Goal: Task Accomplishment & Management: Manage account settings

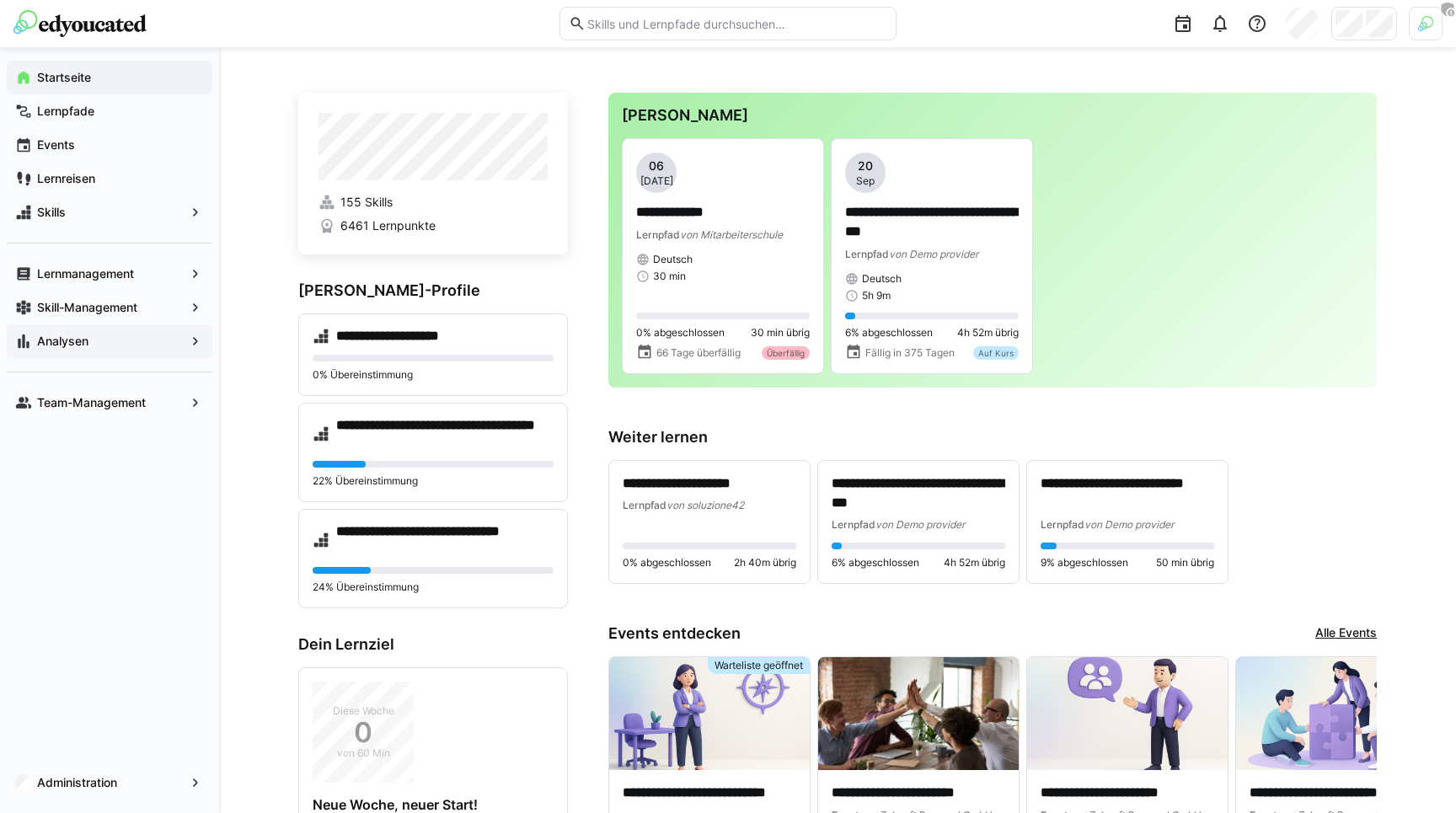
click at [91, 332] on div "Analysen" at bounding box center [109, 341] width 205 height 34
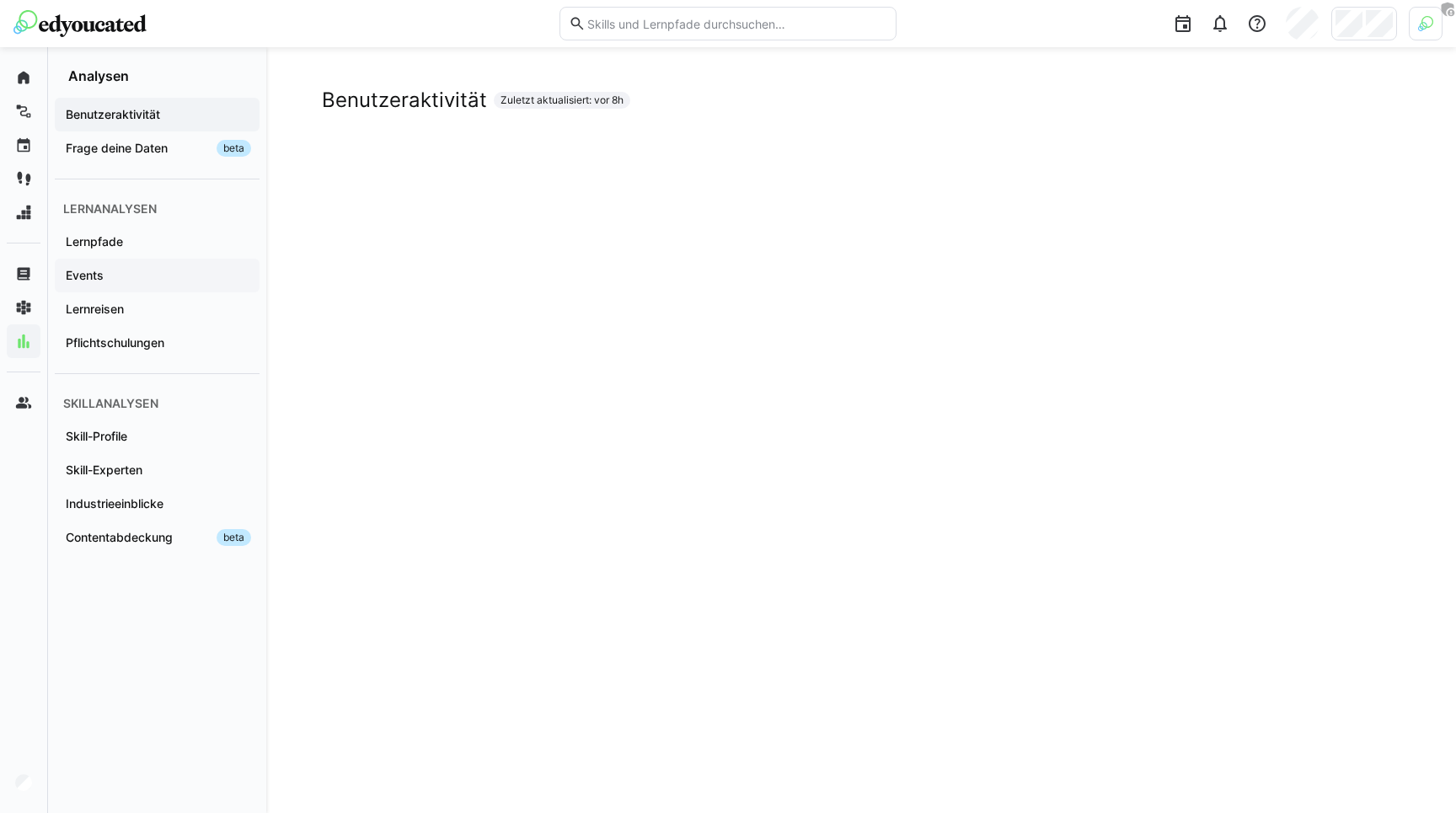
click at [116, 259] on div "Events" at bounding box center [157, 276] width 205 height 34
click at [100, 265] on div "Events" at bounding box center [157, 276] width 205 height 34
click at [1095, 32] on div at bounding box center [1176, 23] width 534 height 47
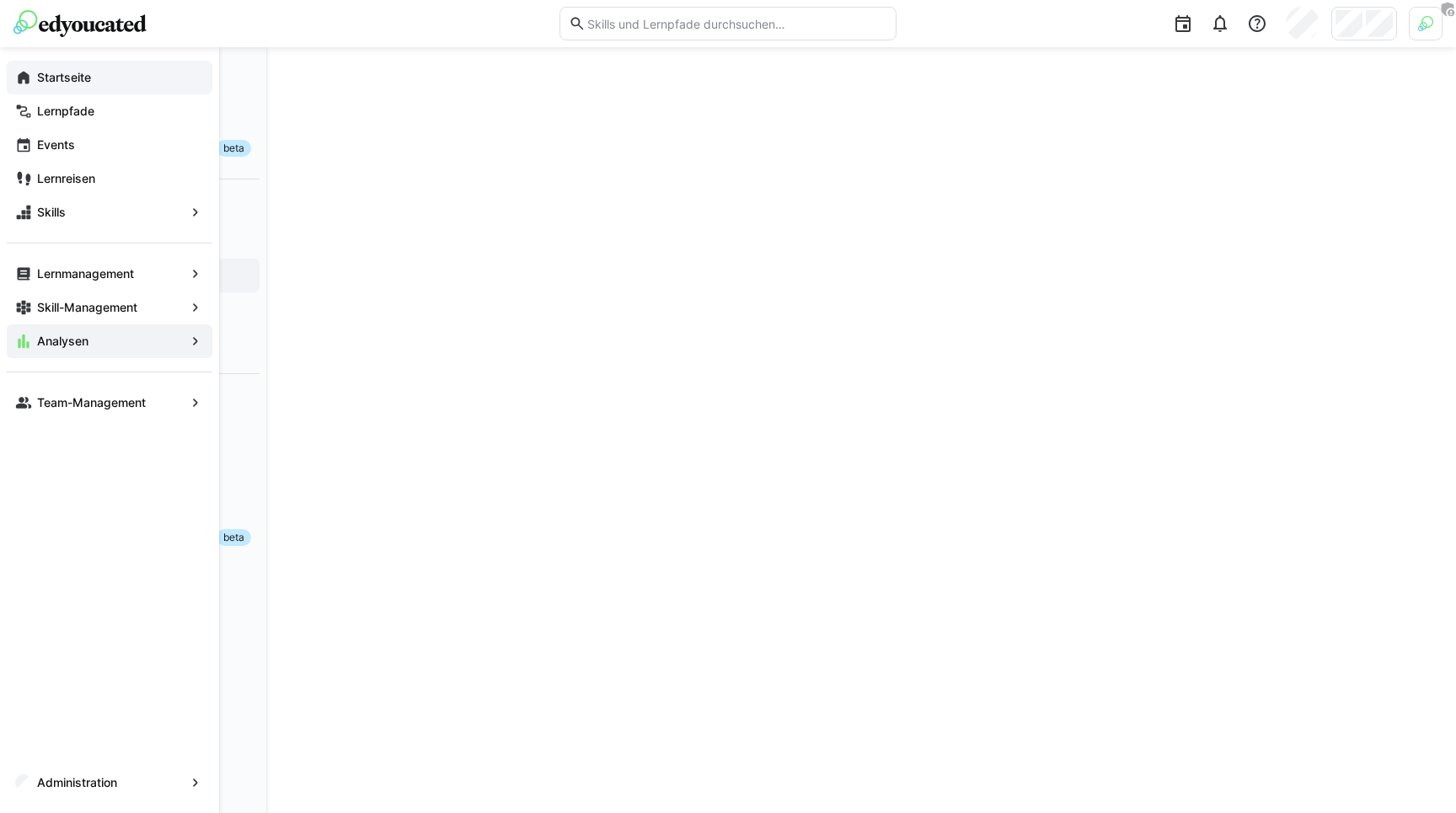
click at [22, 80] on eds-icon at bounding box center [23, 77] width 17 height 17
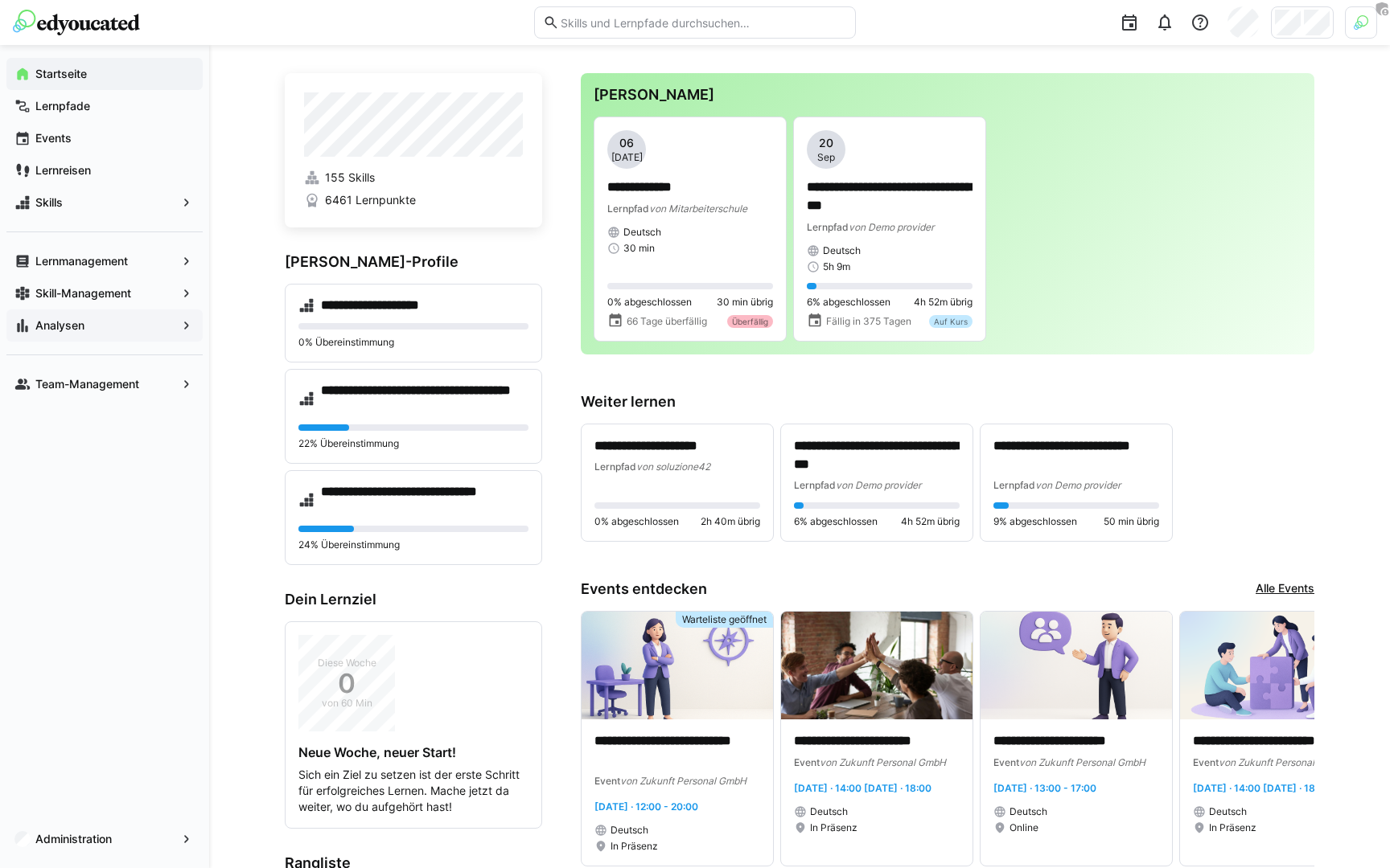
scroll to position [4, 0]
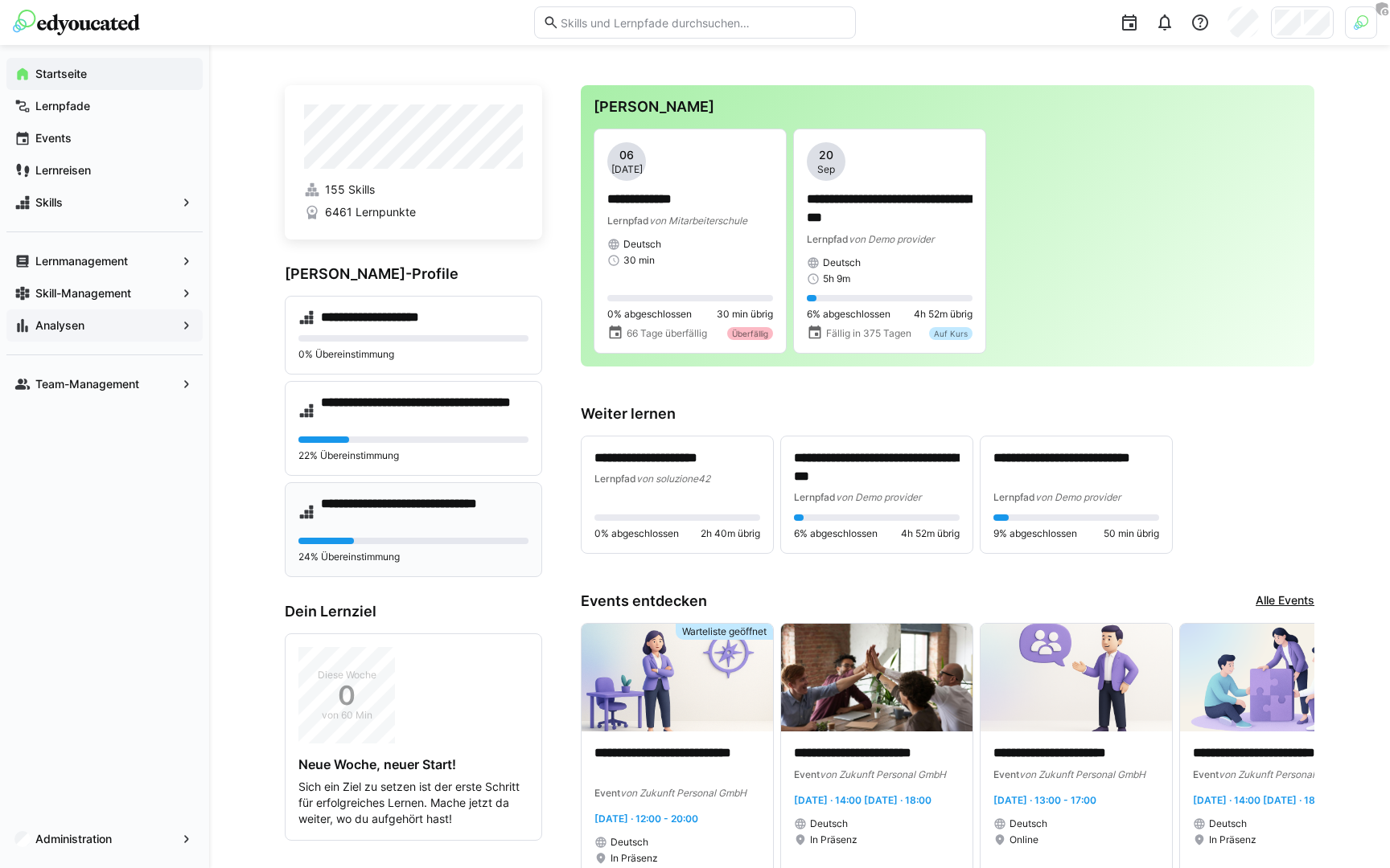
click at [427, 514] on h4 "**********" at bounding box center [425, 512] width 208 height 33
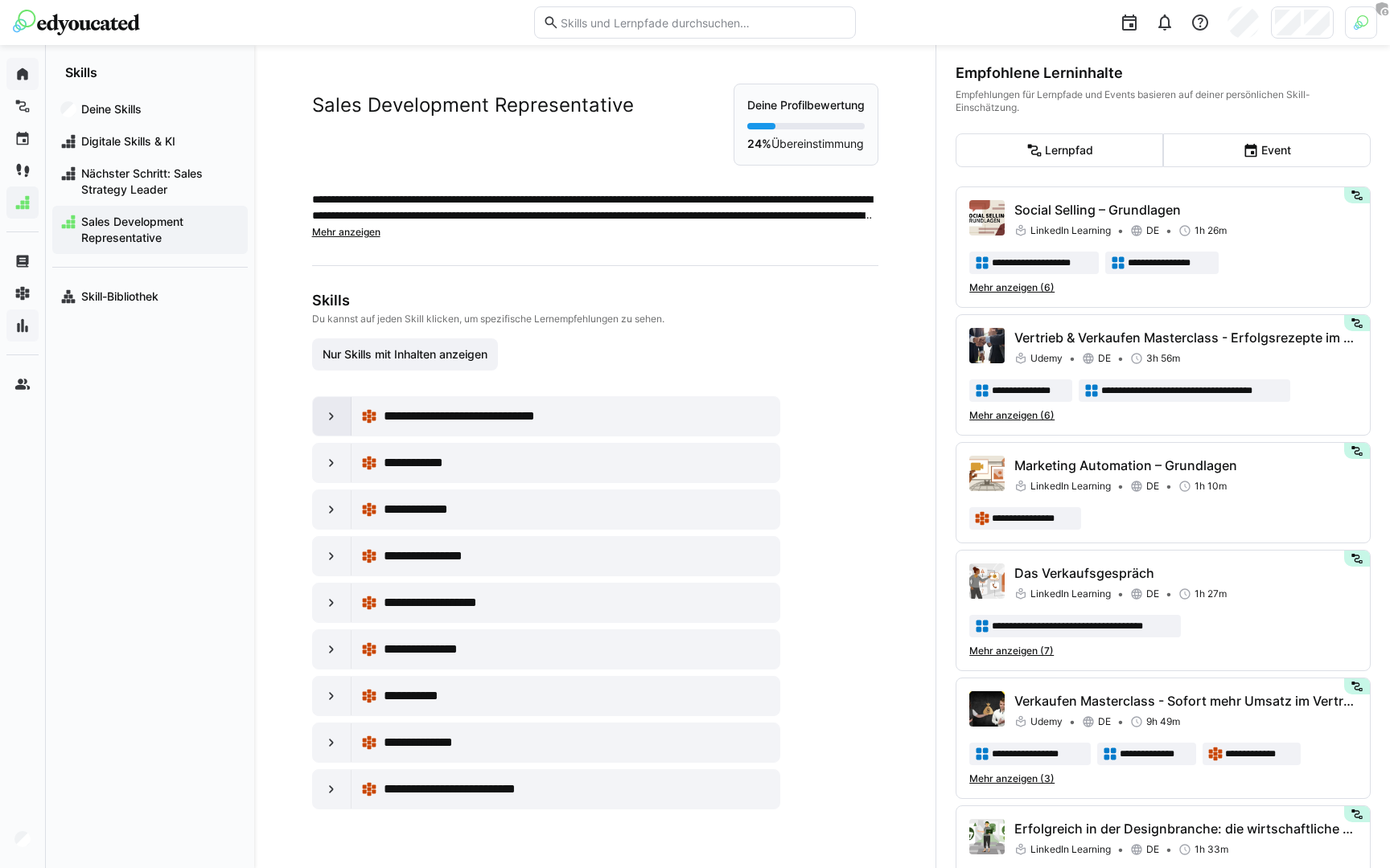
click at [336, 416] on div at bounding box center [333, 417] width 39 height 39
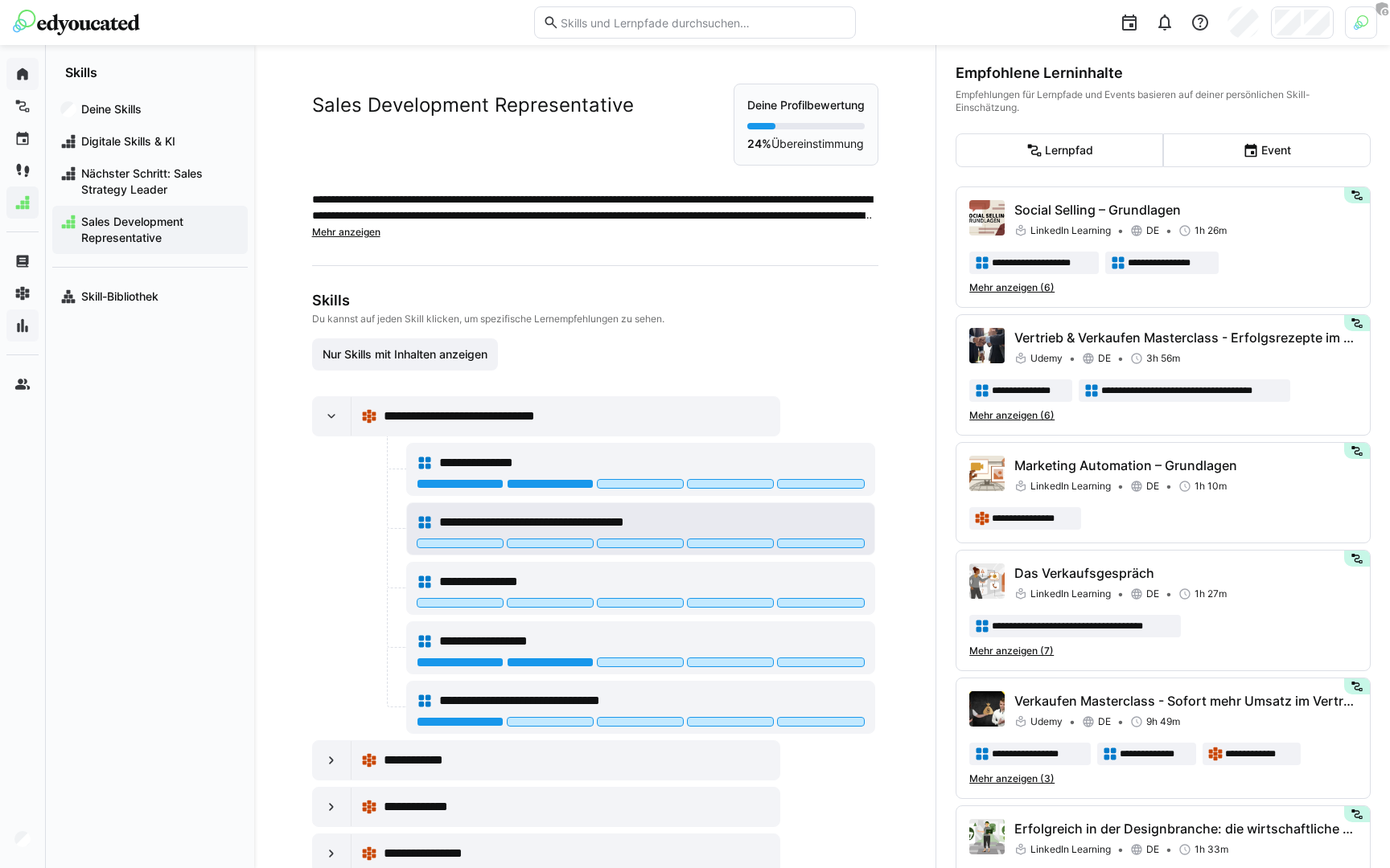
click at [555, 520] on span "**********" at bounding box center [561, 522] width 245 height 19
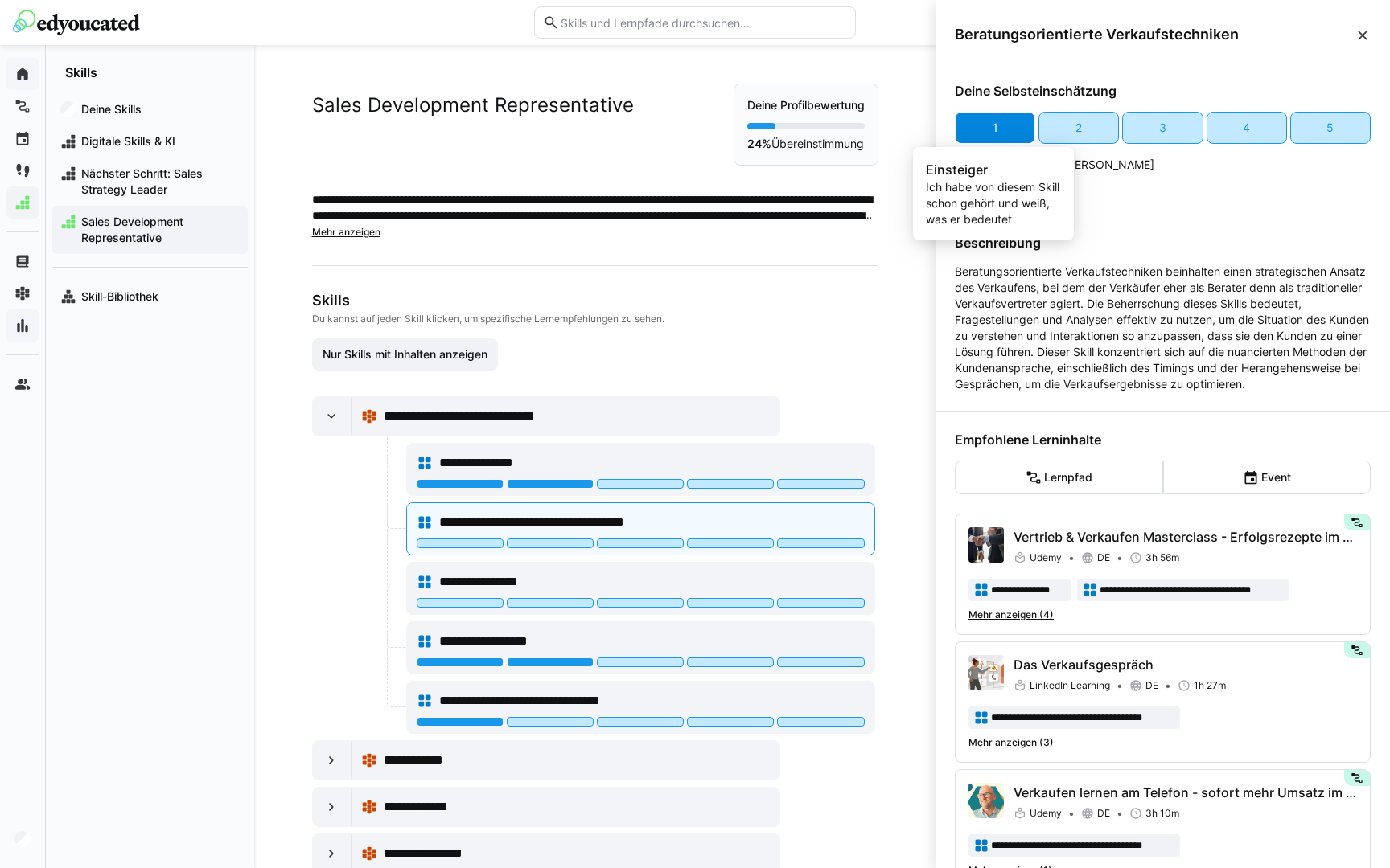
click at [1018, 136] on div "1" at bounding box center [994, 128] width 80 height 33
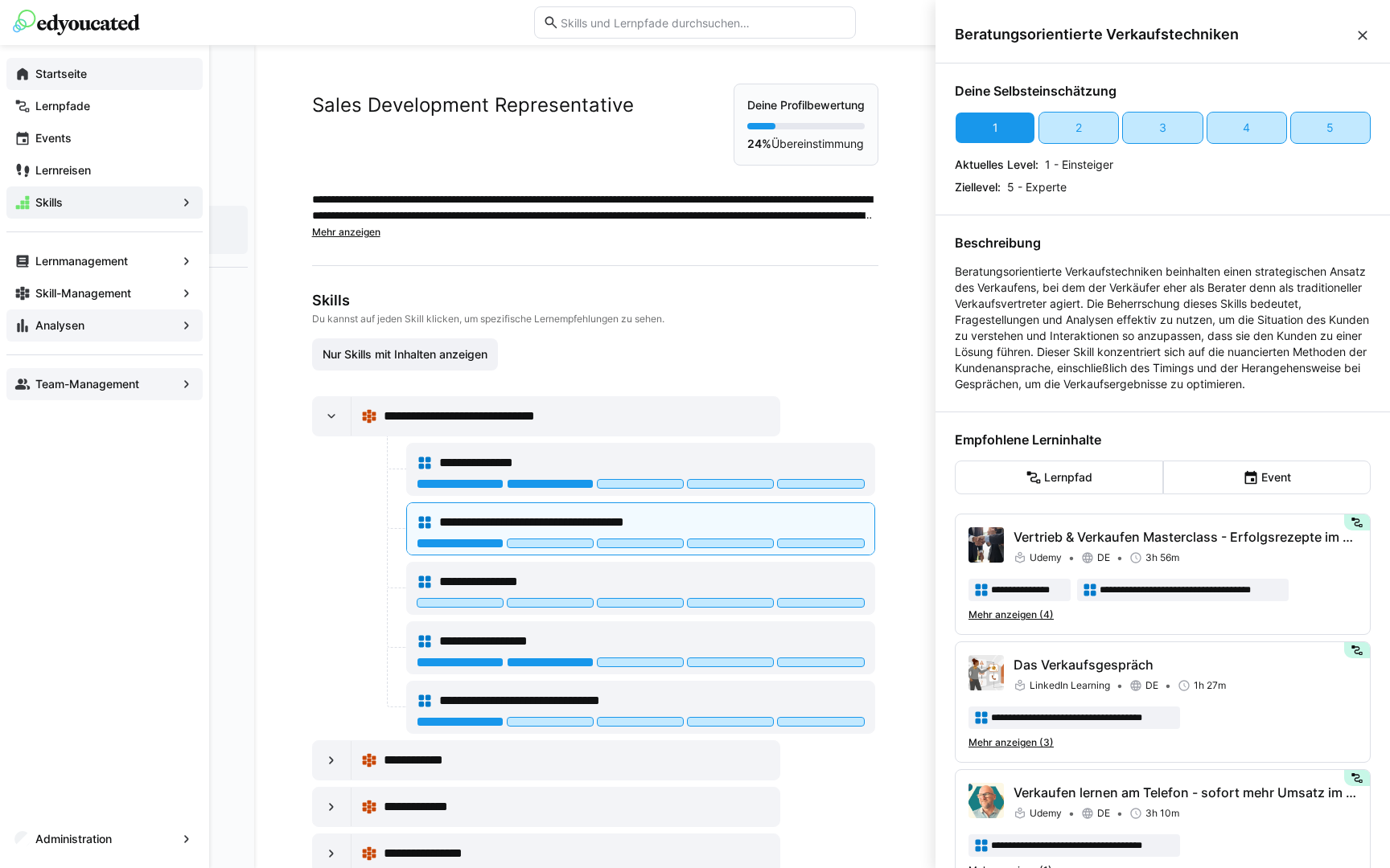
click at [0, 0] on app-navigation-label "Team-Management" at bounding box center [0, 0] width 0 height 0
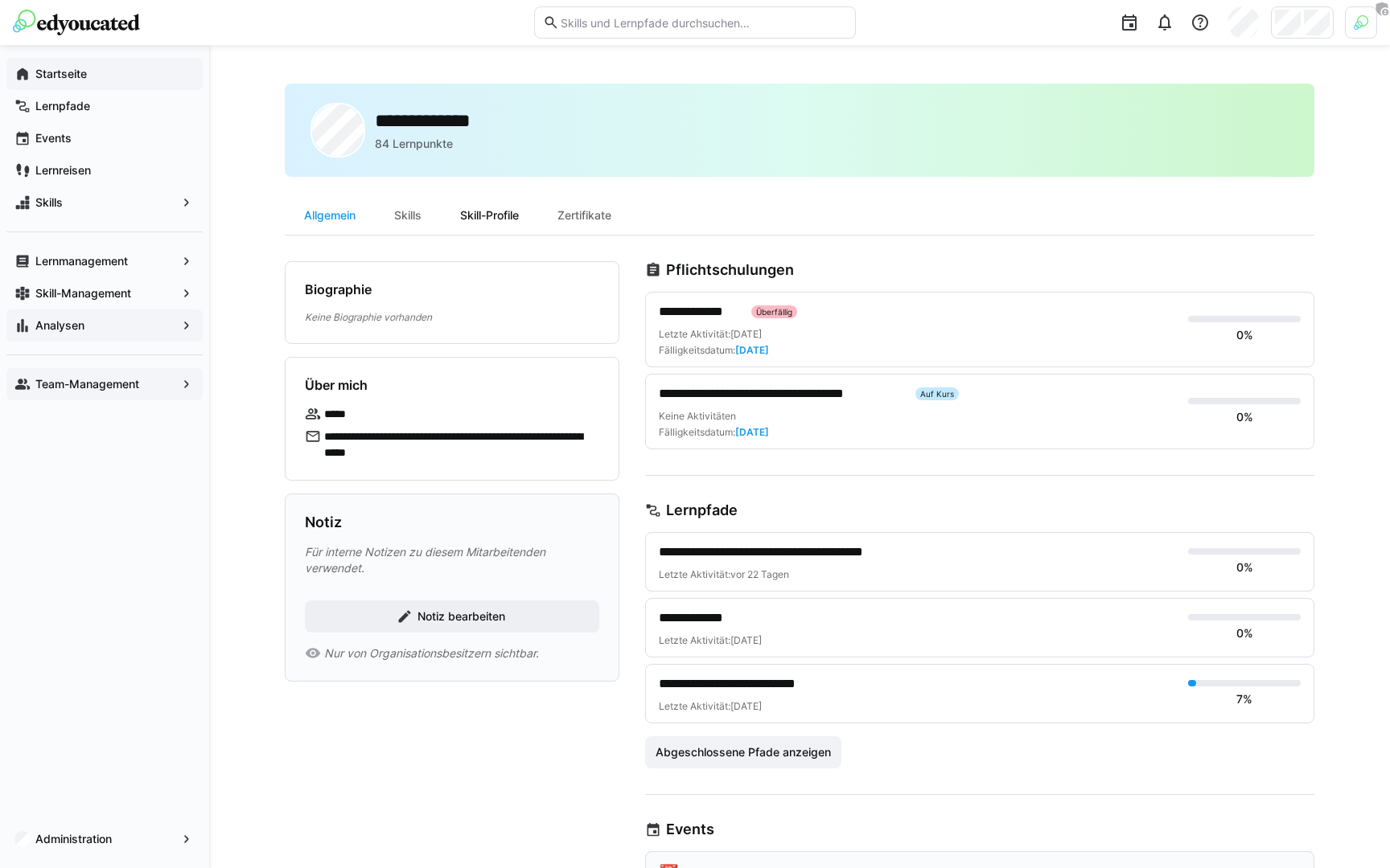
click at [504, 217] on div "Skill-Profile" at bounding box center [489, 215] width 98 height 39
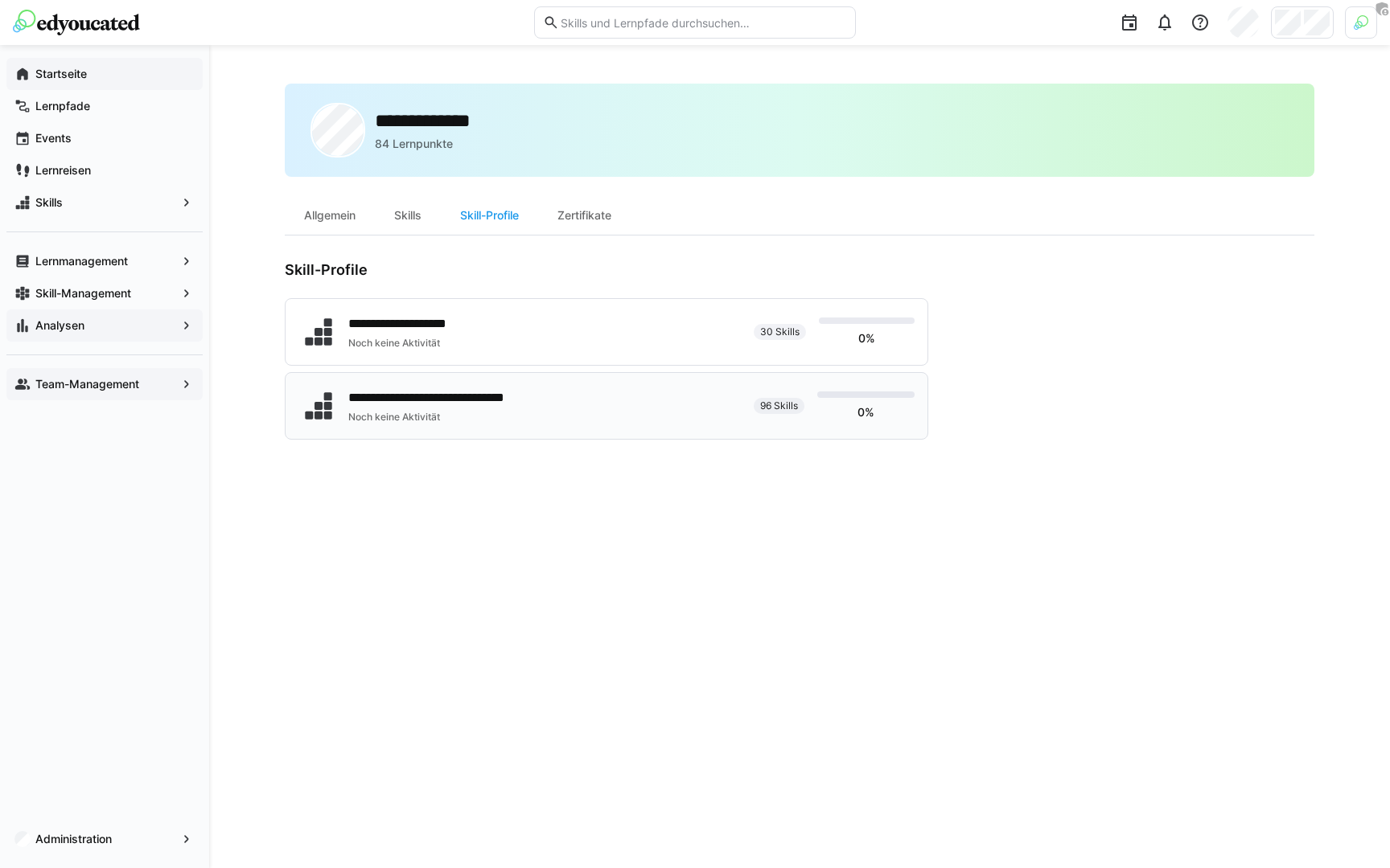
click at [443, 408] on div "**********" at bounding box center [456, 406] width 215 height 35
click at [0, 0] on app-navigation-label "Lernmanagement" at bounding box center [0, 0] width 0 height 0
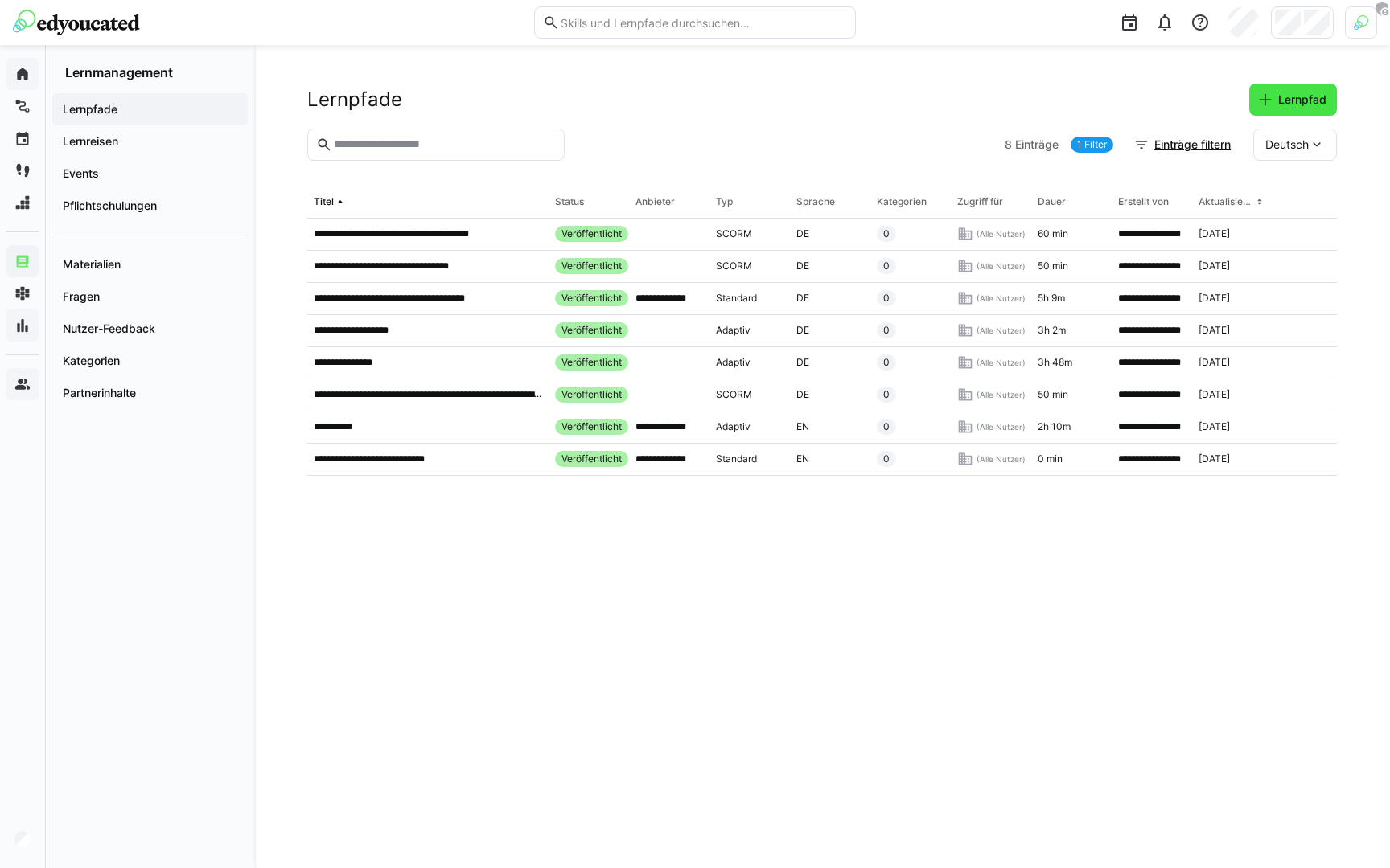
click at [1279, 107] on span "Lernpfad" at bounding box center [1302, 99] width 53 height 16
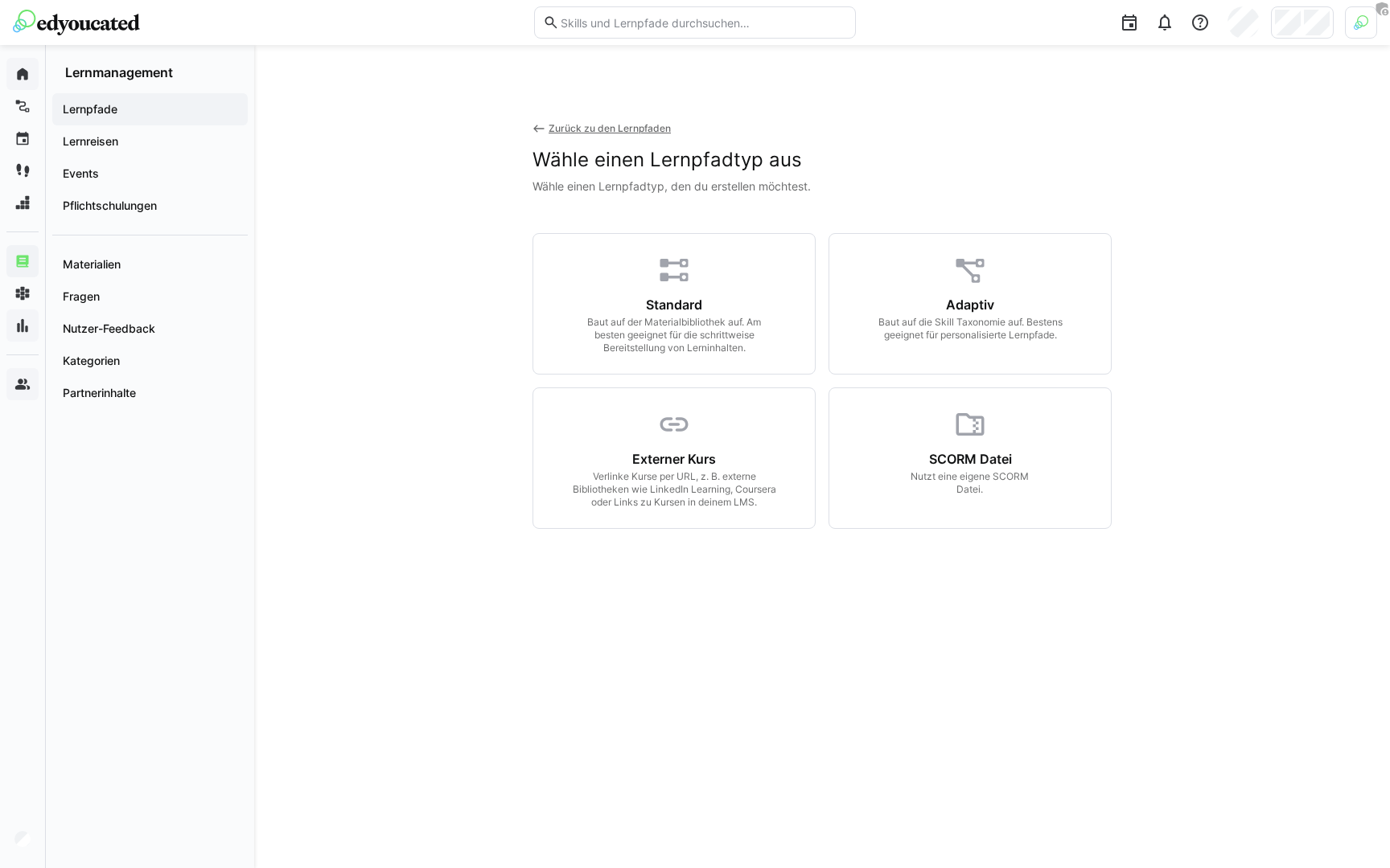
click at [122, 108] on span "Lernpfade" at bounding box center [150, 109] width 179 height 16
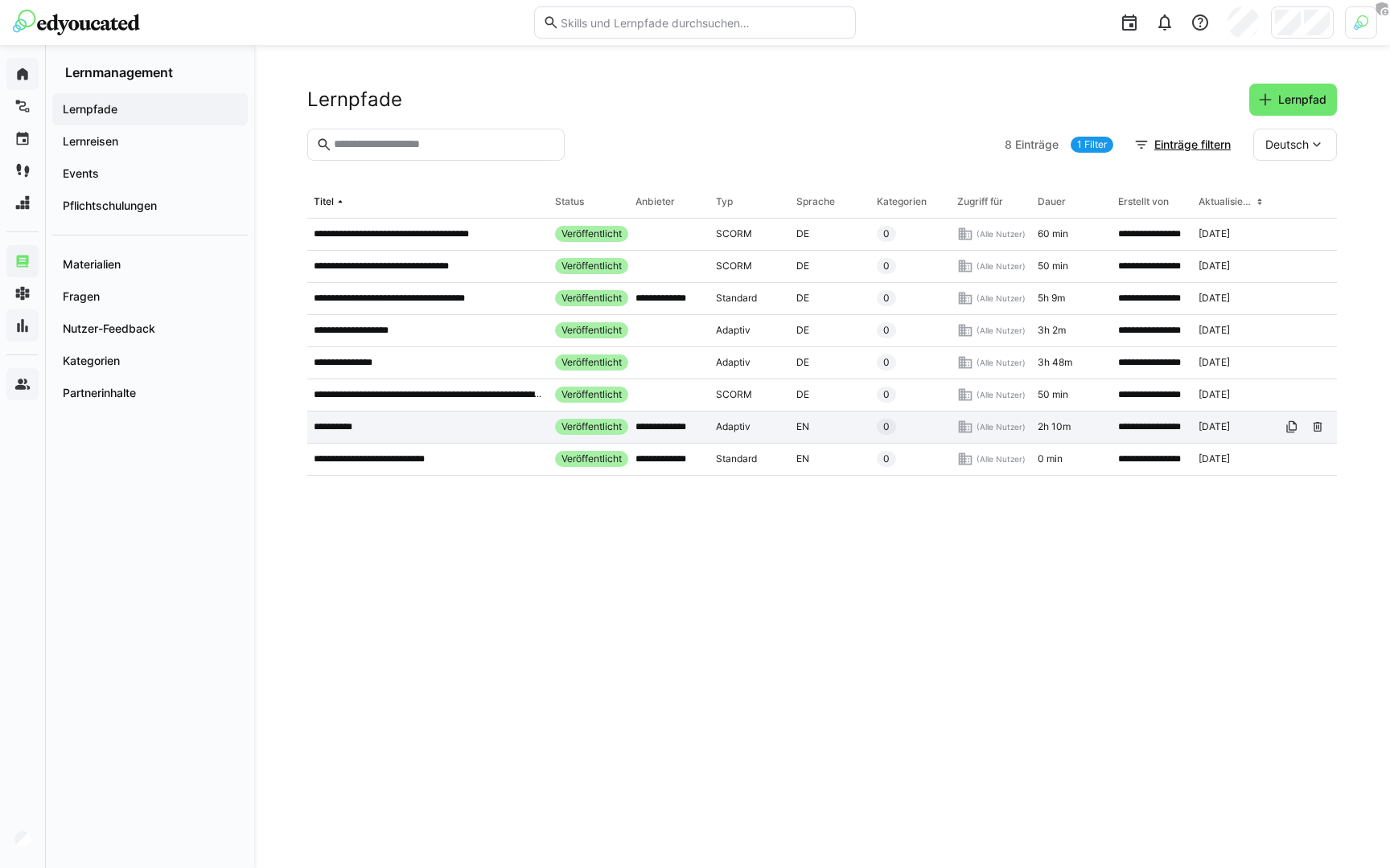
click at [415, 428] on app-table-first-column "**********" at bounding box center [428, 427] width 229 height 13
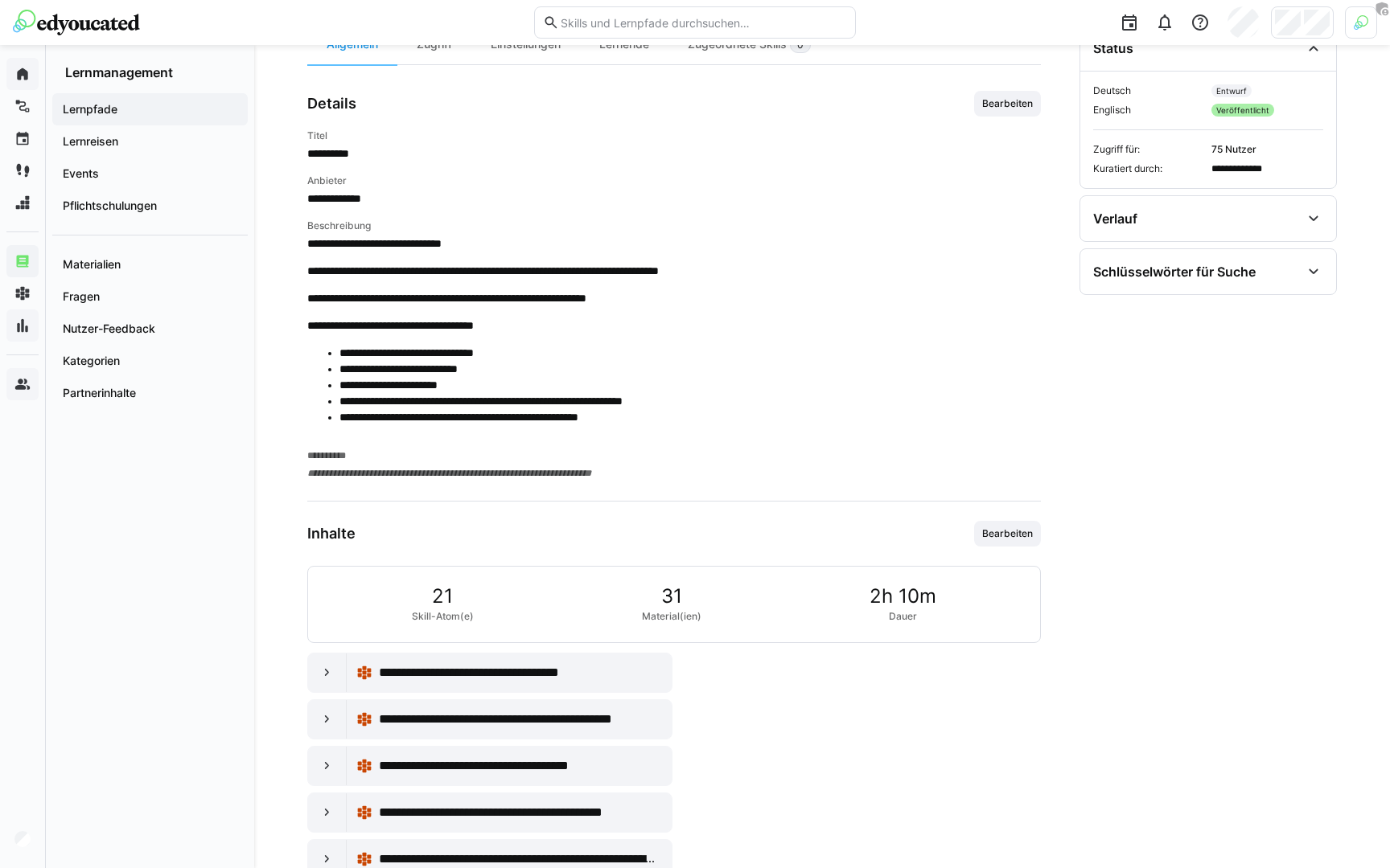
scroll to position [516, 0]
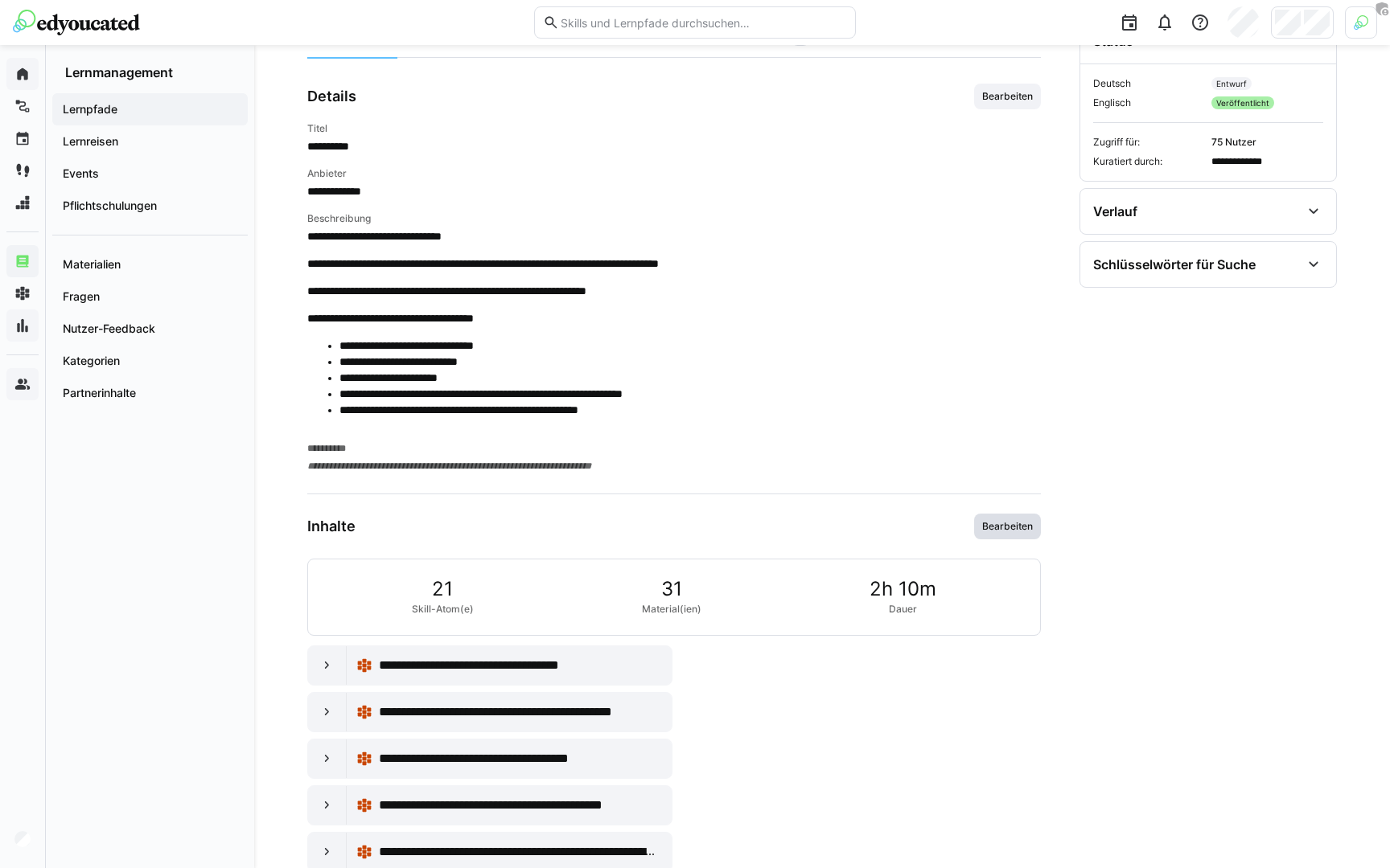
click at [1013, 530] on span "Bearbeiten" at bounding box center [1007, 527] width 54 height 13
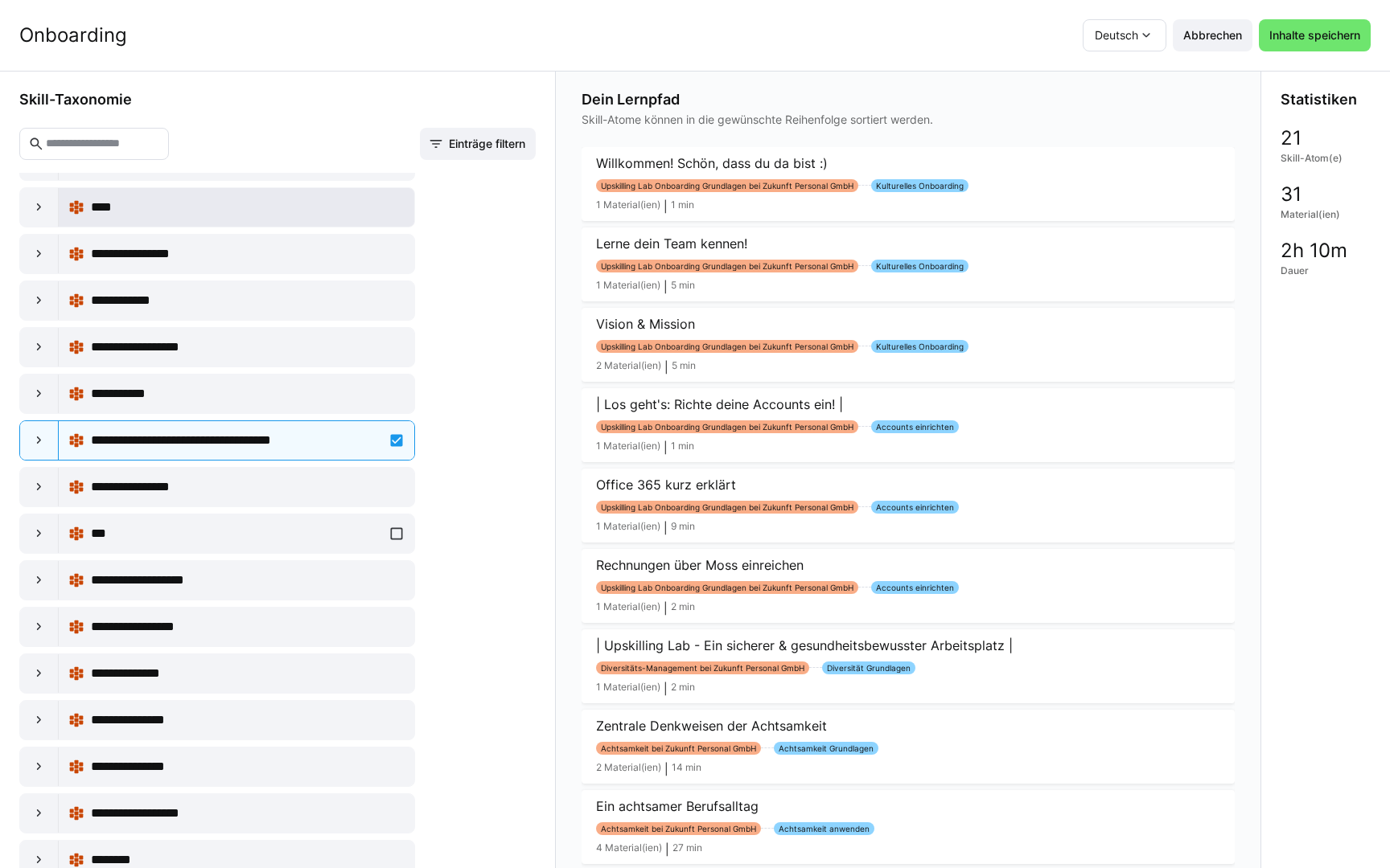
click at [220, 565] on div "**********" at bounding box center [237, 580] width 336 height 33
drag, startPoint x: 220, startPoint y: 565, endPoint x: 223, endPoint y: 338, distance: 227.0
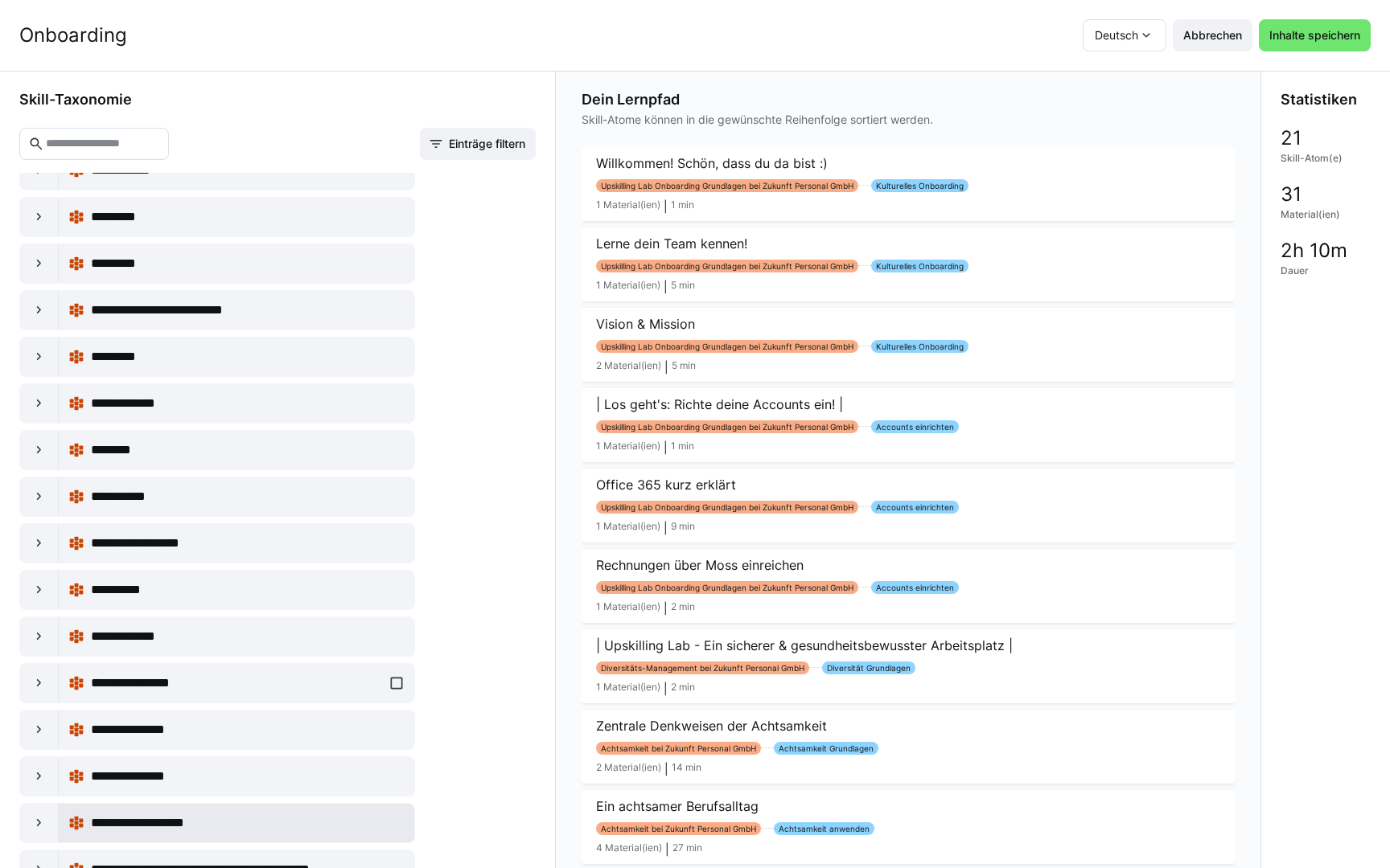
scroll to position [22540, 0]
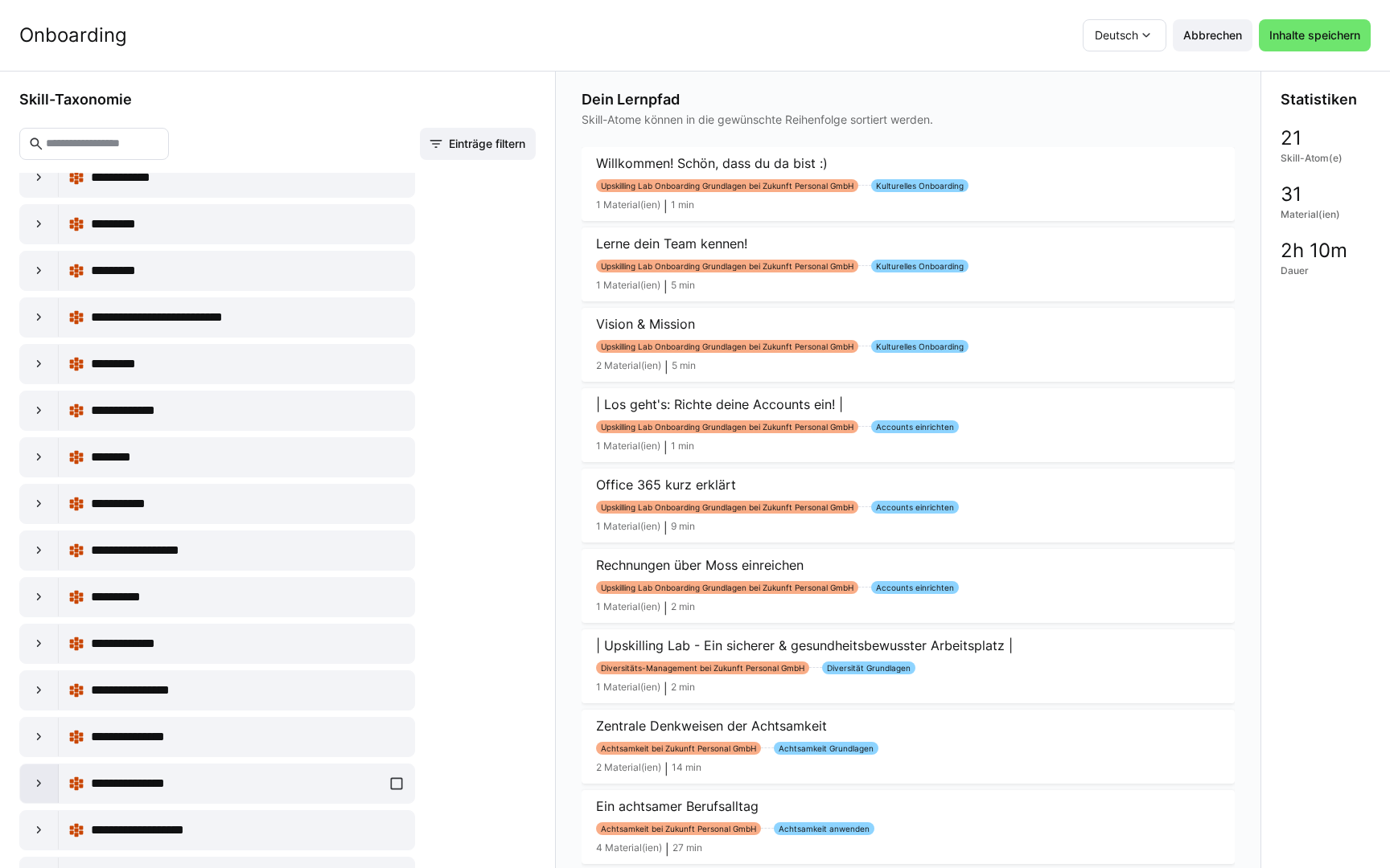
click at [33, 775] on eds-icon at bounding box center [40, 784] width 16 height 16
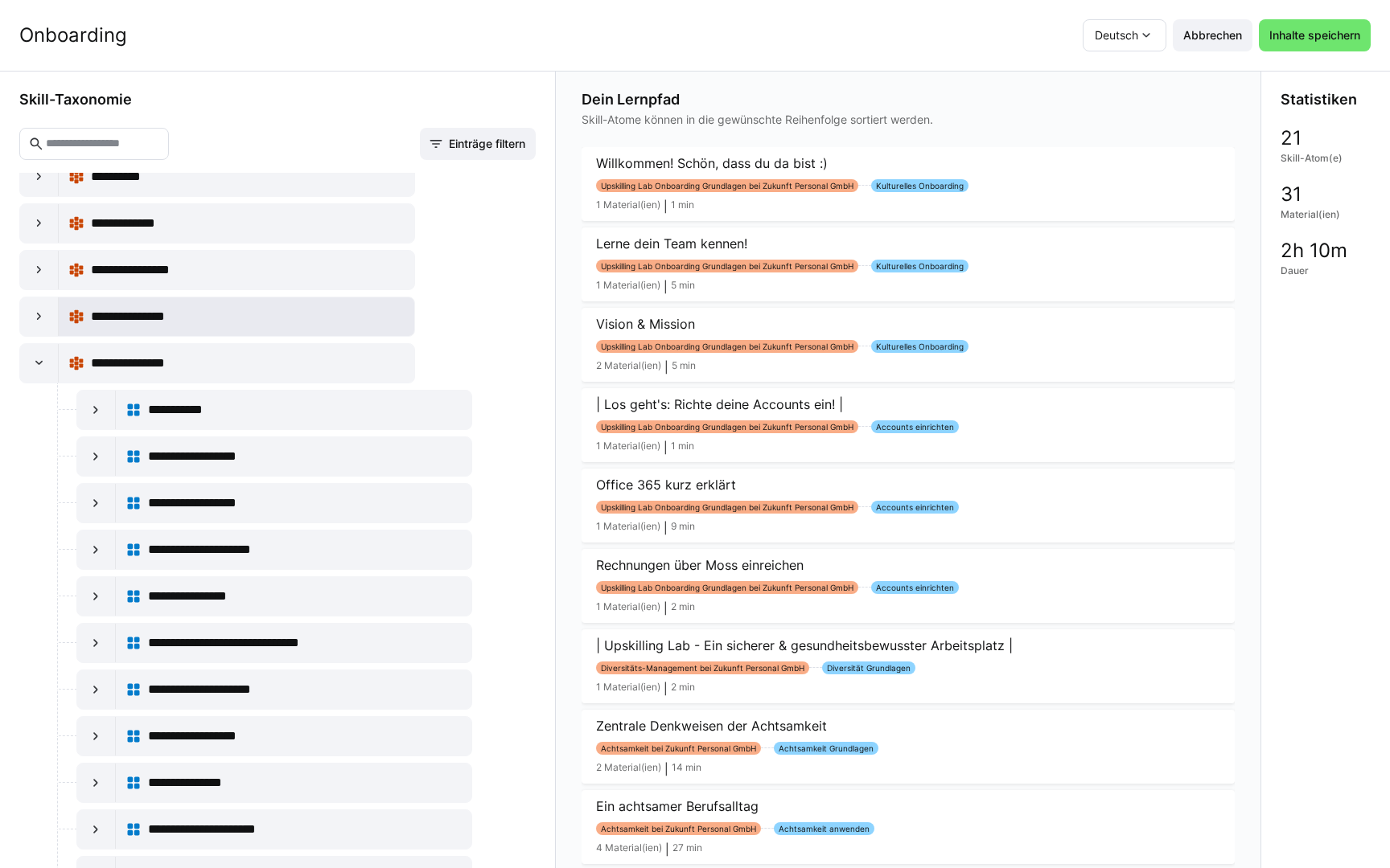
scroll to position [22961, 0]
click at [105, 499] on div at bounding box center [97, 502] width 39 height 39
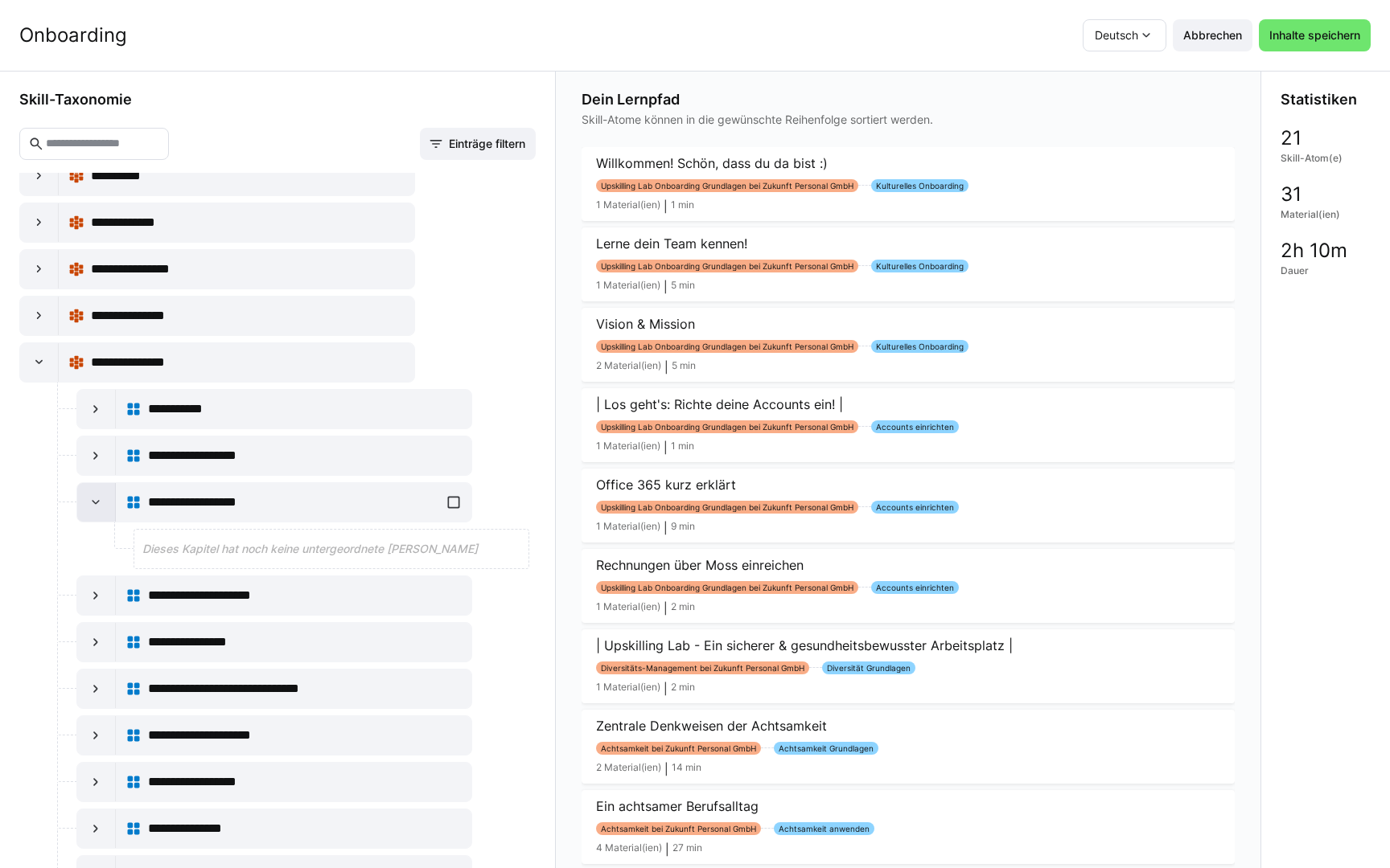
click at [101, 505] on eds-icon at bounding box center [96, 502] width 16 height 16
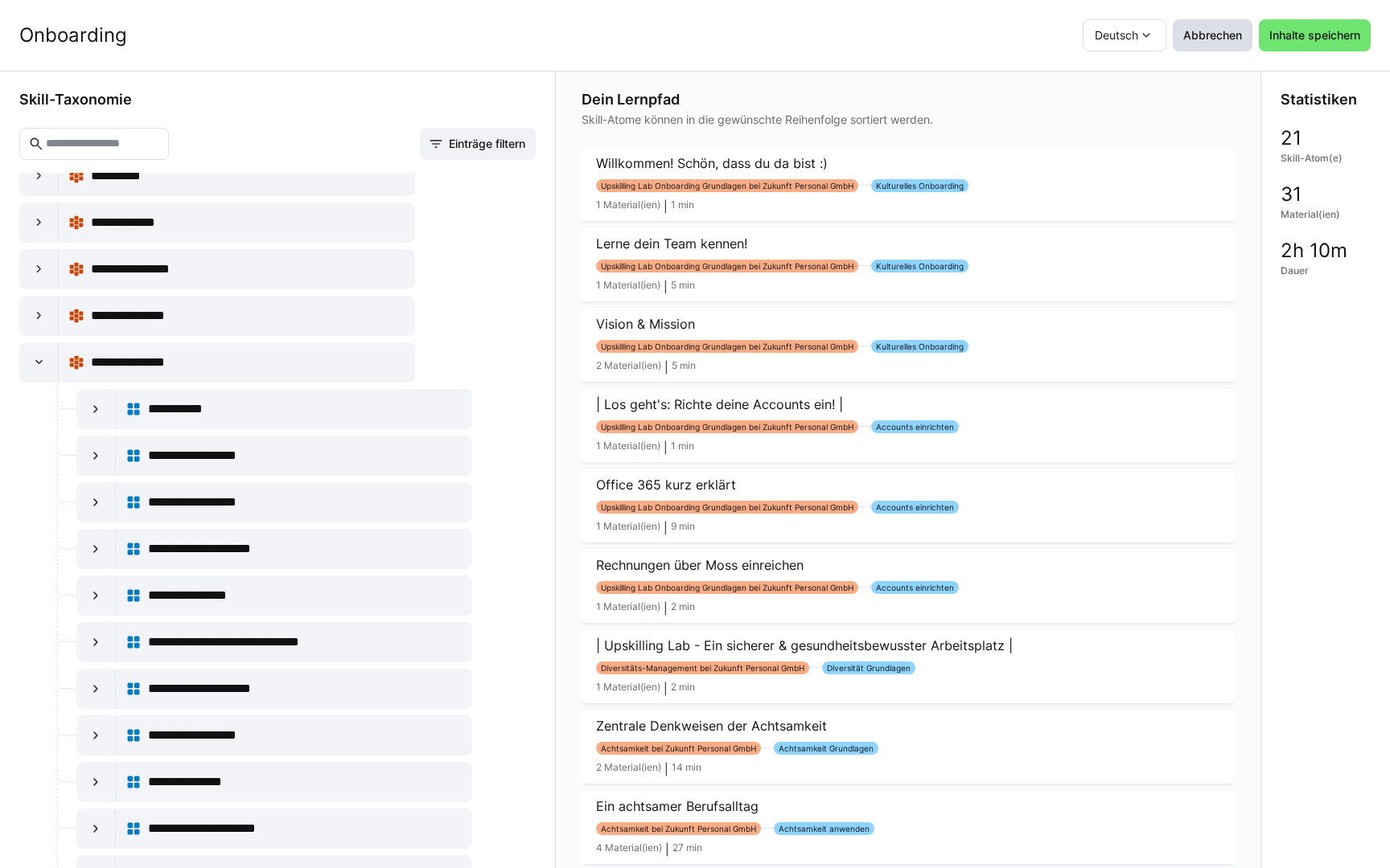
click at [1201, 40] on span "Abbrechen" at bounding box center [1212, 35] width 63 height 16
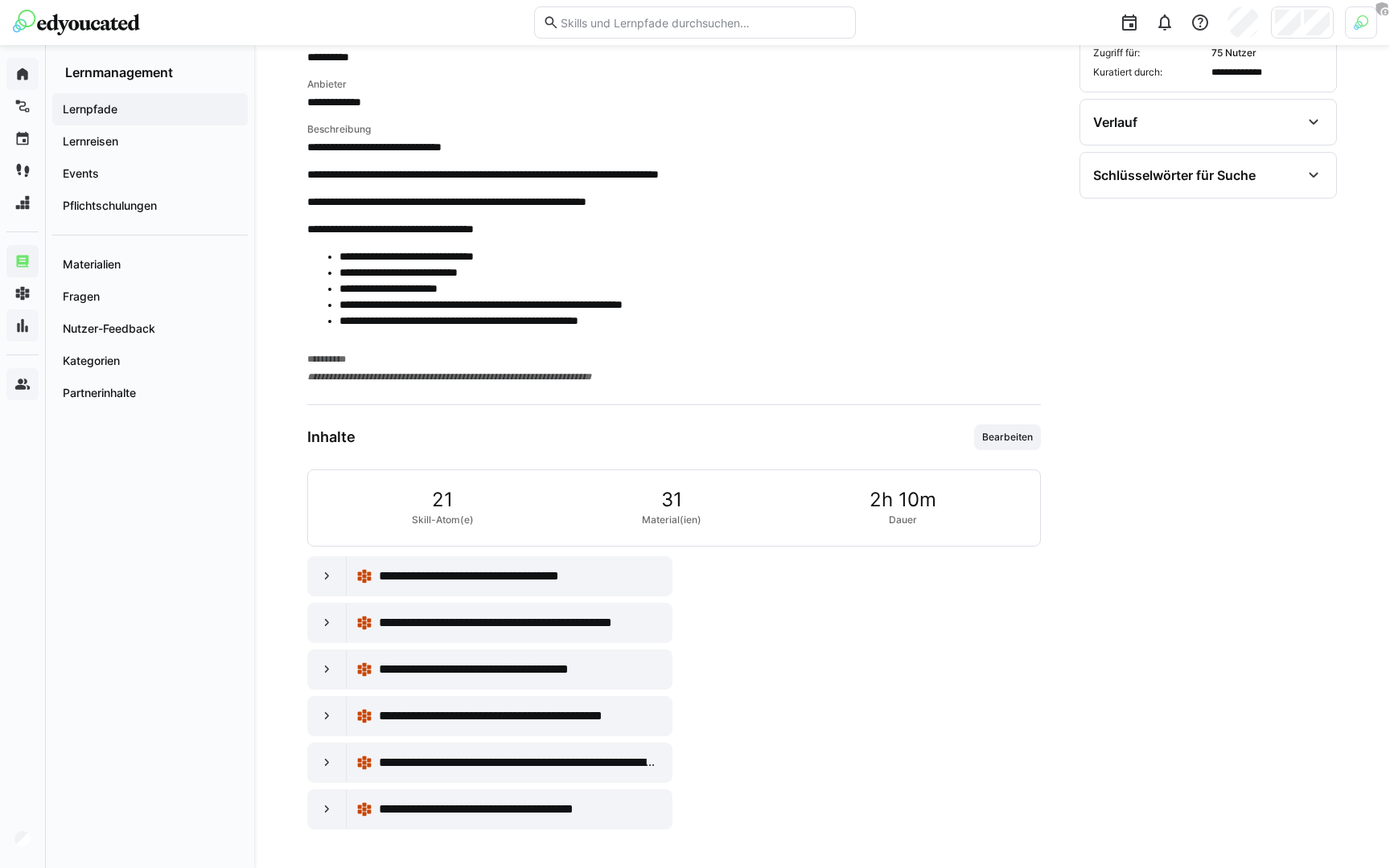
scroll to position [569, 0]
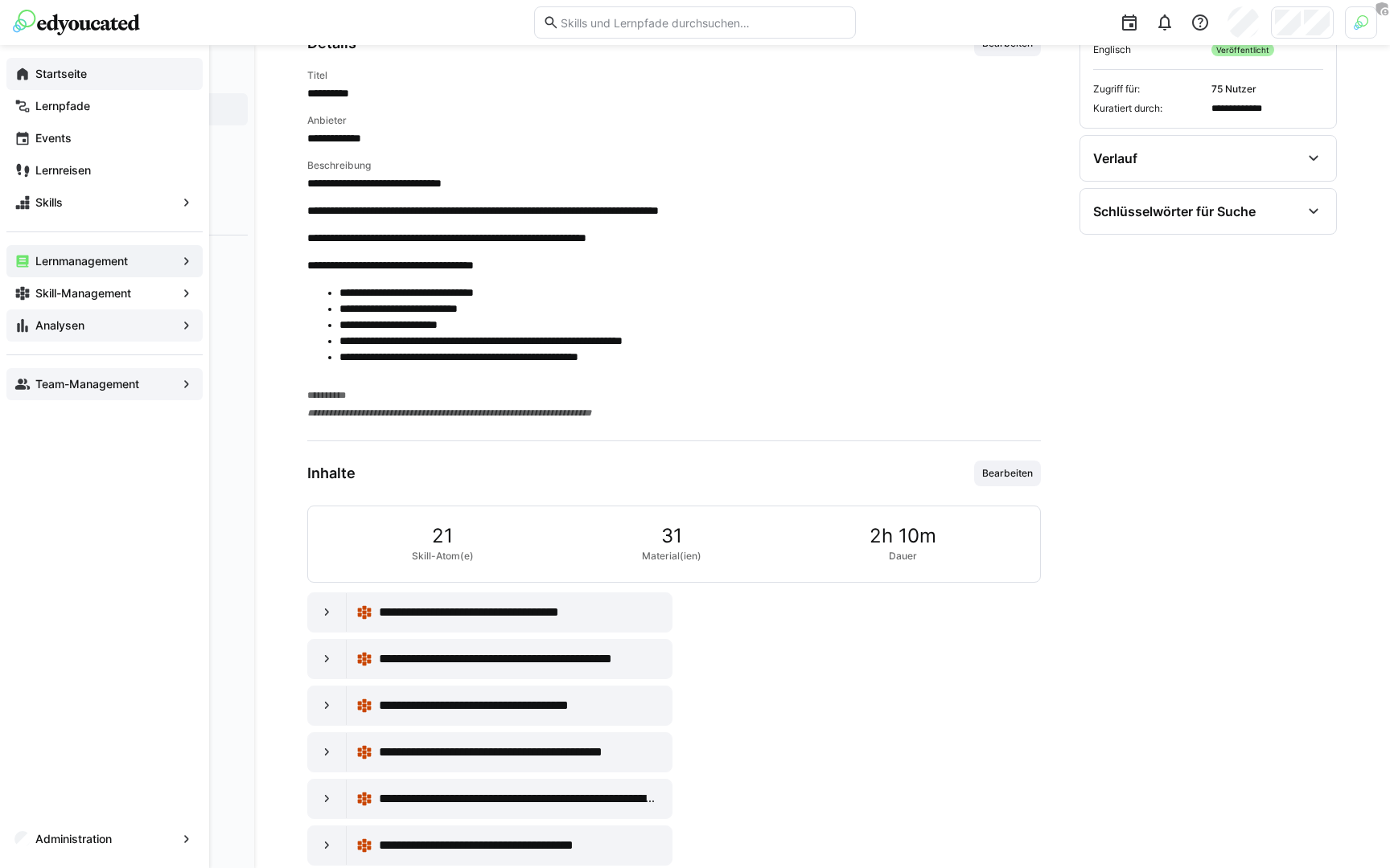
click at [33, 72] on span "Startseite" at bounding box center [113, 74] width 162 height 16
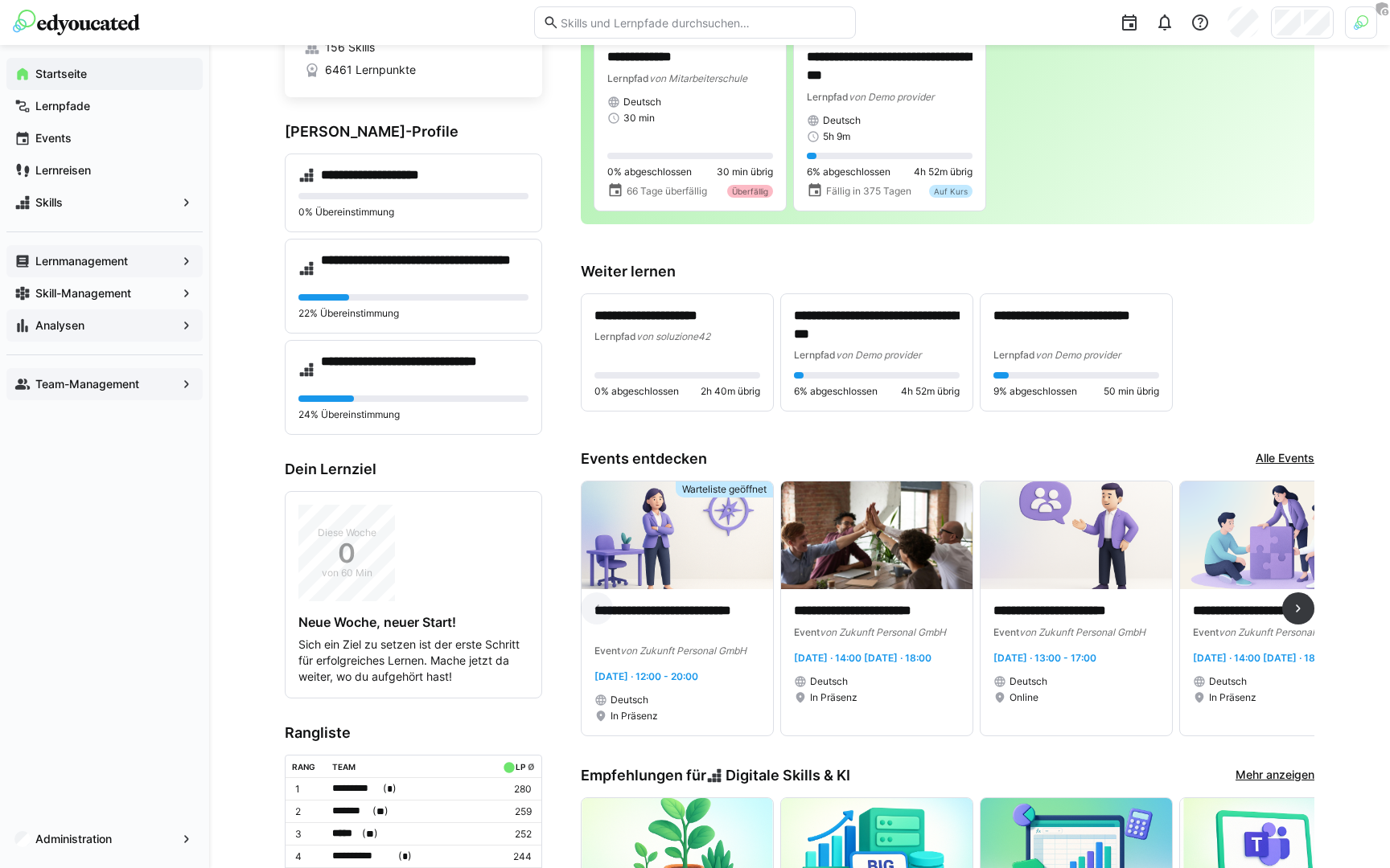
scroll to position [137, 0]
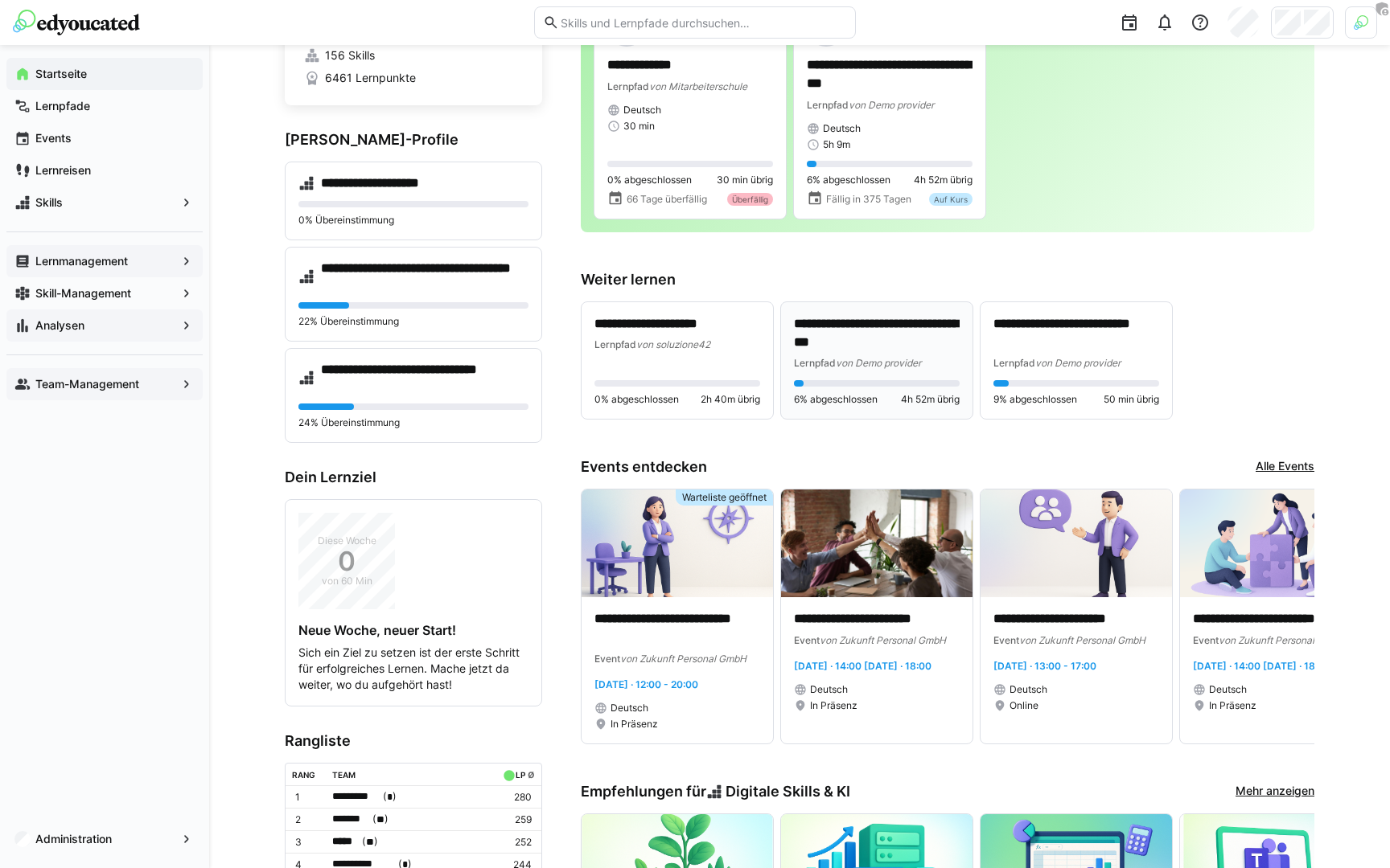
click at [832, 349] on p "**********" at bounding box center [876, 333] width 165 height 37
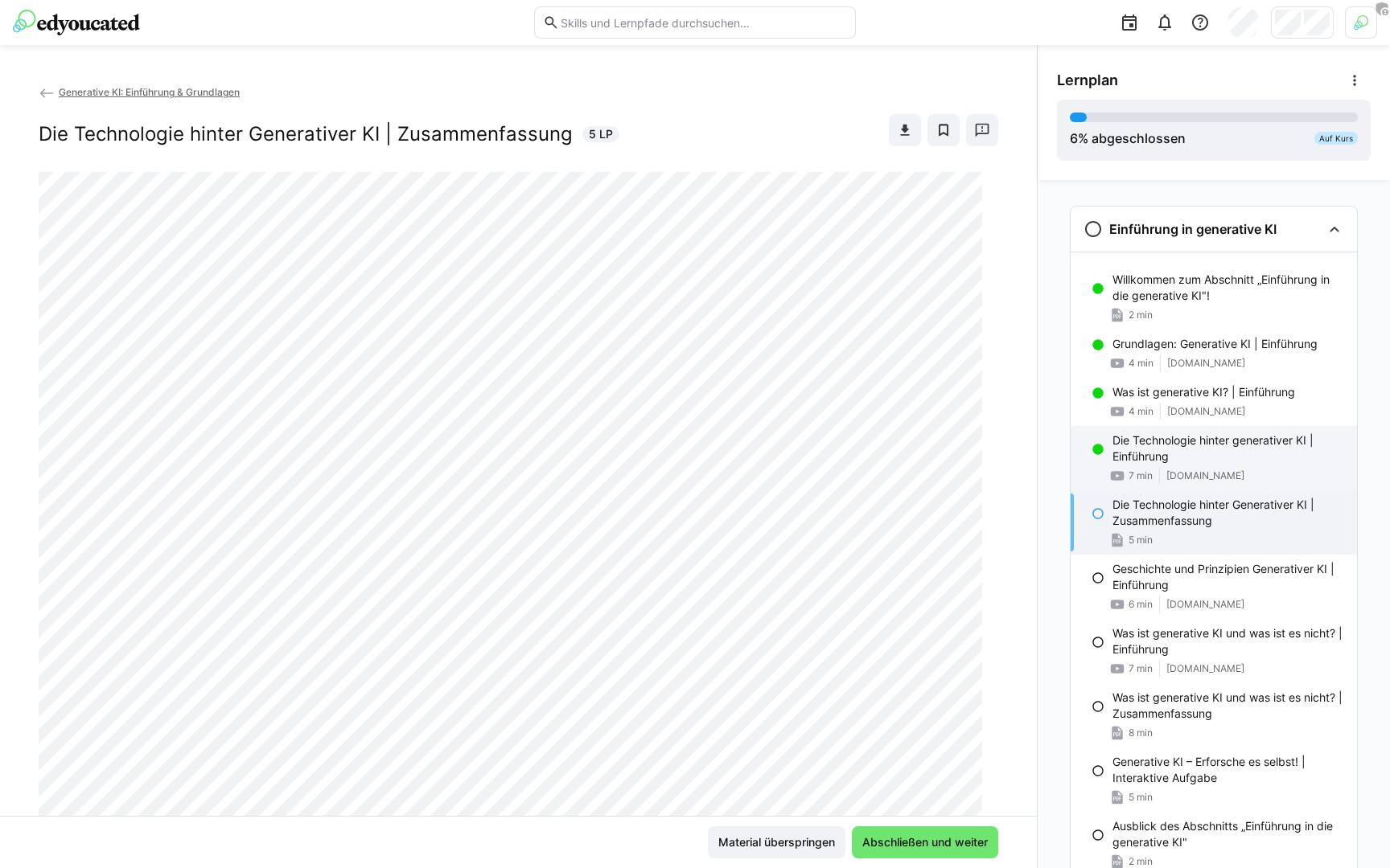
click at [1173, 454] on p "Die Technologie hinter generativer KI | Einführung" at bounding box center [1227, 449] width 231 height 33
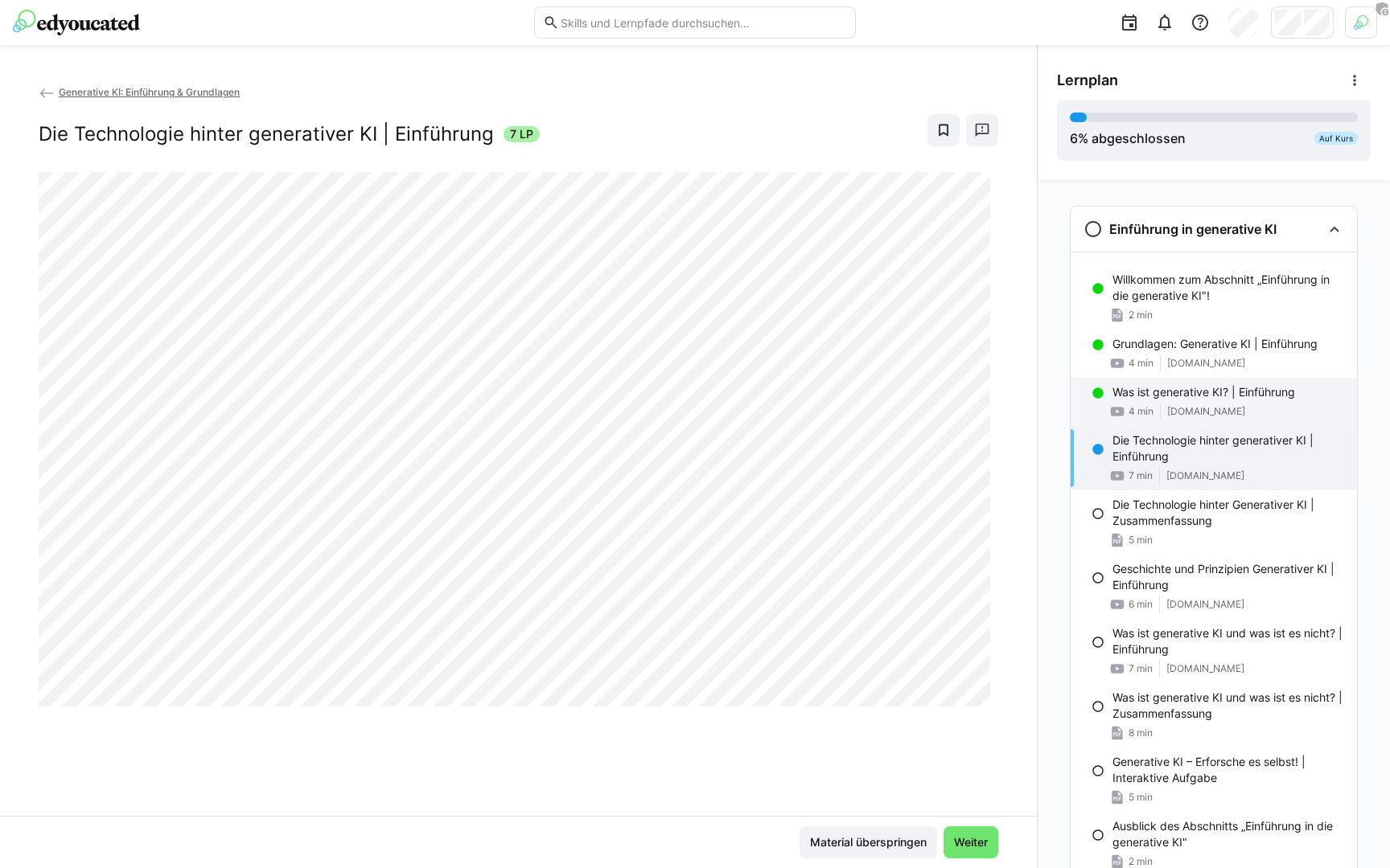
click at [1187, 419] on div "Was ist generative KI? | Einführung 4 min youtu.be" at bounding box center [1213, 402] width 286 height 48
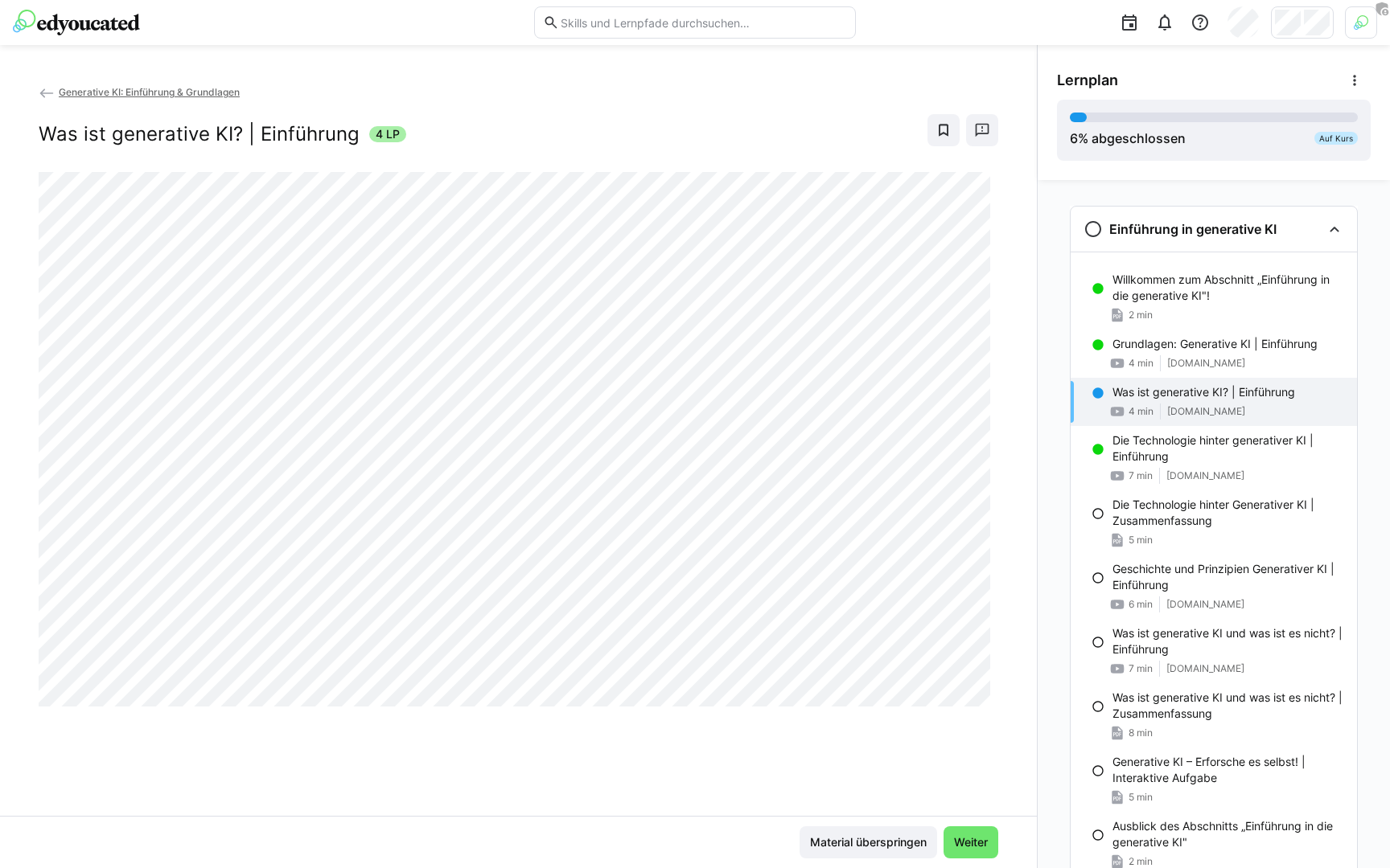
click at [89, 31] on img at bounding box center [77, 22] width 127 height 26
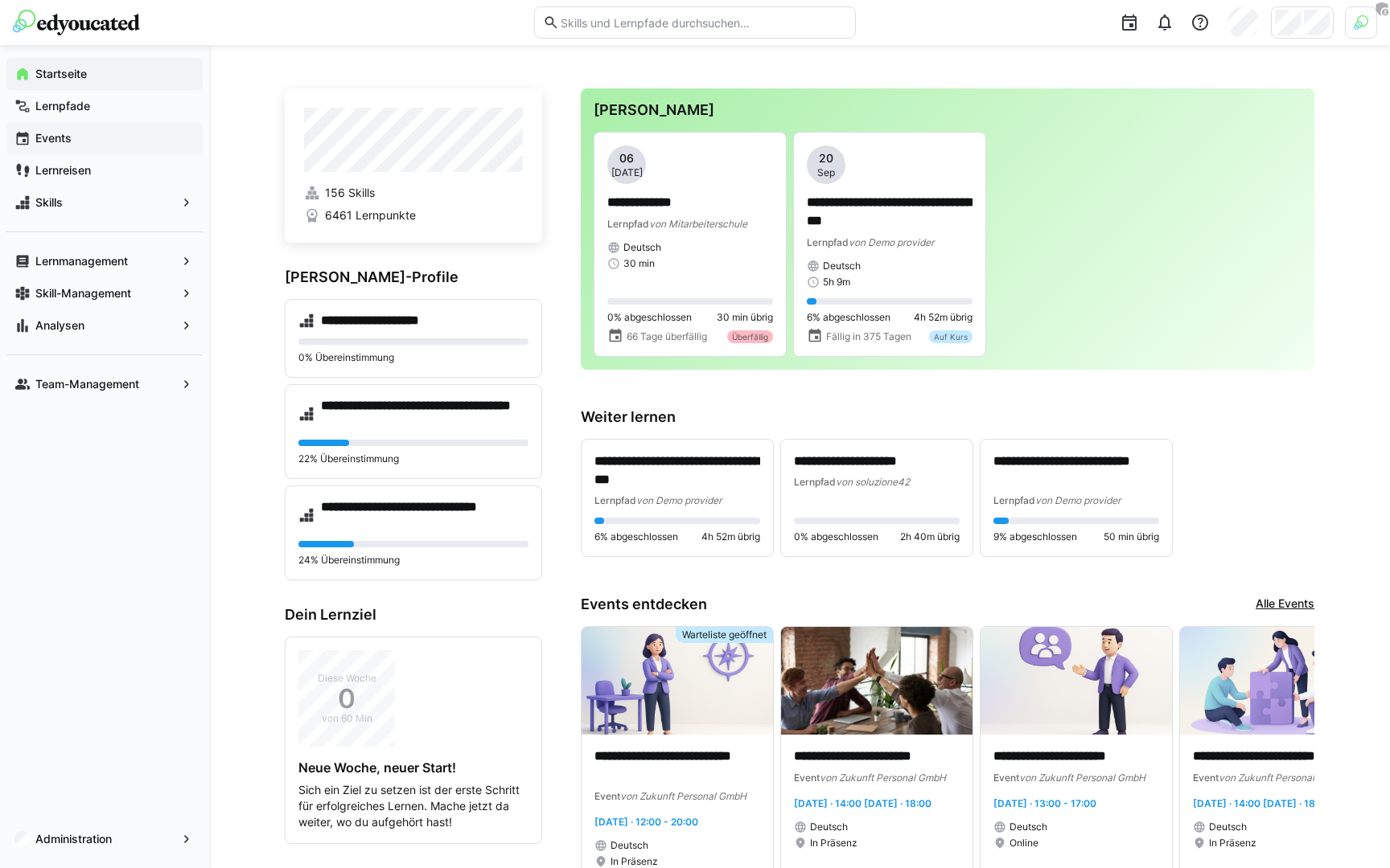
click at [0, 0] on app-navigation-label "Events" at bounding box center [0, 0] width 0 height 0
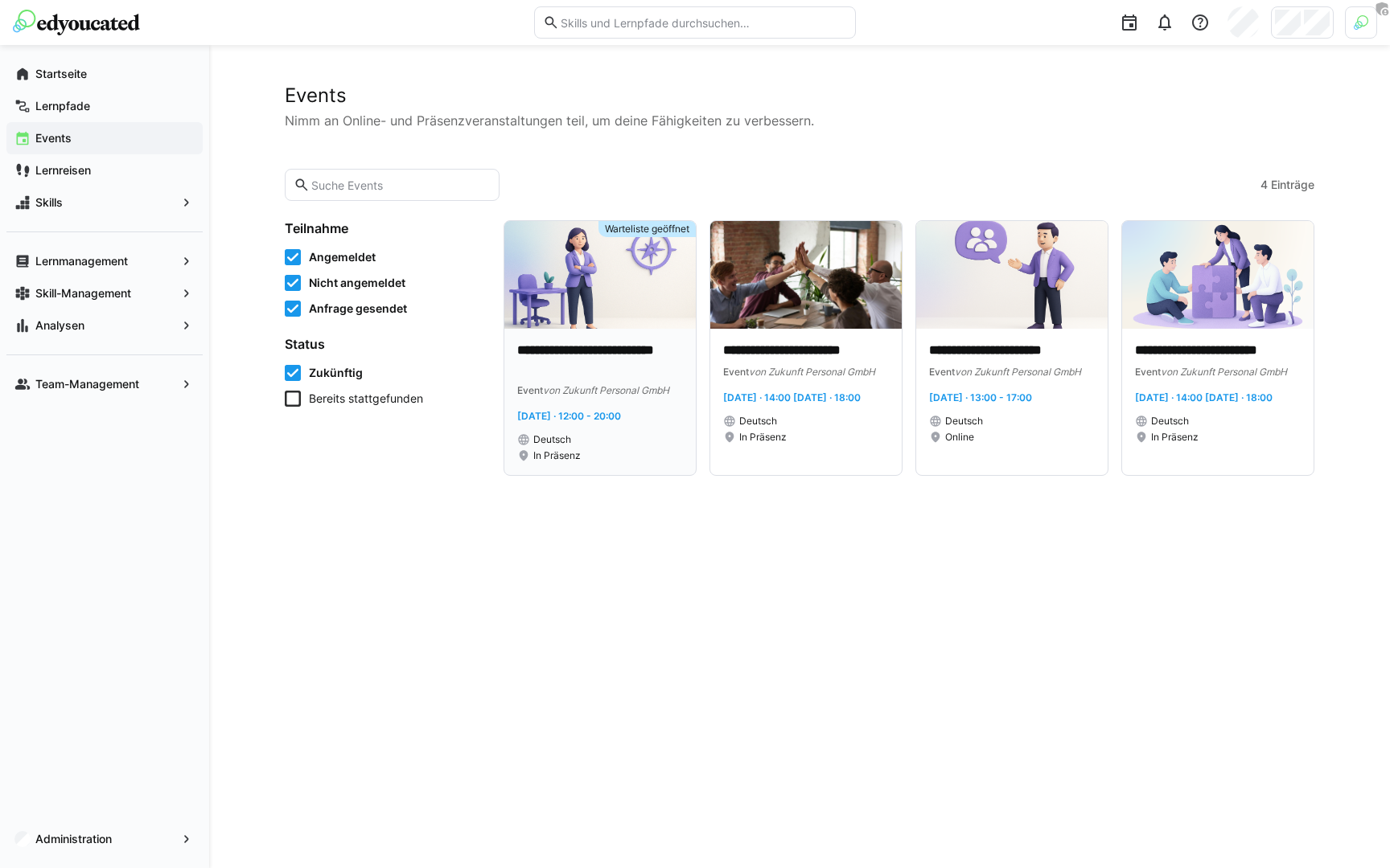
click at [618, 352] on p "**********" at bounding box center [600, 361] width 165 height 37
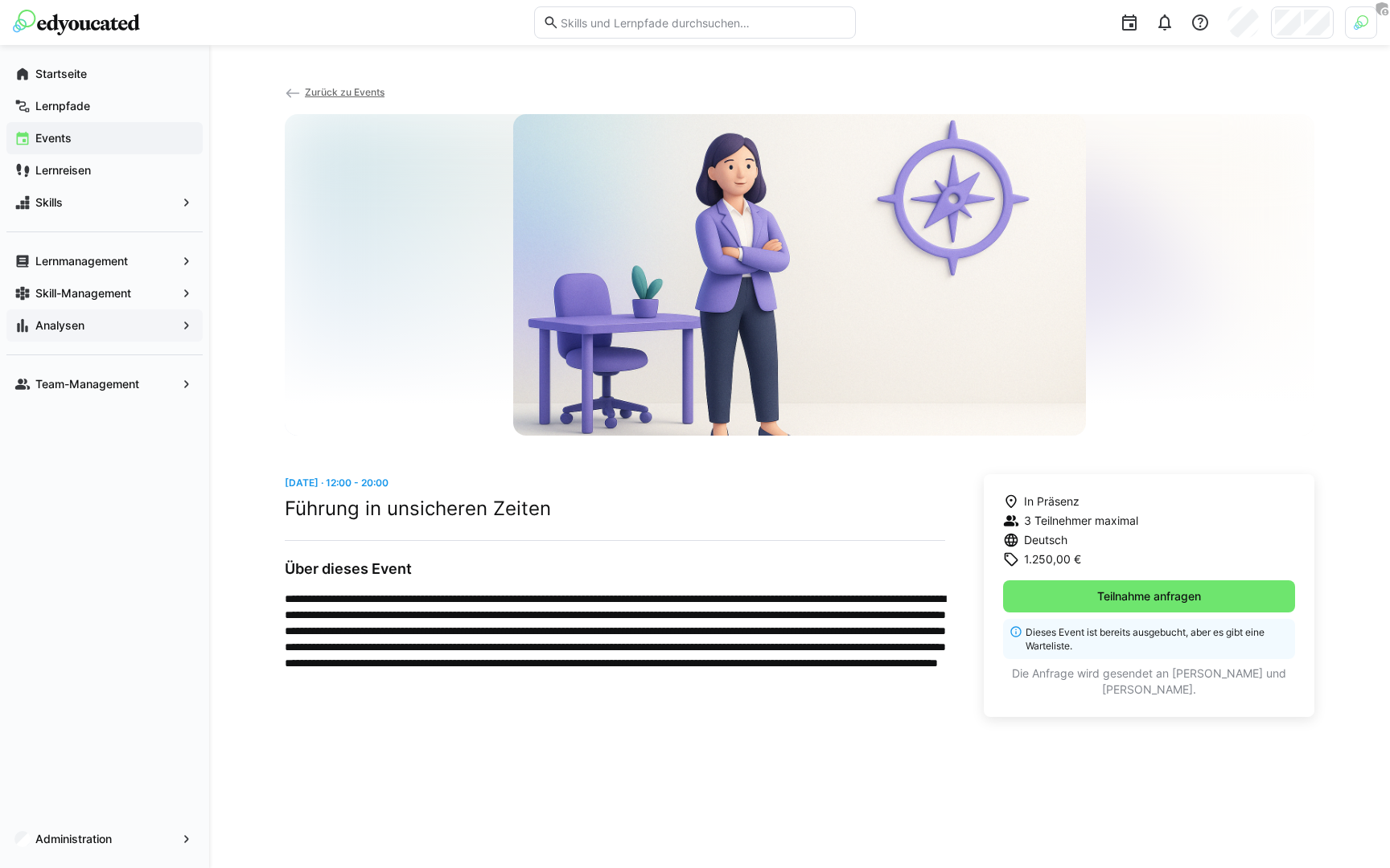
click at [0, 0] on app-navigation-label "Analysen" at bounding box center [0, 0] width 0 height 0
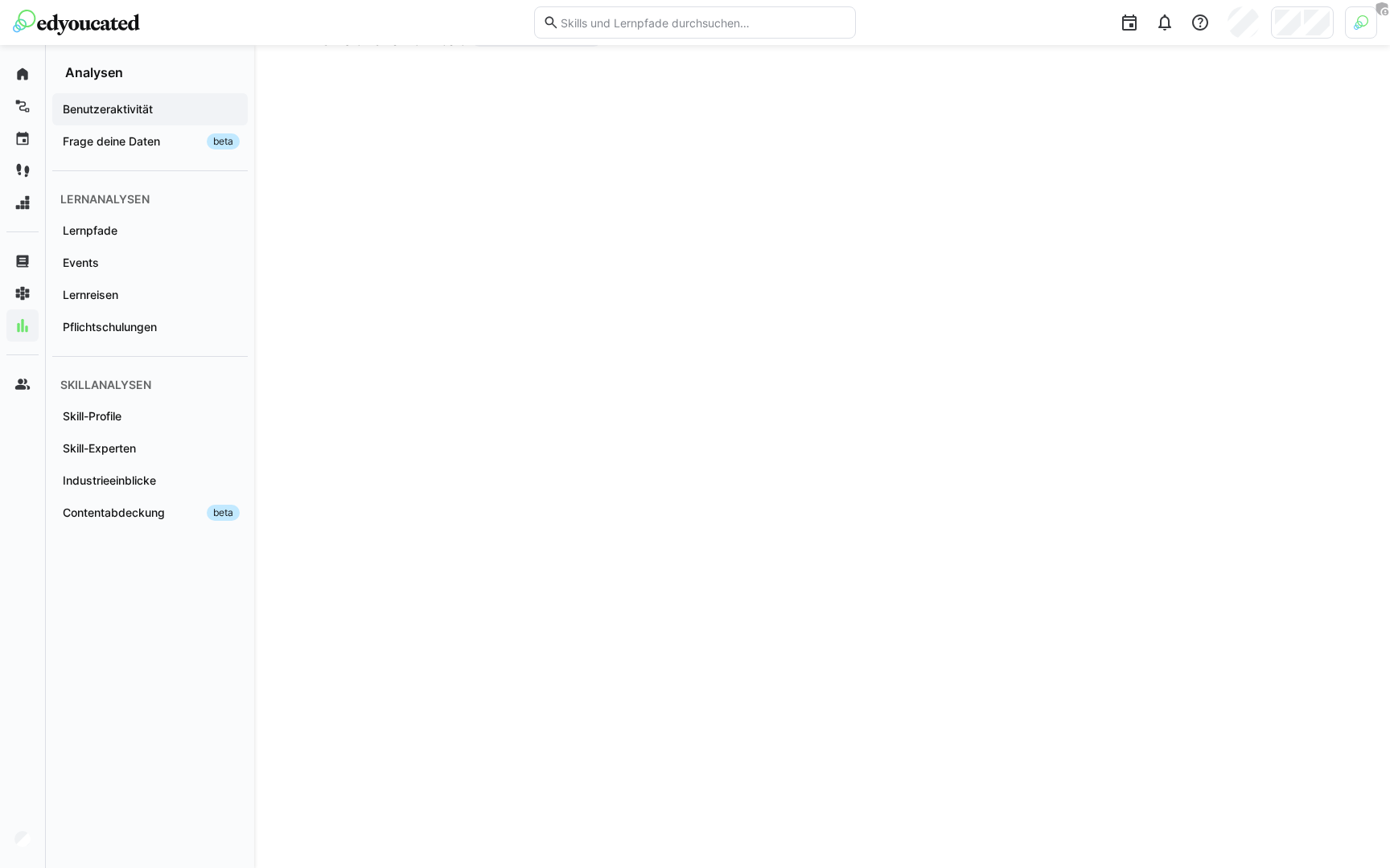
scroll to position [59, 0]
click at [0, 0] on app-navigation-label "Events" at bounding box center [0, 0] width 0 height 0
click at [1328, 318] on app-embedded-dashboard "Events Zuletzt aktualisiert: vor 9h" at bounding box center [822, 286] width 1029 height 2048
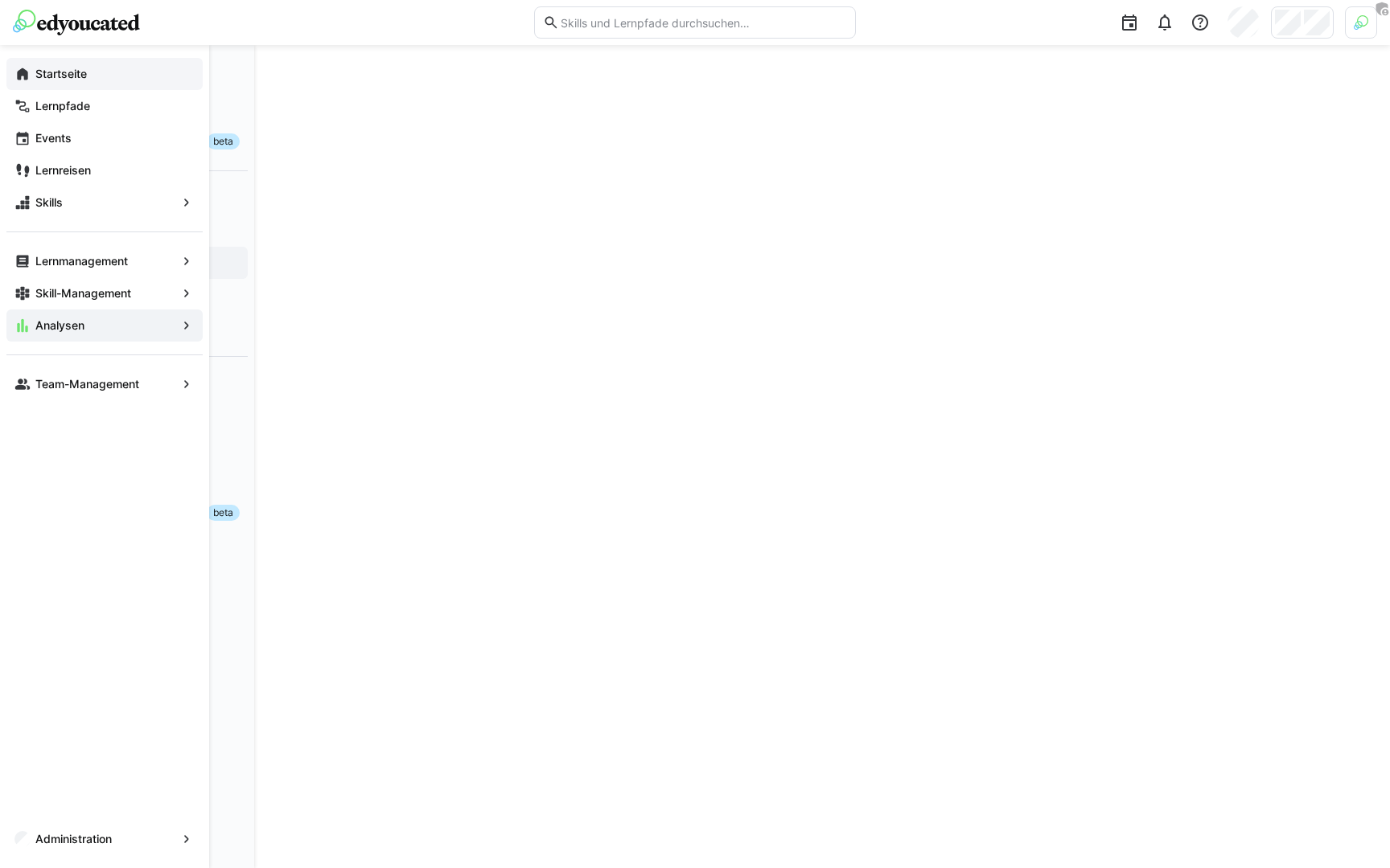
click at [33, 77] on div "Startseite" at bounding box center [104, 74] width 196 height 33
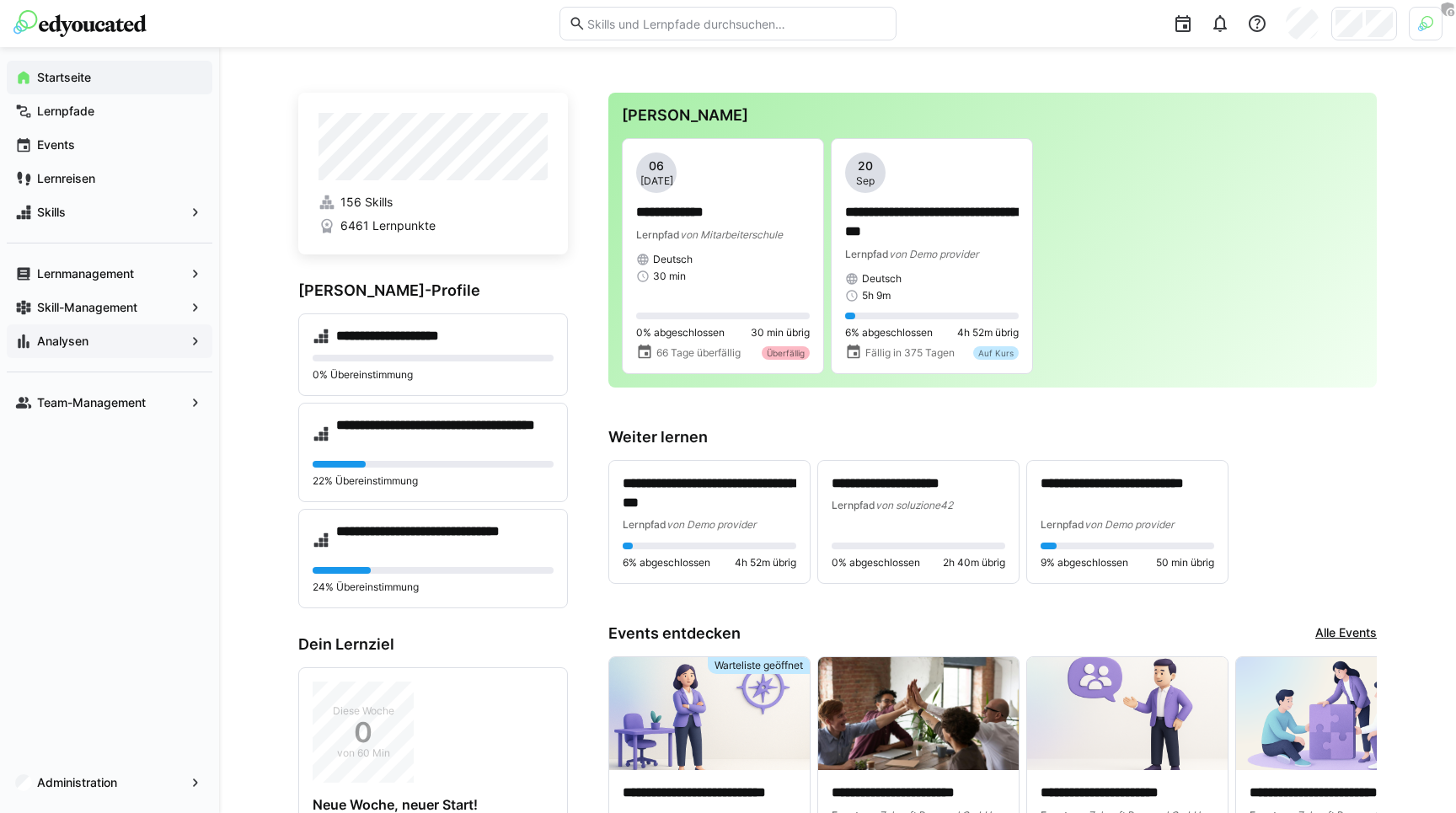
click at [409, 524] on h4 "**********" at bounding box center [445, 540] width 217 height 34
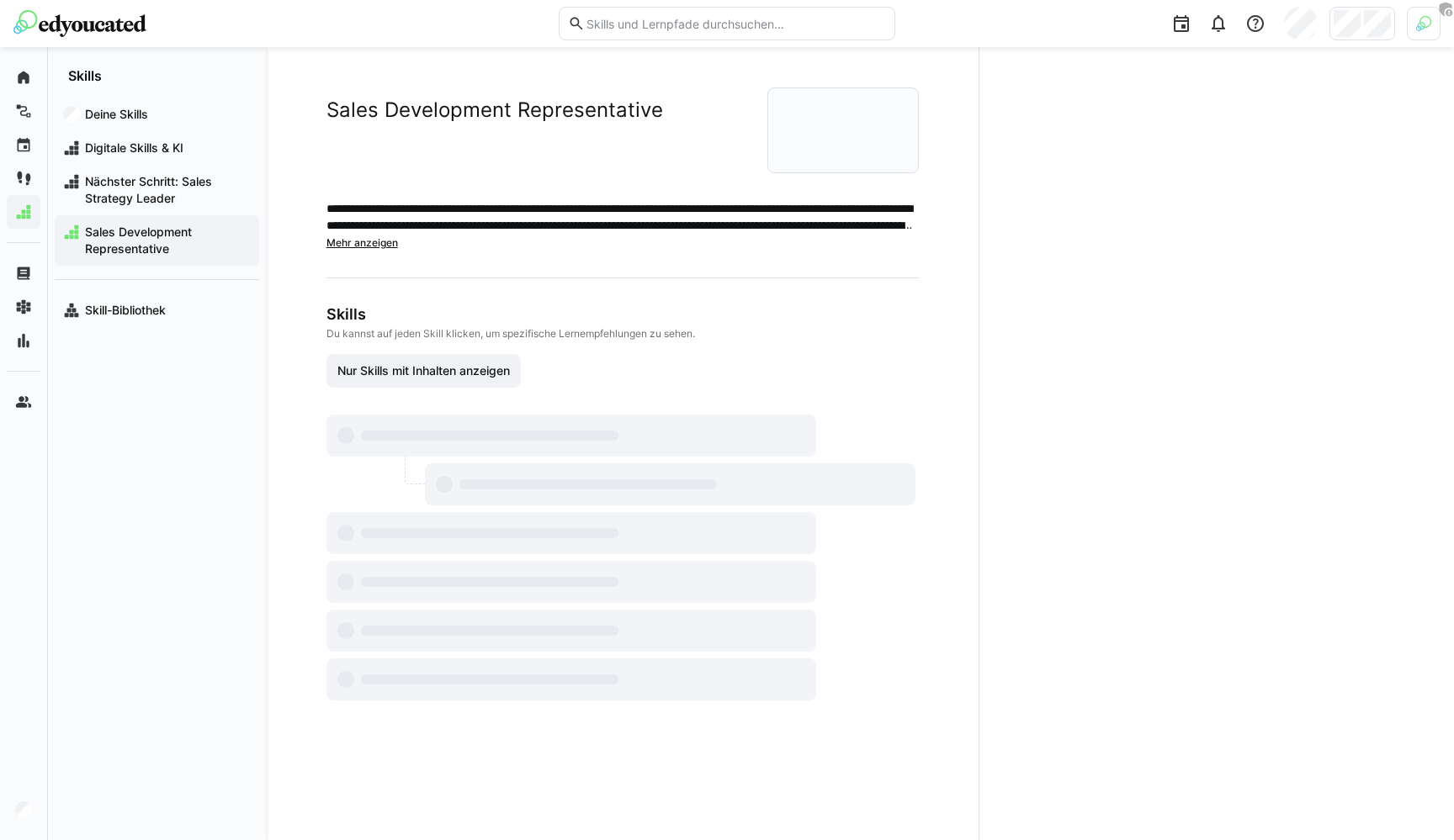
click at [529, 258] on div "**********" at bounding box center [623, 394] width 593 height 614
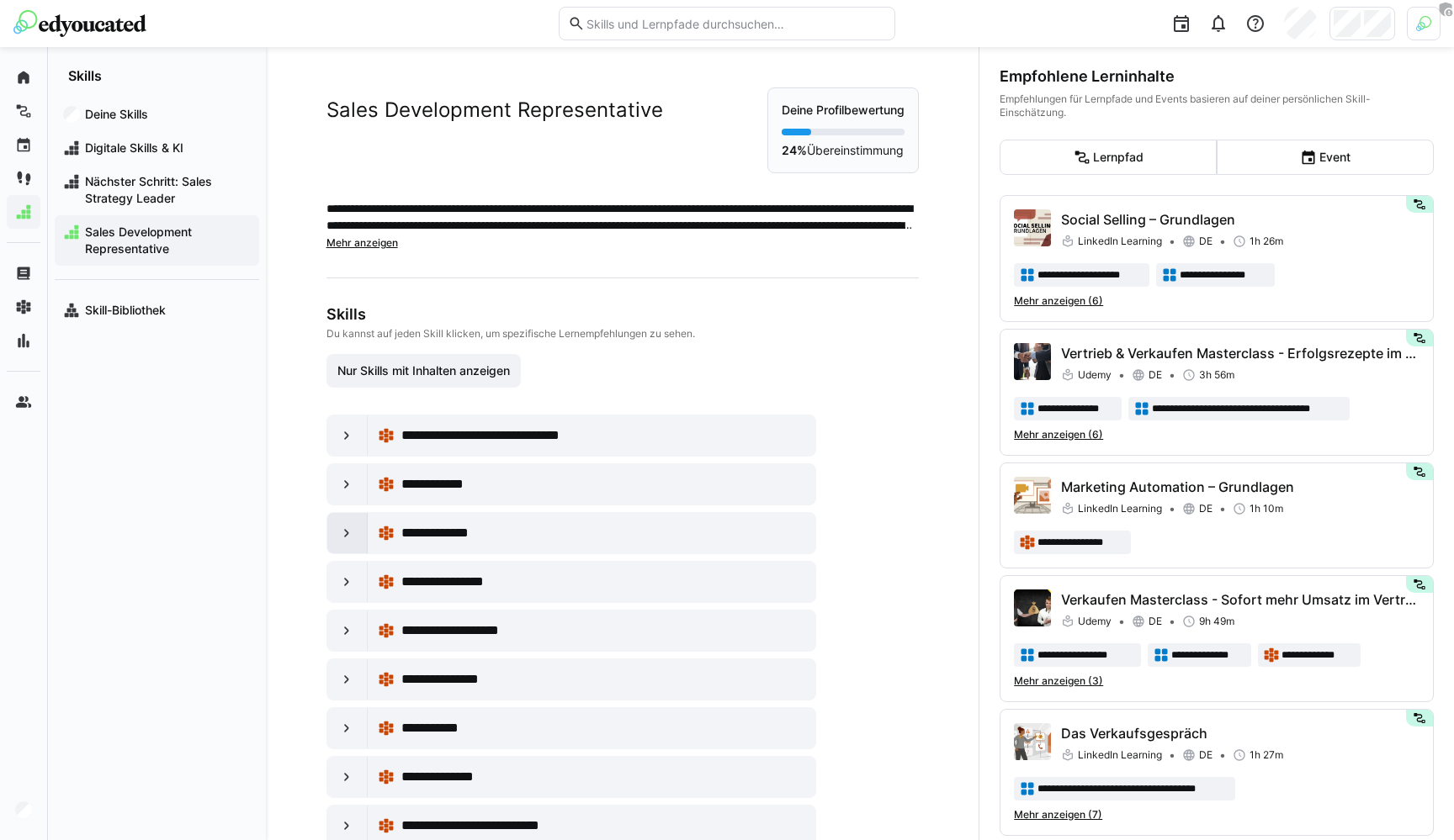
click at [347, 535] on eds-icon at bounding box center [347, 534] width 17 height 17
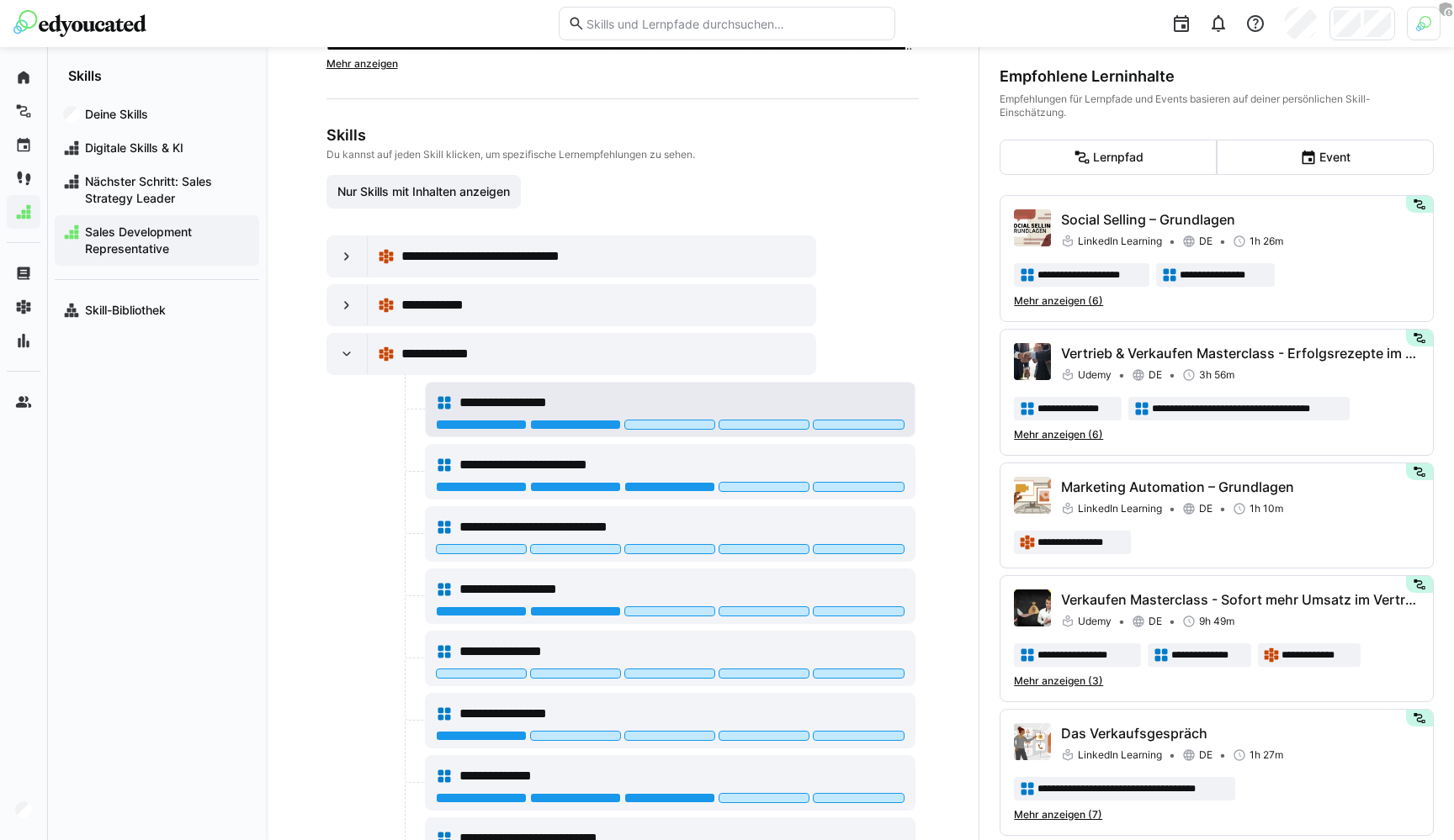
scroll to position [184, 0]
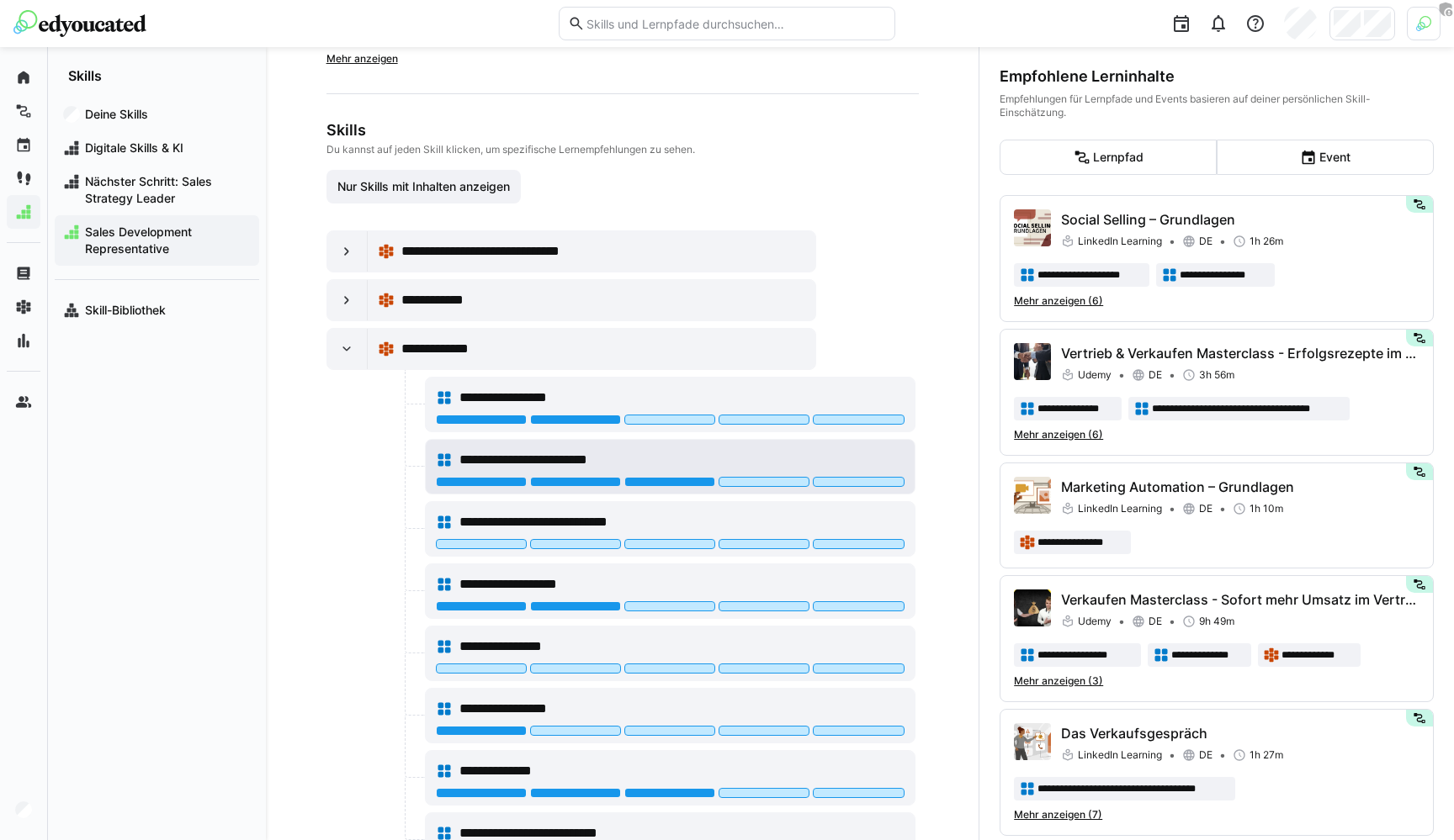
click at [627, 450] on span "**********" at bounding box center [547, 460] width 175 height 20
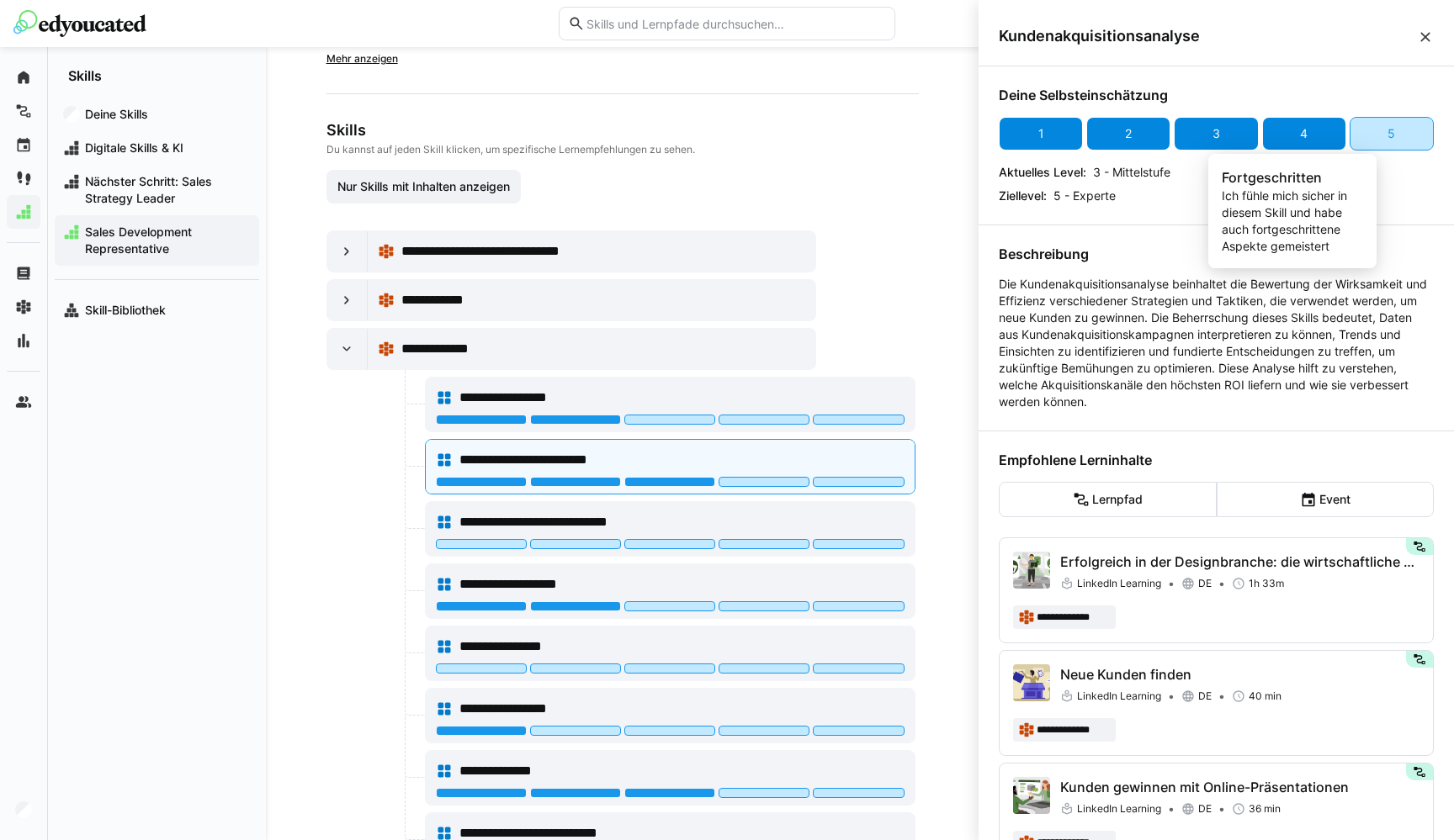
click at [1305, 135] on div "4" at bounding box center [1303, 133] width 84 height 34
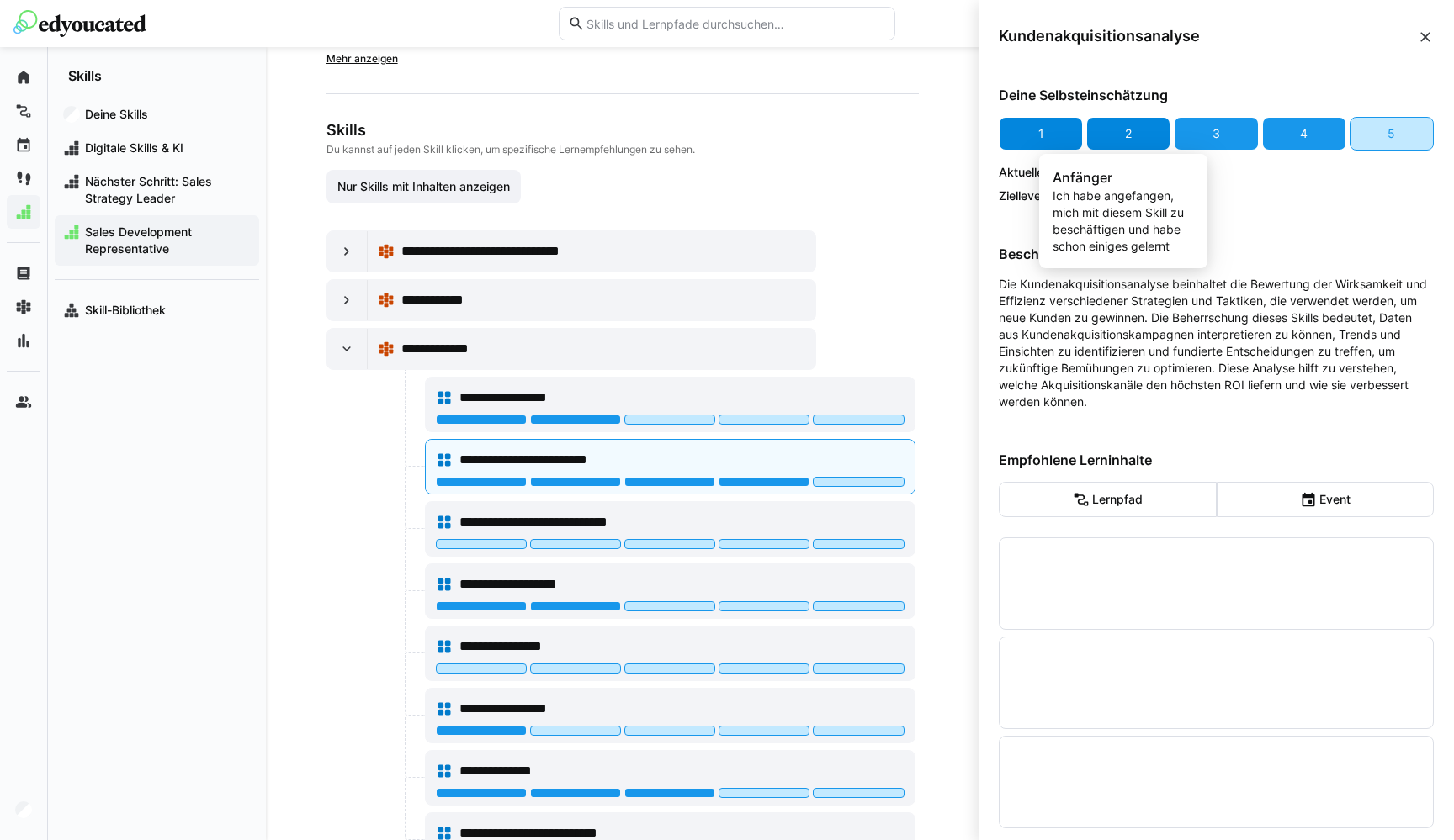
click at [1134, 133] on div "2" at bounding box center [1127, 133] width 84 height 34
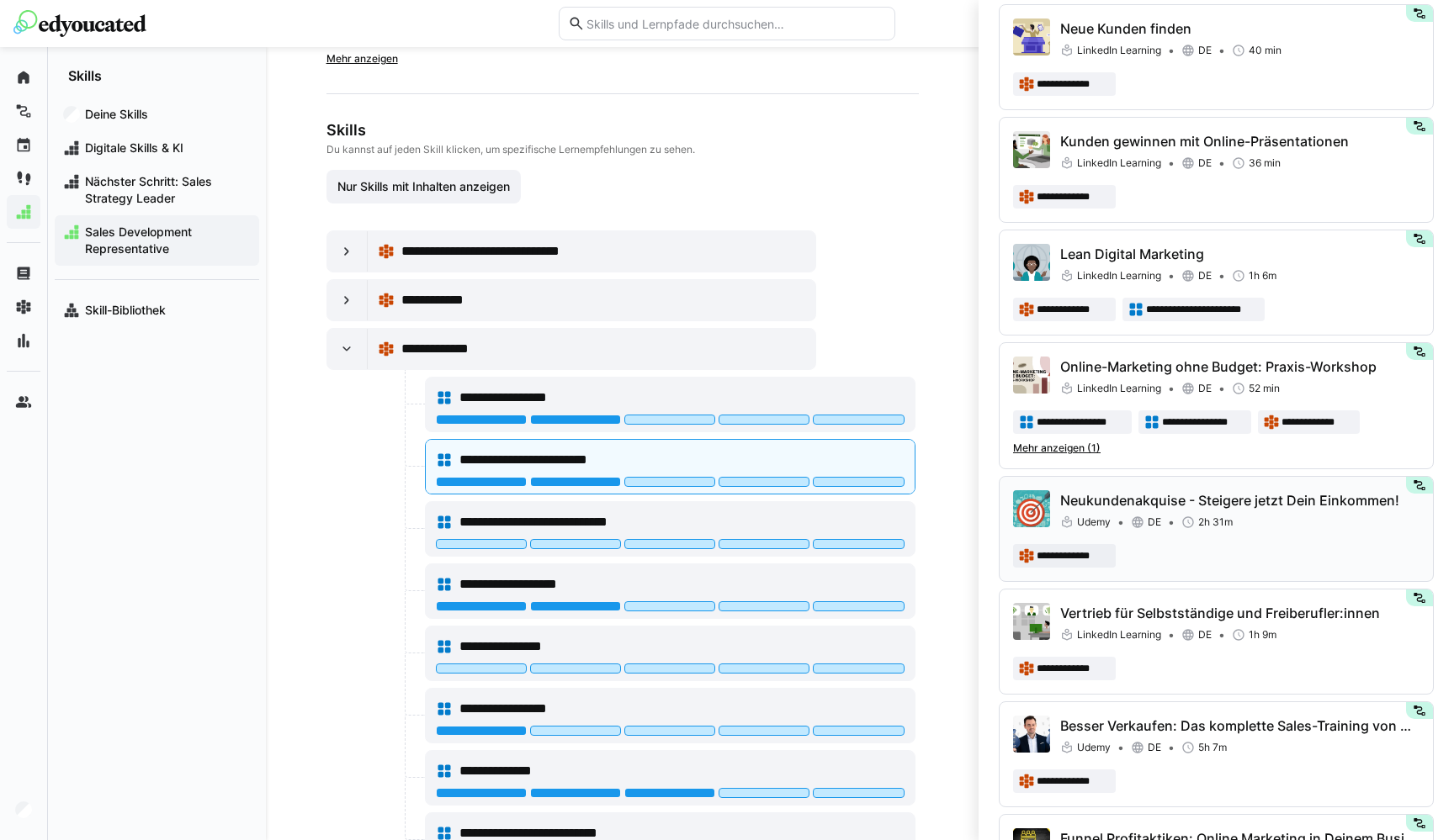
scroll to position [588, 0]
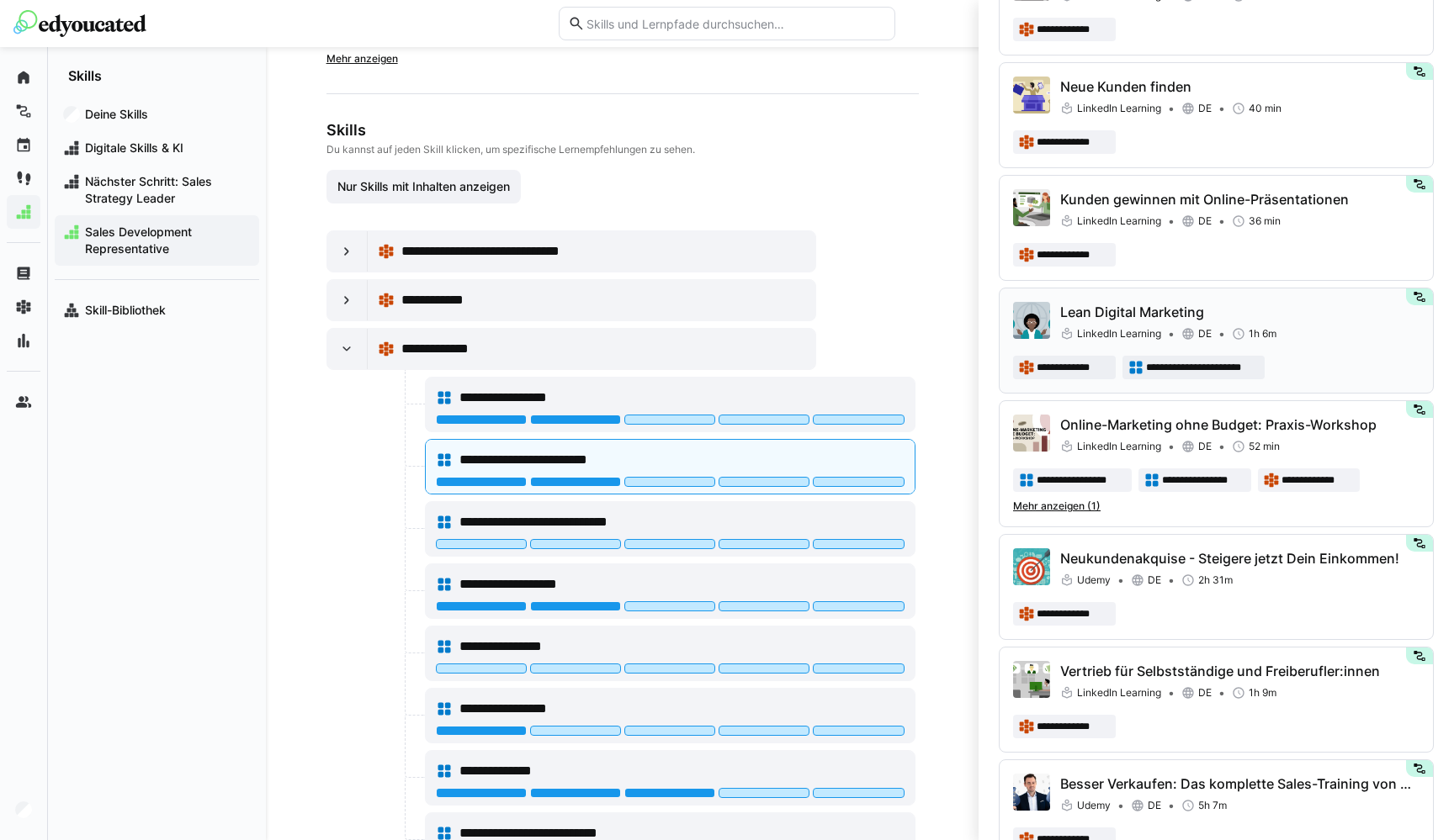
click at [1100, 324] on div "Lean Digital Marketing LinkedIn Learning DE 1h 6m" at bounding box center [1240, 322] width 359 height 40
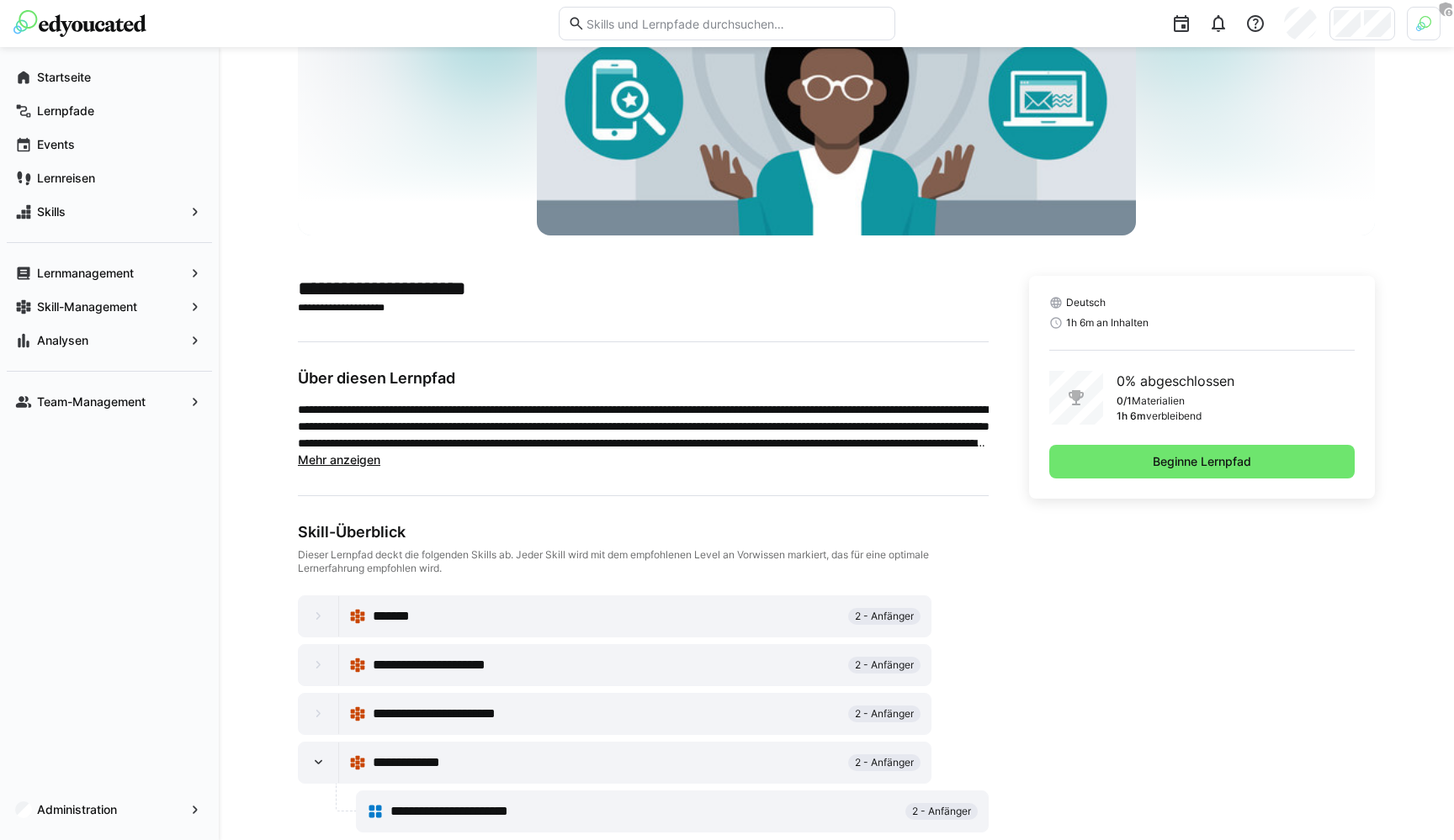
scroll to position [221, 0]
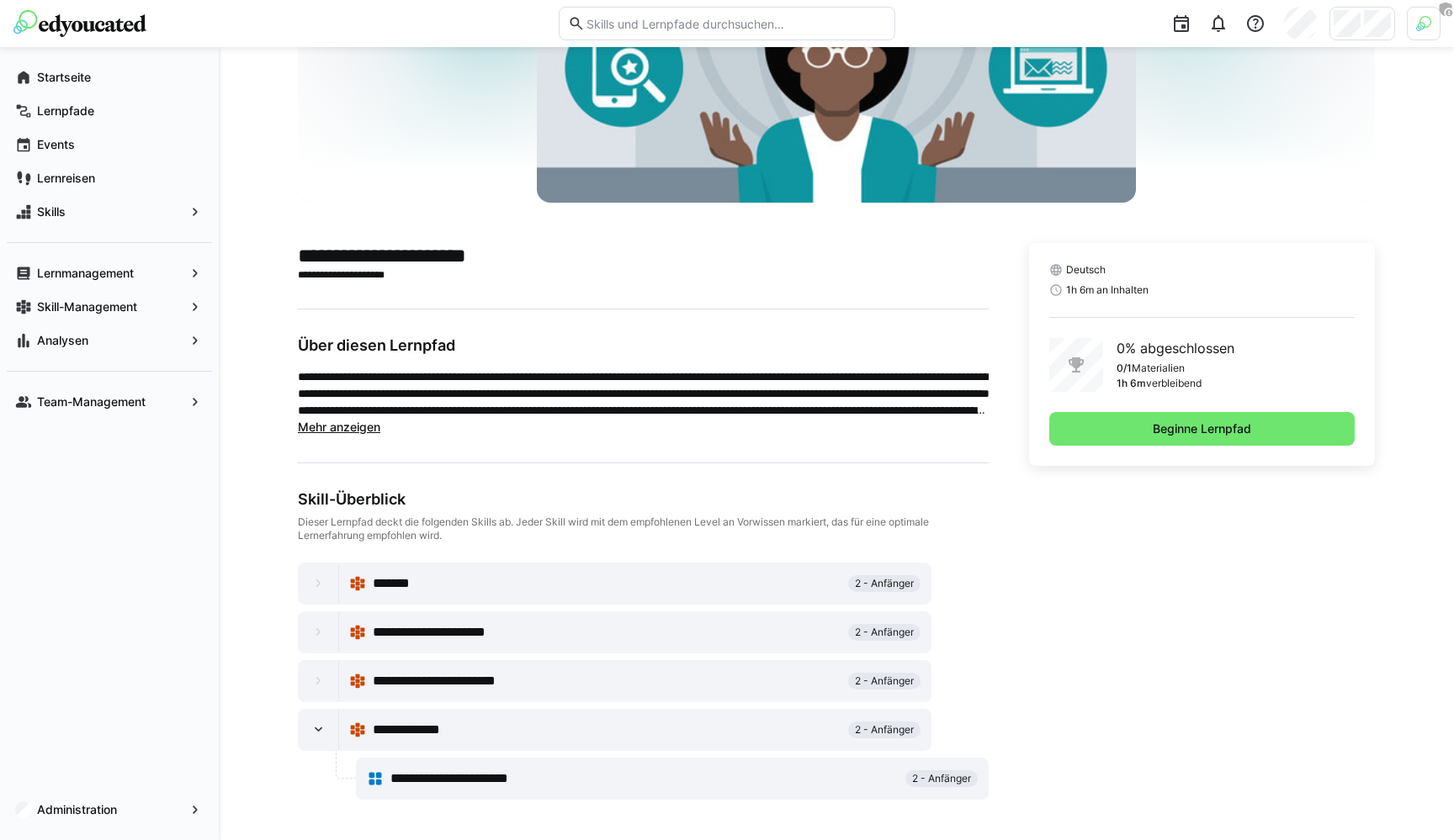
click at [313, 420] on span "Mehr anzeigen" at bounding box center [340, 427] width 83 height 15
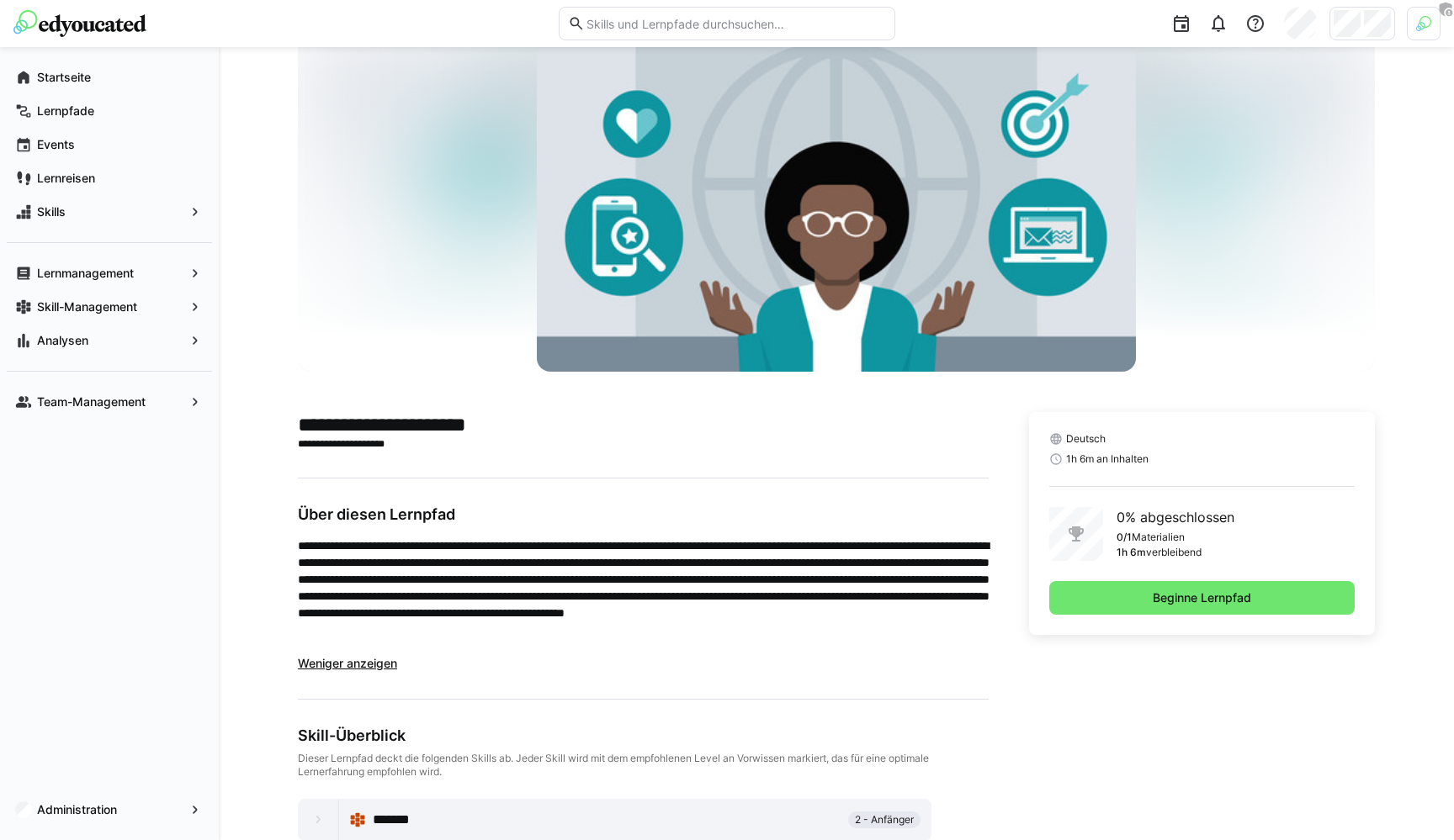
scroll to position [0, 0]
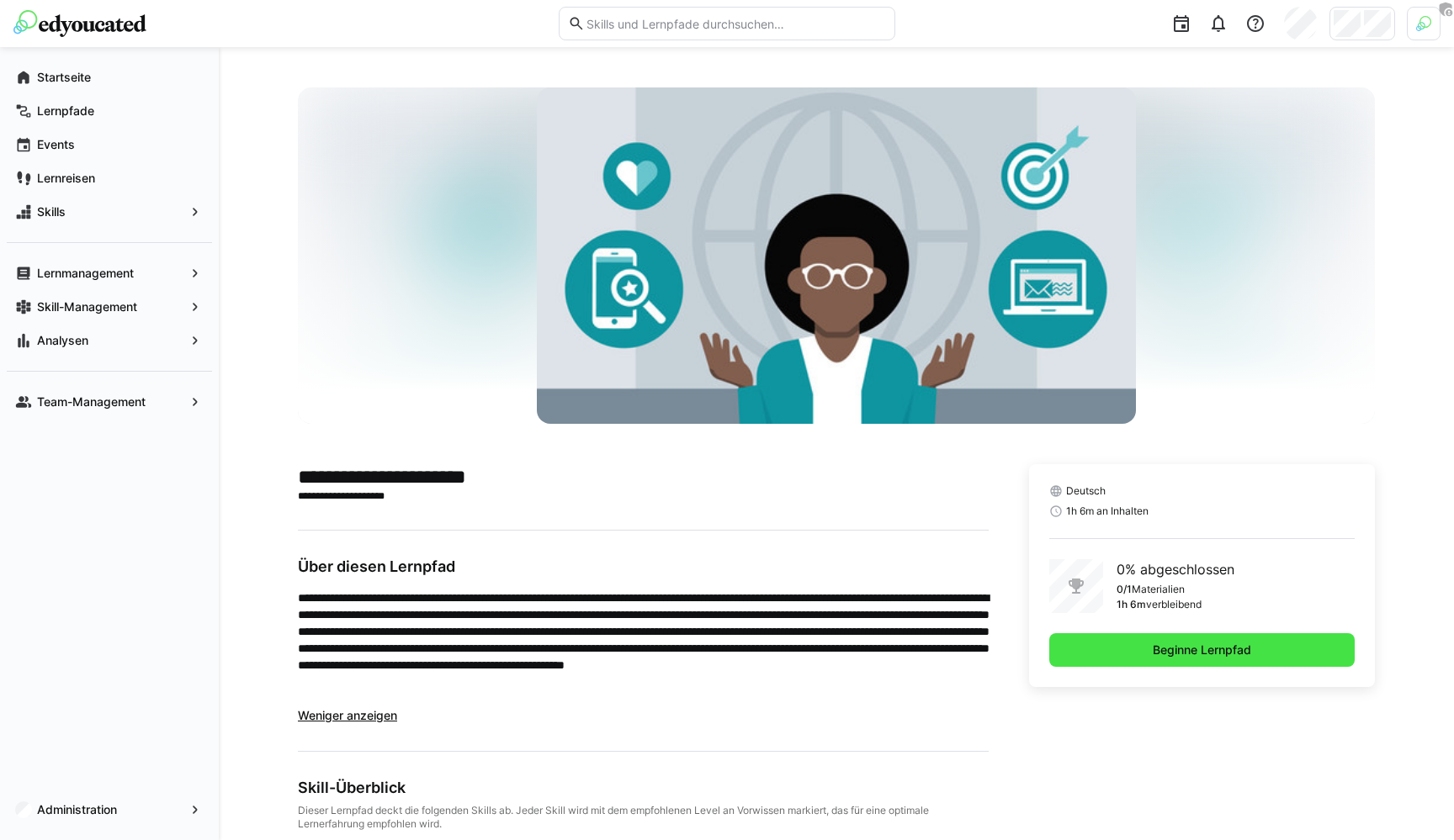
click at [1173, 650] on span "Beginne Lernpfad" at bounding box center [1202, 650] width 103 height 17
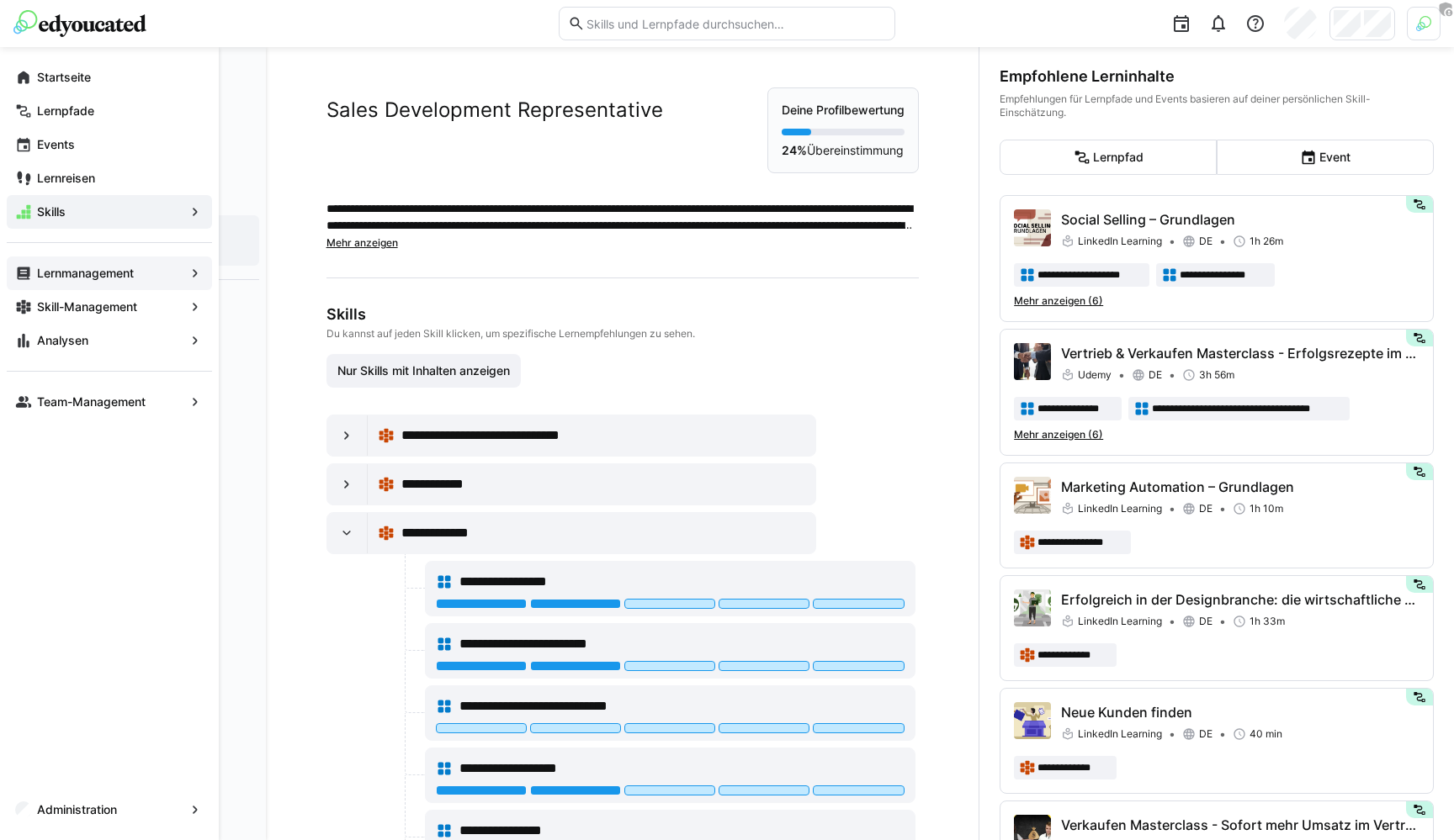
click at [0, 0] on app-navigation-label "Lernmanagement" at bounding box center [0, 0] width 0 height 0
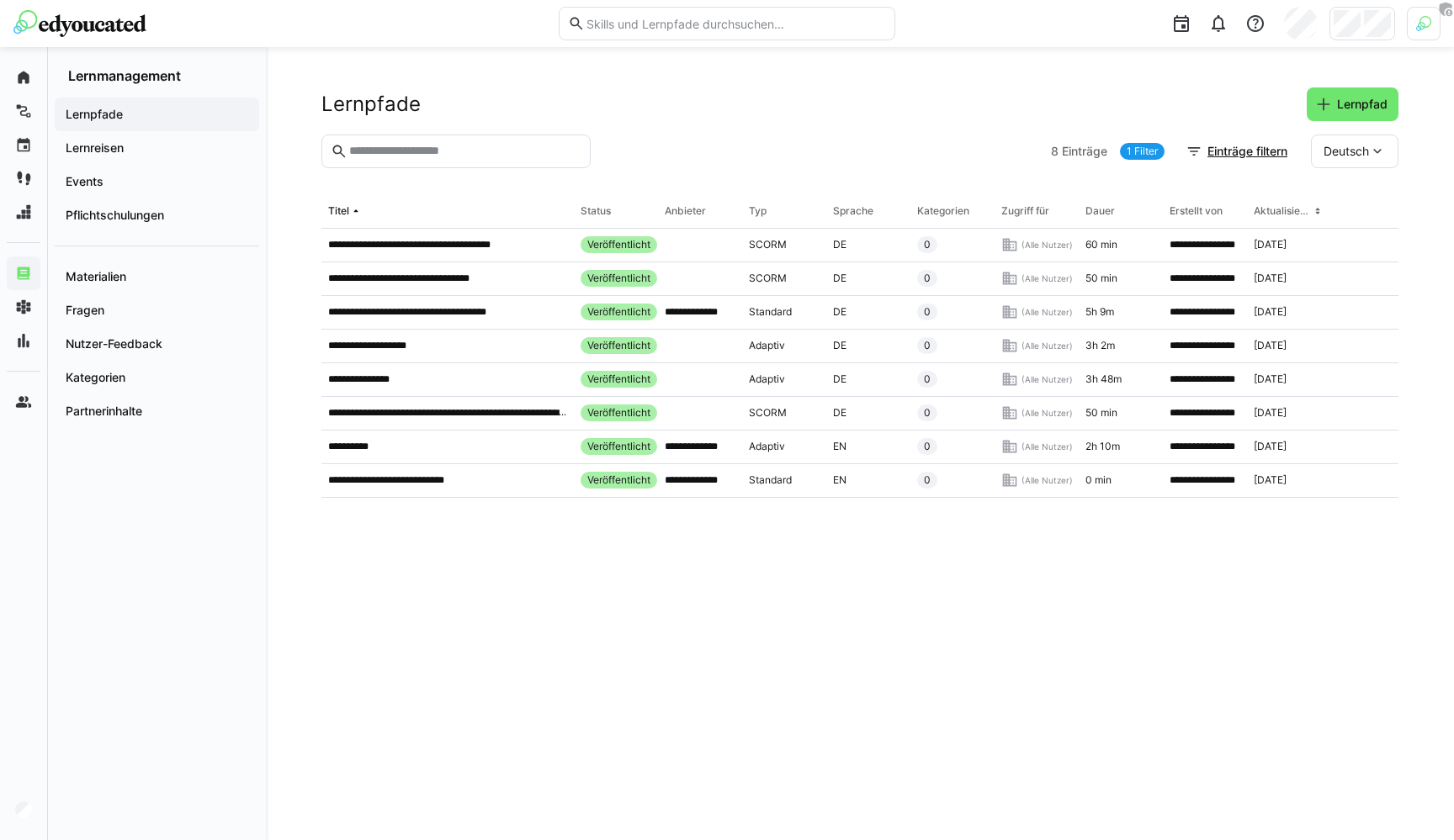
click at [1344, 82] on div "**********" at bounding box center [860, 443] width 1188 height 793
click at [1340, 91] on span "Lernpfad" at bounding box center [1353, 104] width 92 height 34
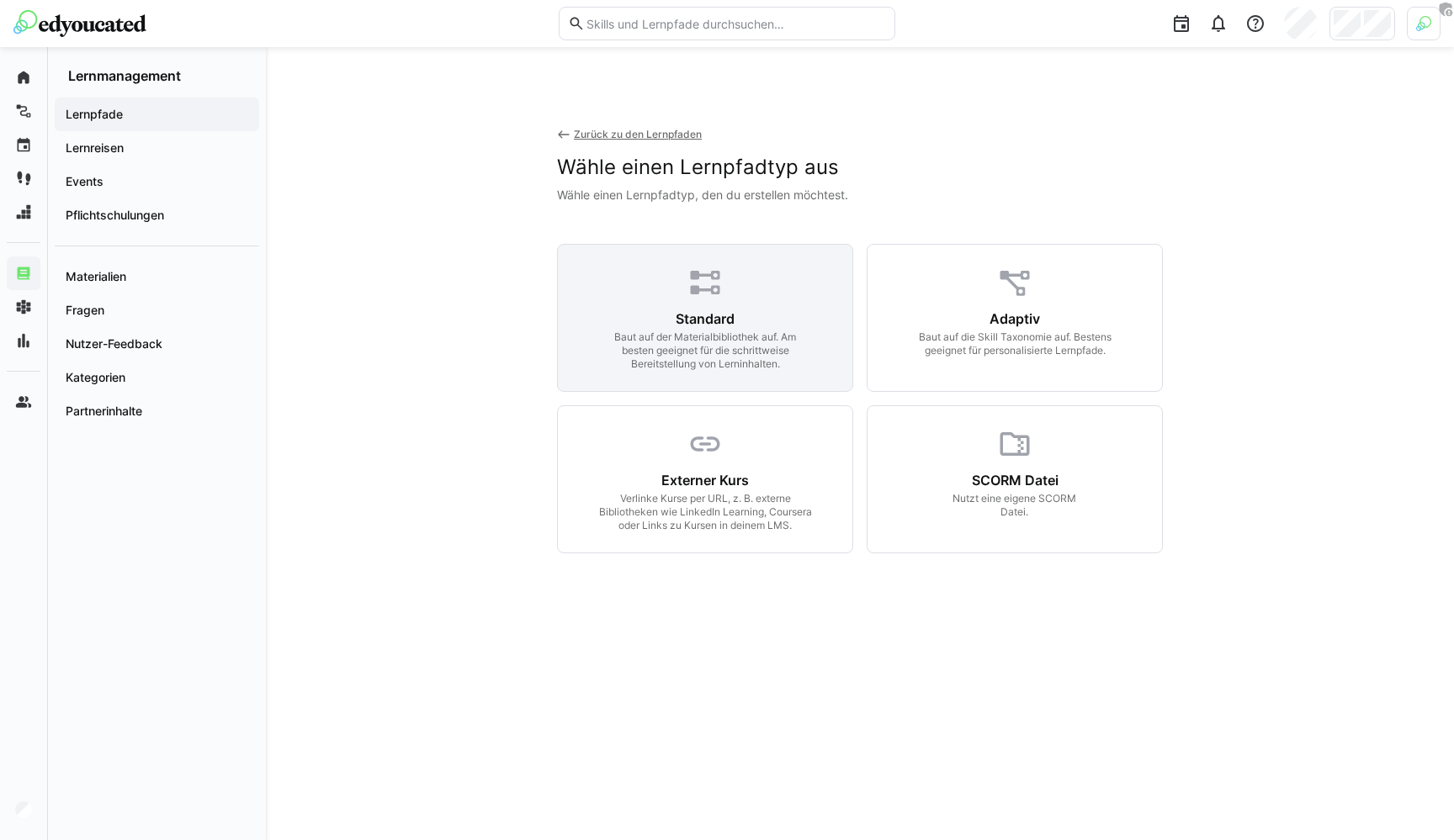
click at [772, 338] on div "Baut auf der Materialbibliothek auf. Am besten geeignet für die schrittweise Be…" at bounding box center [705, 351] width 216 height 40
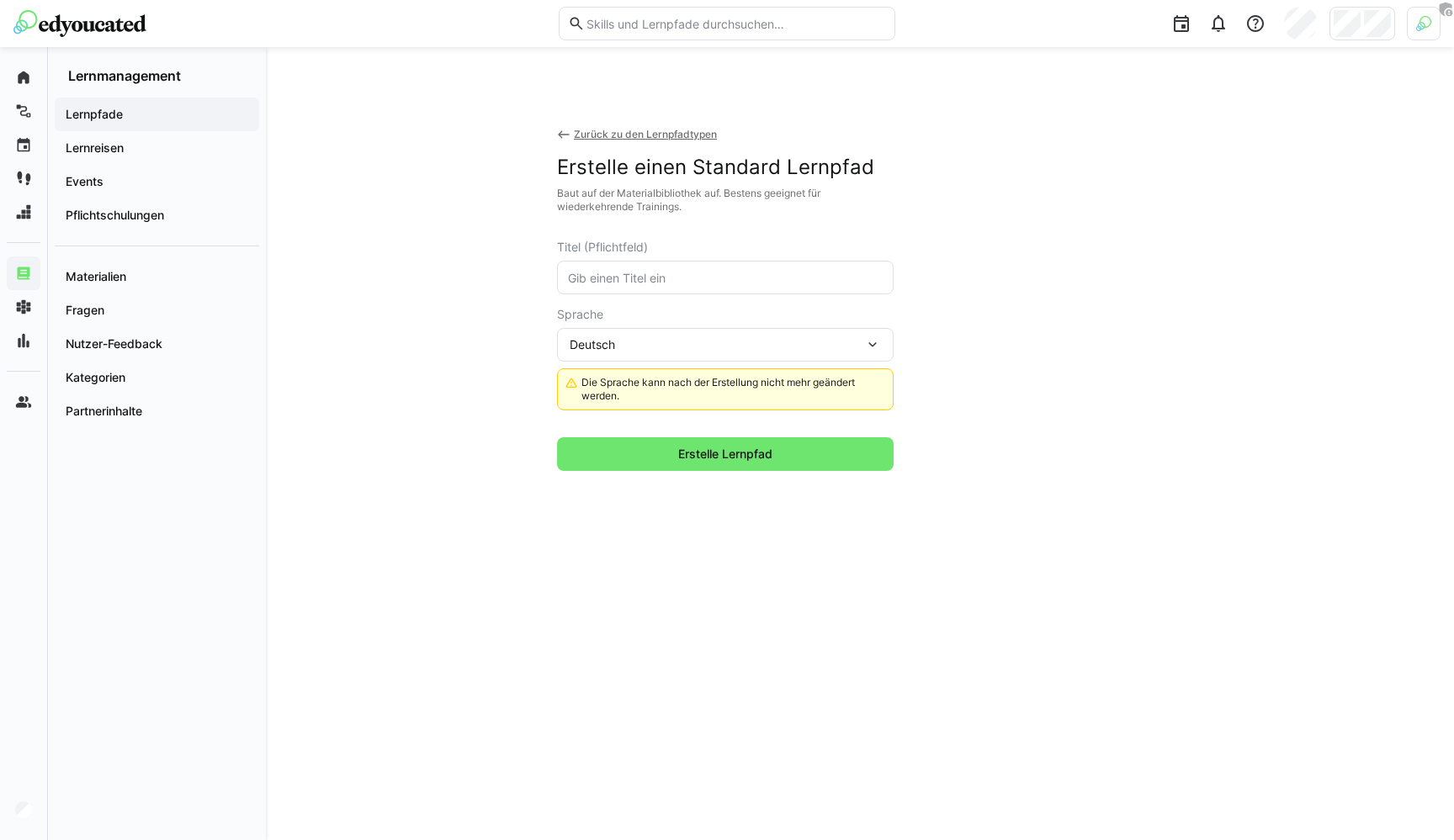
click at [692, 286] on eds-input at bounding box center [725, 277] width 337 height 34
type input "t"
type input "Test"
click at [763, 436] on div "Erstelle einen Standard Lernpfad Baut auf der Materialbibliothek auf. Bestens g…" at bounding box center [725, 313] width 337 height 316
click at [744, 448] on span "Erstelle Lernpfad" at bounding box center [725, 455] width 99 height 17
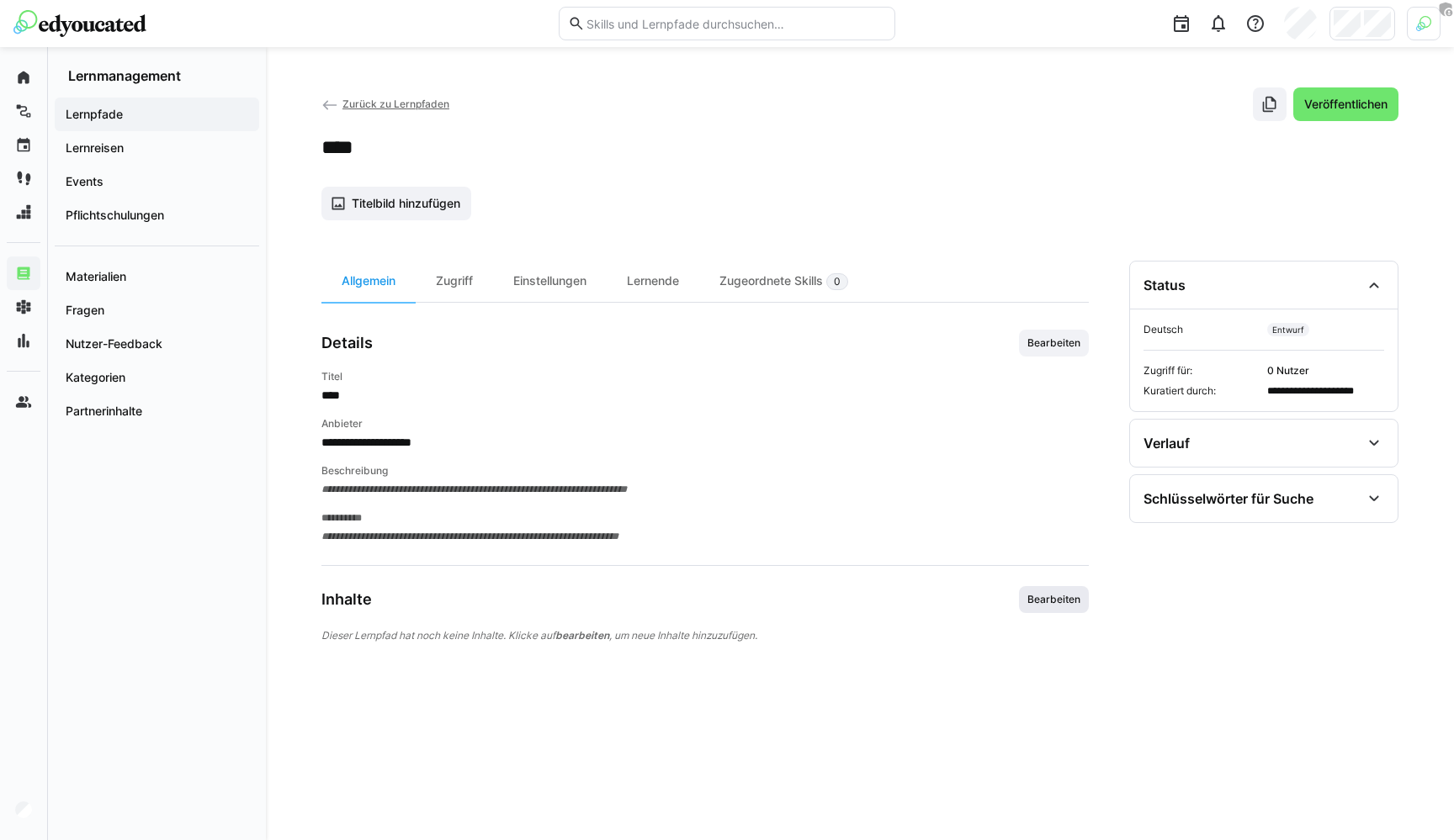
click at [1041, 599] on span "Bearbeiten" at bounding box center [1054, 600] width 56 height 14
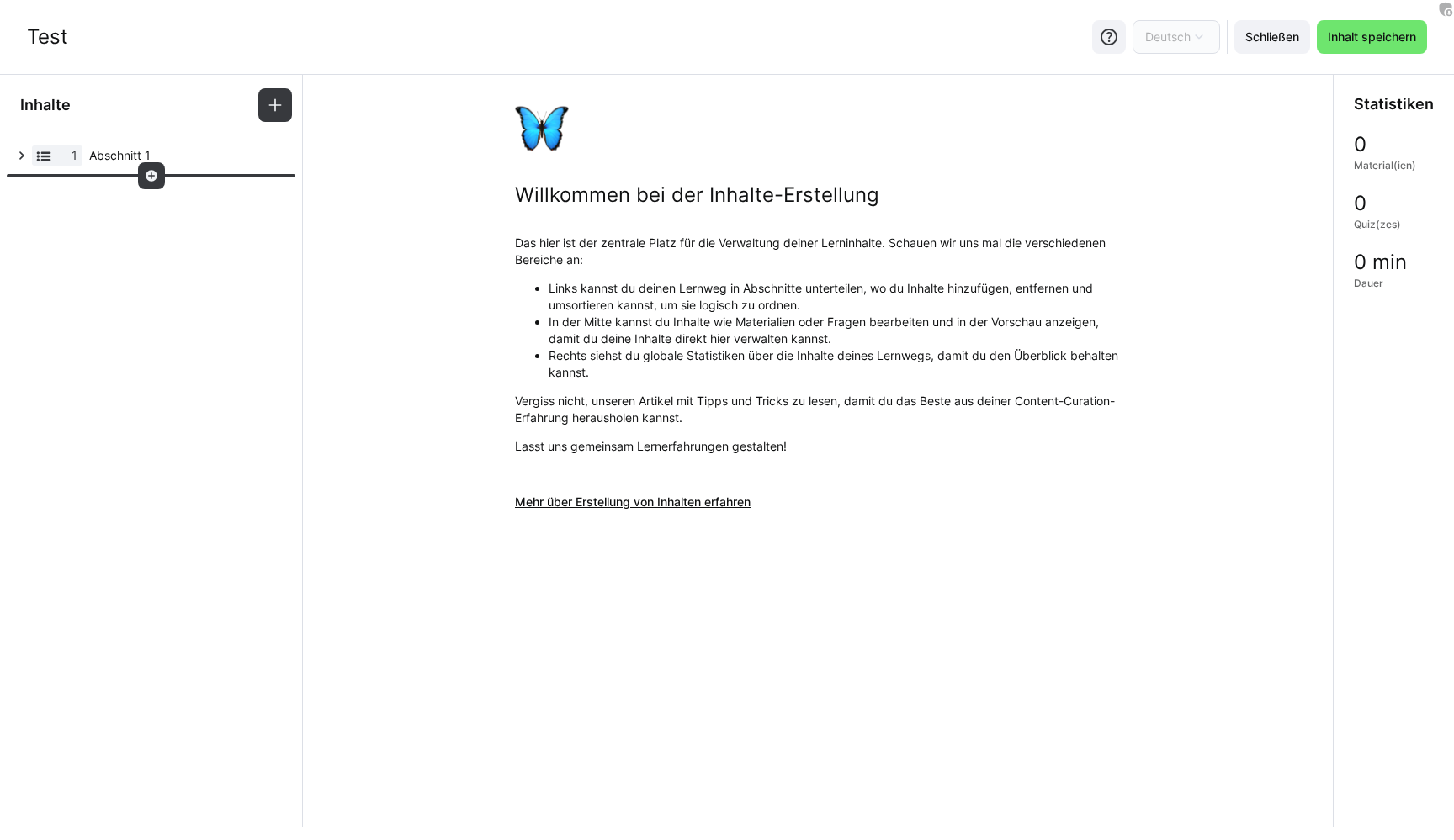
click at [144, 177] on eds-icon at bounding box center [151, 176] width 14 height 14
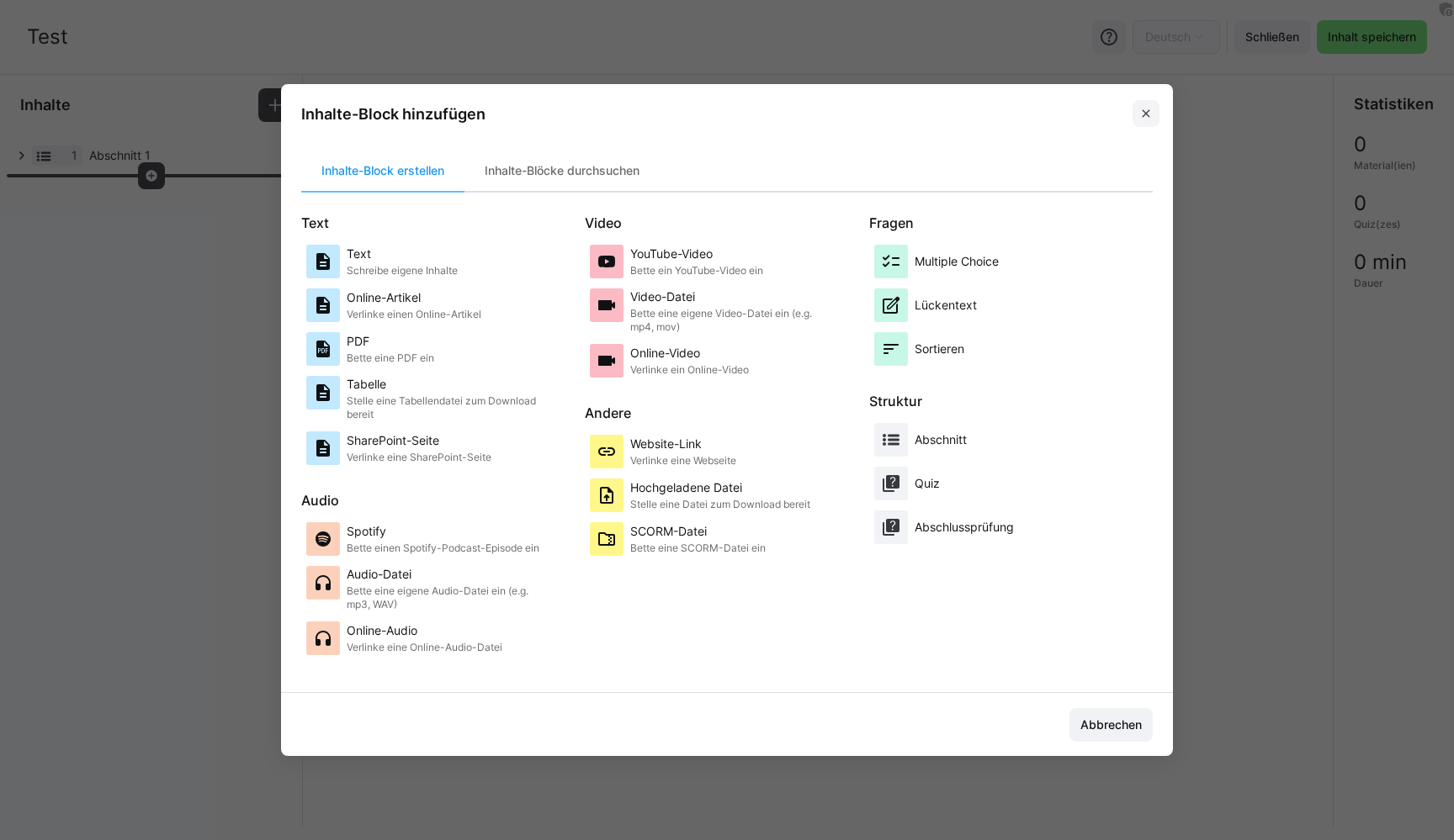
click at [1145, 105] on span at bounding box center [1146, 113] width 27 height 27
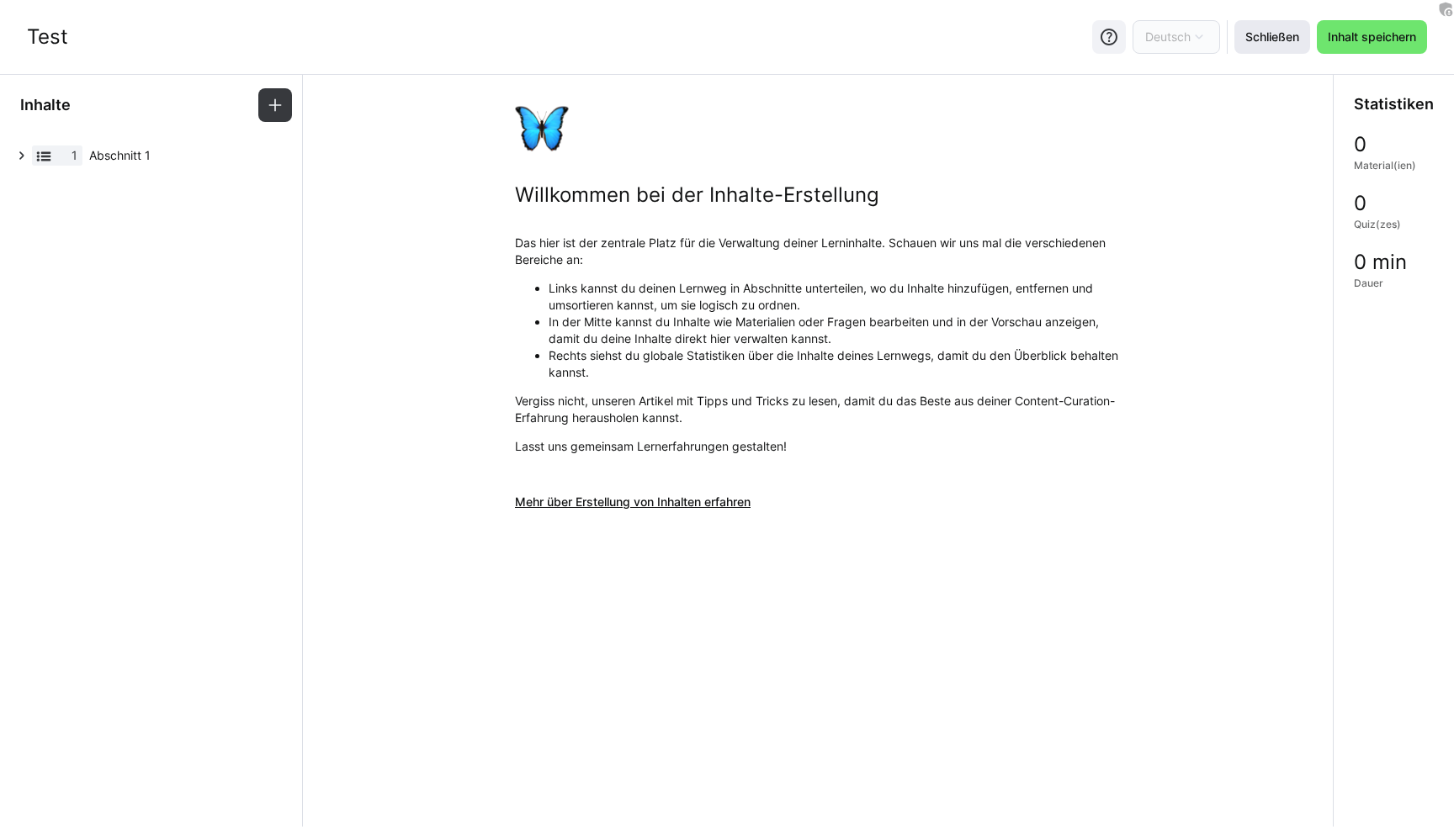
click at [1264, 30] on span "Schließen" at bounding box center [1272, 37] width 59 height 17
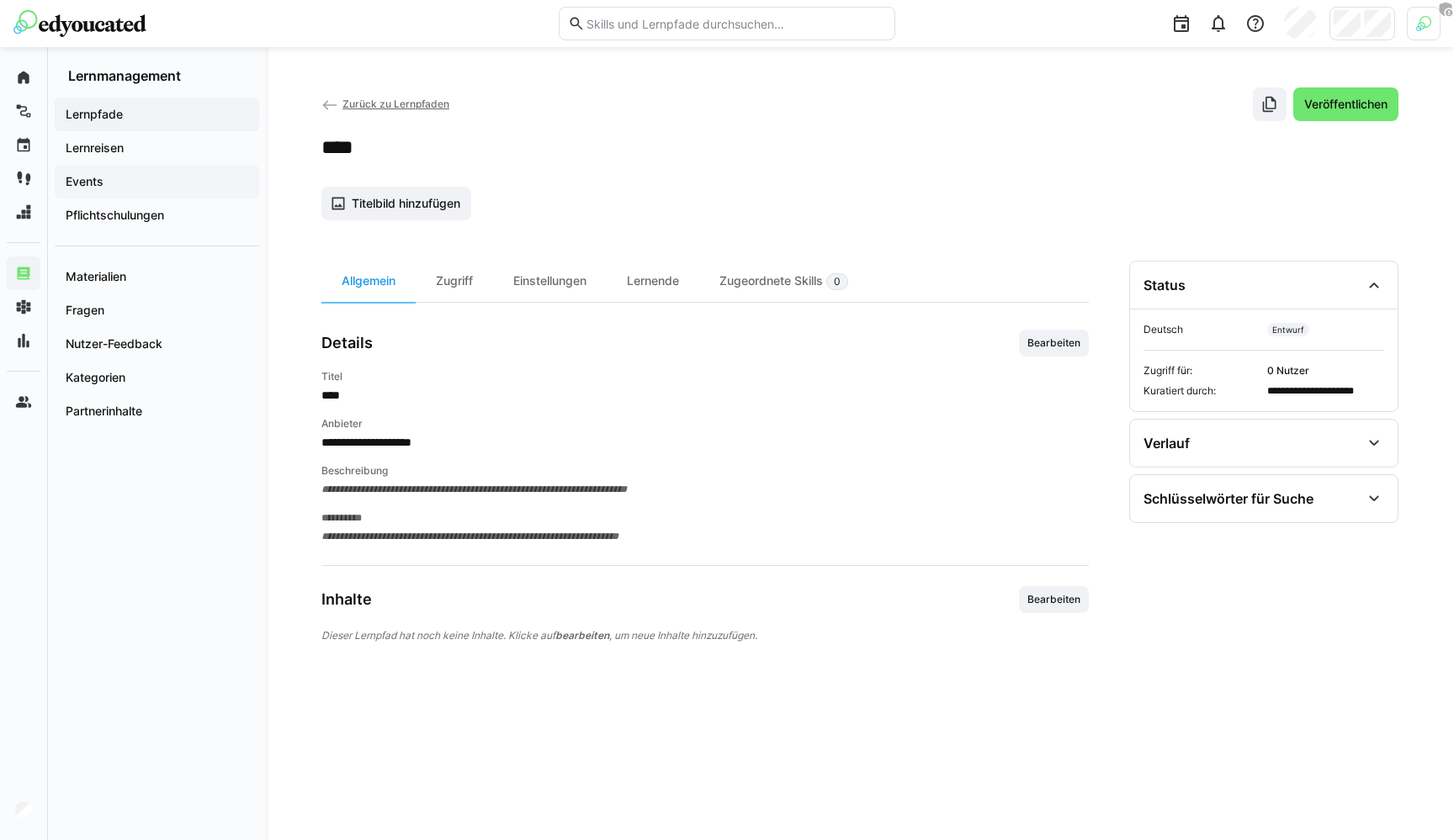
click at [0, 0] on app-navigation-label "Events" at bounding box center [0, 0] width 0 height 0
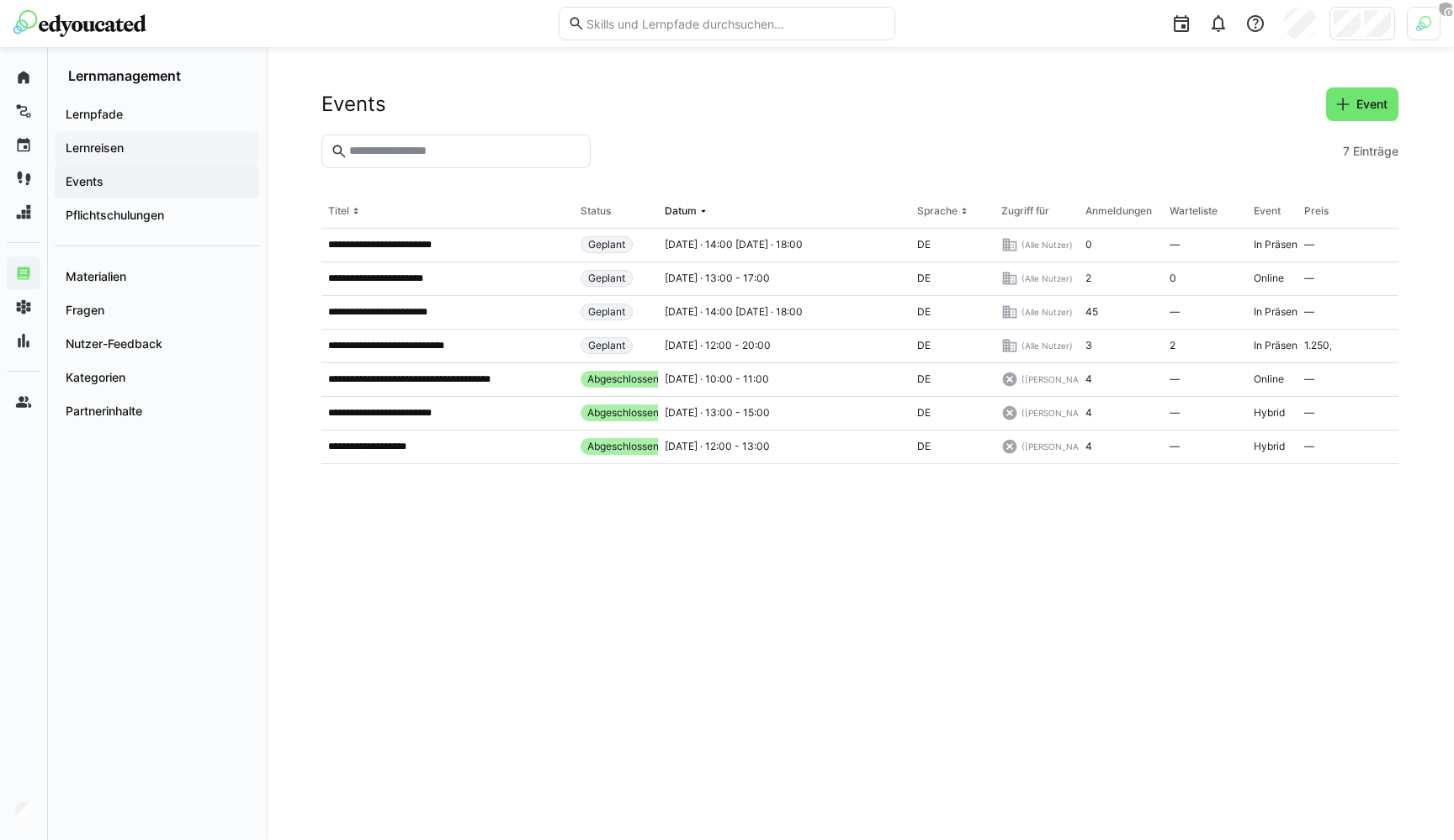
click at [0, 0] on app-navigation-label "Lernreisen" at bounding box center [0, 0] width 0 height 0
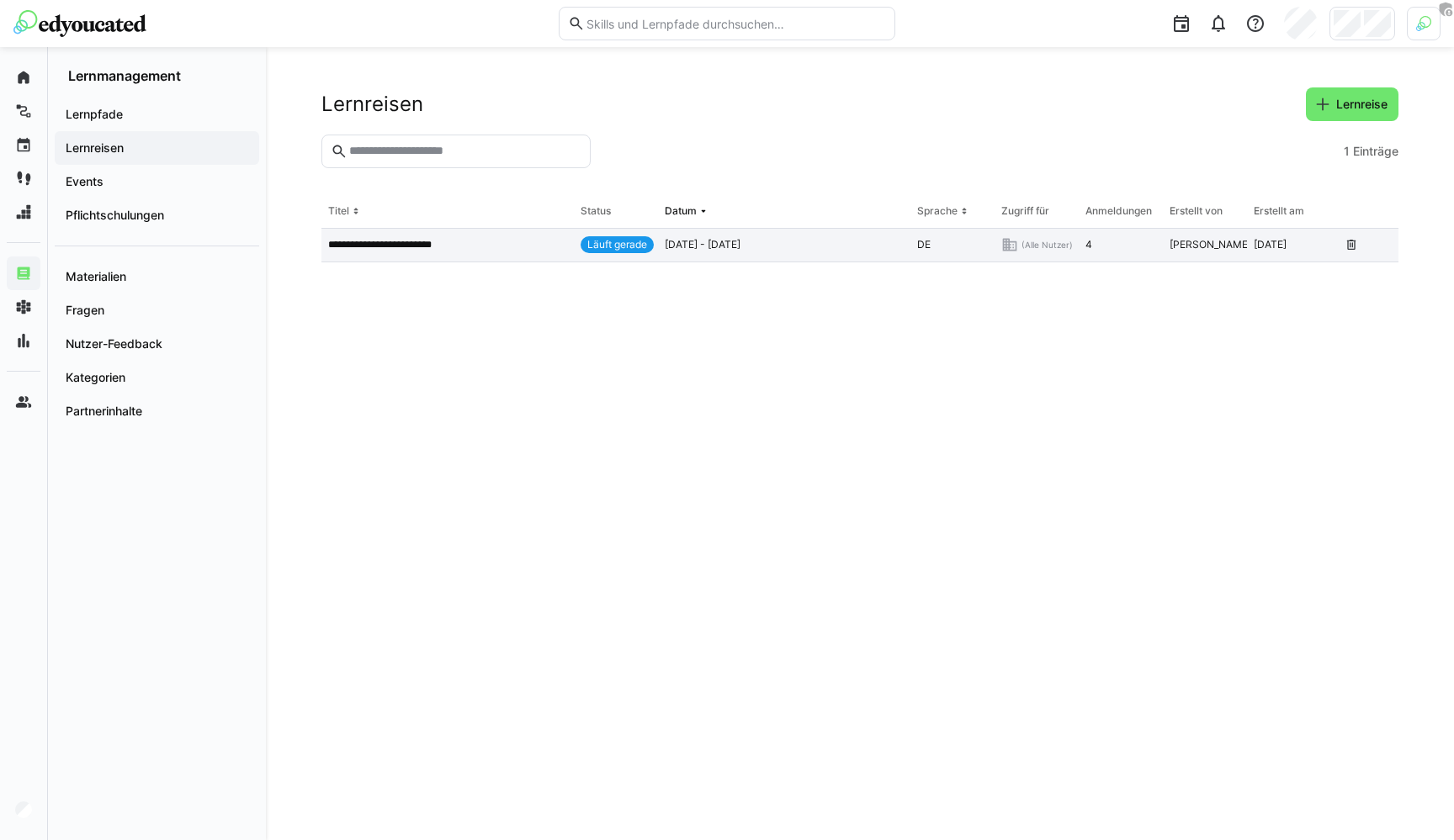
click at [427, 251] on p "**********" at bounding box center [397, 245] width 136 height 14
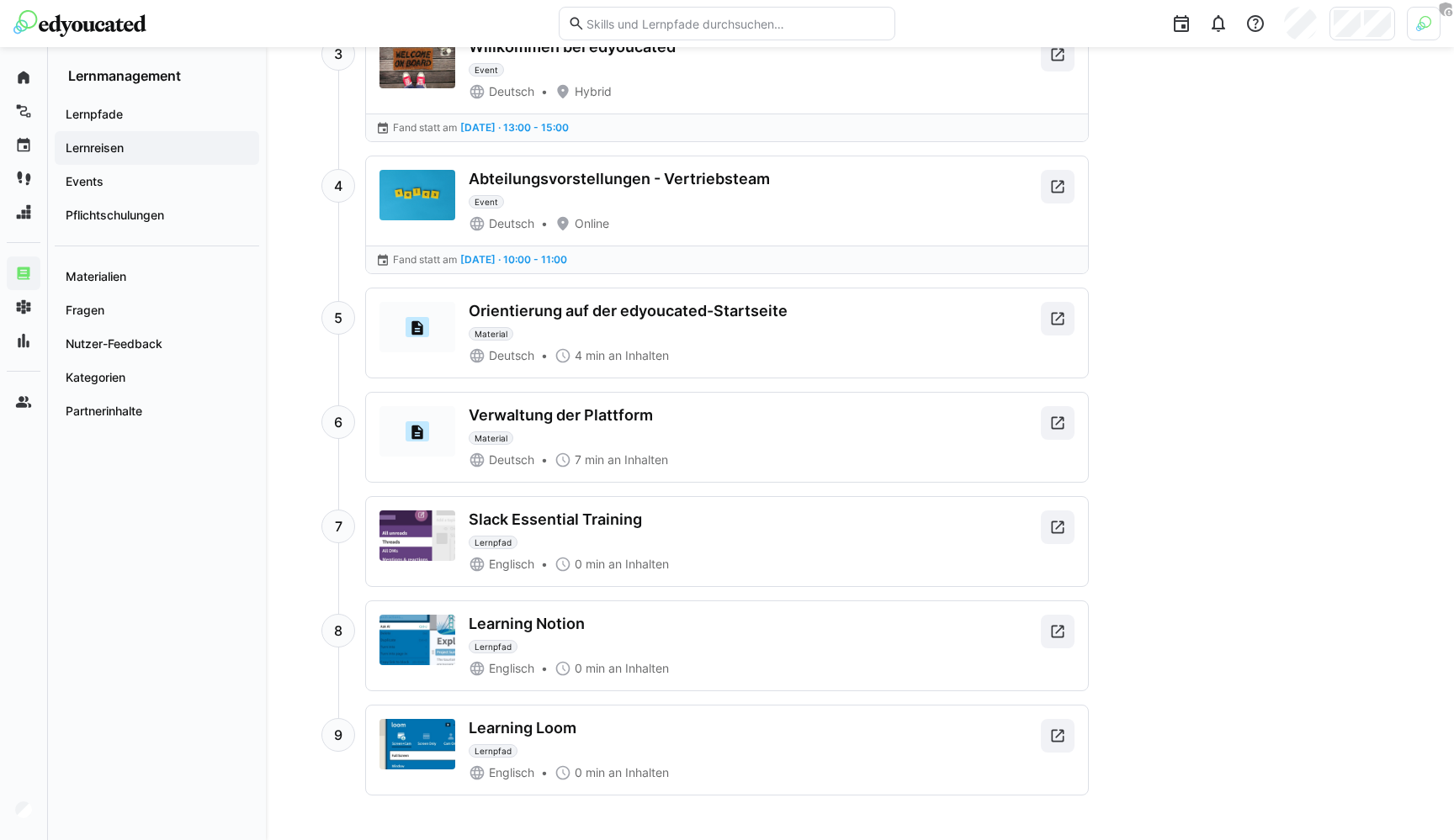
scroll to position [1456, 0]
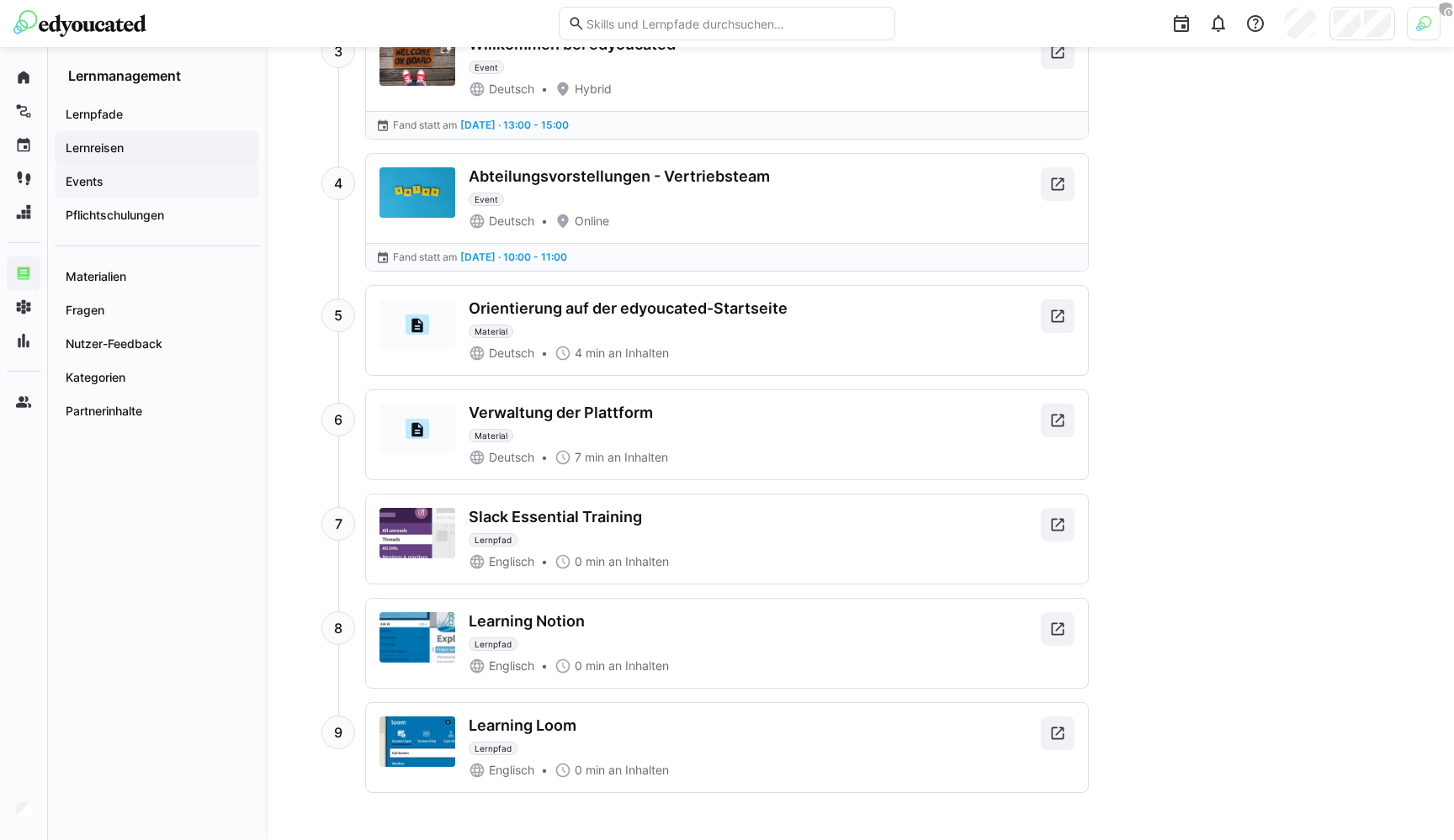
click at [115, 178] on span "Events" at bounding box center [157, 181] width 188 height 17
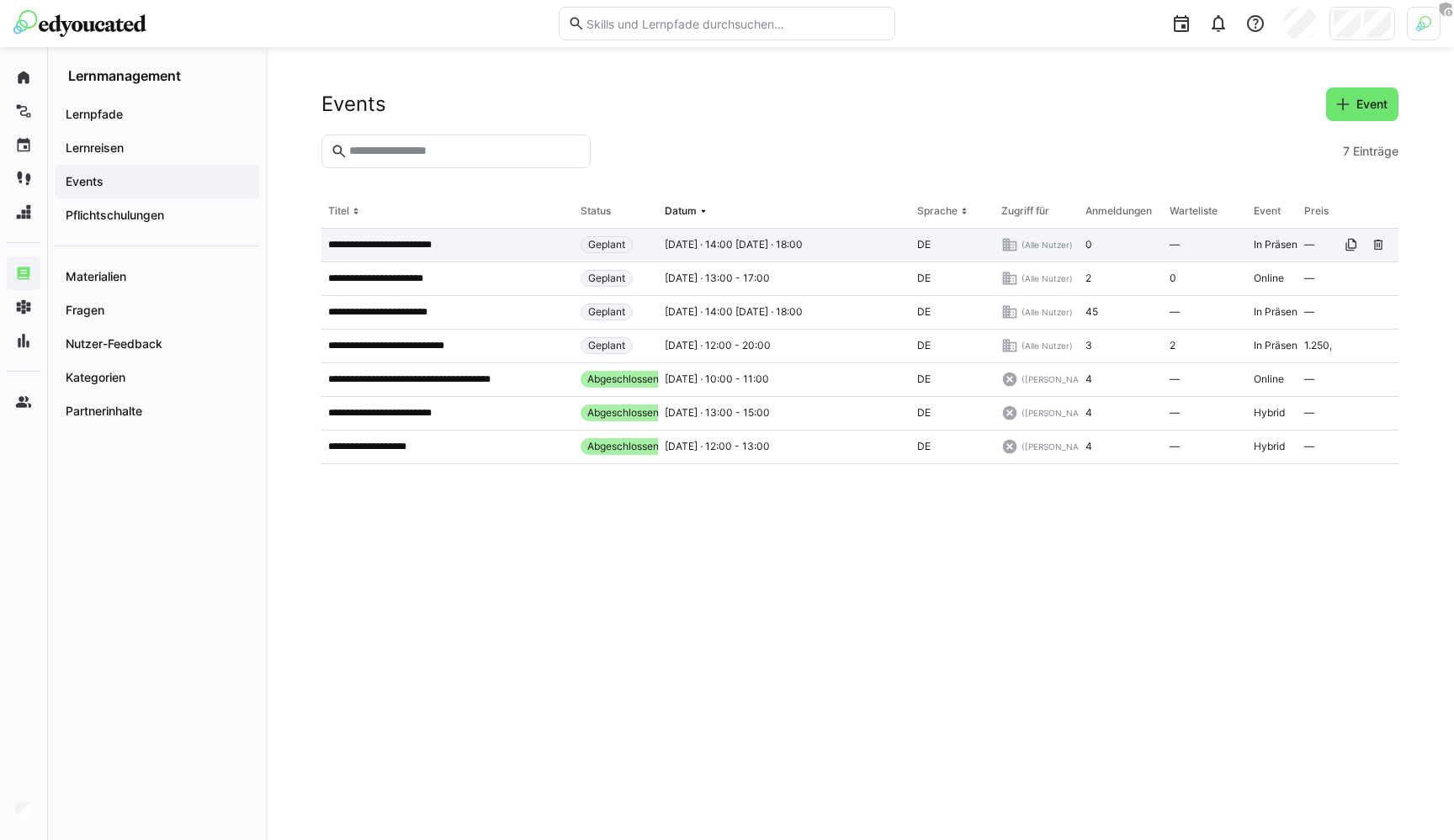
click at [425, 249] on p "**********" at bounding box center [389, 245] width 122 height 14
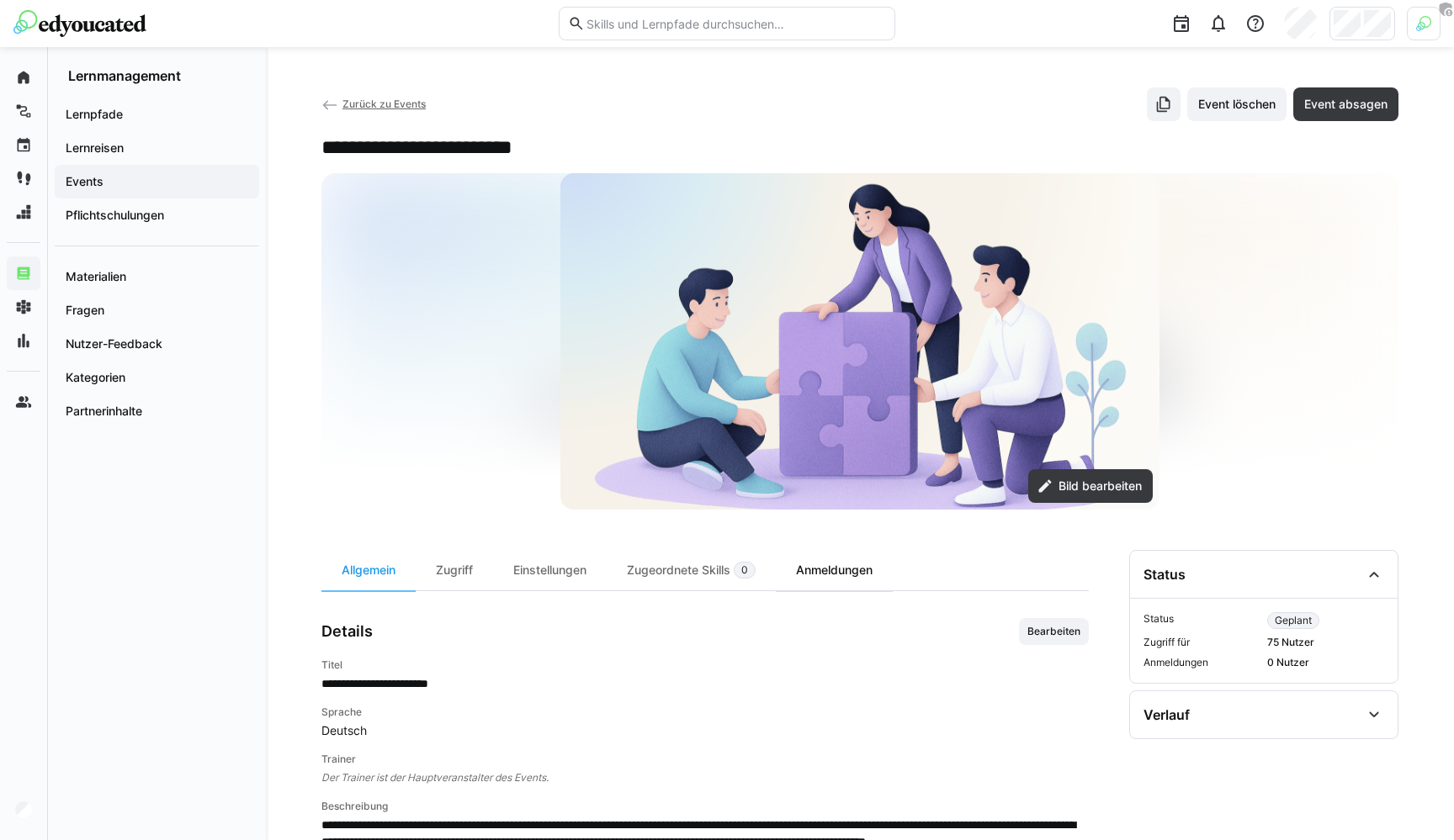
click at [839, 570] on div "Anmeldungen" at bounding box center [834, 570] width 117 height 40
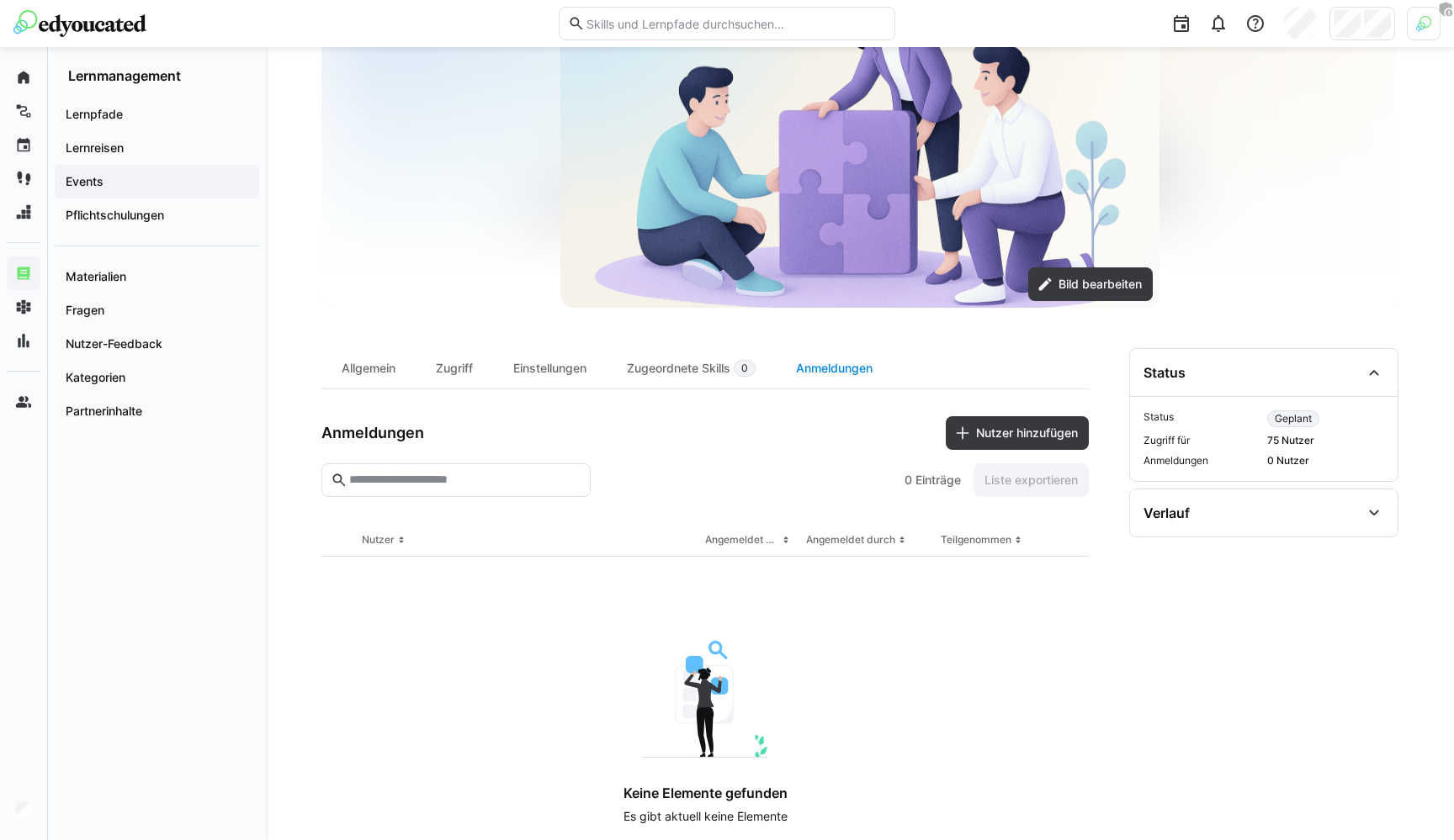
scroll to position [240, 0]
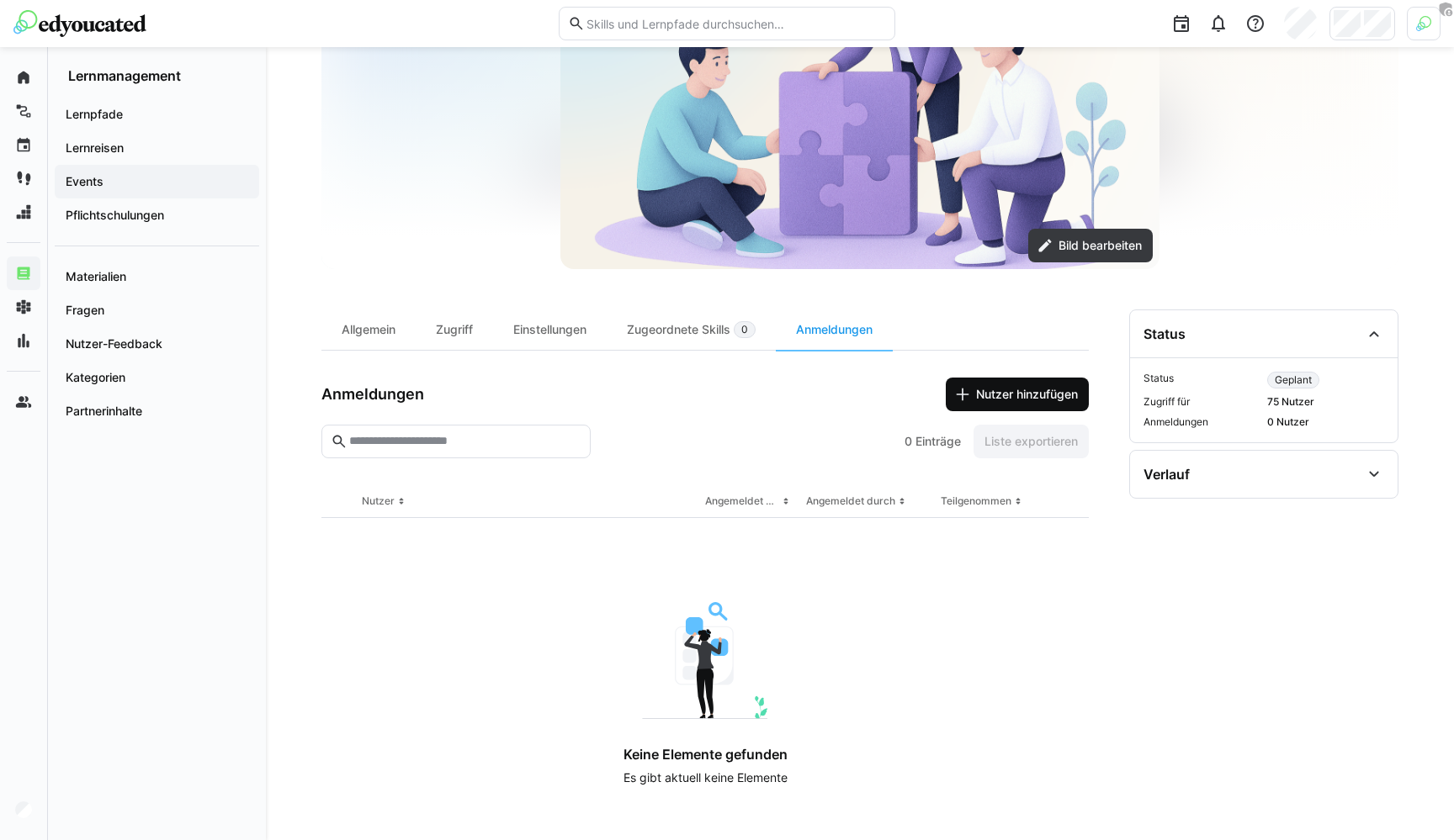
click at [989, 401] on span "Nutzer hinzufügen" at bounding box center [1027, 395] width 107 height 17
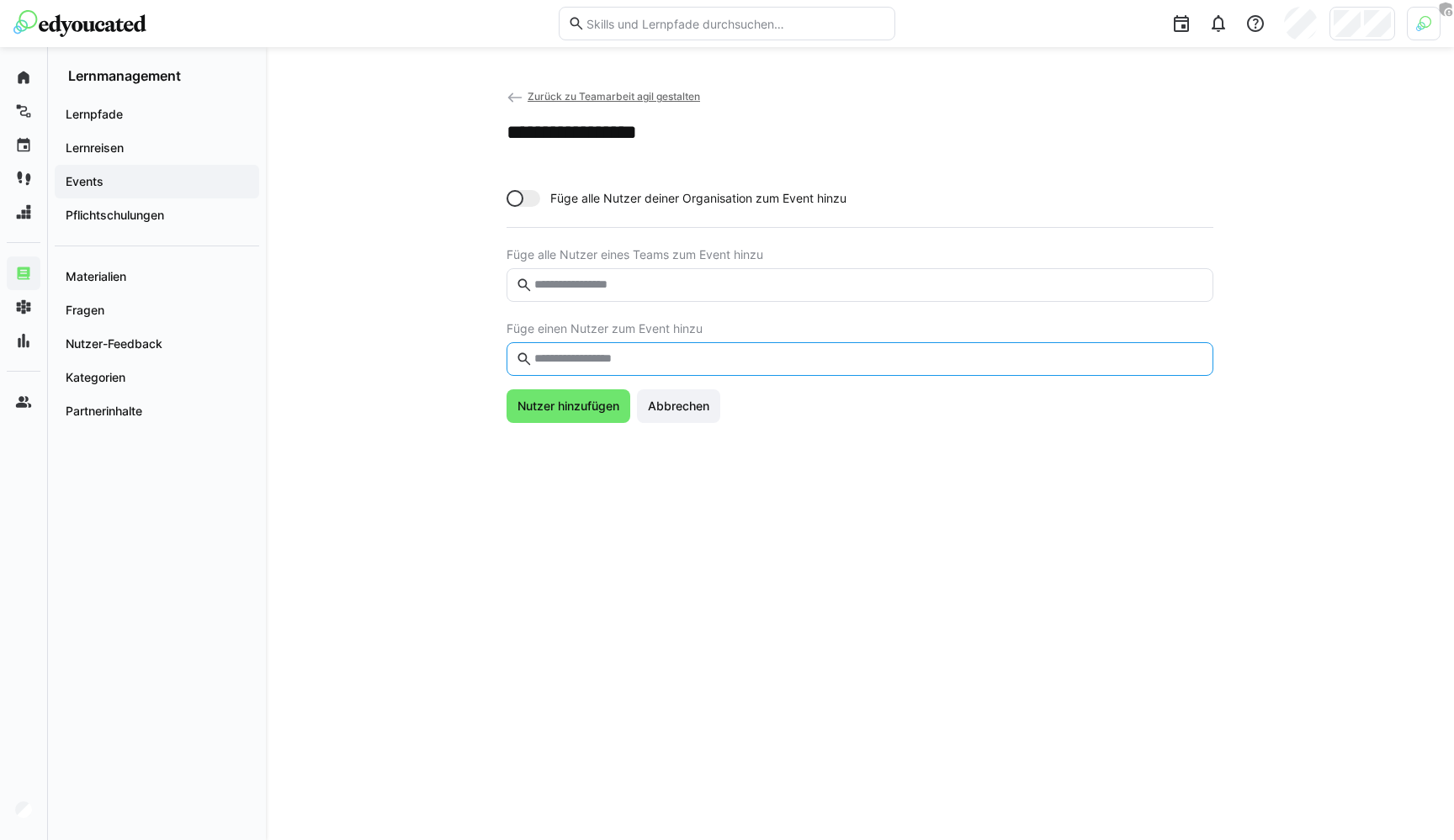
click at [584, 351] on input "text" at bounding box center [869, 359] width 672 height 15
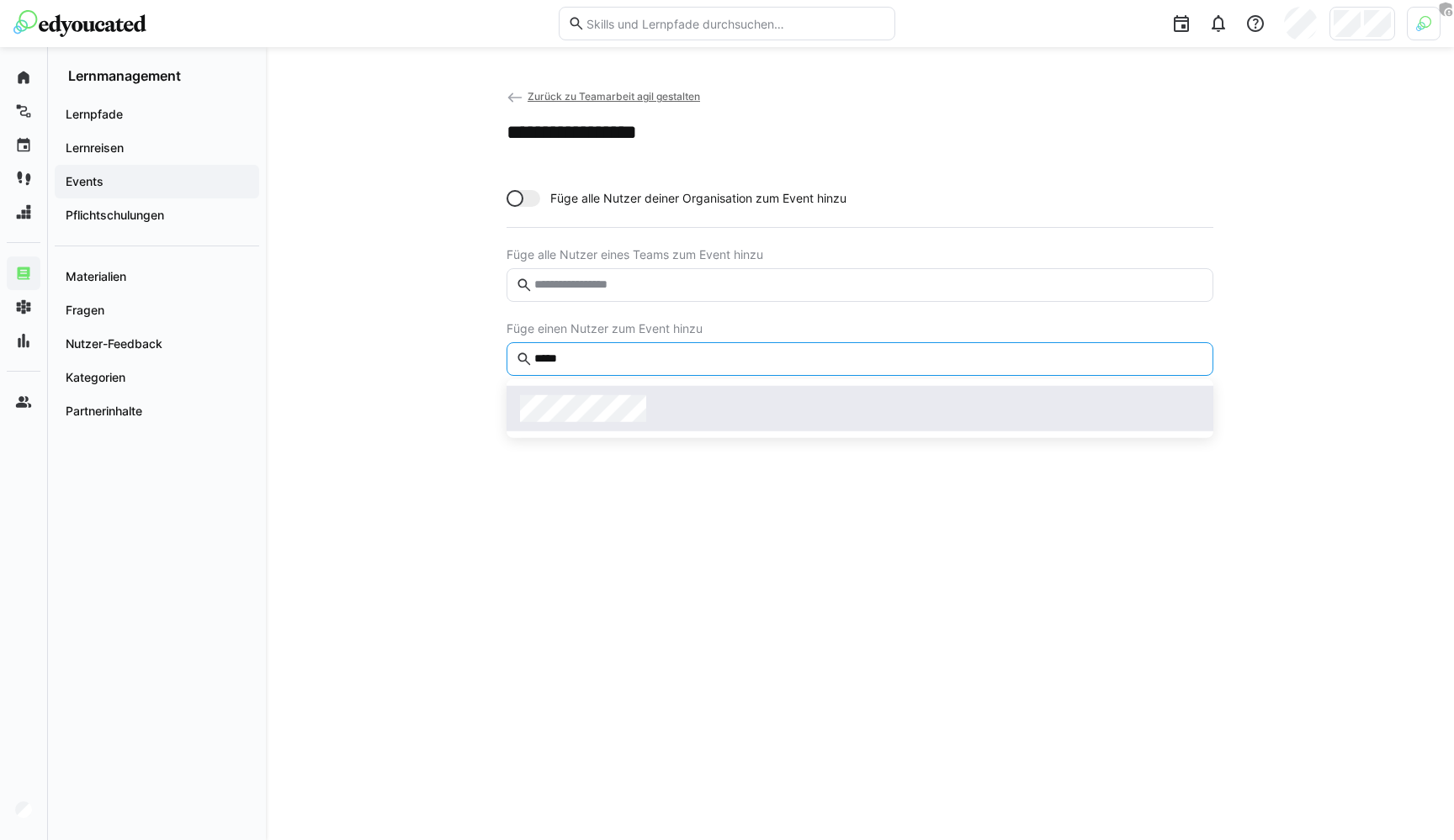
type input "*****"
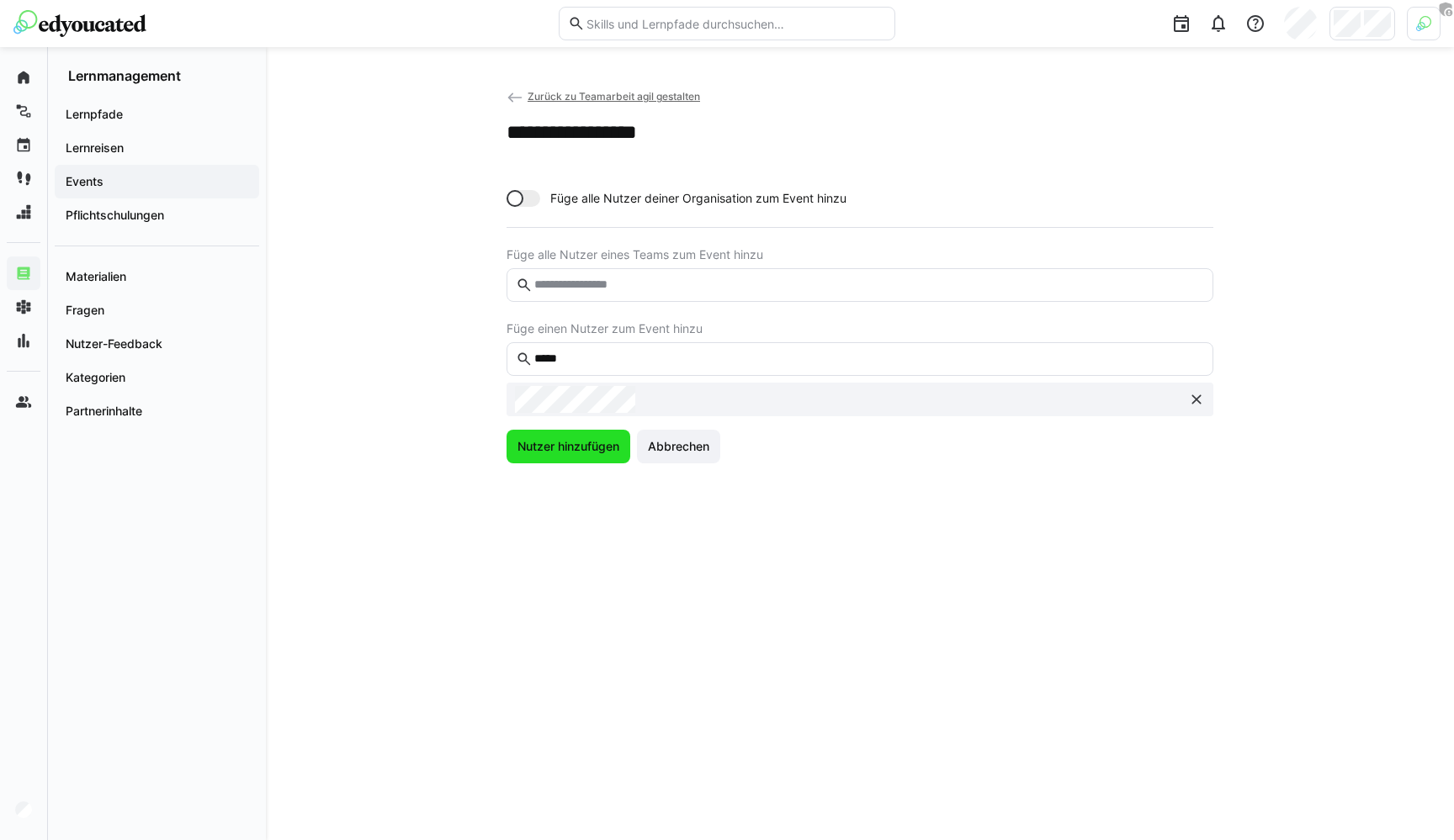
click at [564, 441] on span "Nutzer hinzufügen" at bounding box center [569, 446] width 107 height 17
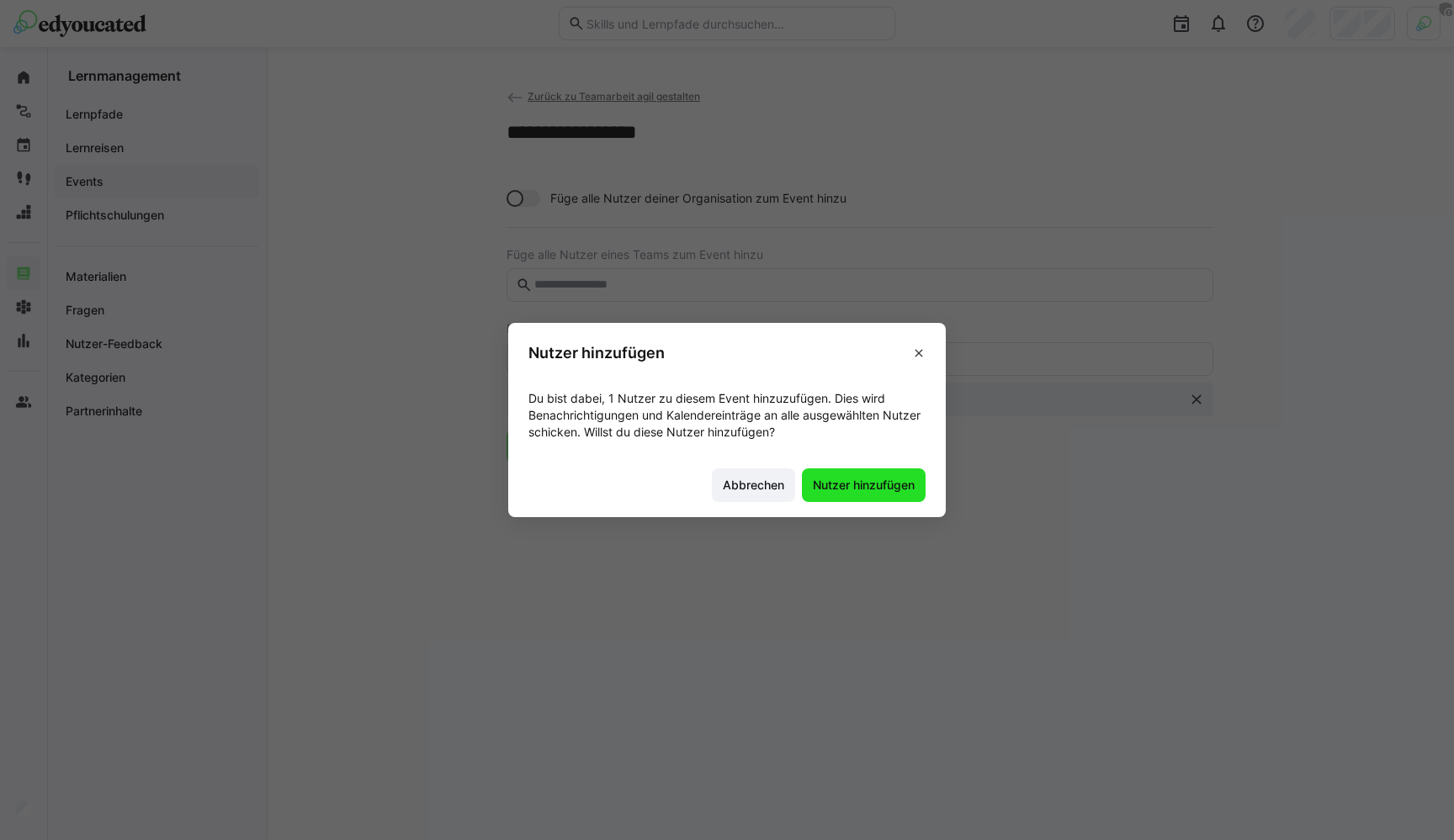
click at [853, 481] on span "Nutzer hinzufügen" at bounding box center [863, 485] width 107 height 17
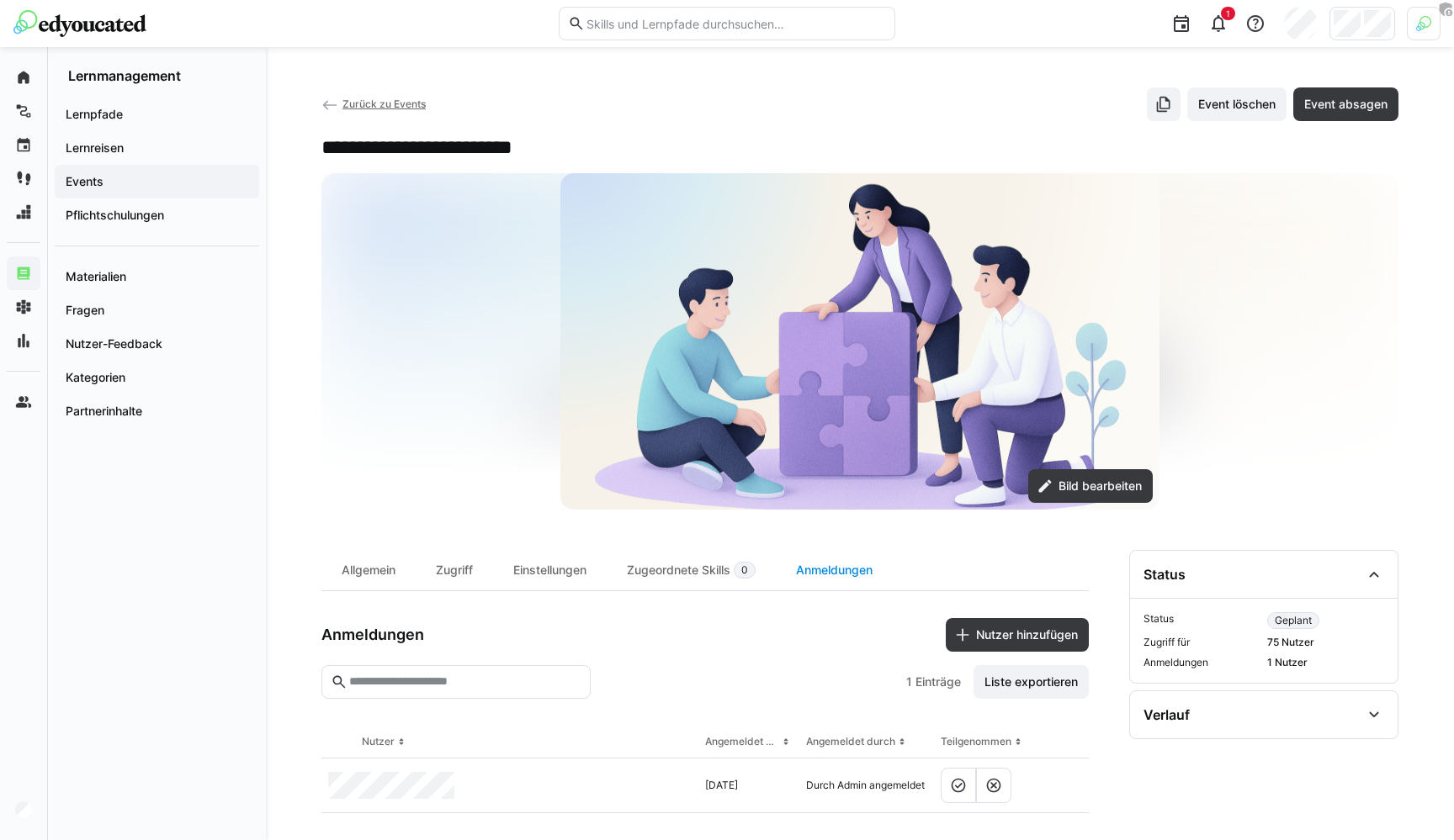
scroll to position [14, 0]
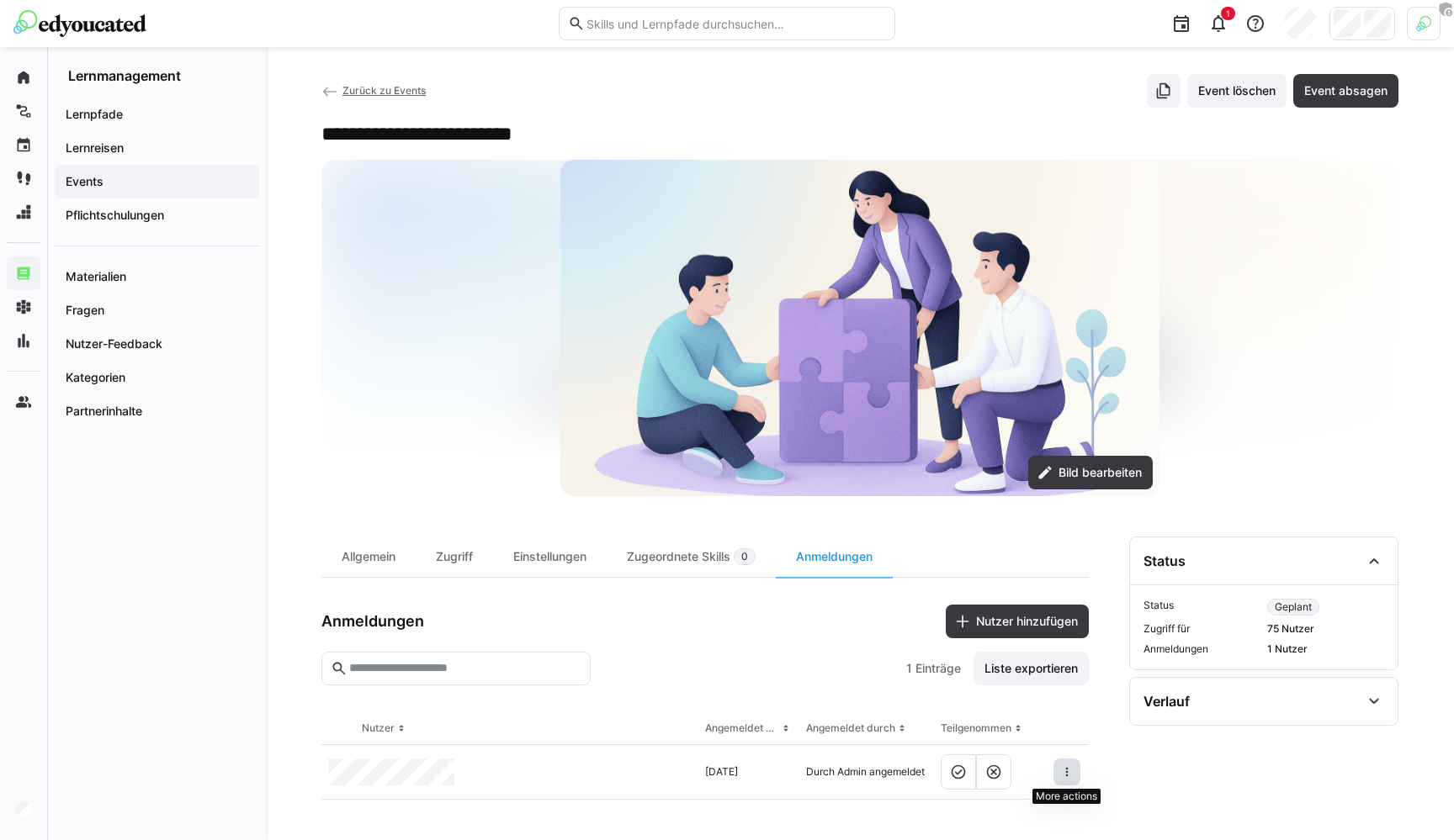
click at [1063, 770] on eds-icon at bounding box center [1067, 772] width 14 height 14
click at [1073, 776] on eds-icon at bounding box center [1067, 772] width 14 height 14
click at [362, 571] on div "Allgemein" at bounding box center [368, 557] width 94 height 40
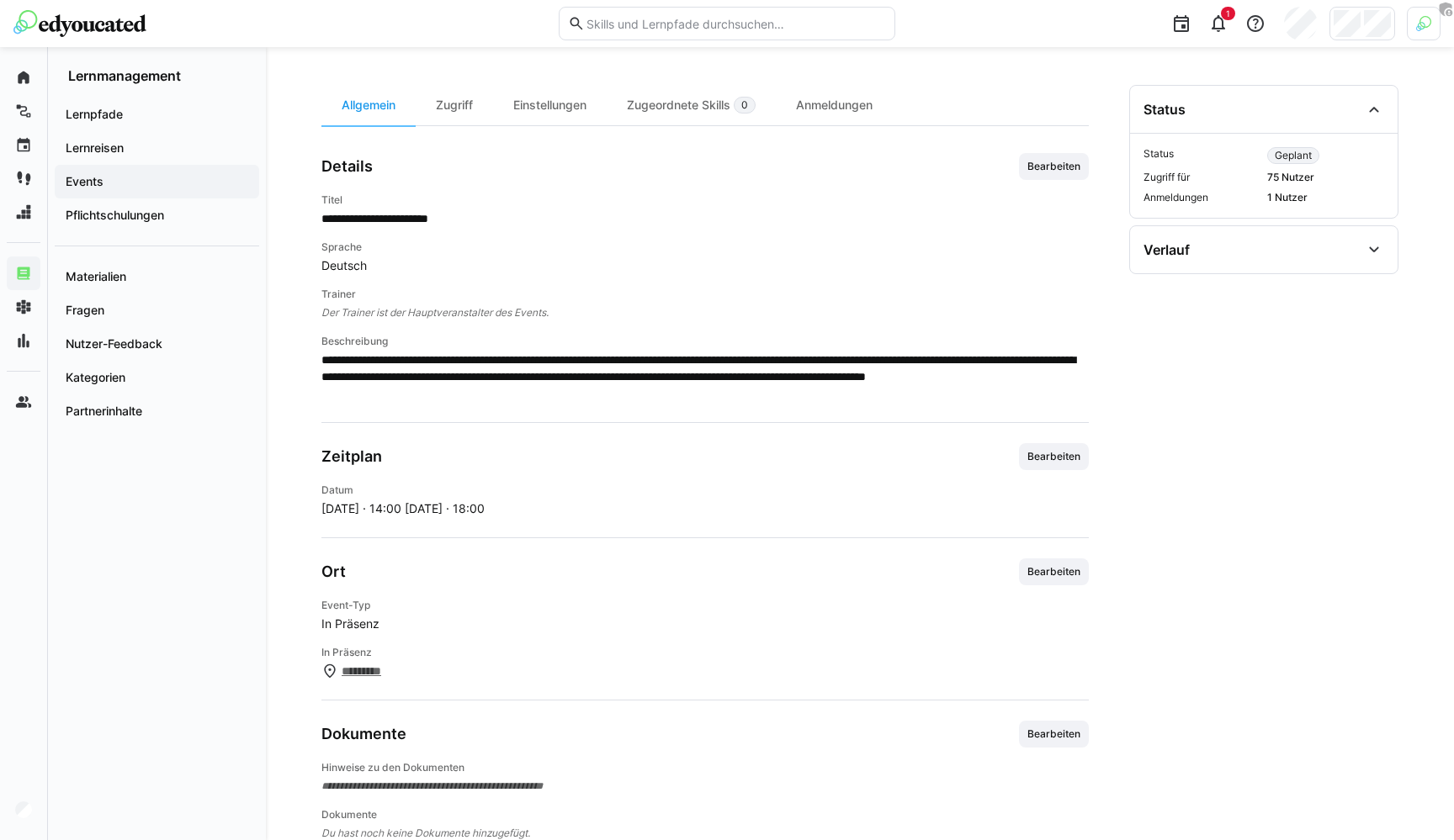
scroll to position [507, 0]
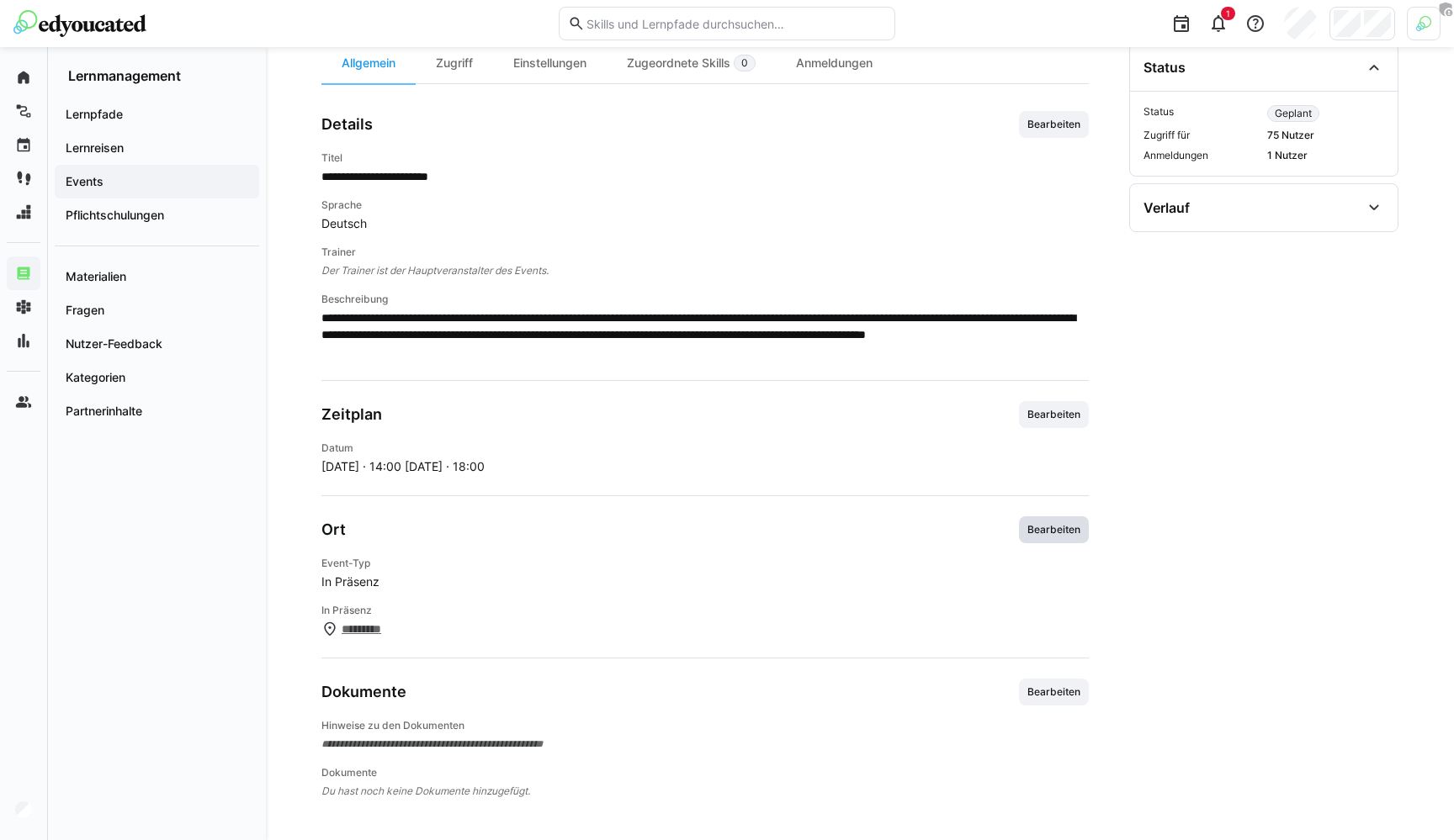
click at [1049, 528] on span "Bearbeiten" at bounding box center [1054, 530] width 56 height 14
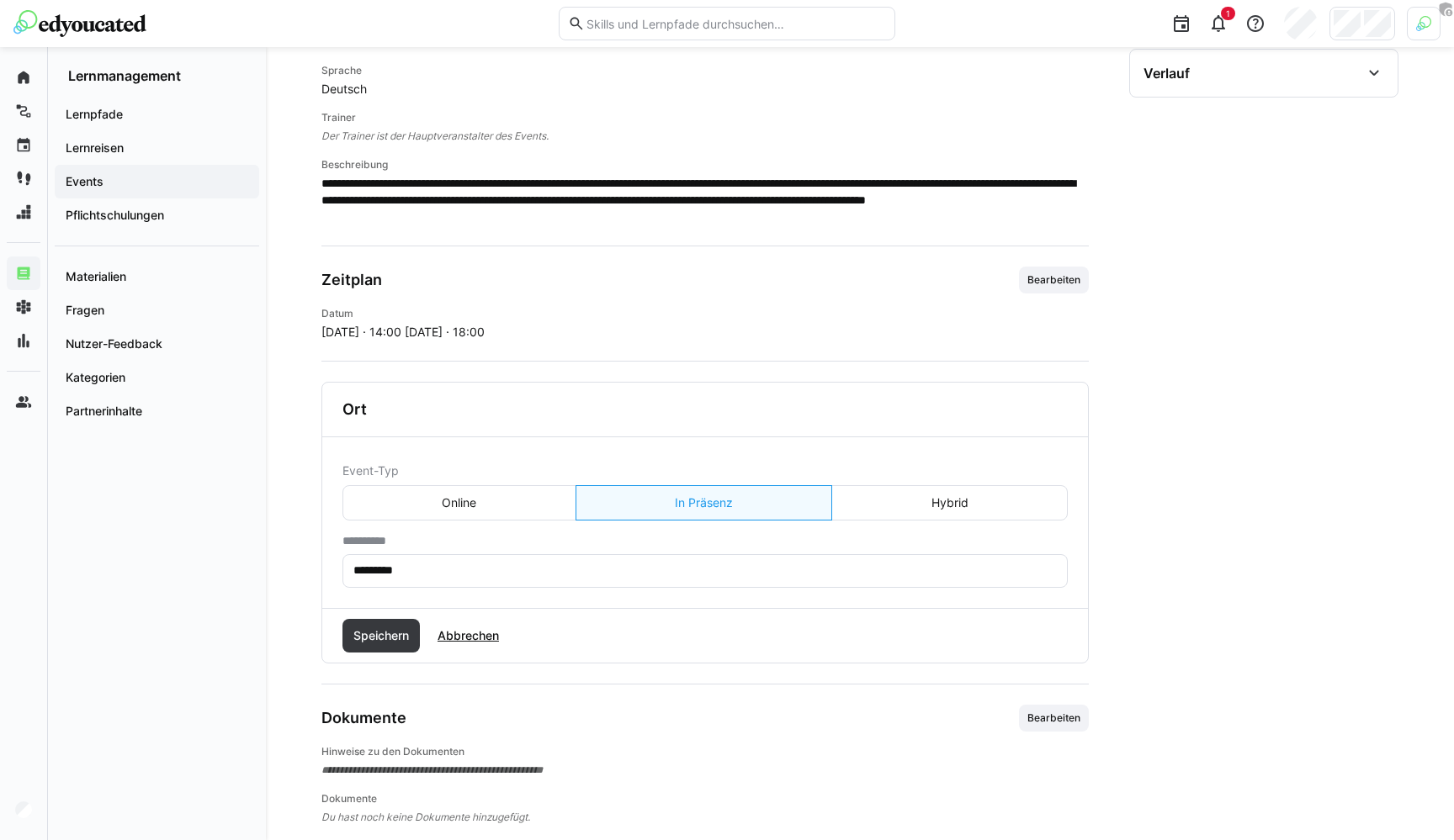
scroll to position [668, 0]
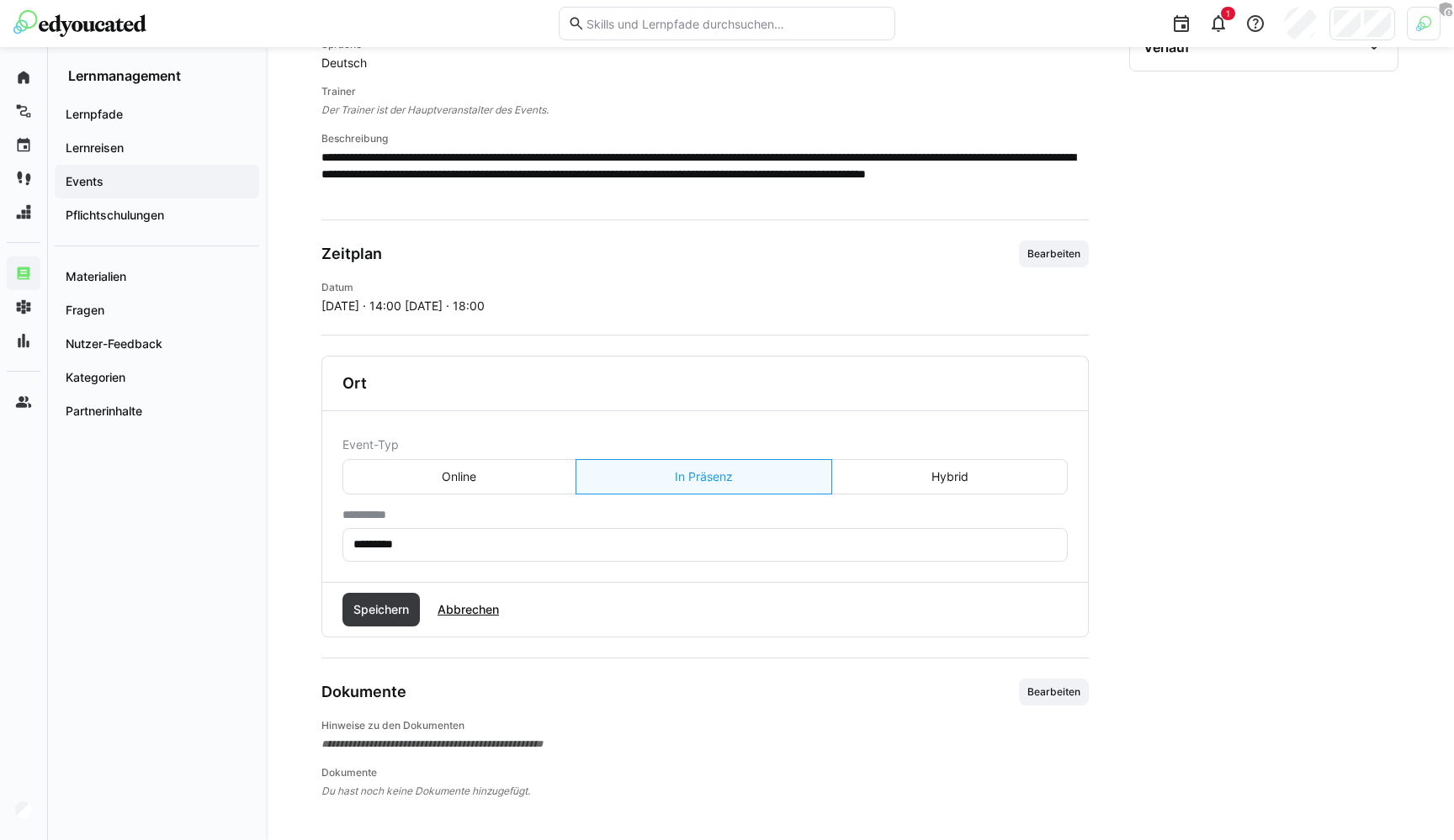
click at [472, 497] on form "**********" at bounding box center [705, 500] width 725 height 125
click at [467, 487] on eds-button-option "Online" at bounding box center [459, 477] width 234 height 35
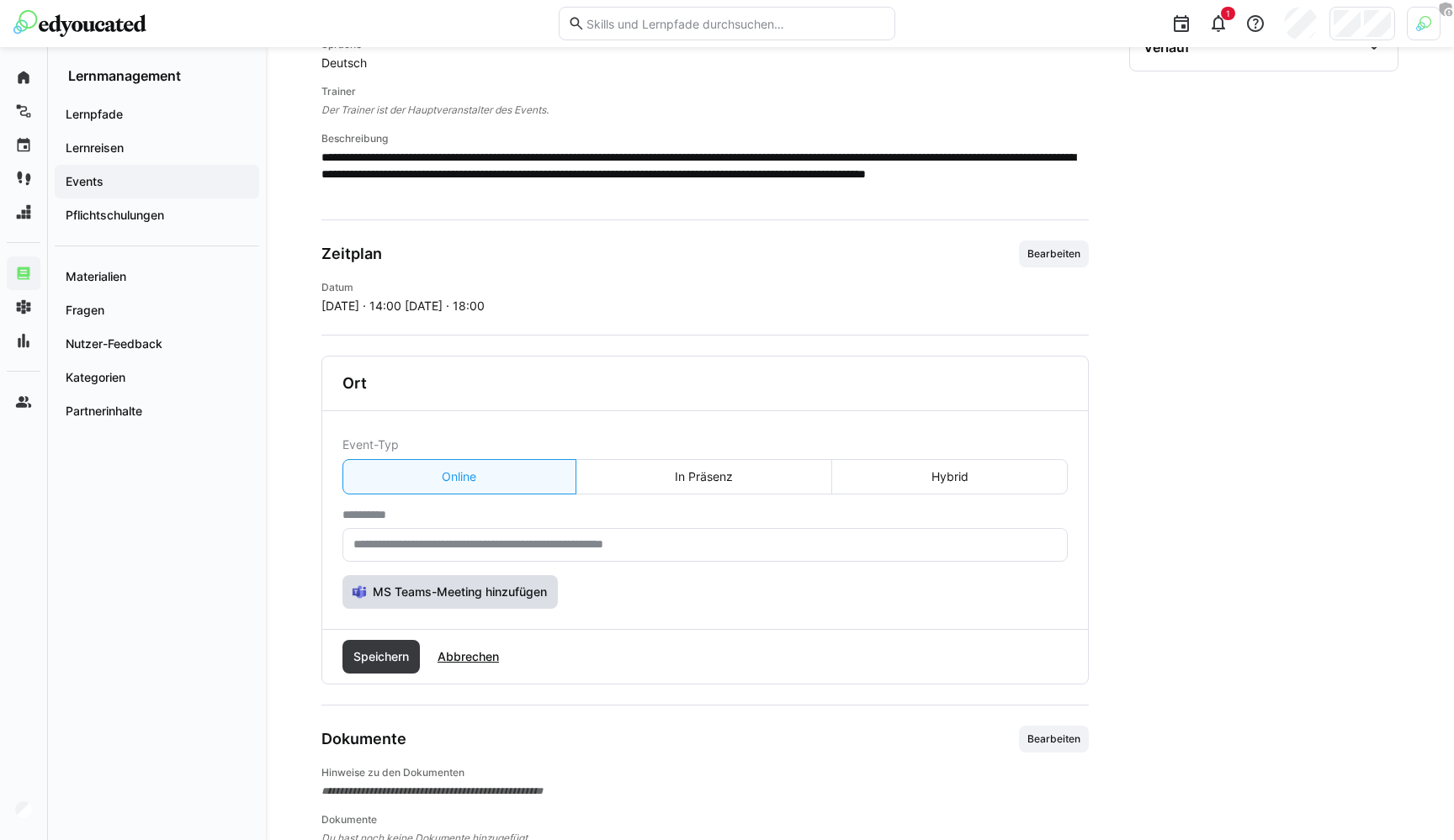
click at [445, 593] on span "MS Teams-Meeting hinzufügen" at bounding box center [459, 593] width 179 height 17
click at [479, 658] on span "Abbrechen" at bounding box center [468, 657] width 66 height 17
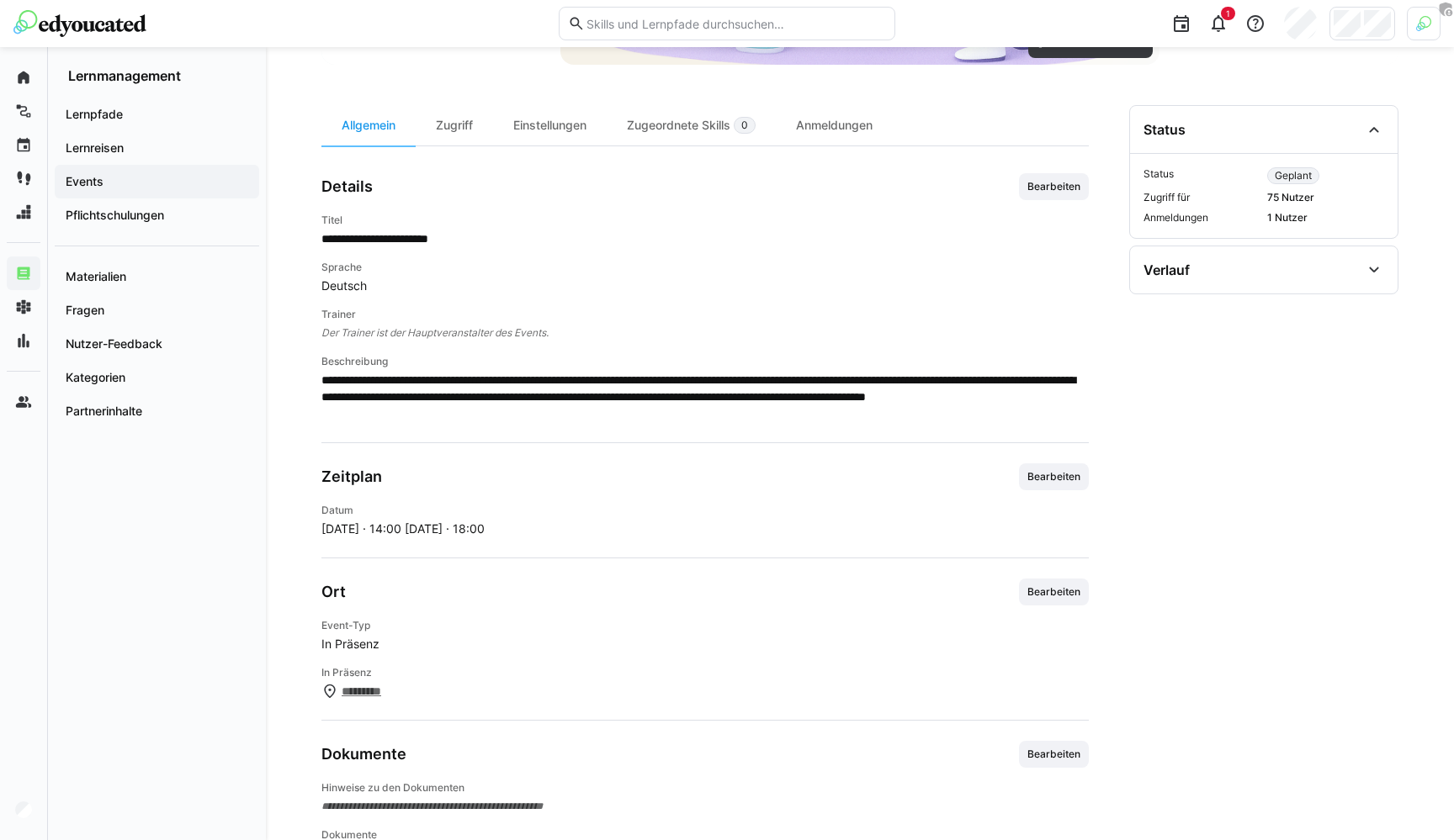
scroll to position [427, 0]
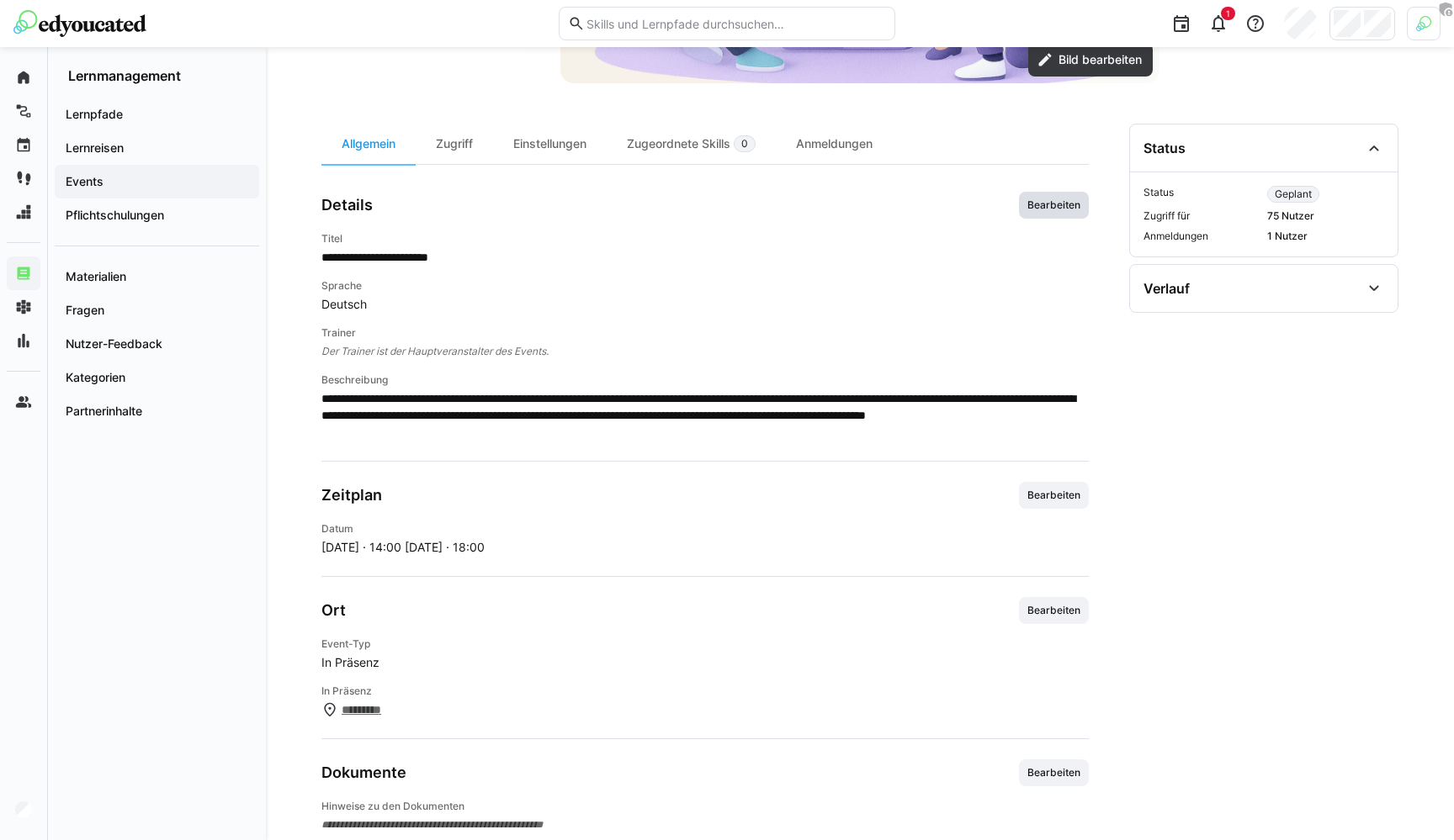
click at [1061, 197] on span "Bearbeiten" at bounding box center [1054, 204] width 70 height 27
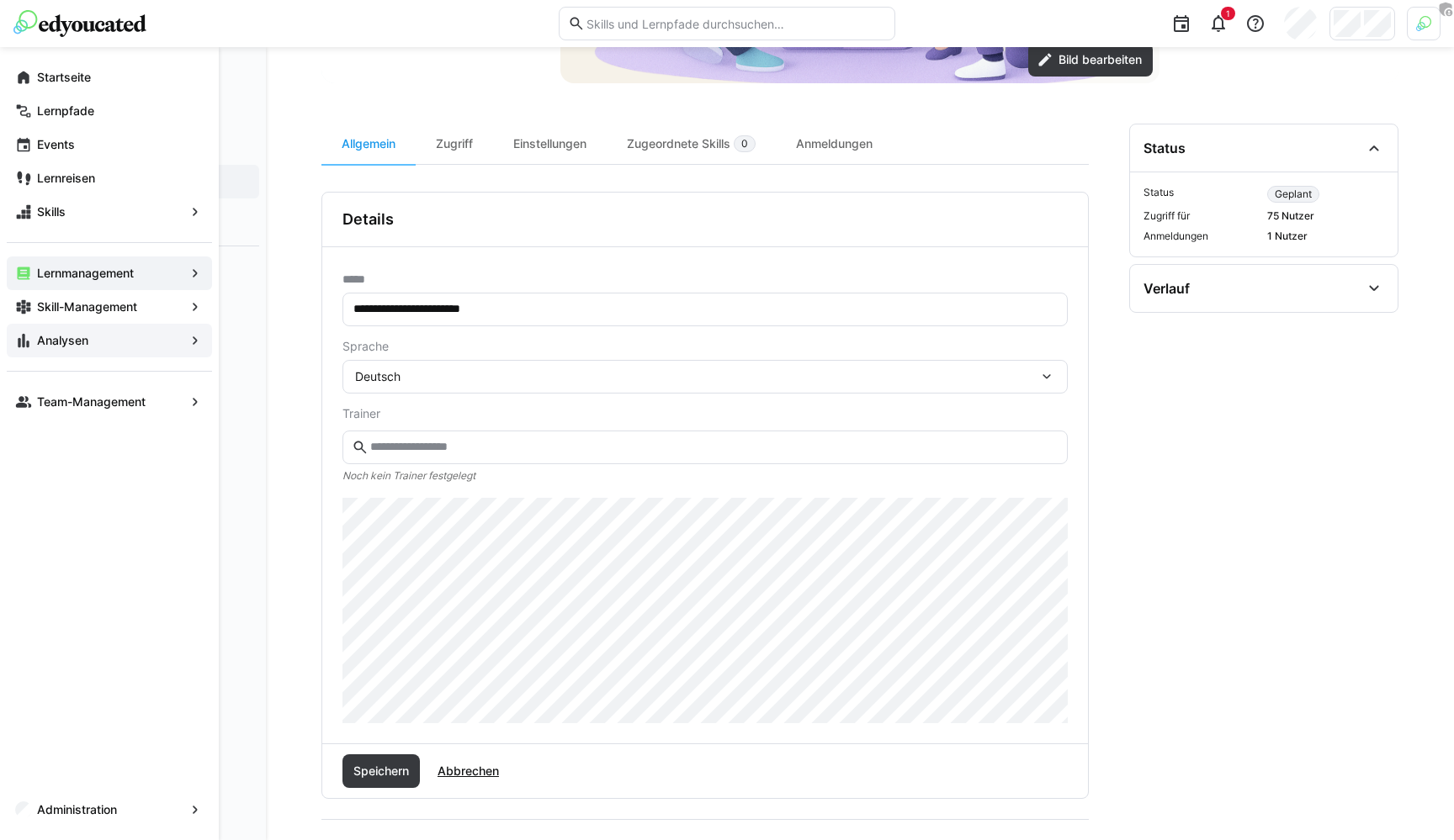
click at [25, 341] on eds-icon at bounding box center [23, 340] width 17 height 17
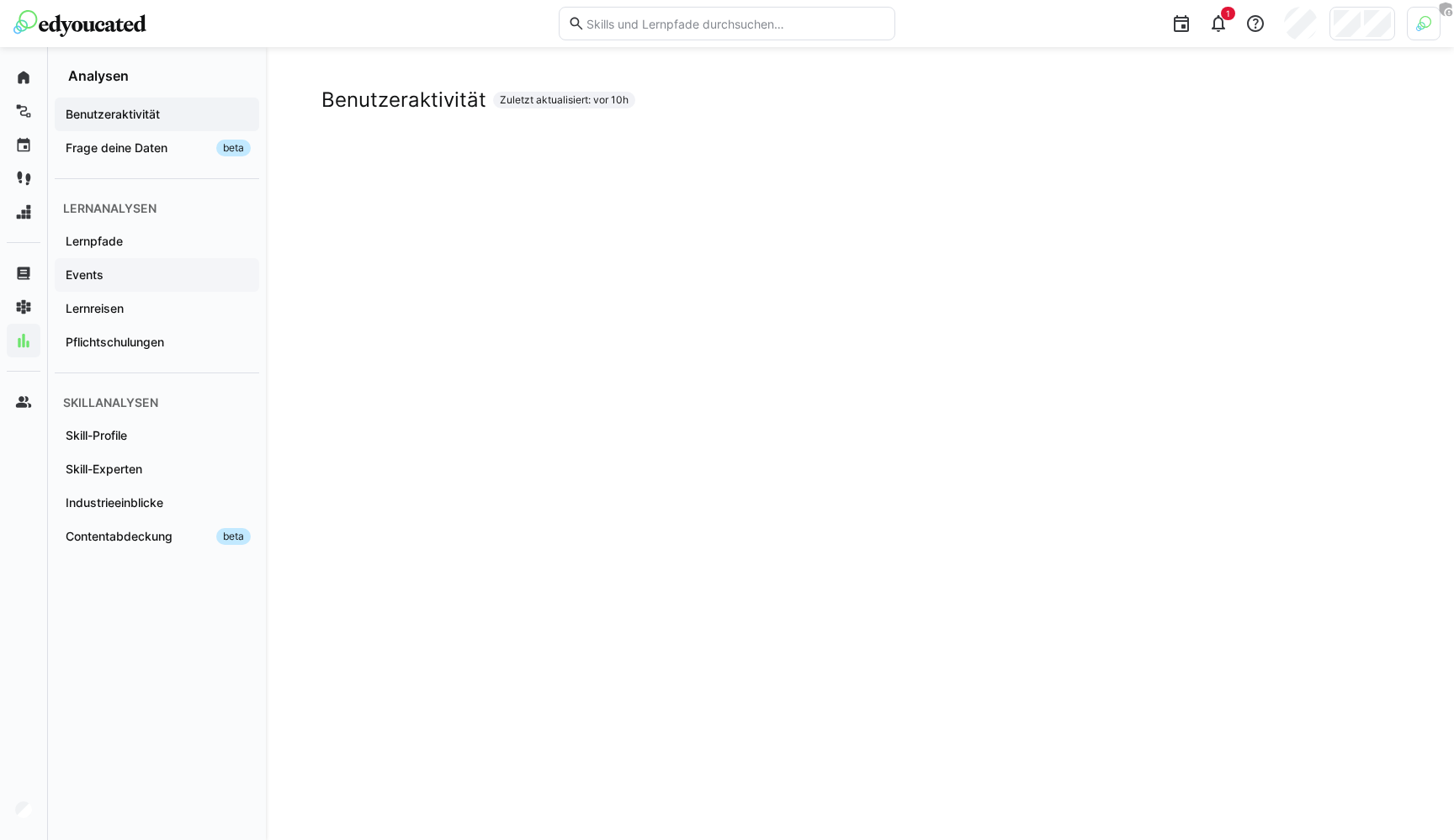
click at [104, 278] on span "Events" at bounding box center [157, 275] width 188 height 17
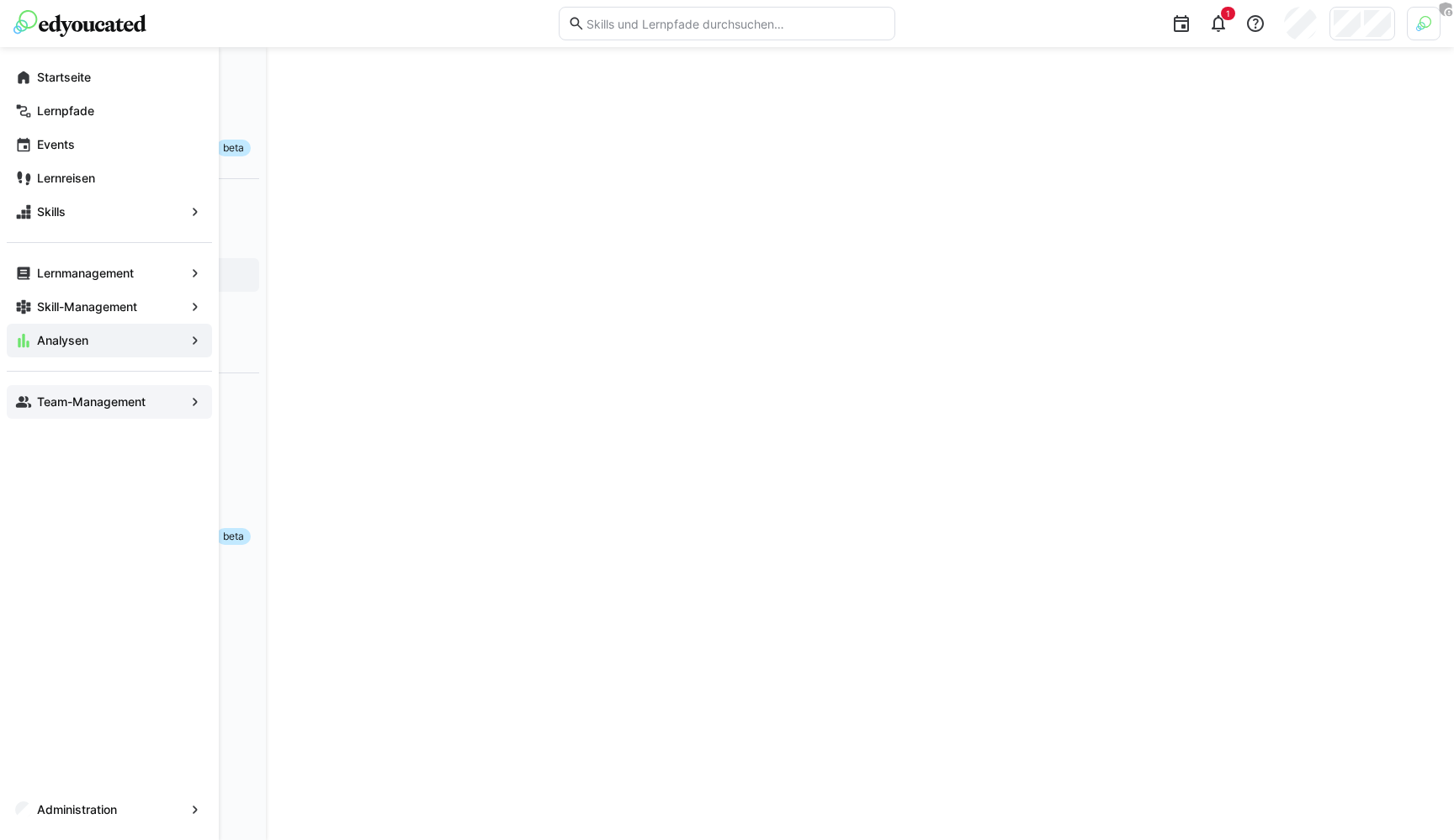
click at [68, 408] on span "Team-Management" at bounding box center [109, 402] width 150 height 17
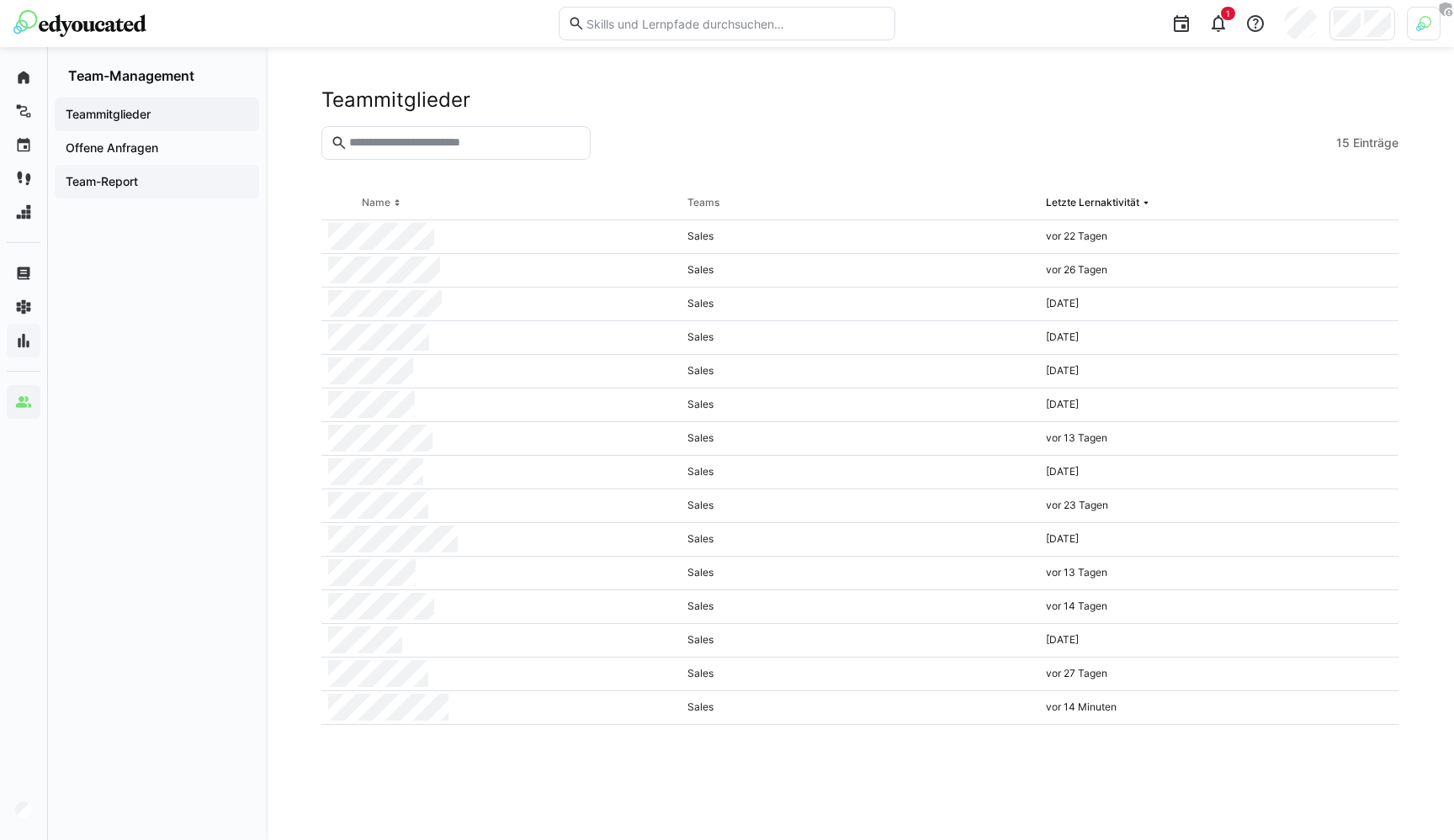
click at [0, 0] on app-navigation-label "Team-Report" at bounding box center [0, 0] width 0 height 0
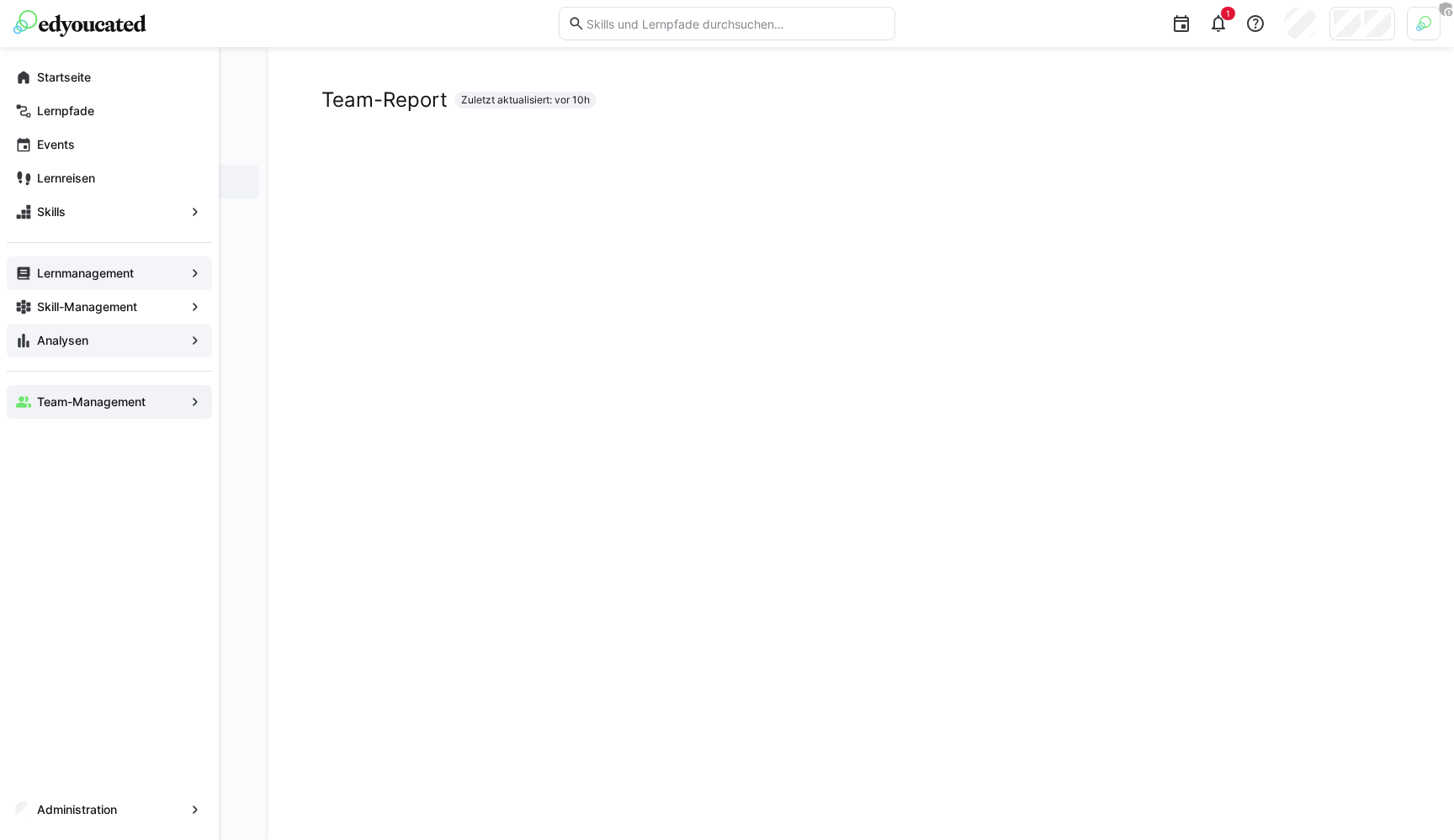
click at [69, 281] on span "Lernmanagement" at bounding box center [109, 273] width 150 height 17
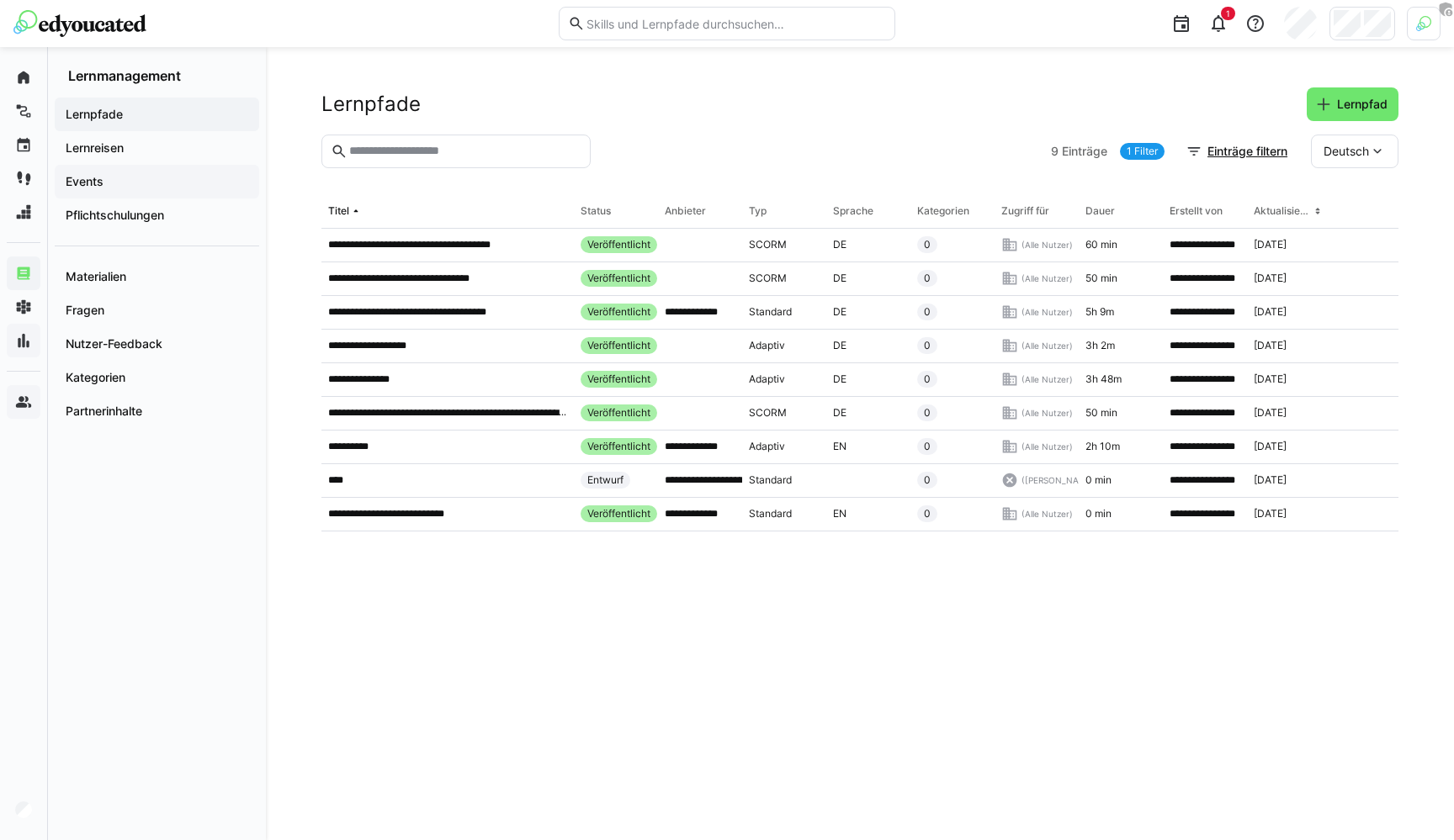
click at [0, 0] on app-navigation-label "Events" at bounding box center [0, 0] width 0 height 0
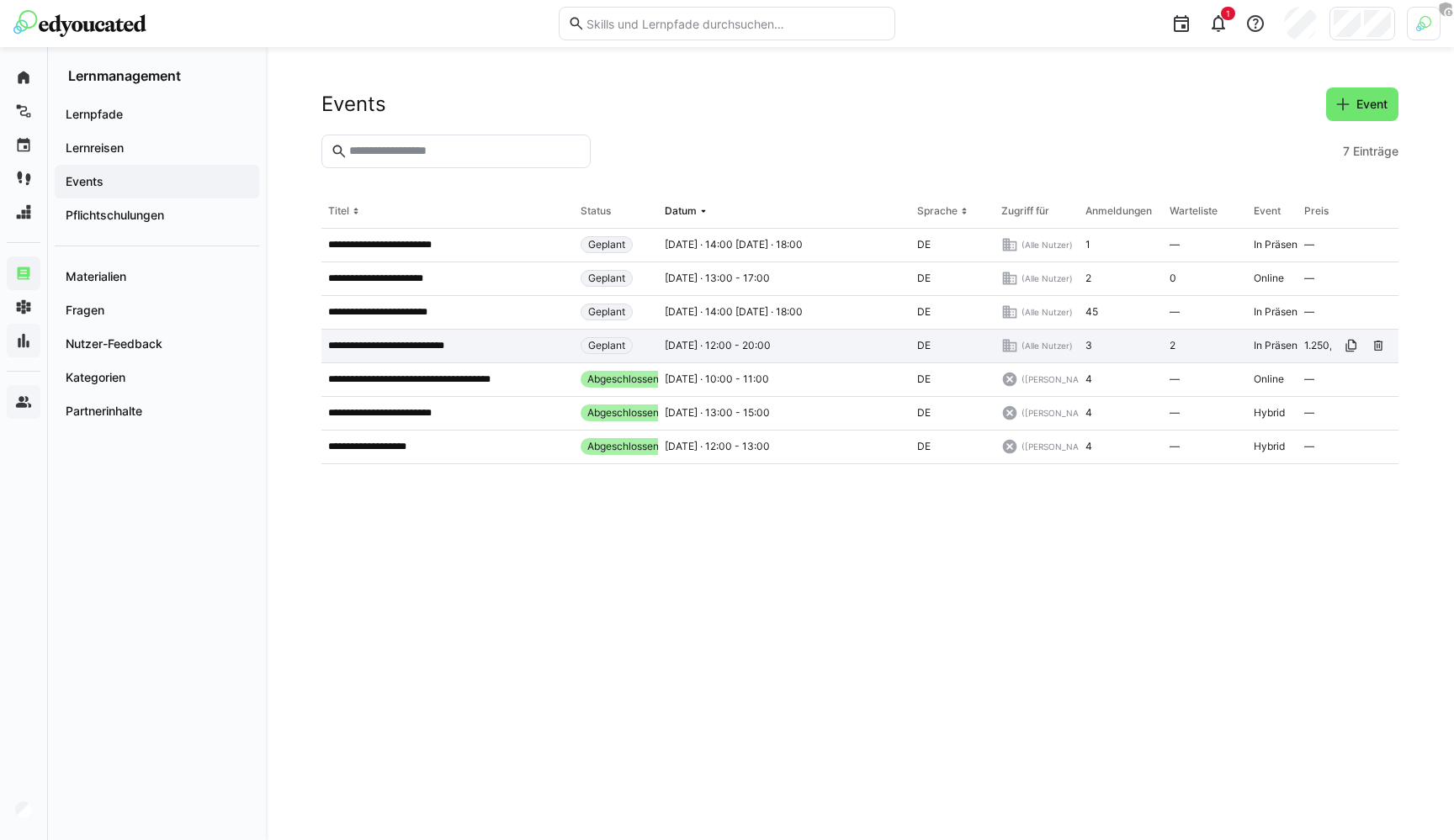
click at [461, 336] on div "**********" at bounding box center [447, 346] width 252 height 34
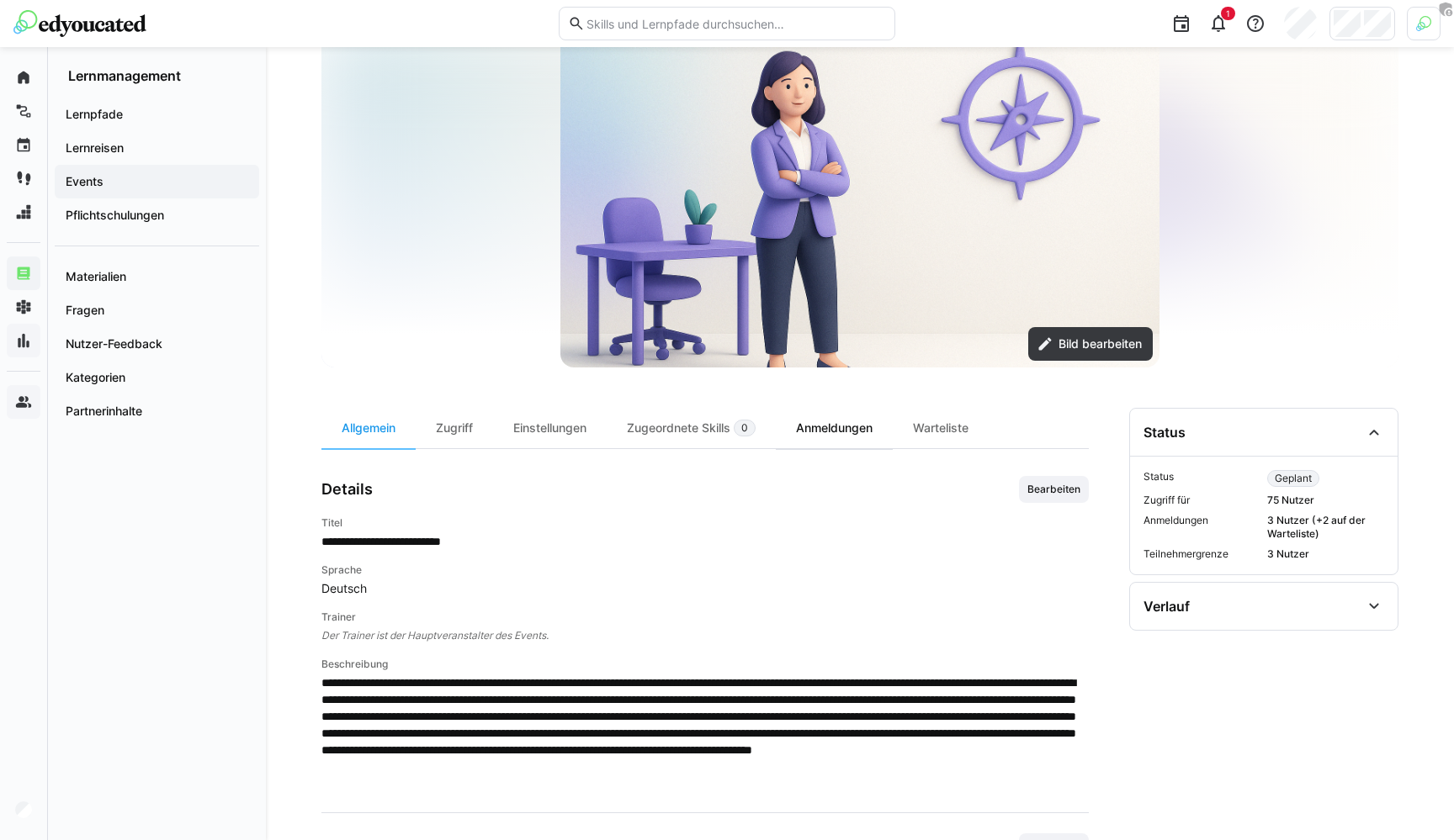
scroll to position [164, 0]
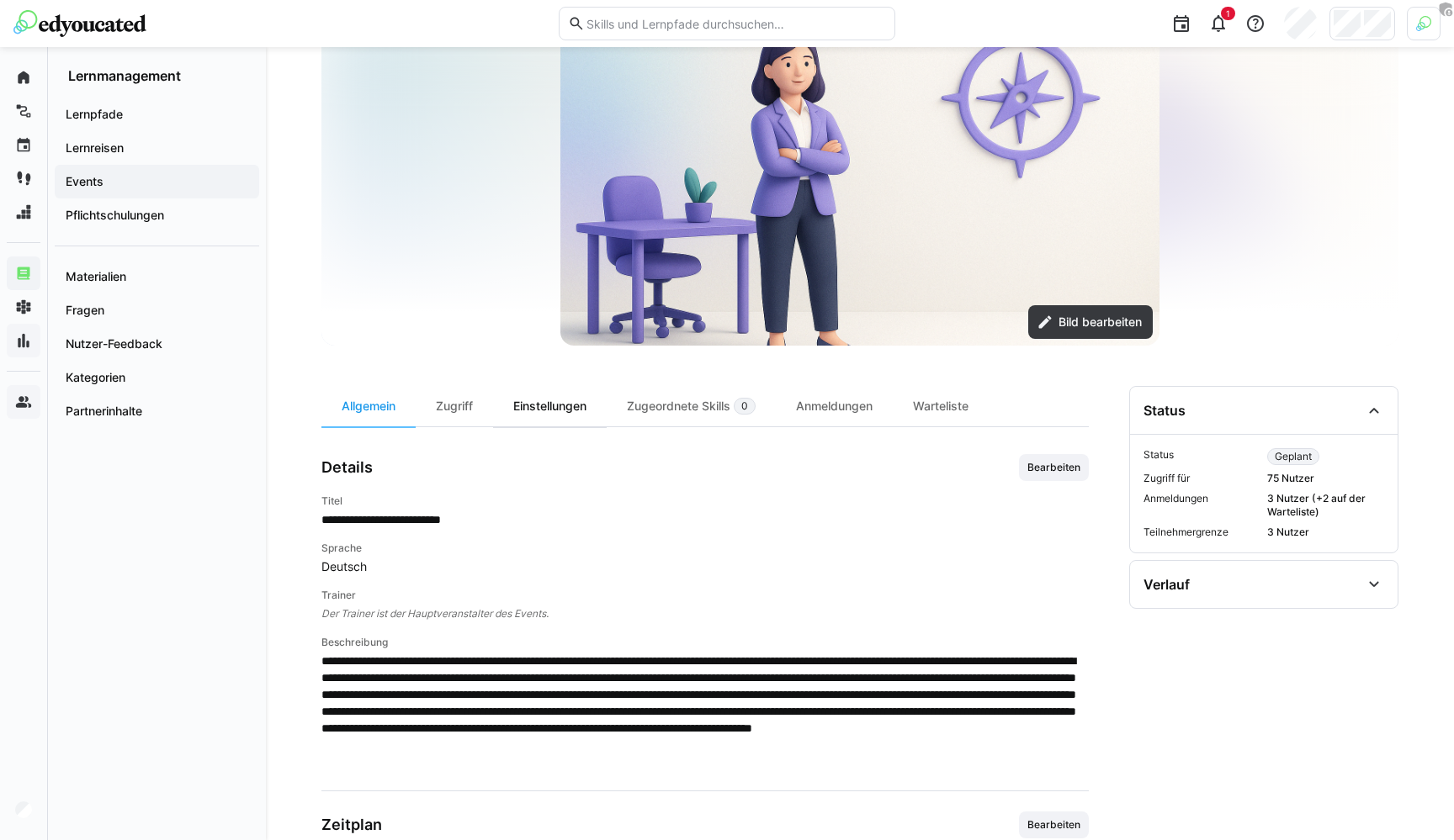
click at [593, 392] on div "Einstellungen" at bounding box center [549, 407] width 113 height 40
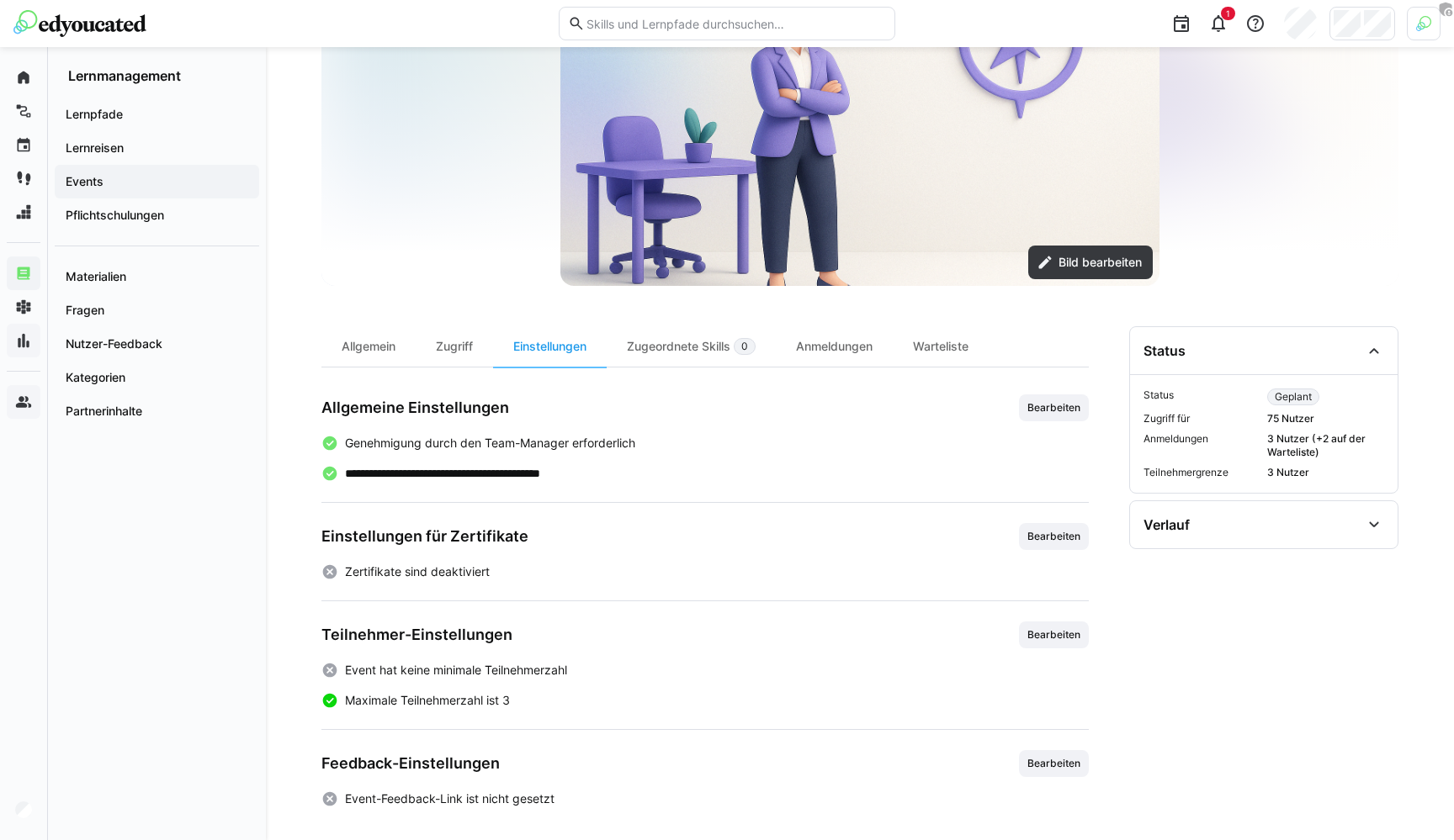
scroll to position [231, 0]
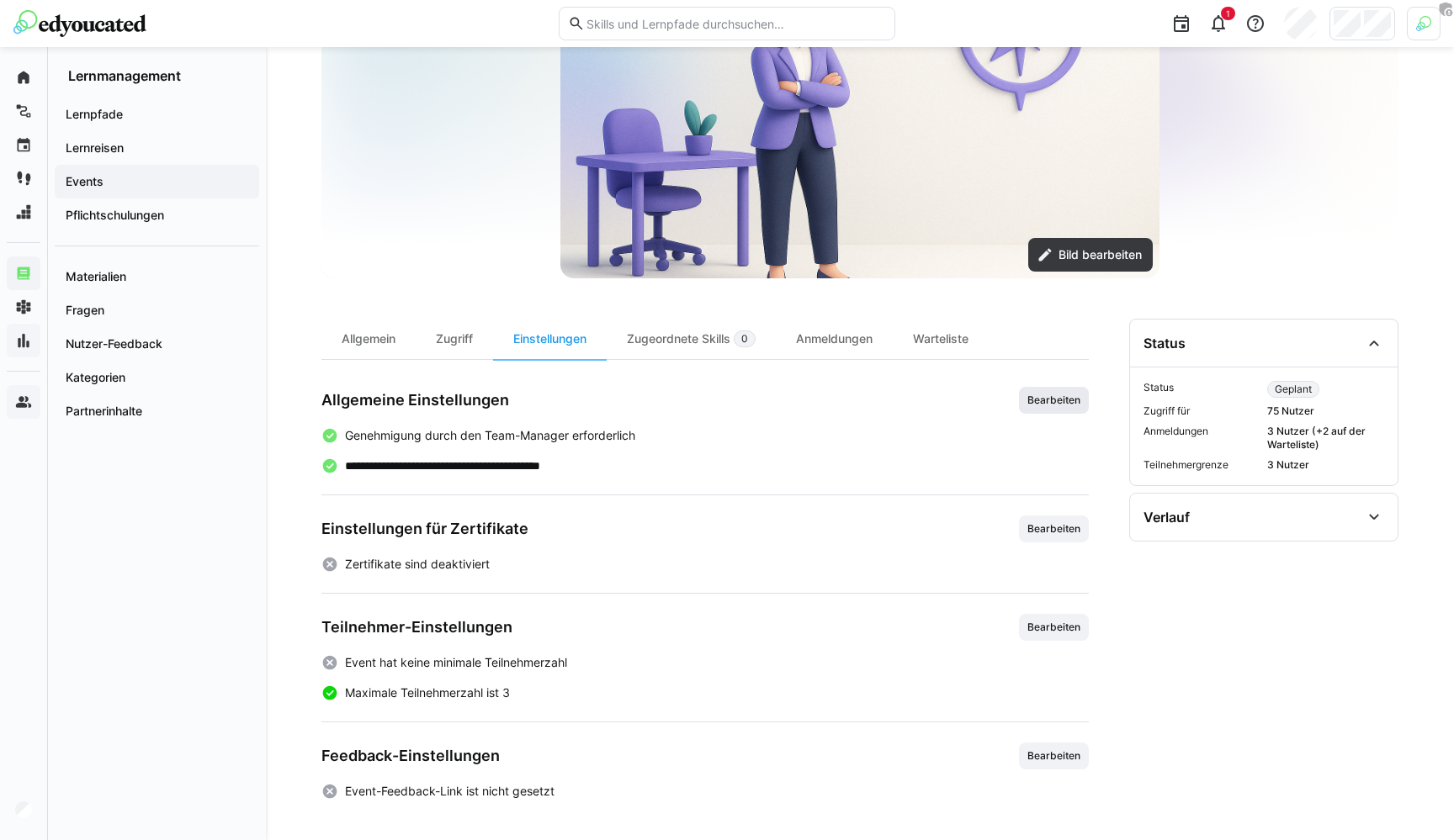
click at [1050, 405] on span "Bearbeiten" at bounding box center [1054, 400] width 56 height 14
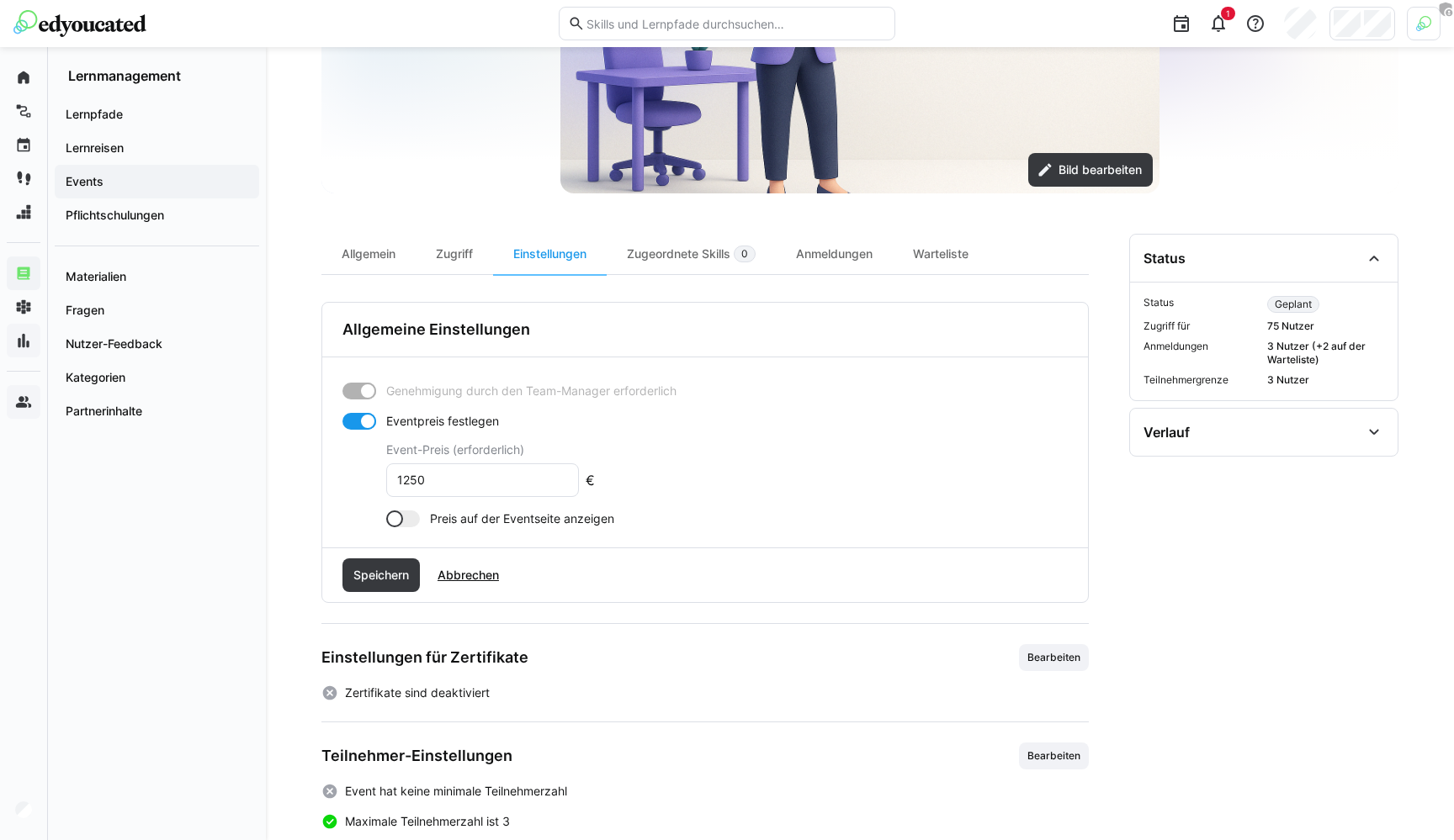
scroll to position [325, 0]
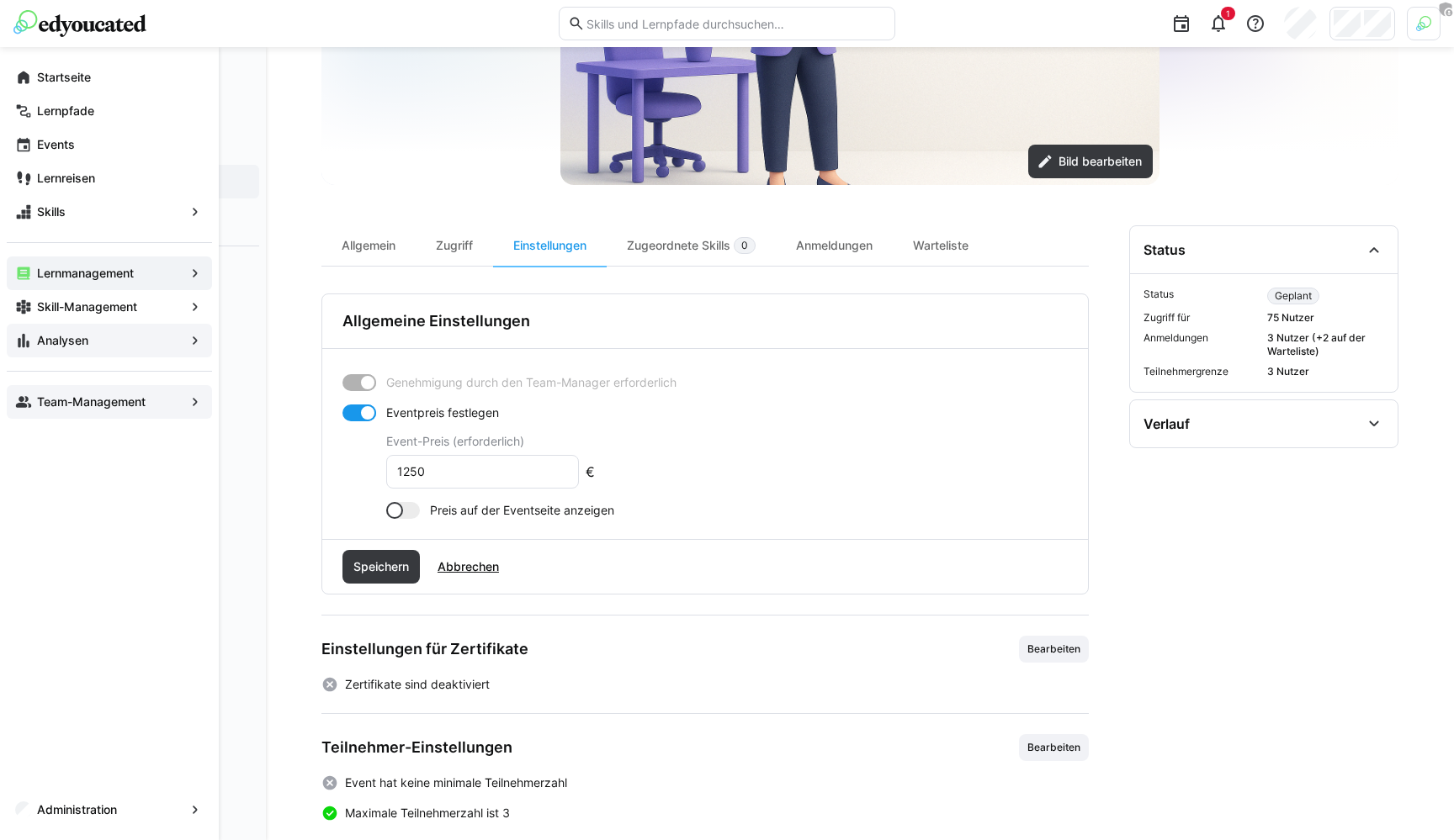
click at [0, 0] on app-navigation-label "Analysen" at bounding box center [0, 0] width 0 height 0
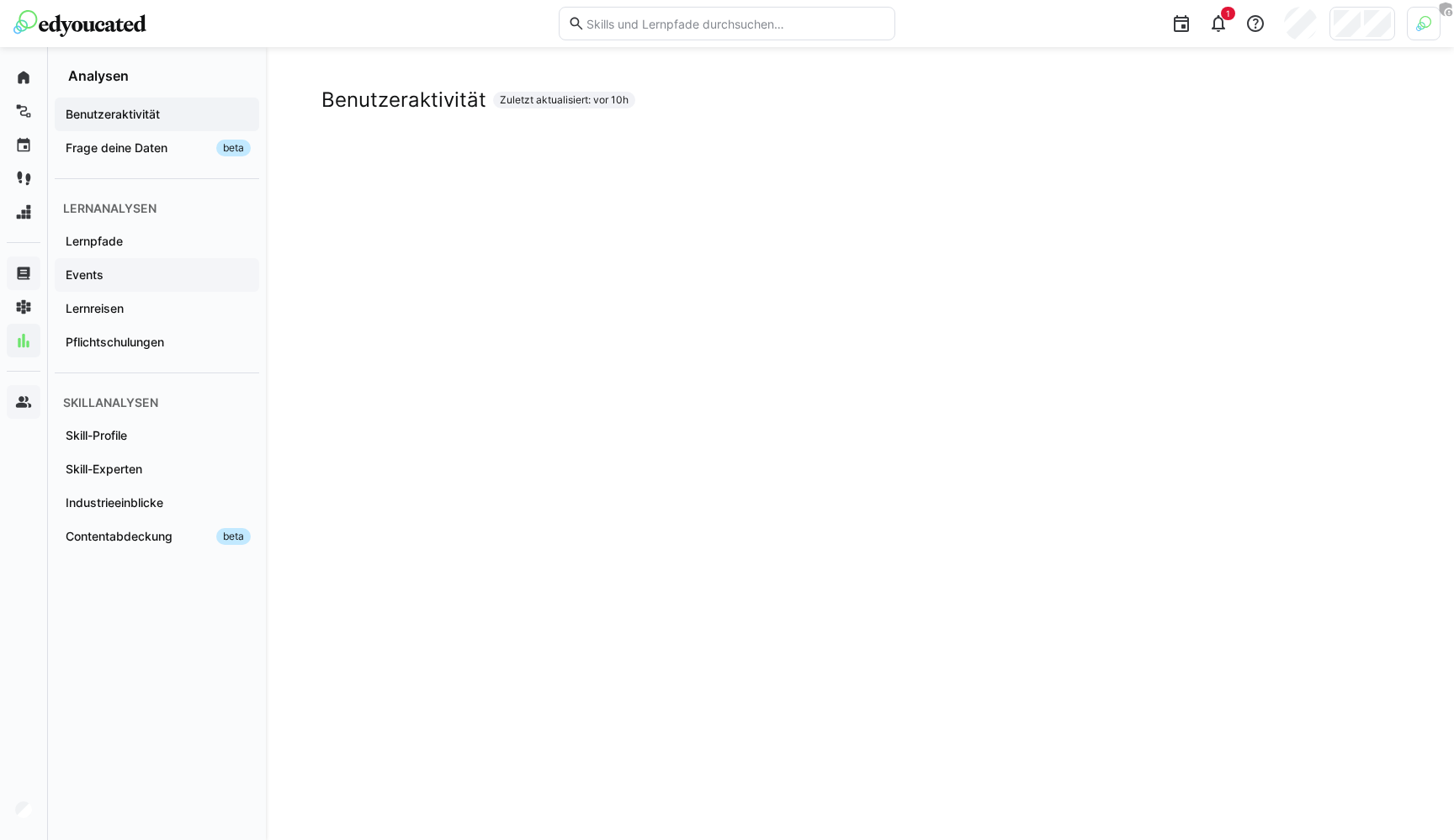
click at [102, 267] on span "Events" at bounding box center [157, 275] width 188 height 17
click at [1364, 38] on div at bounding box center [1362, 23] width 65 height 34
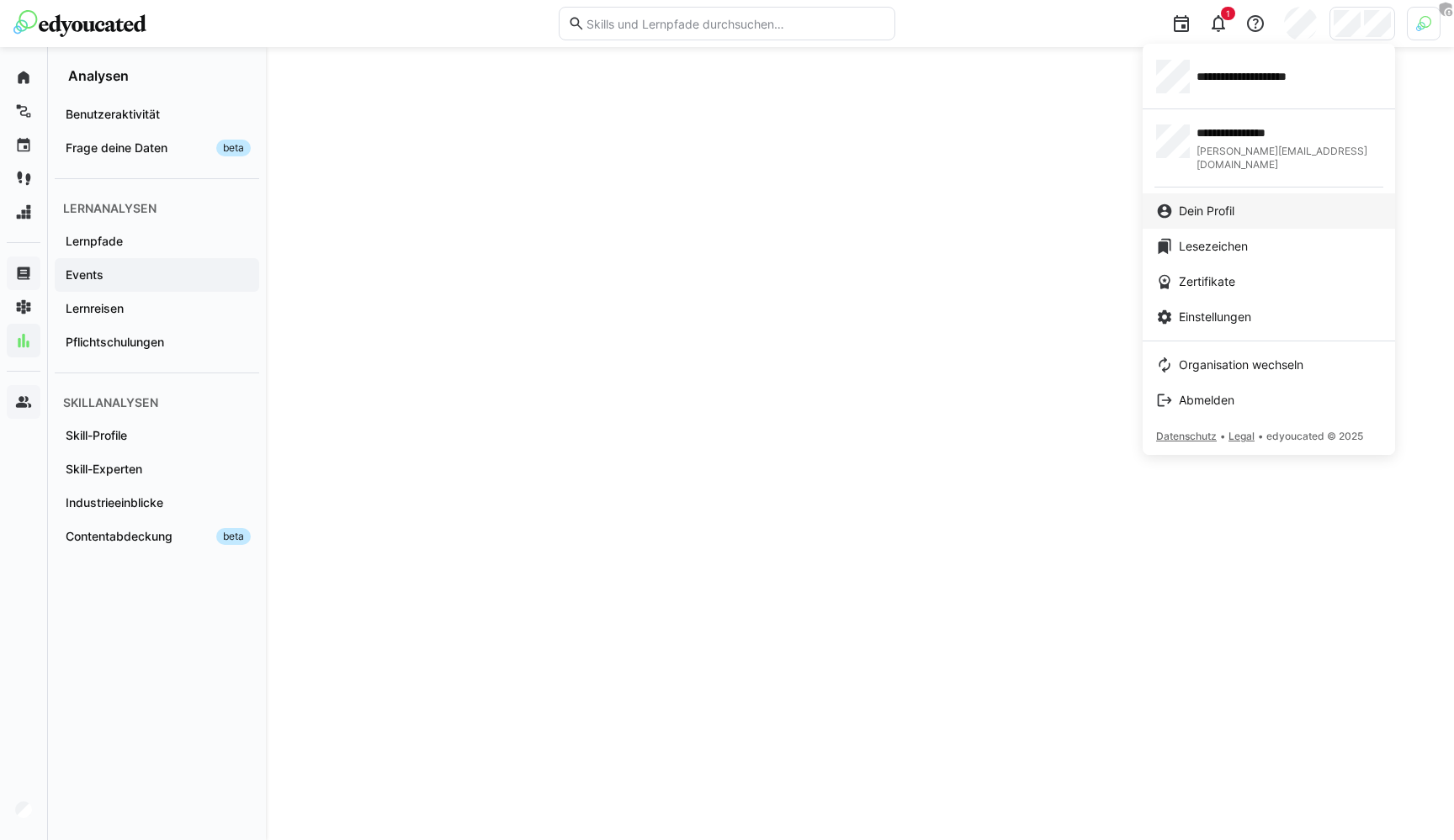
click at [1230, 202] on span "Dein Profil" at bounding box center [1206, 211] width 55 height 17
click at [1224, 299] on link "Einstellungen" at bounding box center [1269, 316] width 252 height 35
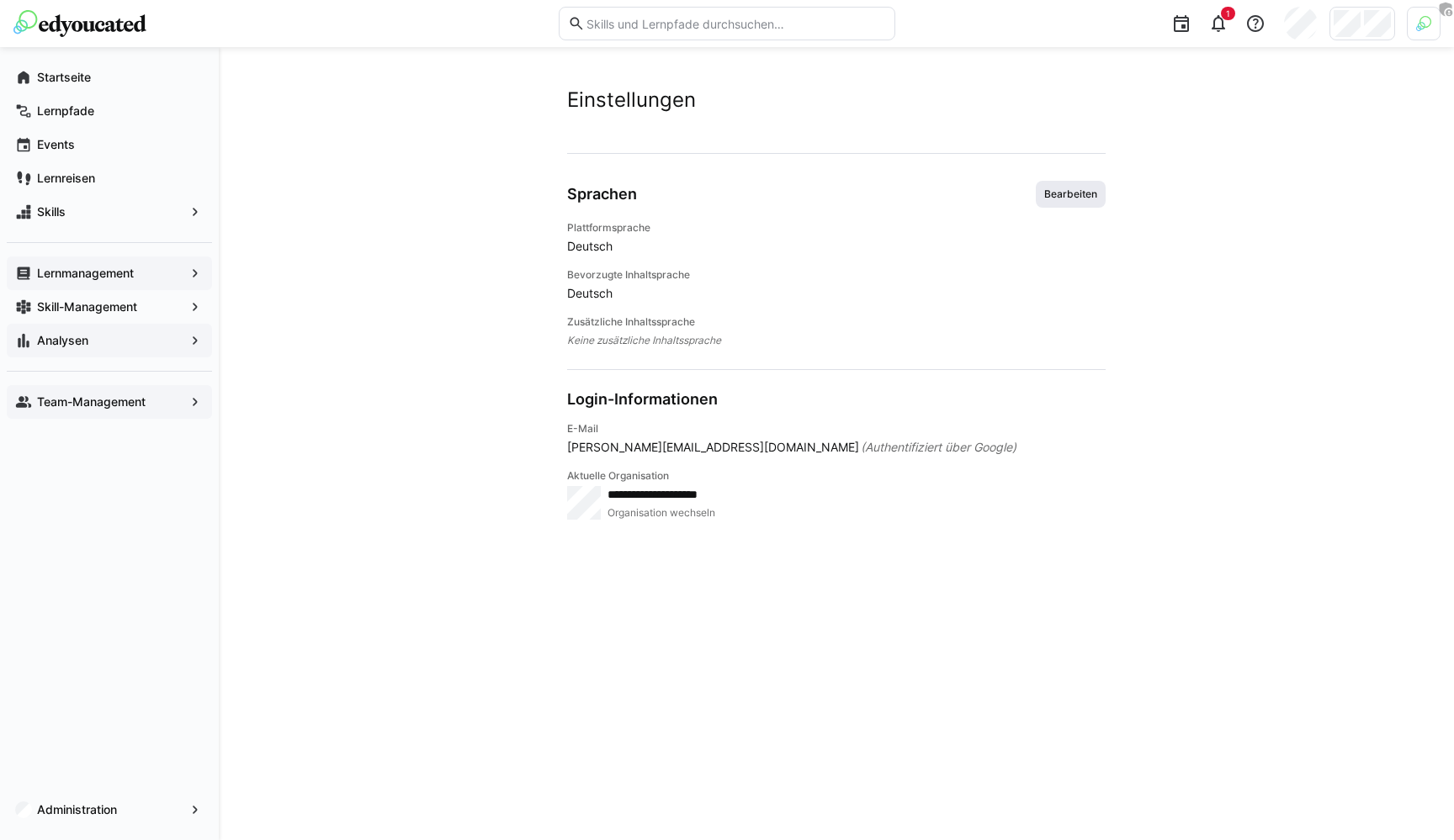
click at [1096, 192] on span "Bearbeiten" at bounding box center [1070, 194] width 56 height 14
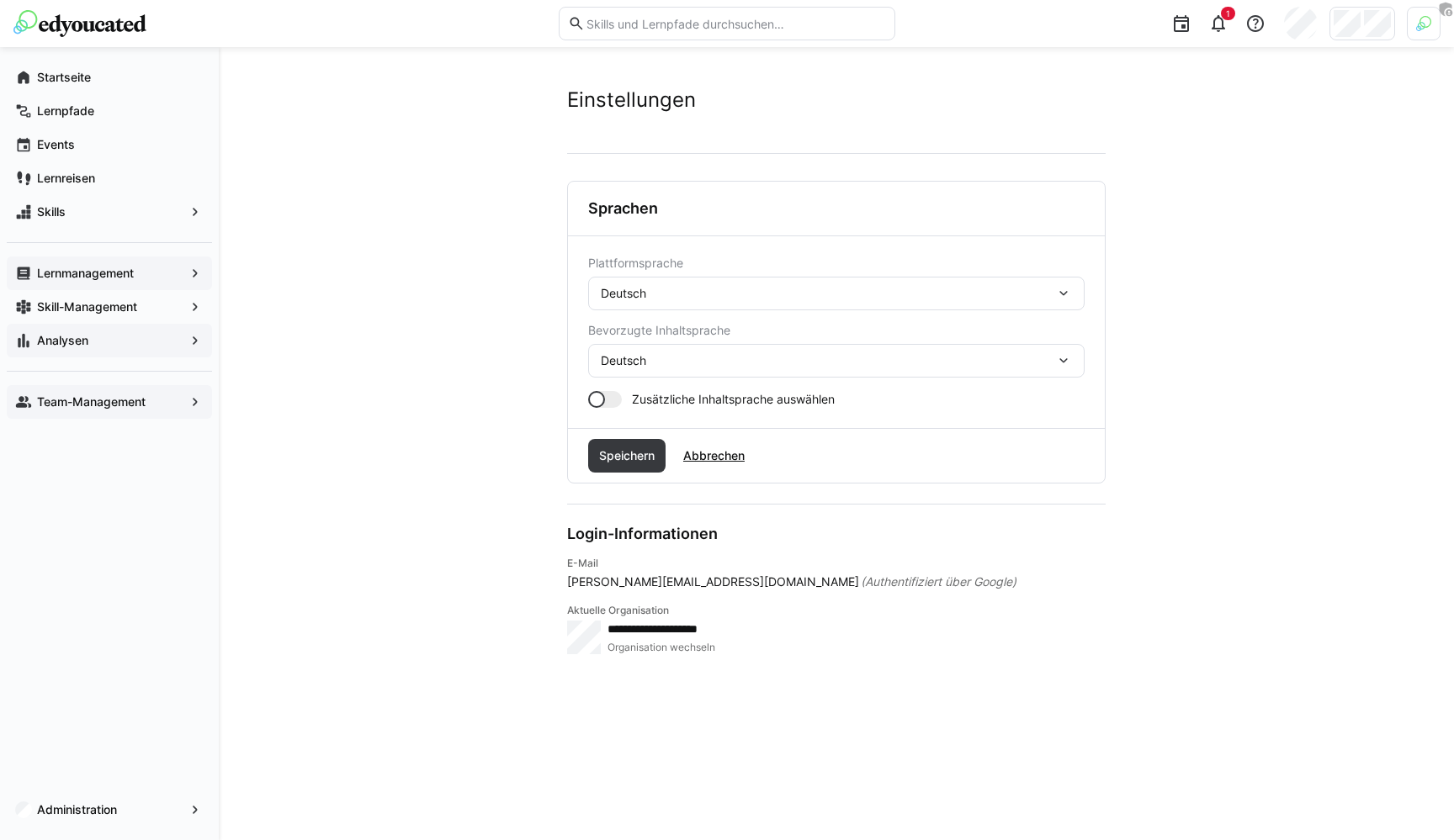
click at [692, 397] on span "Zusätzliche Inhaltsprache auswählen" at bounding box center [733, 399] width 202 height 17
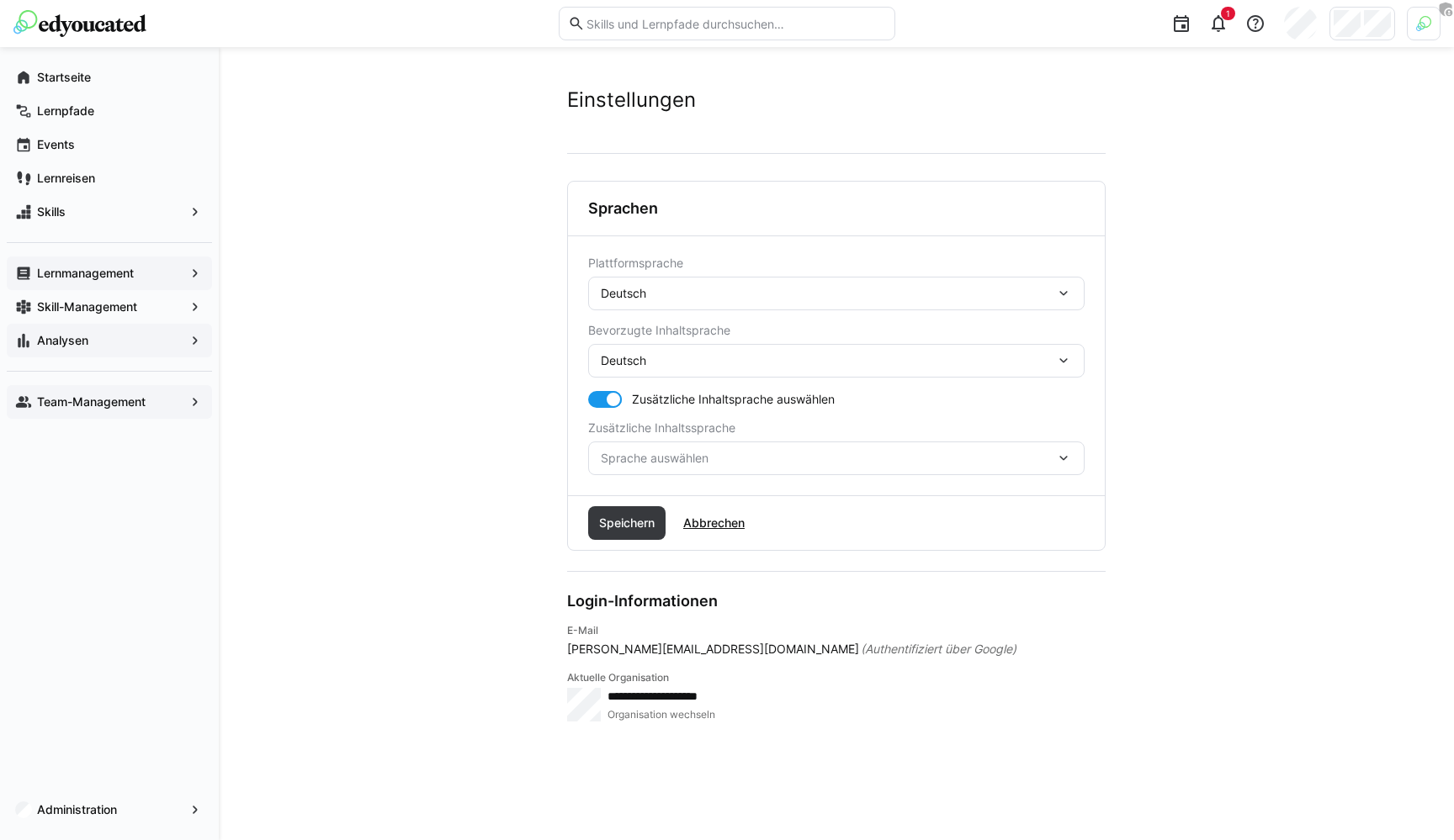
click at [650, 471] on div "Sprache auswählen" at bounding box center [836, 458] width 496 height 34
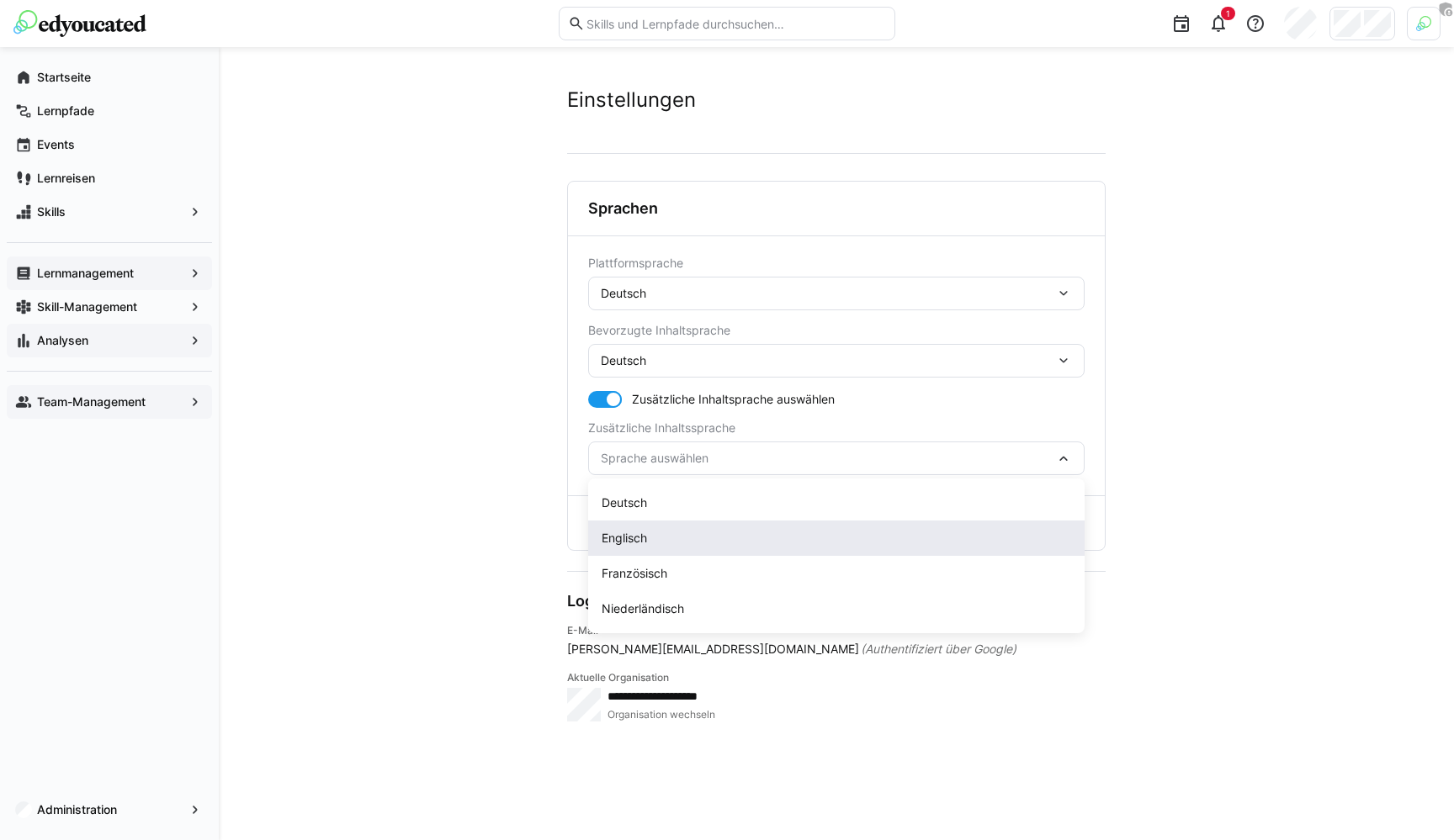
click at [638, 550] on div "Englisch" at bounding box center [836, 538] width 496 height 35
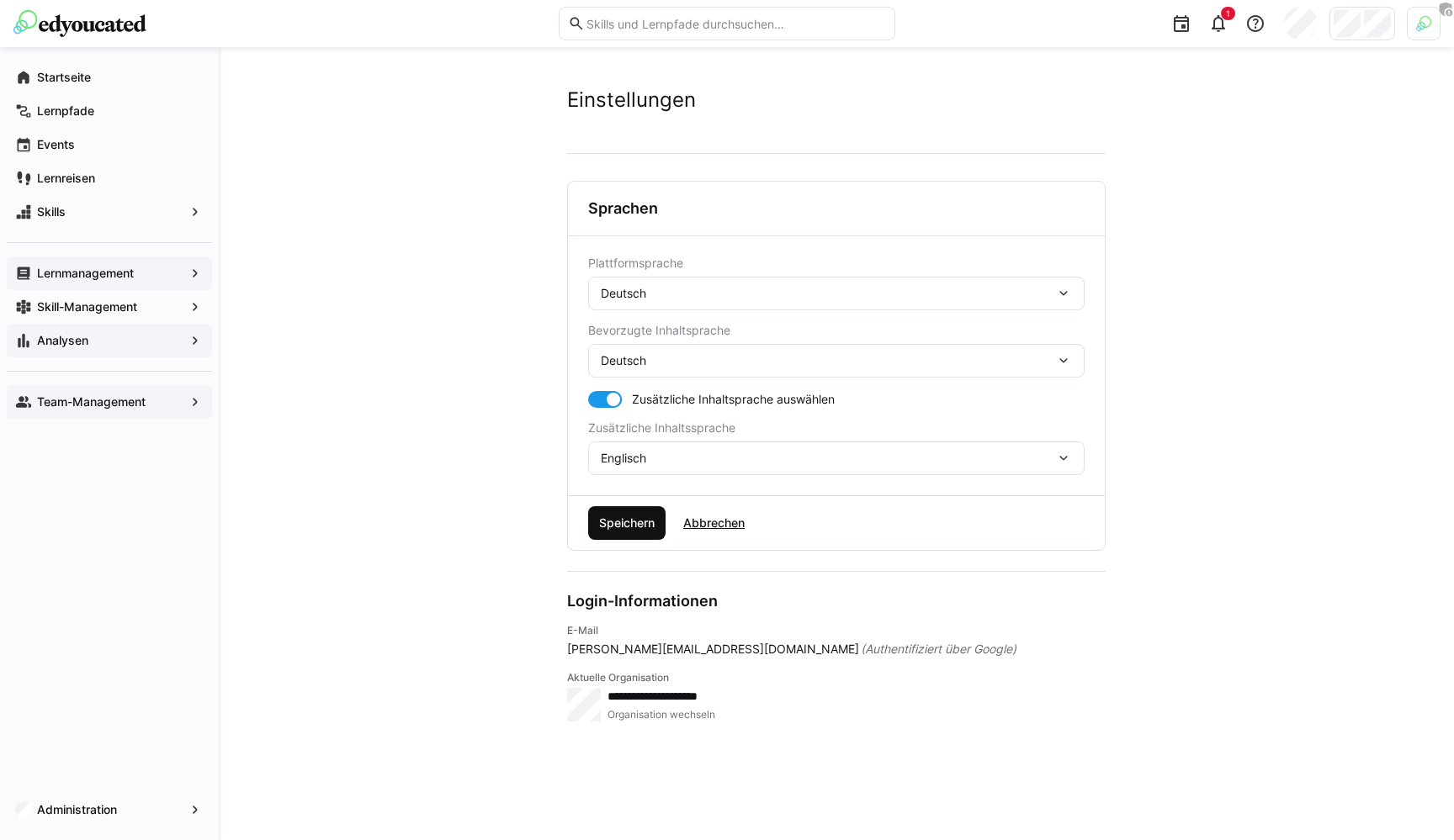
click at [633, 534] on span "Speichern" at bounding box center [627, 523] width 77 height 34
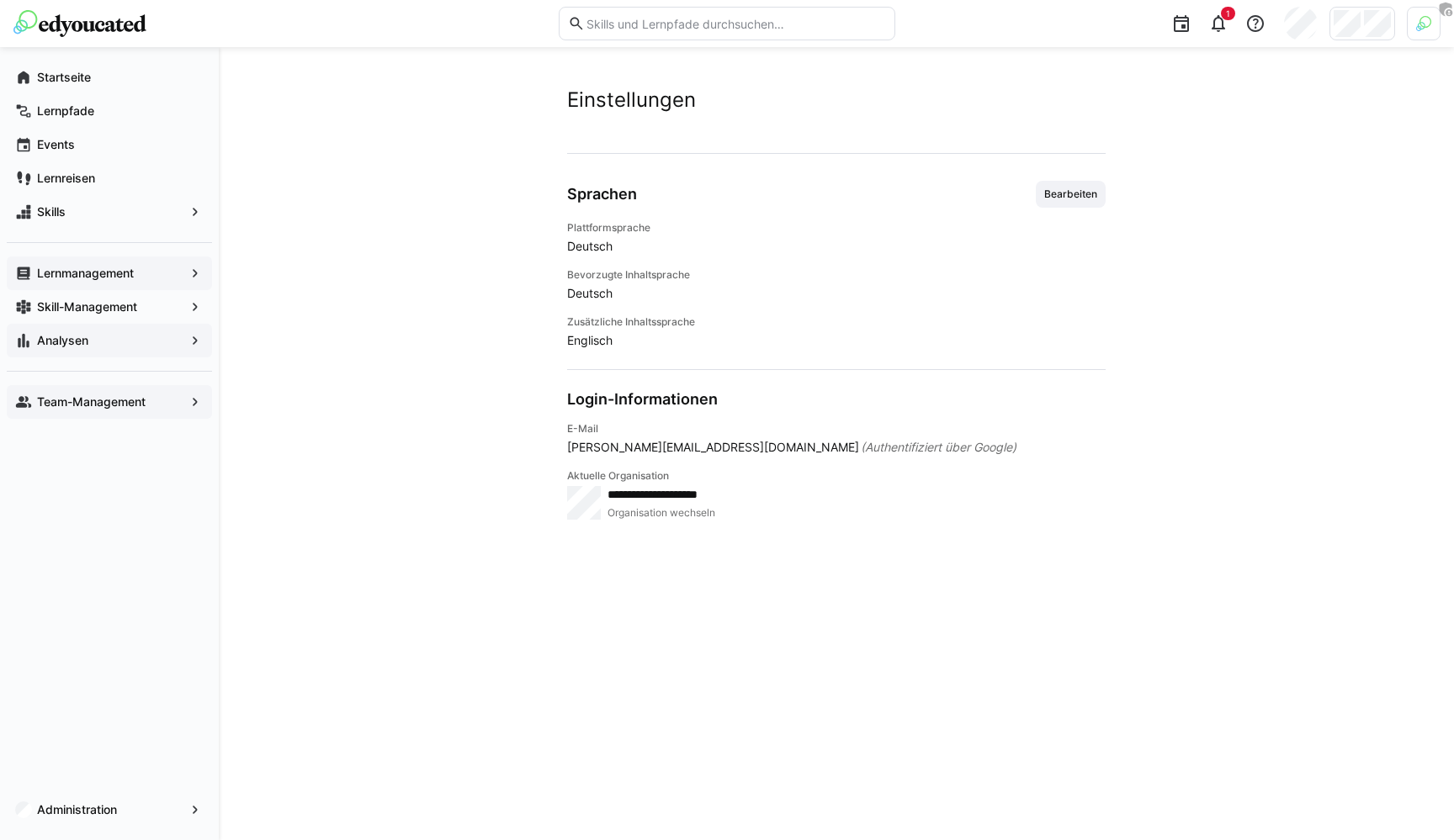
click at [84, 282] on div "Lernmanagement" at bounding box center [109, 273] width 205 height 34
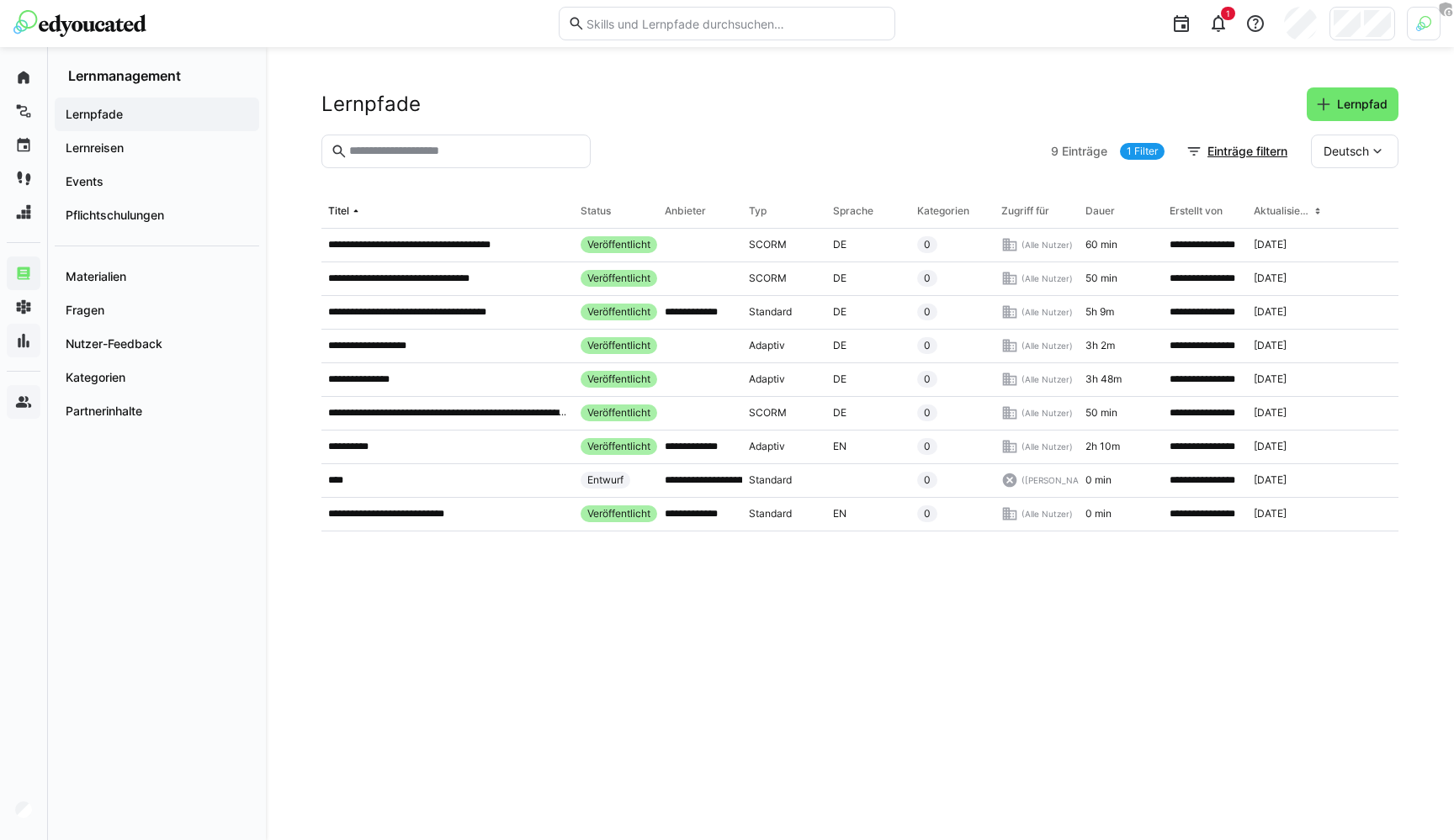
click at [1344, 156] on span "Deutsch" at bounding box center [1345, 151] width 45 height 17
click at [1113, 83] on div "**********" at bounding box center [860, 443] width 1188 height 793
click at [1370, 99] on span "Lernpfad" at bounding box center [1362, 104] width 55 height 17
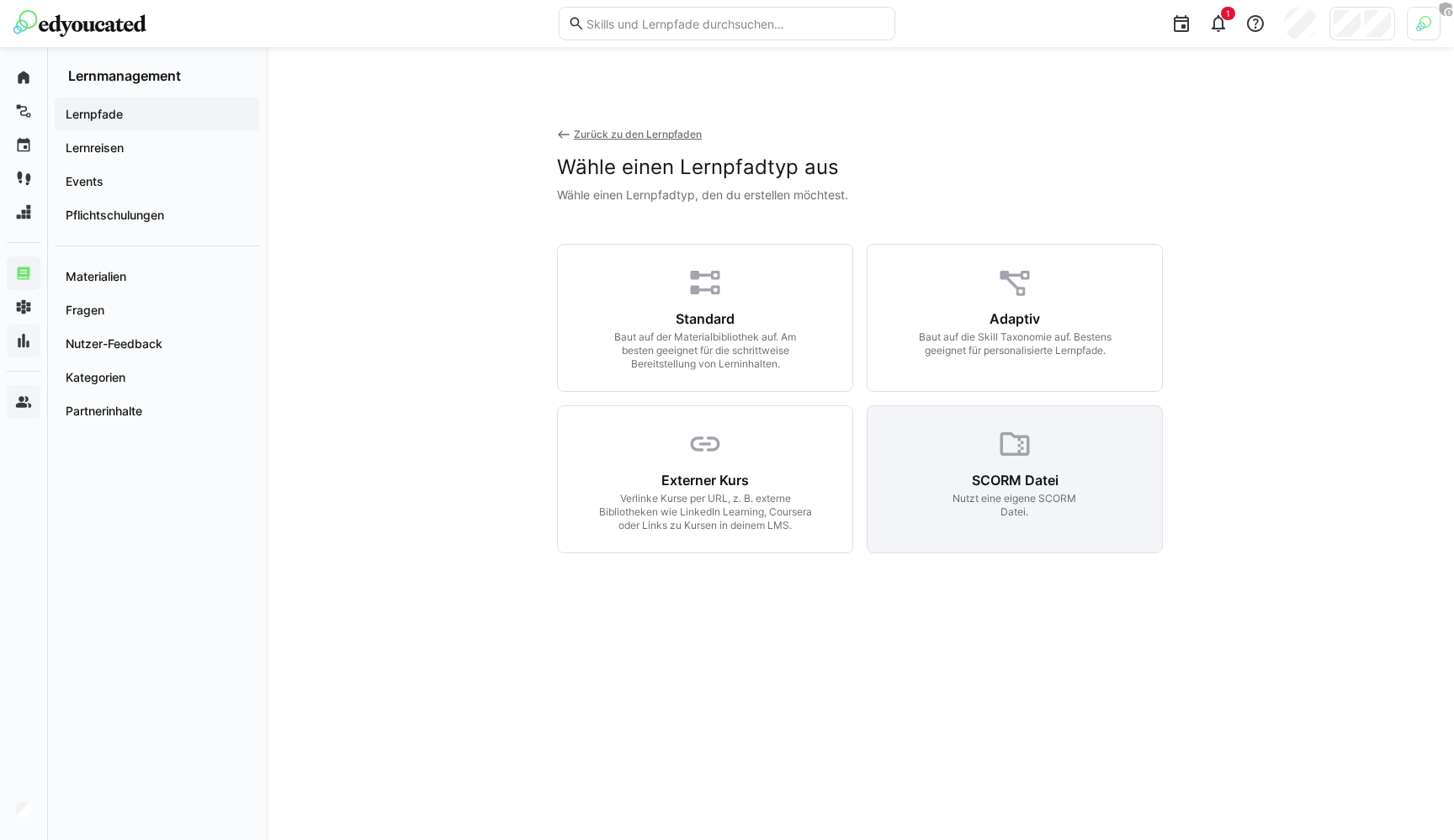
click at [1050, 498] on div "Nutzt eine eigene SCORM Datei." at bounding box center [1014, 505] width 132 height 27
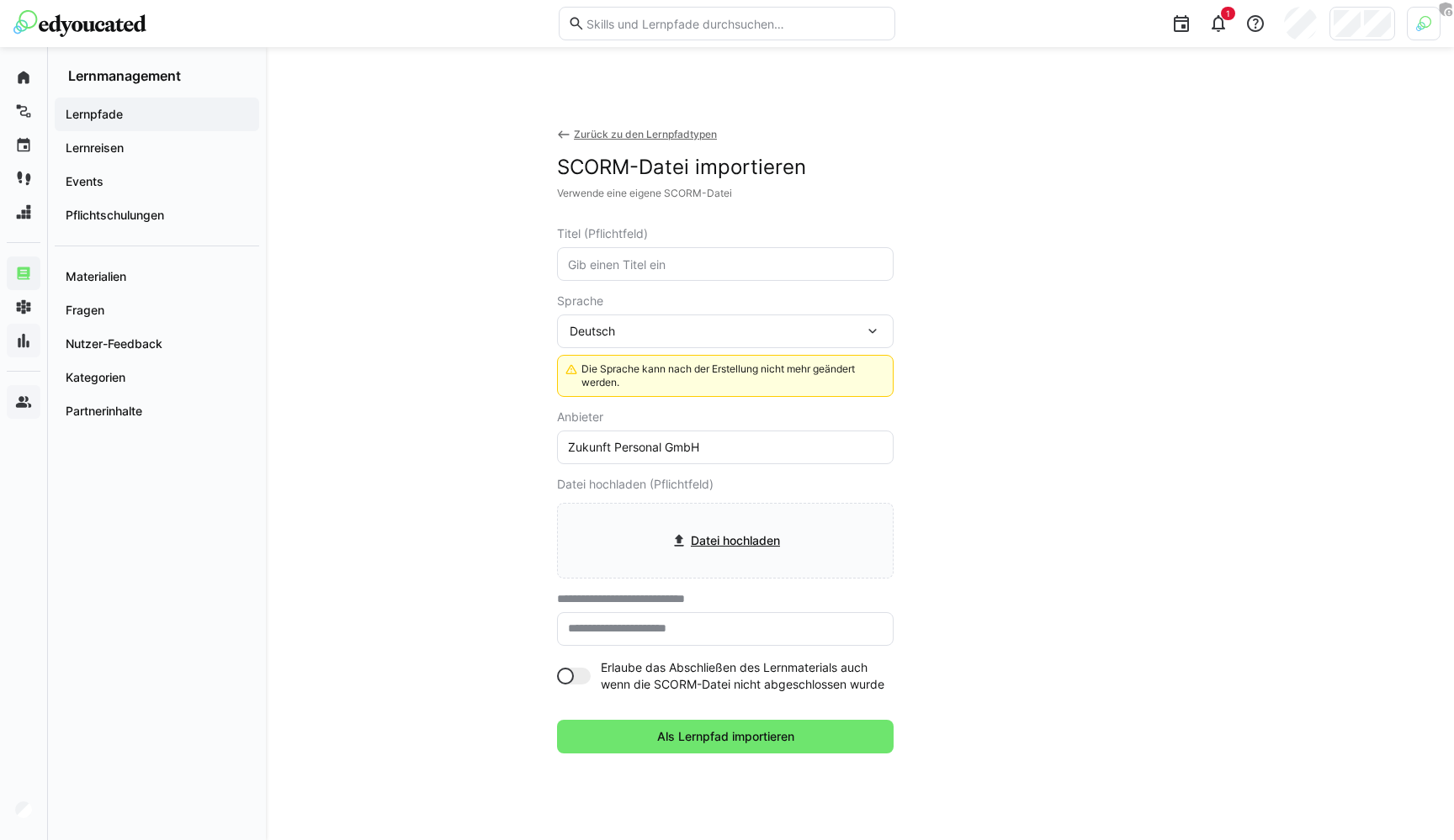
click at [639, 328] on div "Deutsch" at bounding box center [717, 331] width 294 height 15
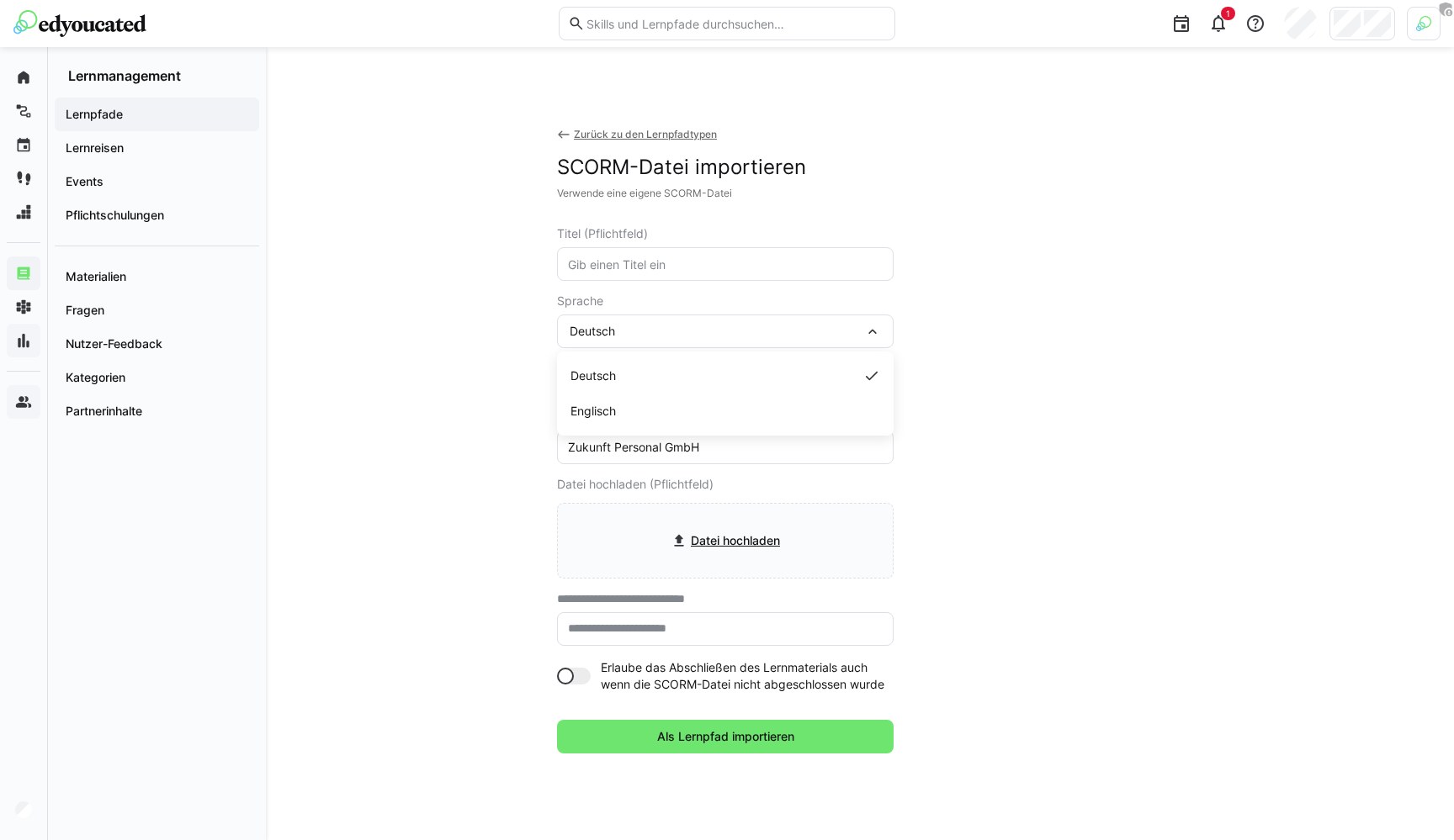
click at [639, 328] on div "Deutsch" at bounding box center [717, 331] width 294 height 15
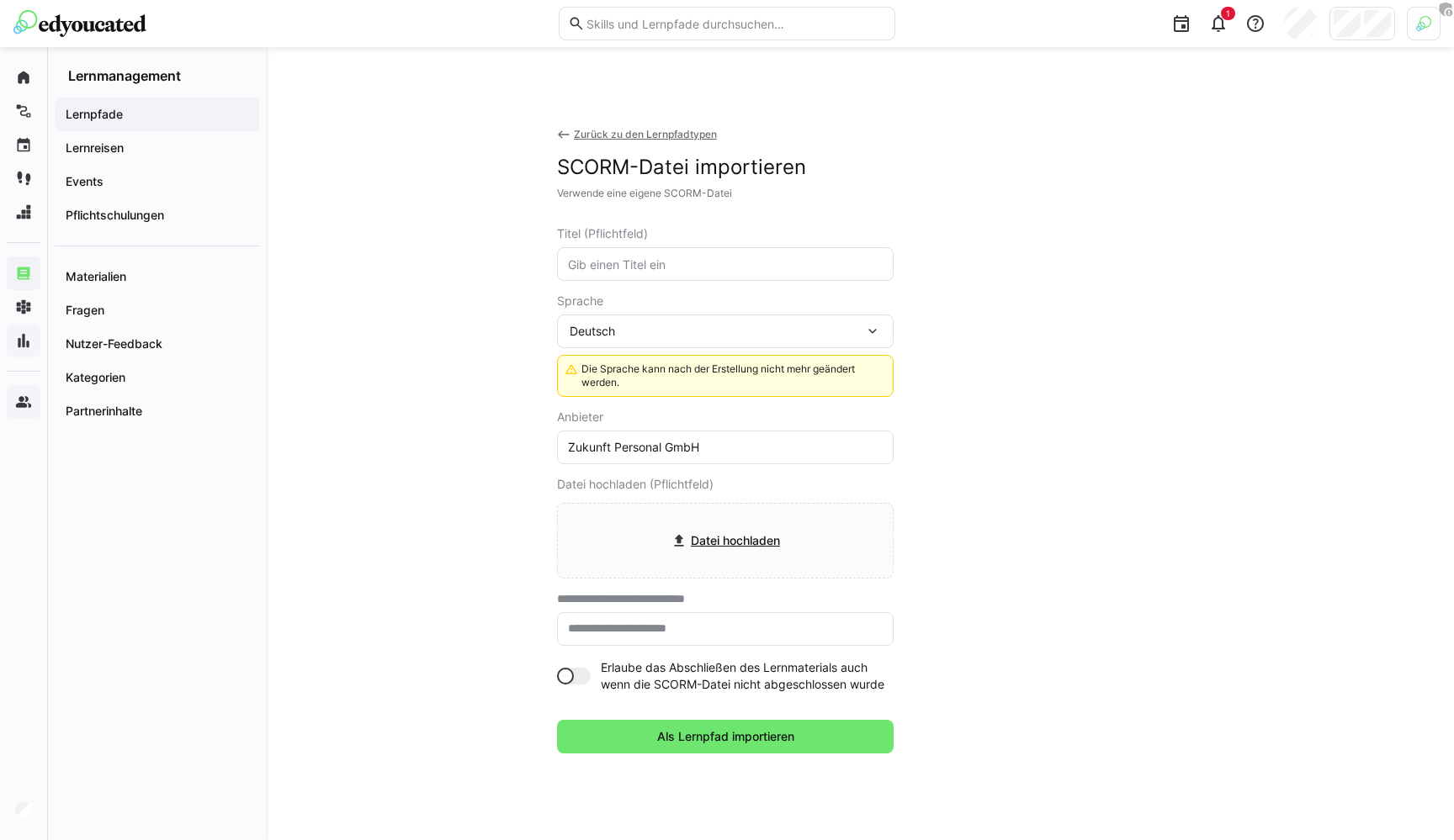
click at [457, 158] on div "**********" at bounding box center [860, 474] width 1077 height 774
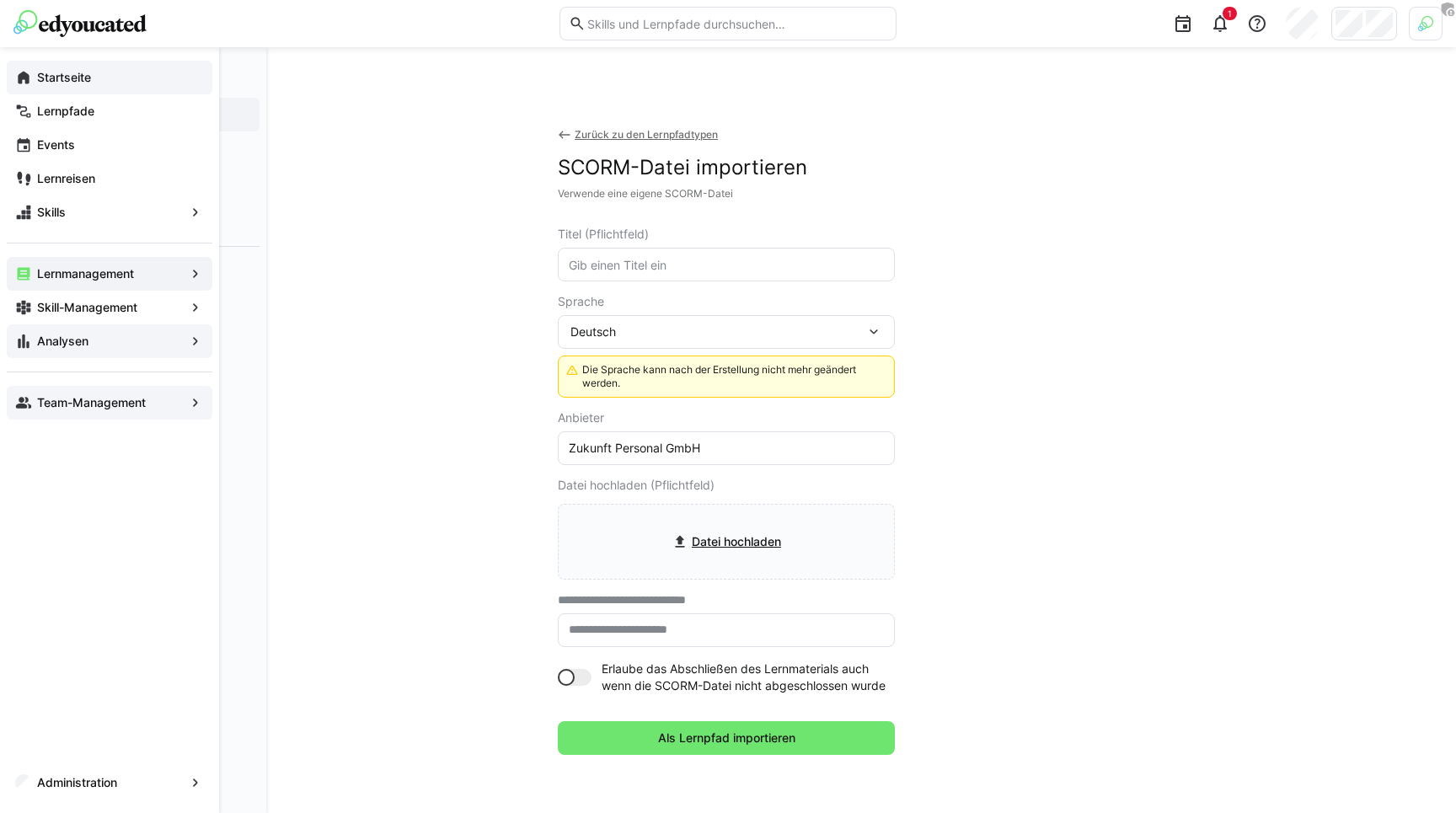
click at [22, 83] on eds-icon at bounding box center [23, 77] width 17 height 17
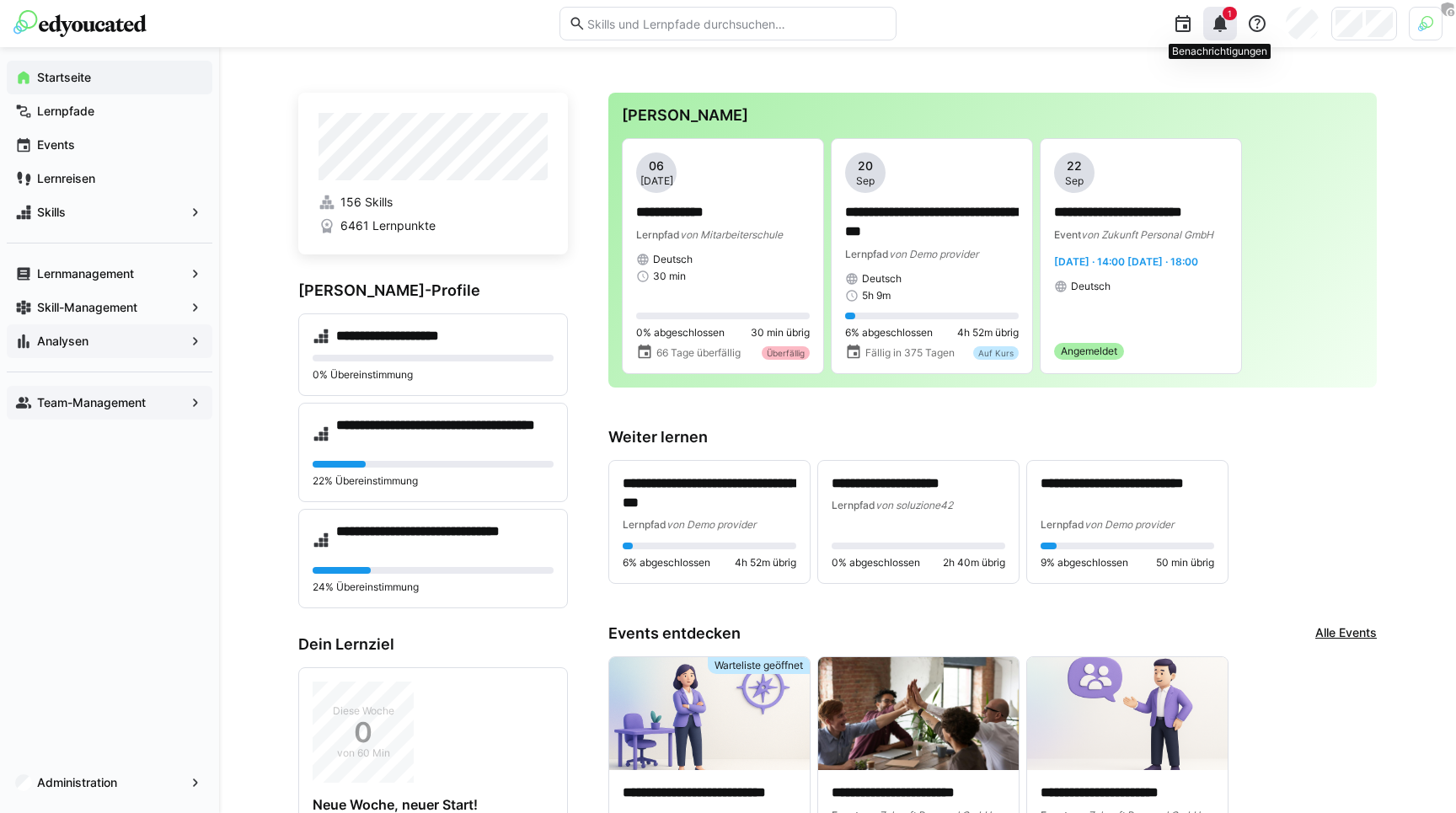
click at [1227, 29] on eds-icon at bounding box center [1220, 24] width 20 height 20
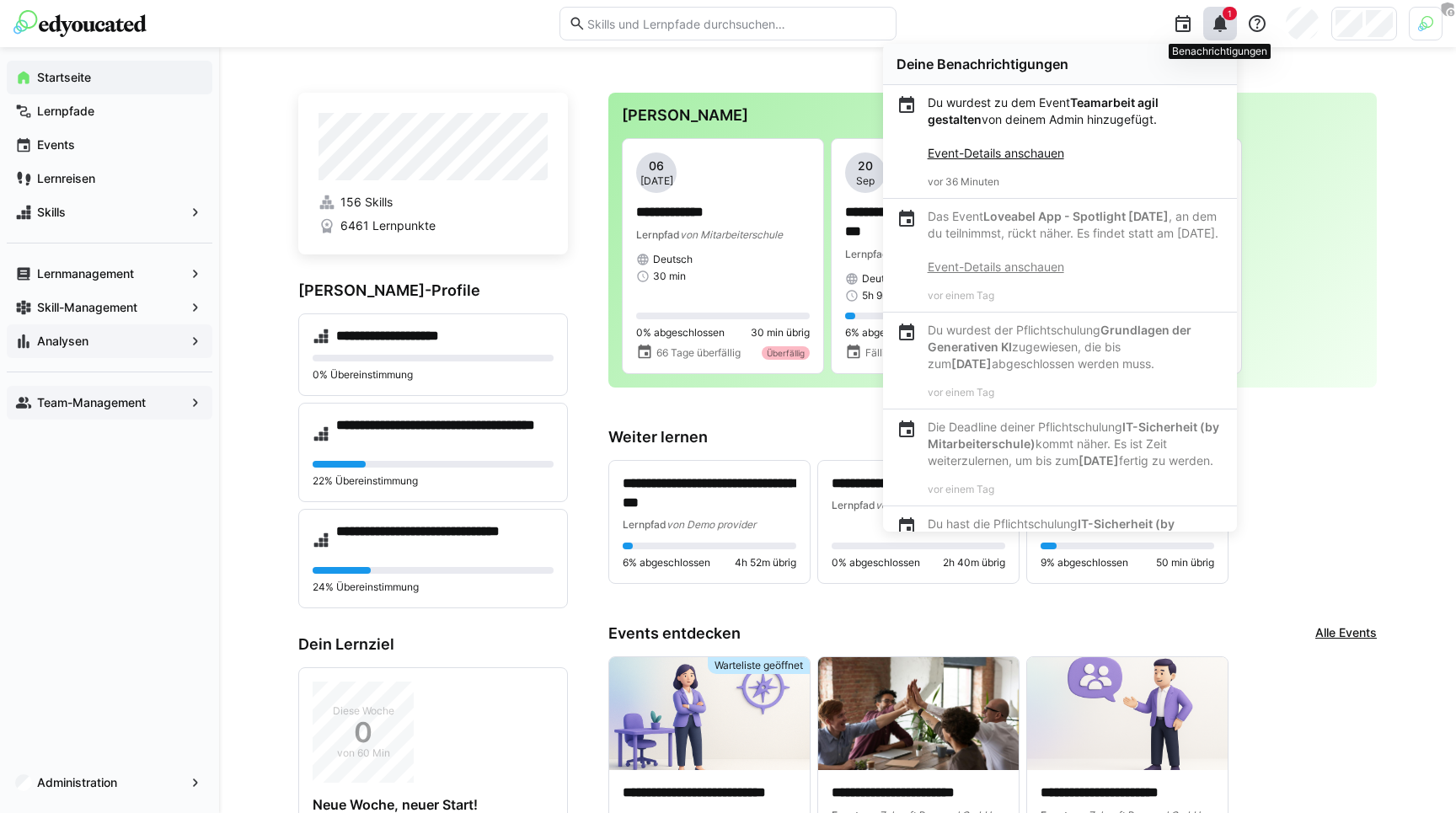
click at [1227, 29] on eds-icon at bounding box center [1220, 24] width 20 height 20
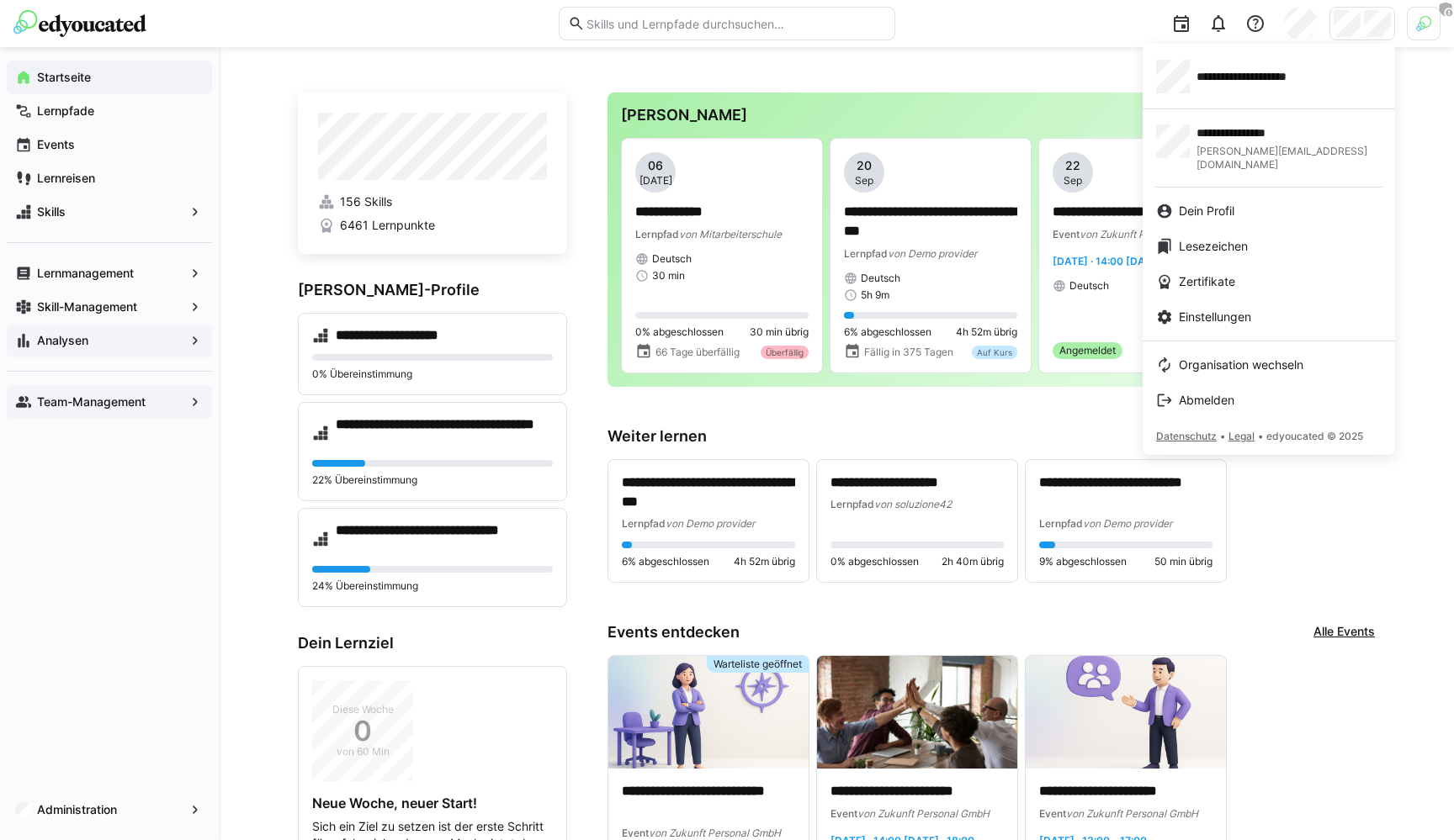
click at [1102, 4] on div at bounding box center [727, 420] width 1454 height 840
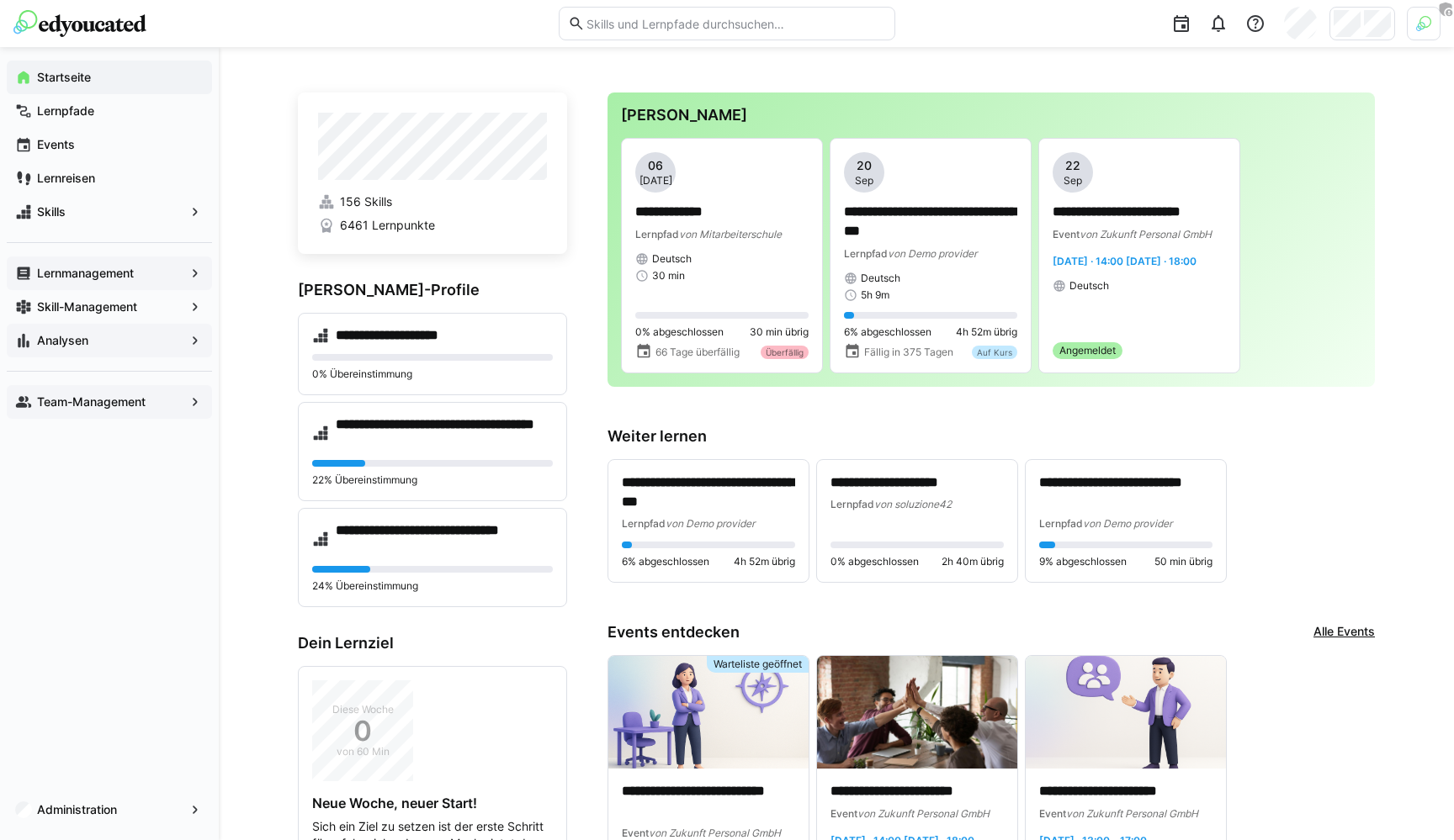
click at [0, 0] on app-navigation-label "Lernmanagement" at bounding box center [0, 0] width 0 height 0
click at [82, 169] on div "Lernreisen" at bounding box center [109, 178] width 205 height 34
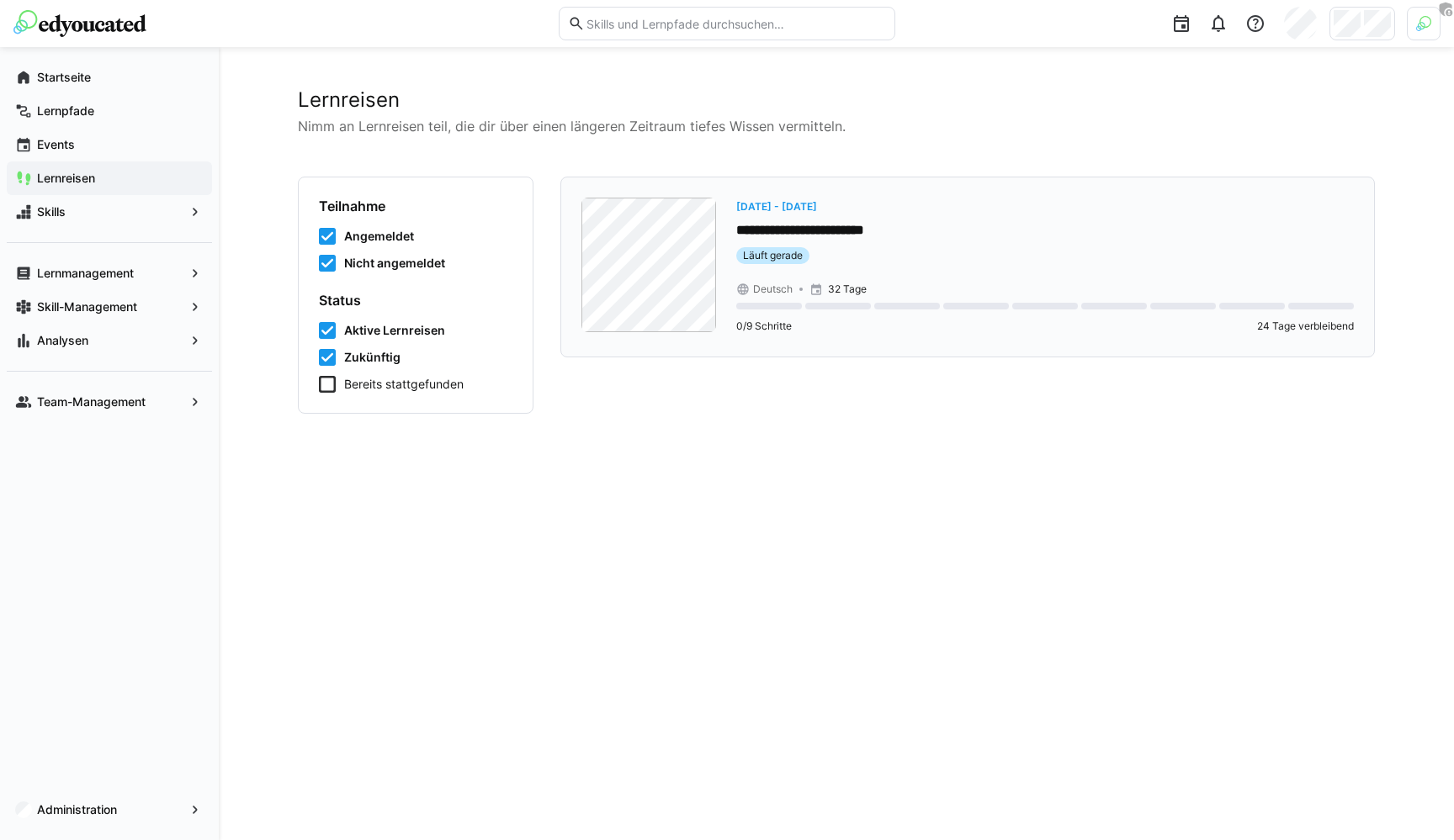
click at [831, 288] on p "32 Tage" at bounding box center [848, 289] width 39 height 14
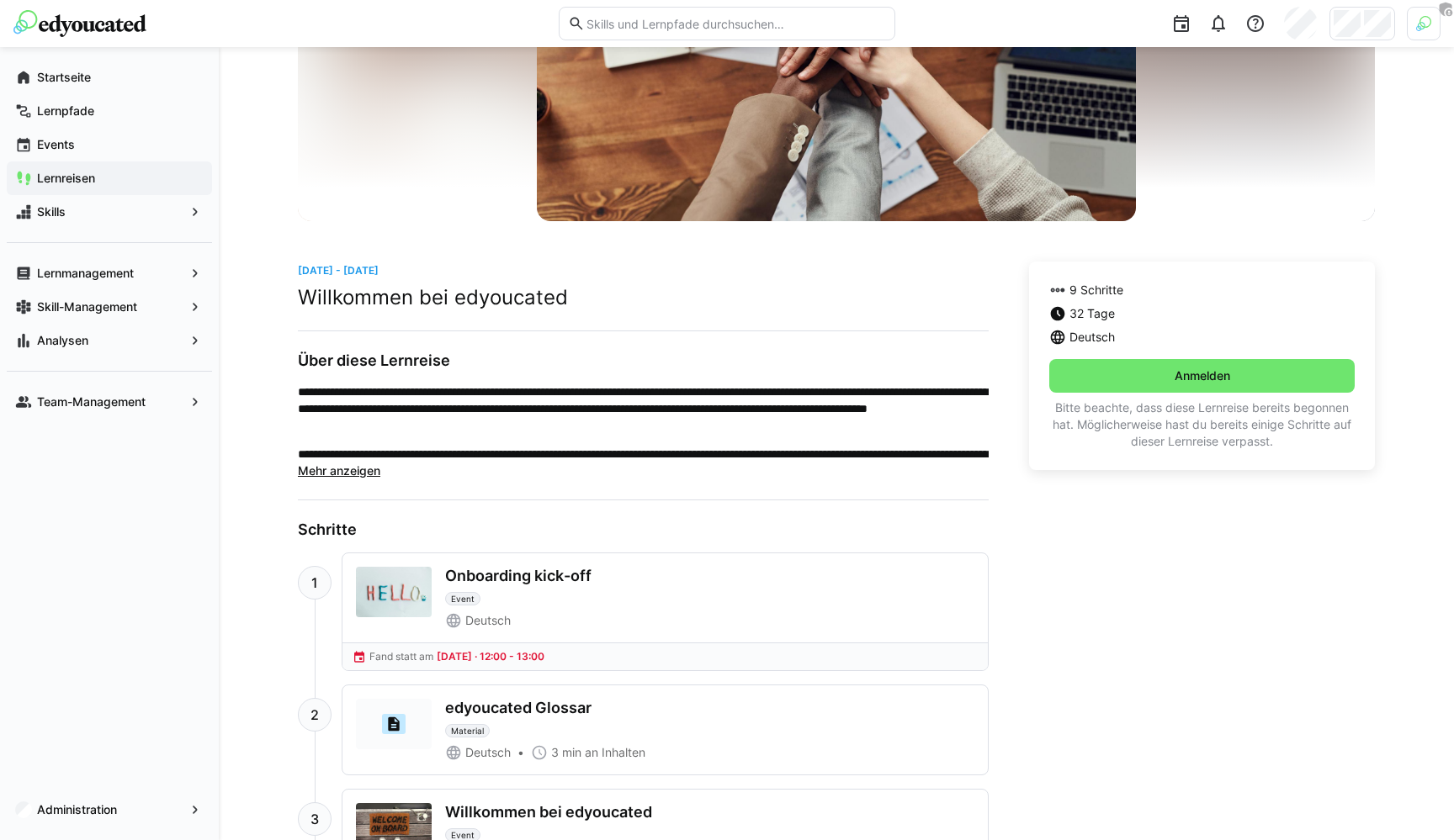
scroll to position [201, 0]
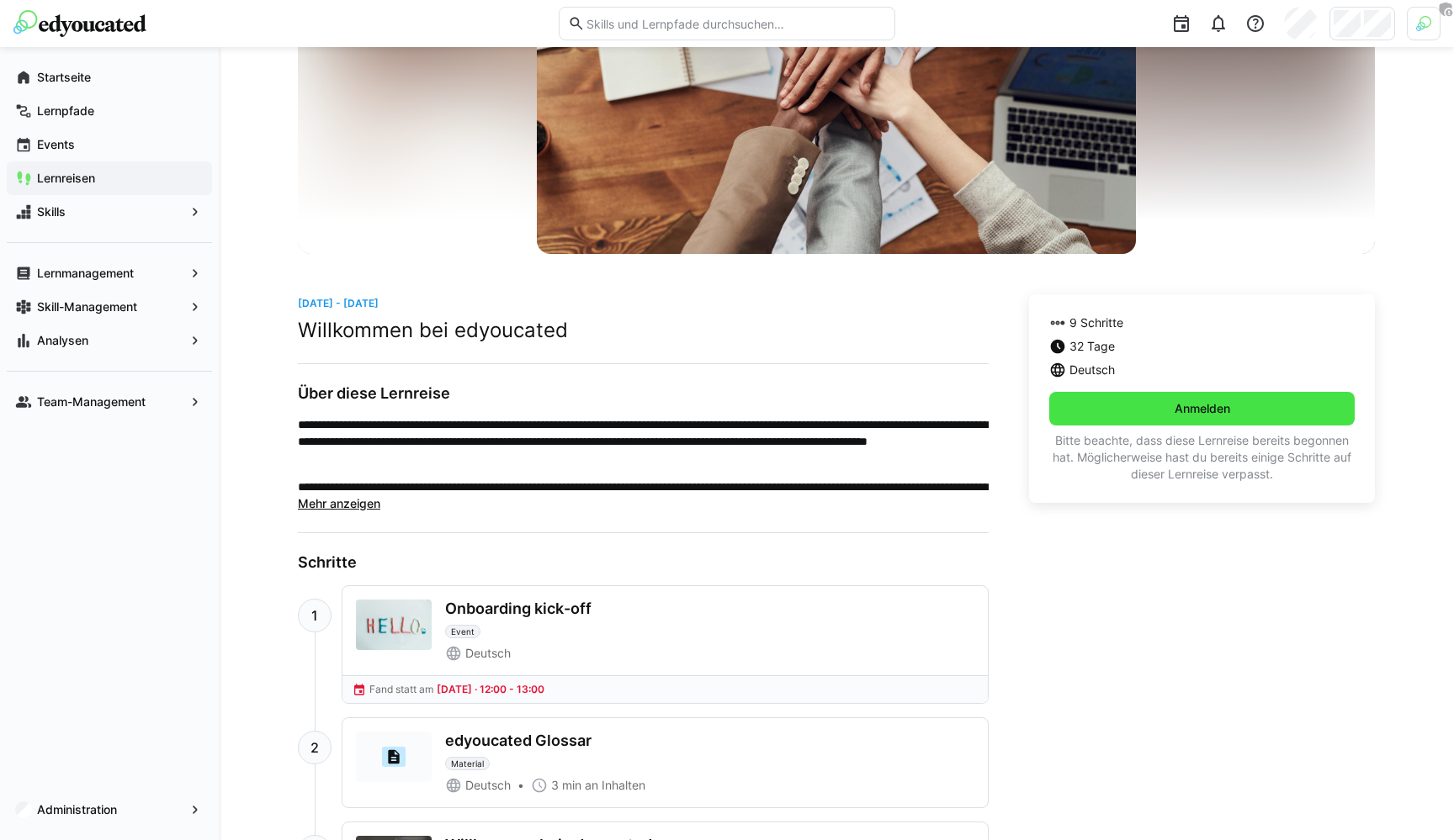
click at [1230, 398] on span "Anmelden" at bounding box center [1202, 408] width 306 height 34
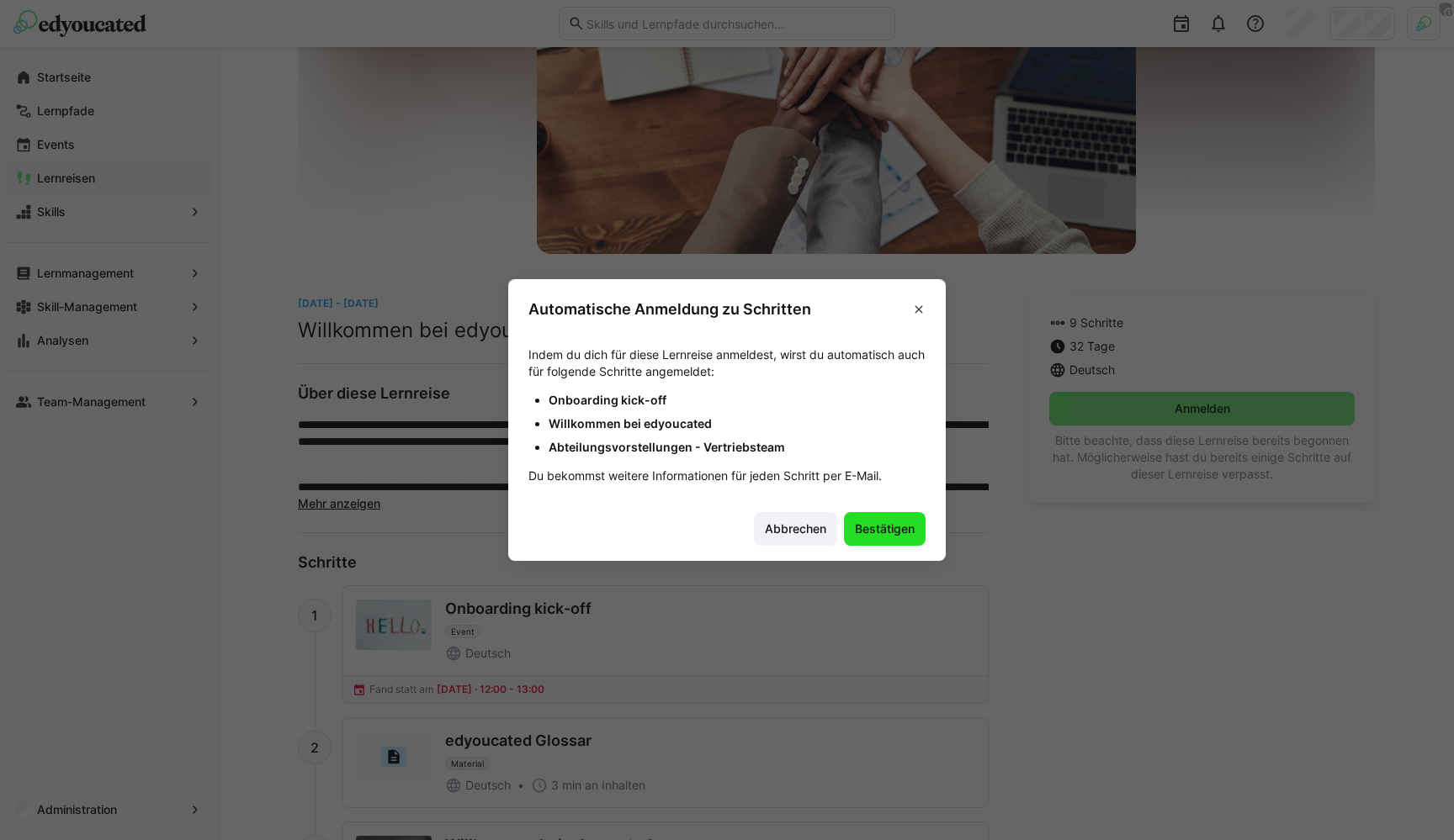
click at [860, 526] on span "Bestätigen" at bounding box center [884, 529] width 64 height 17
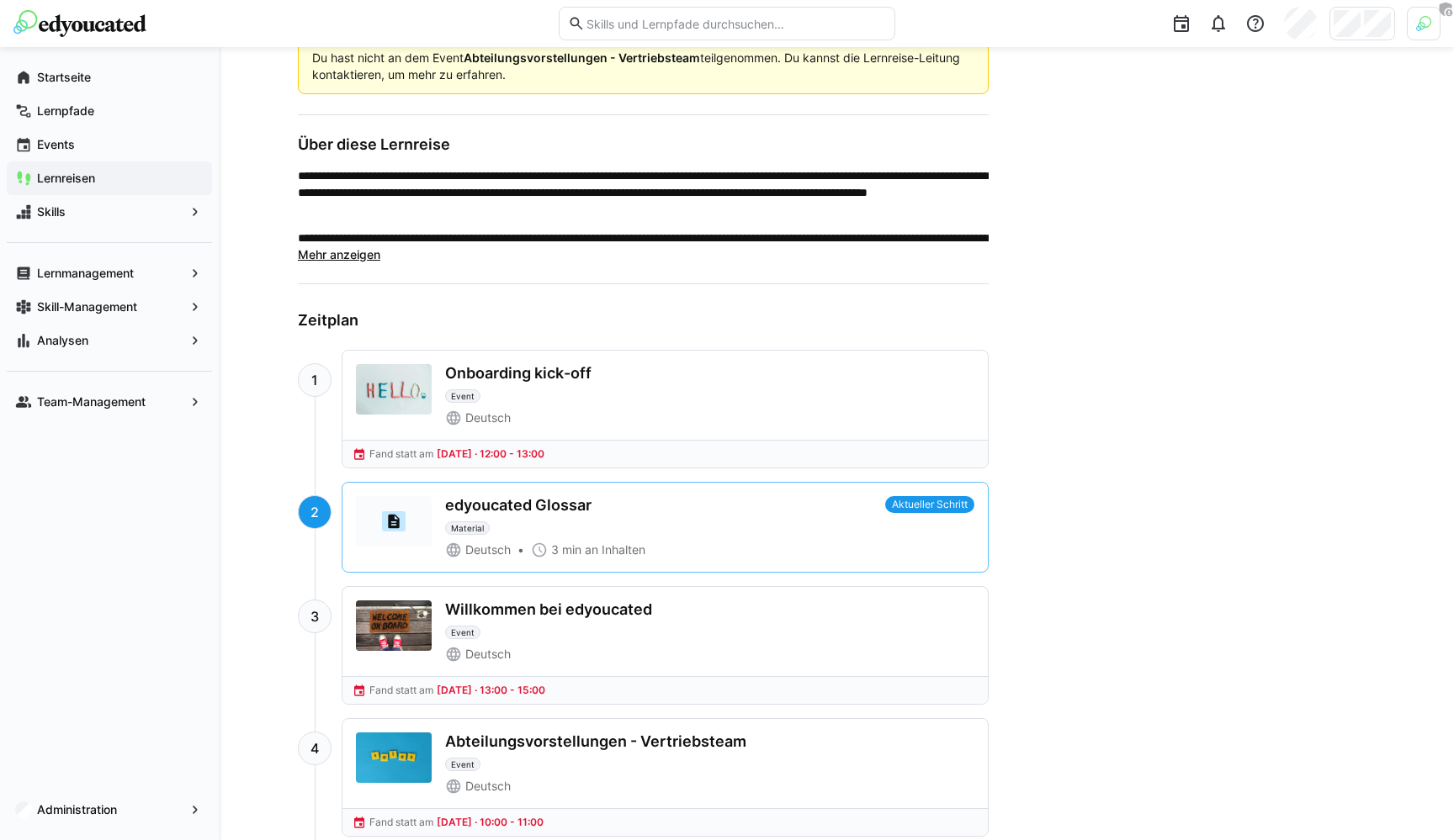
scroll to position [733, 0]
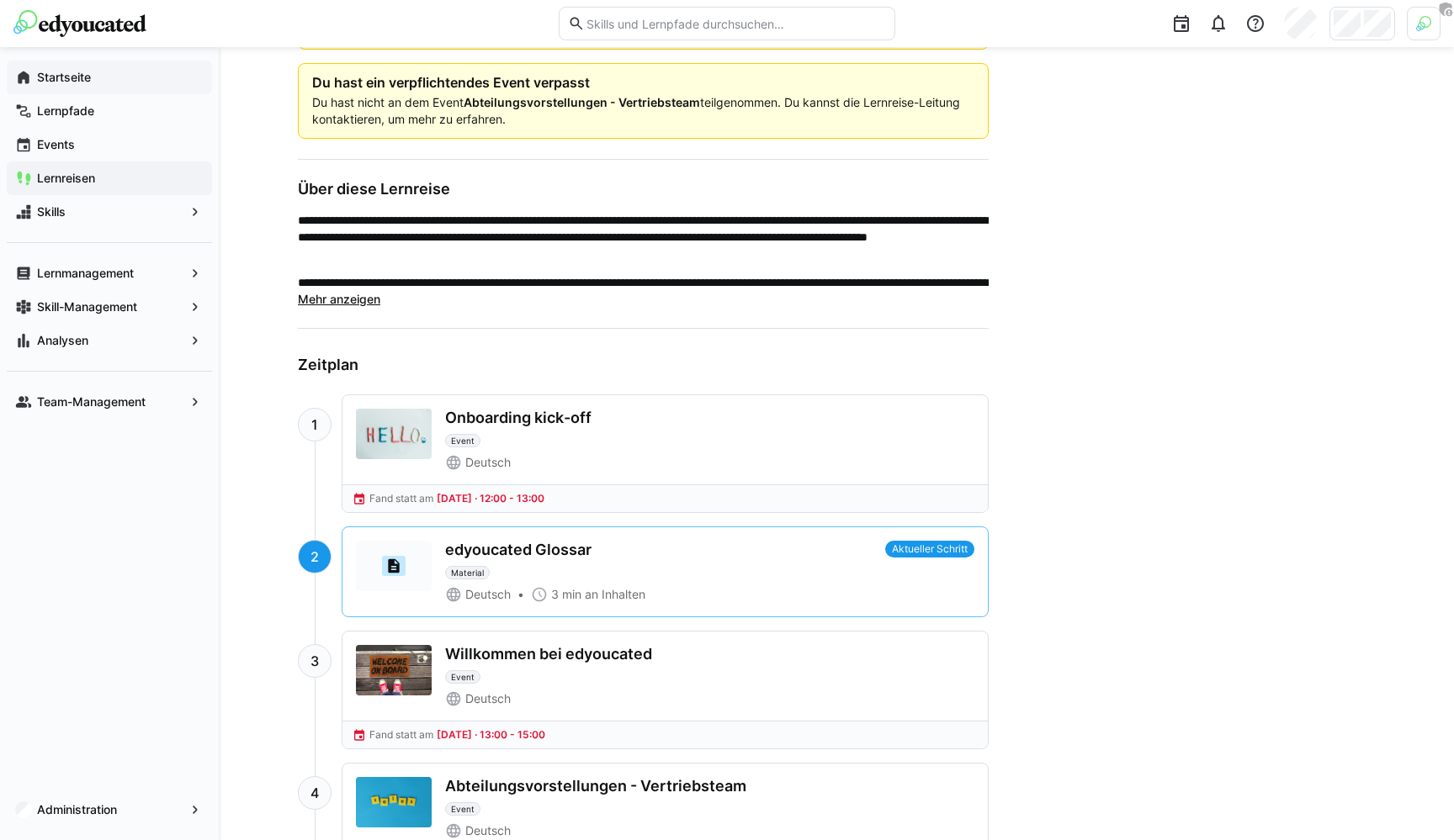
click at [0, 0] on app-navigation-label "Startseite" at bounding box center [0, 0] width 0 height 0
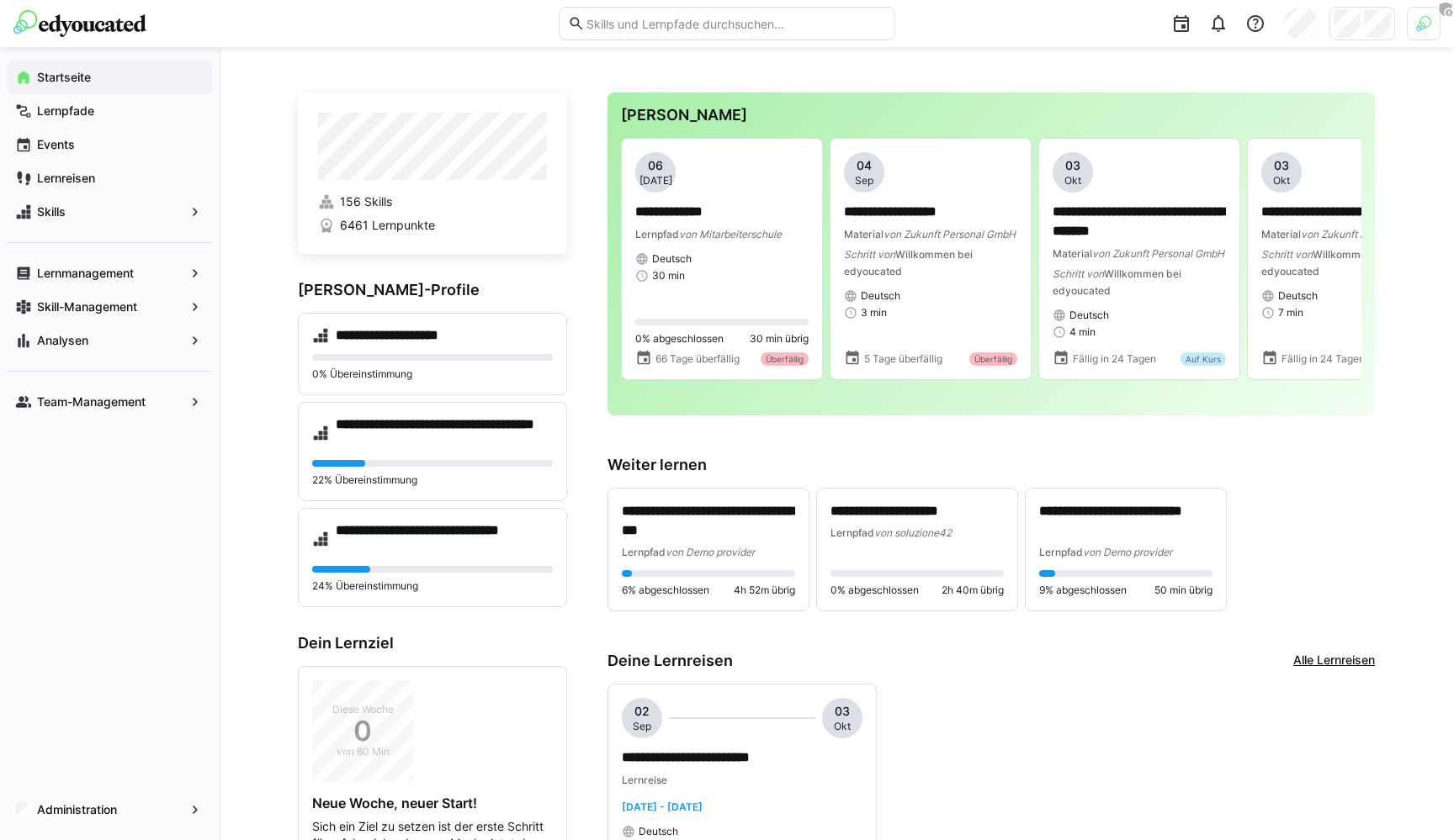
click at [258, 110] on div "**********" at bounding box center [837, 698] width 1235 height 1304
click at [1415, 28] on div at bounding box center [1424, 23] width 34 height 34
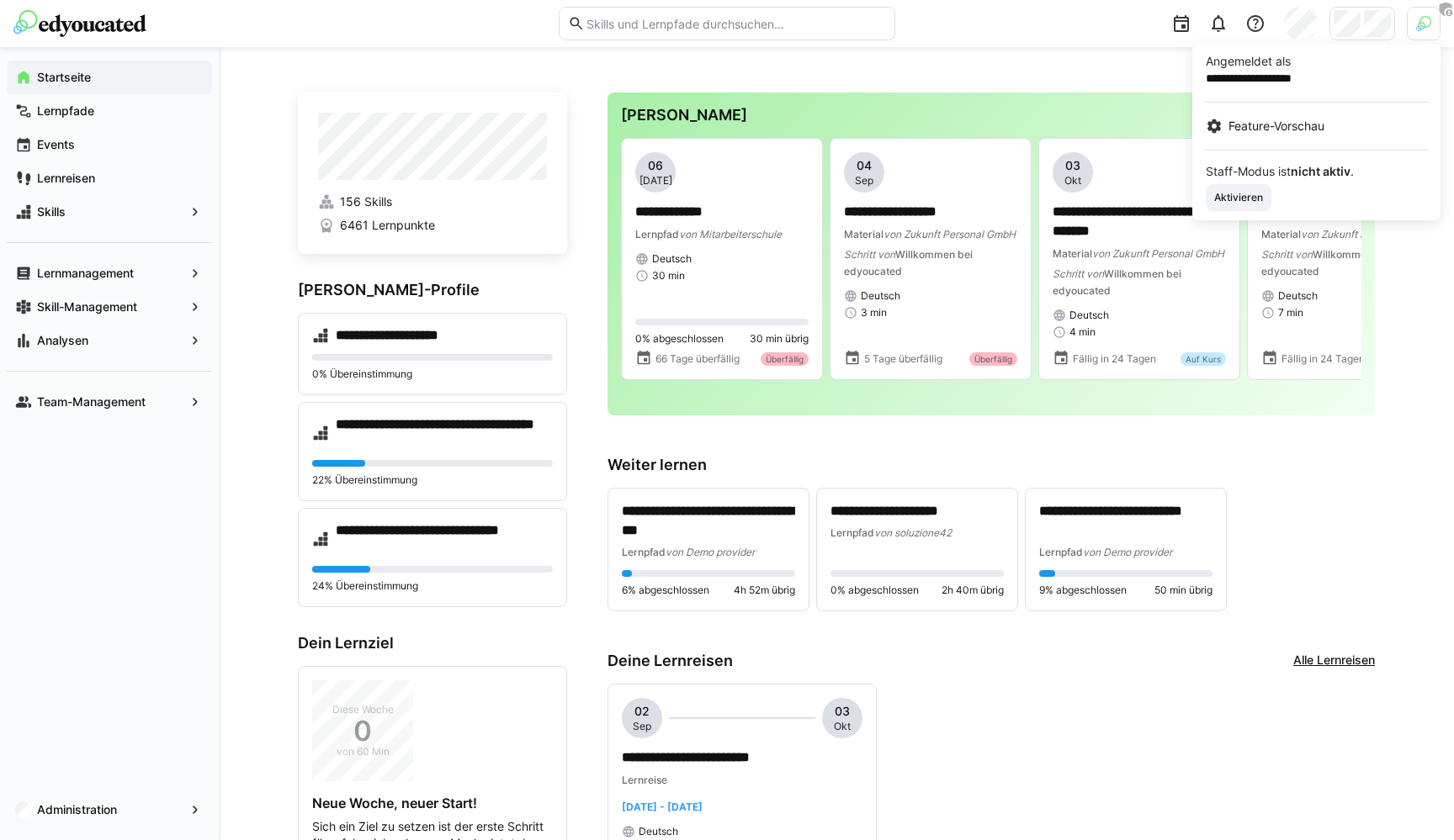
click at [1369, 22] on div at bounding box center [727, 420] width 1454 height 840
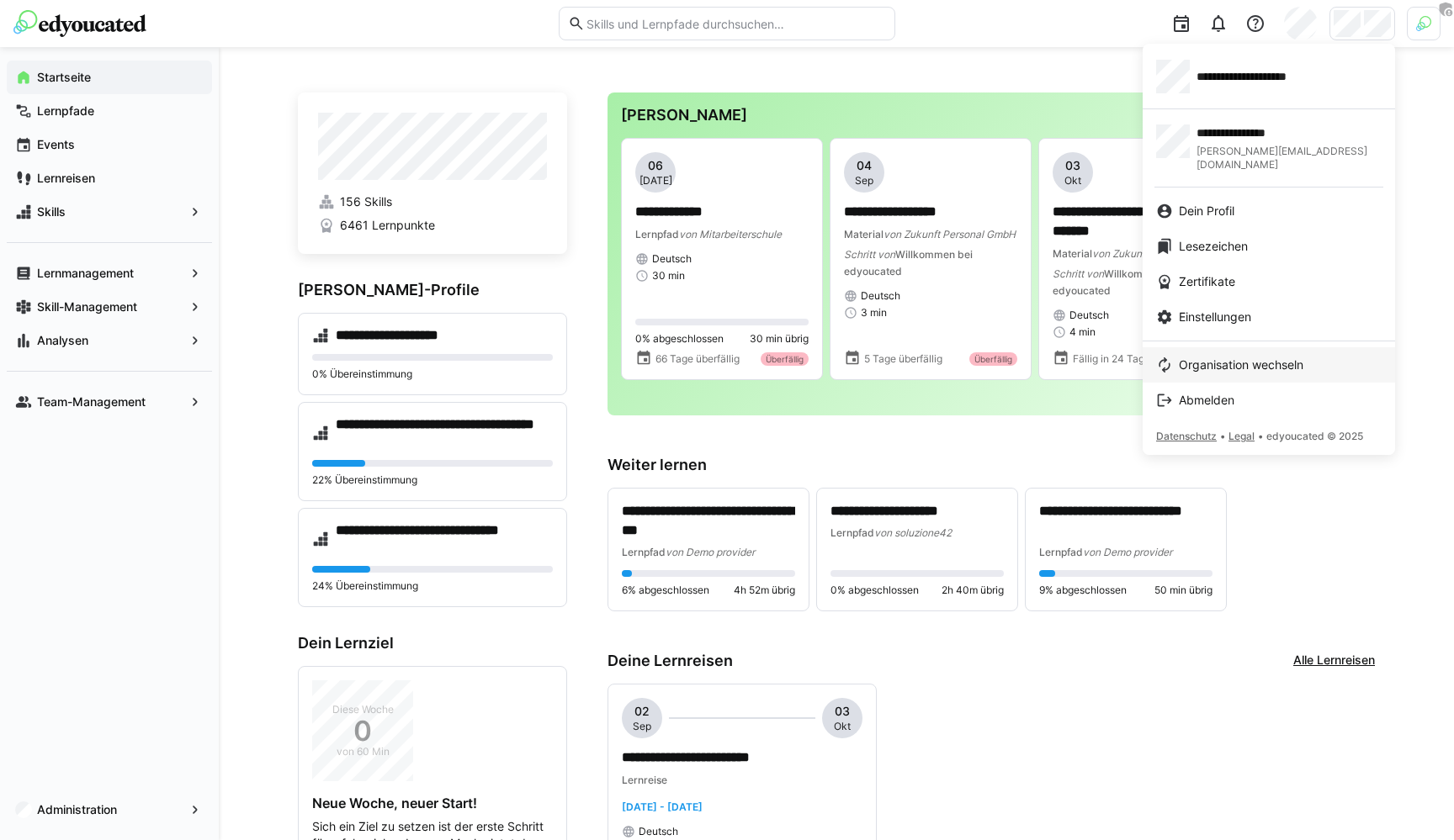
click at [1232, 348] on link "Organisation wechseln" at bounding box center [1269, 365] width 252 height 35
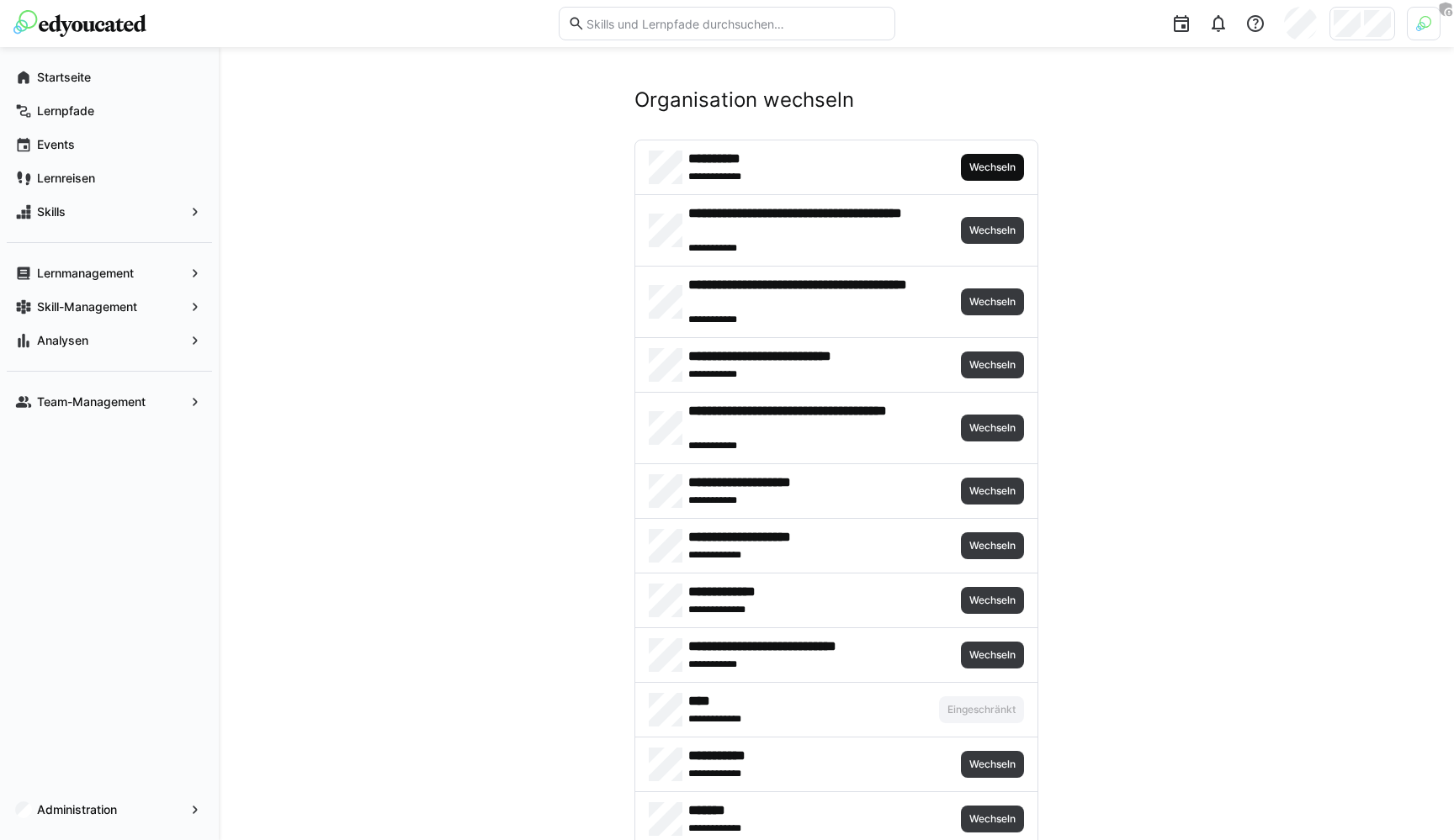
click at [980, 168] on span "Wechseln" at bounding box center [992, 167] width 50 height 14
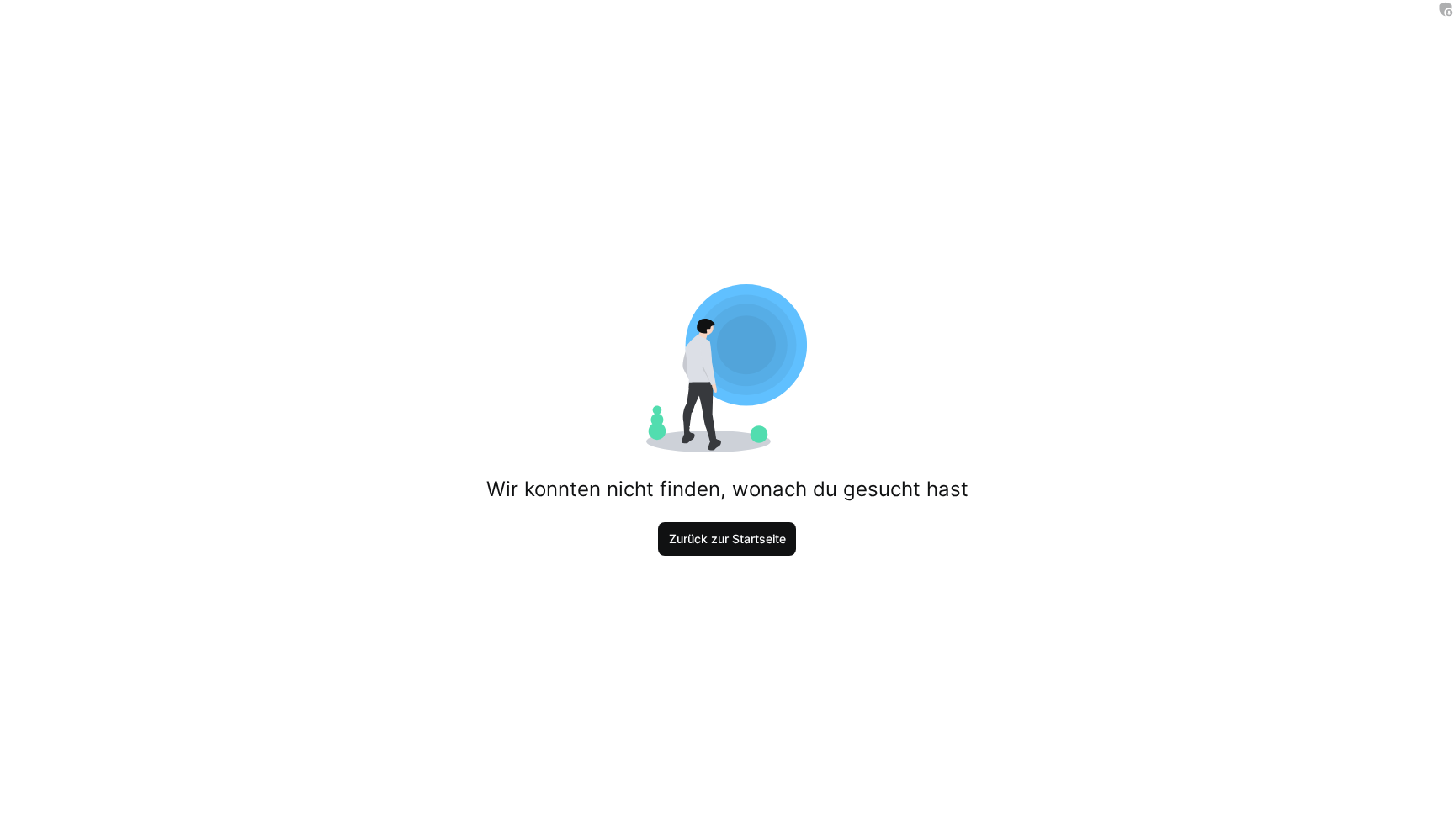
click at [727, 550] on span "Zurück zur Startseite" at bounding box center [727, 539] width 139 height 34
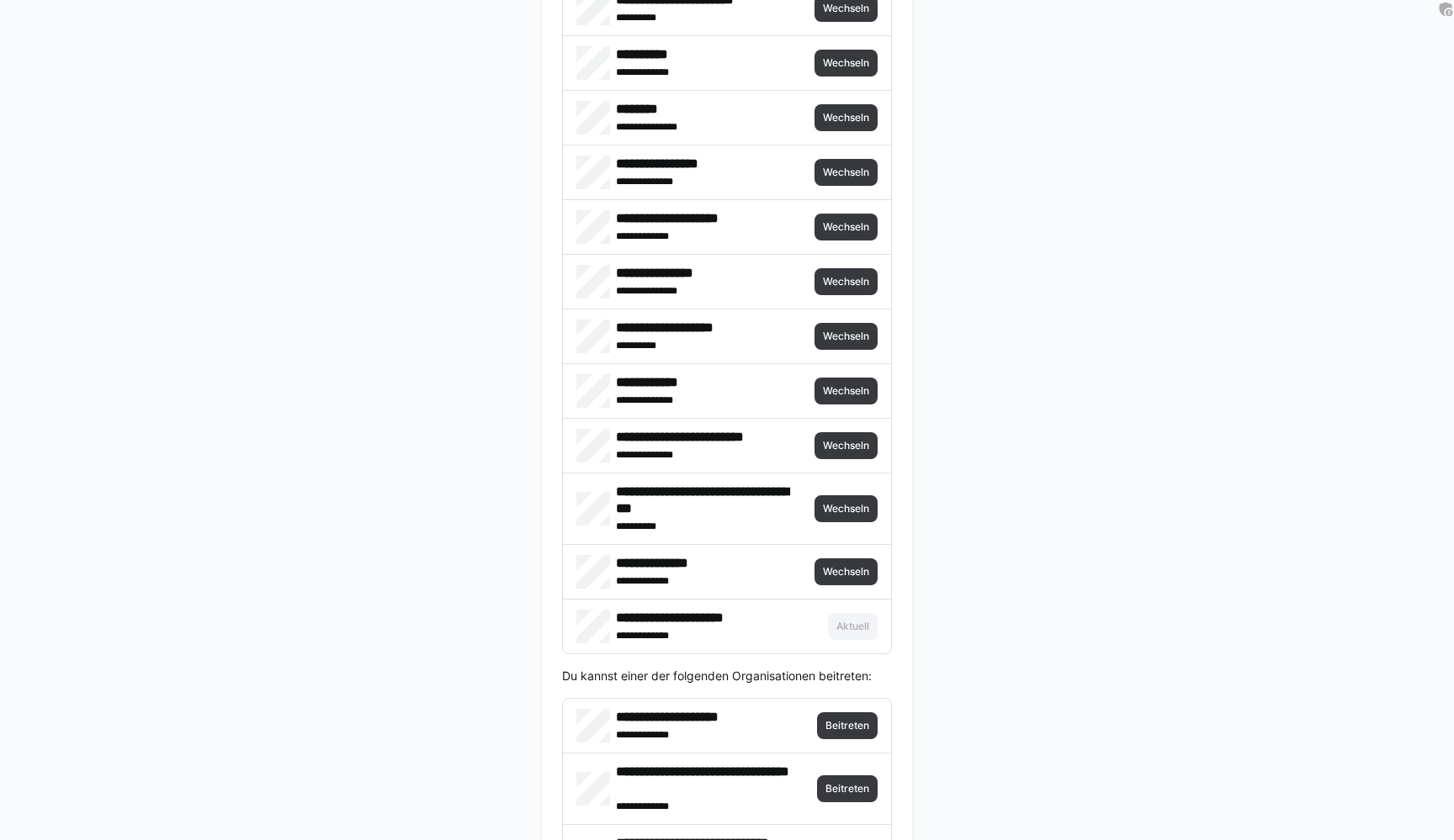
scroll to position [3667, 0]
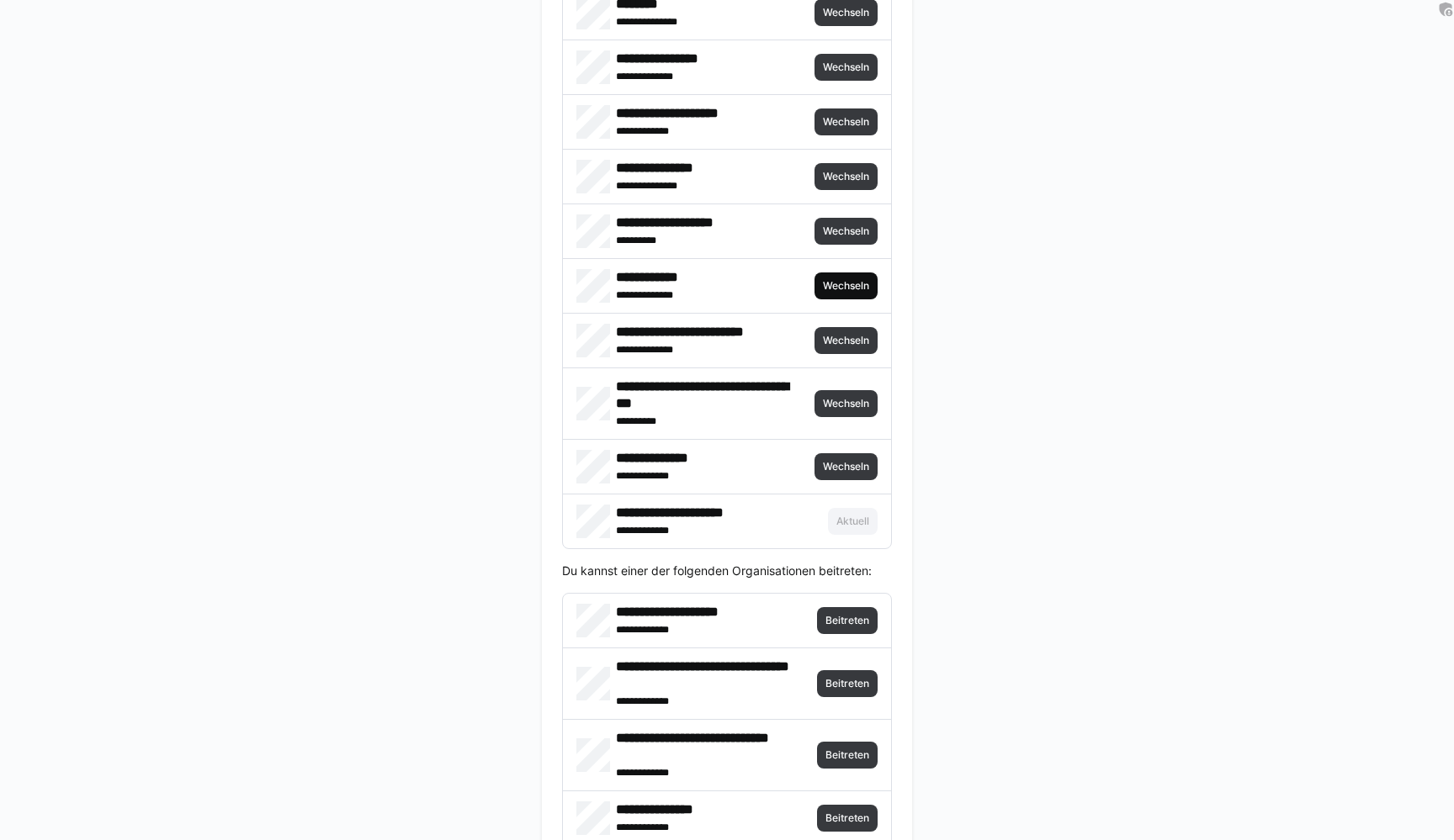
click at [849, 290] on span "Wechseln" at bounding box center [846, 286] width 50 height 14
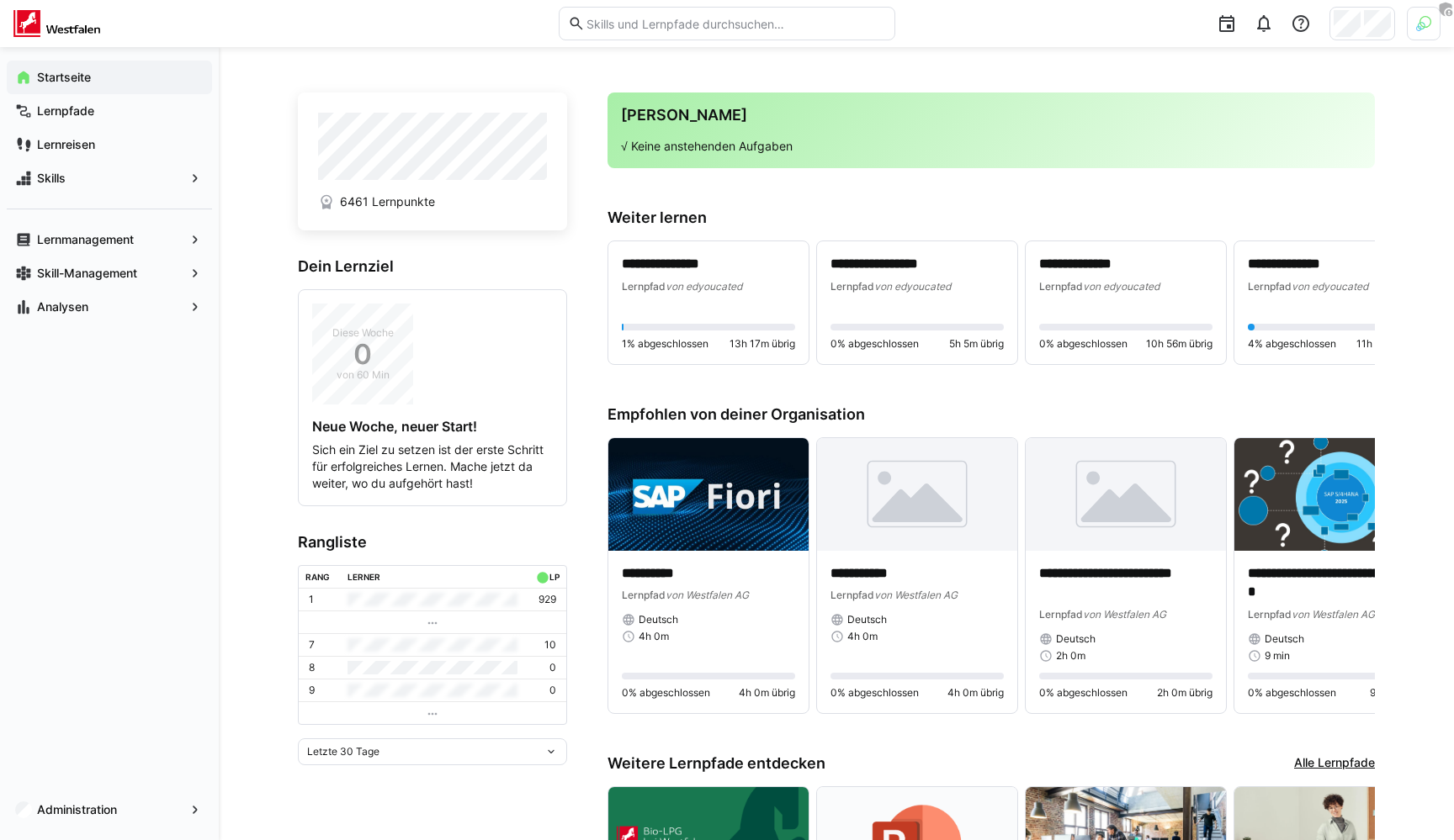
click at [1391, 26] on div at bounding box center [1362, 23] width 65 height 34
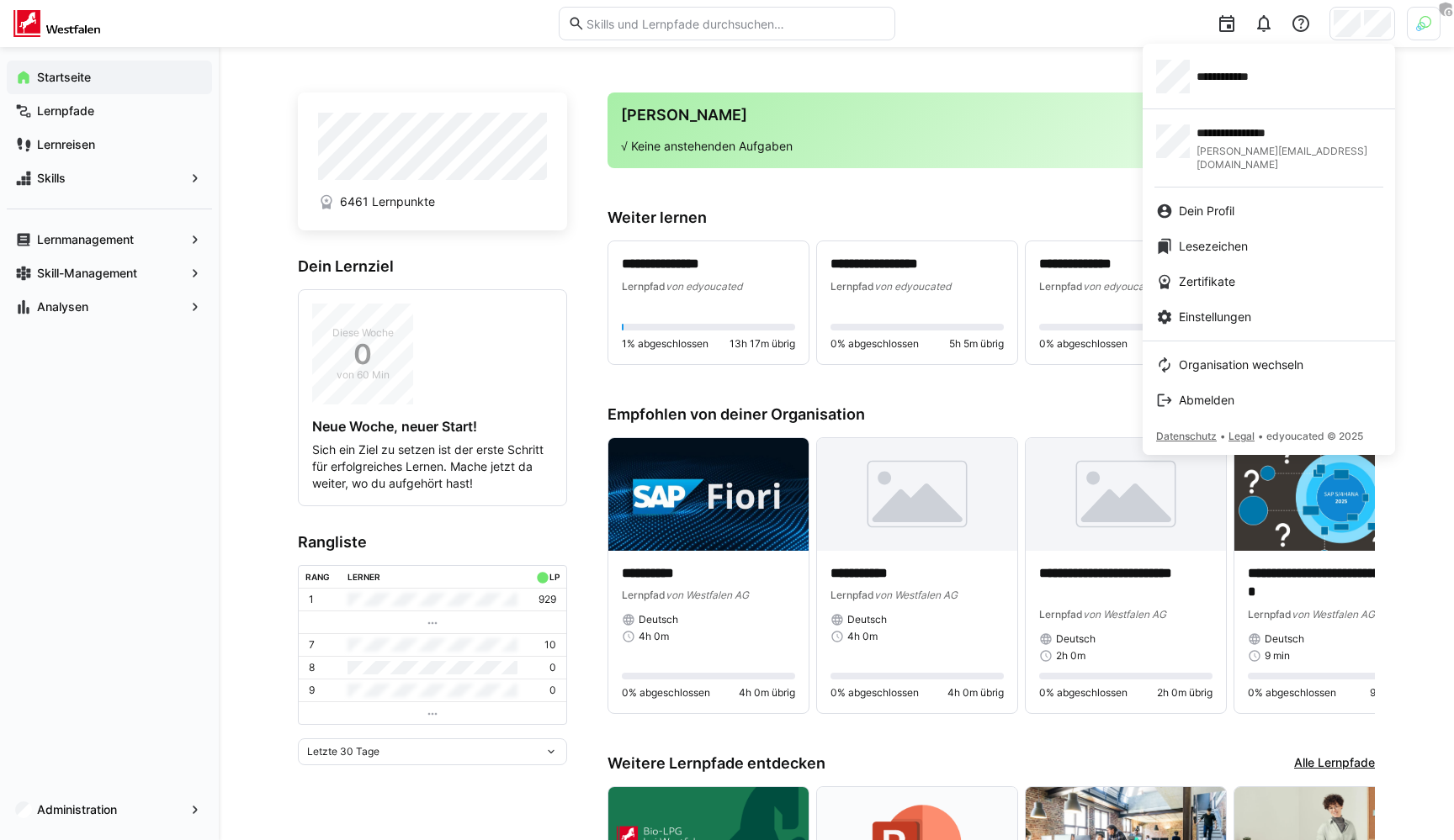
click at [740, 78] on div at bounding box center [727, 420] width 1454 height 840
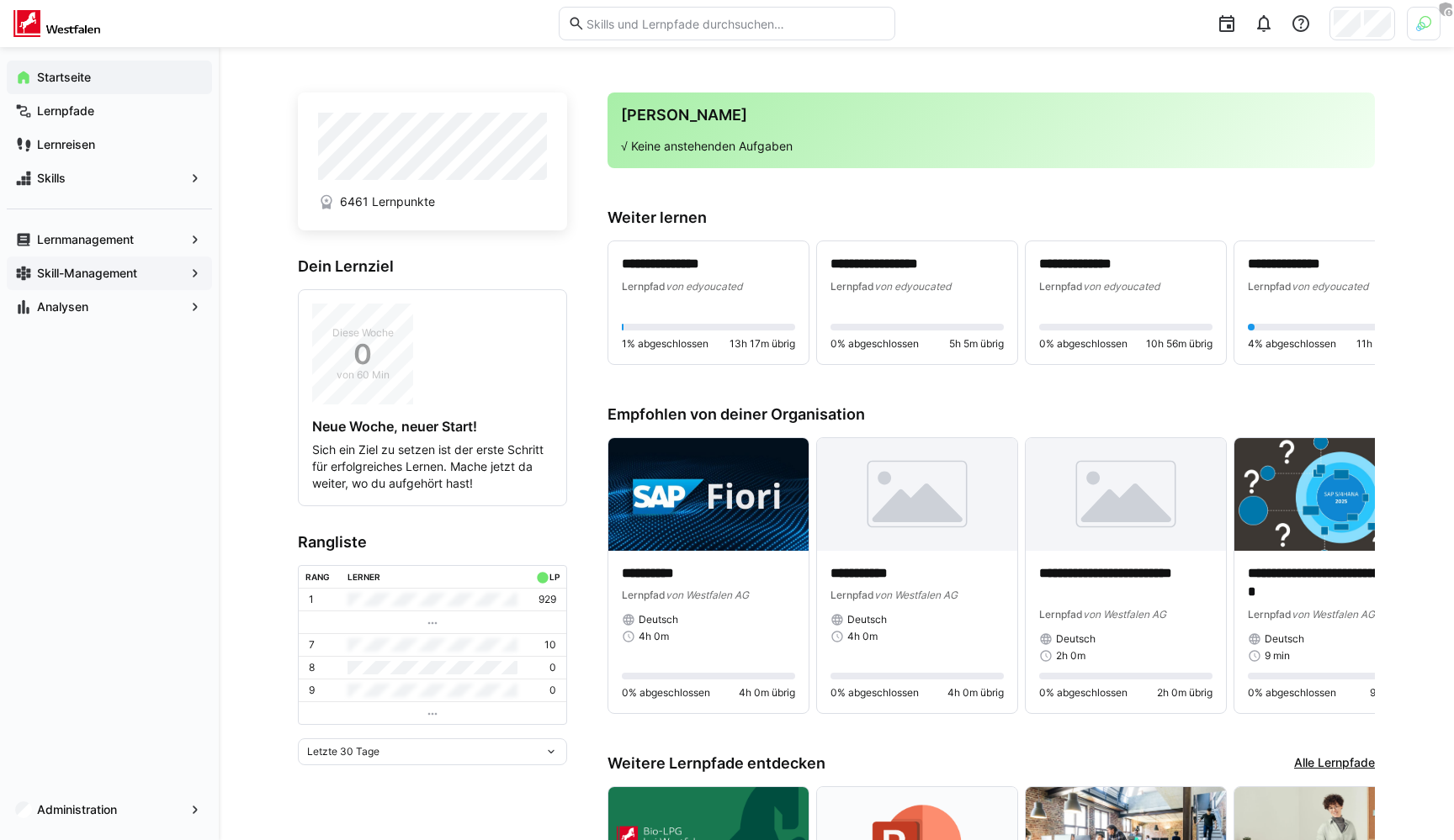
click at [0, 0] on app-navigation-label "Skill-Management" at bounding box center [0, 0] width 0 height 0
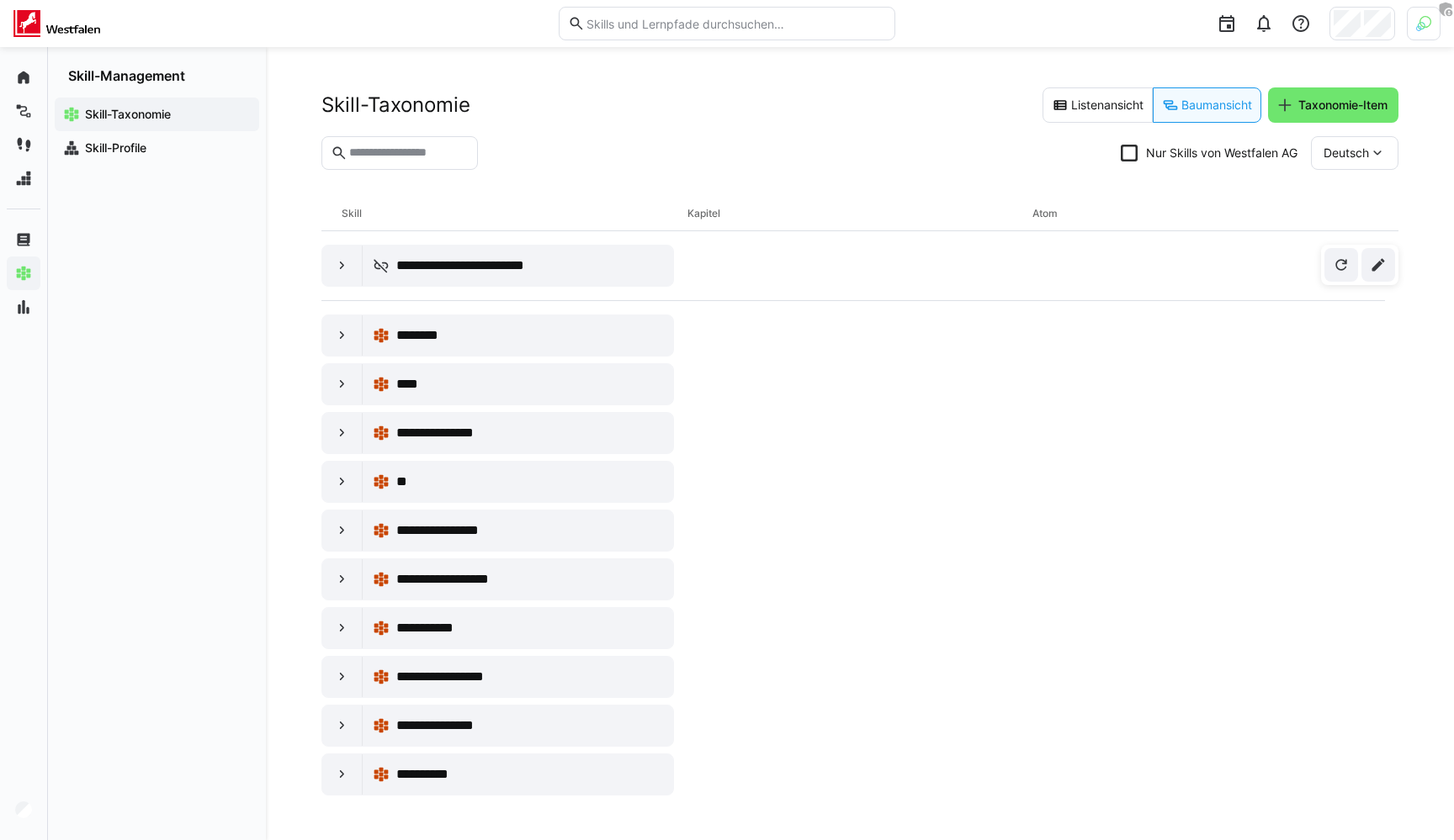
click at [1134, 157] on icon at bounding box center [1129, 153] width 17 height 17
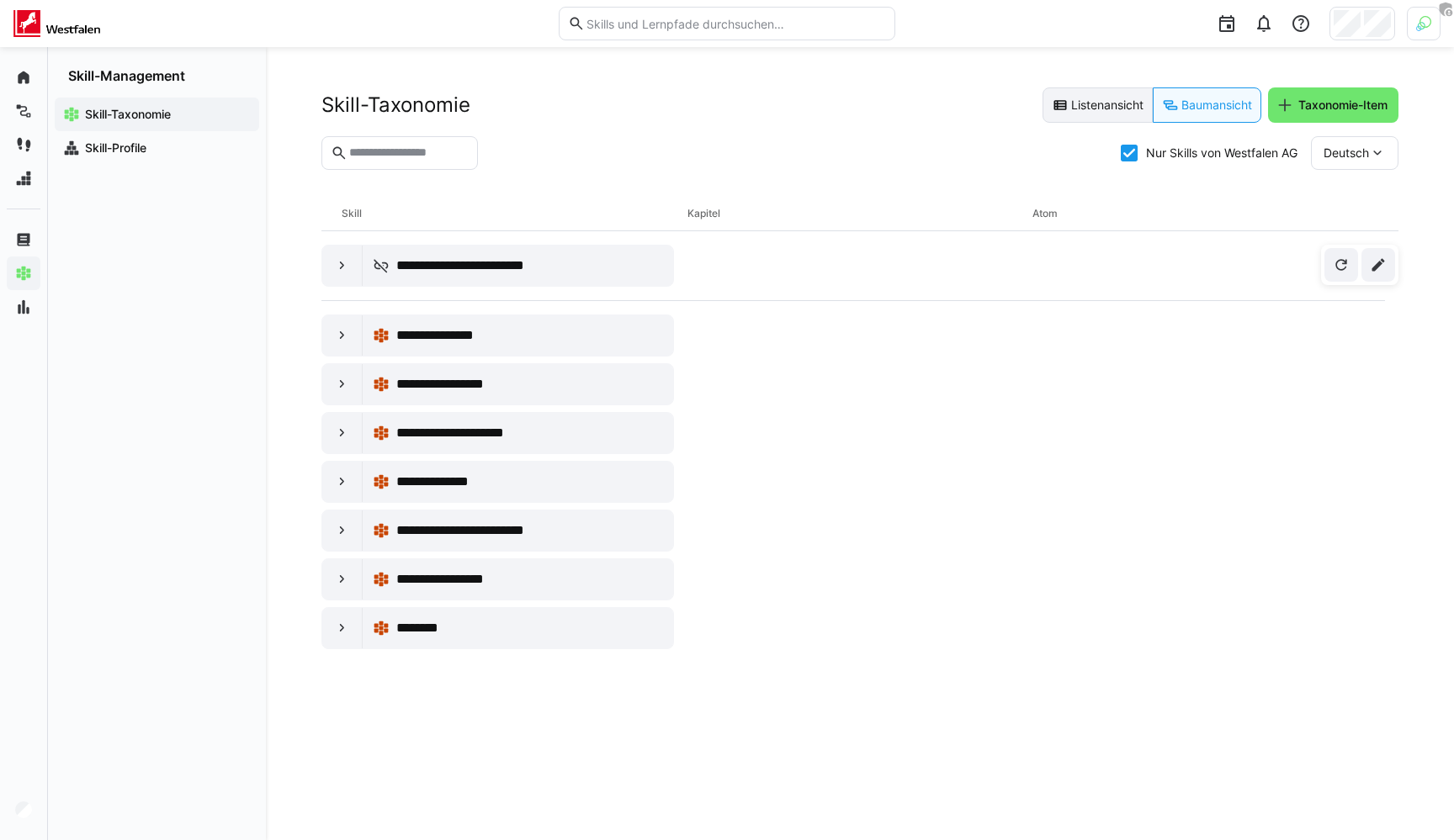
click at [1065, 109] on eds-button-option "Listenansicht" at bounding box center [1098, 105] width 110 height 35
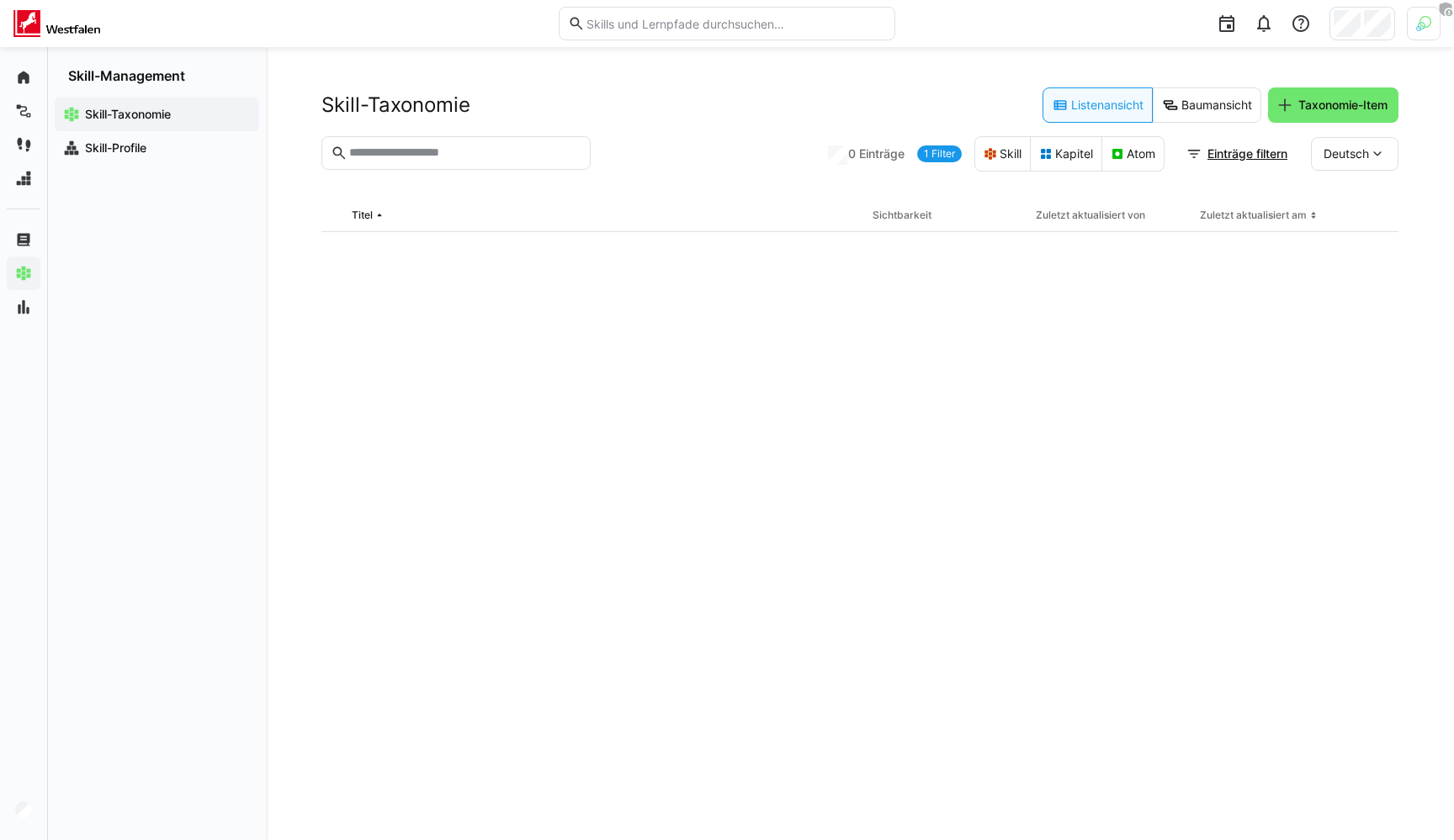
click at [432, 162] on eds-input at bounding box center [456, 153] width 270 height 34
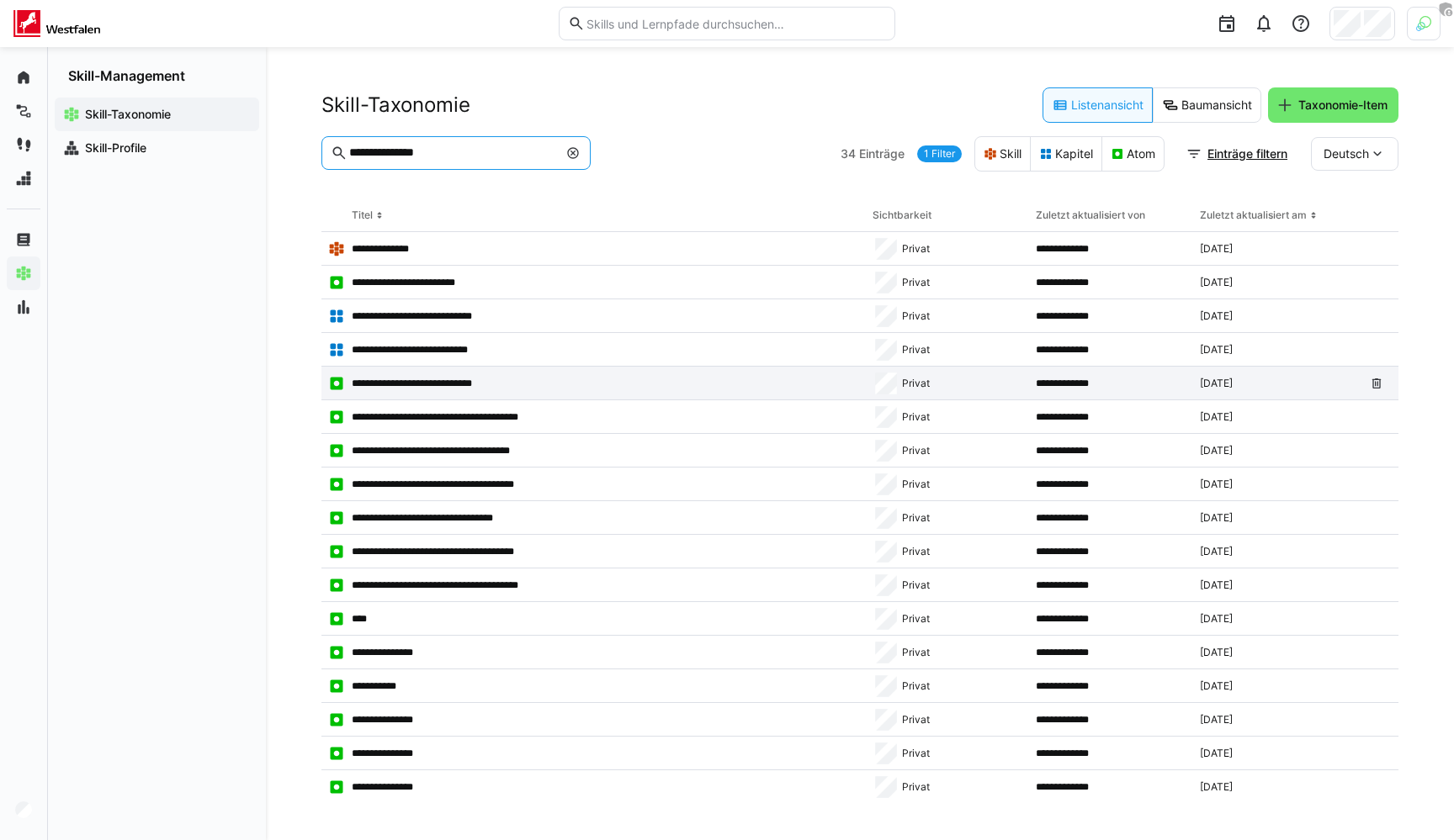
type input "**********"
click at [452, 385] on p "**********" at bounding box center [427, 384] width 152 height 14
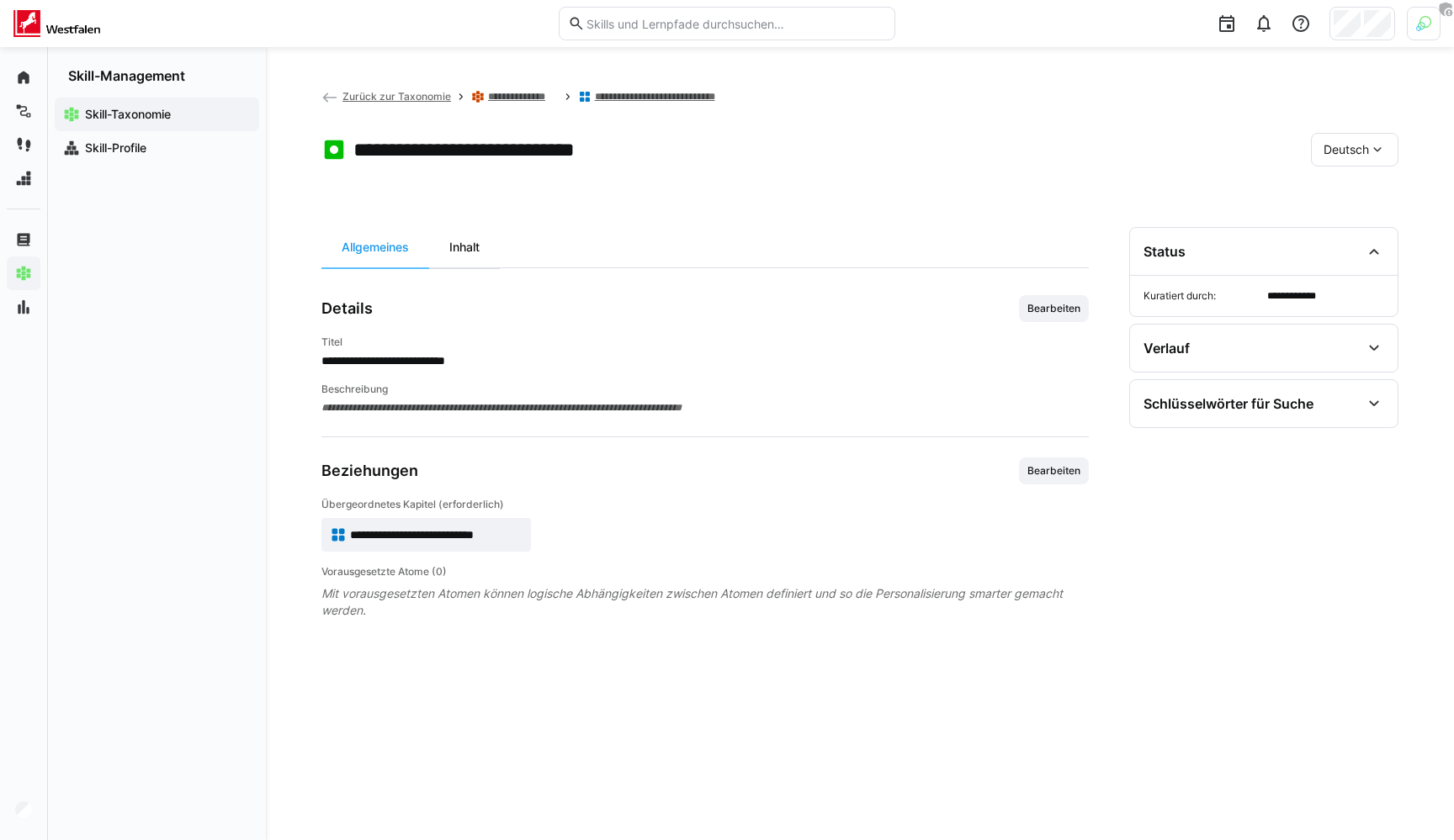
click at [464, 229] on div "Inhalt" at bounding box center [464, 247] width 71 height 40
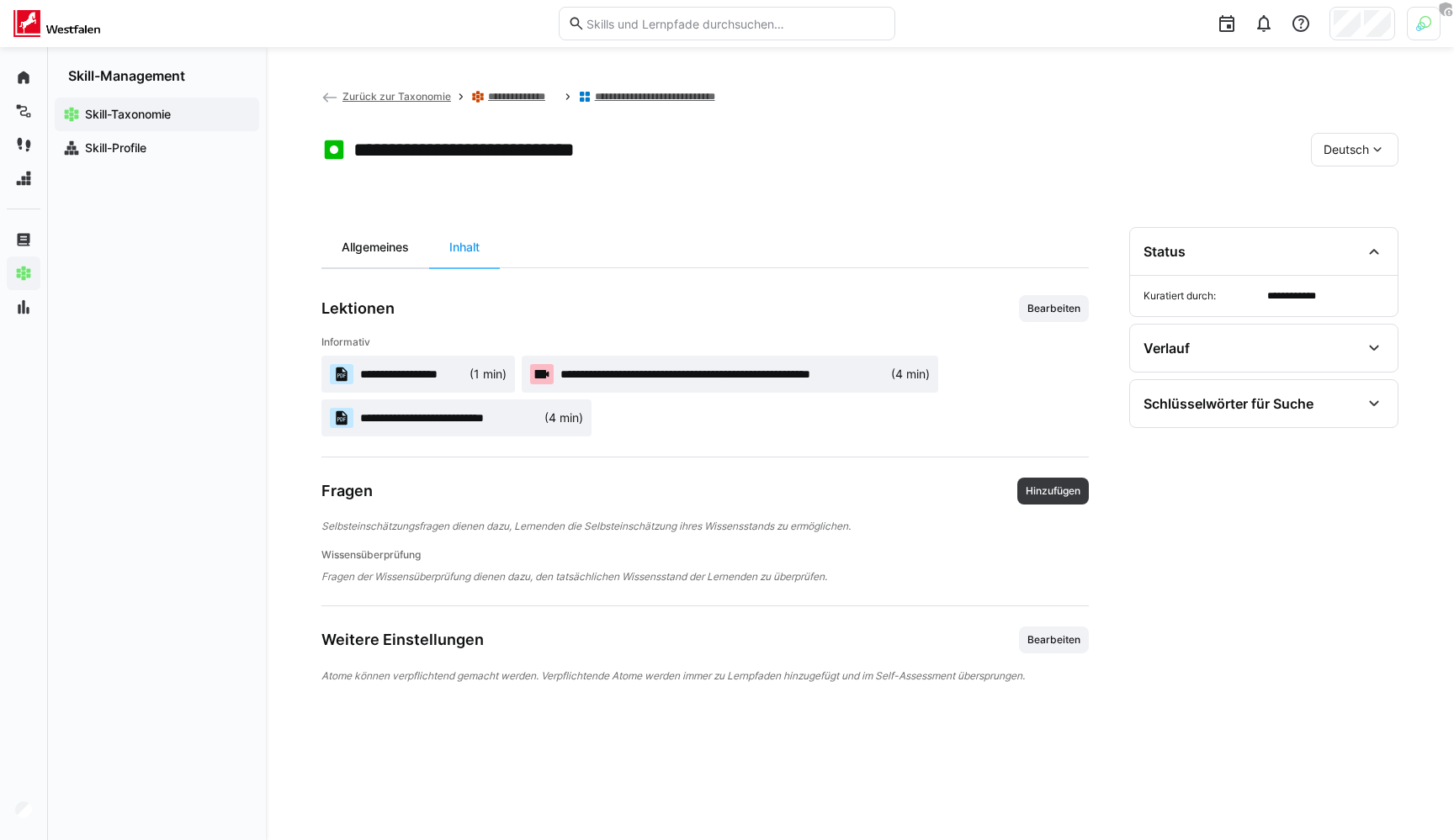
click at [398, 241] on div "Allgemeines" at bounding box center [375, 247] width 108 height 40
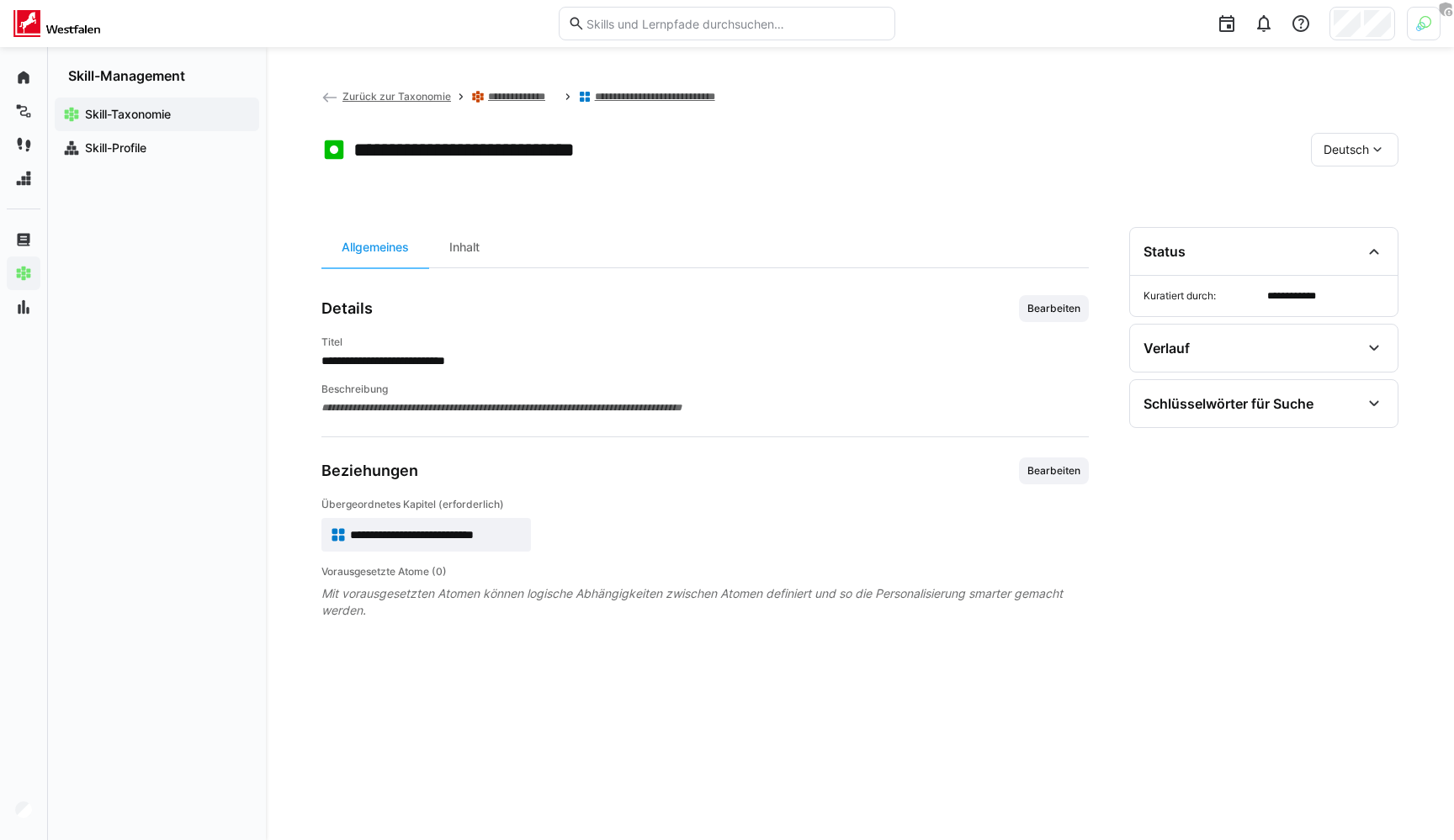
click at [630, 210] on app-header-sidebar-layout "**********" at bounding box center [860, 443] width 1077 height 712
click at [538, 141] on h1 "**********" at bounding box center [503, 149] width 300 height 25
click at [402, 179] on app-toolbar "**********" at bounding box center [860, 153] width 1077 height 67
click at [430, 167] on app-toolbar "**********" at bounding box center [860, 153] width 1077 height 67
click at [554, 162] on h1 "**********" at bounding box center [503, 149] width 300 height 25
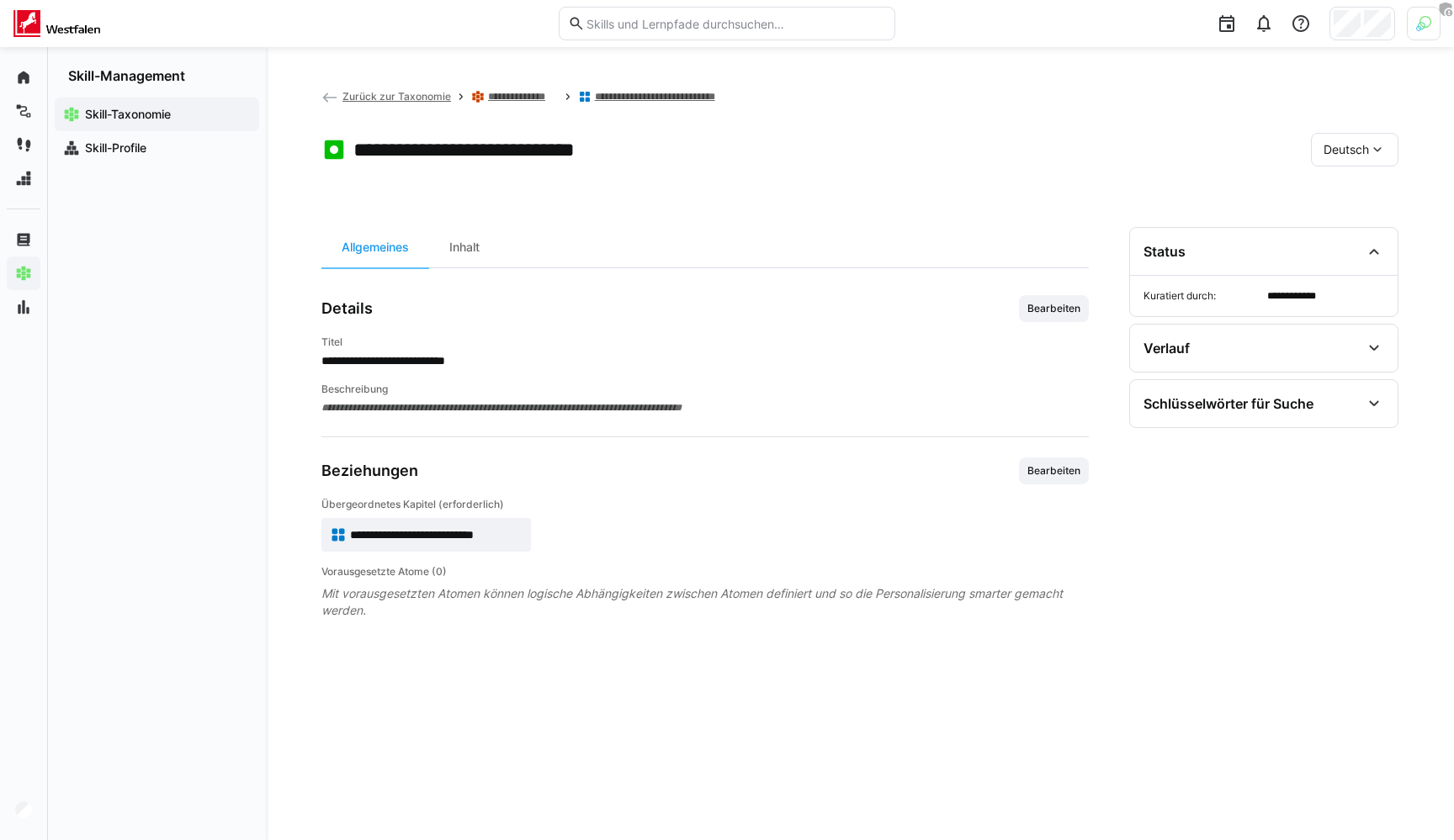
click at [537, 102] on link "**********" at bounding box center [523, 97] width 70 height 14
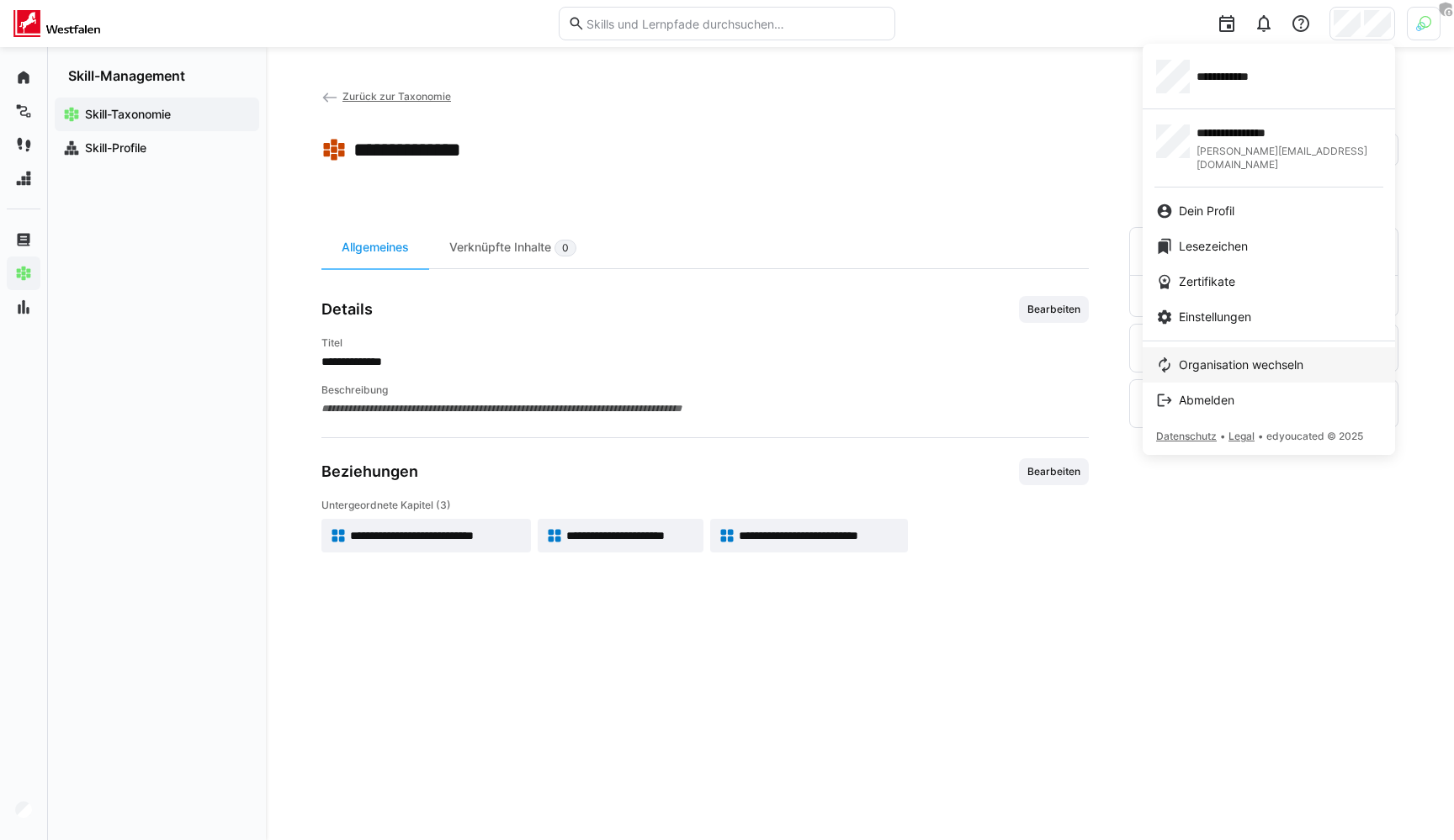
click at [1270, 358] on span "Organisation wechseln" at bounding box center [1241, 365] width 124 height 17
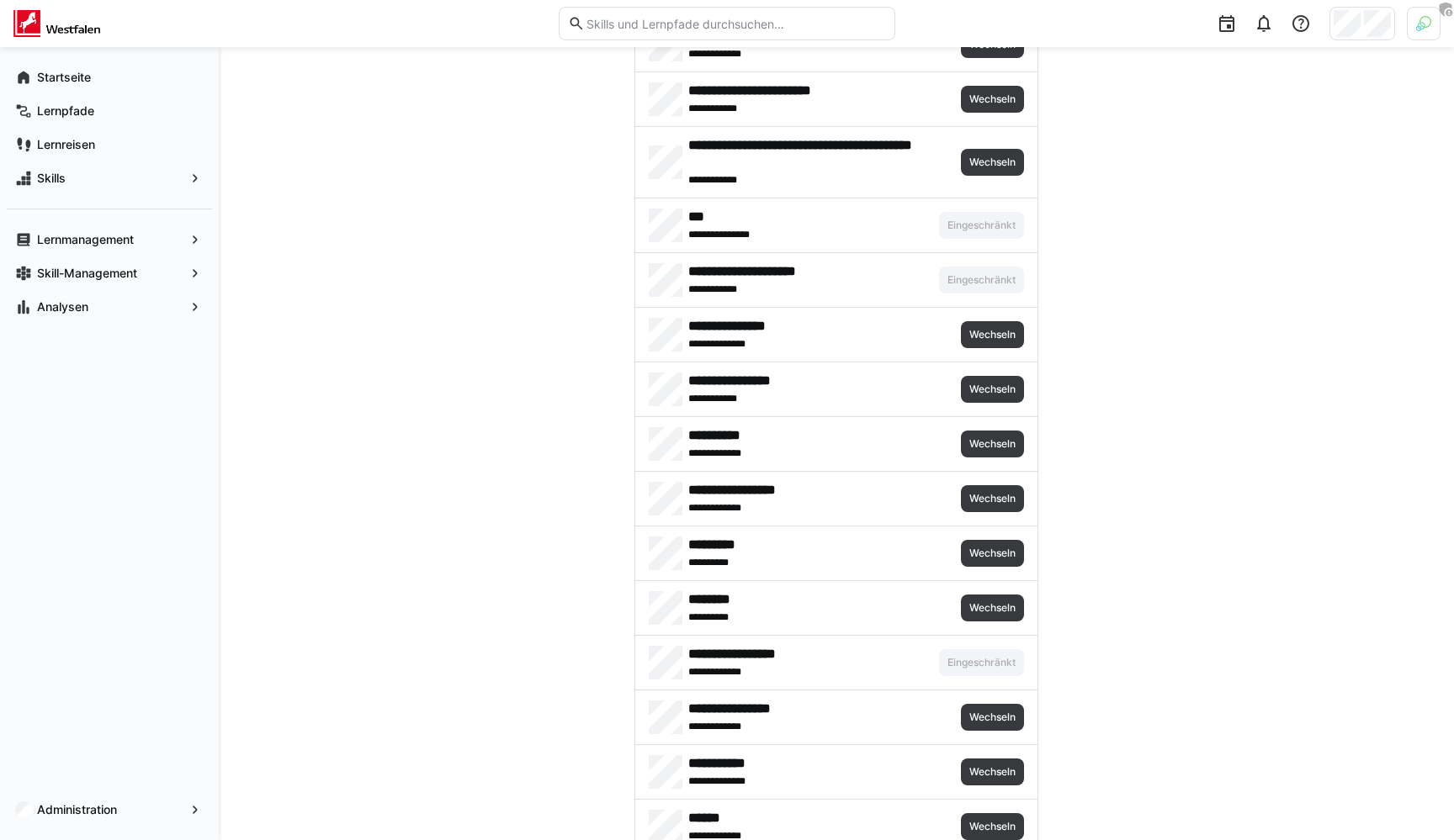
scroll to position [3612, 0]
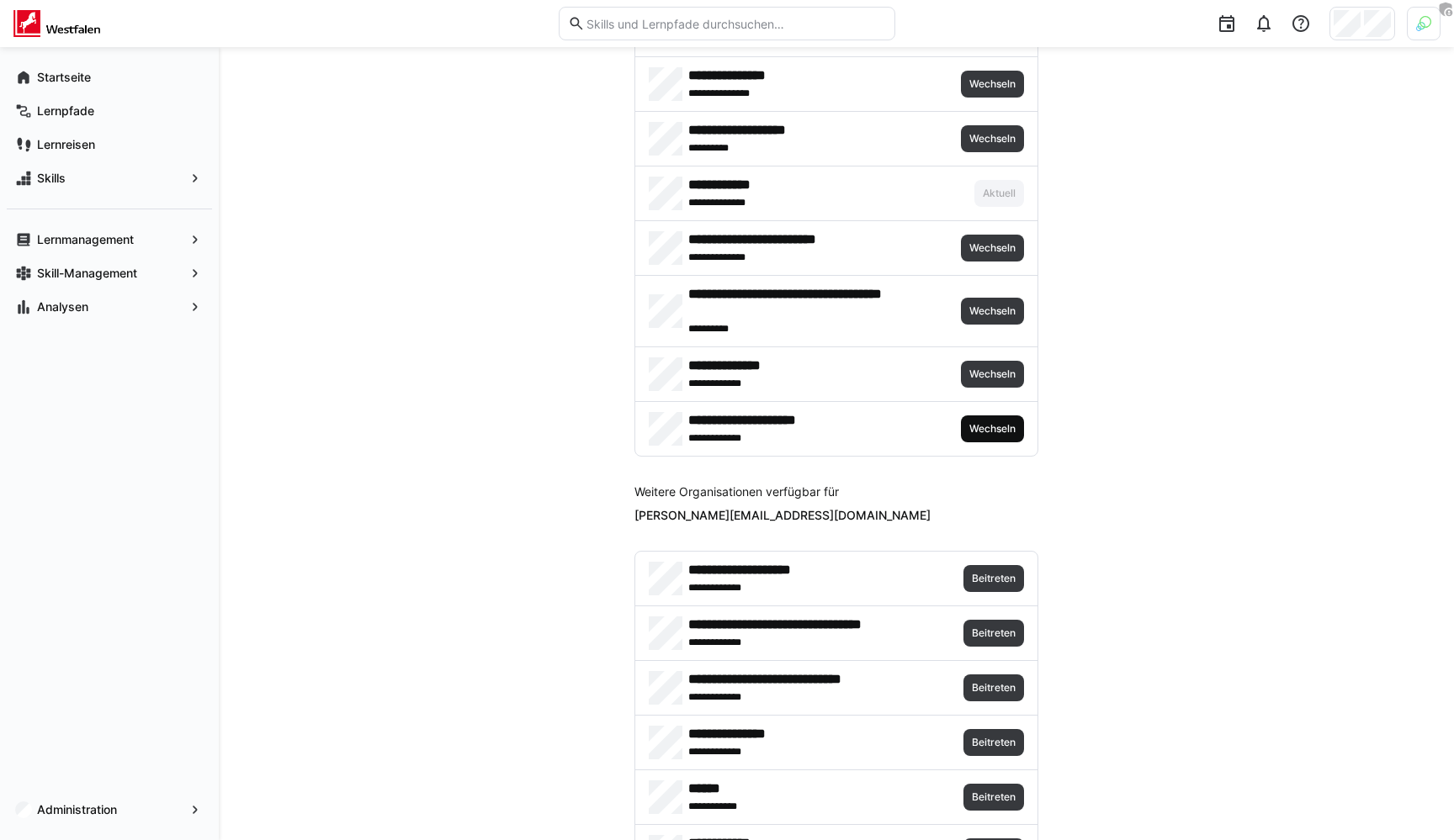
click at [999, 434] on span "Wechseln" at bounding box center [992, 429] width 50 height 14
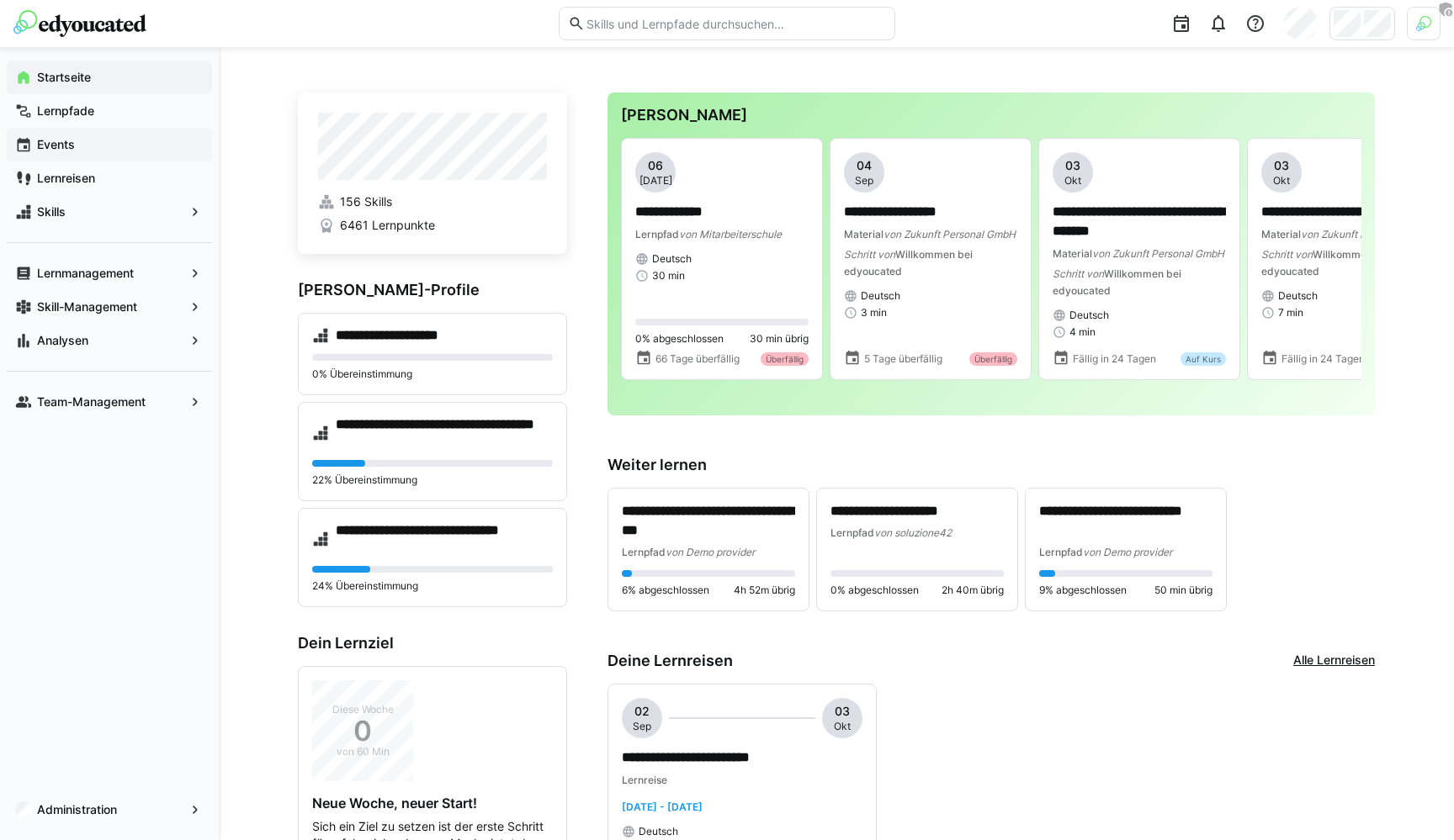
click at [0, 0] on app-navigation-label "Events" at bounding box center [0, 0] width 0 height 0
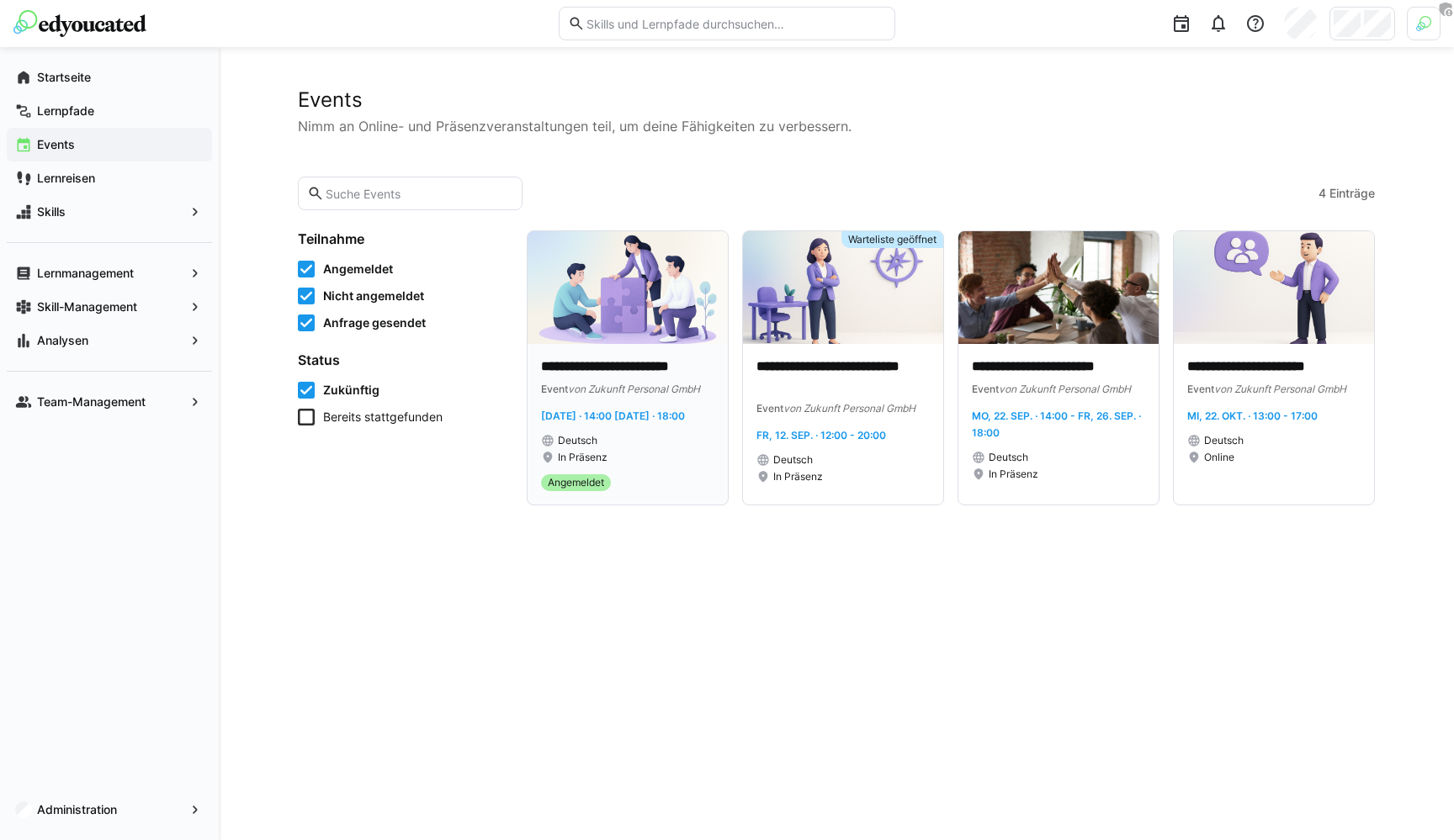
click at [635, 346] on div "**********" at bounding box center [628, 424] width 201 height 161
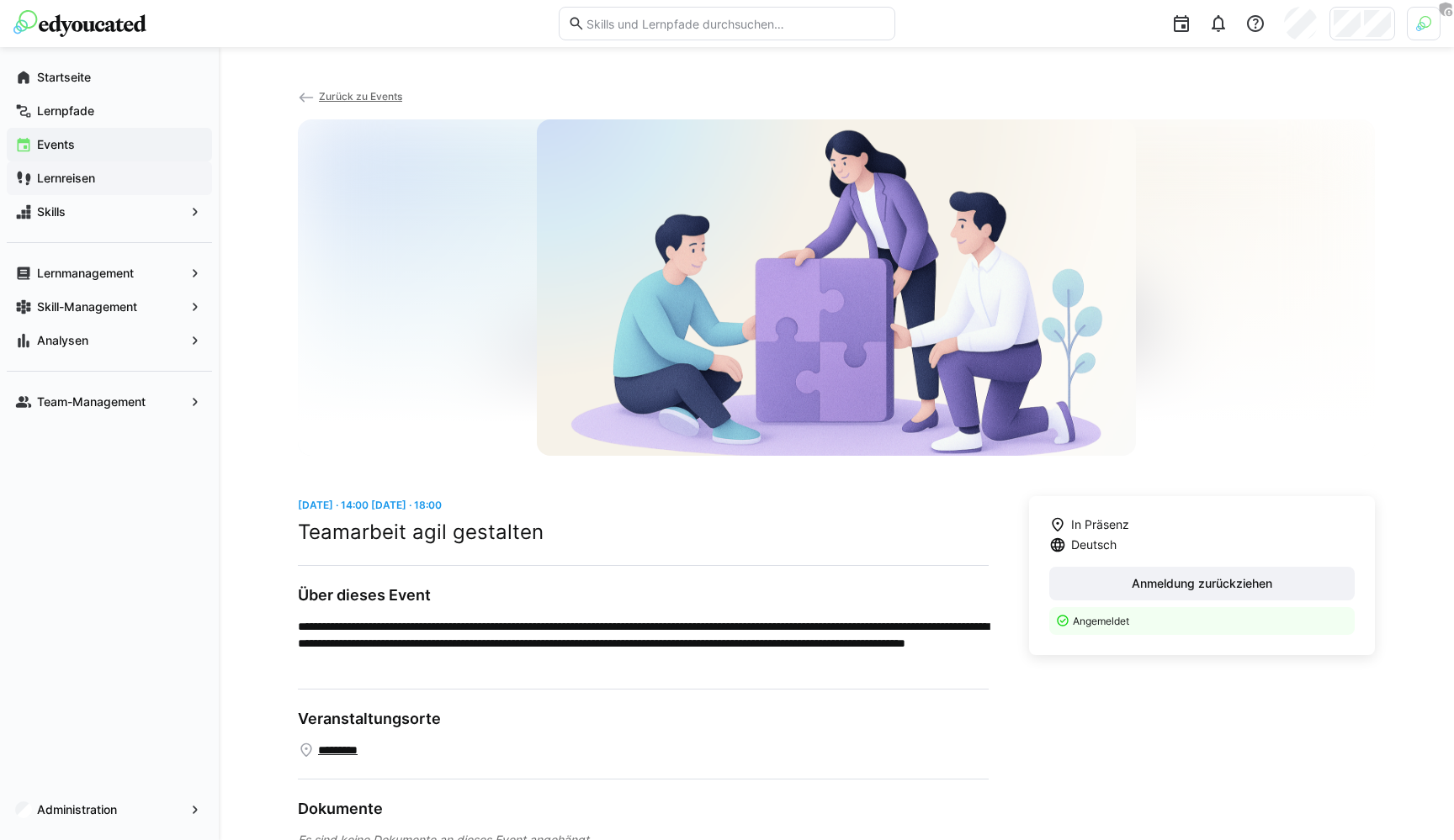
click at [131, 181] on span "Lernreisen" at bounding box center [119, 178] width 169 height 17
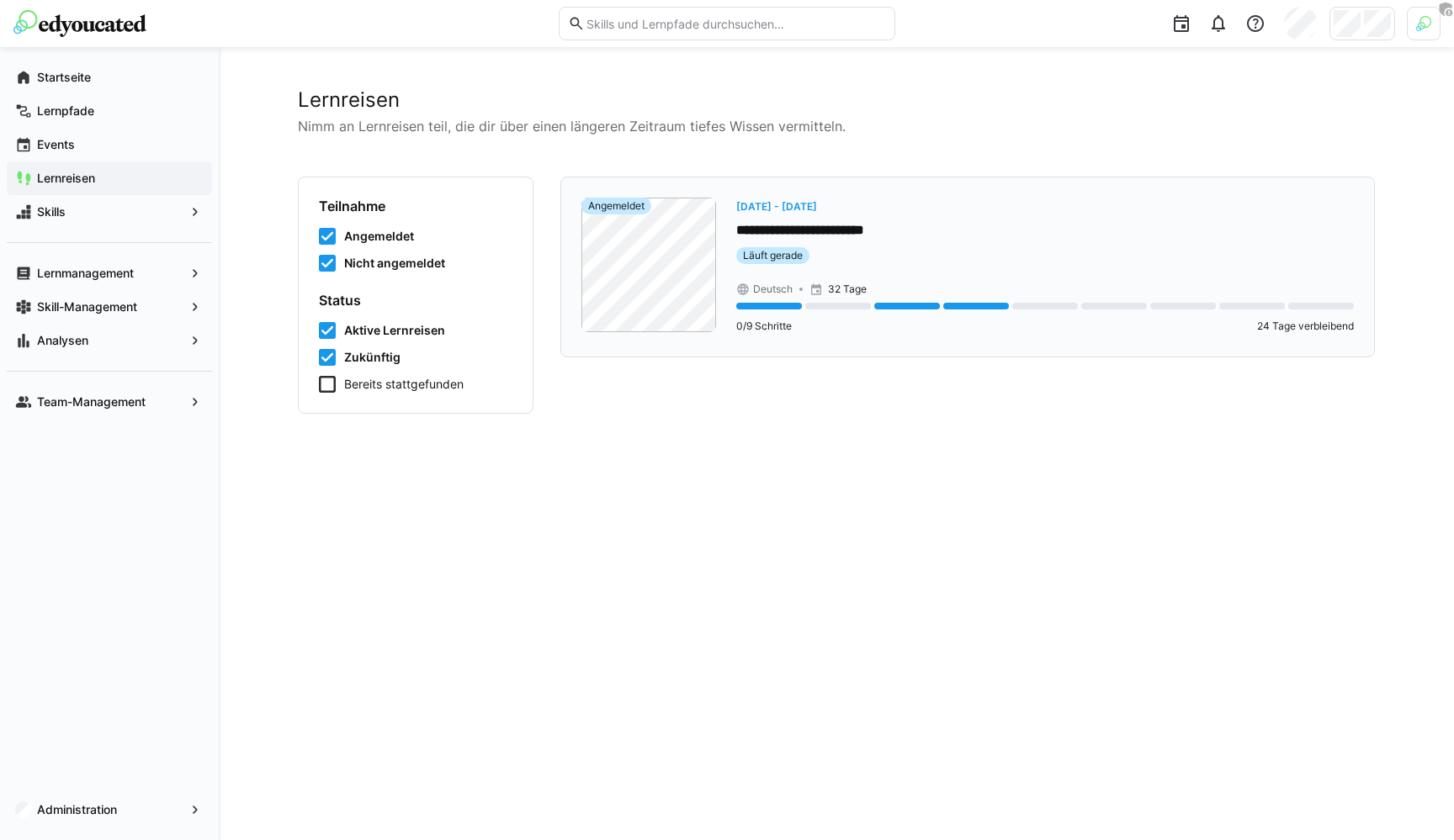
click at [932, 225] on p "**********" at bounding box center [1044, 230] width 617 height 19
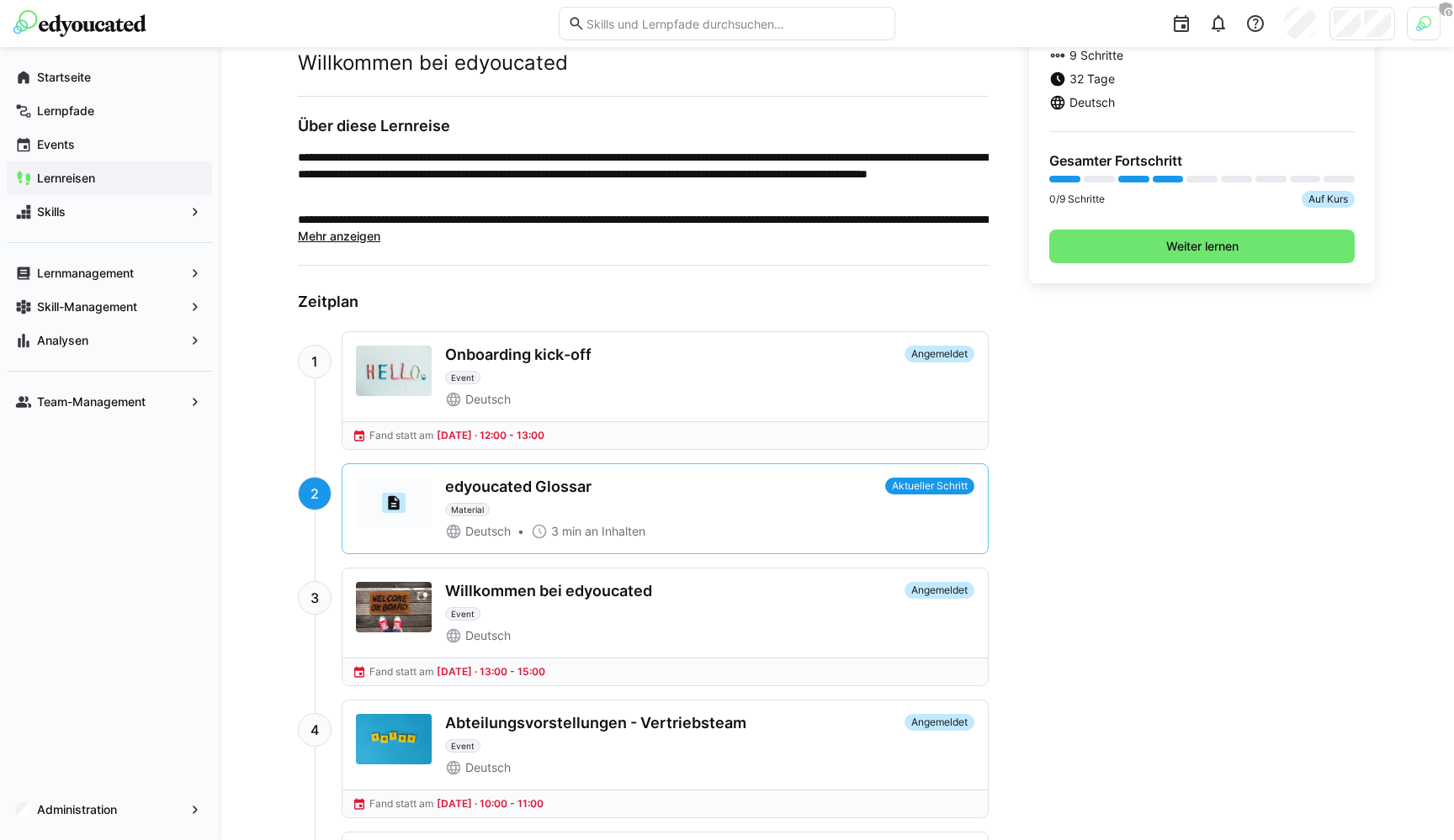
scroll to position [446, 0]
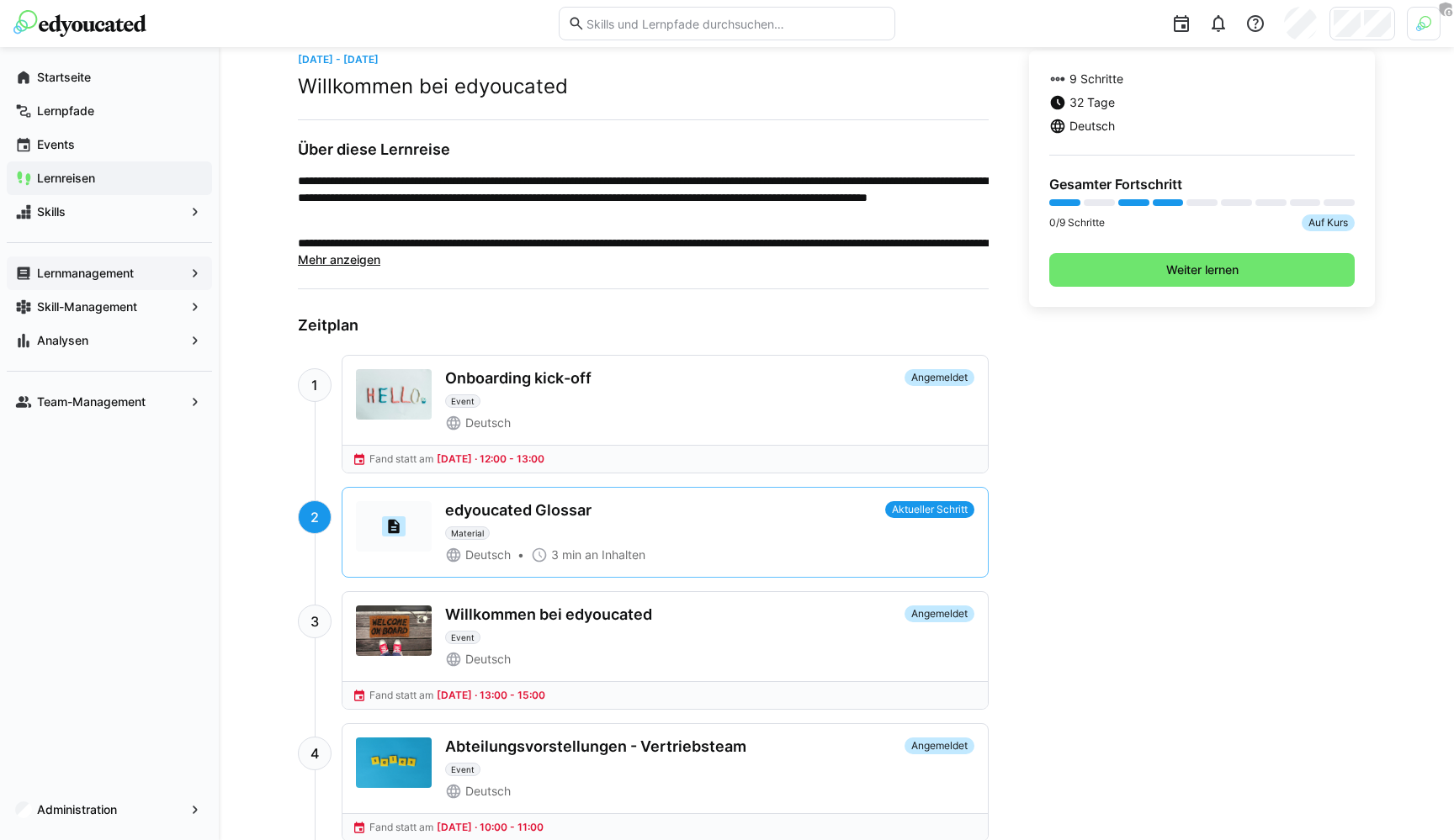
click at [0, 0] on app-navigation-label "Lernmanagement" at bounding box center [0, 0] width 0 height 0
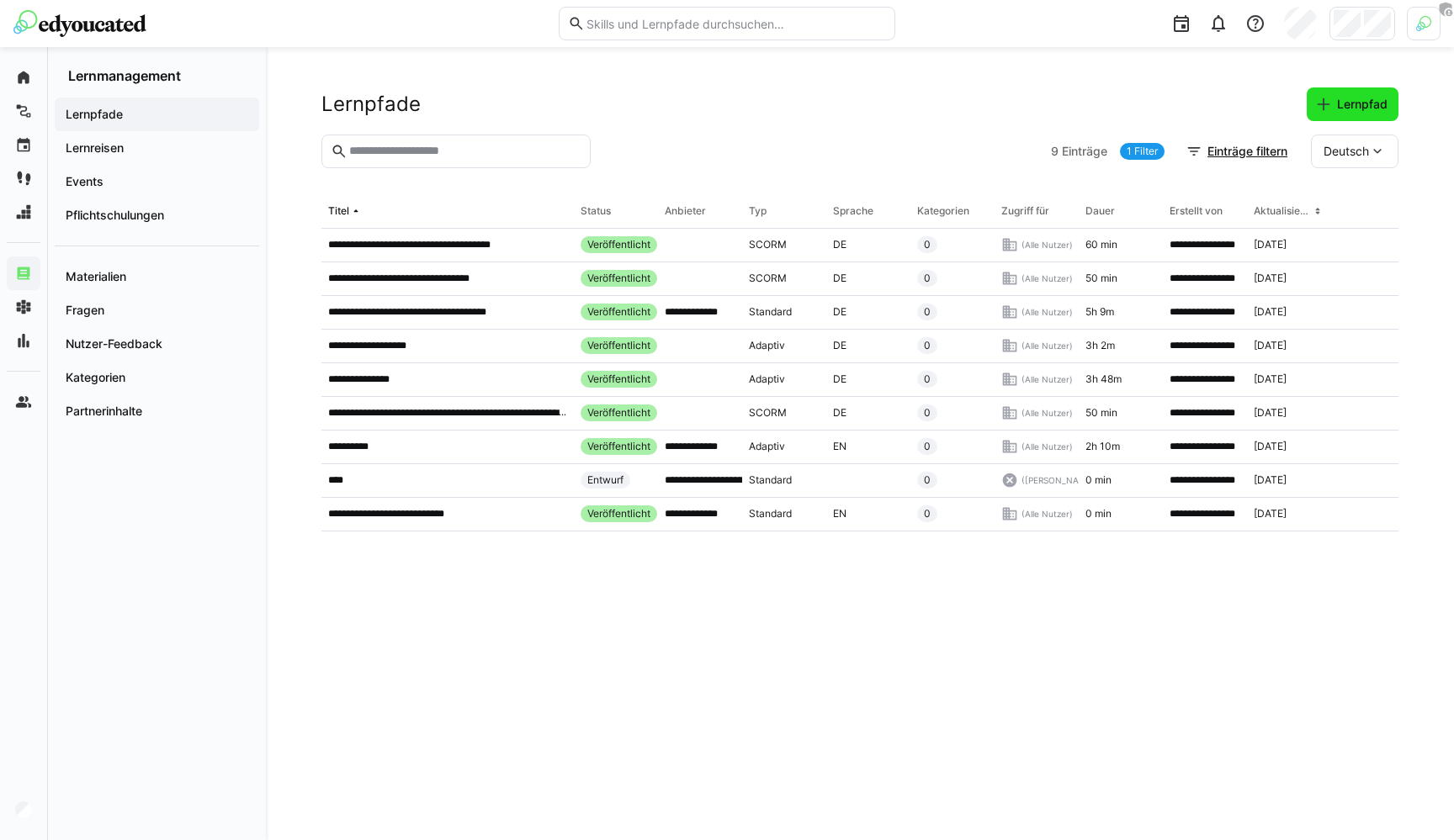
click at [1344, 101] on span "Lernpfad" at bounding box center [1362, 104] width 55 height 17
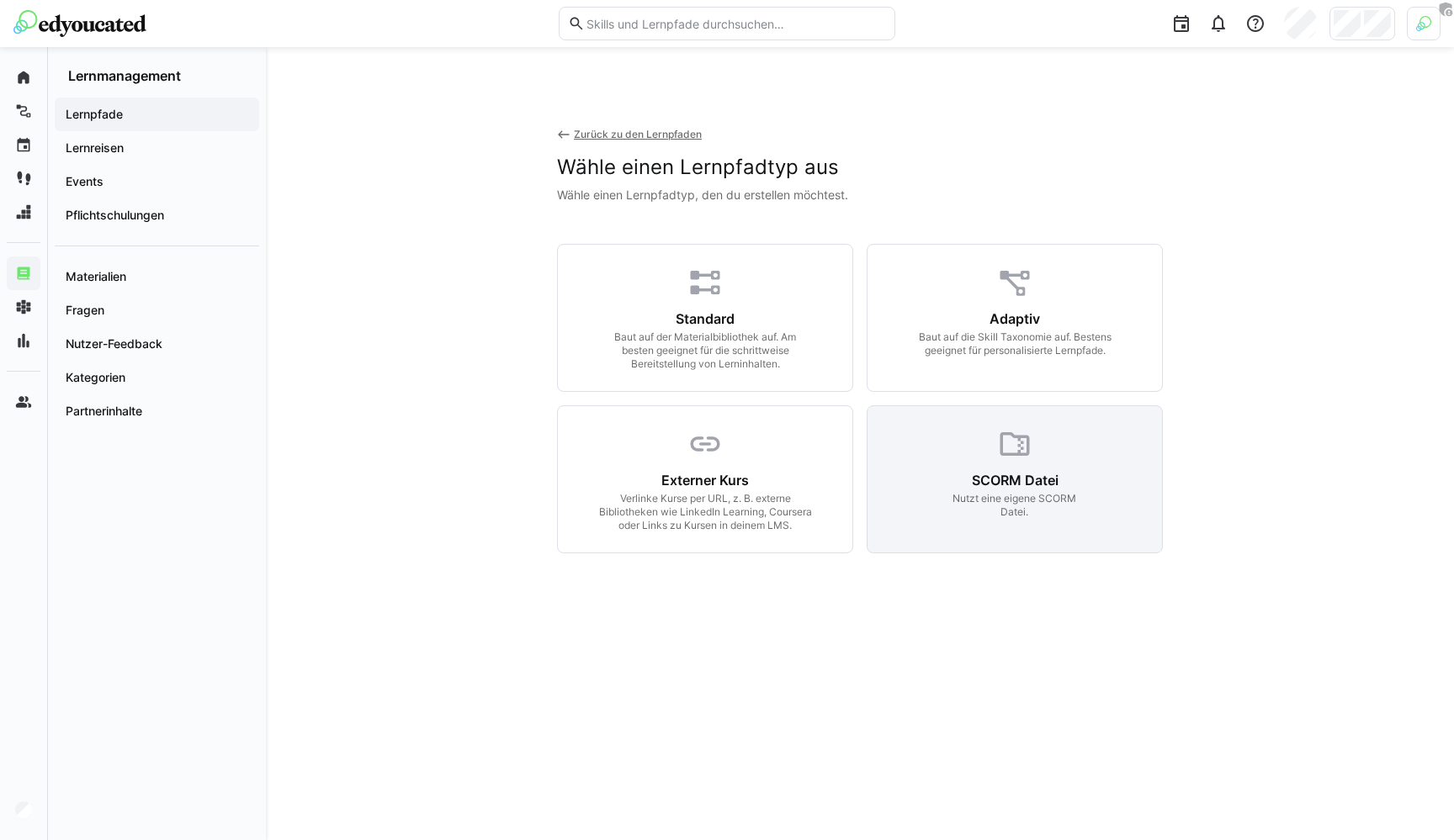
click at [1015, 457] on eds-icon at bounding box center [1014, 444] width 35 height 35
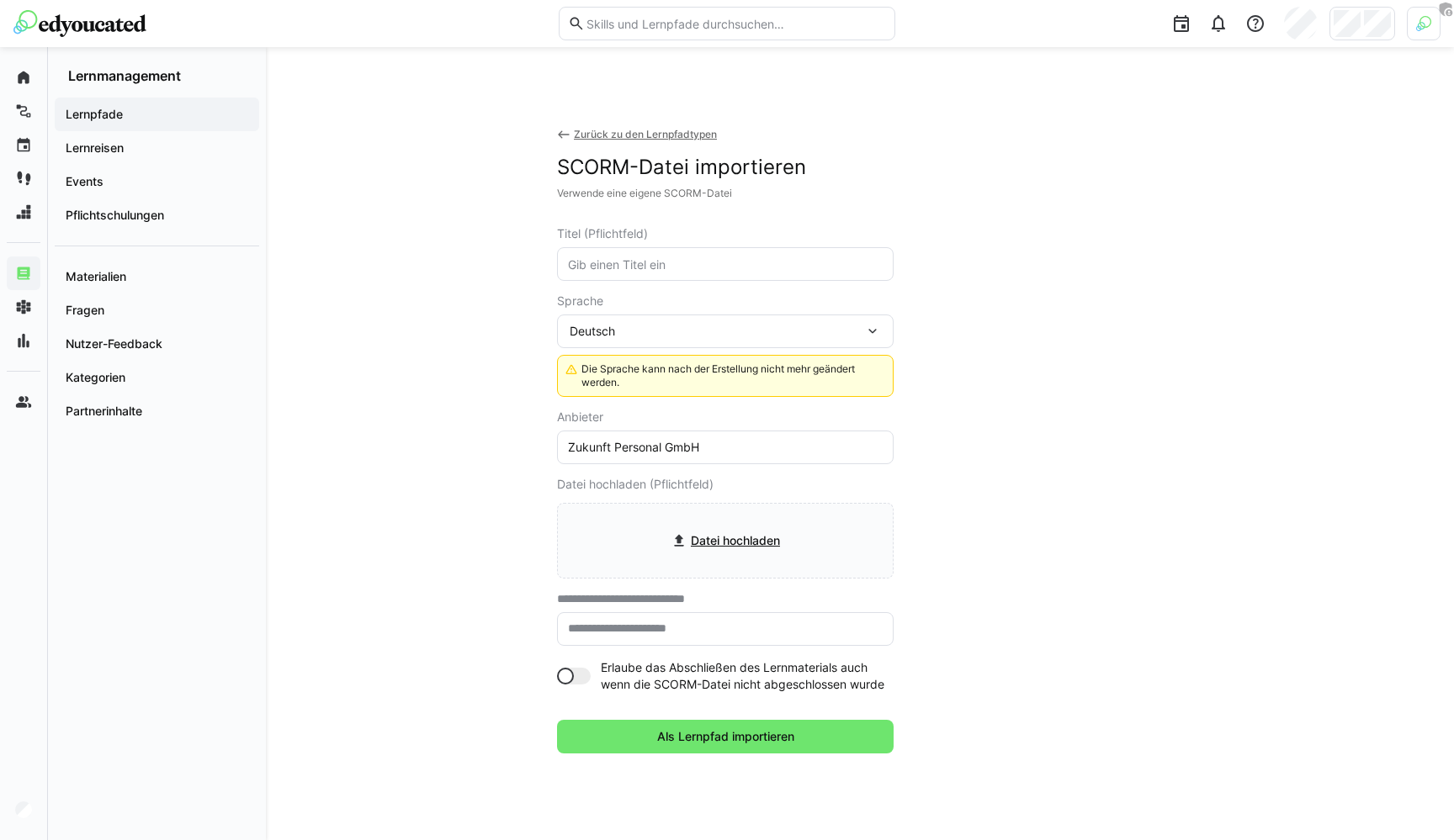
click at [682, 132] on div "Zurück zu den Lernpfadtypen" at bounding box center [645, 134] width 143 height 14
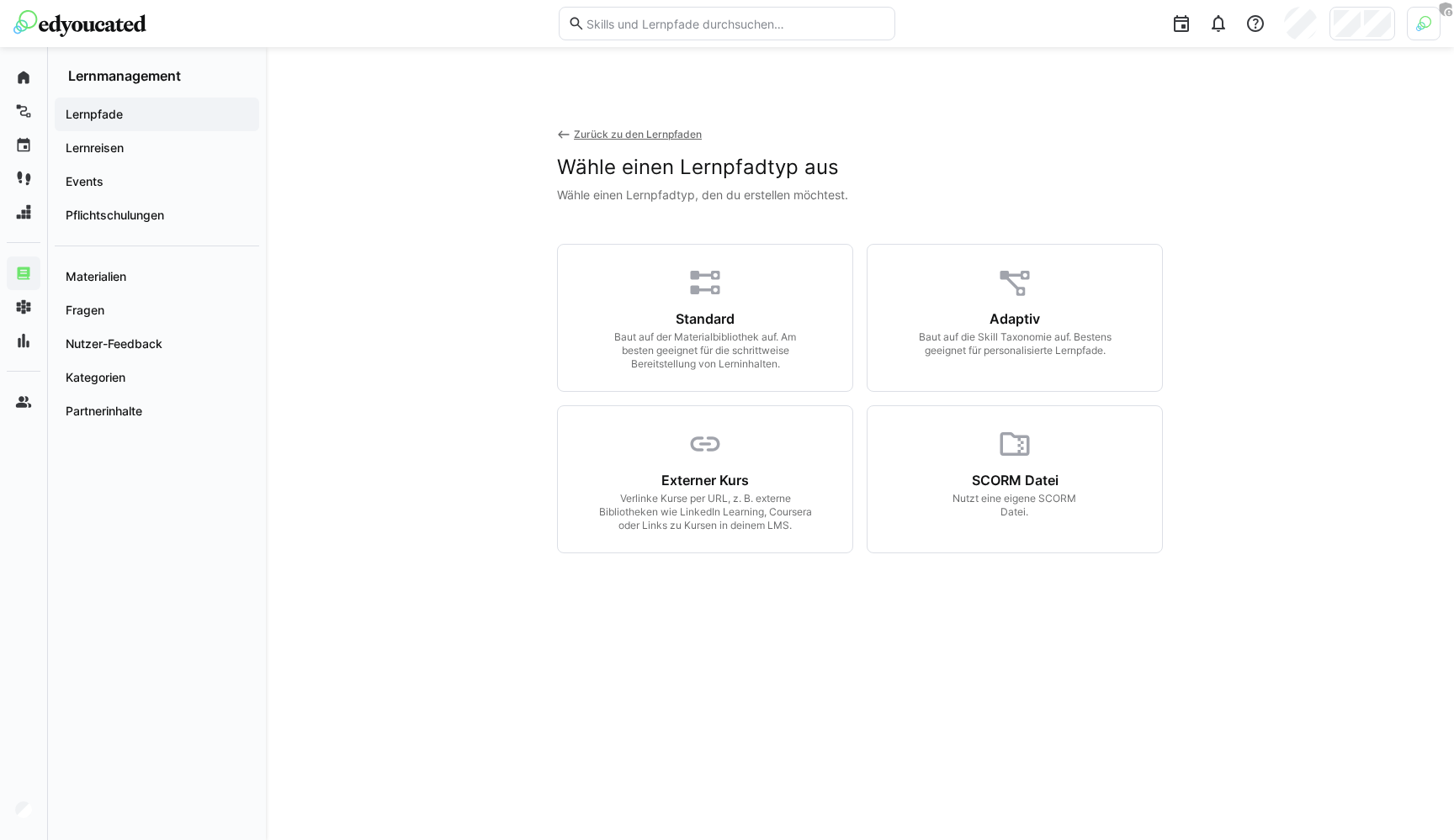
click at [659, 134] on div "Zurück zu den Lernpfaden" at bounding box center [638, 134] width 128 height 14
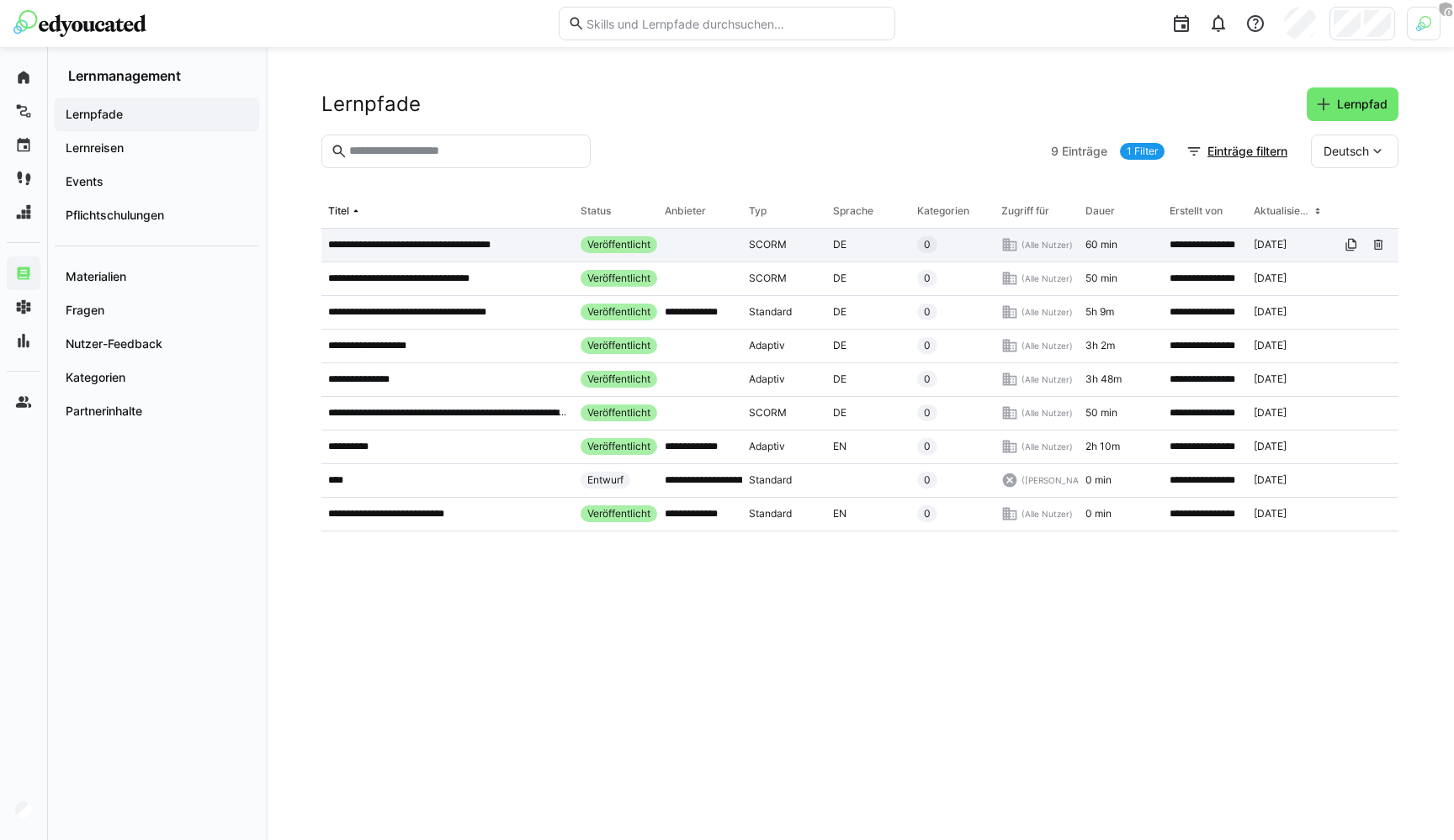
click at [482, 244] on p "**********" at bounding box center [424, 245] width 191 height 14
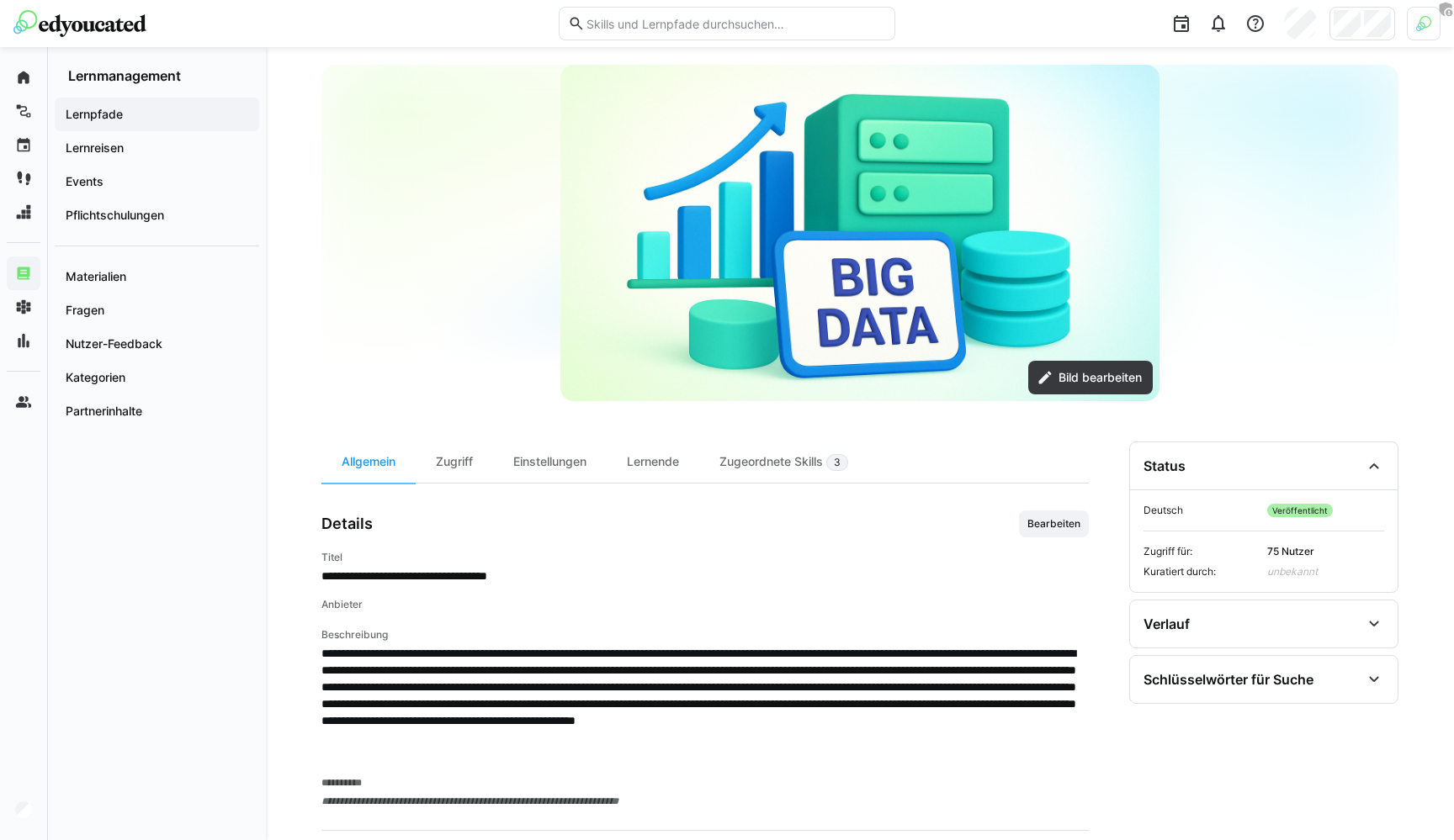
scroll to position [110, 0]
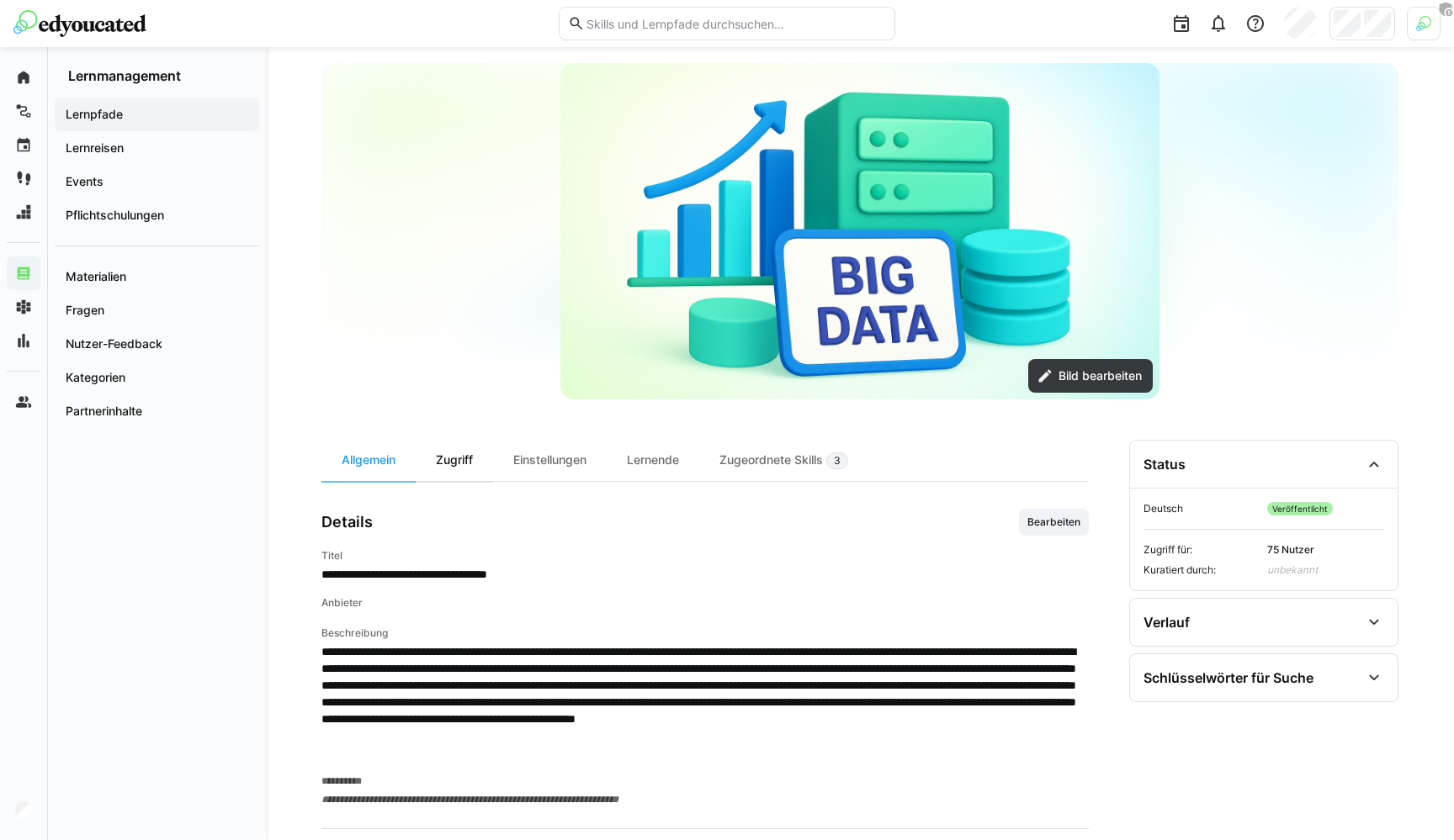
click at [456, 446] on div "Zugriff" at bounding box center [455, 460] width 77 height 41
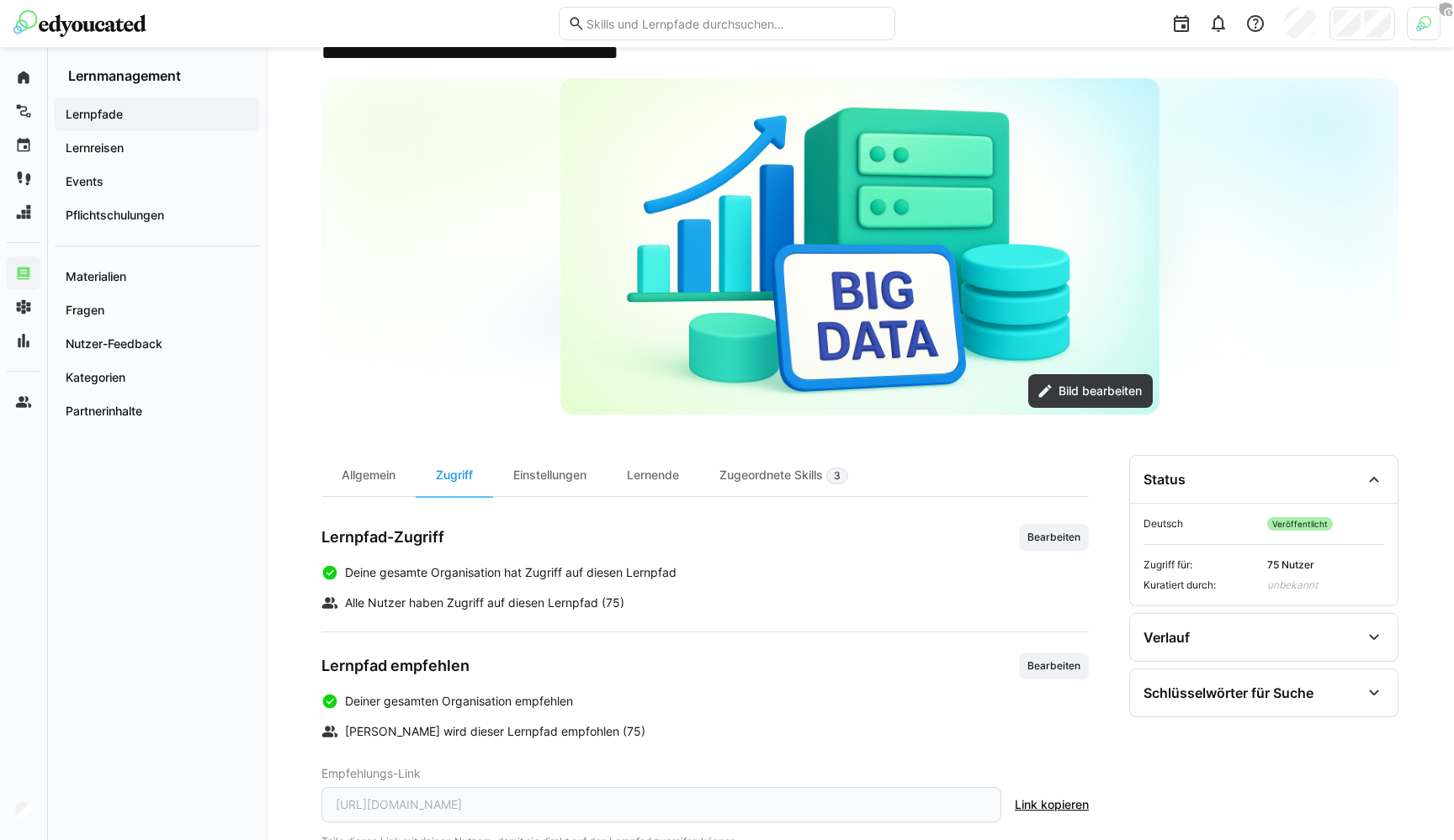
scroll to position [107, 0]
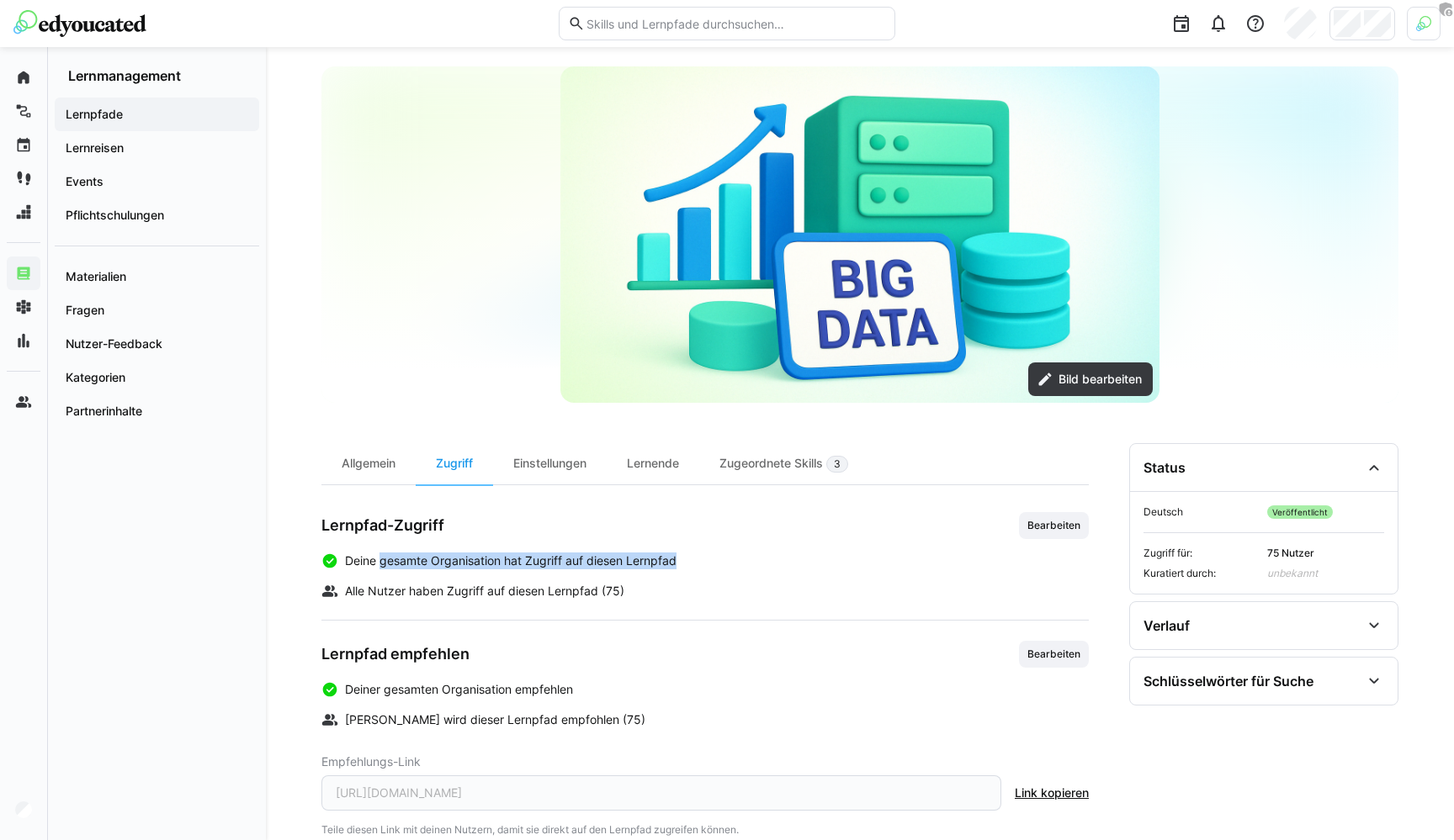
drag, startPoint x: 360, startPoint y: 570, endPoint x: 382, endPoint y: 555, distance: 26.6
click at [382, 555] on div "Deine gesamte Organisation hat Zugriff auf diesen Lernpfad Alle Nutzer haben Zu…" at bounding box center [705, 576] width 767 height 47
click at [382, 555] on span "Deine gesamte Organisation hat Zugriff auf diesen Lernpfad" at bounding box center [511, 561] width 331 height 17
click at [1056, 532] on span "Bearbeiten" at bounding box center [1054, 525] width 56 height 14
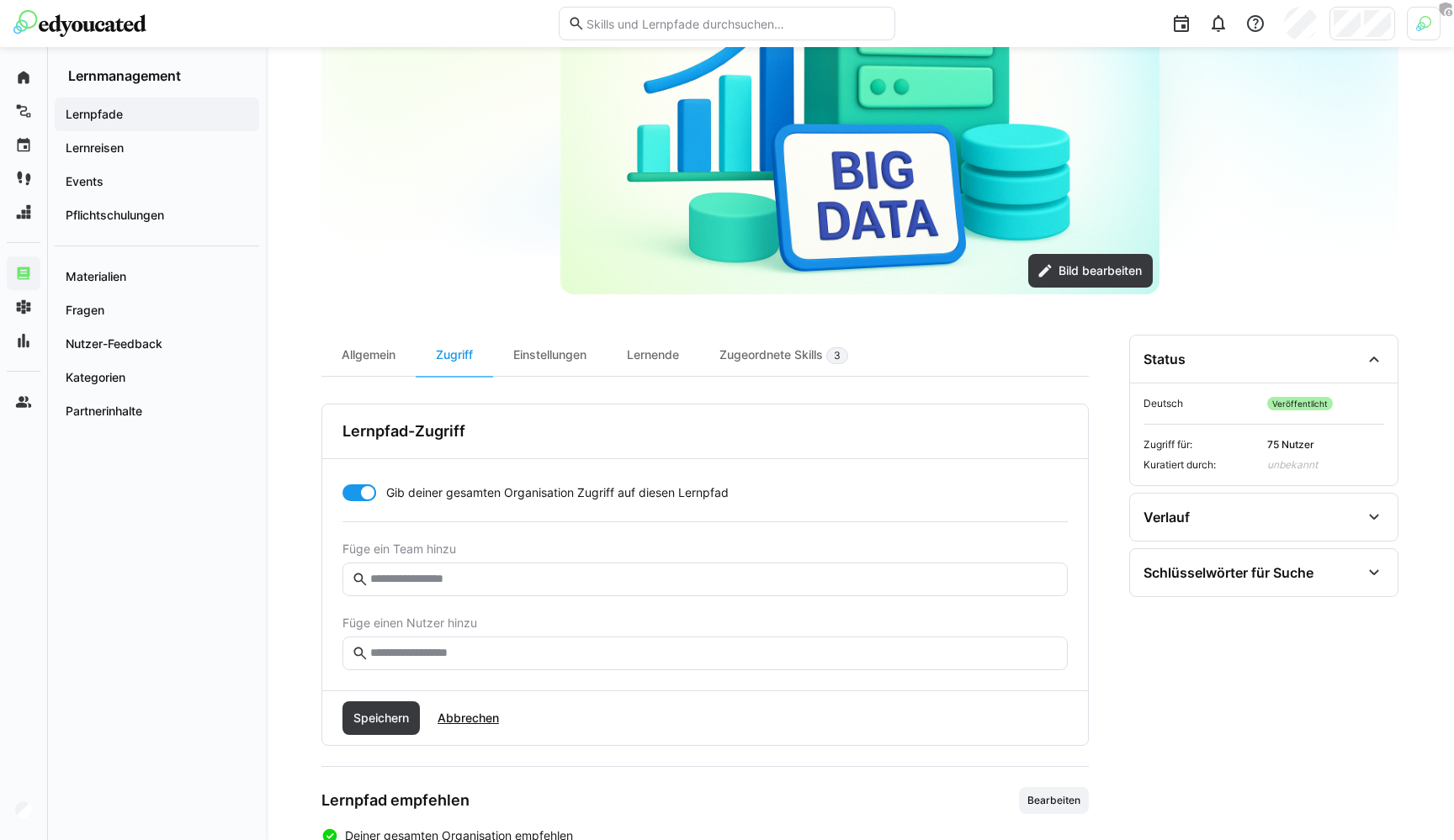
scroll to position [230, 0]
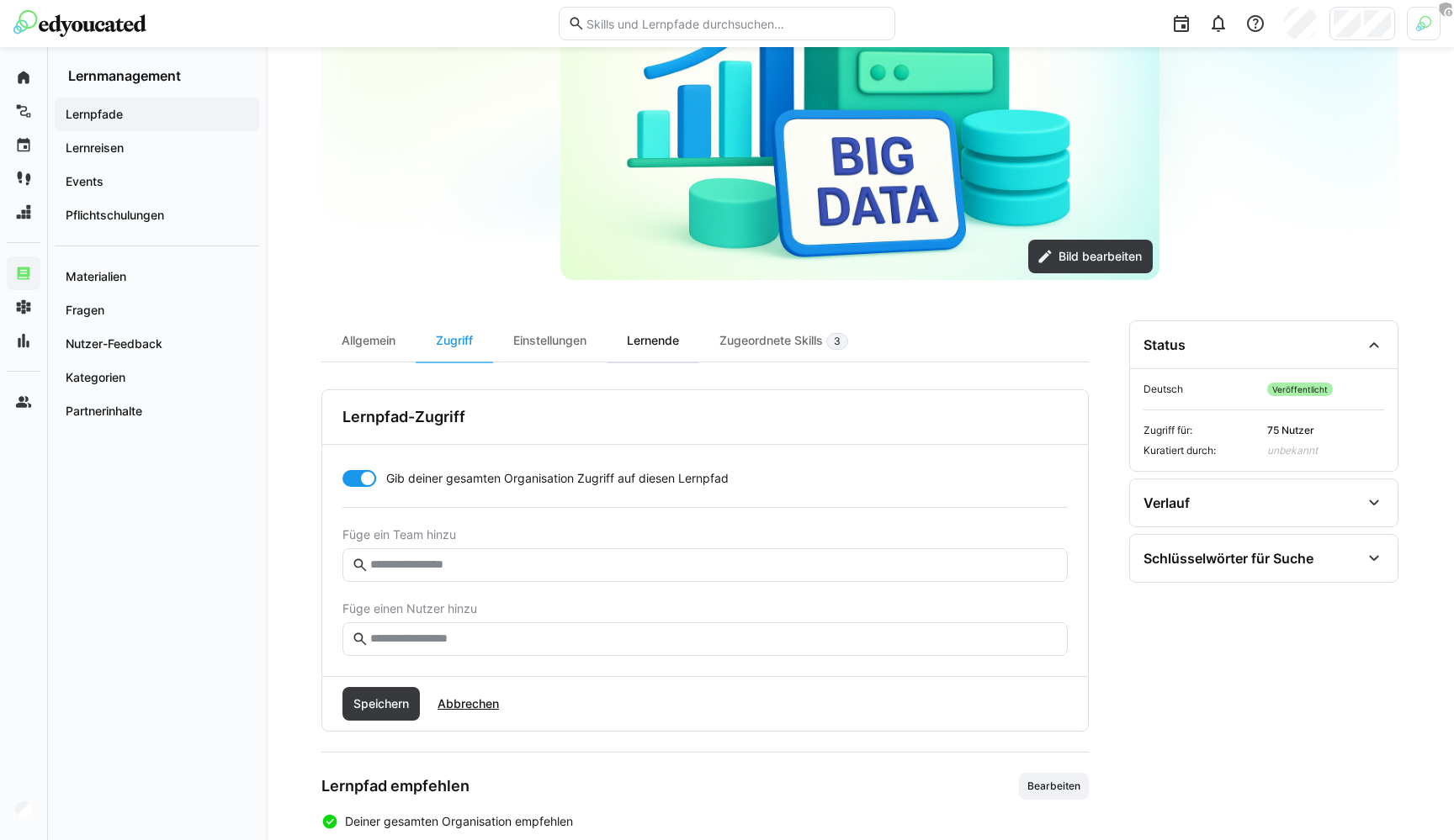
click at [673, 341] on div "Lernende" at bounding box center [652, 340] width 93 height 41
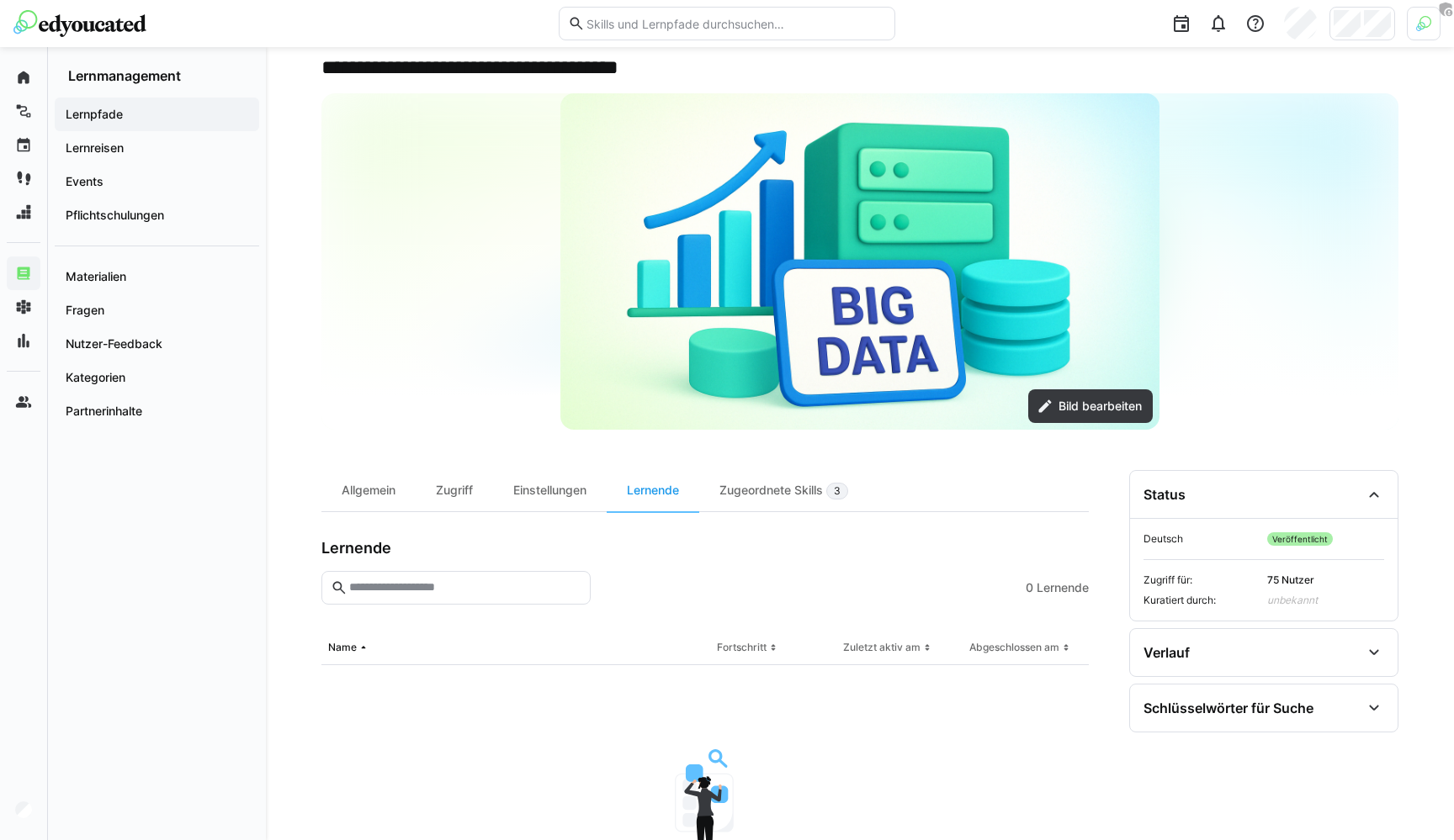
scroll to position [86, 0]
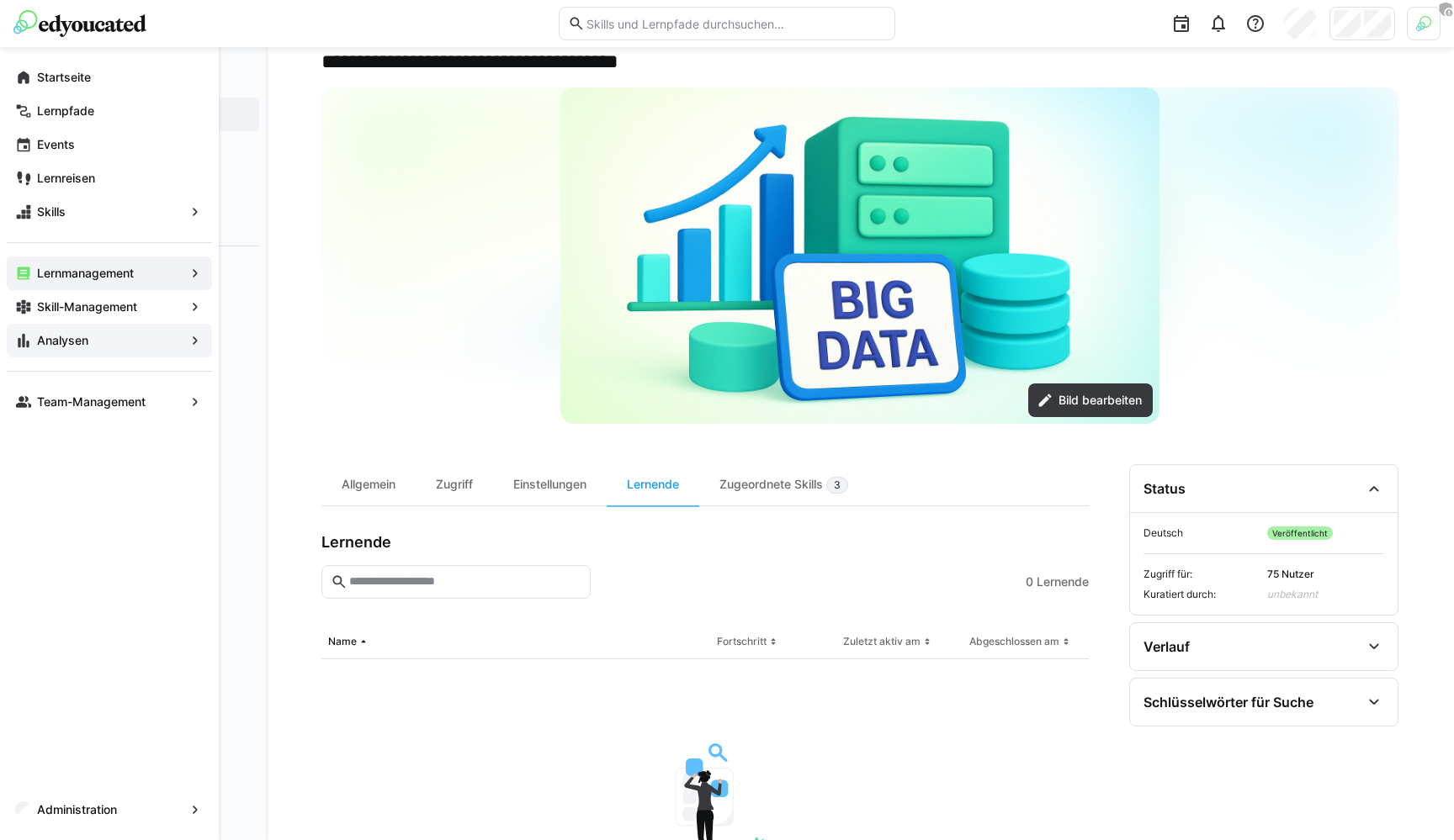
click at [0, 0] on app-navigation-label "Analysen" at bounding box center [0, 0] width 0 height 0
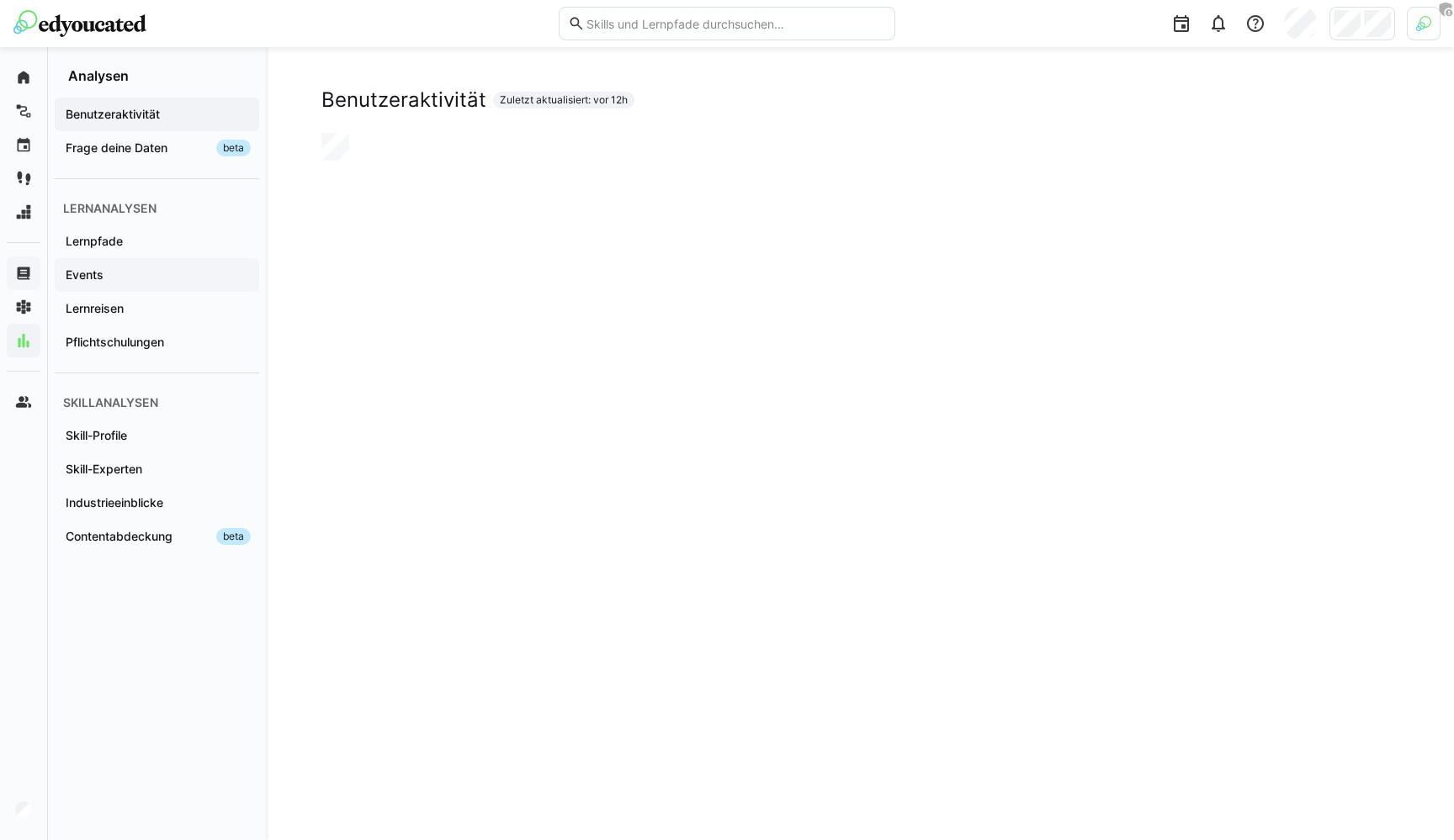
click at [129, 260] on div "Events" at bounding box center [156, 275] width 204 height 34
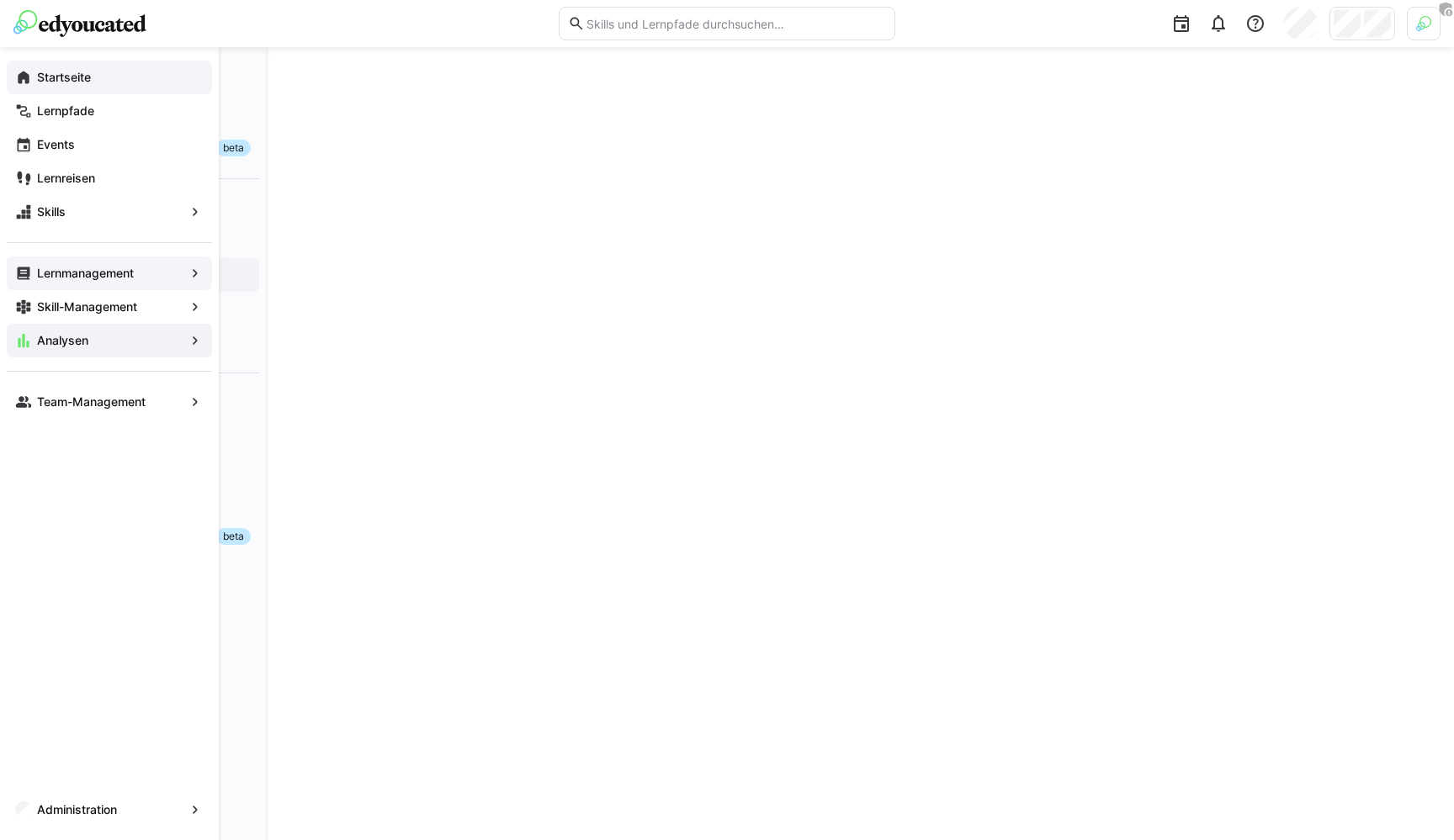
click at [32, 69] on div "Startseite" at bounding box center [109, 77] width 205 height 34
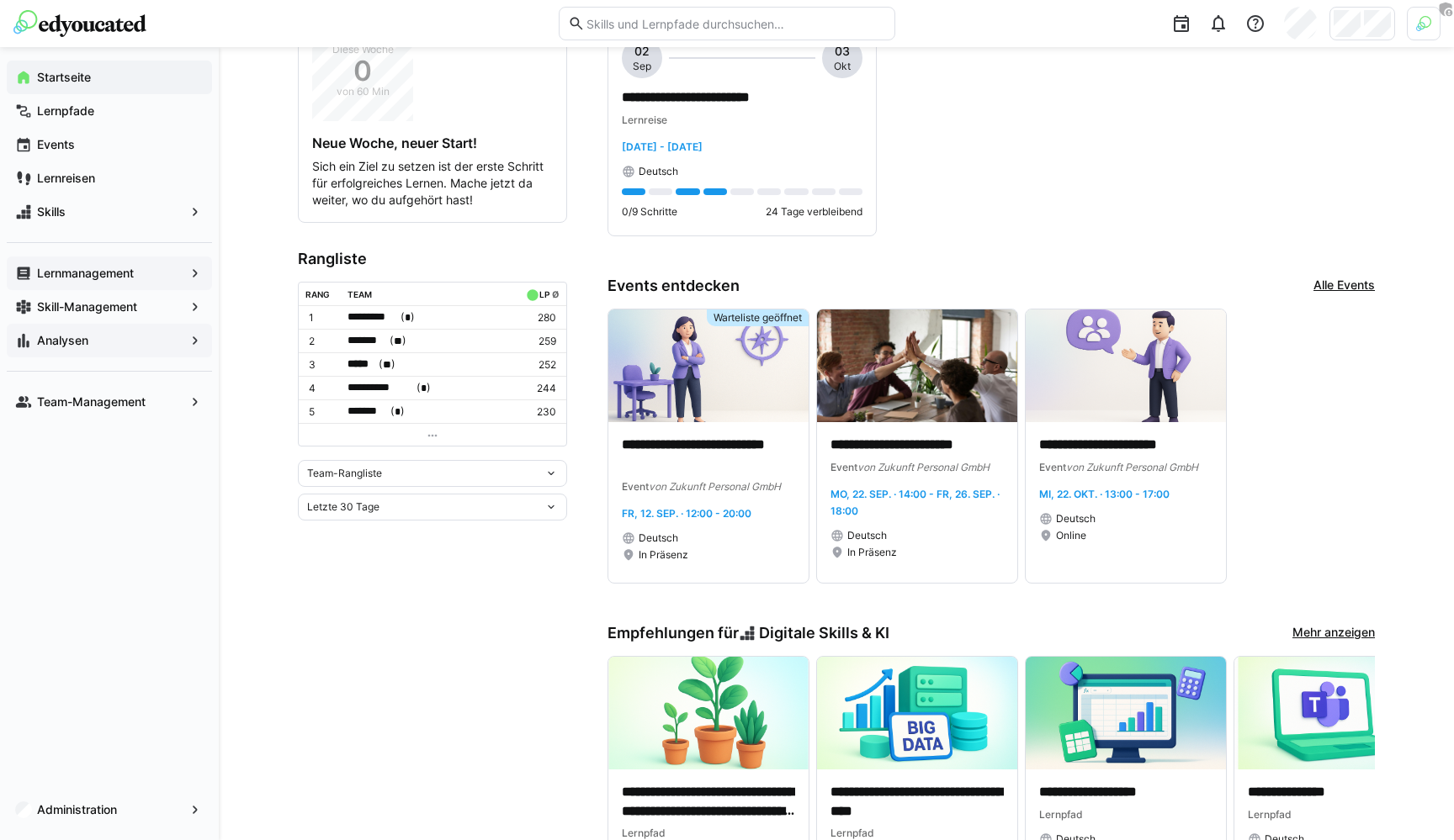
scroll to position [773, 0]
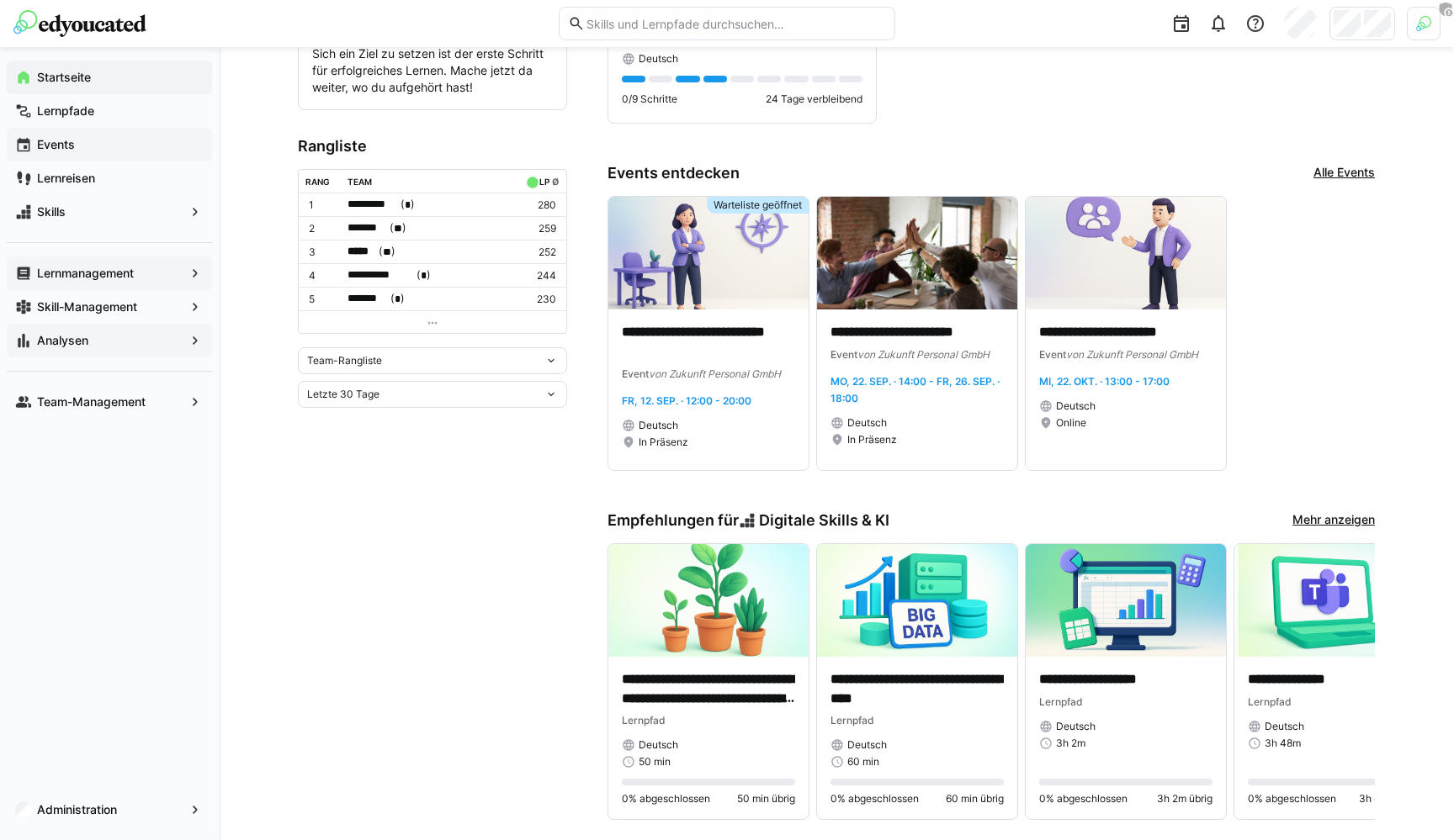
click at [116, 154] on div "Events" at bounding box center [109, 144] width 205 height 34
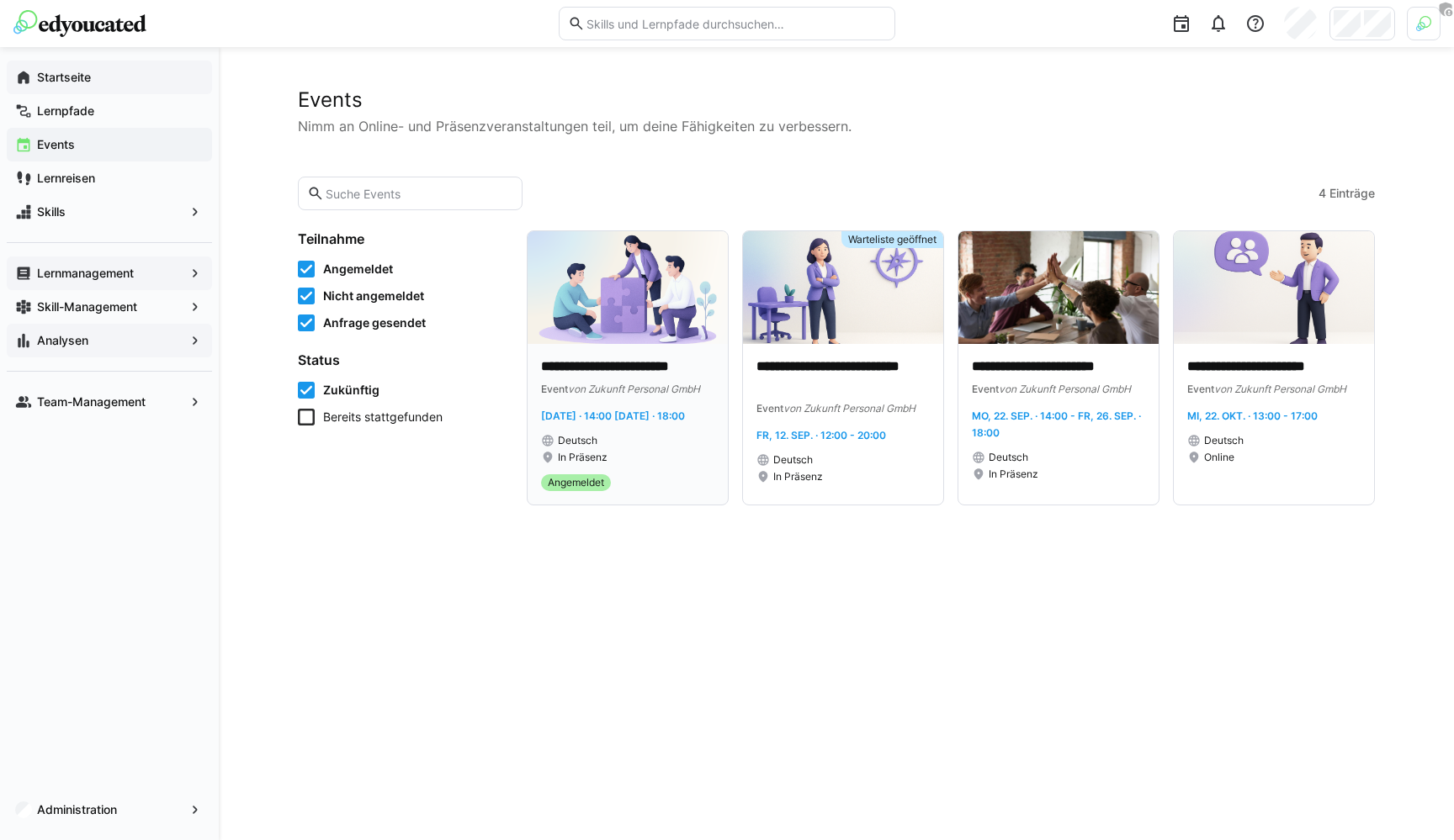
click at [626, 397] on div "Event von Zukunft Personal GmbH" at bounding box center [628, 388] width 173 height 17
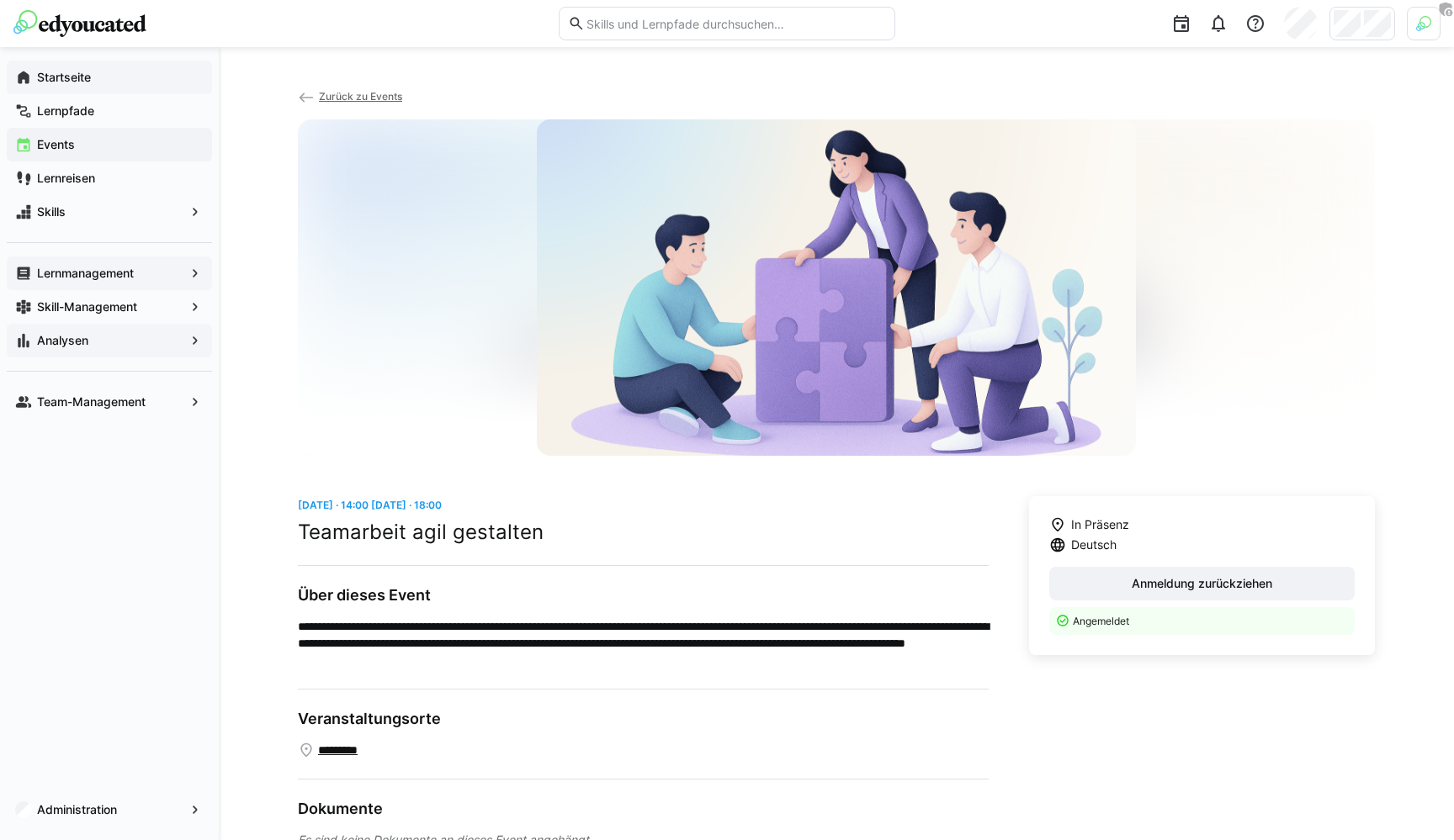
scroll to position [48, 0]
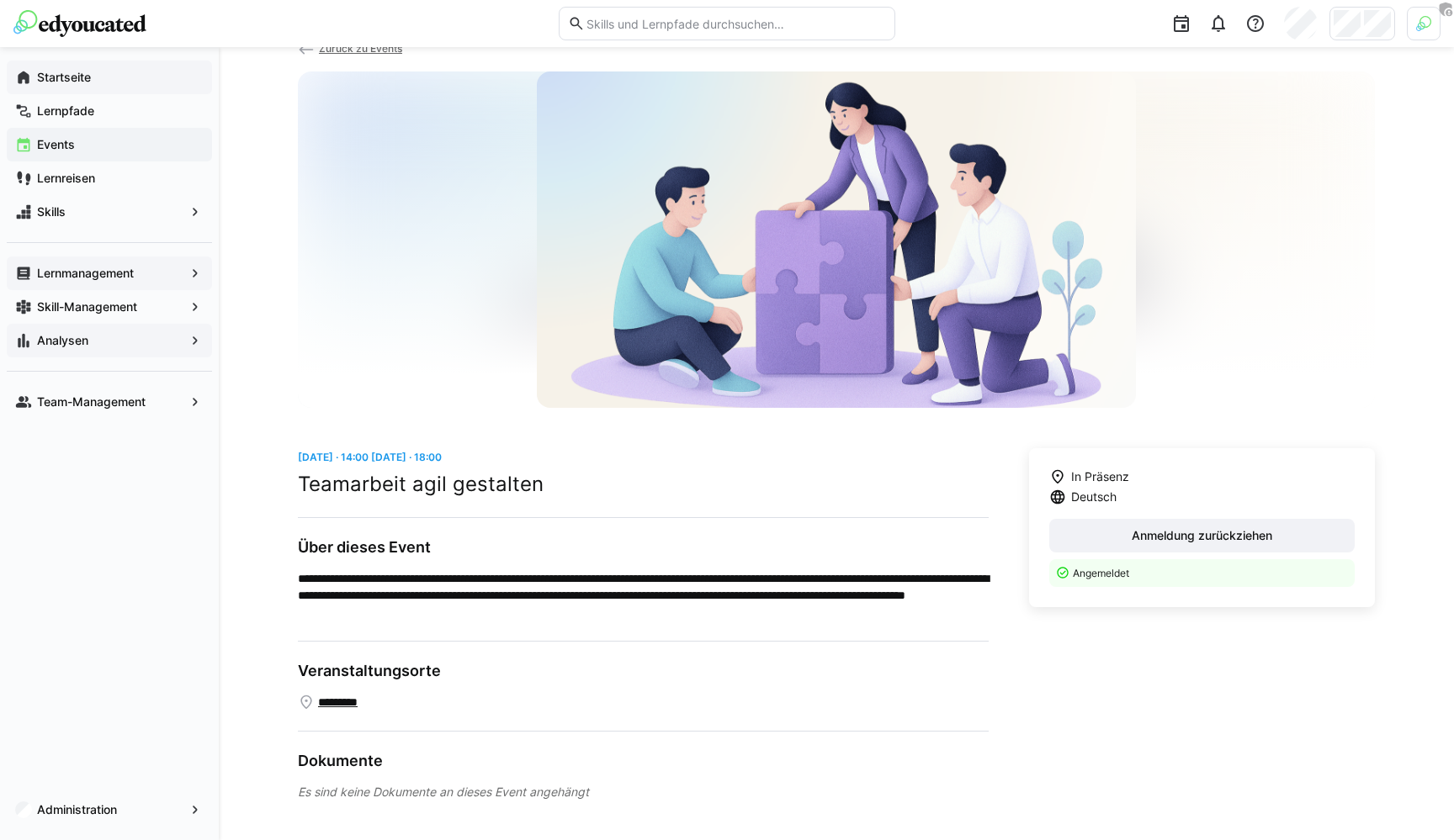
click at [0, 0] on app-navigation-label "Lernmanagement" at bounding box center [0, 0] width 0 height 0
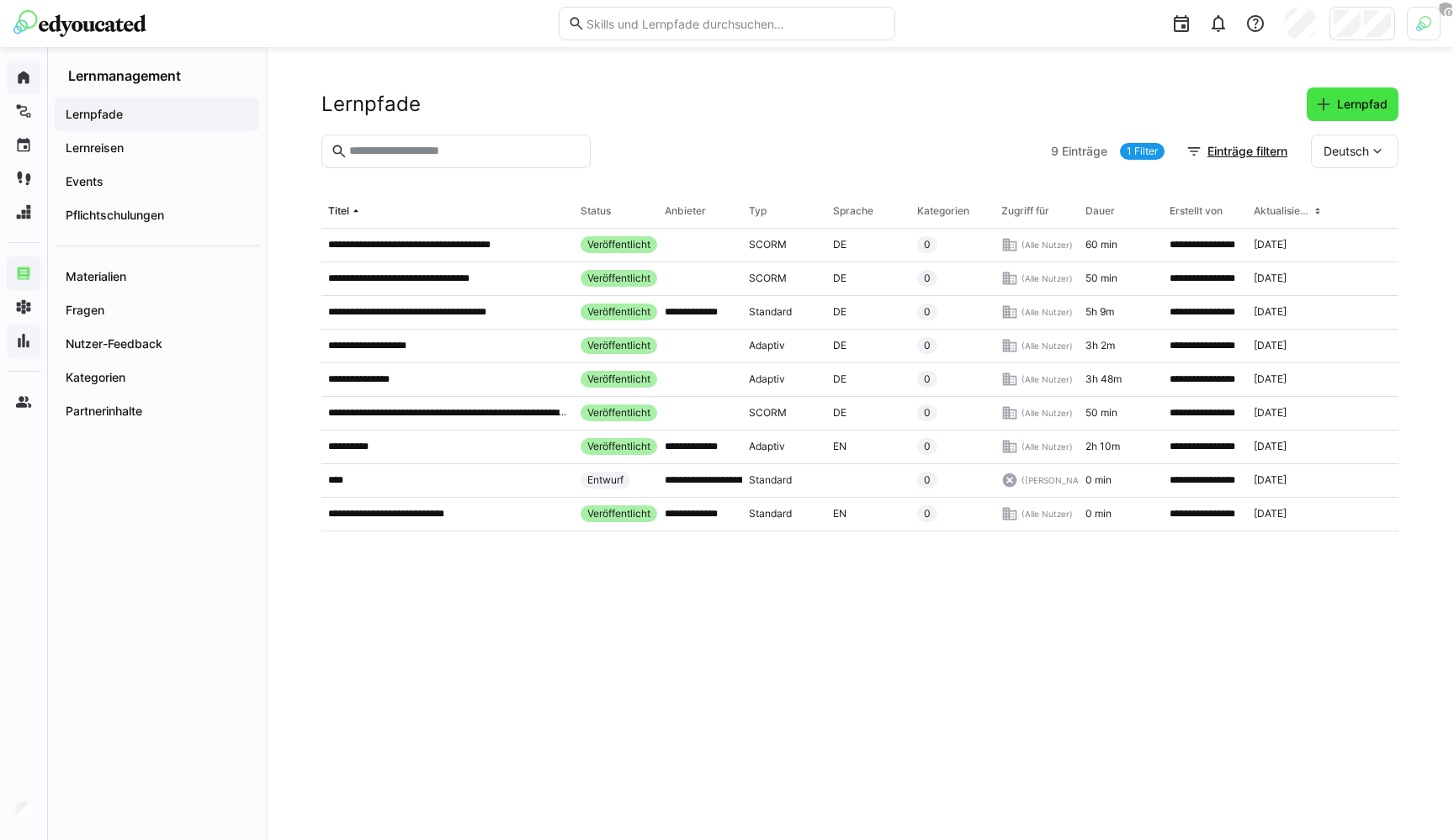
click at [1357, 110] on span "Lernpfad" at bounding box center [1362, 104] width 55 height 17
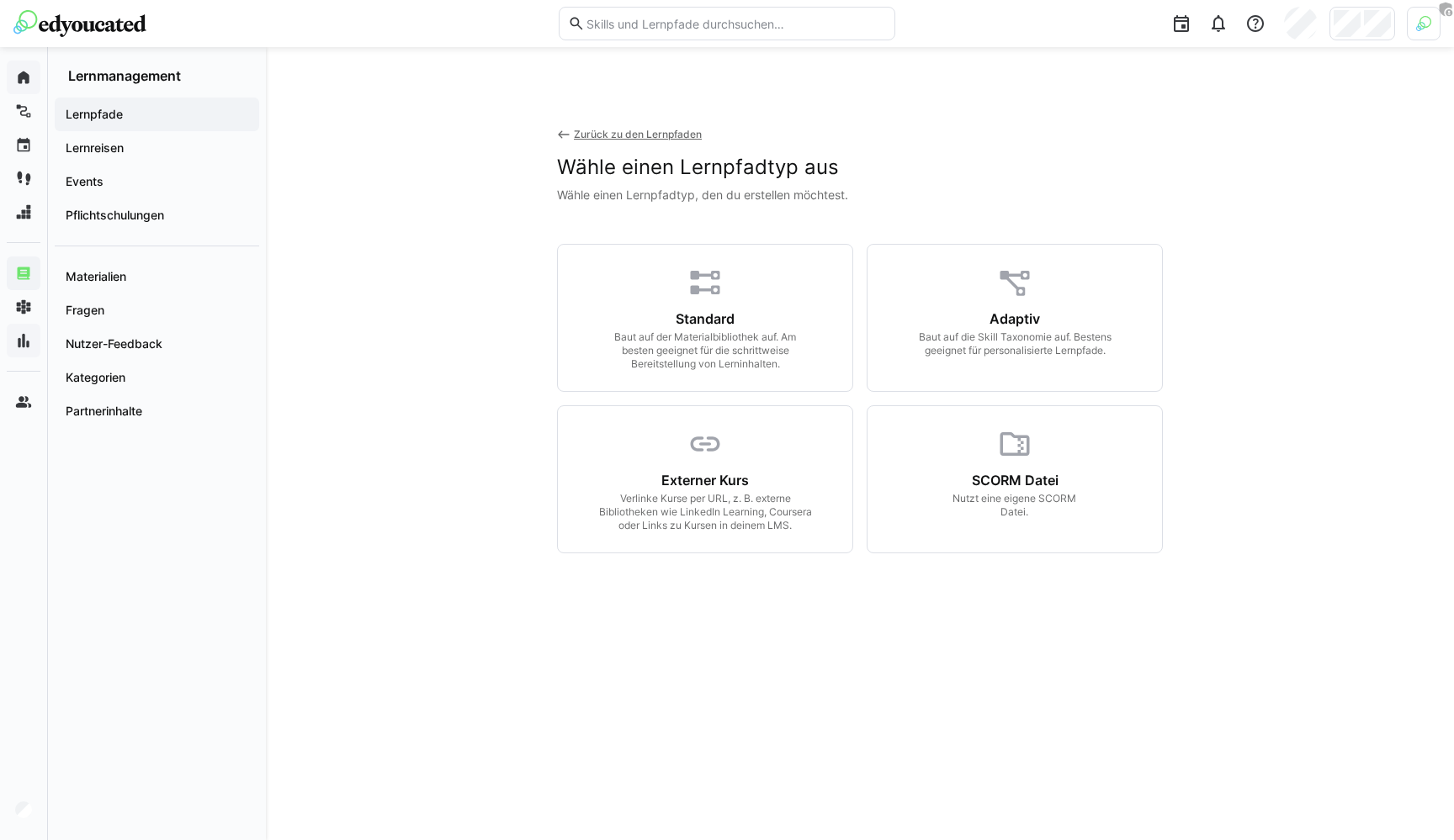
click at [672, 129] on div "Zurück zu den Lernpfaden" at bounding box center [638, 134] width 128 height 14
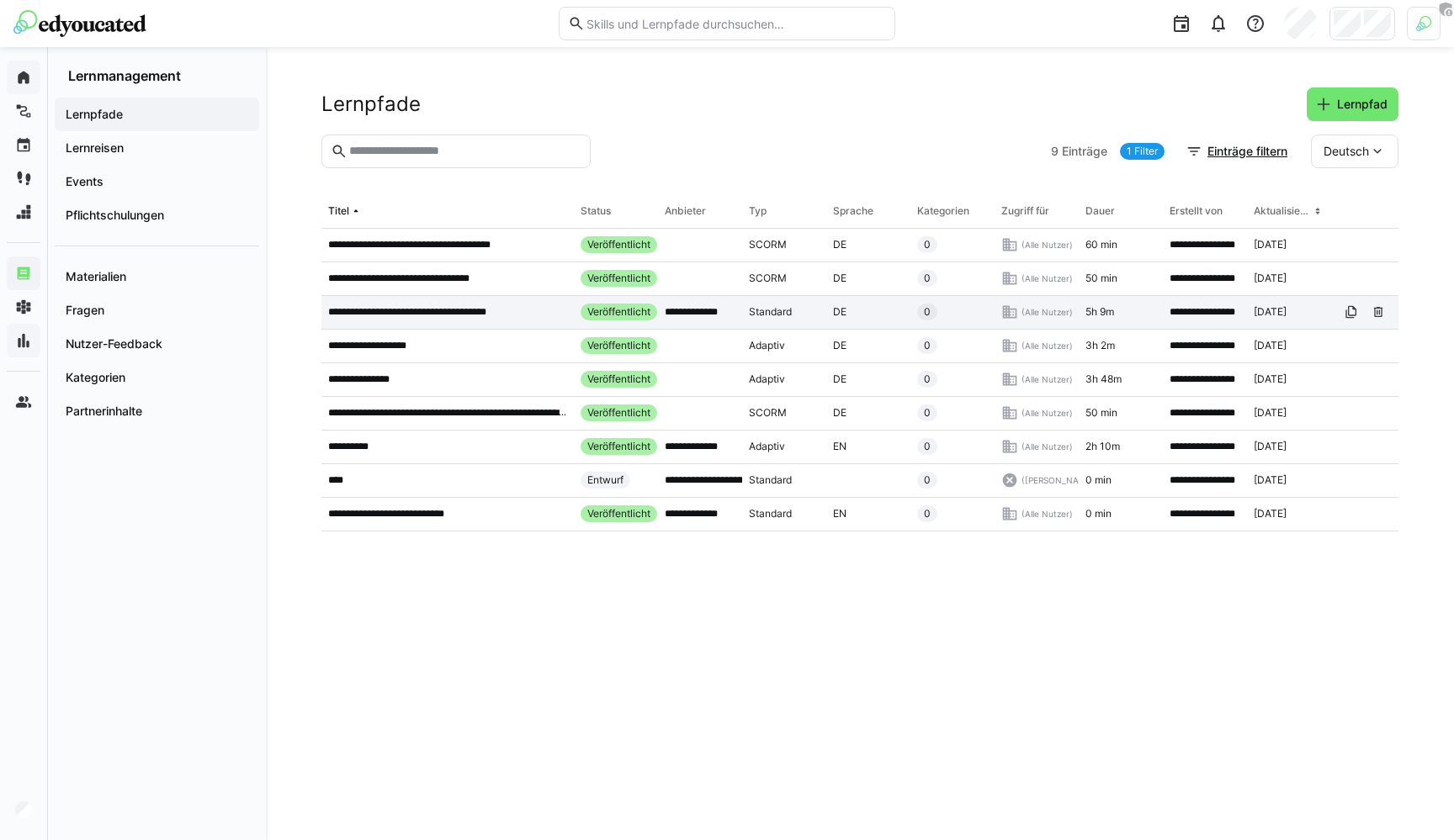
click at [416, 320] on div "**********" at bounding box center [447, 313] width 252 height 34
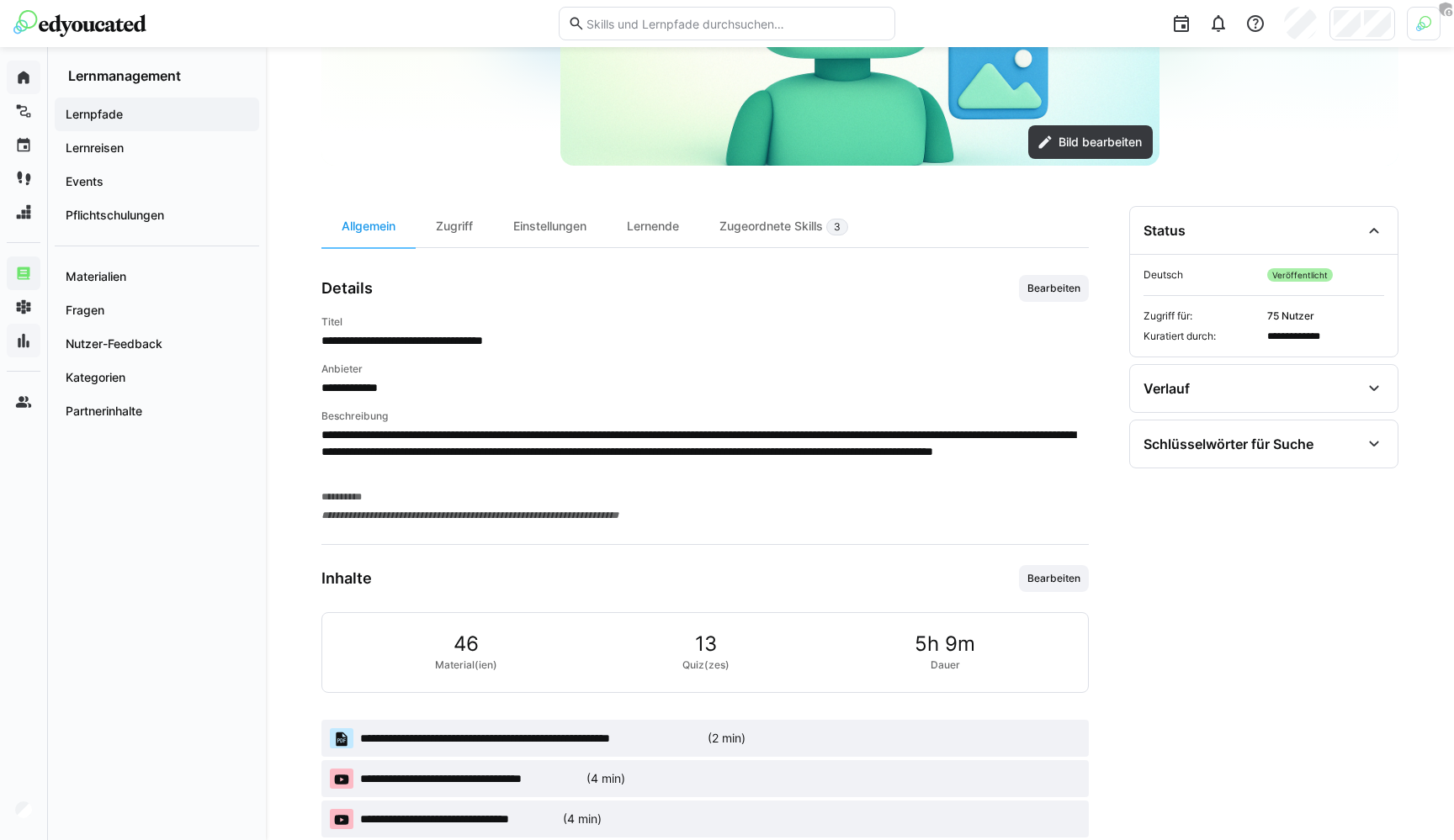
scroll to position [488, 0]
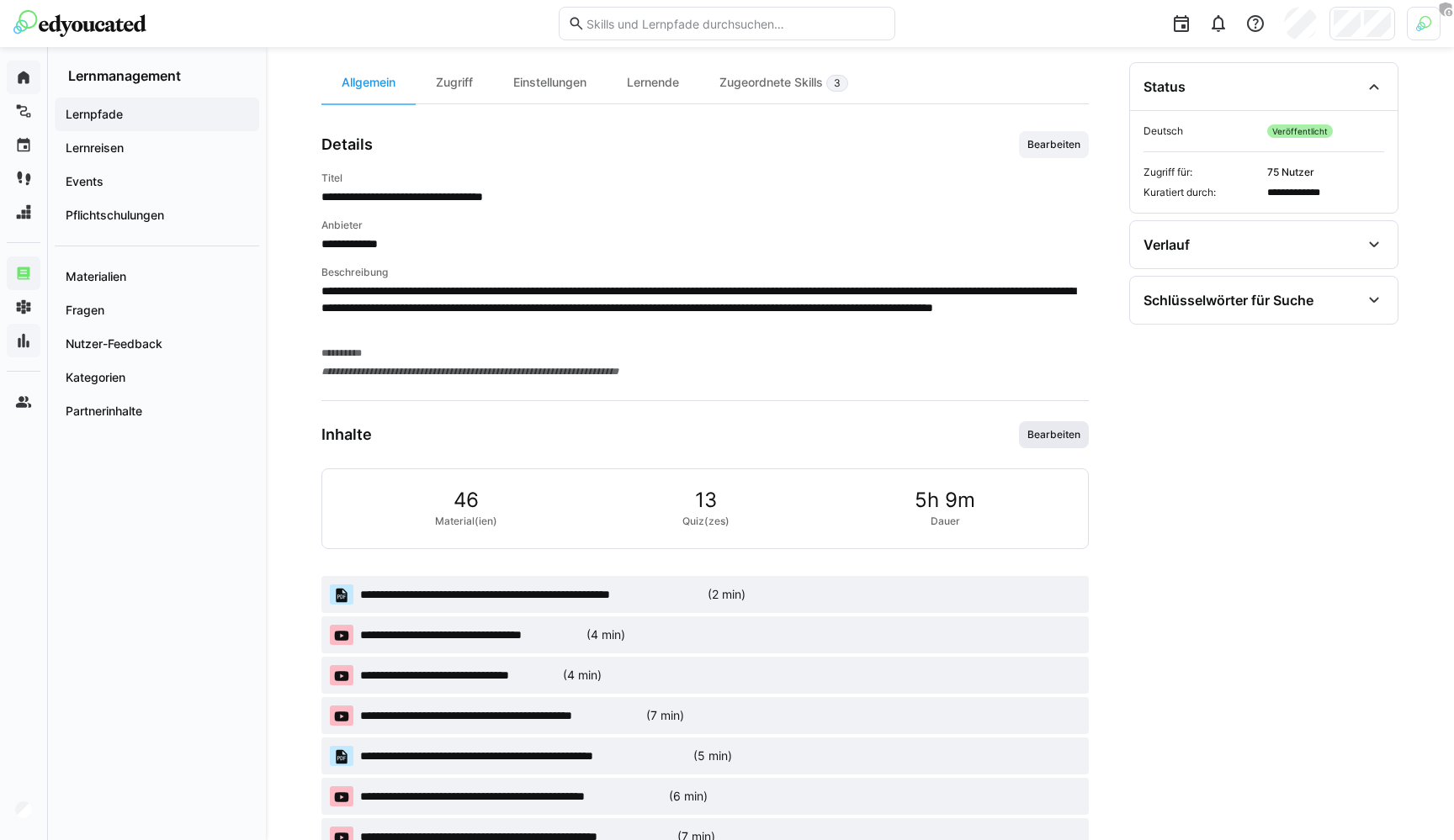
click at [1042, 424] on span "Bearbeiten" at bounding box center [1054, 434] width 70 height 27
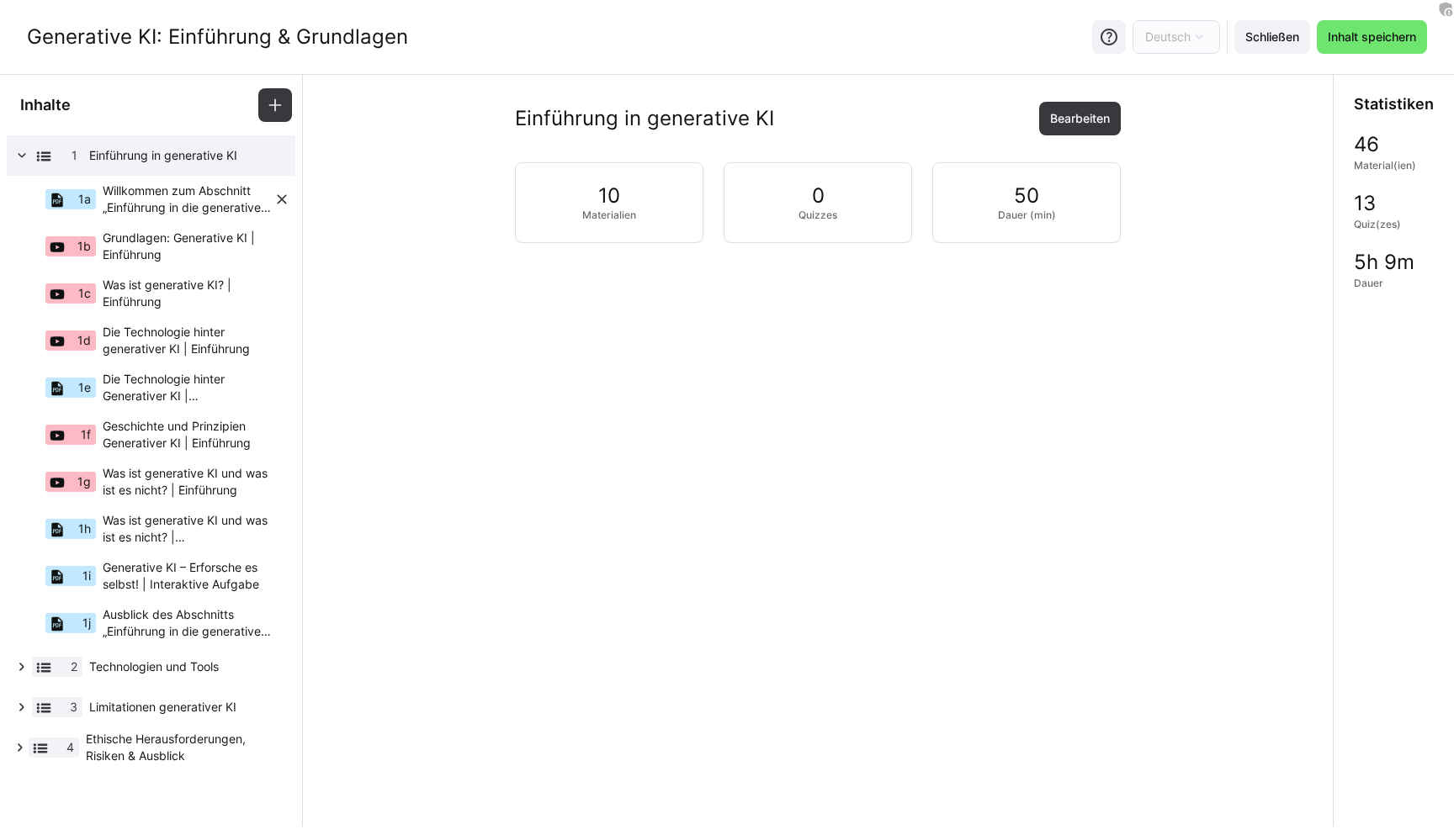
click at [104, 191] on span "Willkommen zum Abschnitt „Einführung in die generative KI"!" at bounding box center [189, 199] width 171 height 34
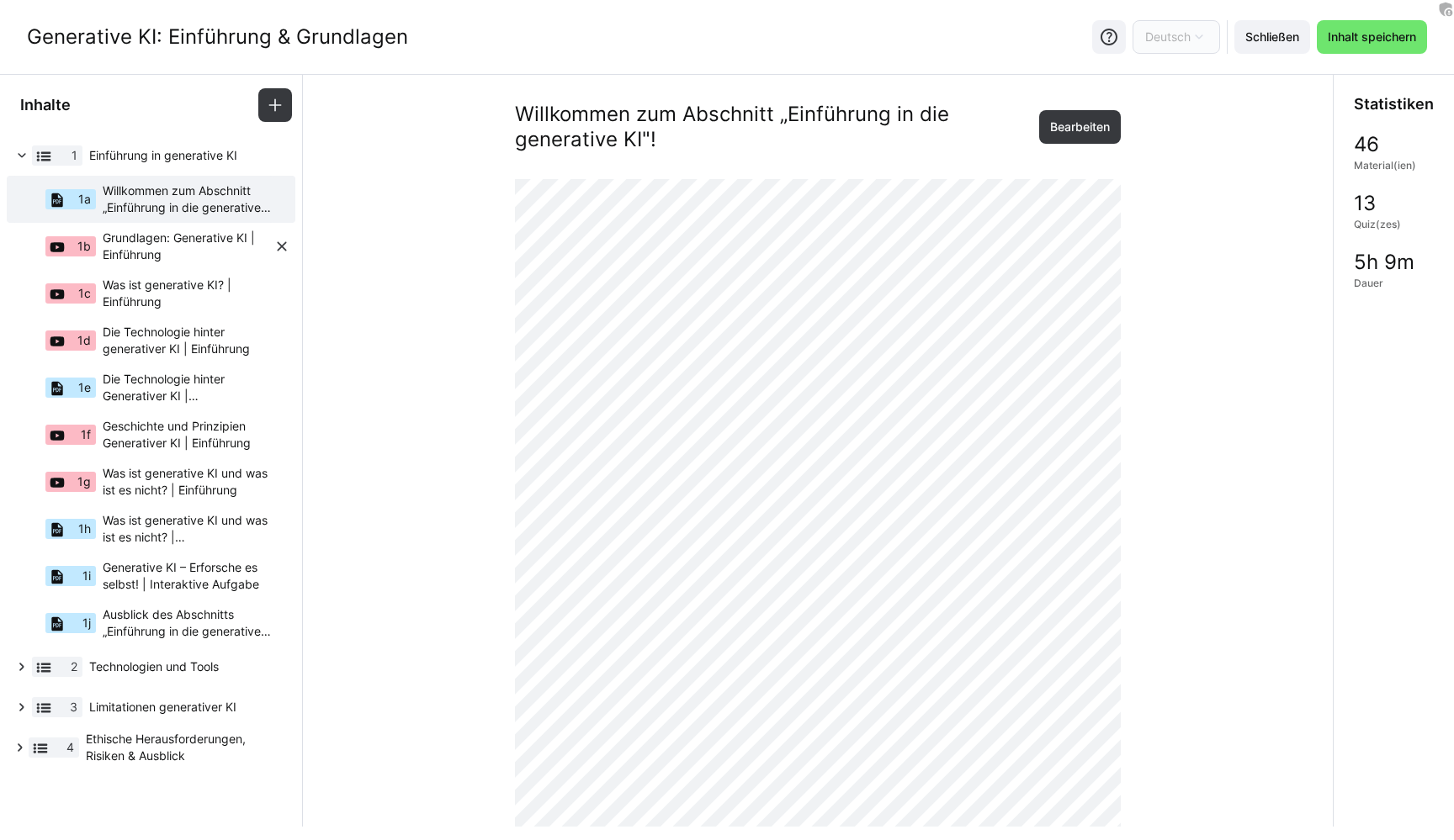
click at [202, 238] on span "Grundlagen: Generative KI | Einführung" at bounding box center [189, 247] width 171 height 34
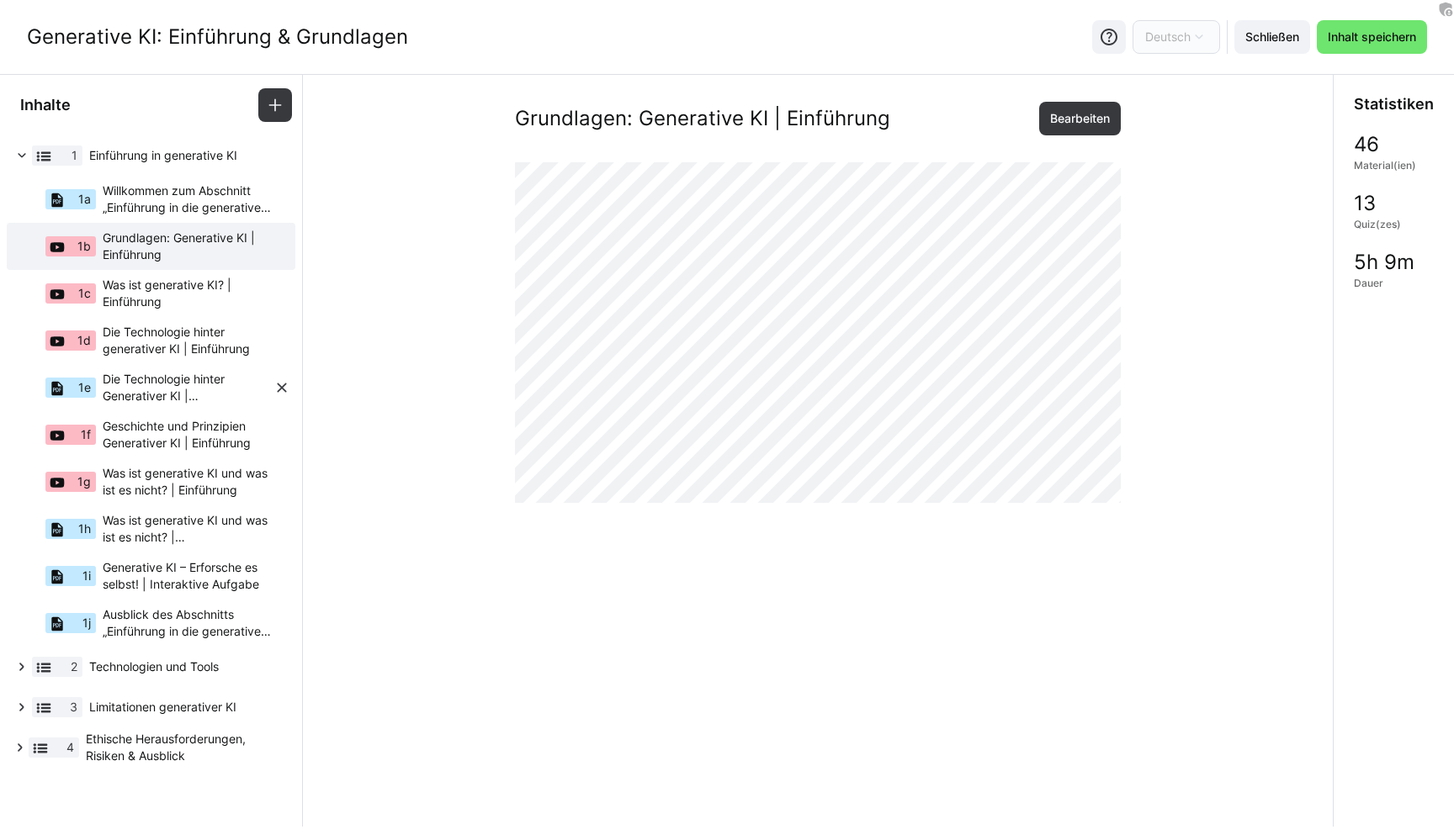
click at [186, 390] on span "Die Technologie hinter Generativer KI | Zusammenfassung" at bounding box center [189, 387] width 171 height 34
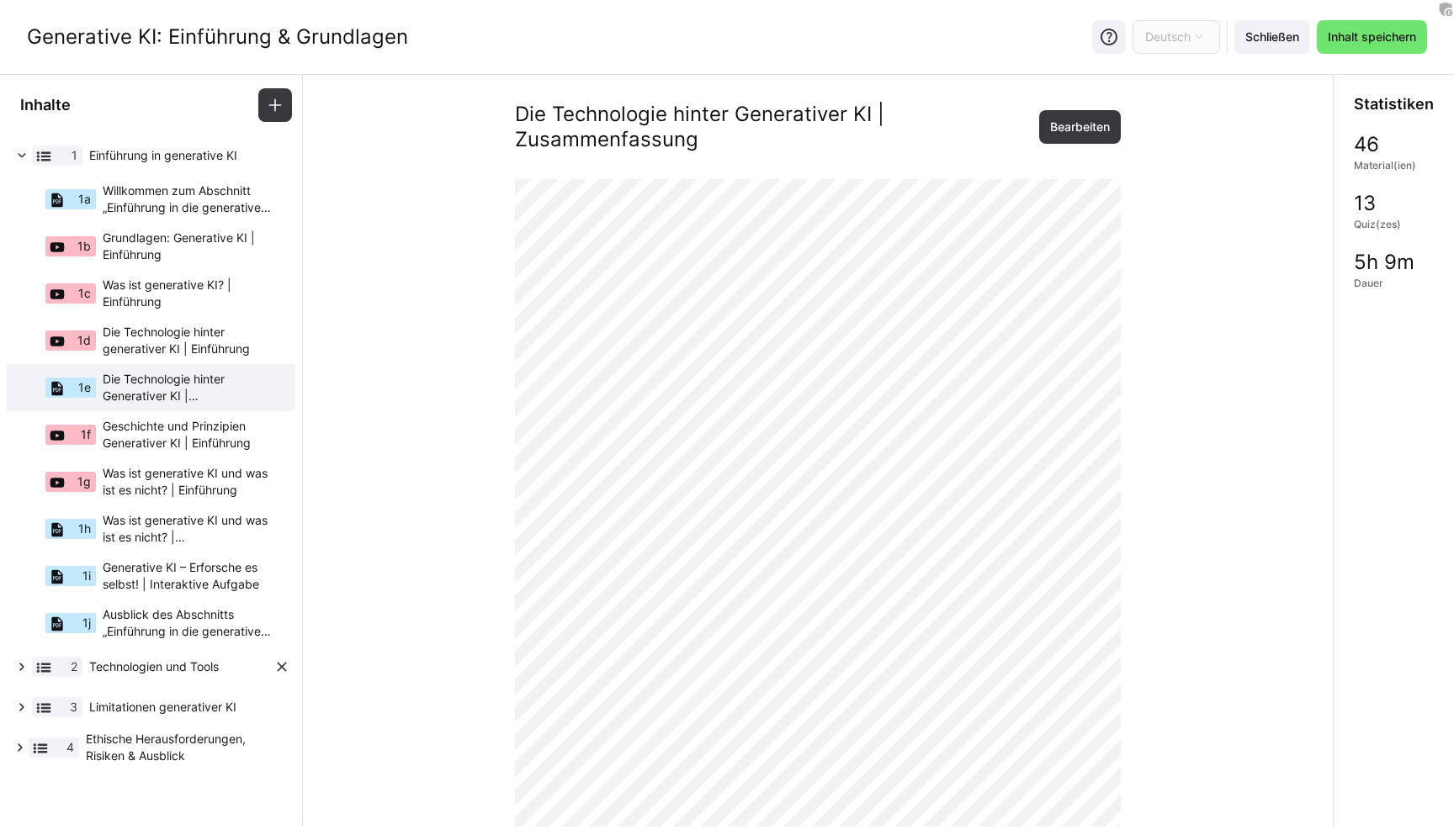
click at [22, 672] on eds-icon at bounding box center [22, 667] width 17 height 17
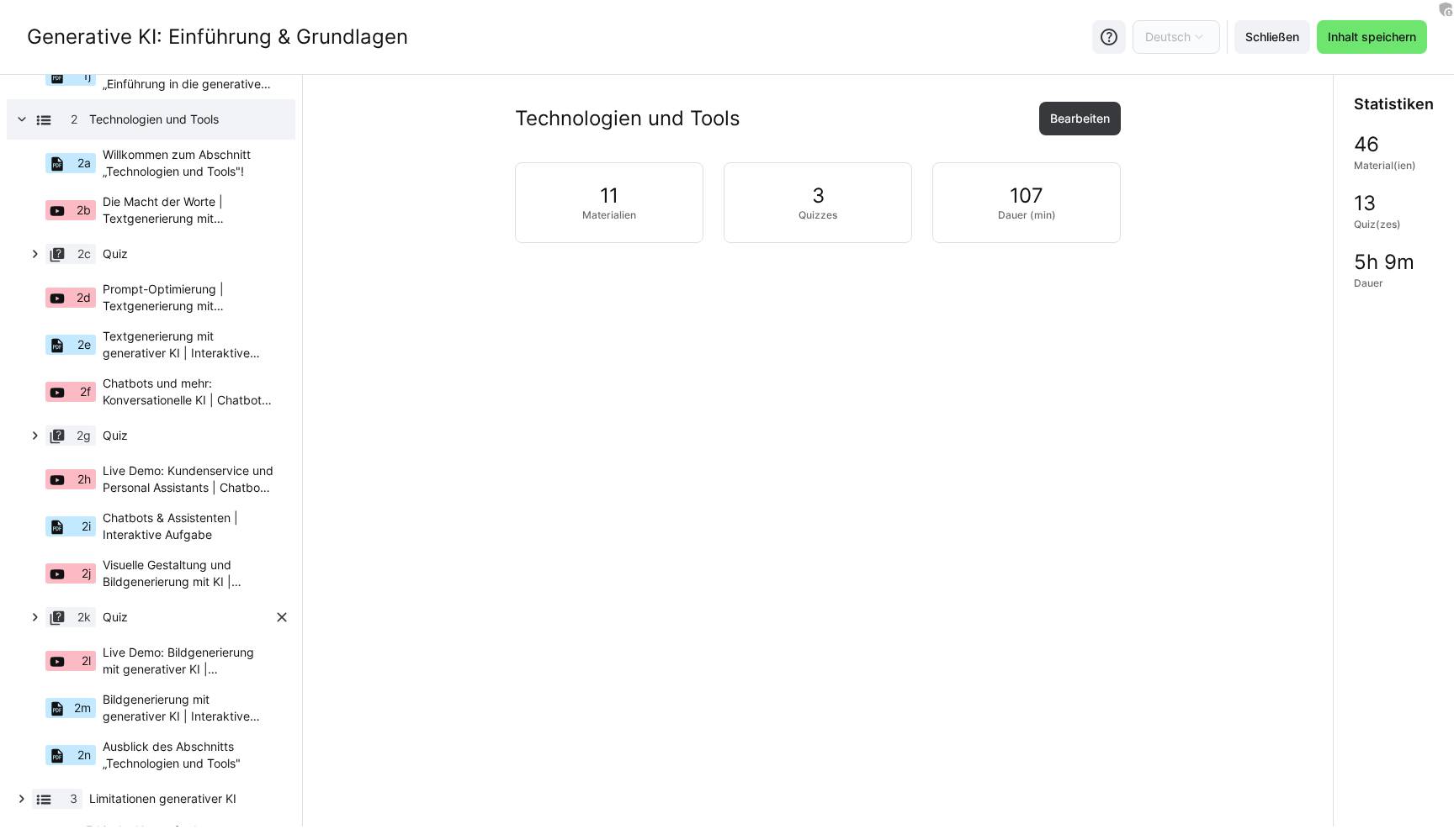
scroll to position [549, 0]
click at [108, 244] on span "Quiz" at bounding box center [189, 252] width 171 height 17
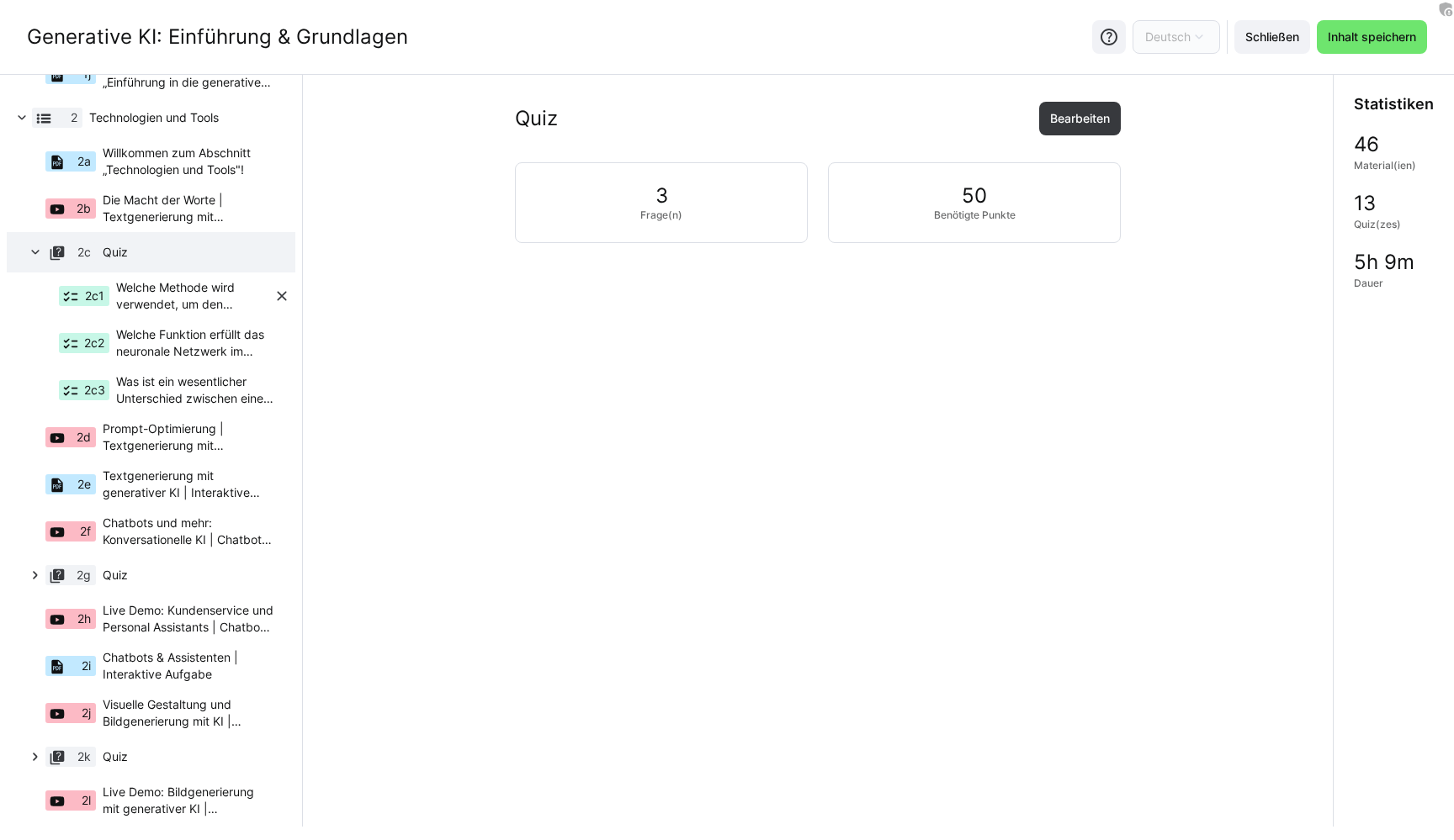
click at [135, 298] on span "Welche Methode wird verwendet, um den nächsten Buchstaben in einem großen Sprac…" at bounding box center [194, 296] width 157 height 34
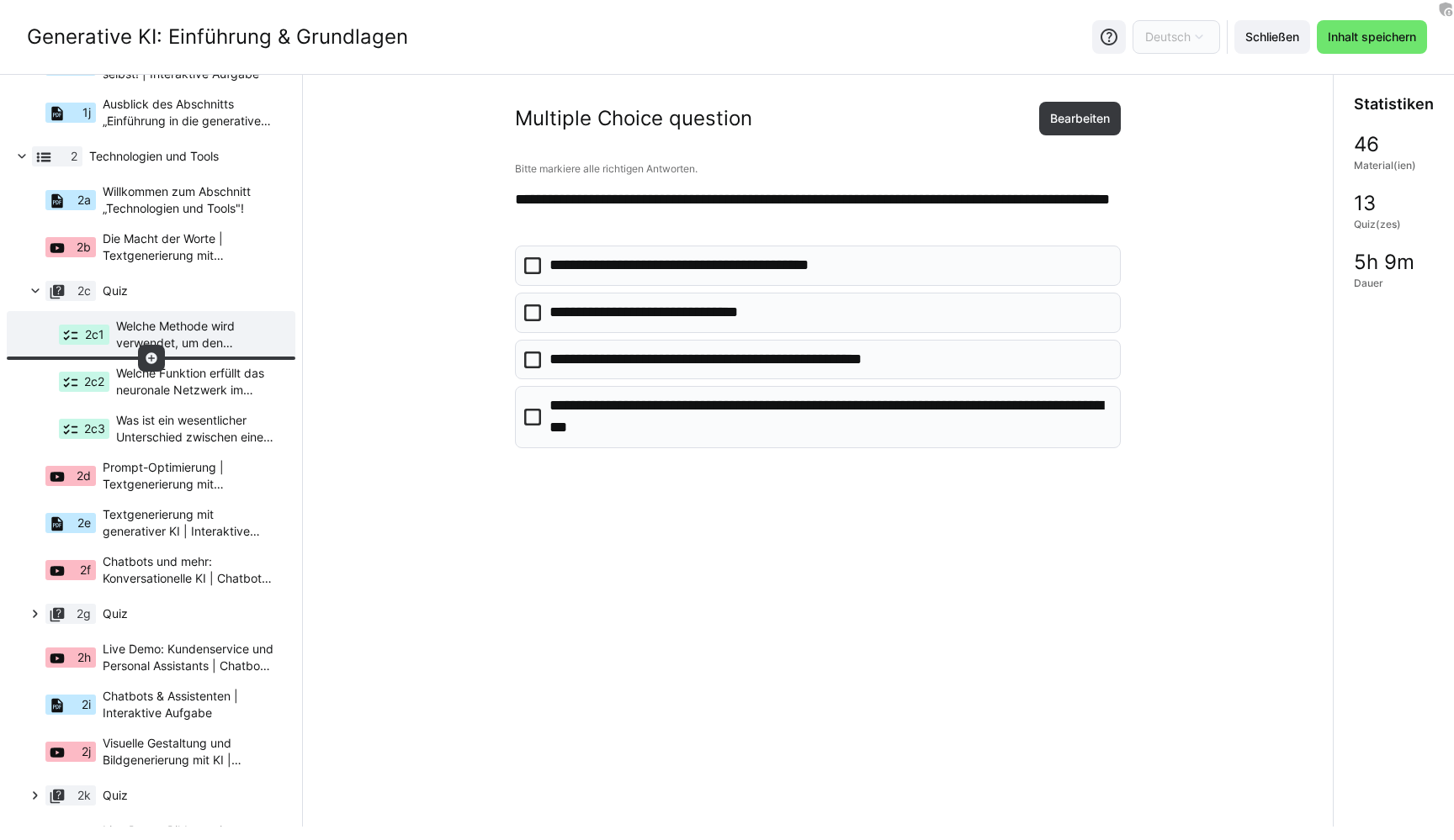
scroll to position [509, 0]
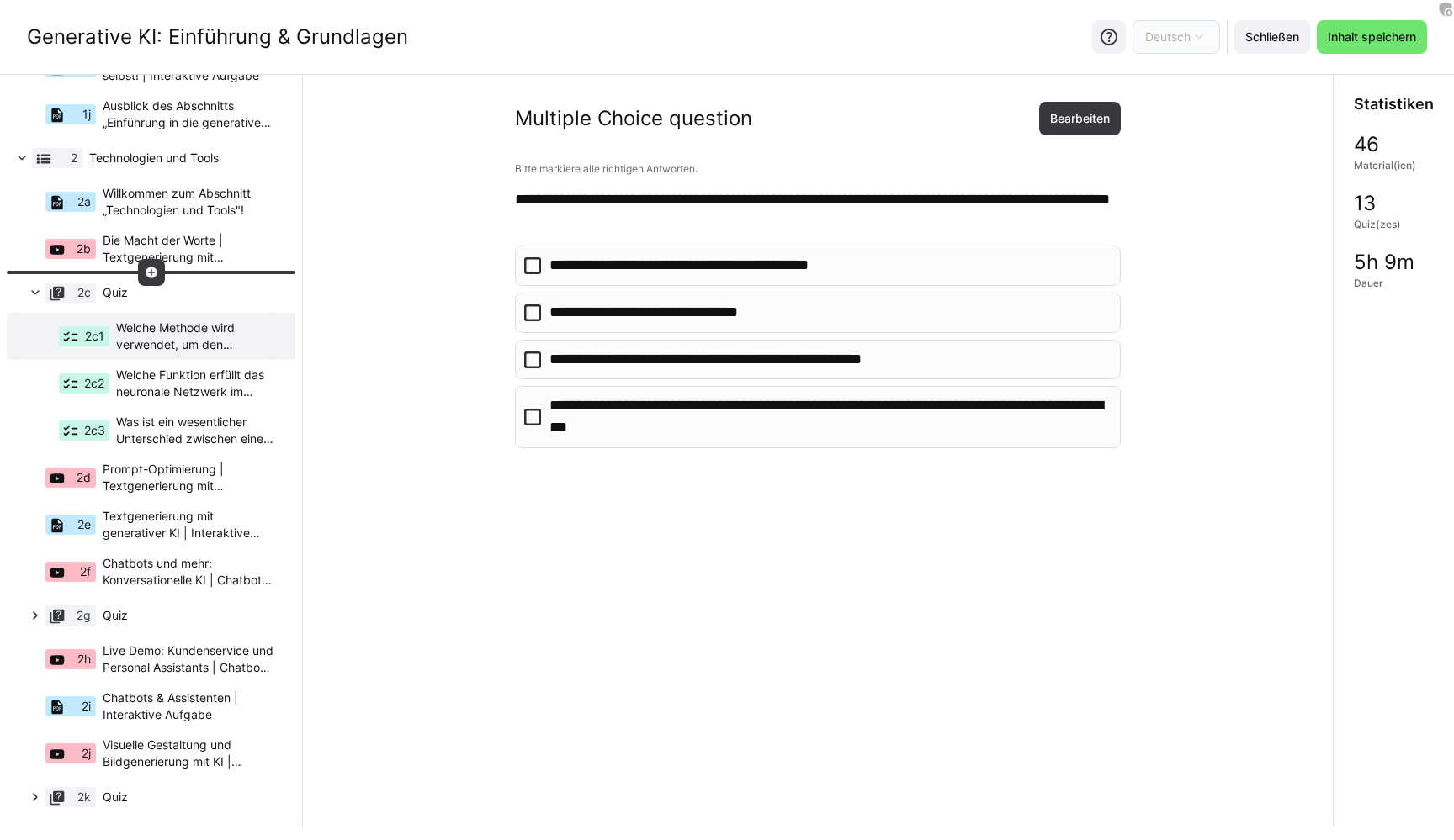
click at [148, 274] on eds-icon at bounding box center [151, 272] width 14 height 14
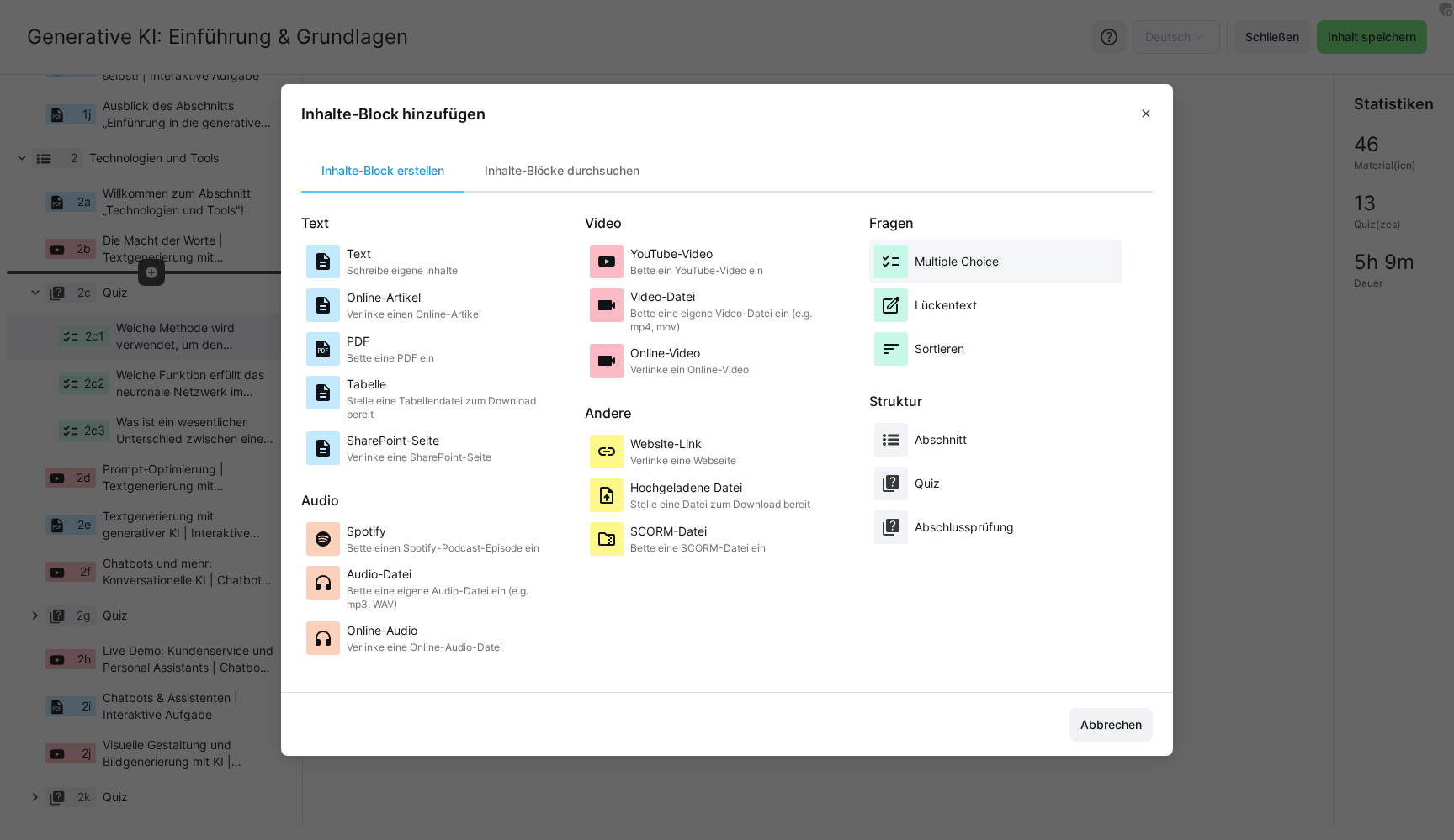
click at [952, 265] on p "Multiple Choice" at bounding box center [956, 261] width 84 height 17
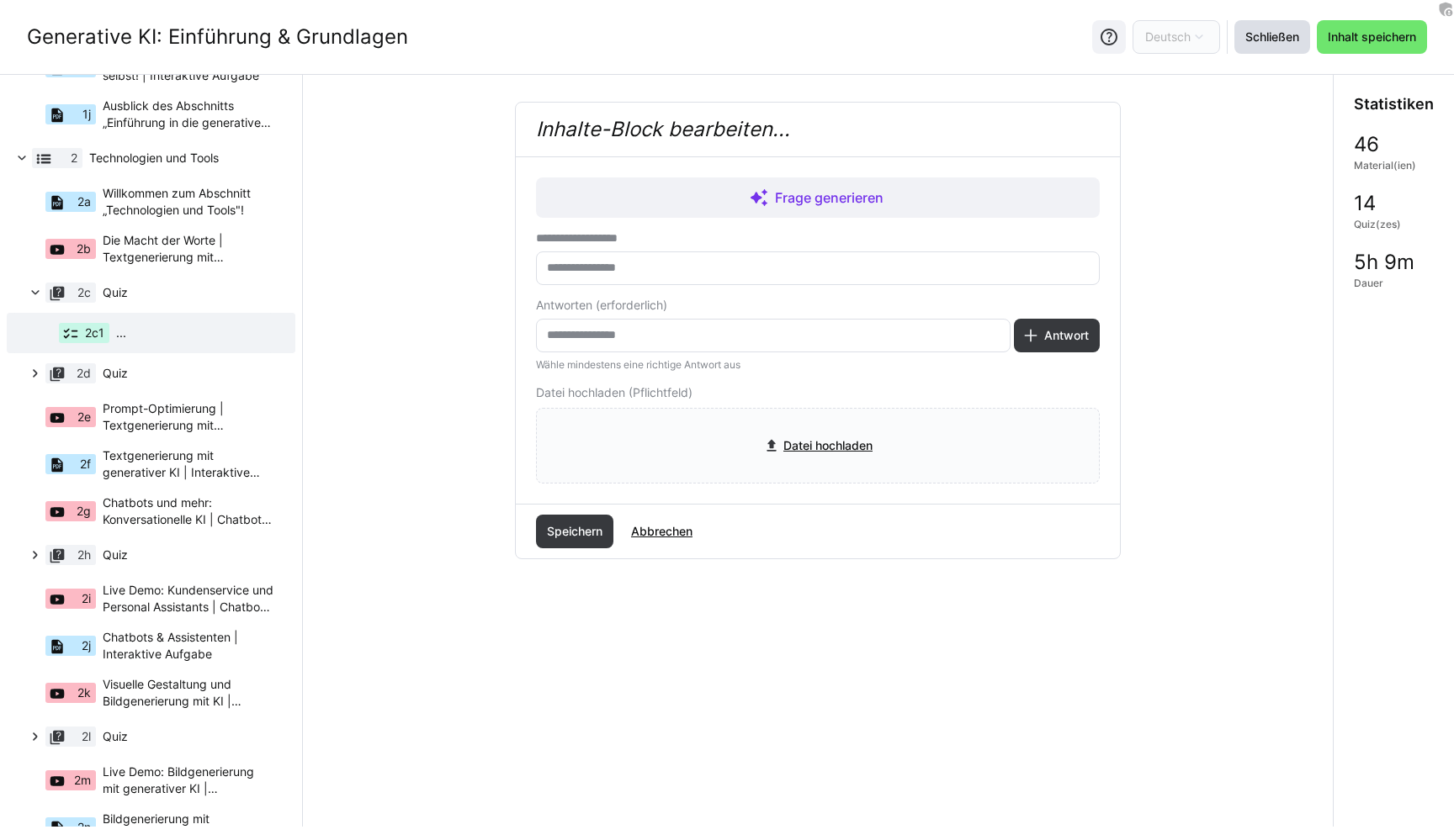
click at [1279, 35] on span "Schließen" at bounding box center [1272, 37] width 59 height 17
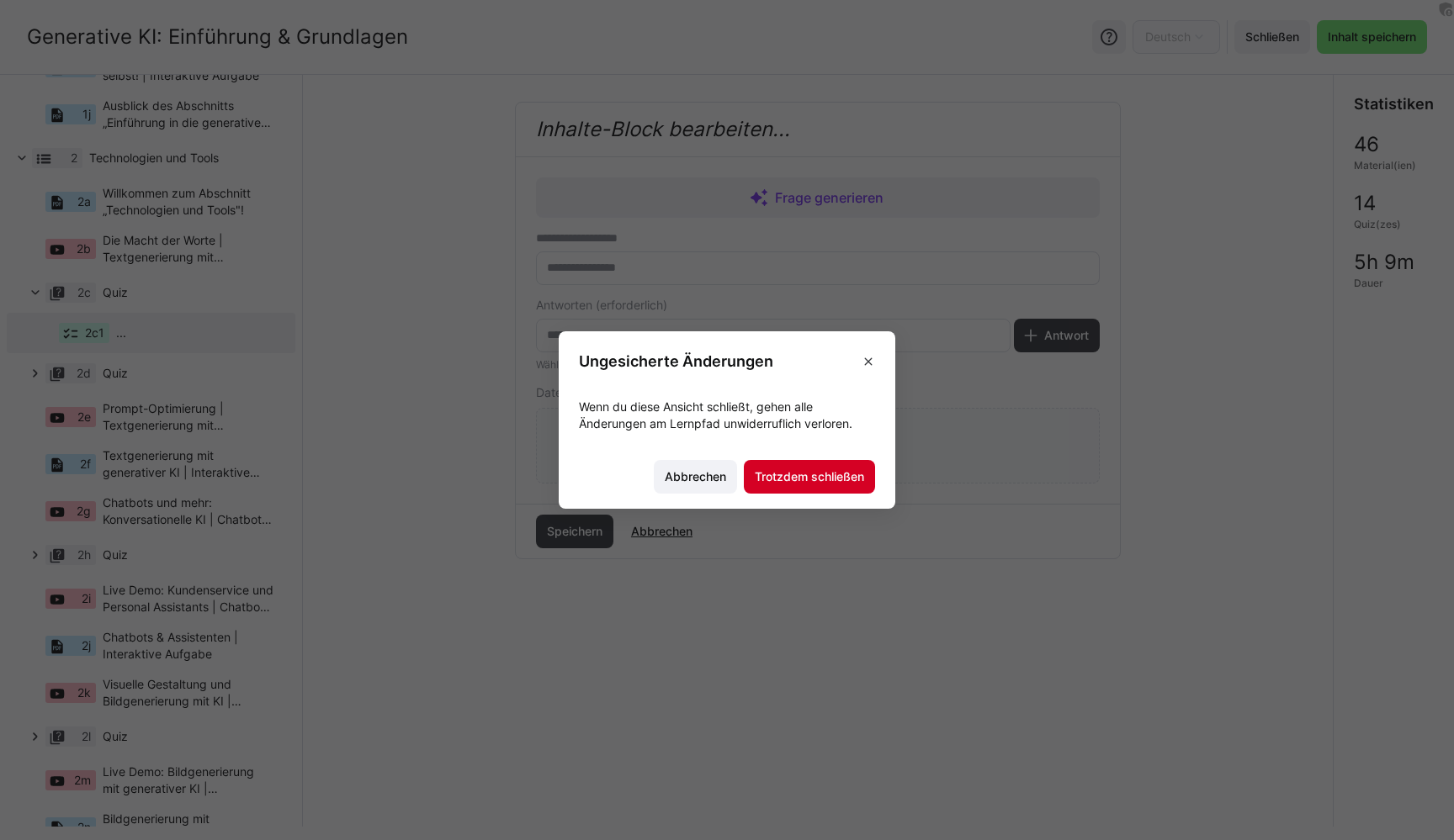
click at [813, 481] on span "Trotzdem schließen" at bounding box center [809, 477] width 114 height 17
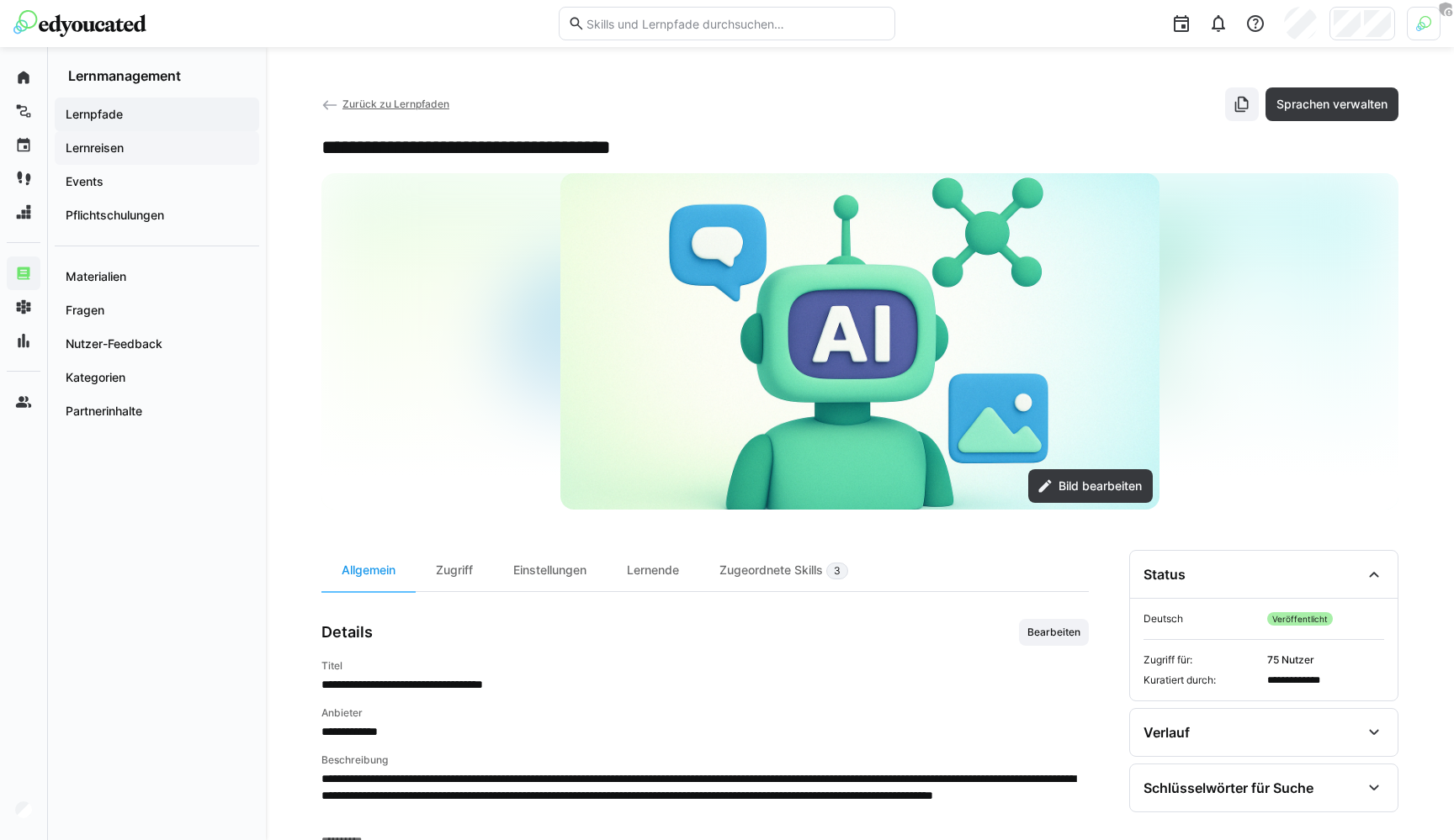
click at [153, 144] on span "Lernreisen" at bounding box center [157, 148] width 188 height 17
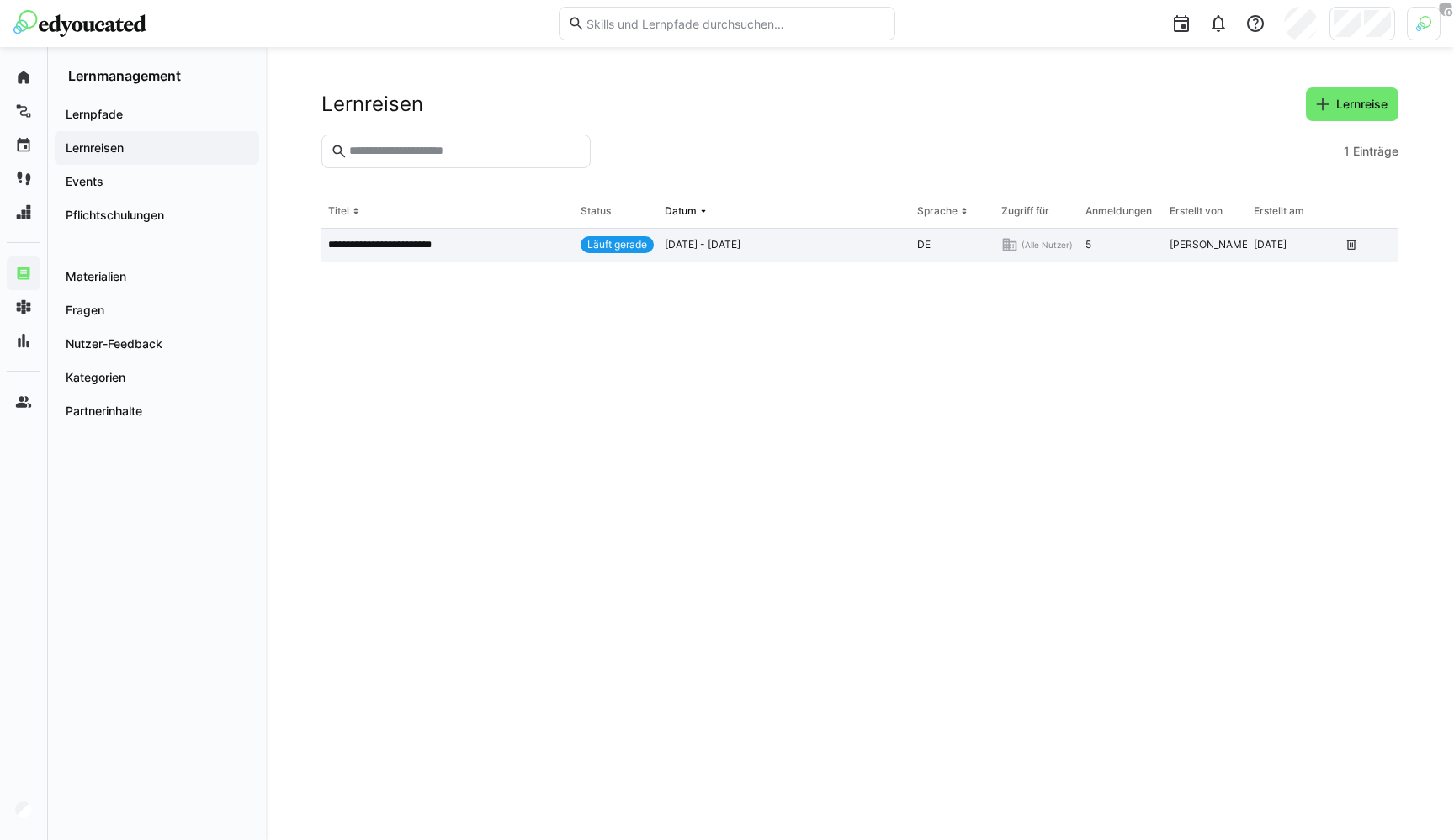
click at [443, 248] on p "**********" at bounding box center [397, 245] width 136 height 14
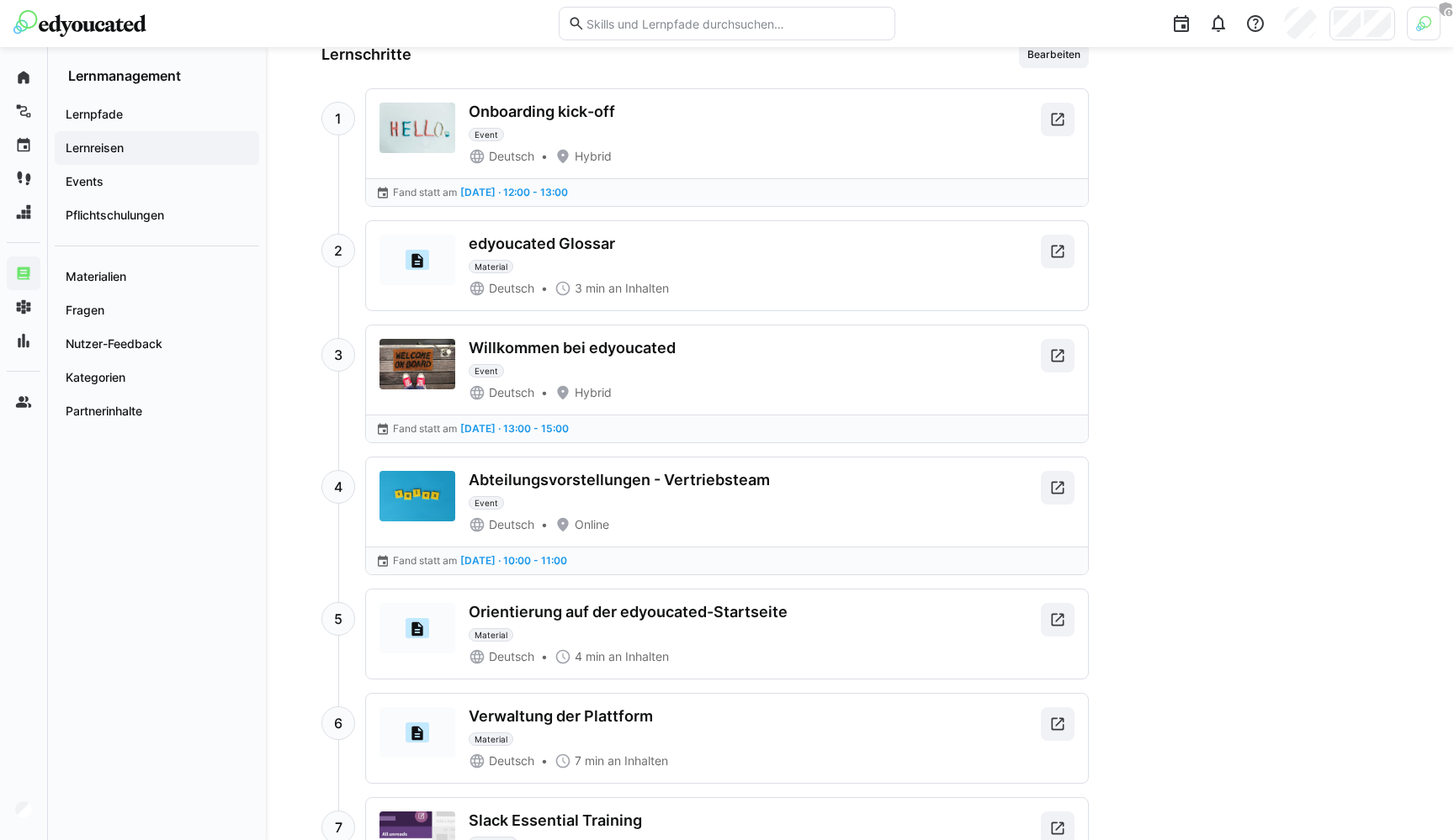
scroll to position [1163, 0]
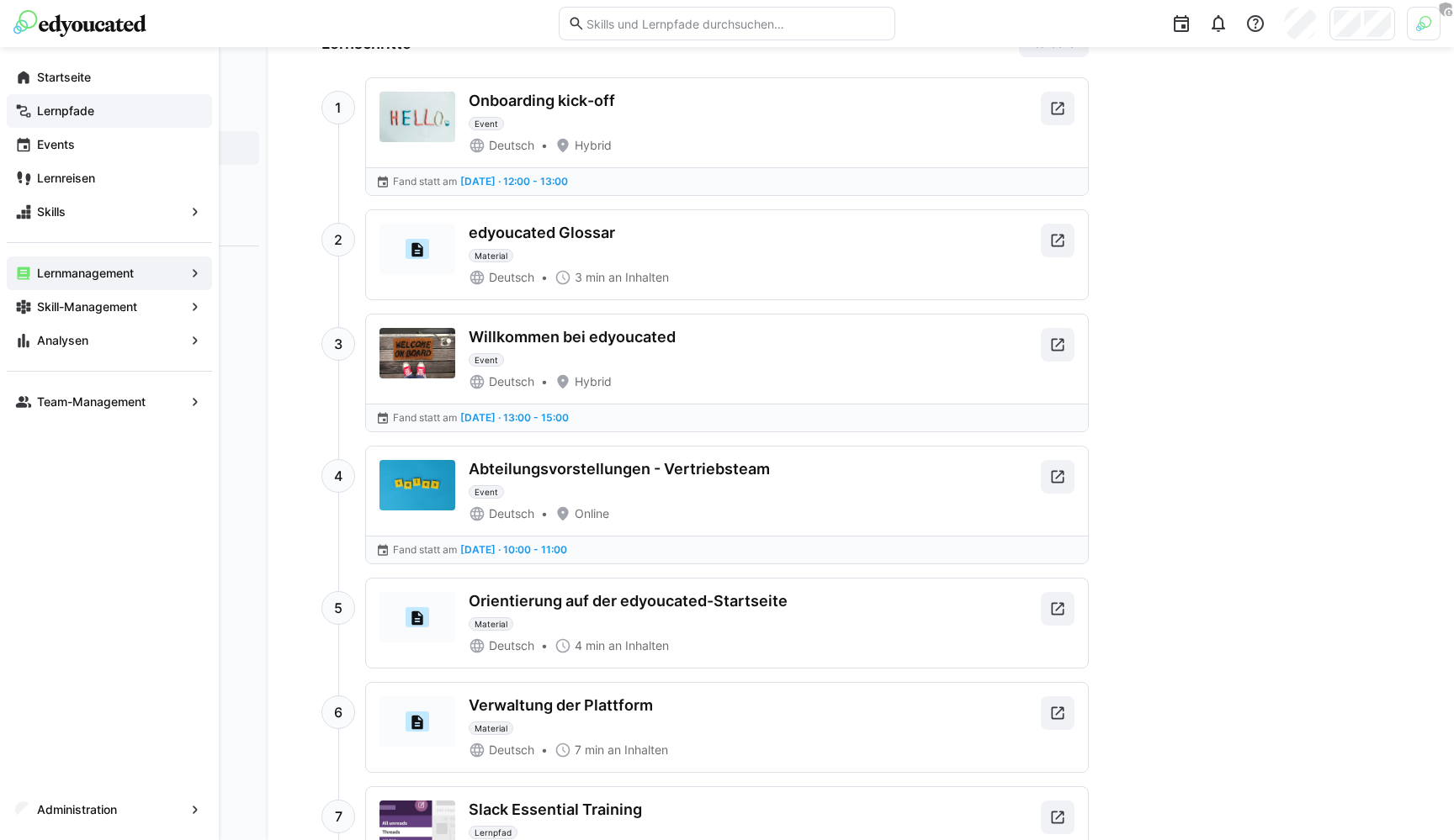
click at [0, 0] on app-navigation-label "Lernpfade" at bounding box center [0, 0] width 0 height 0
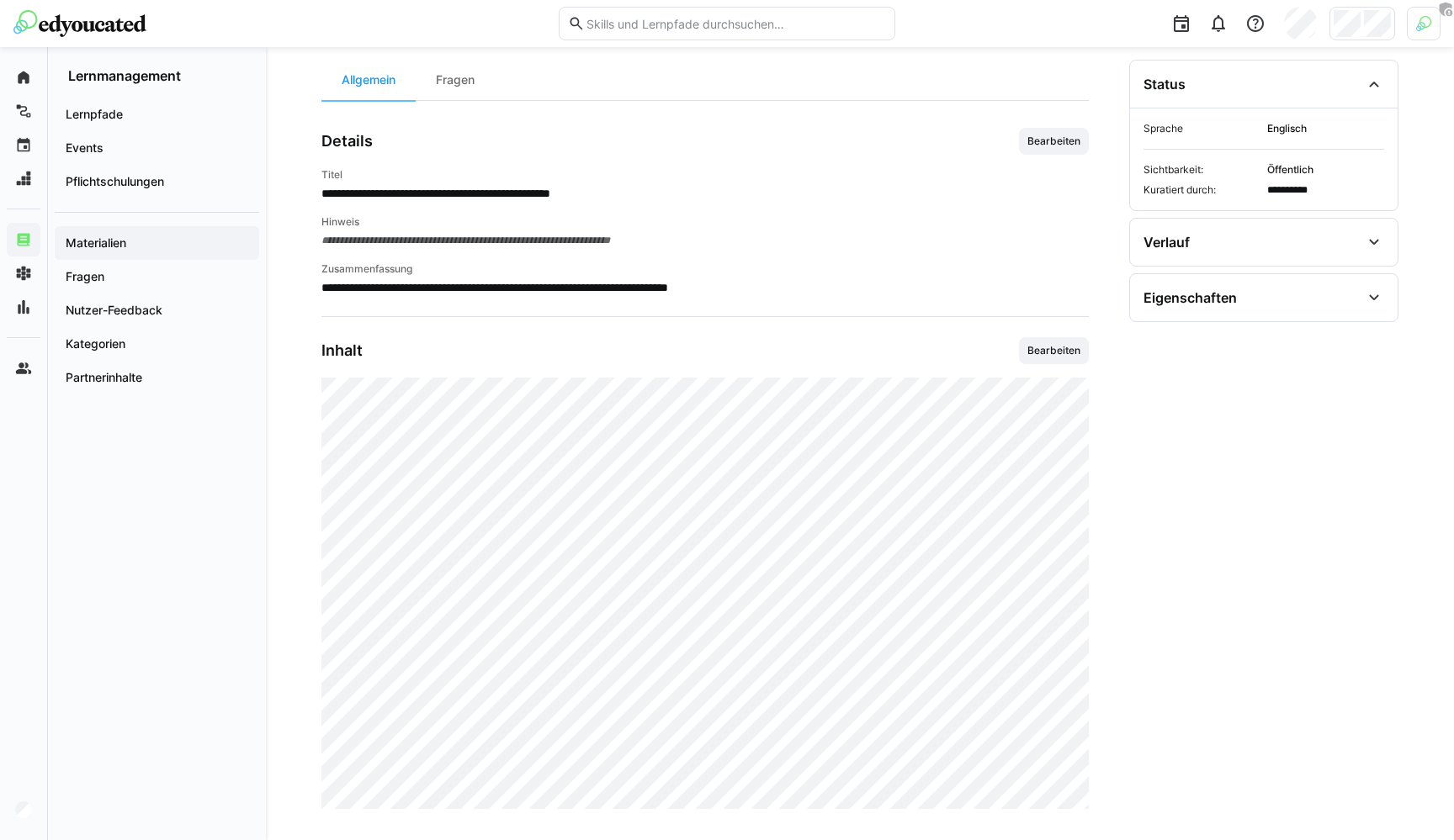
scroll to position [109, 0]
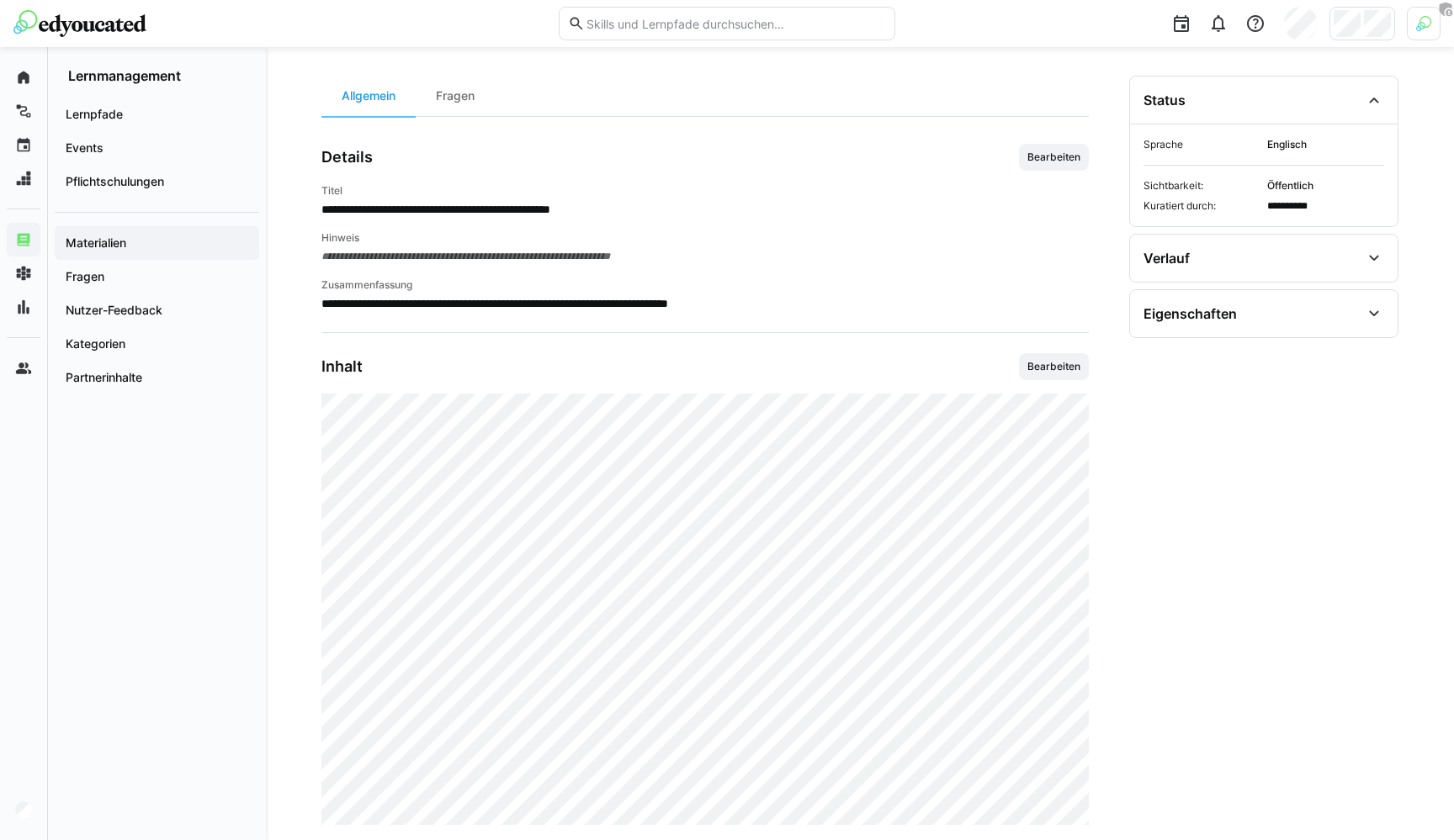
click at [771, 309] on p "**********" at bounding box center [705, 304] width 767 height 17
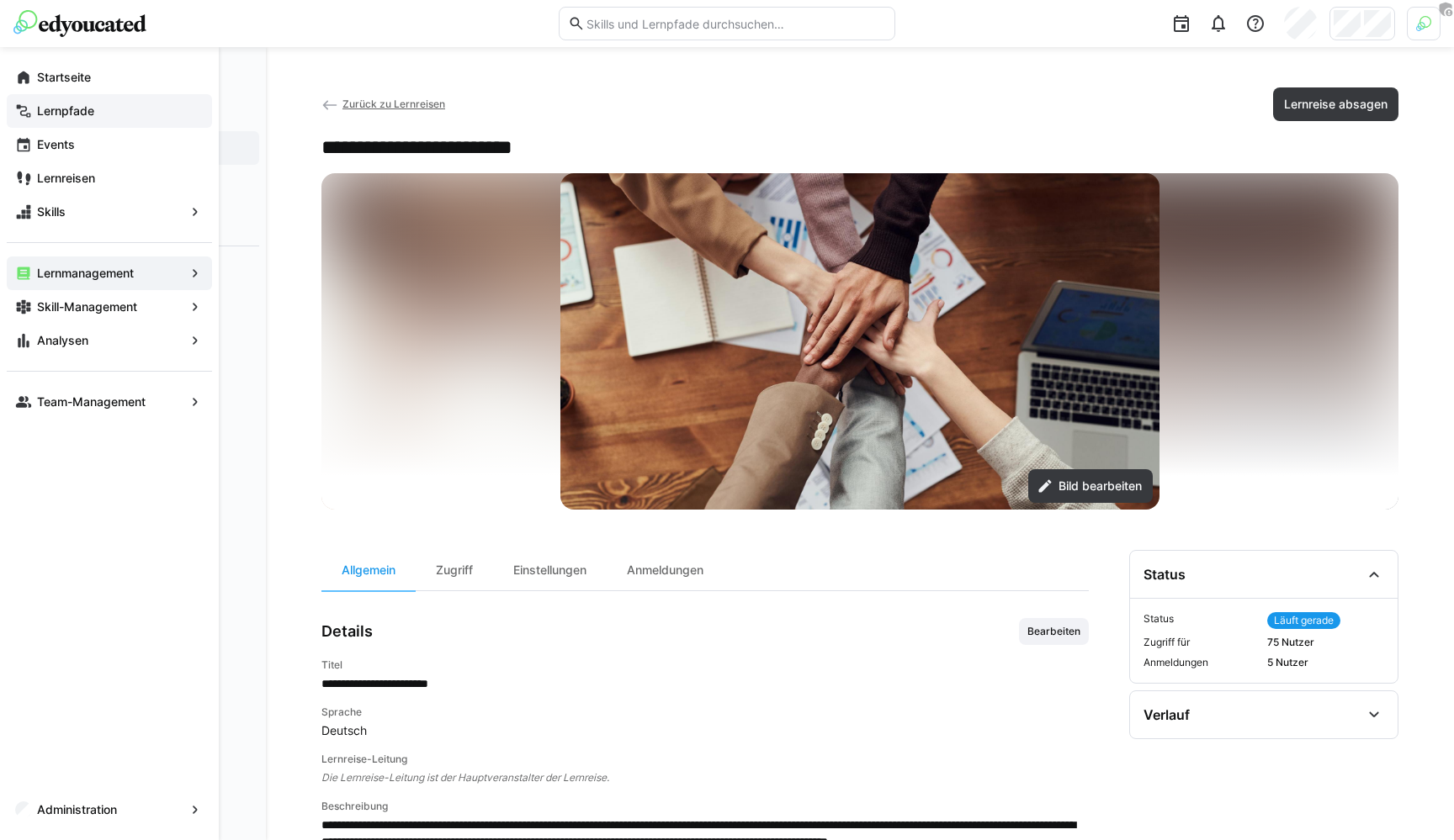
click at [33, 103] on div "Lernpfade" at bounding box center [109, 110] width 205 height 34
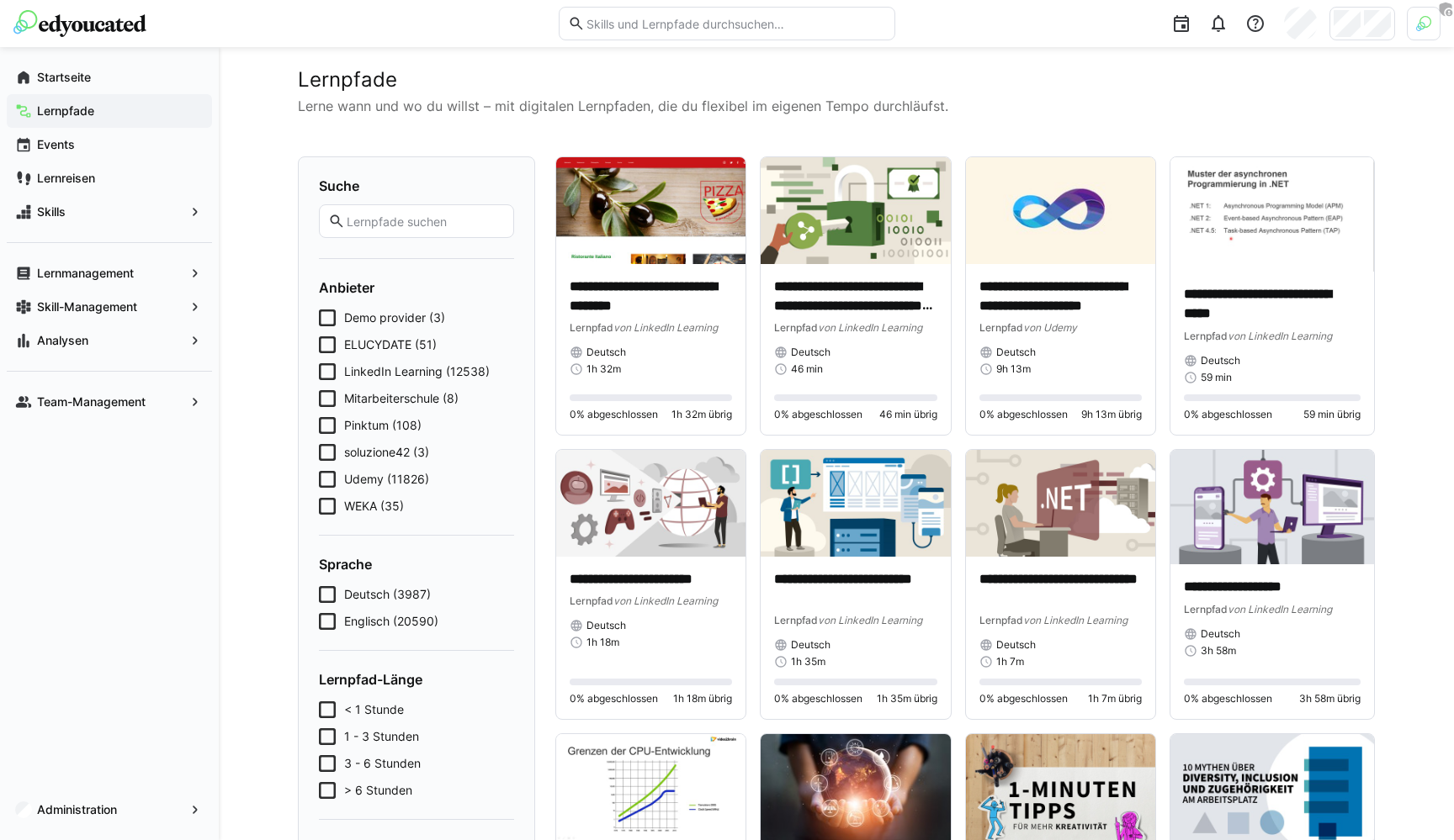
scroll to position [52, 0]
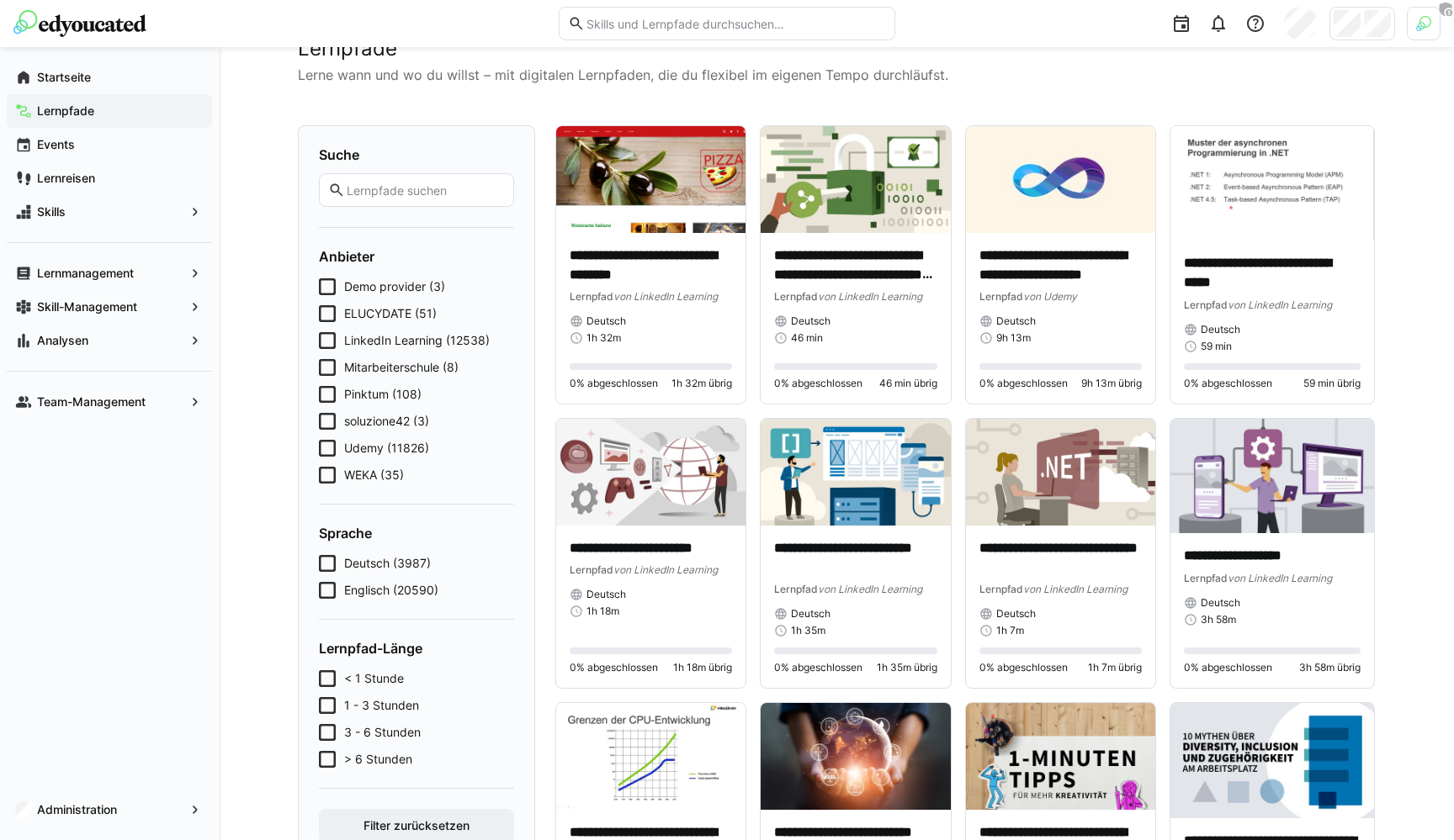
click at [331, 446] on icon at bounding box center [328, 448] width 17 height 17
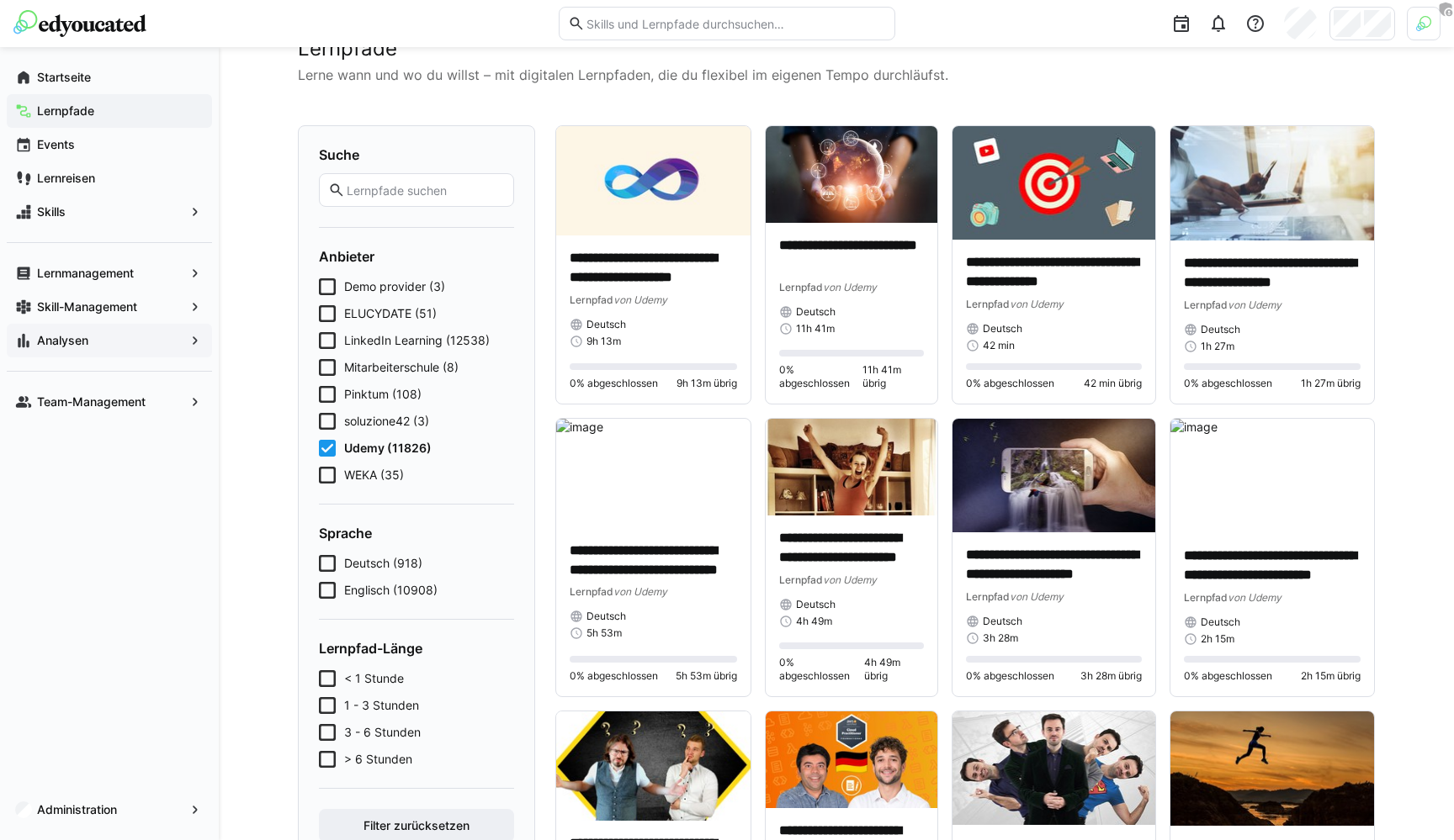
click at [98, 335] on span "Analysen" at bounding box center [109, 340] width 150 height 17
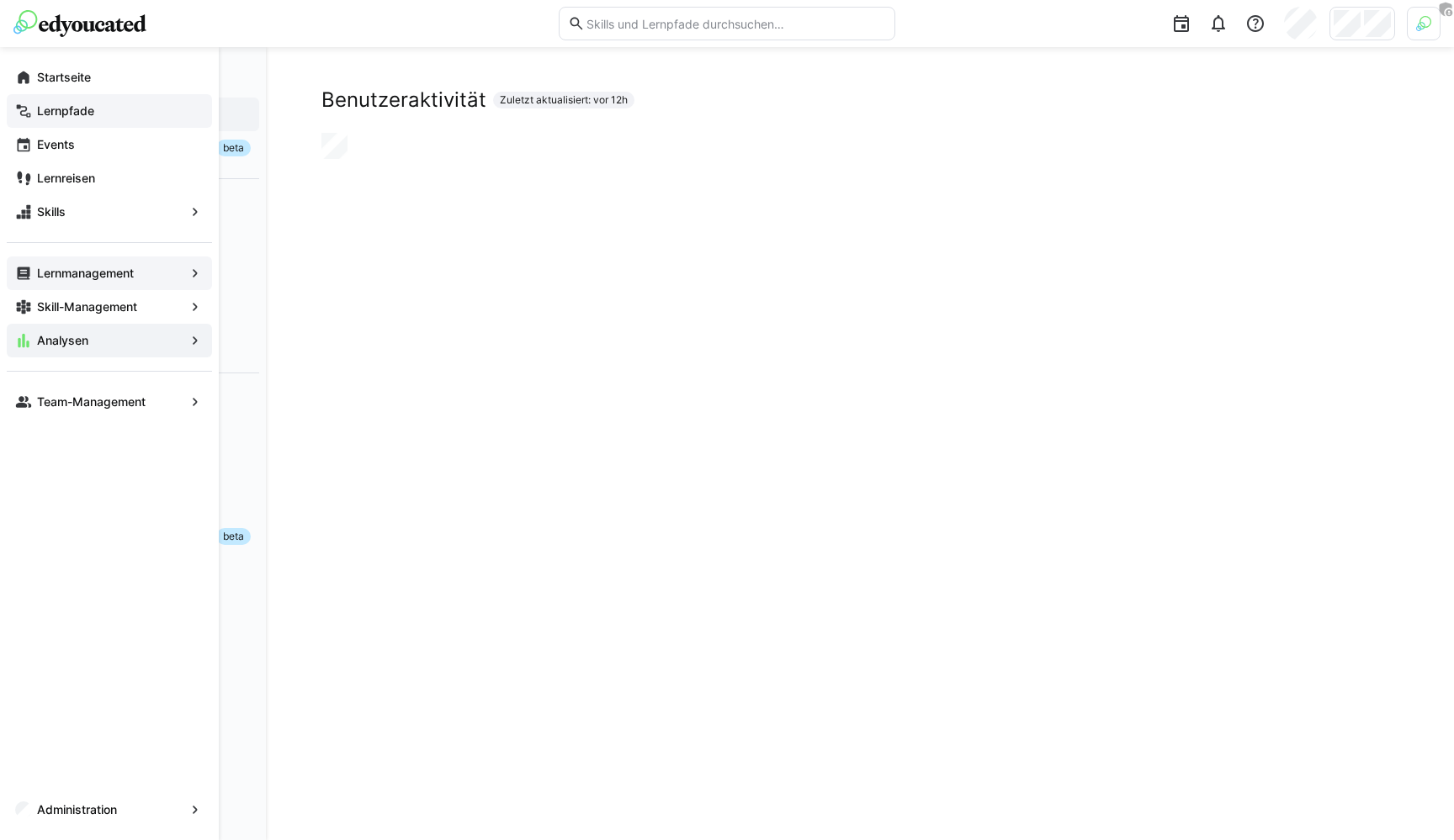
click at [0, 0] on app-navigation-label "Lernmanagement" at bounding box center [0, 0] width 0 height 0
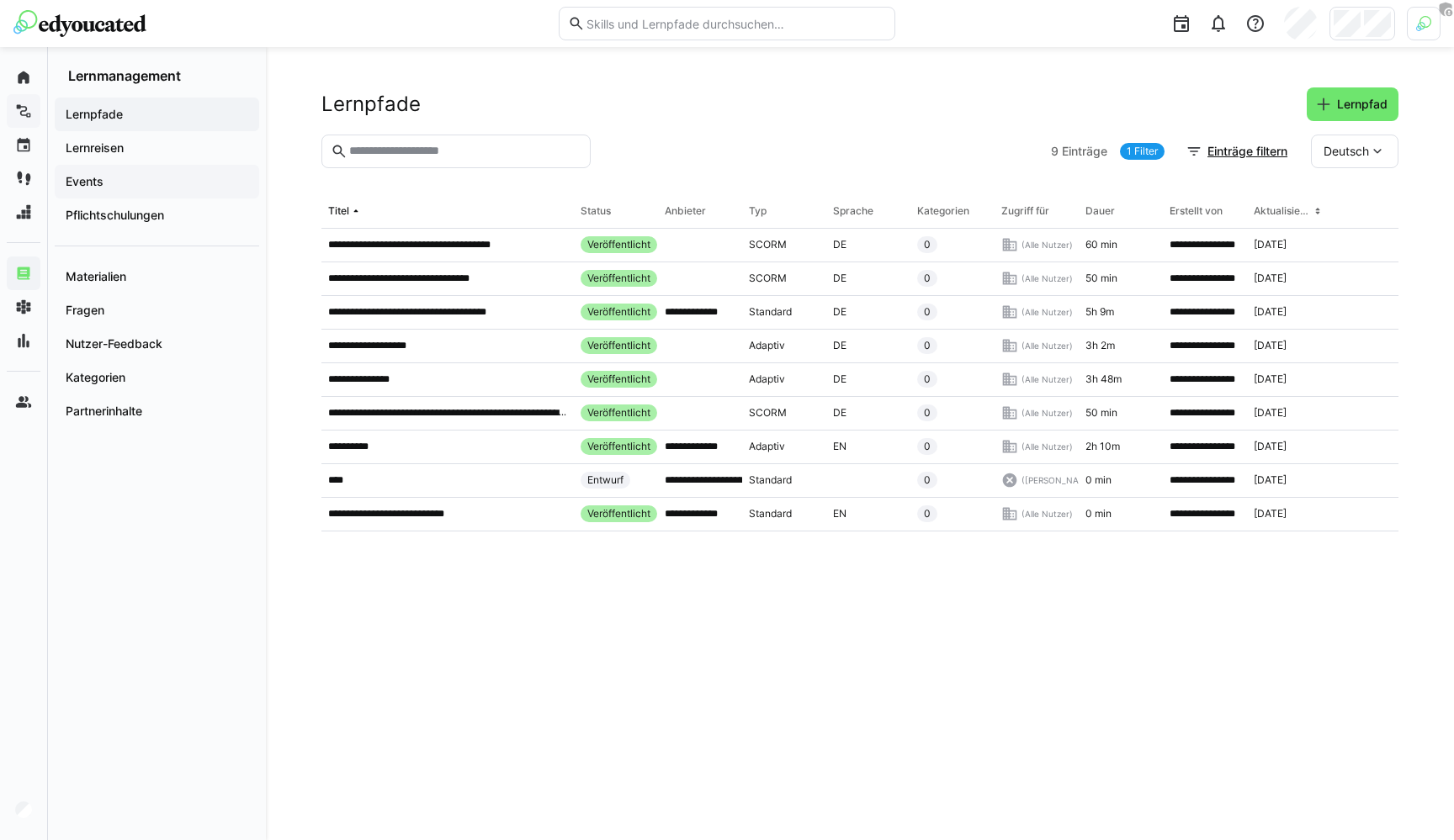
click at [132, 184] on span "Events" at bounding box center [157, 181] width 188 height 17
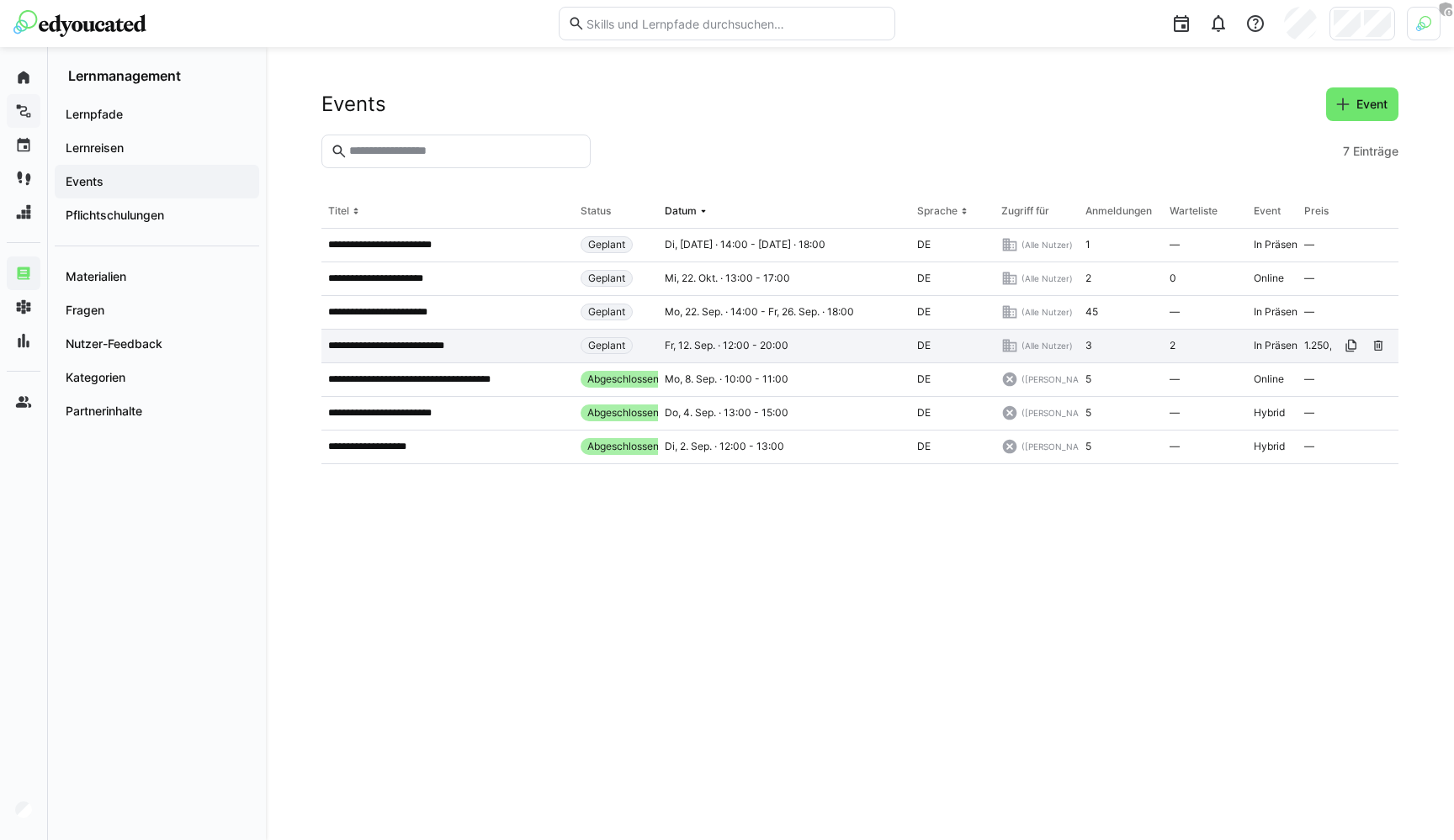
click at [439, 351] on p "**********" at bounding box center [398, 345] width 141 height 14
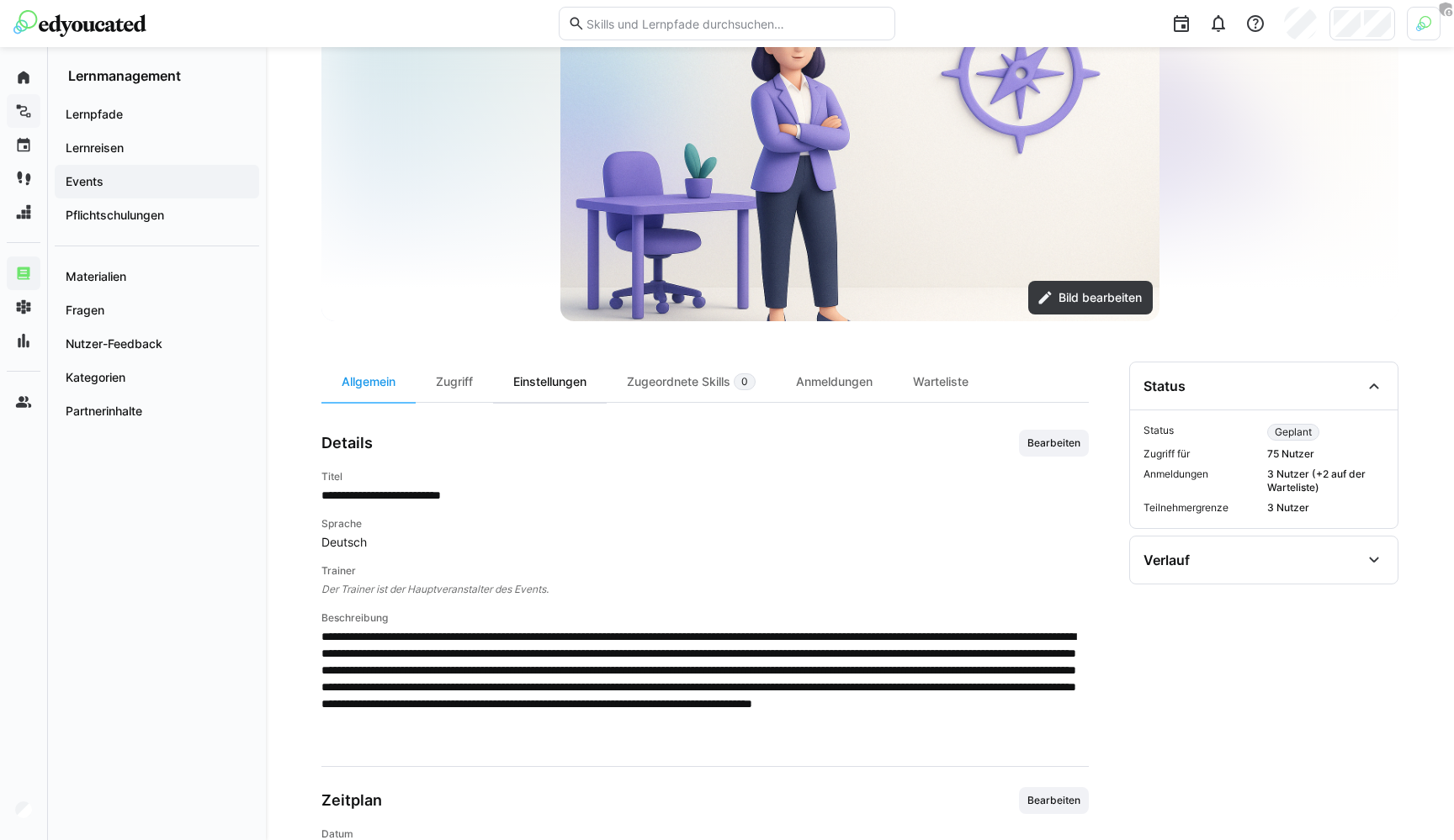
scroll to position [190, 0]
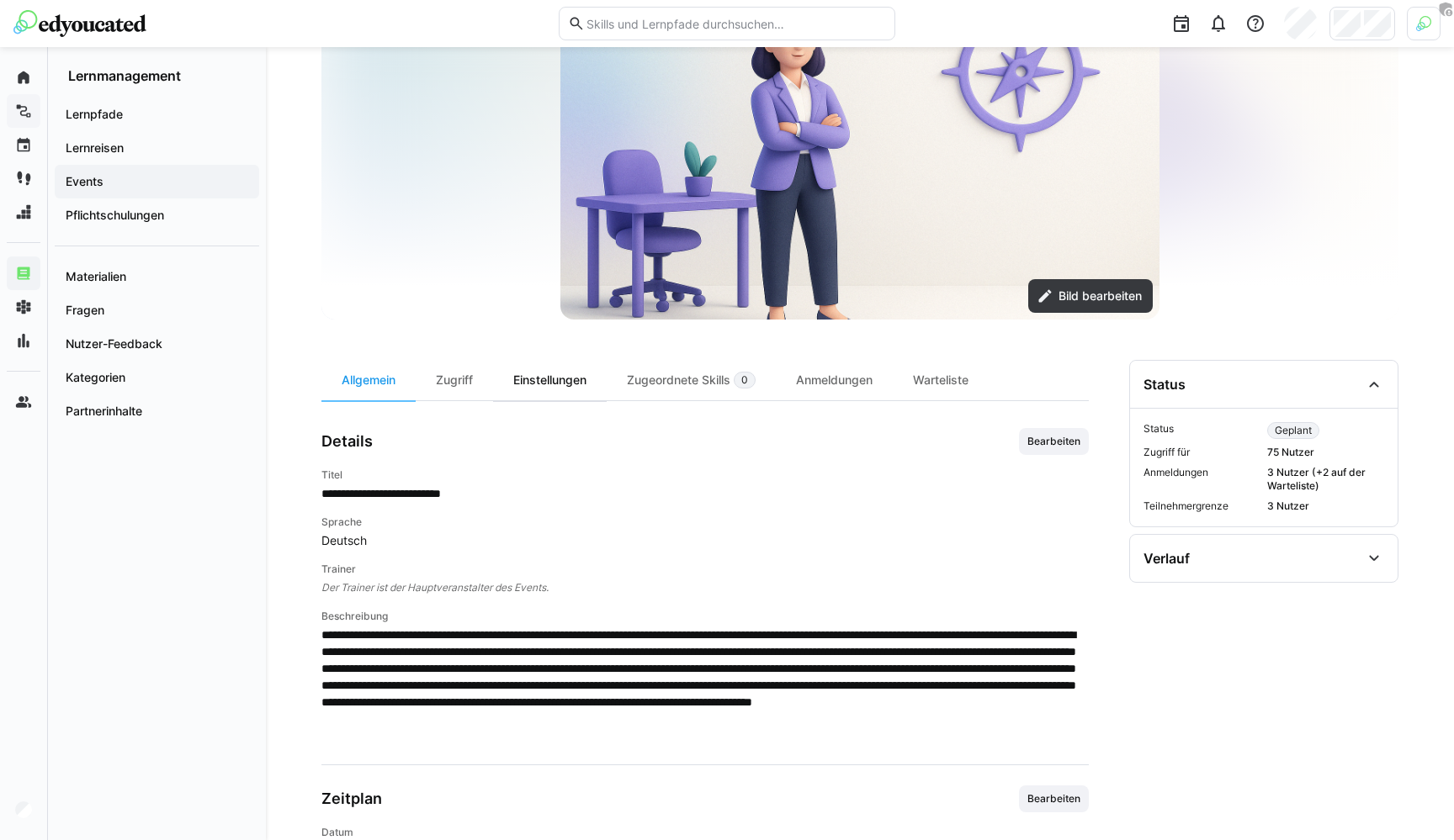
click at [532, 385] on div "Einstellungen" at bounding box center [549, 380] width 113 height 40
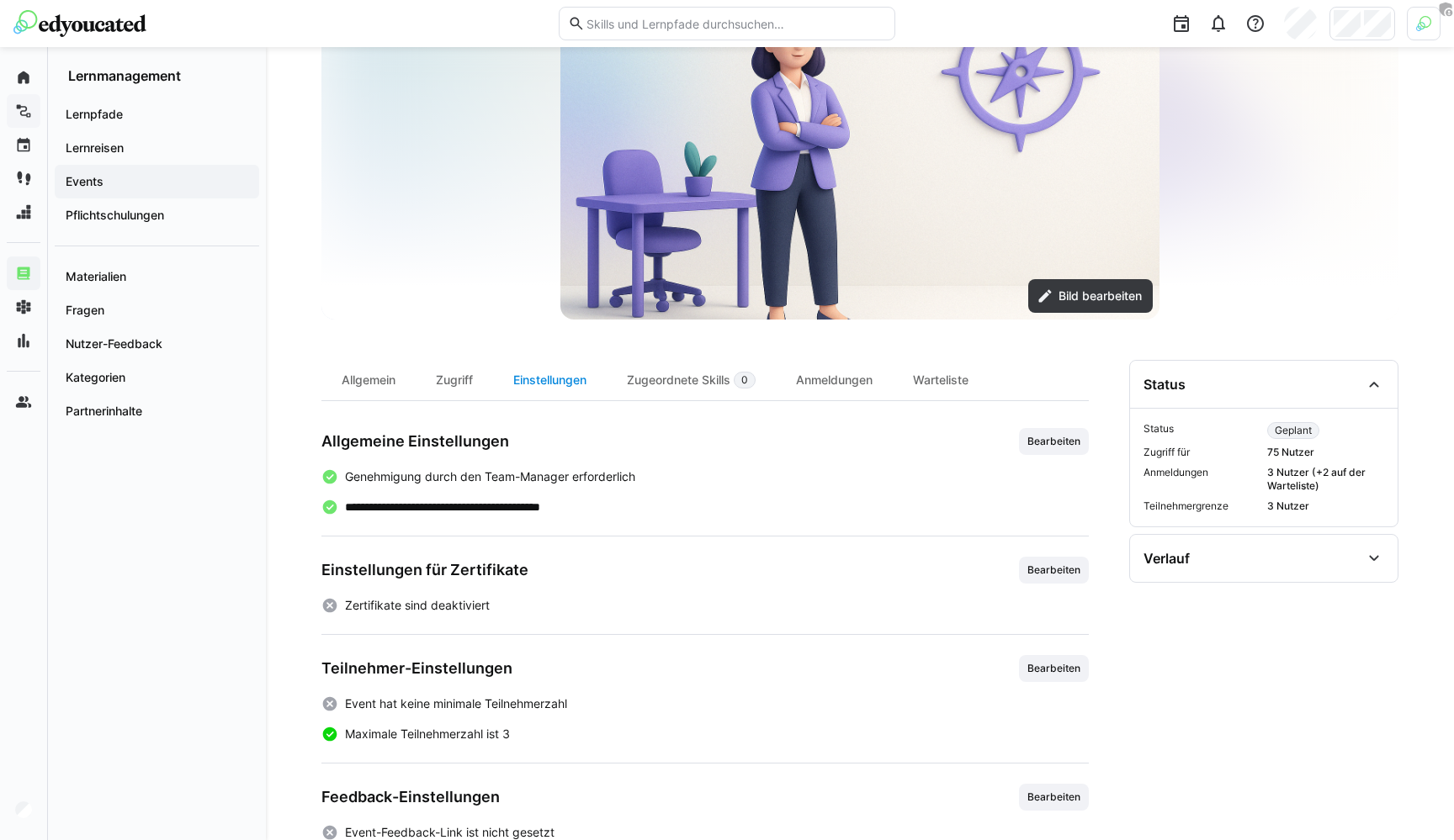
click at [532, 385] on div "Einstellungen" at bounding box center [549, 380] width 113 height 40
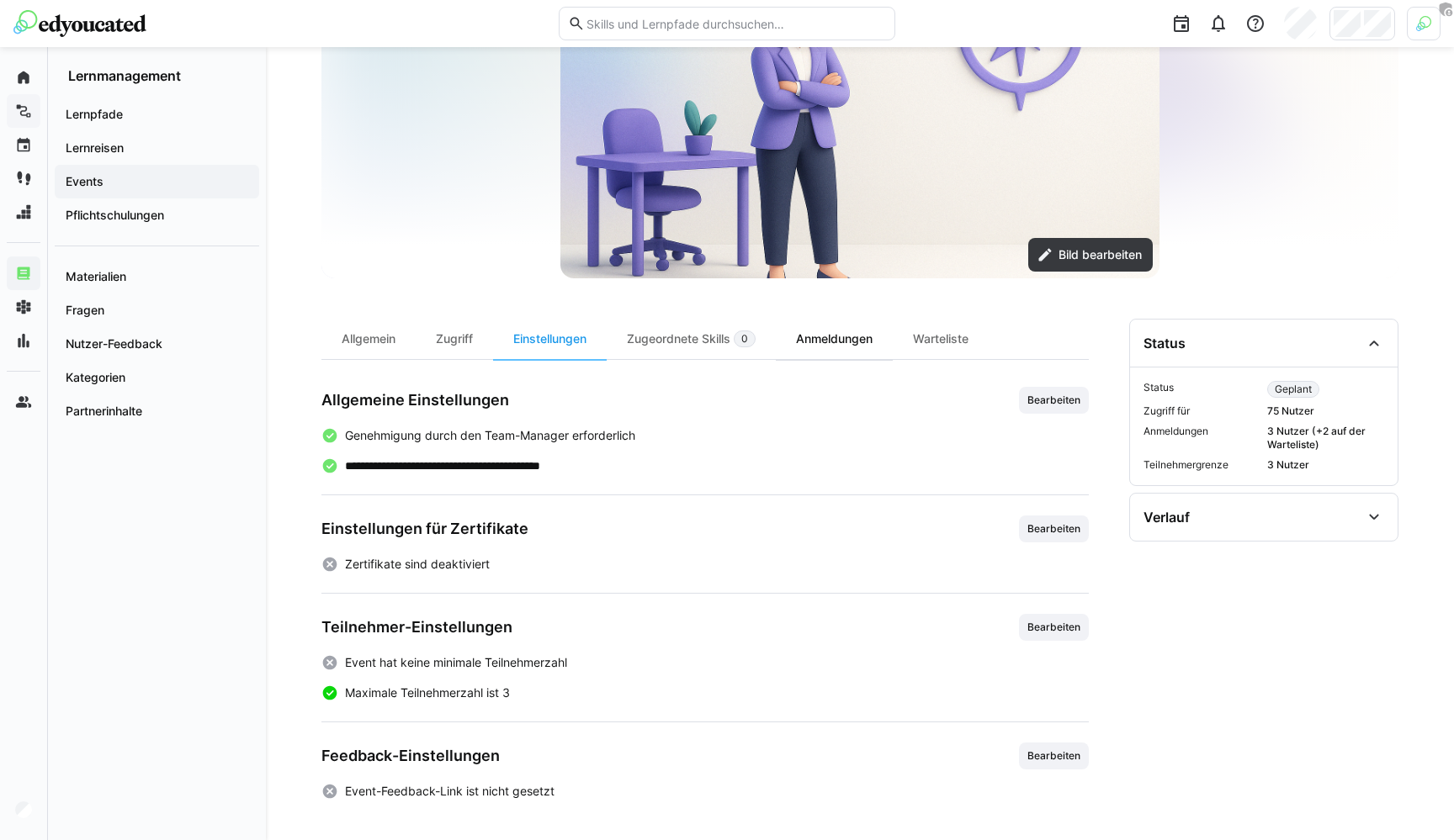
click at [882, 338] on div "Anmeldungen" at bounding box center [834, 339] width 117 height 40
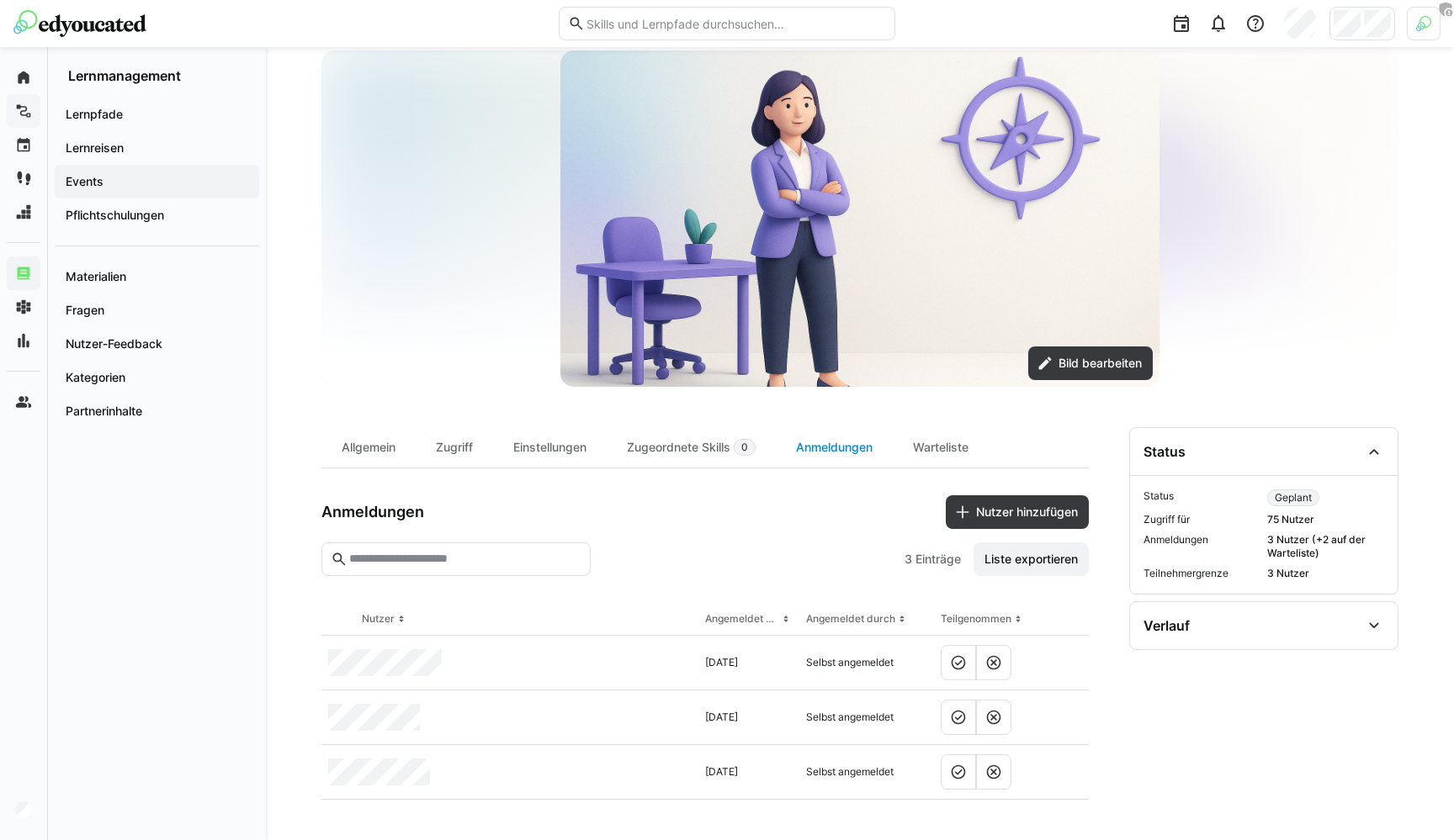
scroll to position [122, 0]
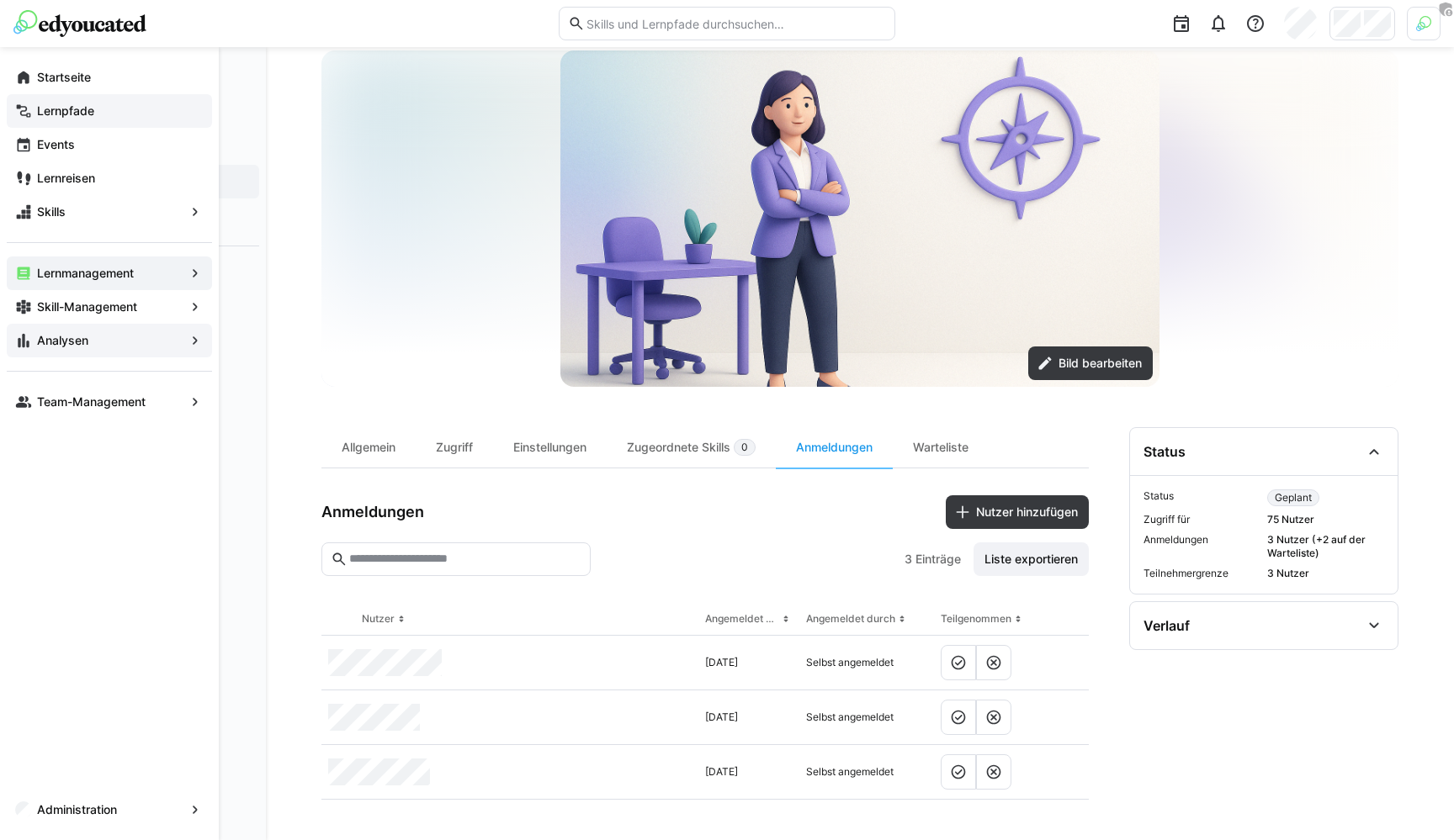
click at [0, 0] on app-navigation-label "Analysen" at bounding box center [0, 0] width 0 height 0
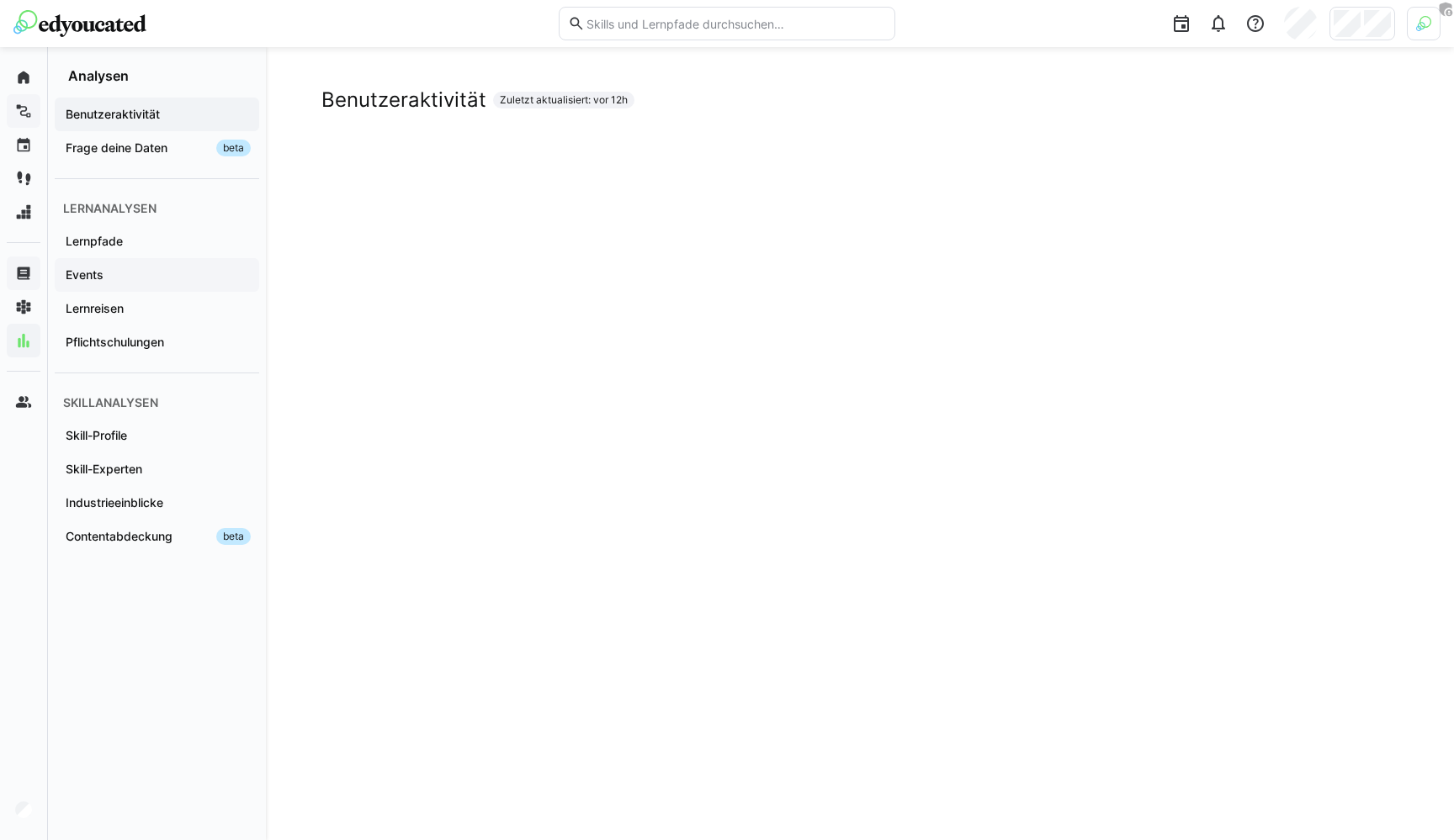
click at [115, 280] on span "Events" at bounding box center [157, 275] width 188 height 17
click at [721, 93] on div "Events Zuletzt aktualisiert: vor 12h" at bounding box center [860, 99] width 1077 height 25
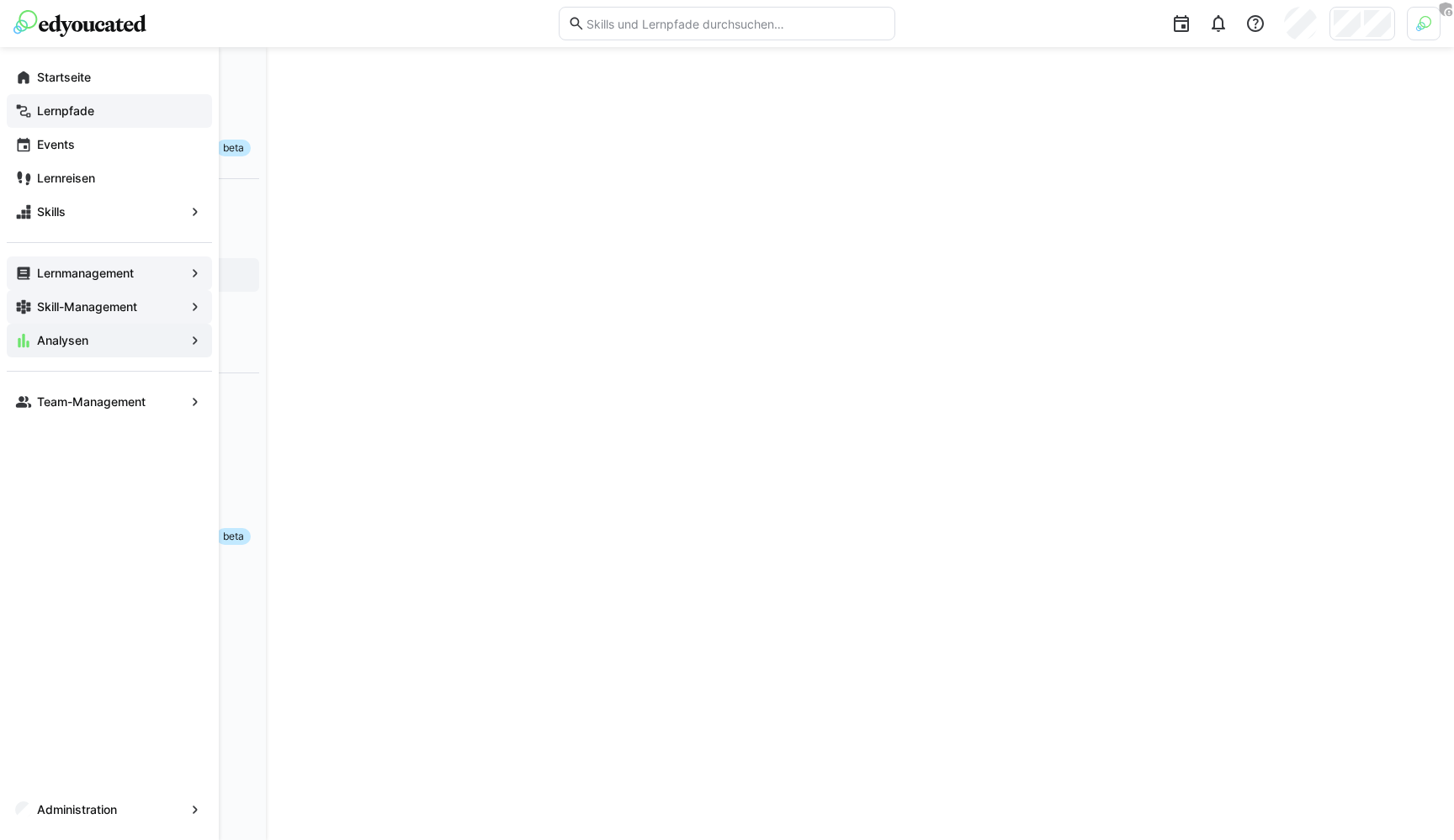
click at [0, 0] on app-navigation-label "Skill-Management" at bounding box center [0, 0] width 0 height 0
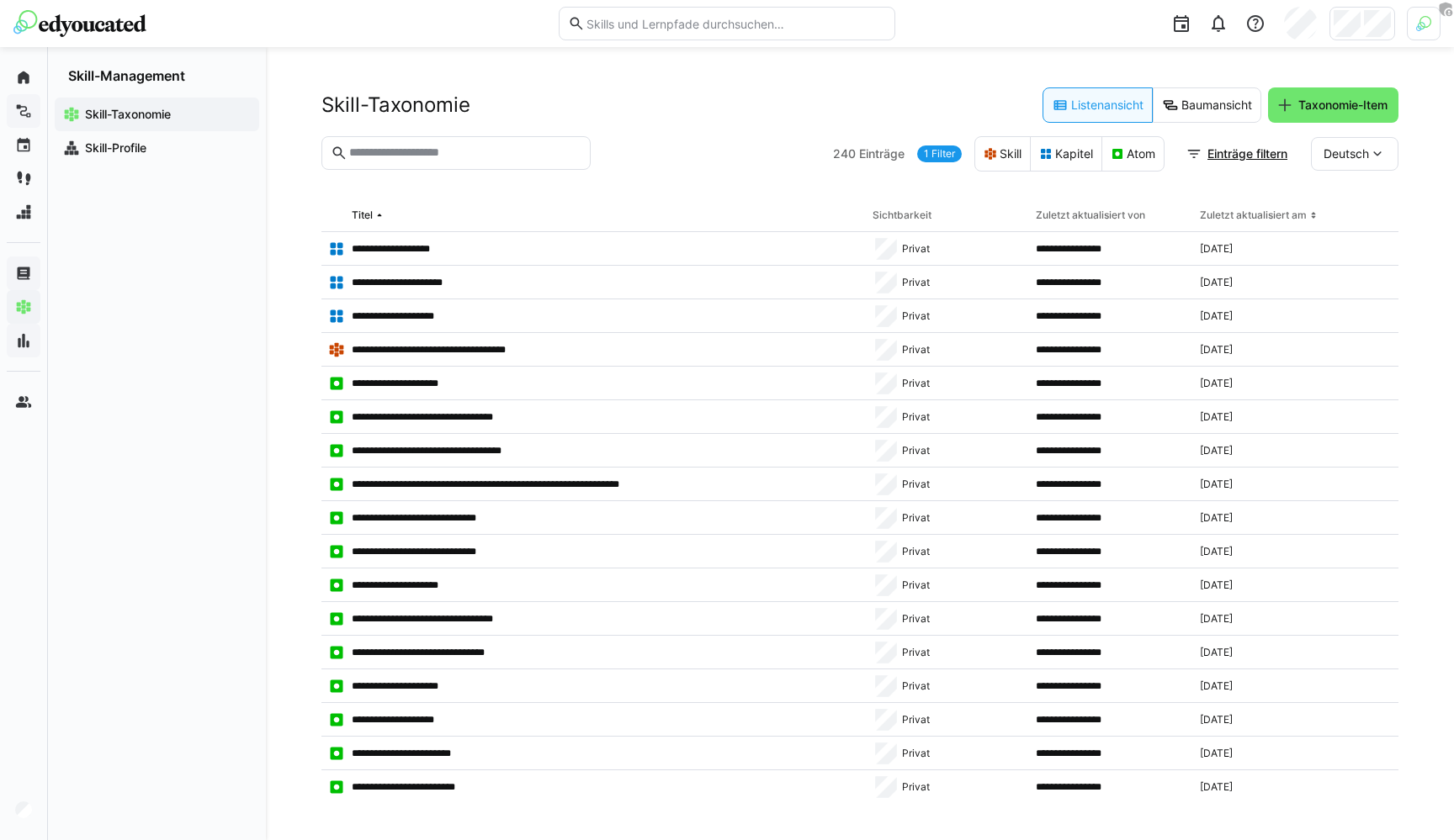
click at [713, 81] on div "**********" at bounding box center [860, 443] width 1188 height 793
click at [1212, 101] on eds-button-option "Baumansicht" at bounding box center [1207, 105] width 109 height 35
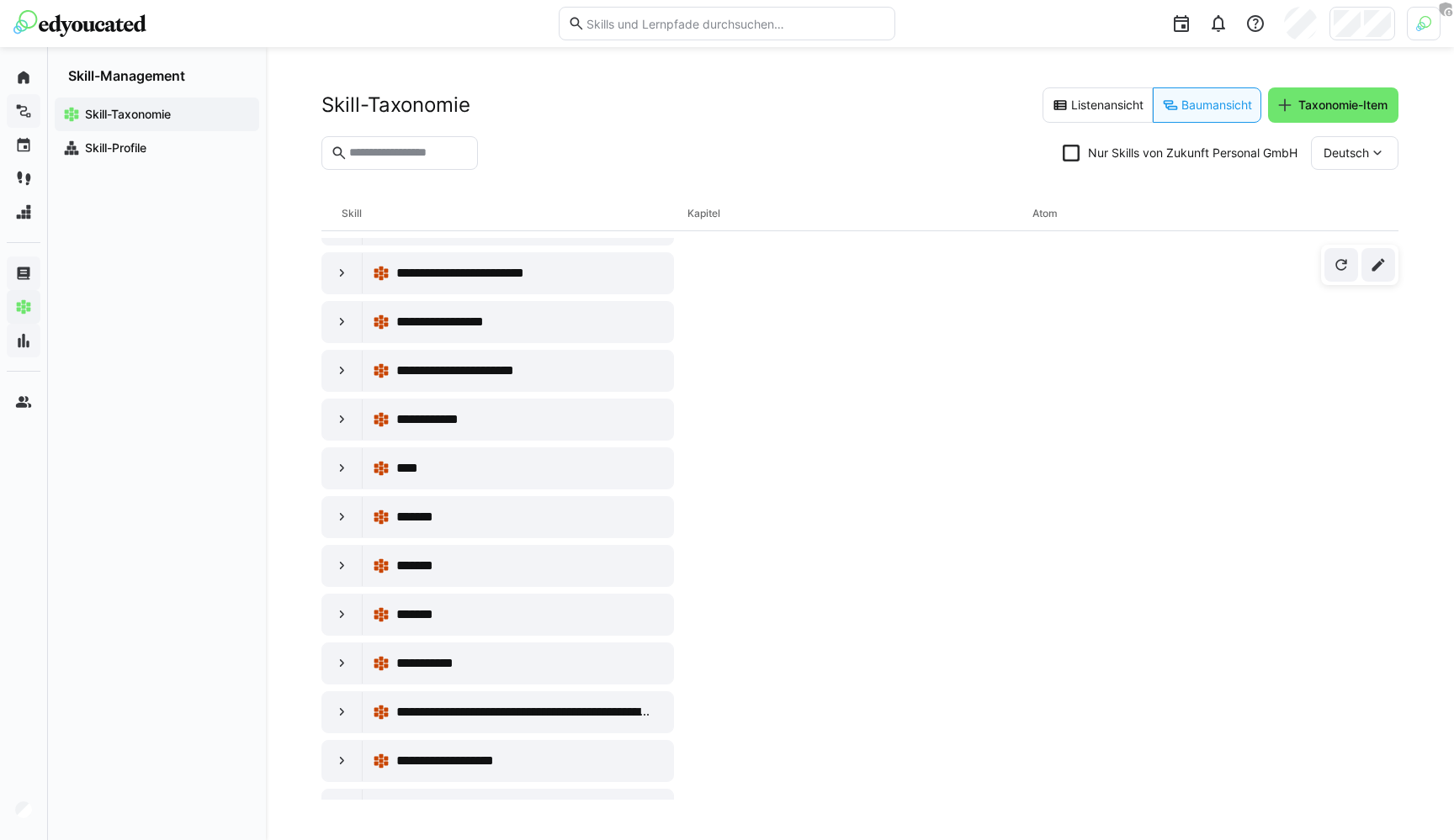
scroll to position [1264, 0]
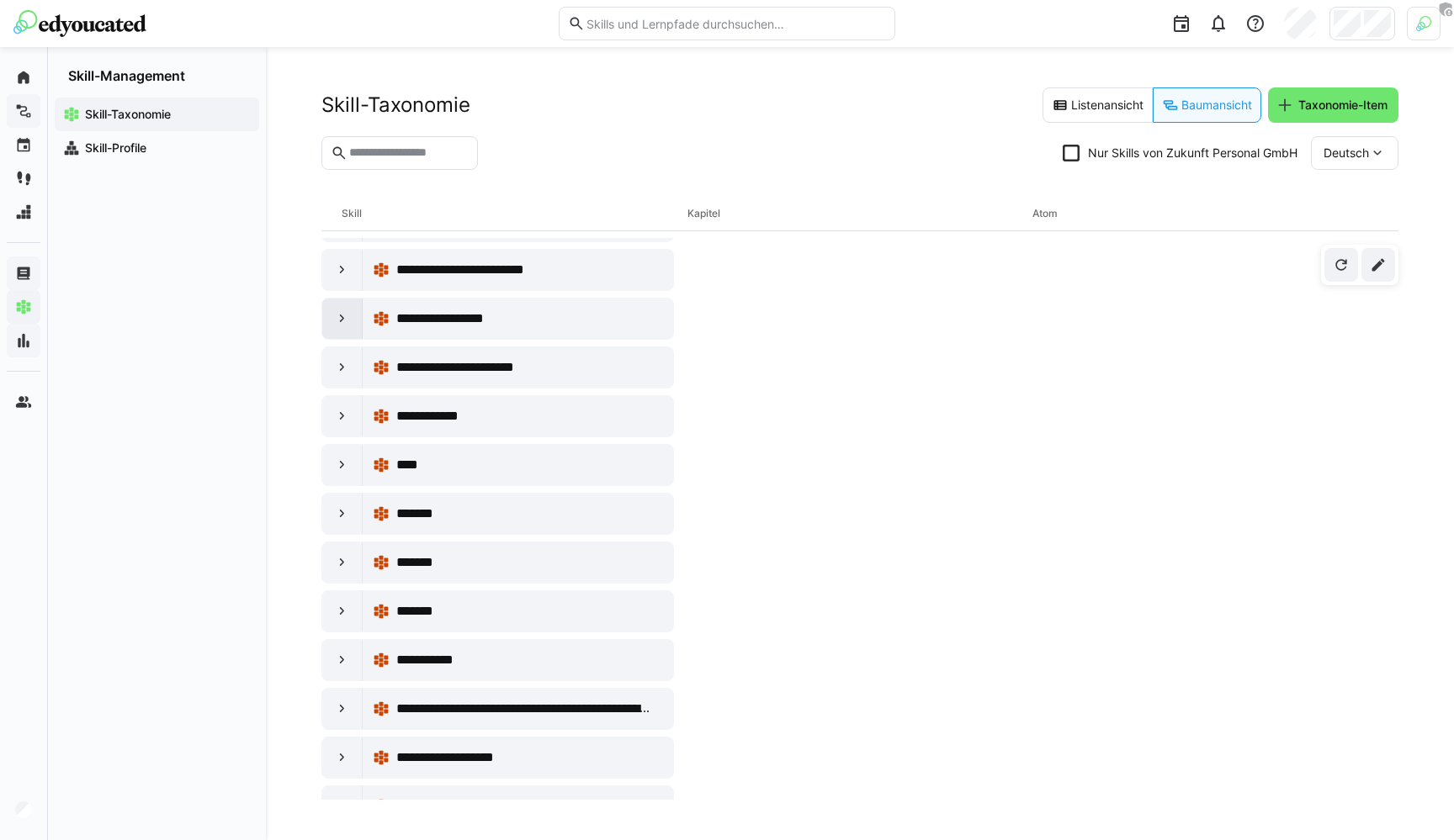
click at [334, 315] on eds-icon at bounding box center [342, 318] width 17 height 17
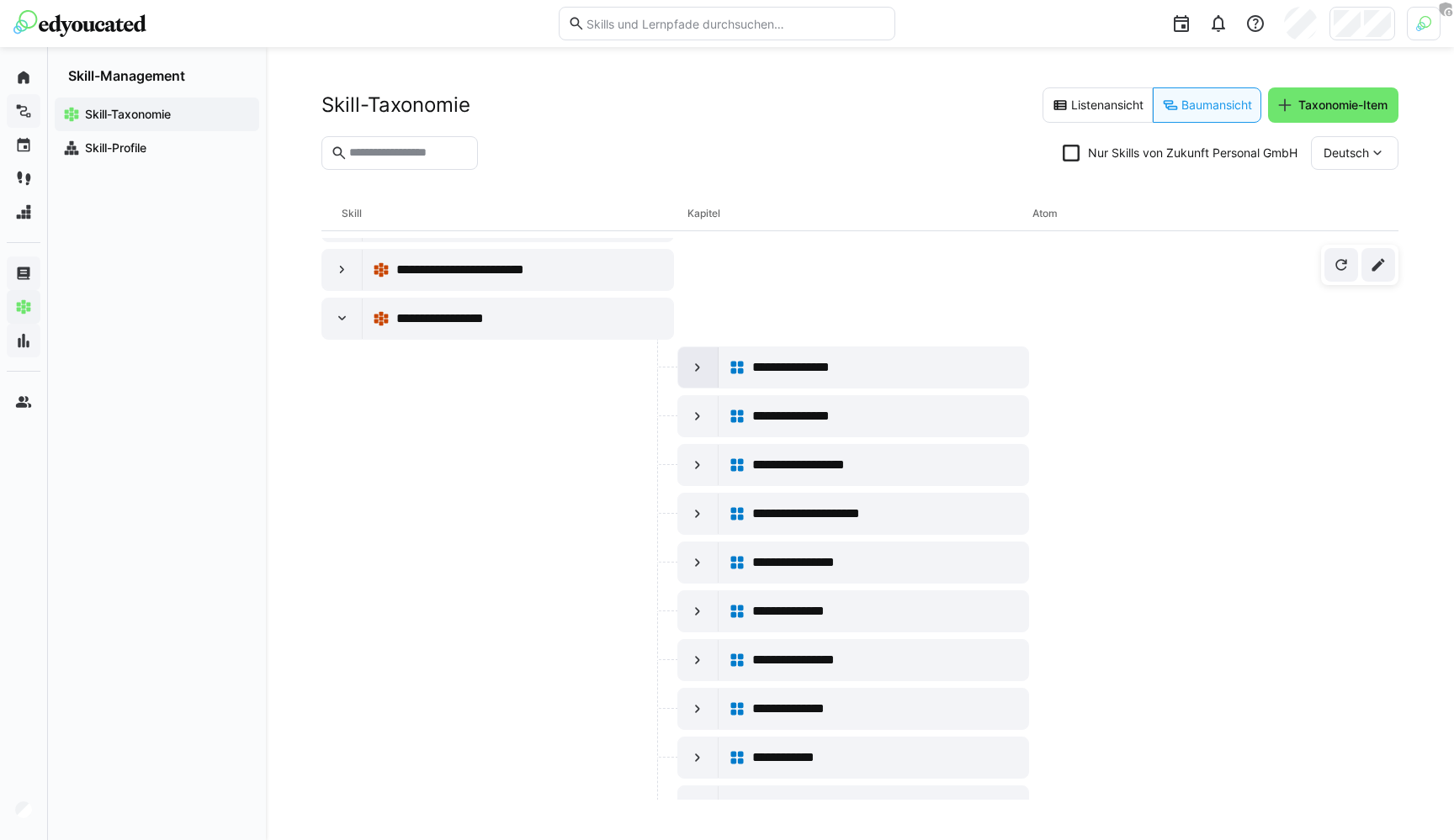
click at [698, 358] on div at bounding box center [698, 368] width 40 height 40
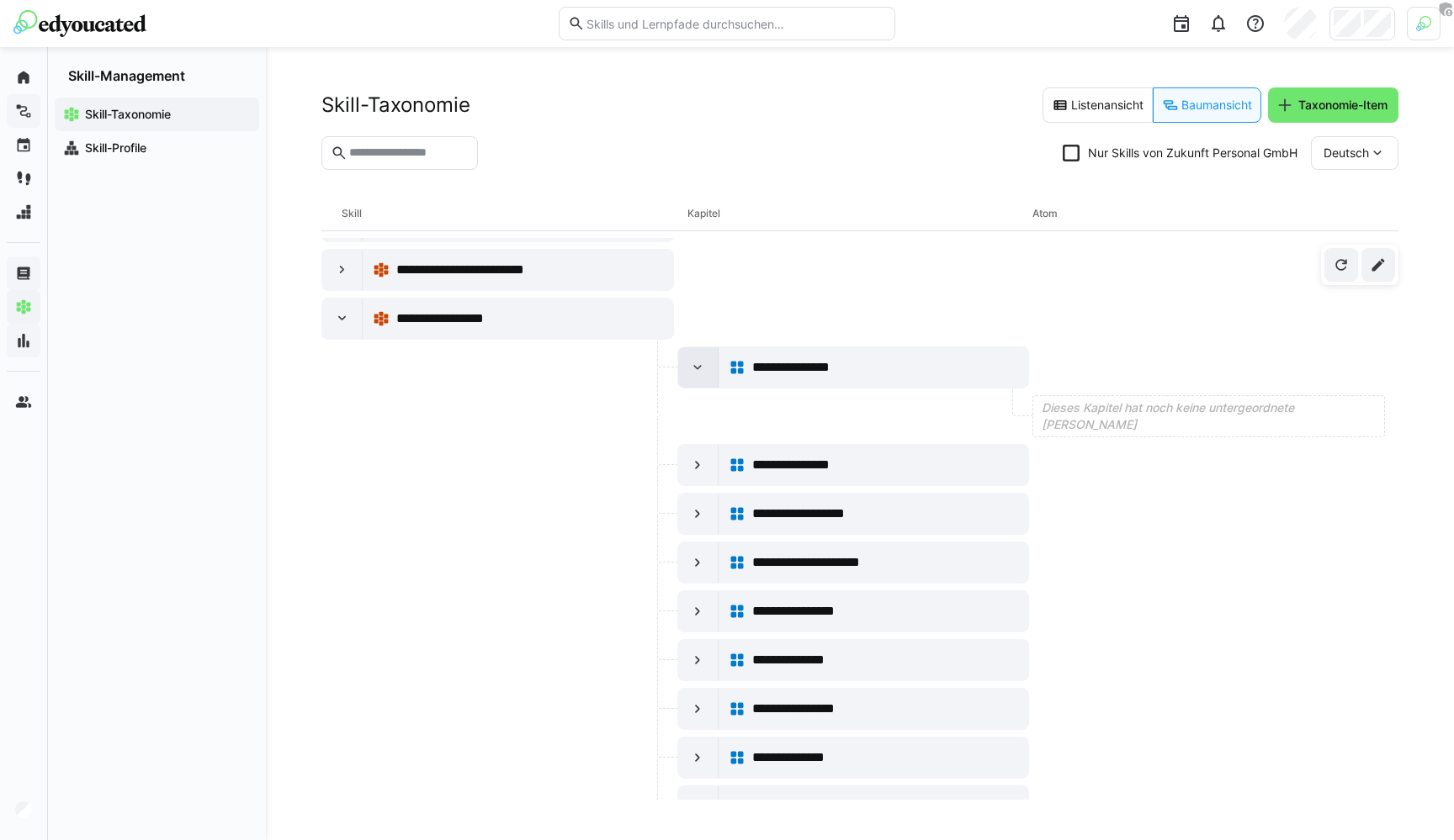
click at [698, 358] on div at bounding box center [698, 368] width 40 height 40
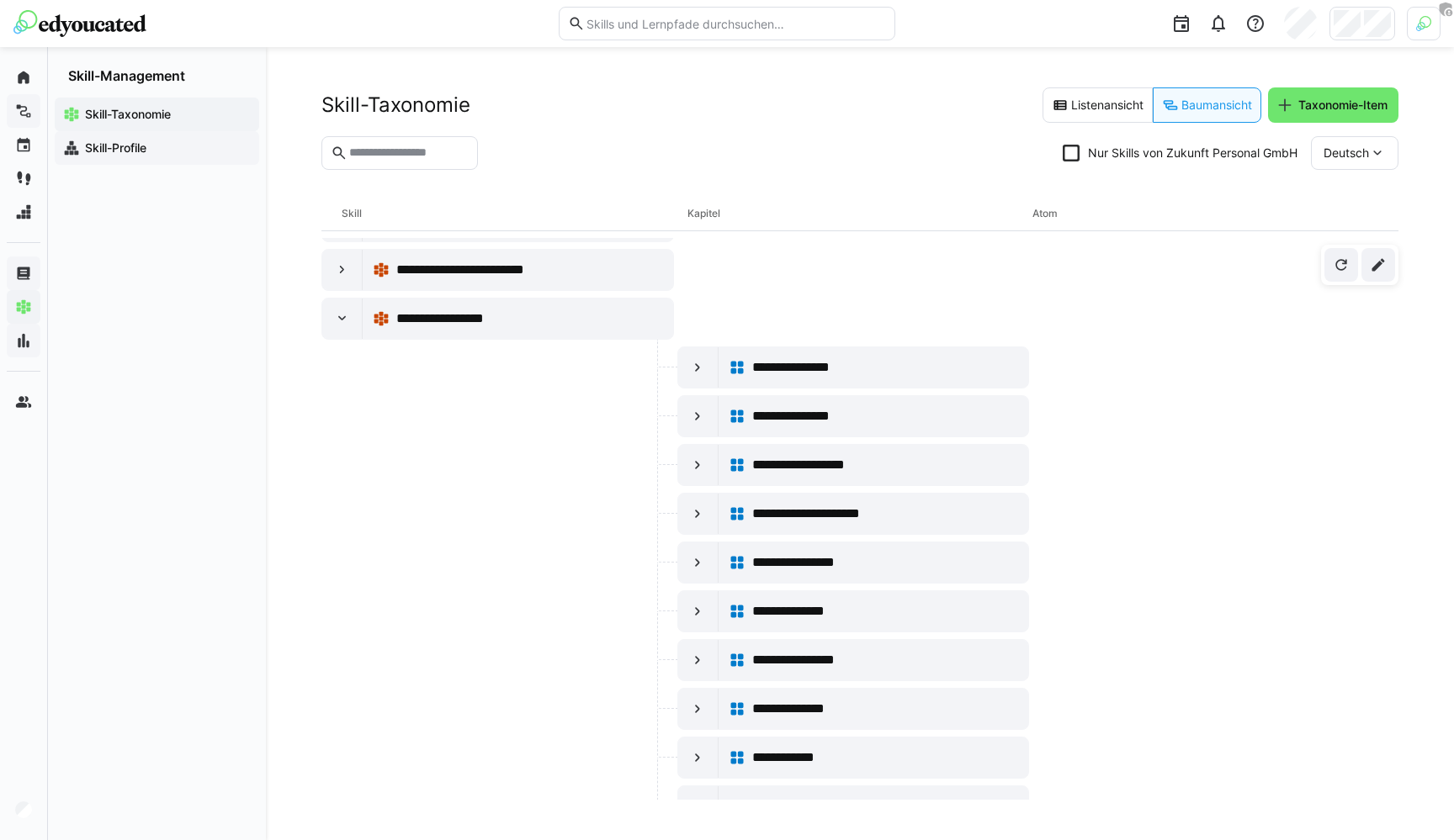
click at [156, 155] on span "Skill-Profile" at bounding box center [167, 148] width 168 height 17
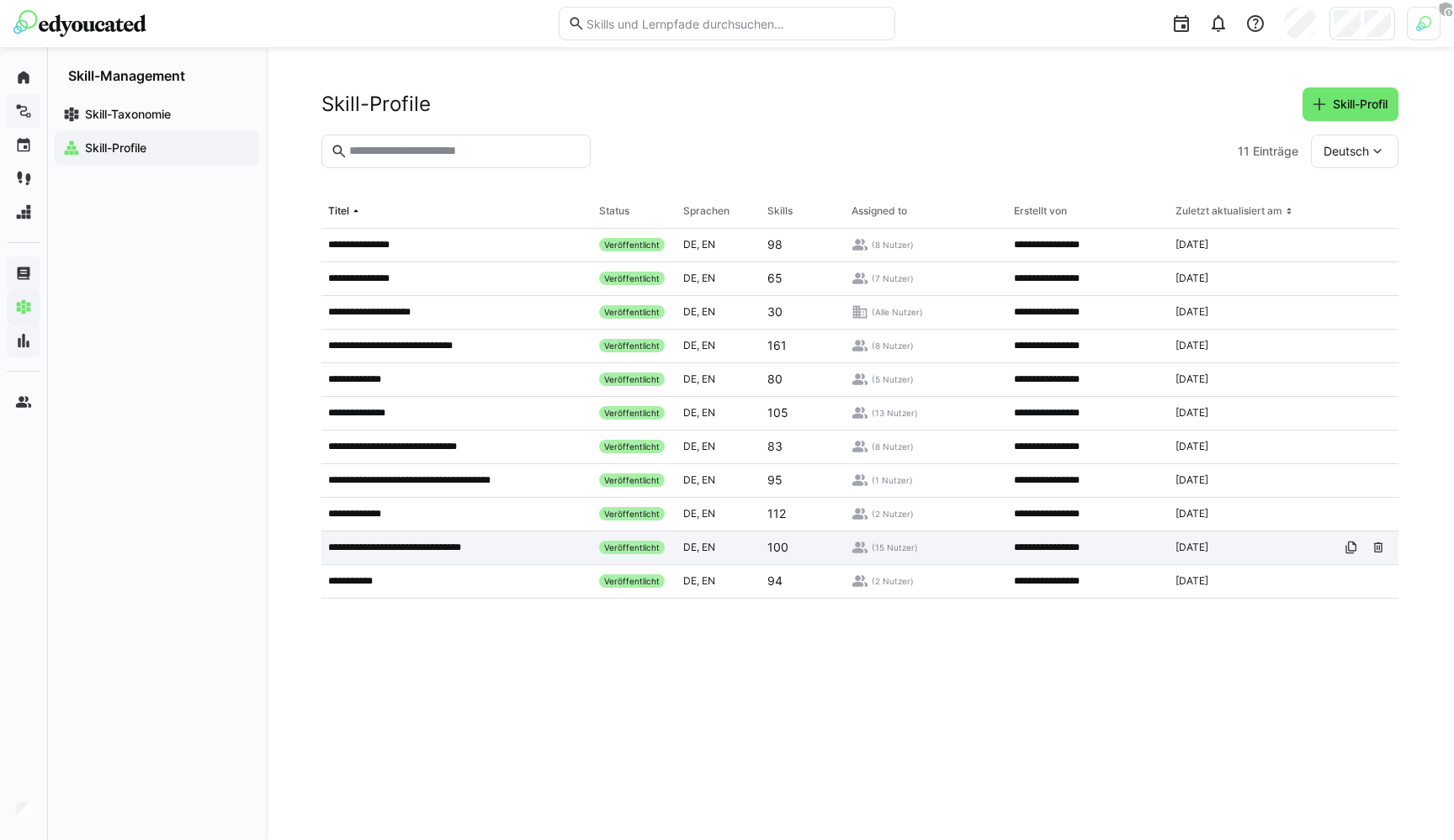
click at [404, 542] on p "**********" at bounding box center [412, 547] width 168 height 14
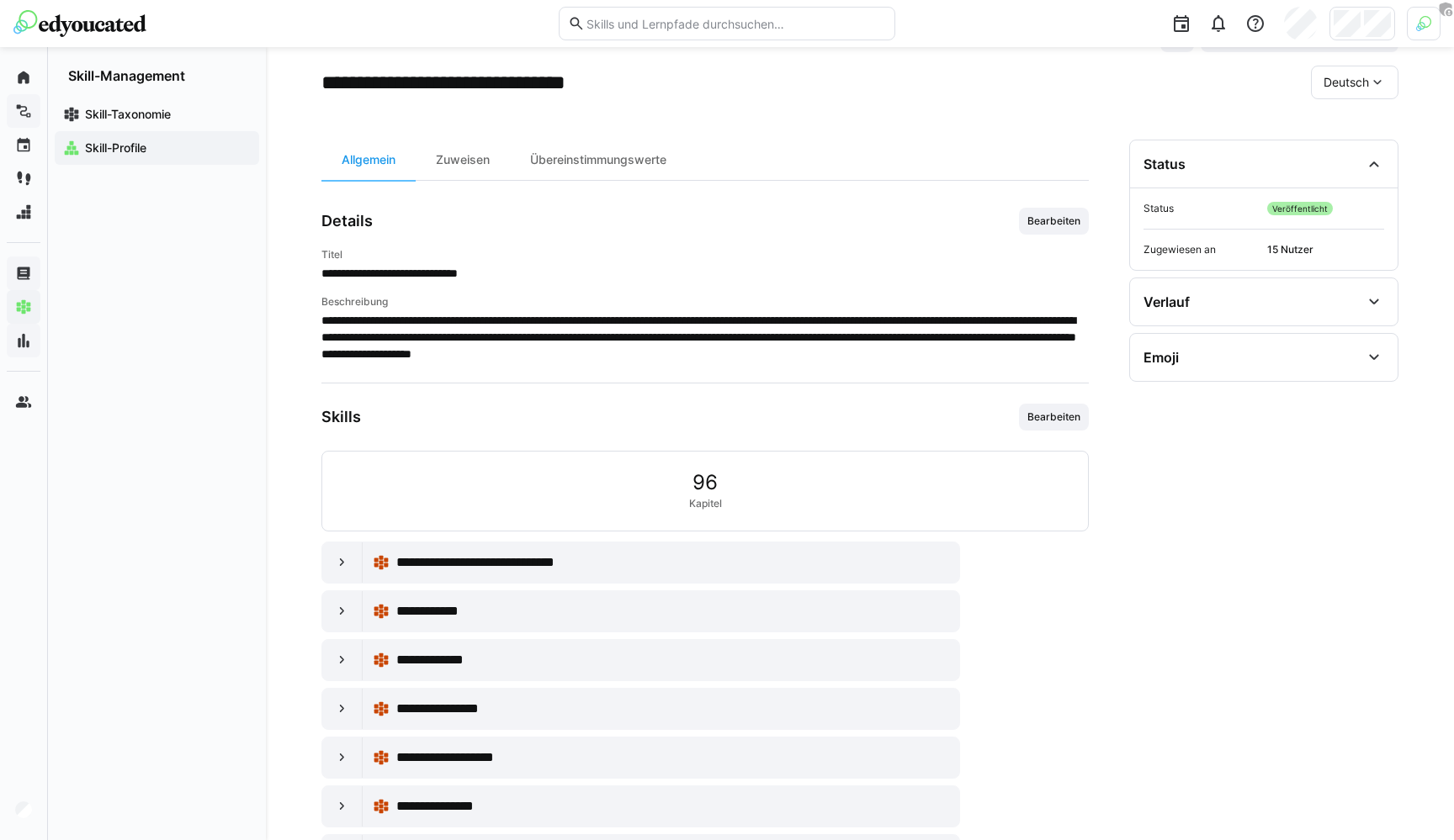
scroll to position [243, 0]
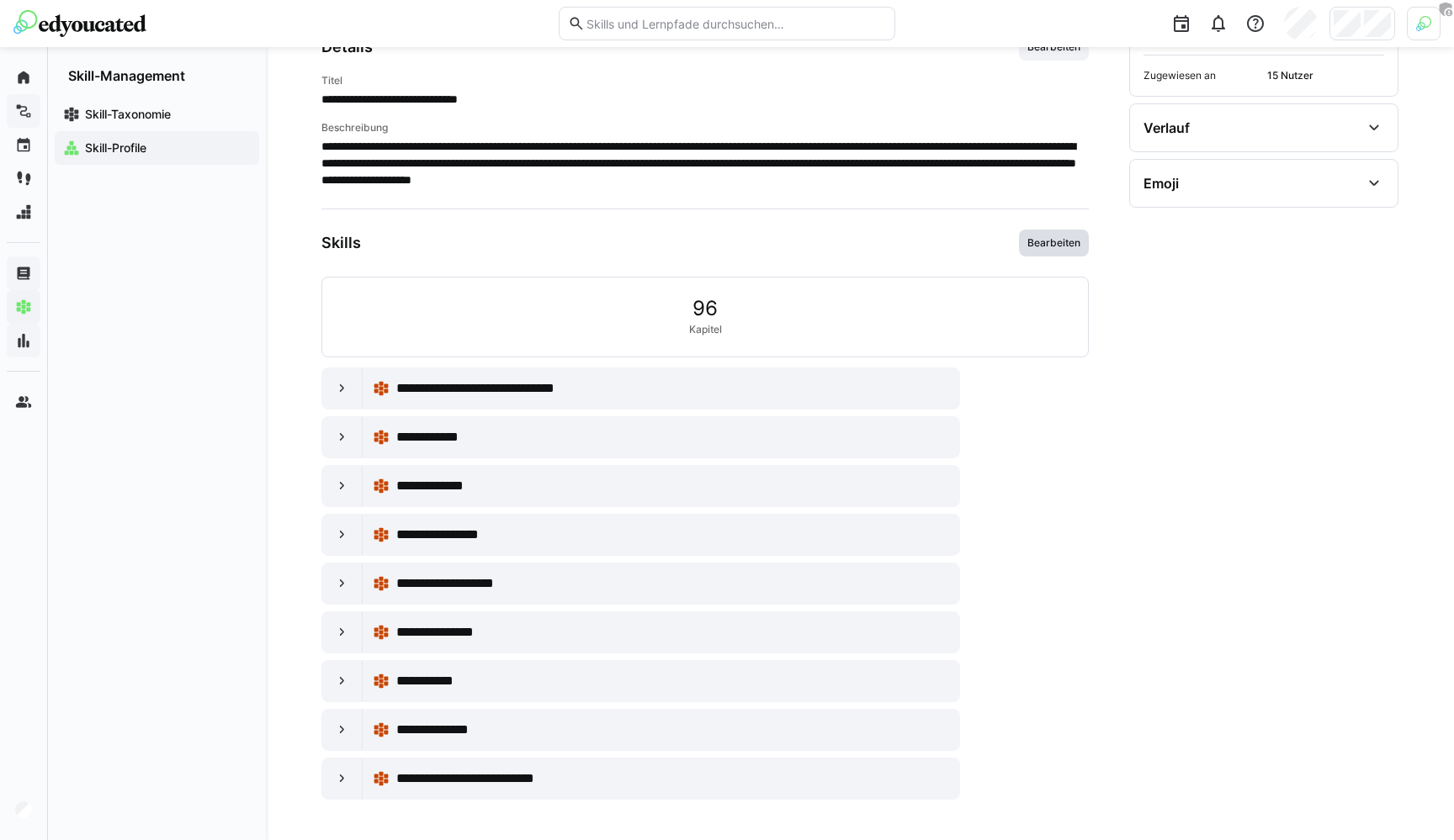
click at [1064, 250] on span "Bearbeiten" at bounding box center [1054, 243] width 70 height 27
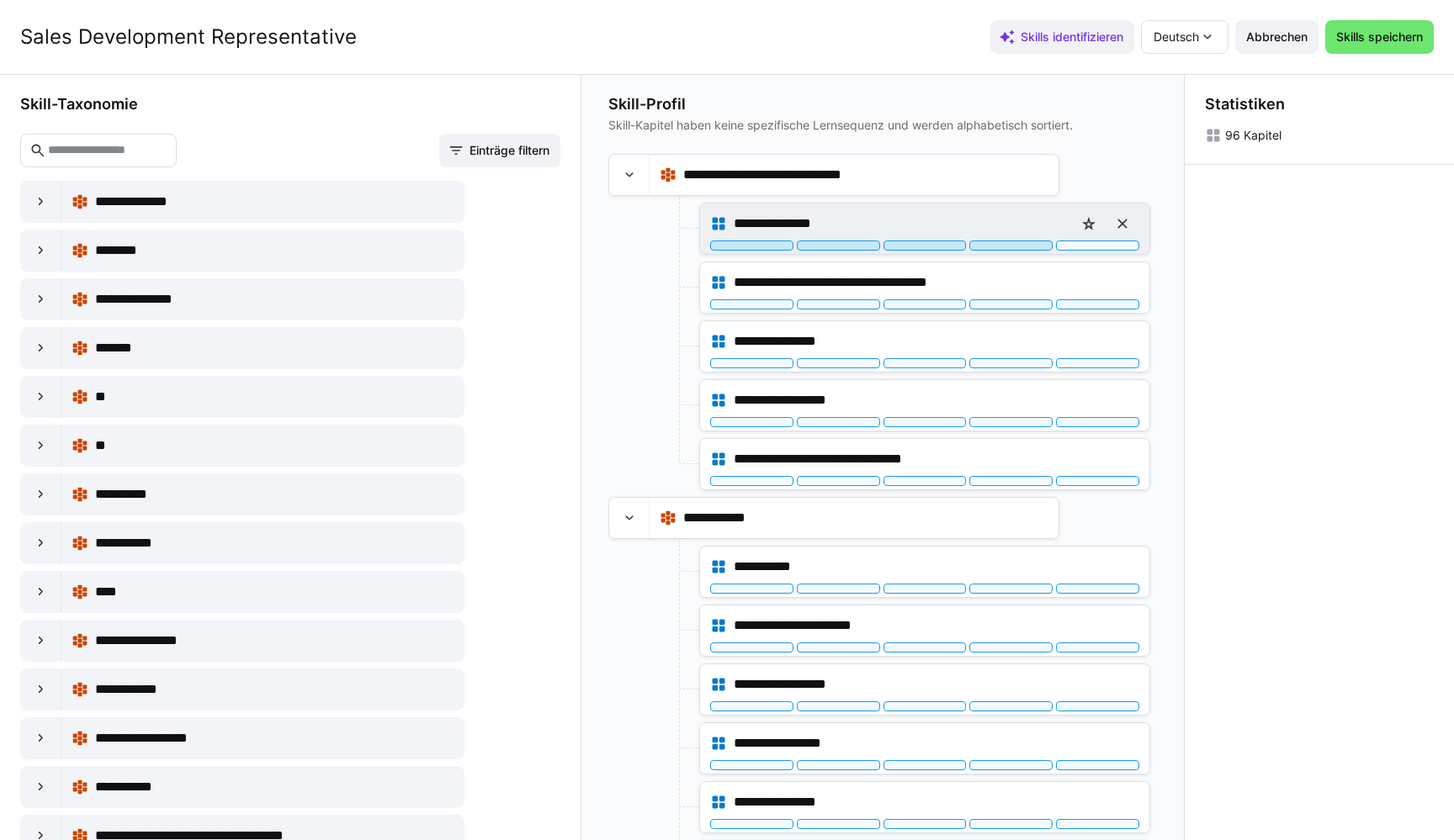
click at [1014, 246] on div at bounding box center [1010, 245] width 84 height 10
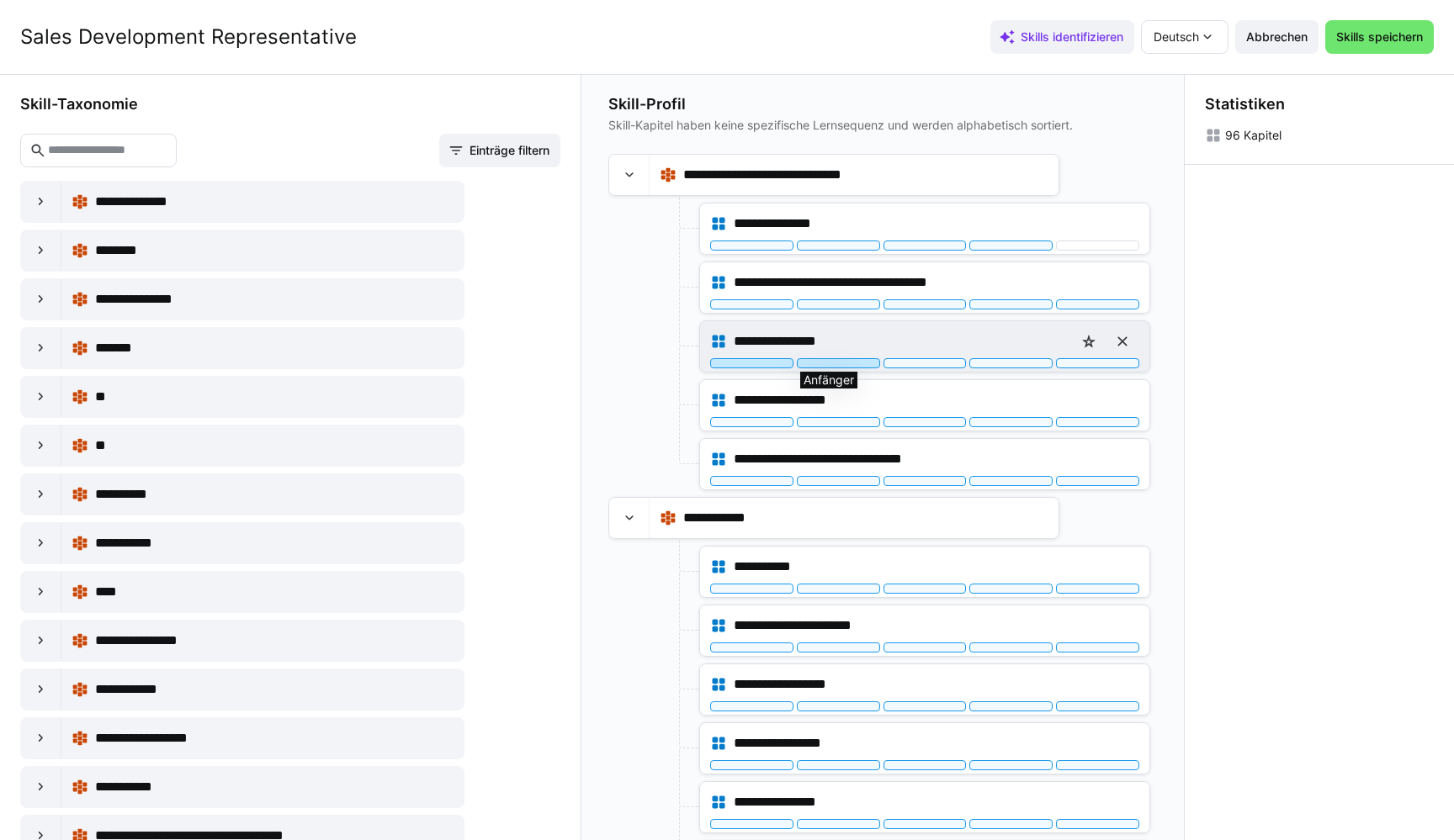
click at [823, 362] on div at bounding box center [838, 362] width 84 height 10
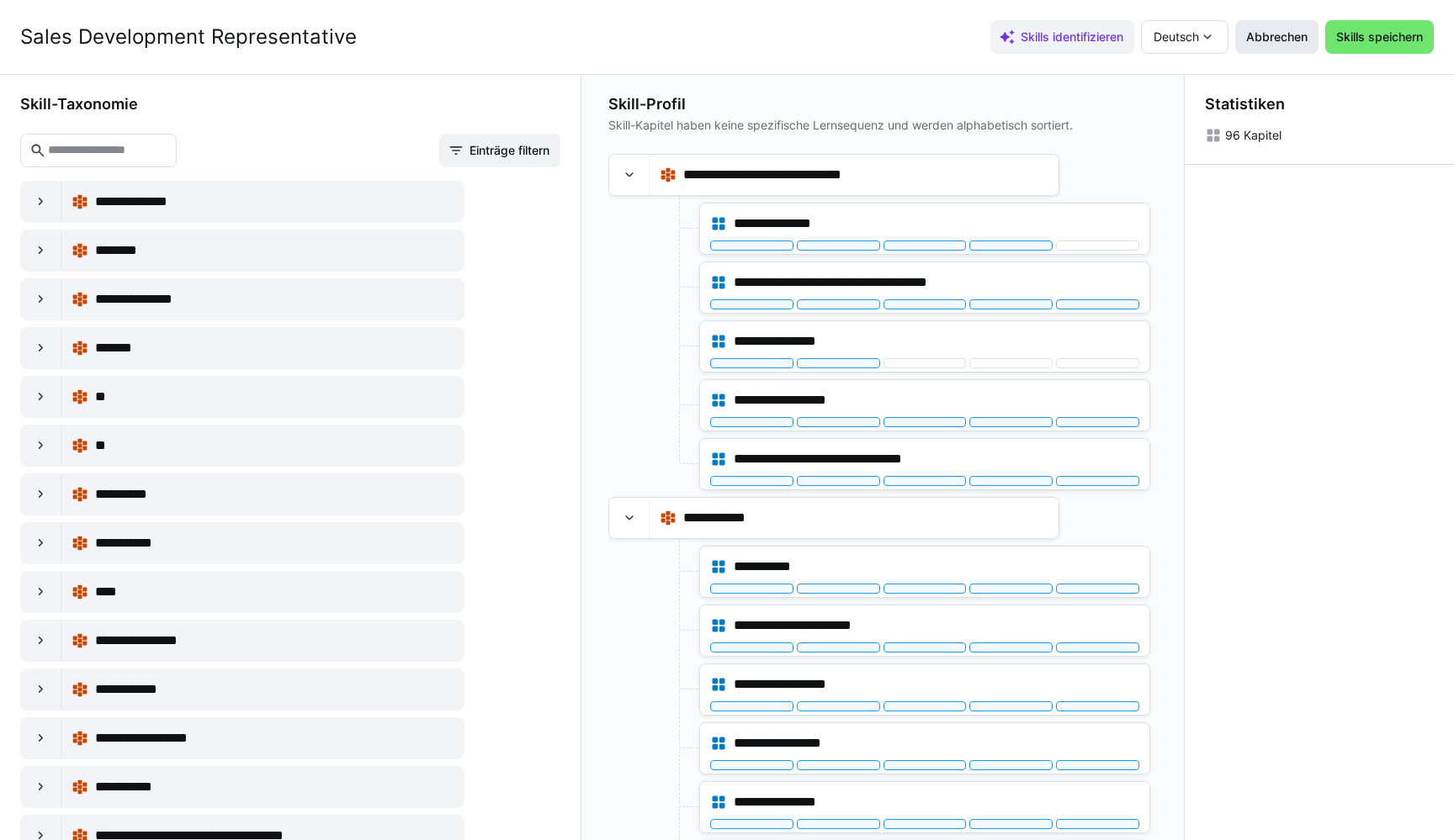
click at [1287, 27] on span "Abbrechen" at bounding box center [1276, 37] width 84 height 34
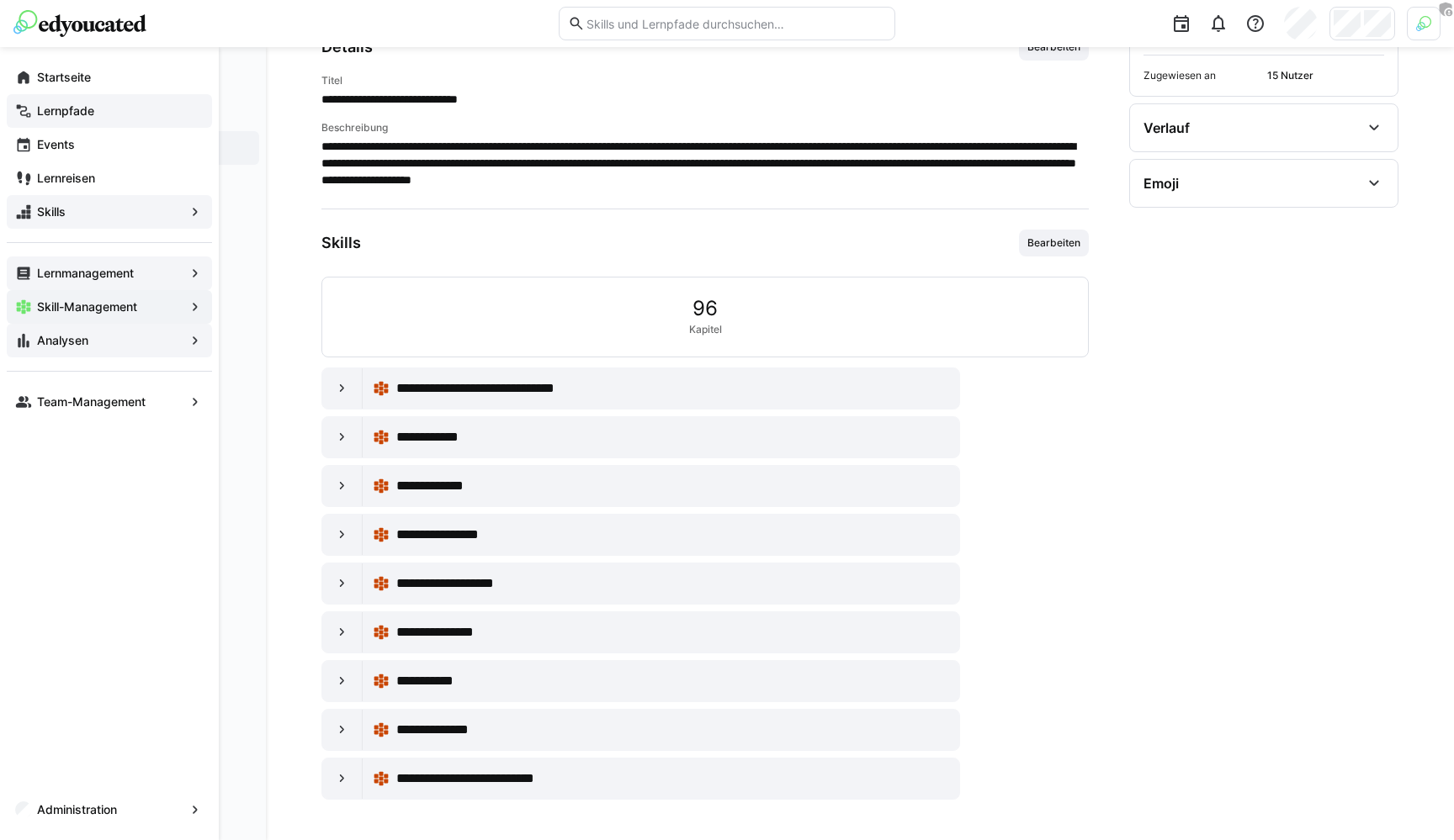
click at [0, 0] on app-navigation-label "Skills" at bounding box center [0, 0] width 0 height 0
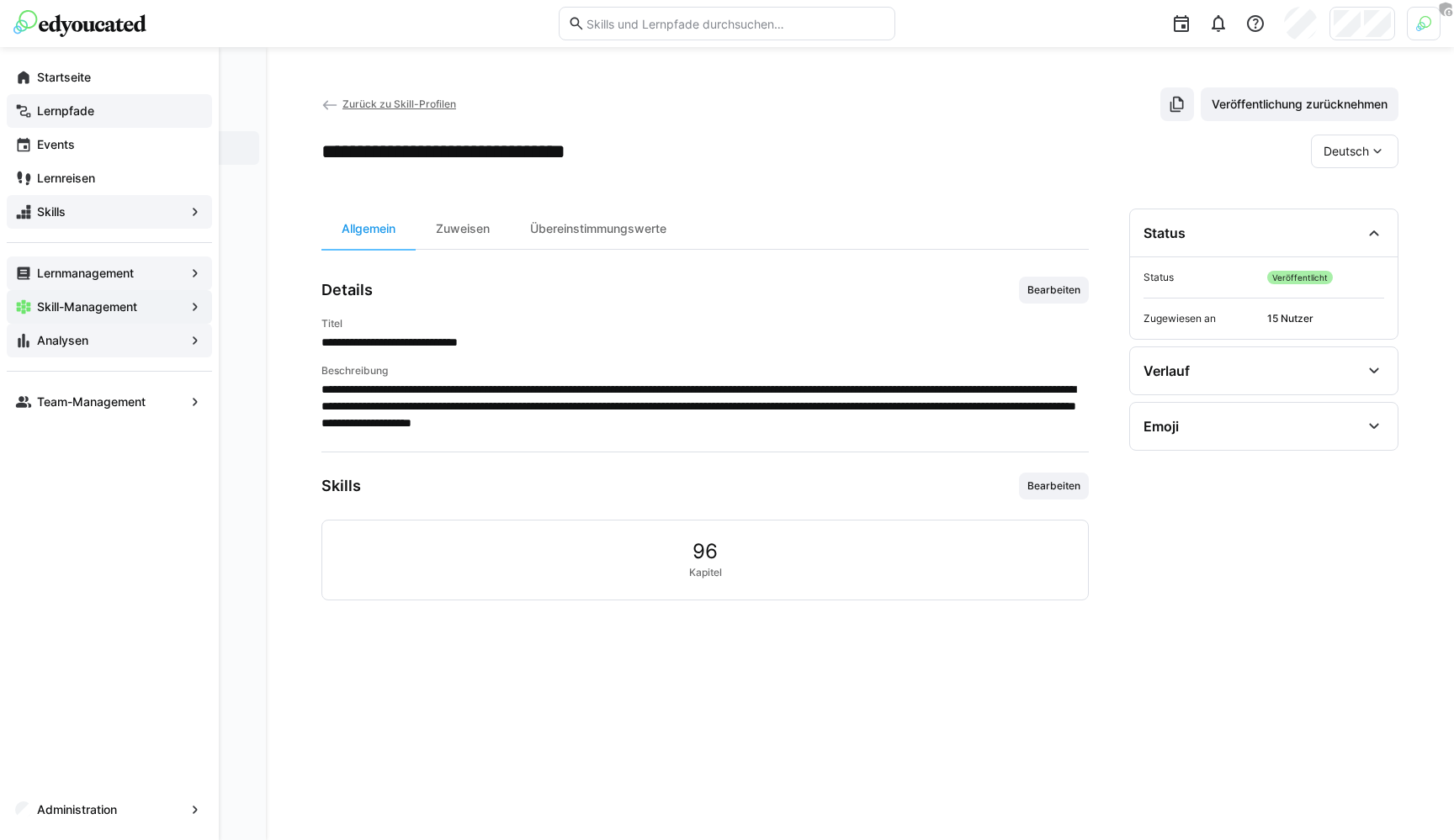
scroll to position [0, 0]
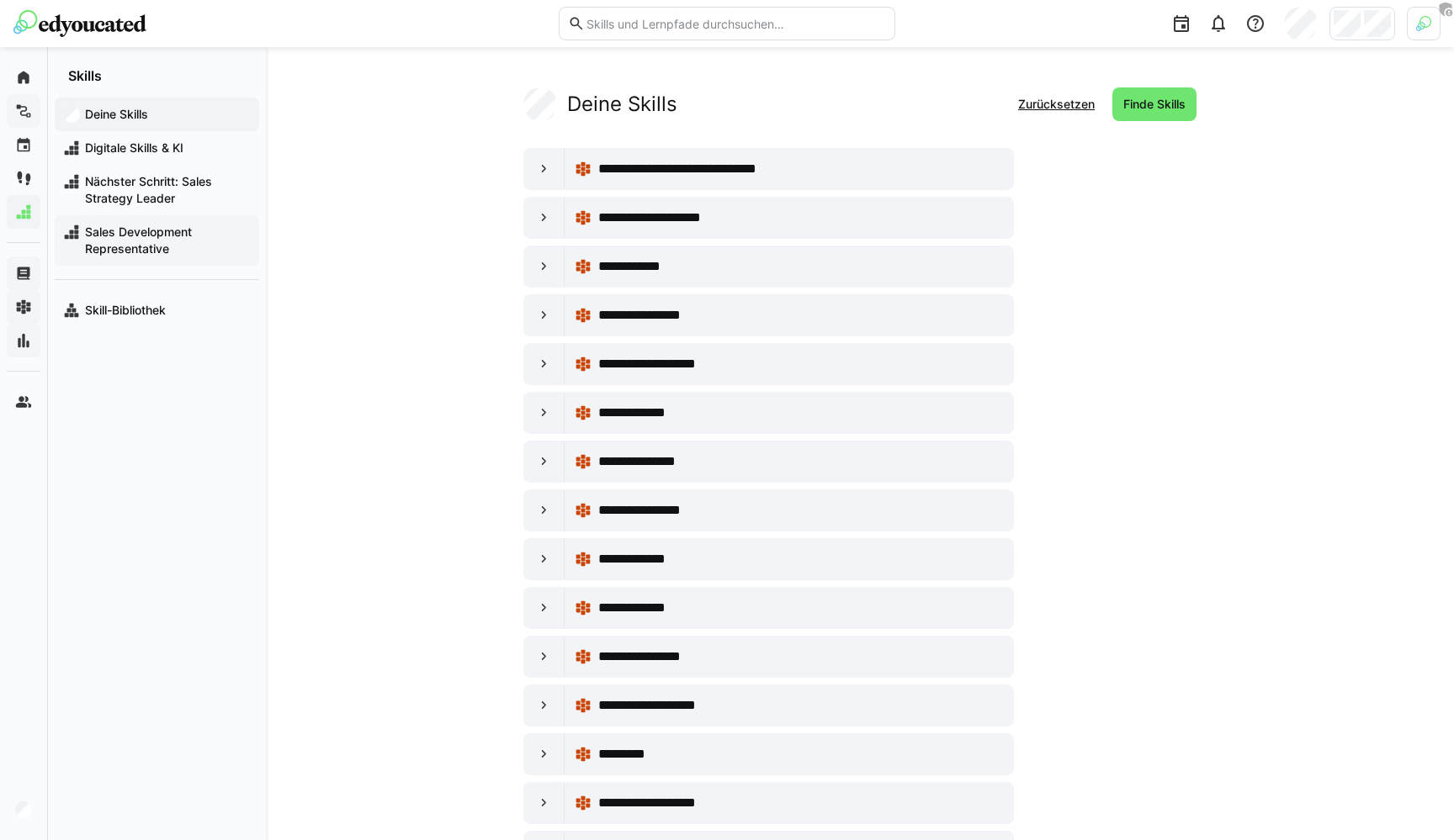
click at [152, 238] on span "Sales Development Representative" at bounding box center [167, 240] width 168 height 34
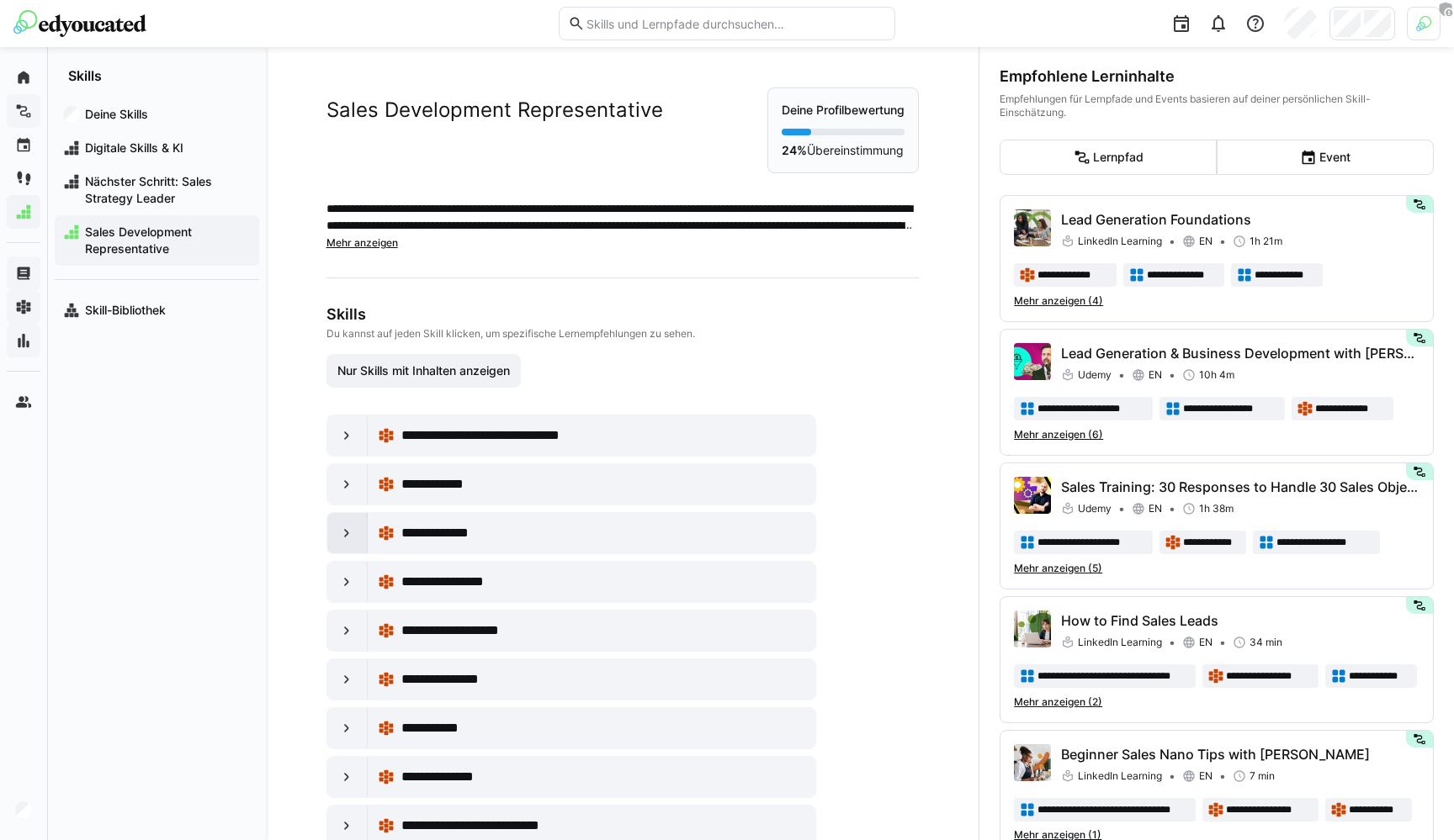
click at [355, 527] on div at bounding box center [348, 534] width 40 height 40
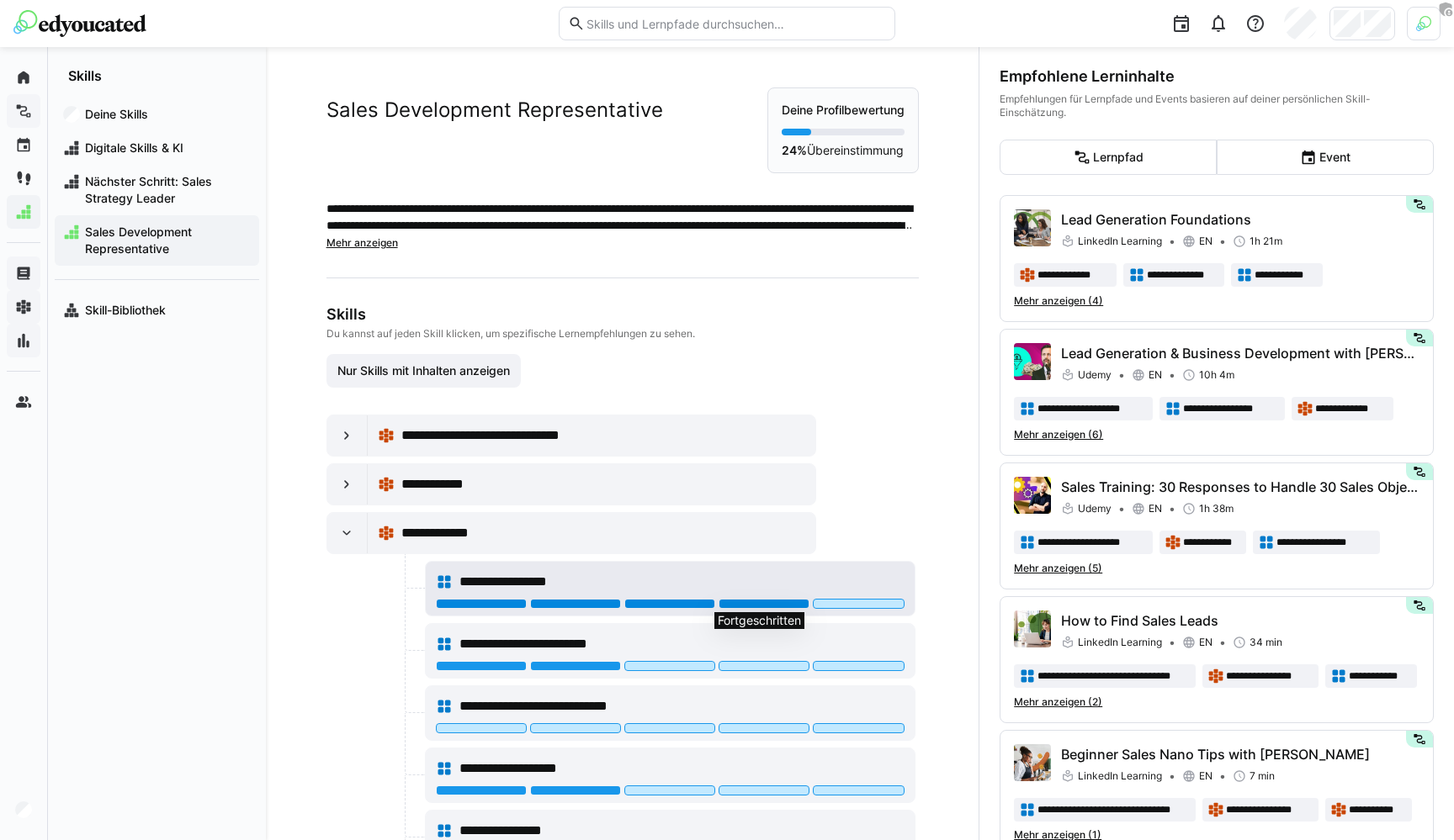
click at [742, 601] on div at bounding box center [764, 604] width 91 height 10
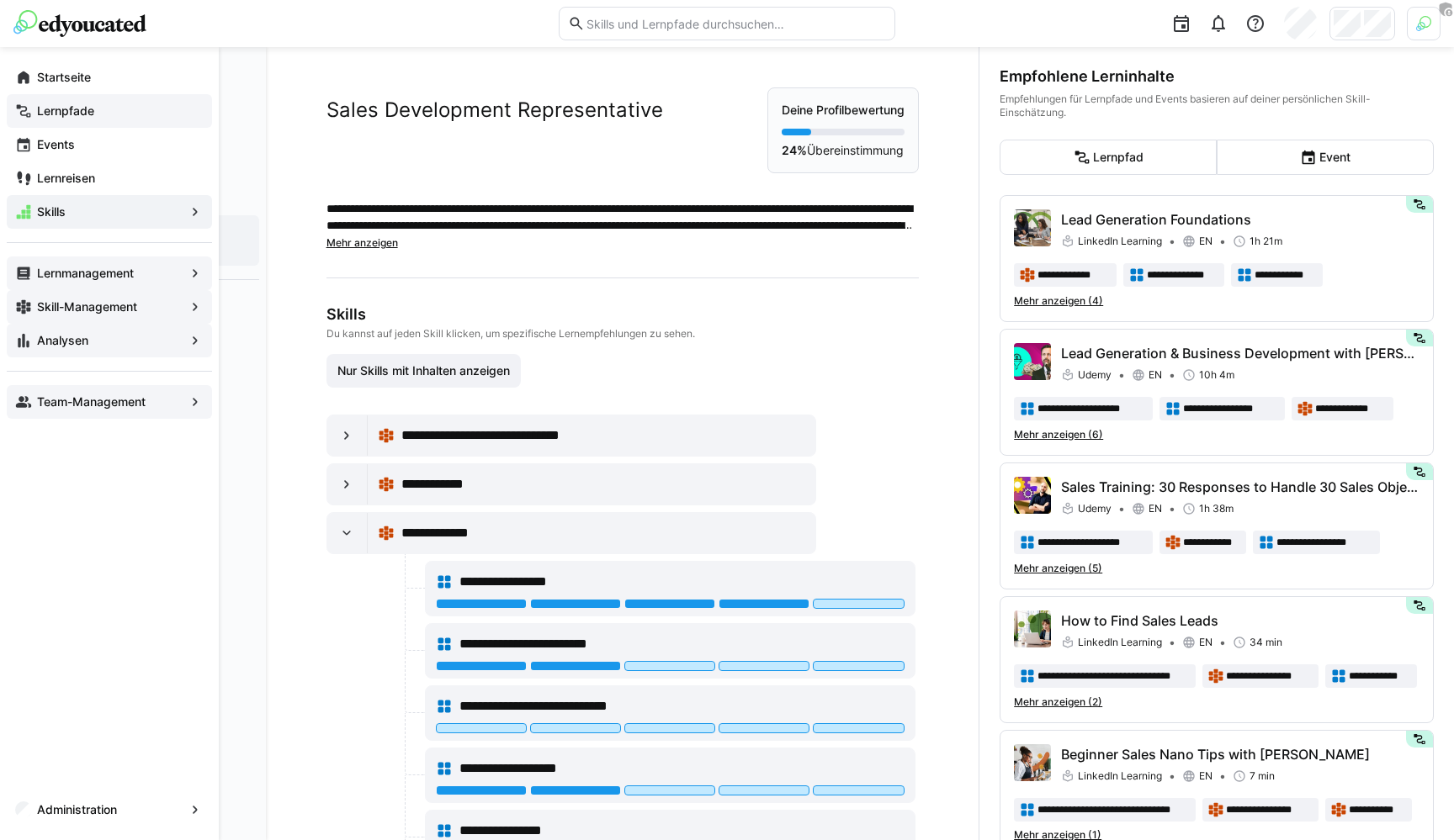
click at [31, 409] on eds-icon at bounding box center [23, 402] width 17 height 17
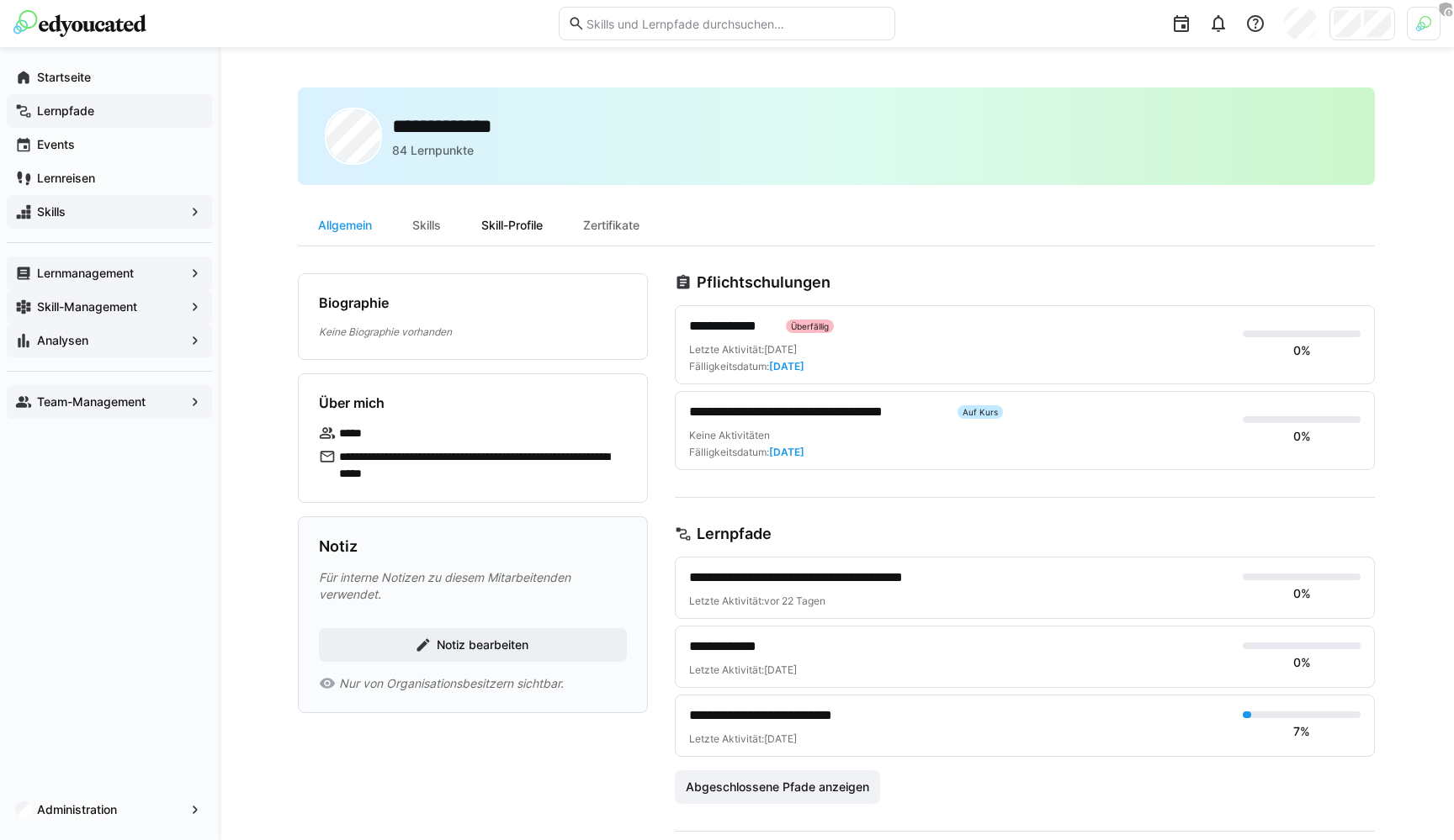
click at [520, 220] on div "Skill-Profile" at bounding box center [512, 225] width 102 height 40
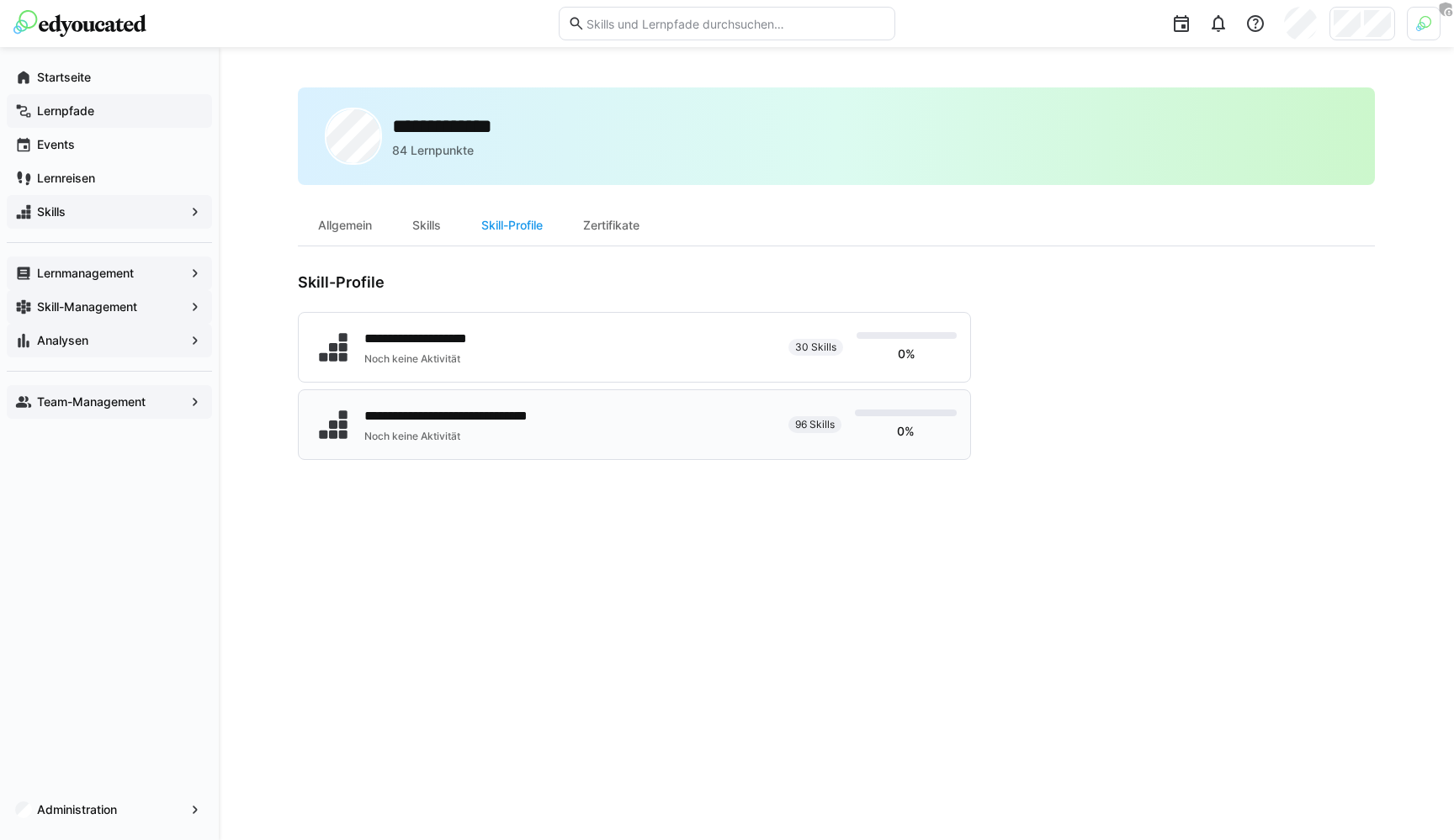
click at [449, 417] on div "**********" at bounding box center [477, 417] width 225 height 20
click at [116, 283] on div "Lernmanagement" at bounding box center [109, 273] width 205 height 34
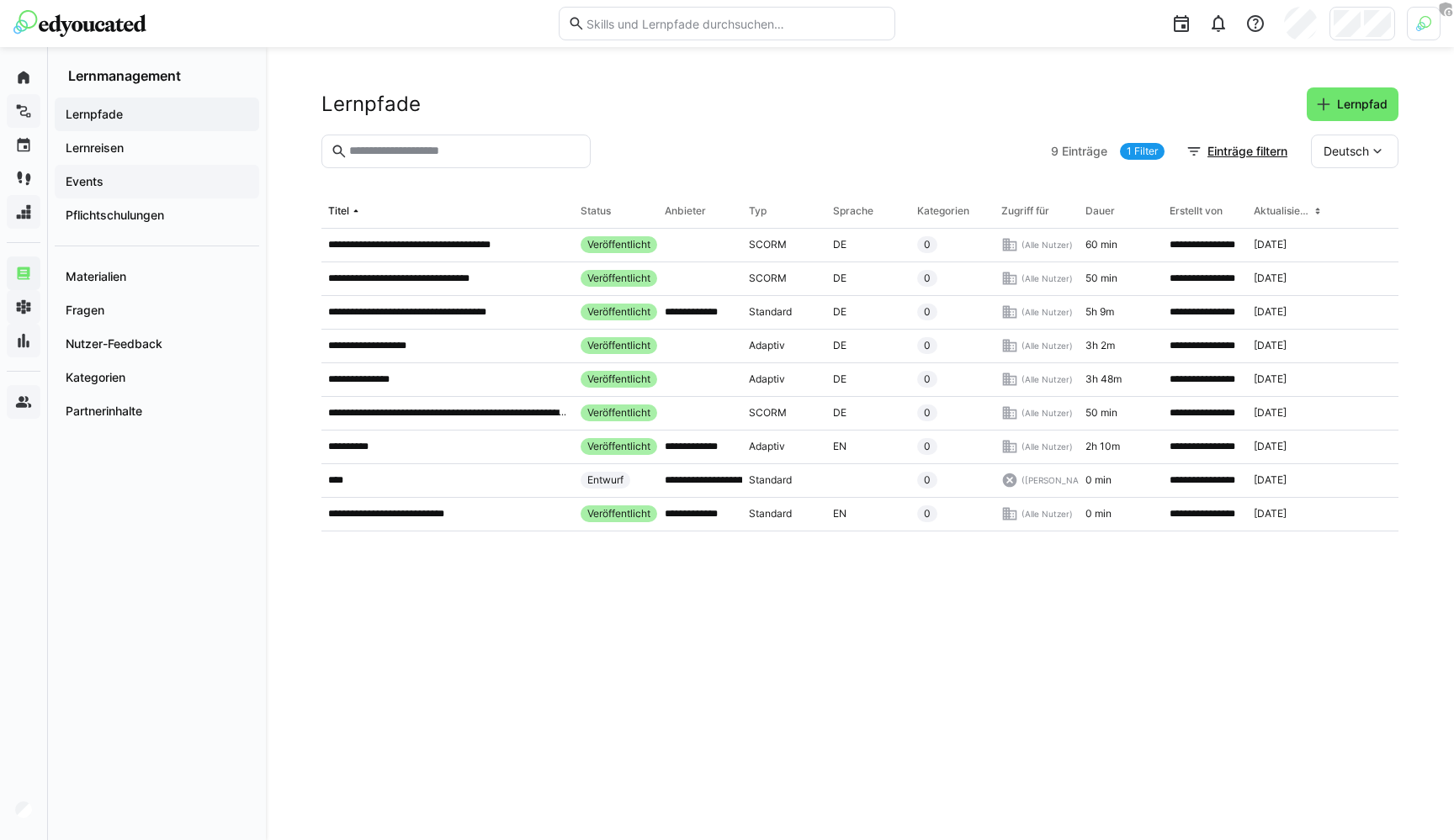
click at [113, 181] on span "Events" at bounding box center [157, 181] width 188 height 17
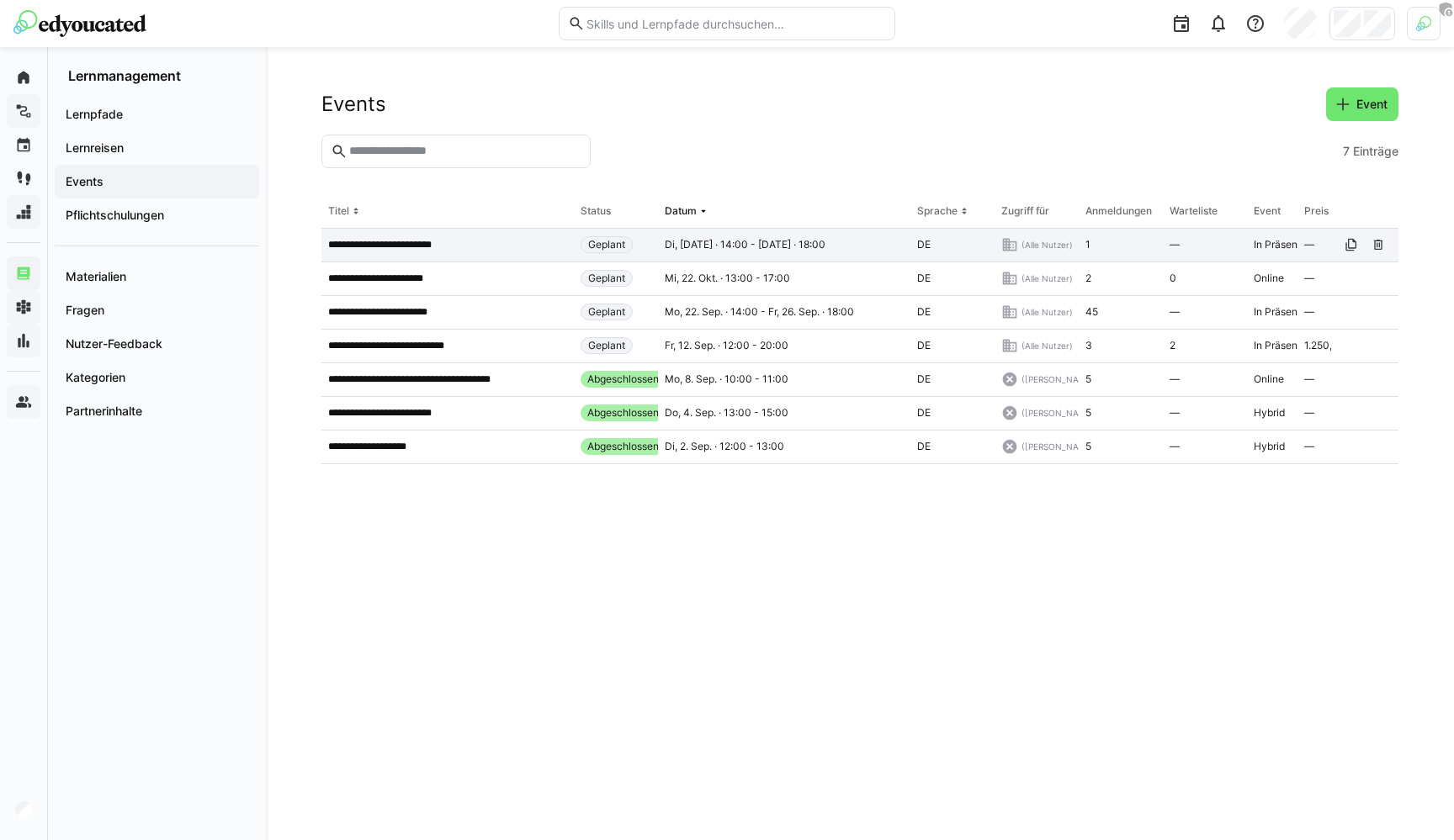
click at [476, 248] on app-table-first-column "**********" at bounding box center [448, 245] width 239 height 14
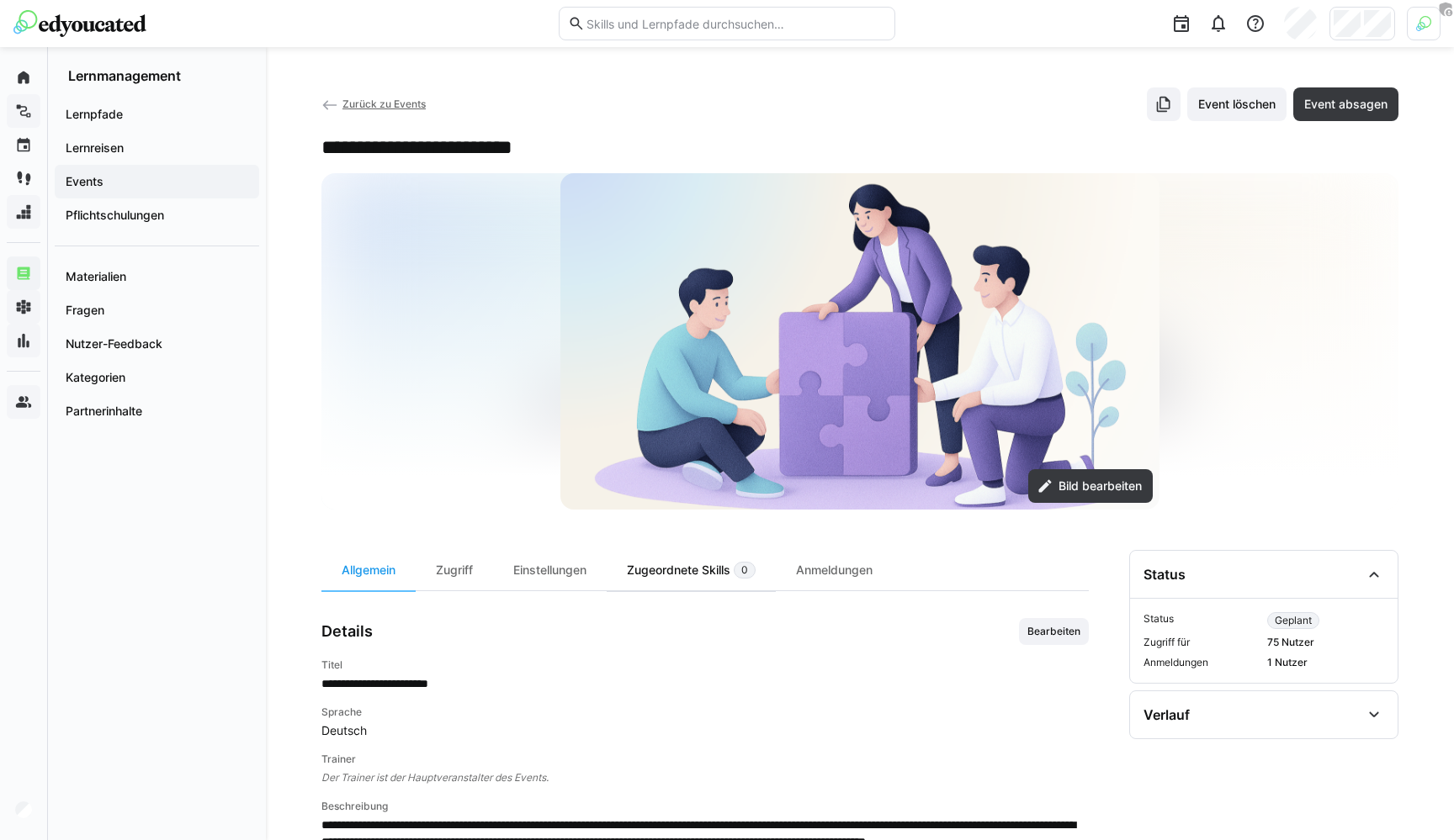
click at [658, 558] on div "Zugeordnete Skills 0" at bounding box center [691, 570] width 169 height 40
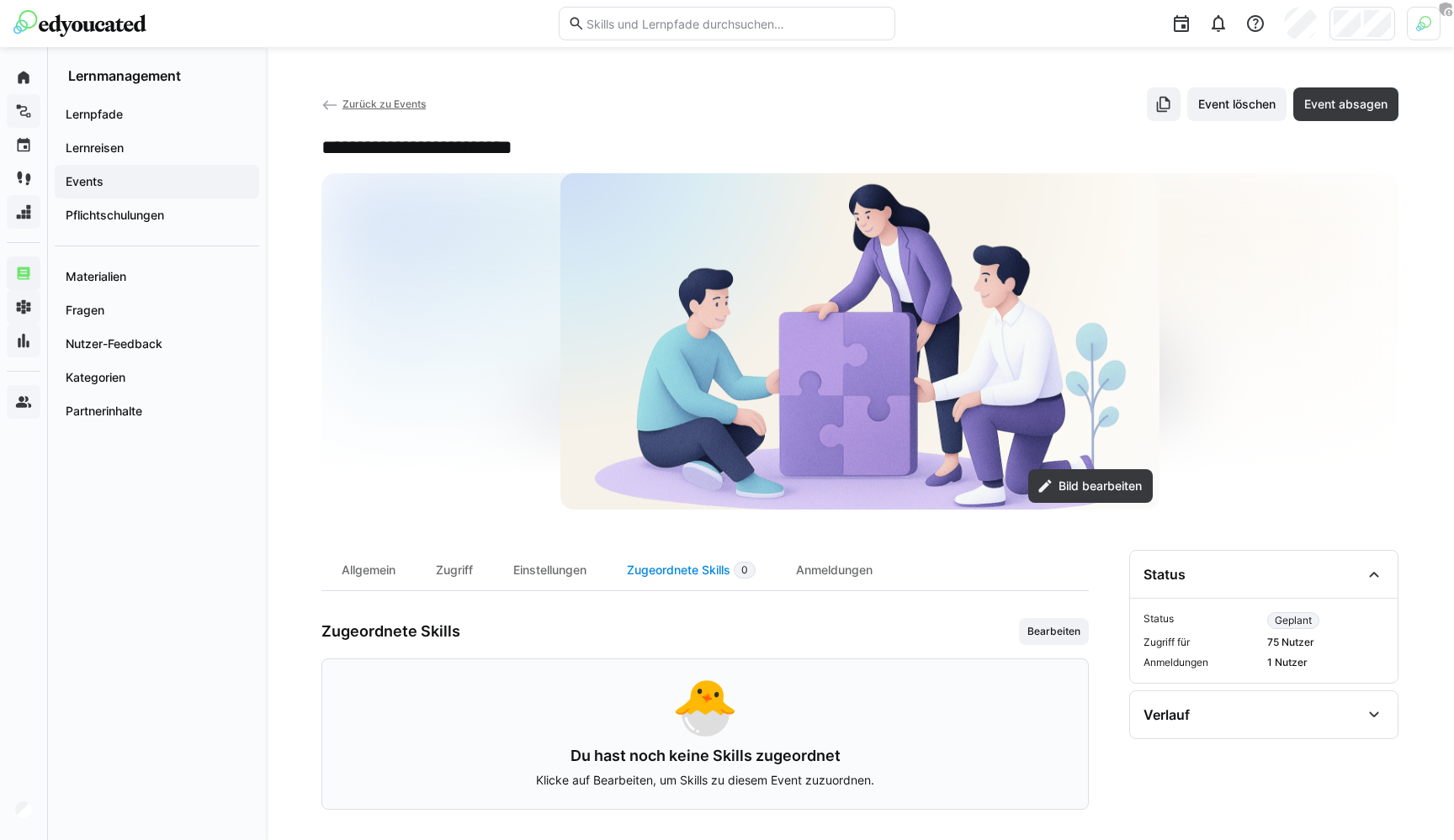
scroll to position [10, 0]
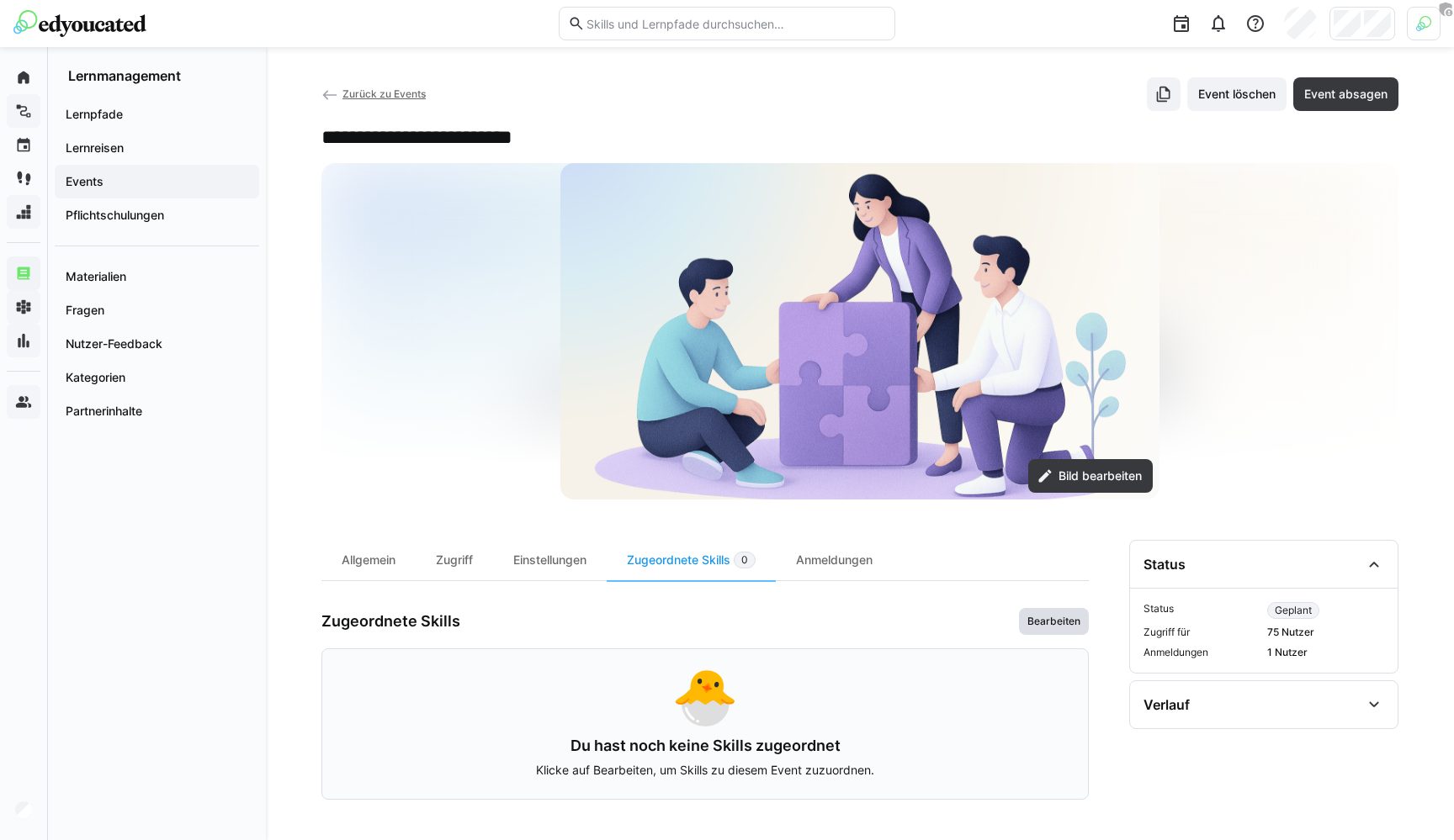
click at [1036, 625] on span "Bearbeiten" at bounding box center [1054, 621] width 56 height 14
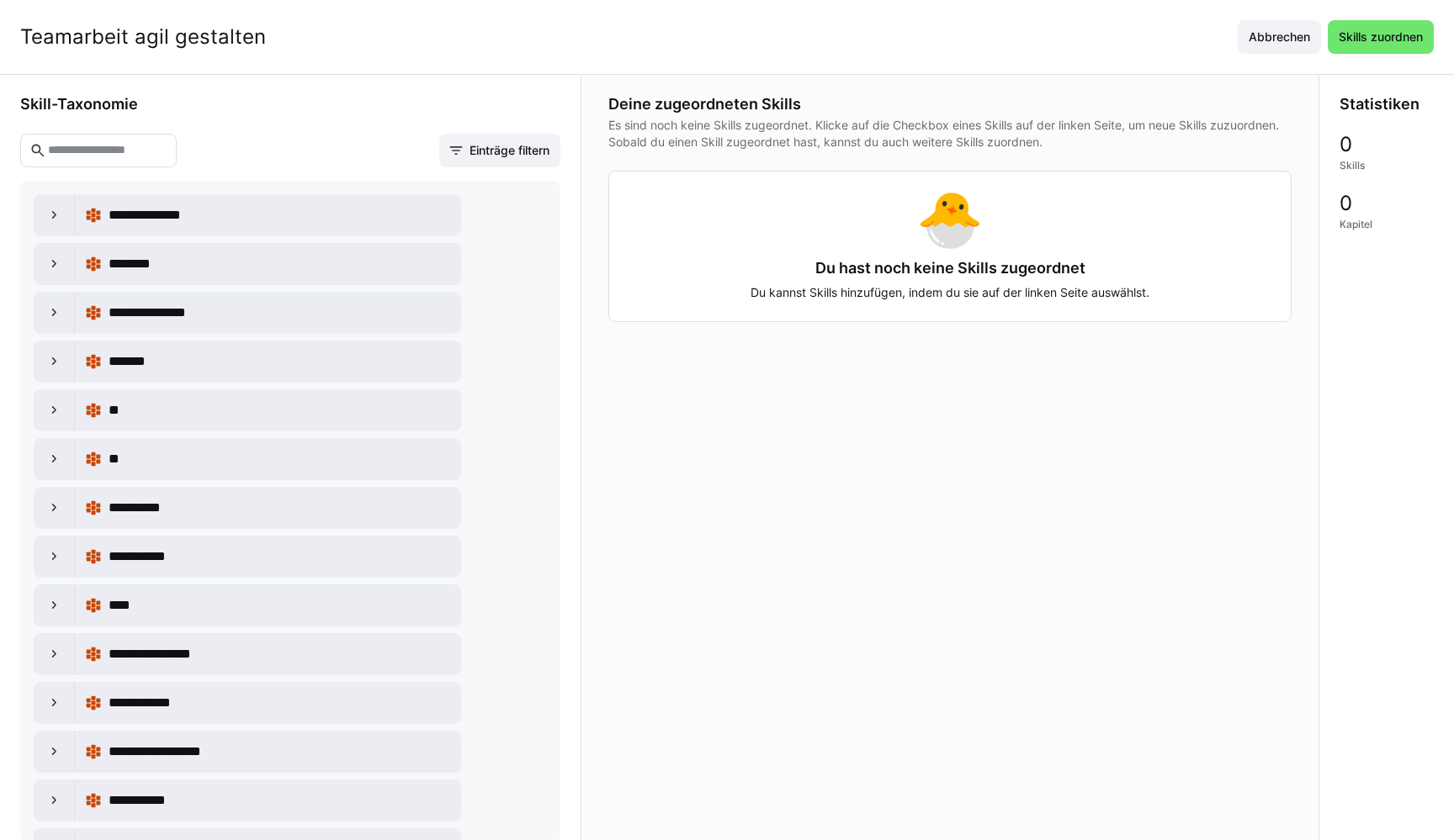
click at [99, 145] on input "text" at bounding box center [107, 150] width 121 height 15
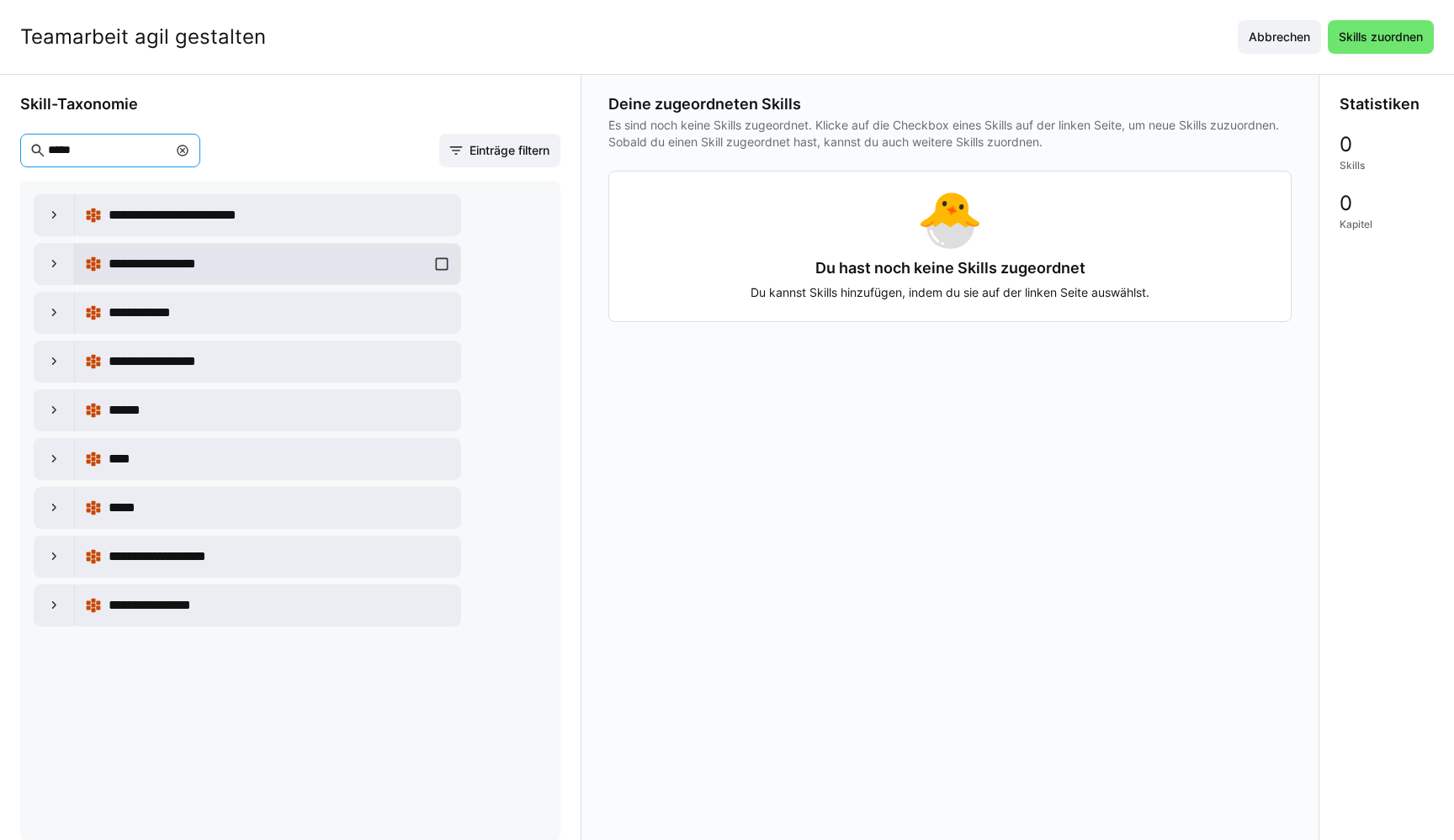
type input "*****"
click at [441, 263] on div "**********" at bounding box center [267, 264] width 365 height 34
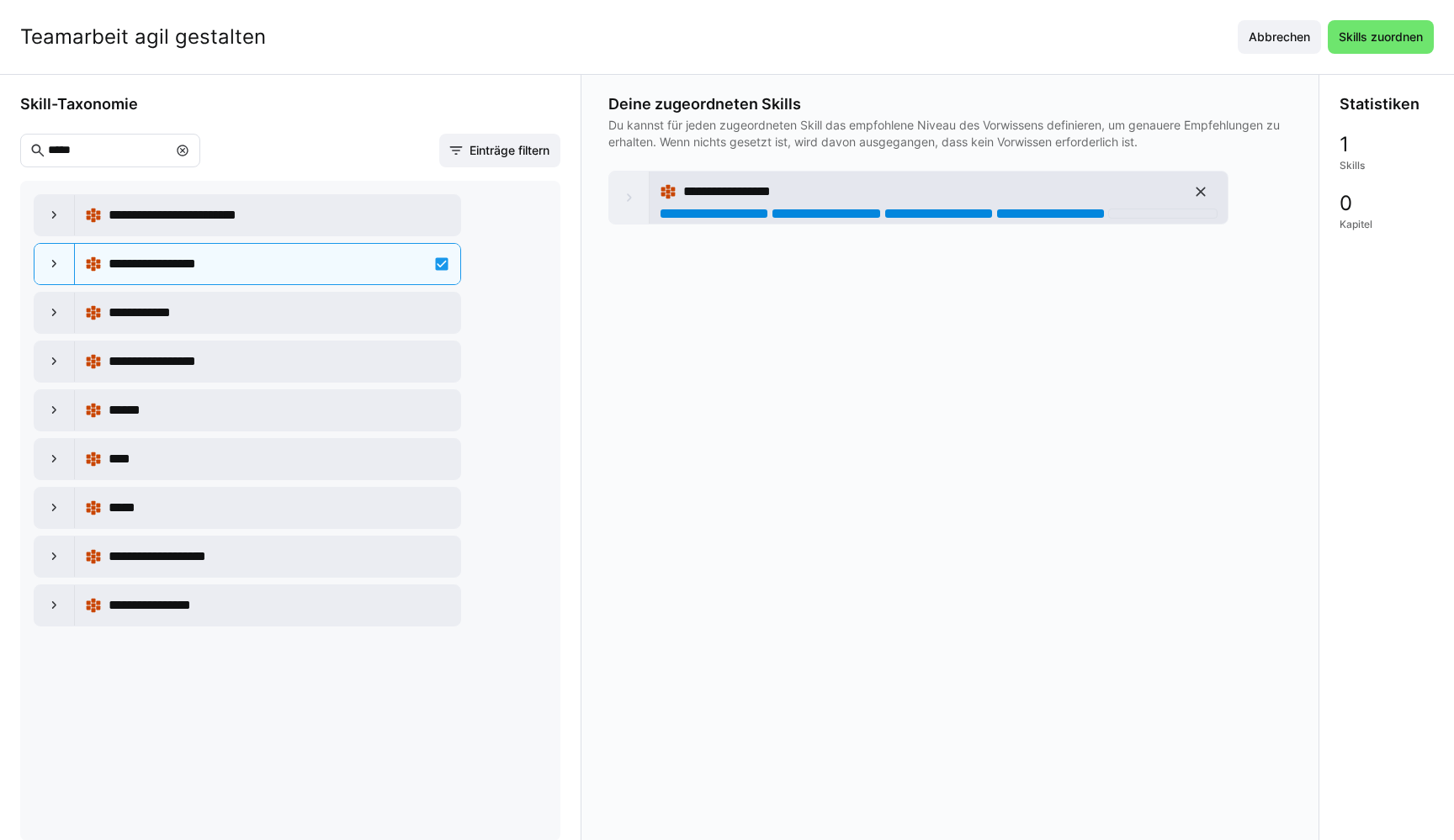
click at [1045, 214] on div at bounding box center [1051, 213] width 109 height 10
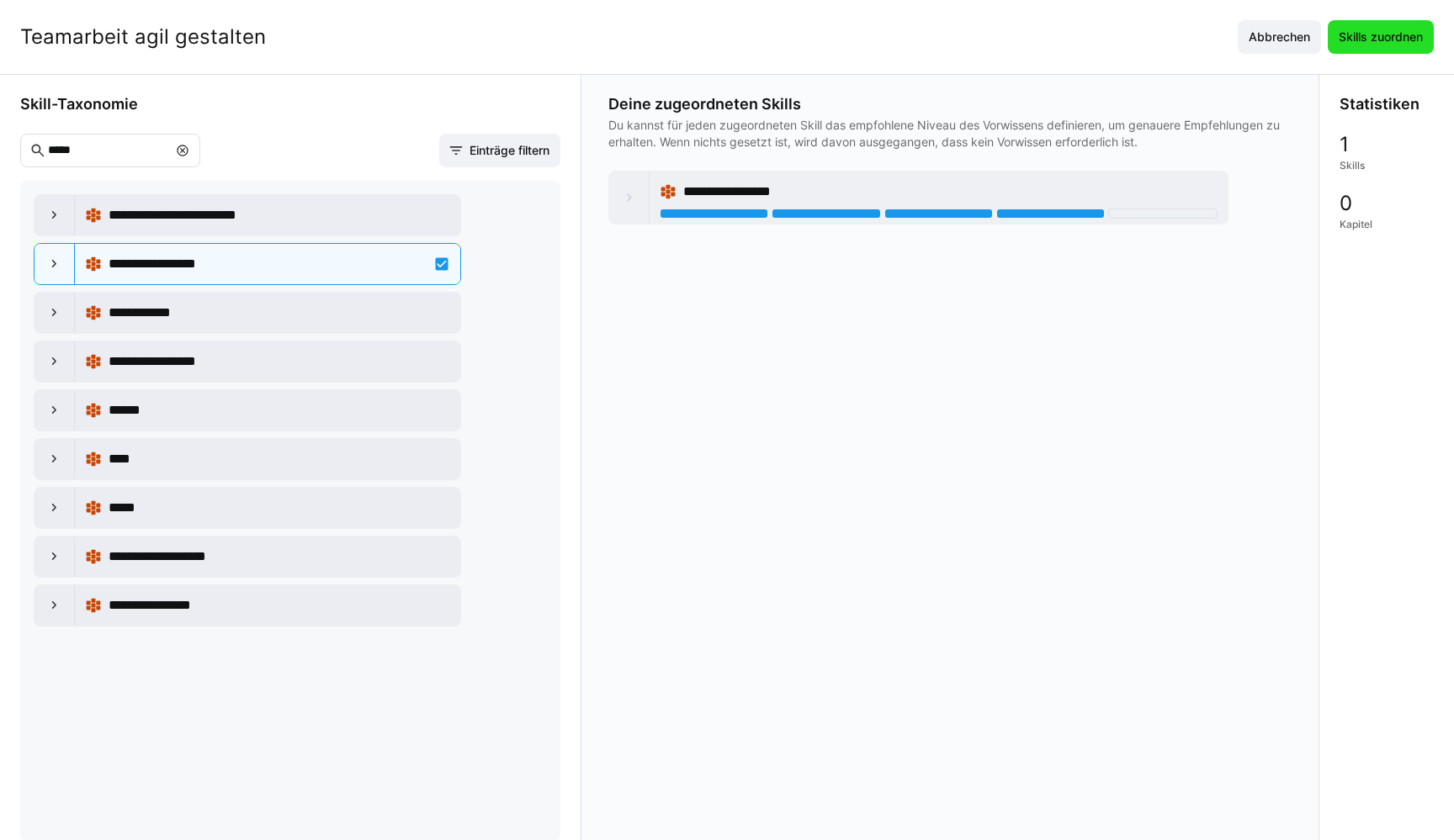
click at [1403, 42] on span "Skills zuordnen" at bounding box center [1380, 37] width 89 height 17
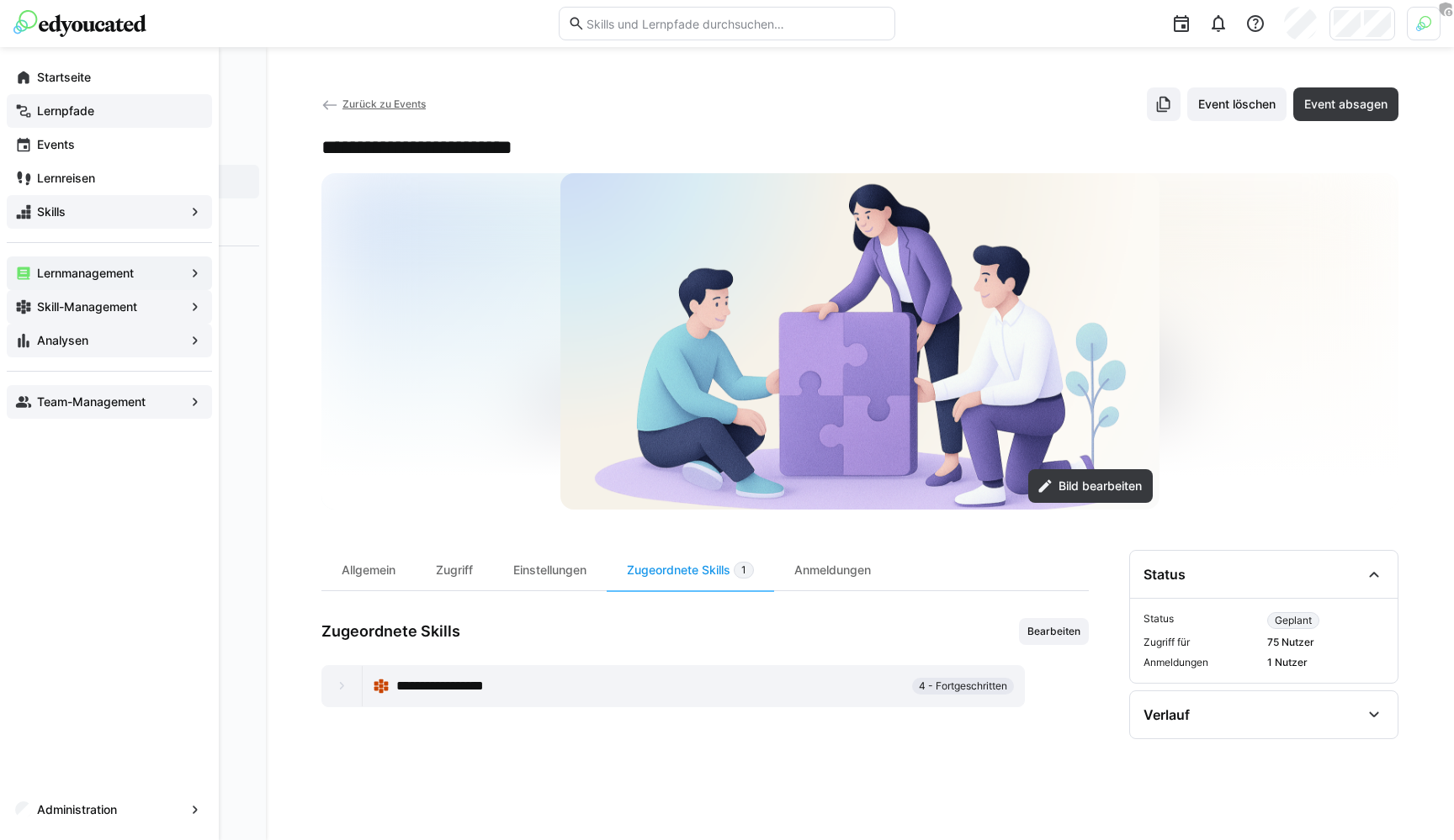
click at [29, 338] on eds-icon at bounding box center [23, 340] width 17 height 17
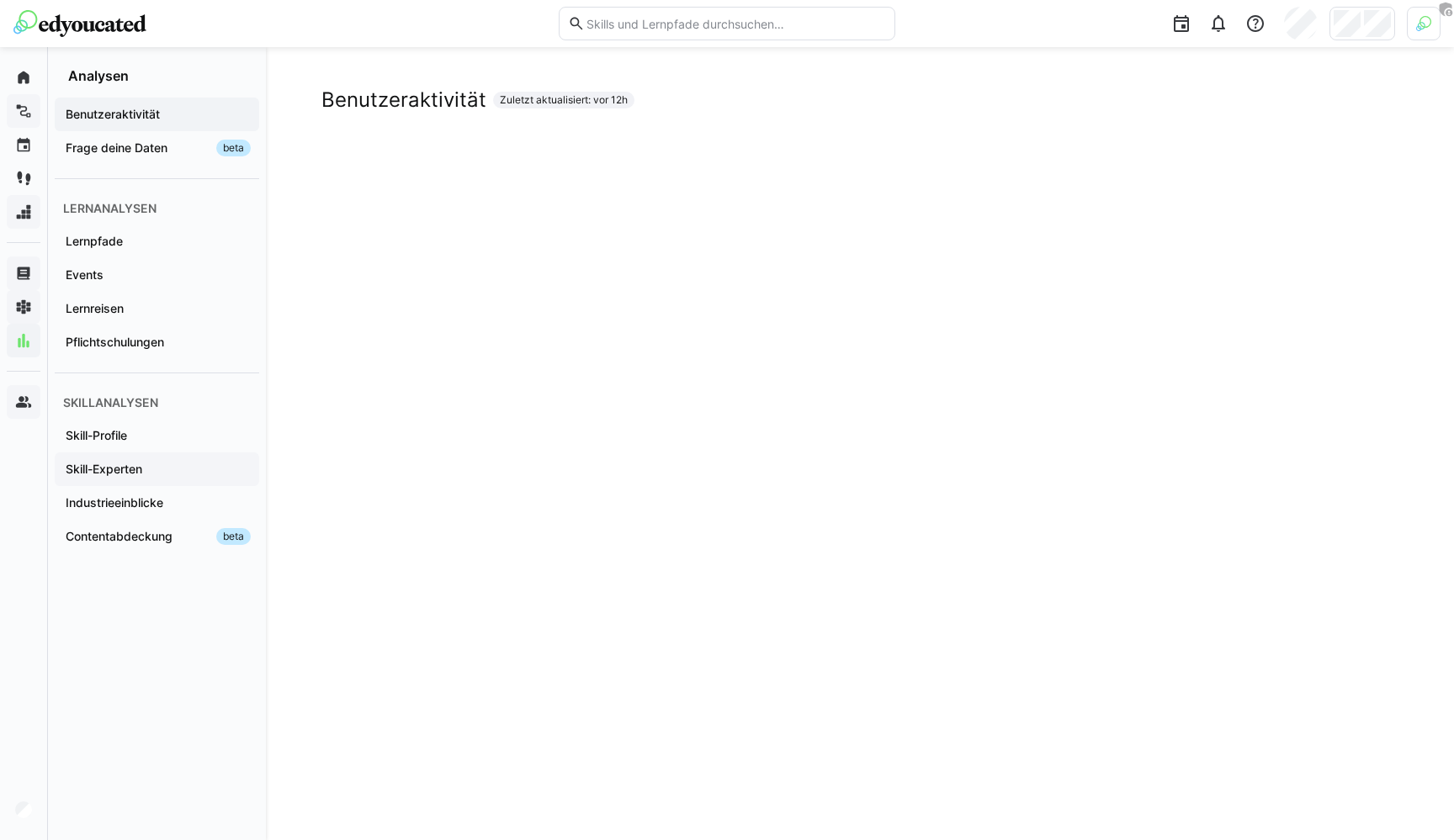
click at [0, 0] on app-navigation-label "Skill-Experten" at bounding box center [0, 0] width 0 height 0
click at [150, 450] on div "Skill-Profile" at bounding box center [156, 435] width 204 height 34
click at [129, 245] on span "Lernpfade" at bounding box center [157, 241] width 188 height 17
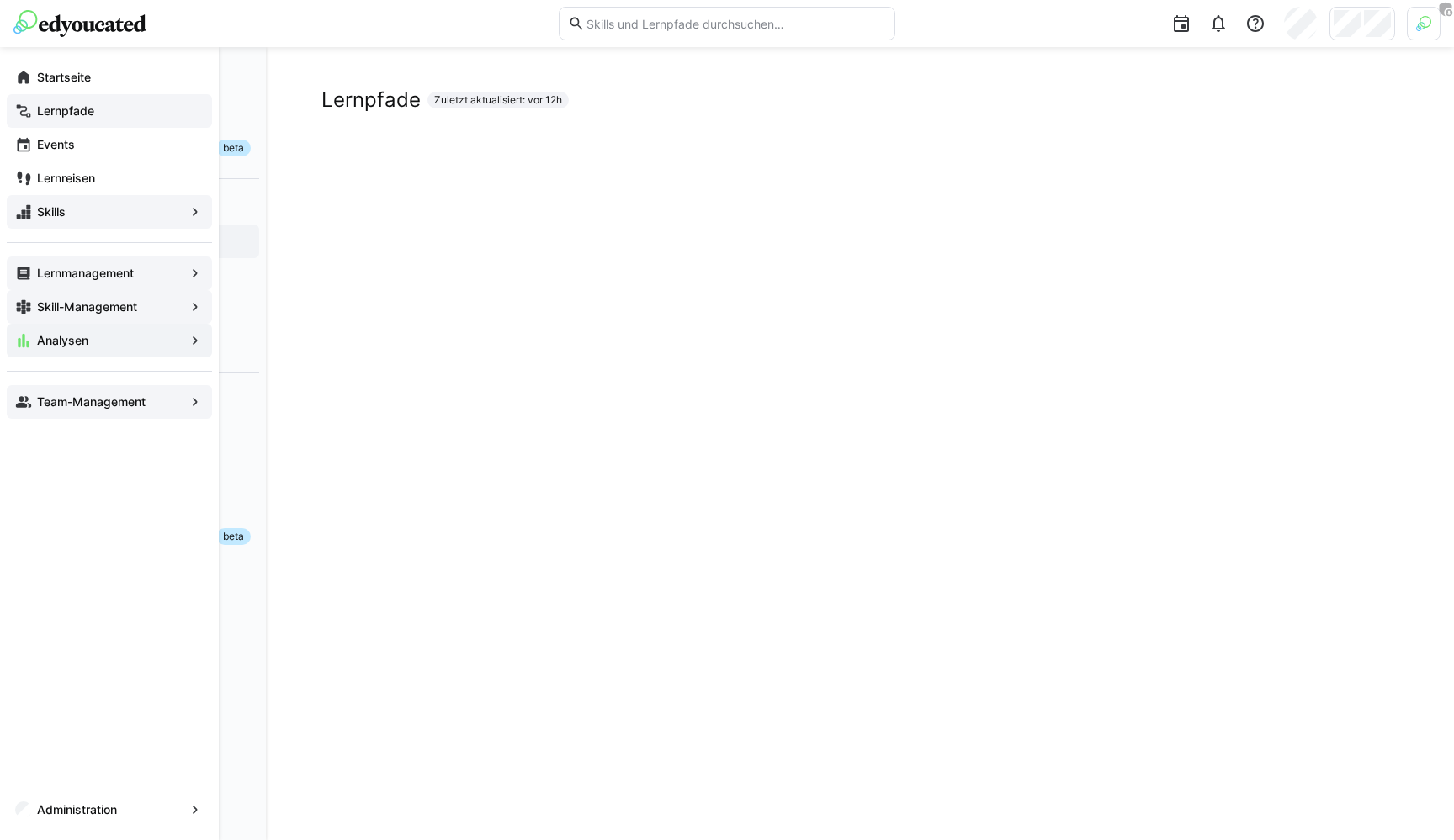
click at [29, 269] on eds-icon at bounding box center [23, 273] width 17 height 17
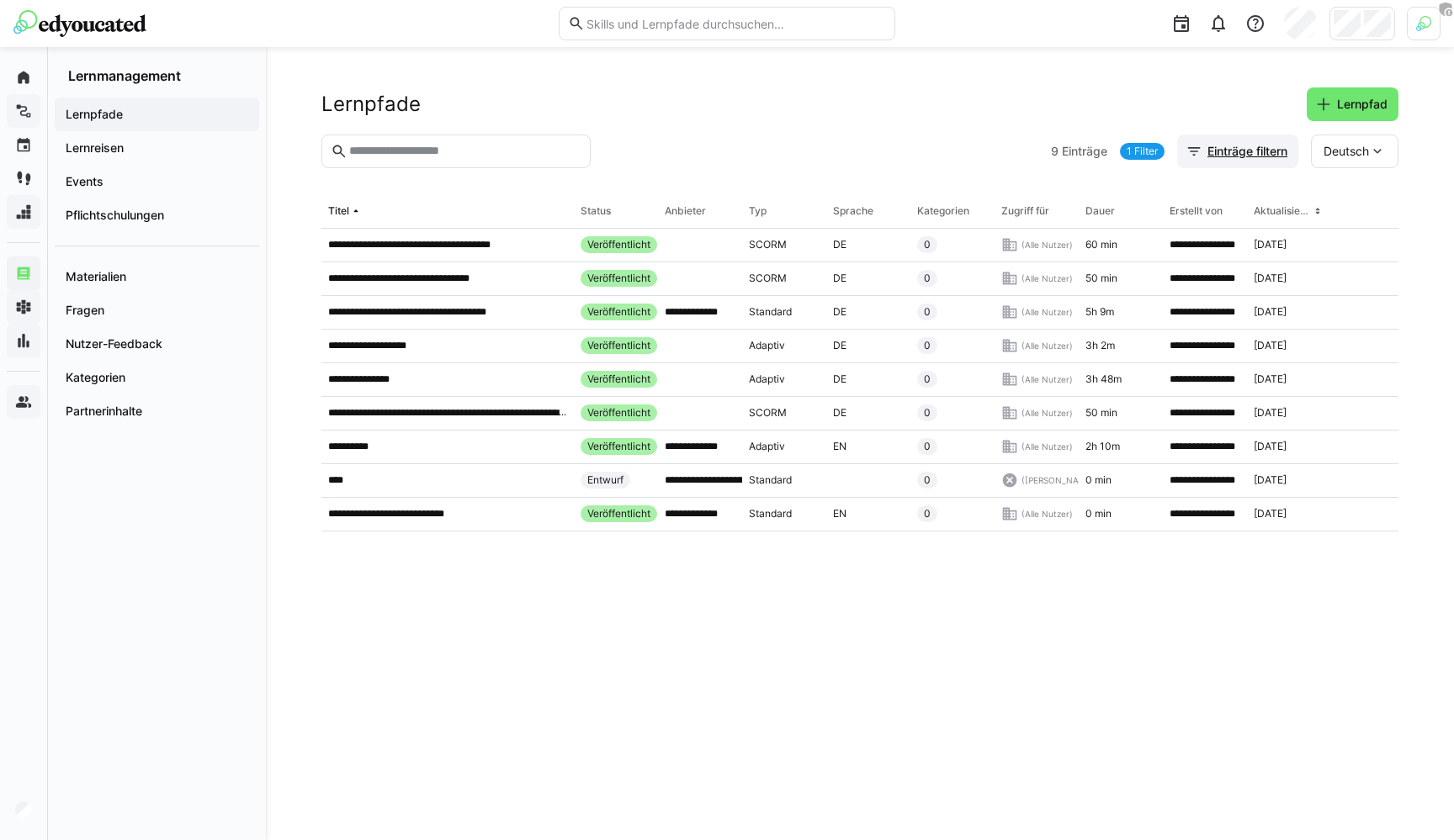
click at [1241, 143] on span "Einträge filtern" at bounding box center [1247, 151] width 85 height 17
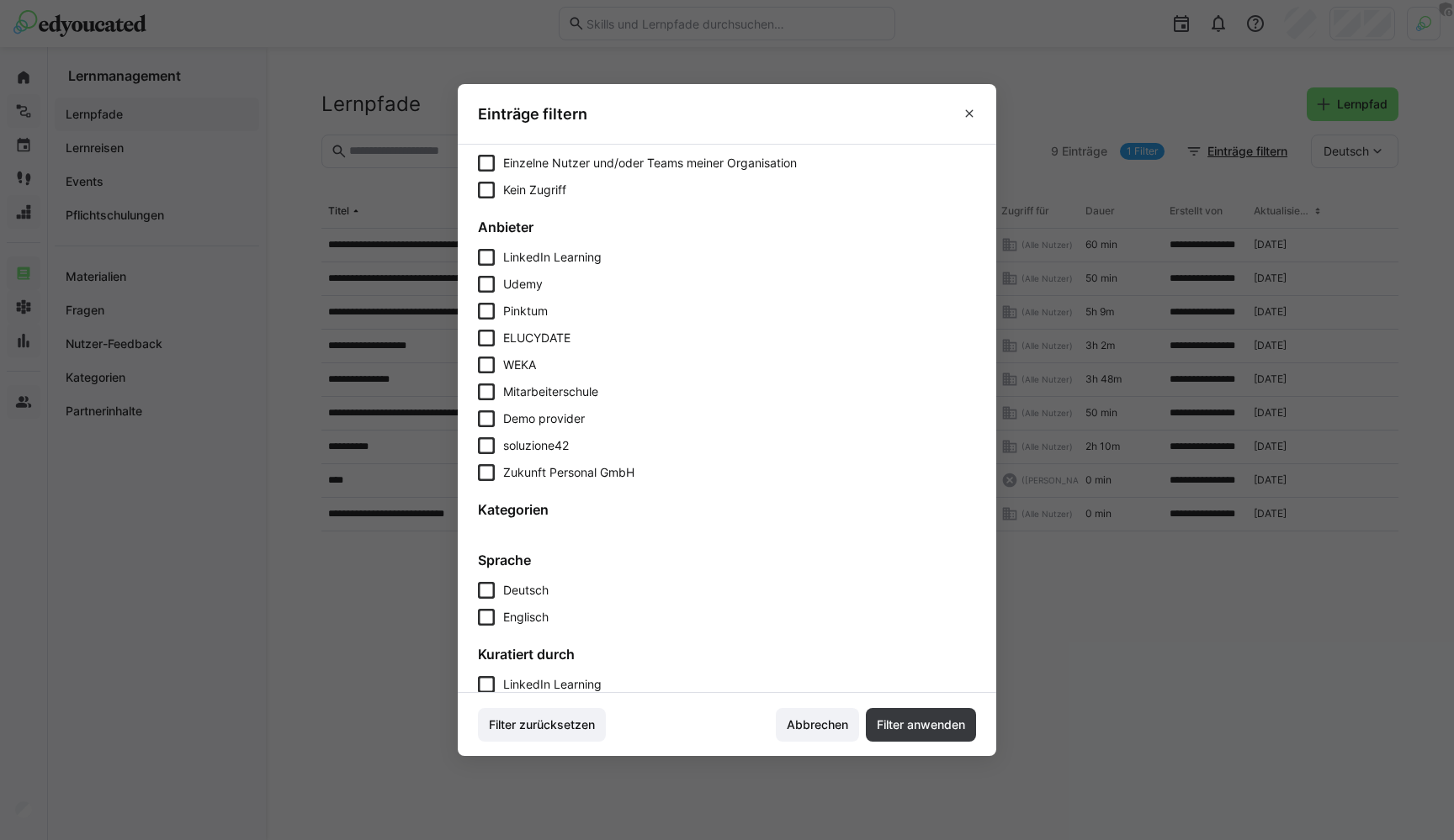
scroll to position [482, 0]
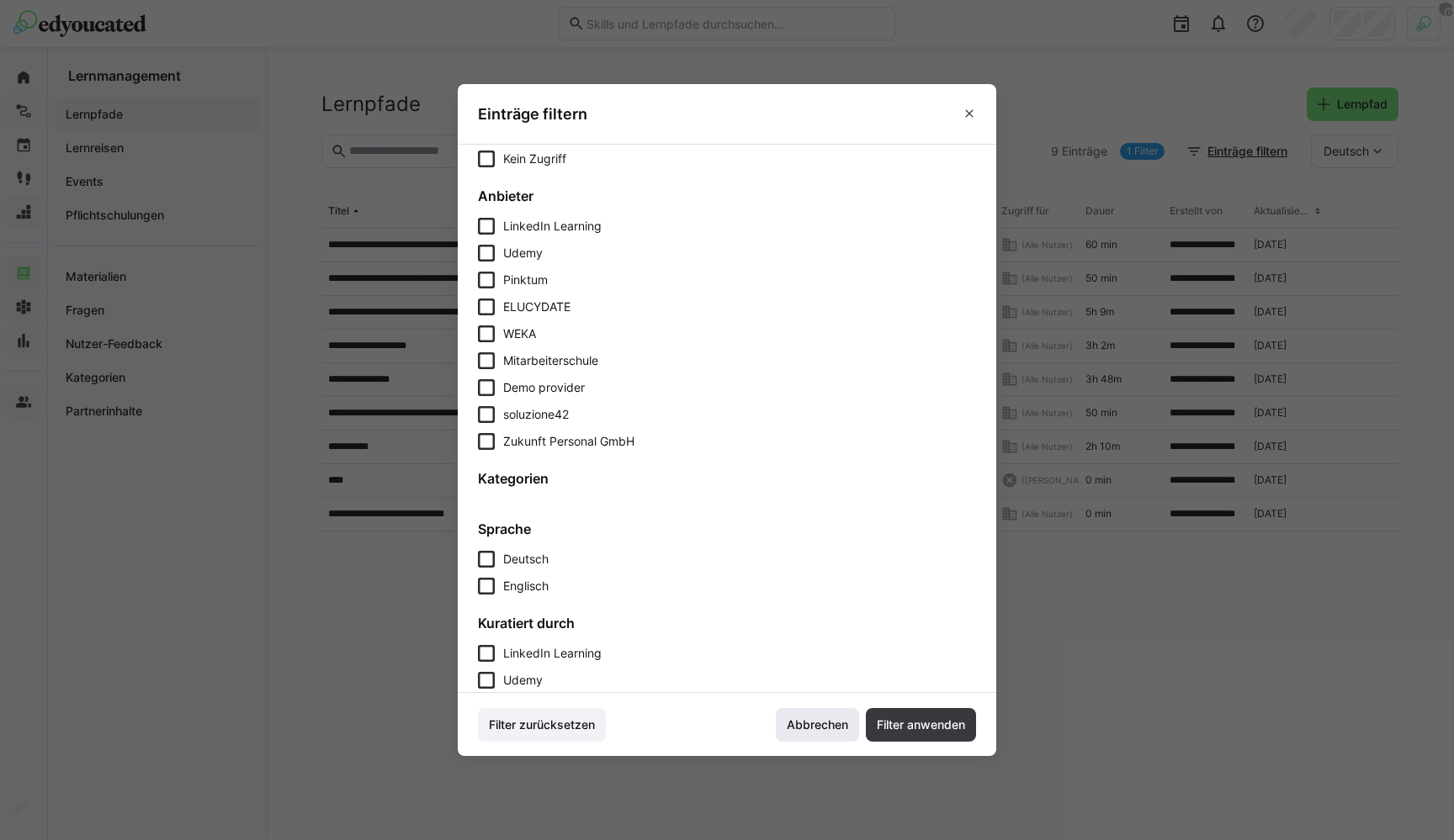
click at [806, 720] on span "Abbrechen" at bounding box center [817, 725] width 66 height 17
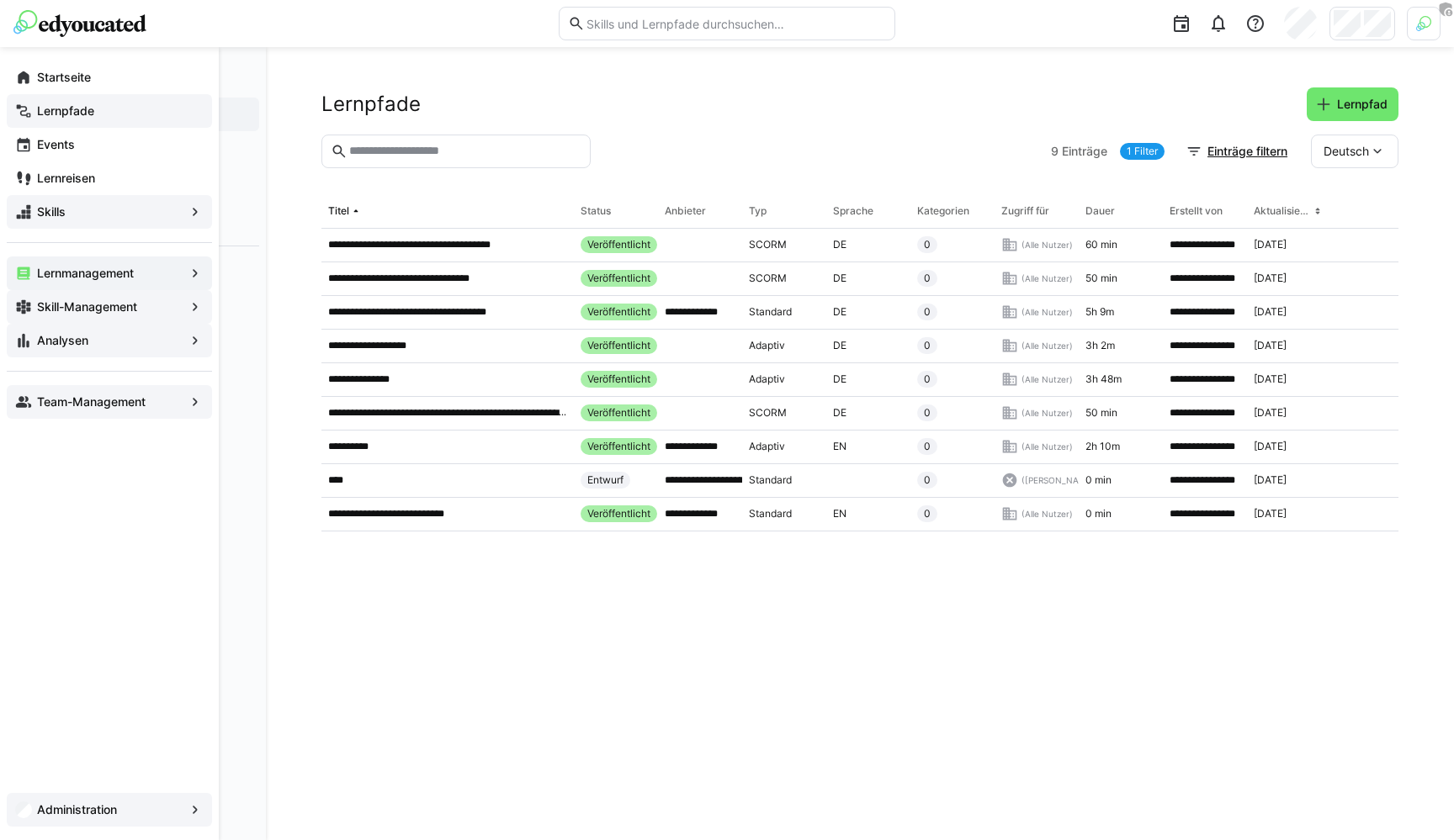
click at [0, 0] on app-navigation-label "Administration" at bounding box center [0, 0] width 0 height 0
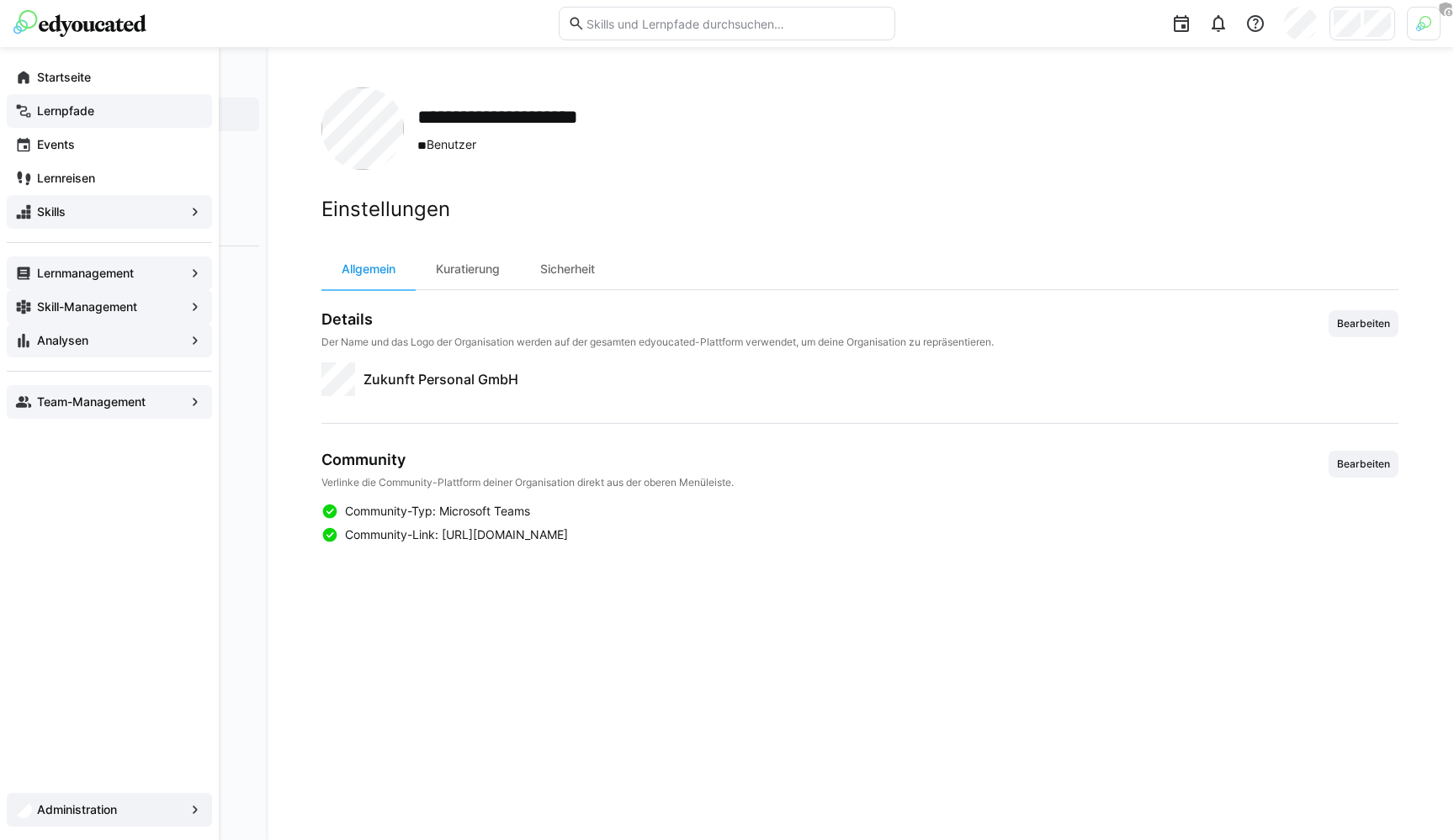
click at [87, 282] on div "Lernmanagement" at bounding box center [109, 273] width 205 height 34
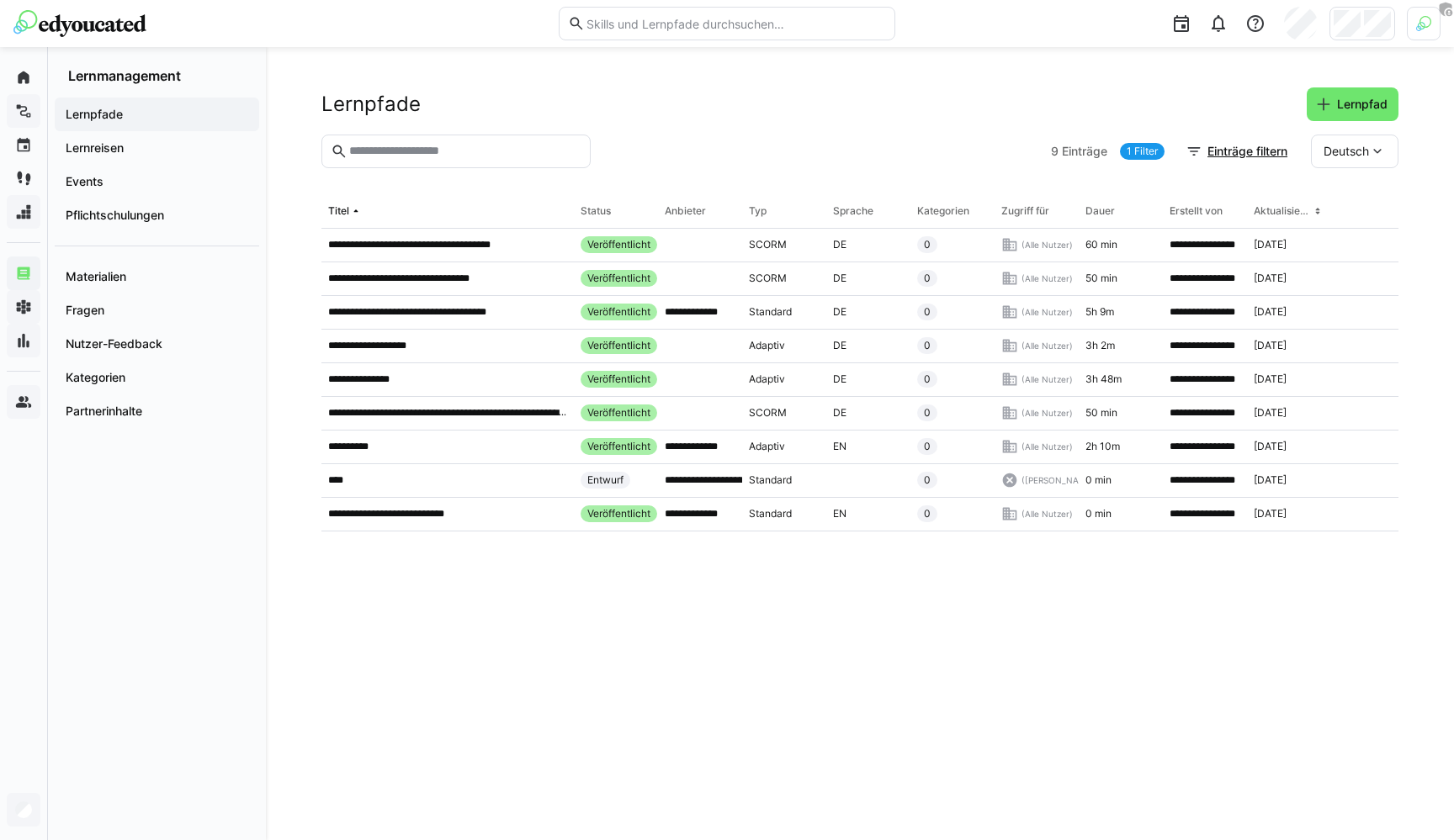
click at [656, 87] on div "Lernpfade Lernpfad" at bounding box center [860, 104] width 1077 height 34
